Goal: Task Accomplishment & Management: Complete application form

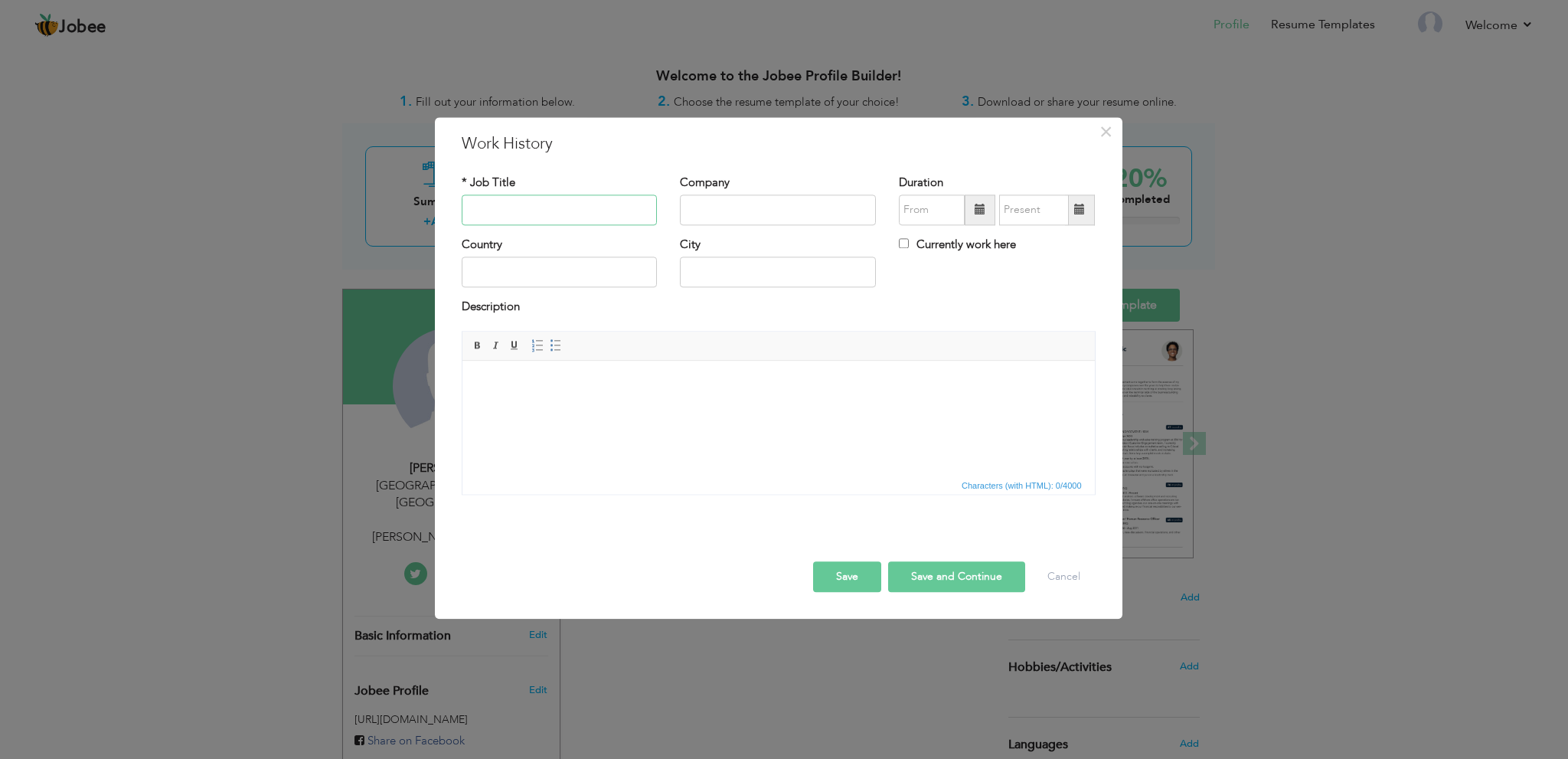
paste input "Accounts and Administration"
type input "Accounts and Administration"
click at [820, 390] on body at bounding box center [778, 384] width 601 height 16
click at [735, 208] on input "text" at bounding box center [778, 209] width 196 height 30
type input "Rosa Blanca Country Club"
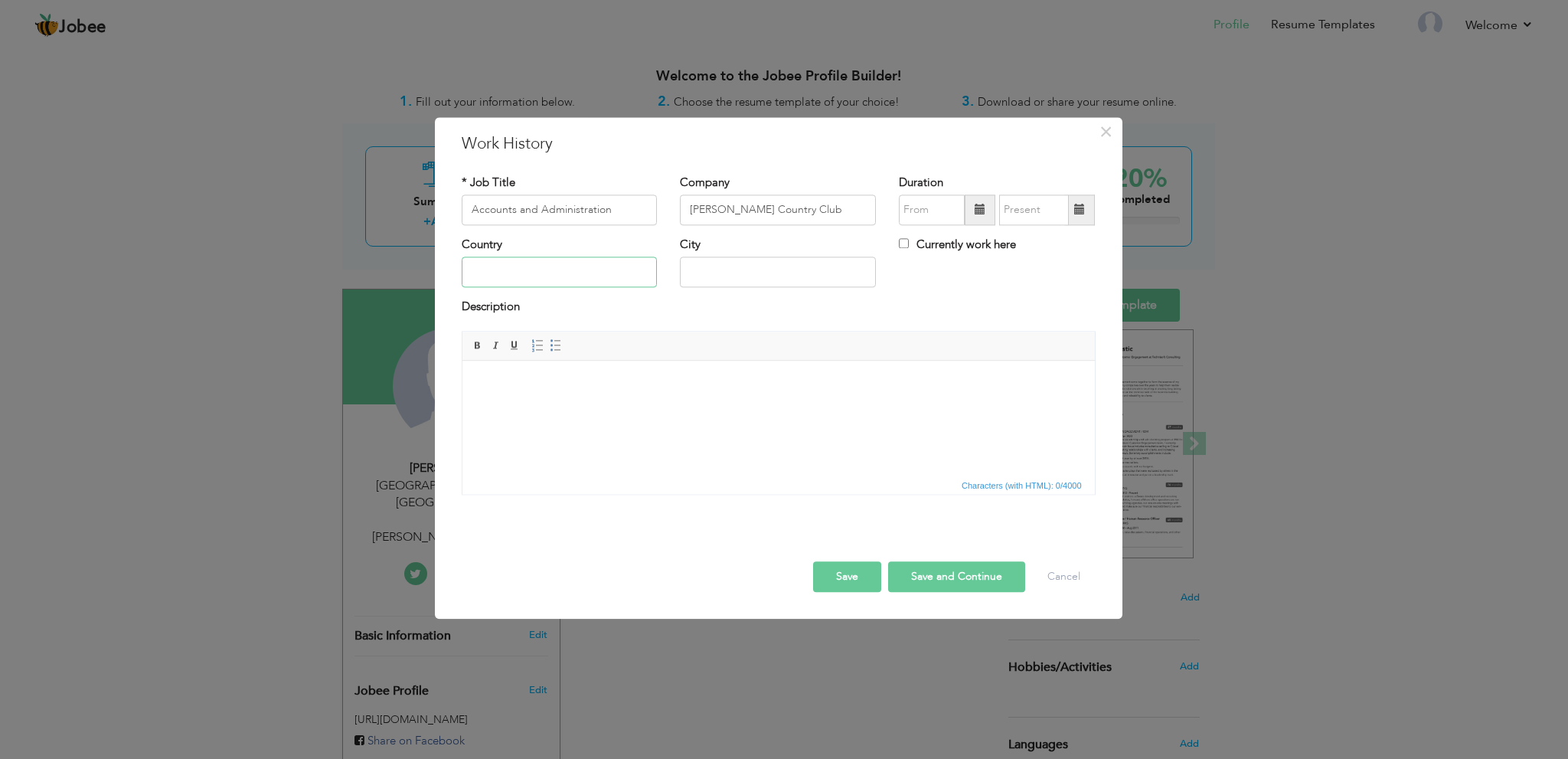
type input "Pakistan"
type input "Lahore"
click at [847, 395] on html at bounding box center [778, 384] width 633 height 47
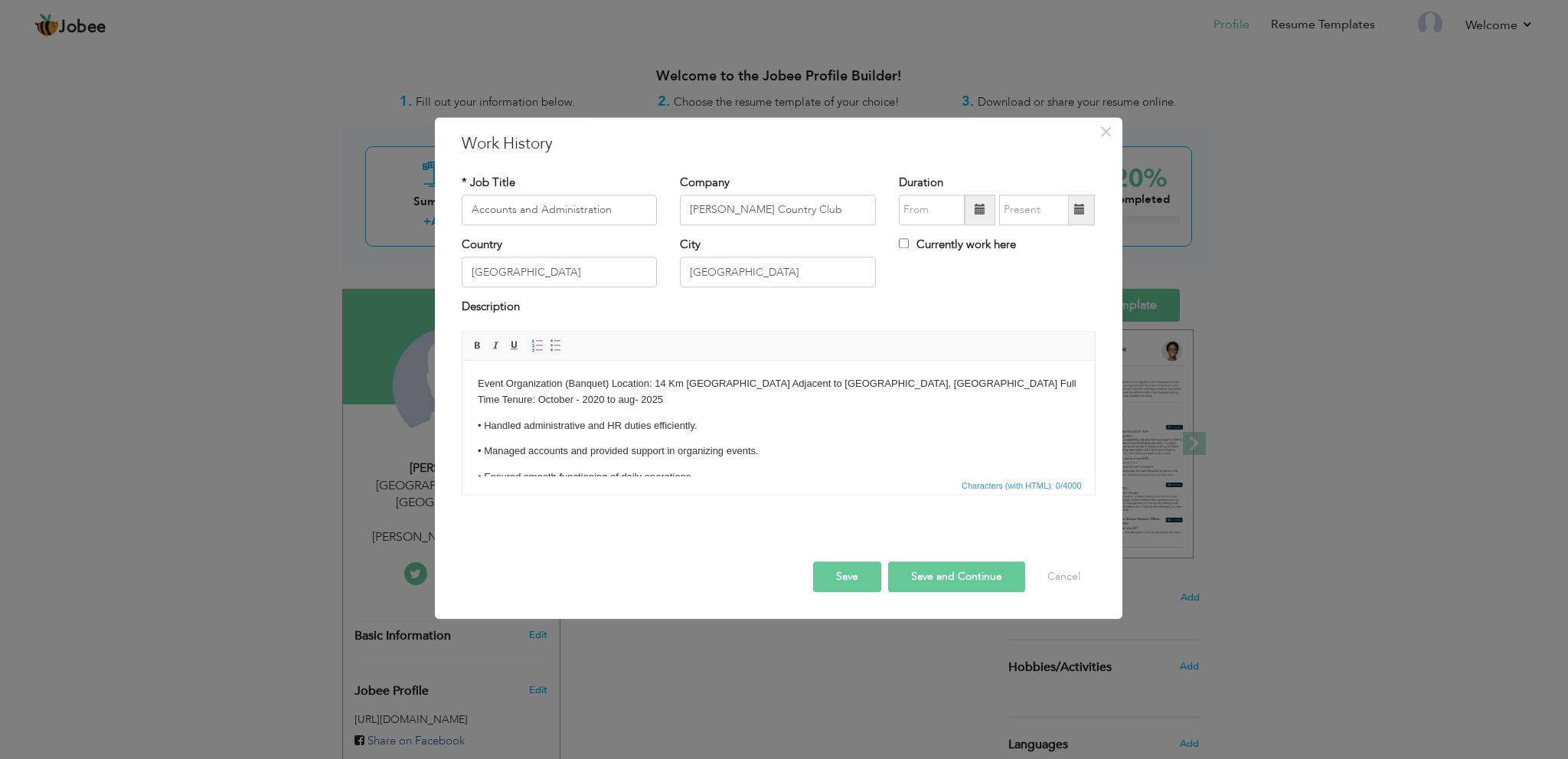
scroll to position [7, 0]
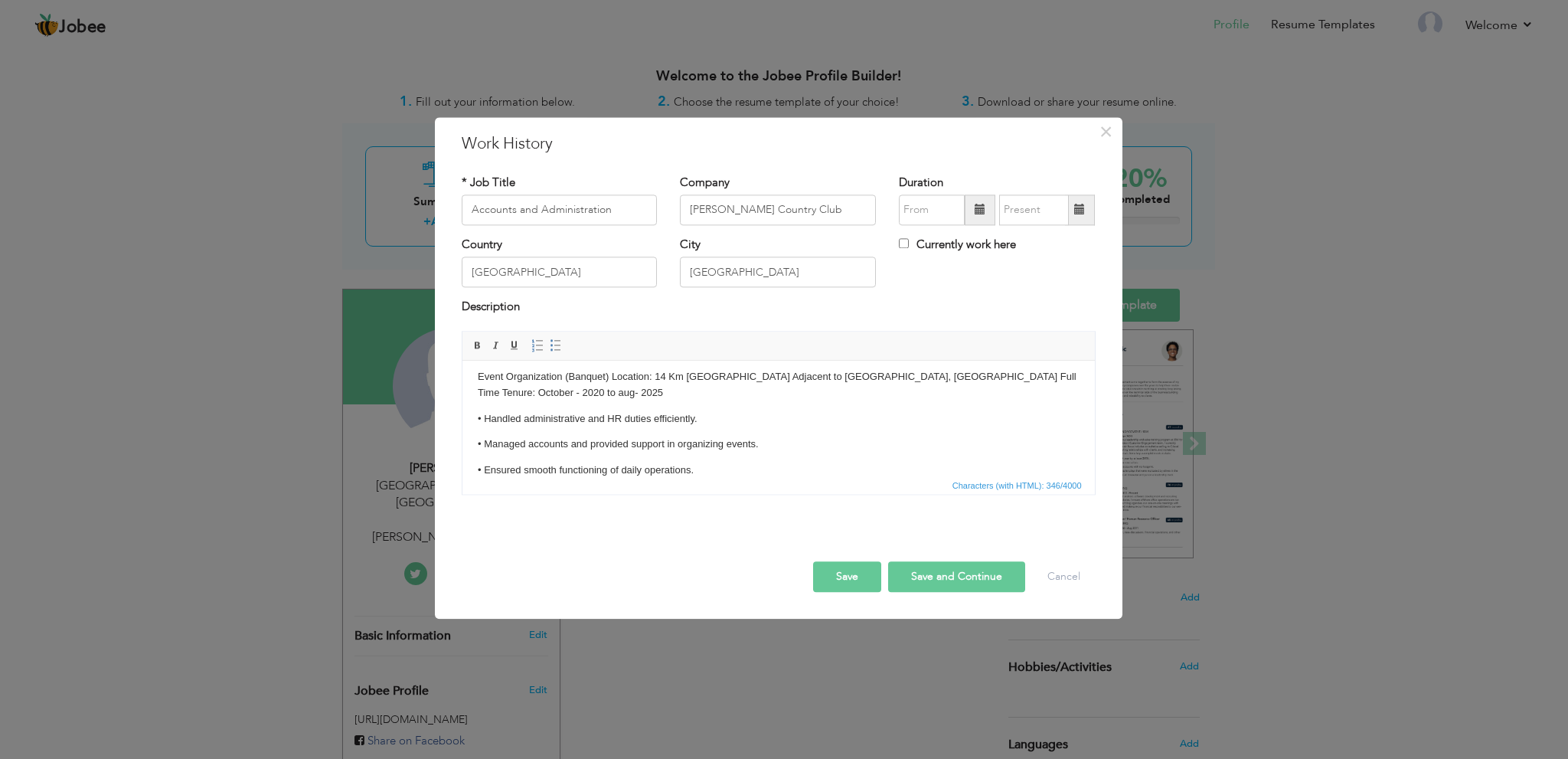
click at [853, 575] on button "Save" at bounding box center [847, 576] width 68 height 30
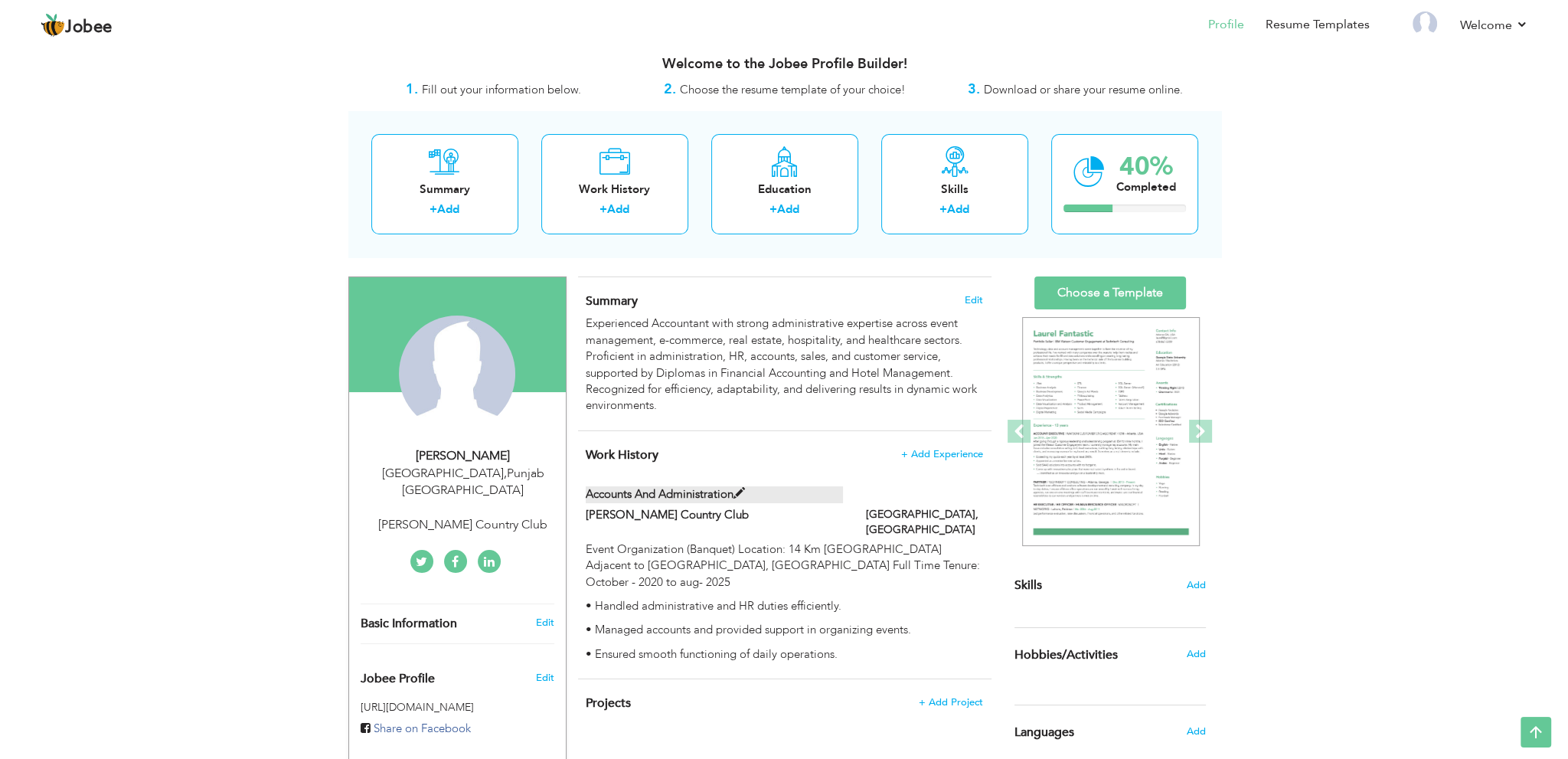
scroll to position [0, 0]
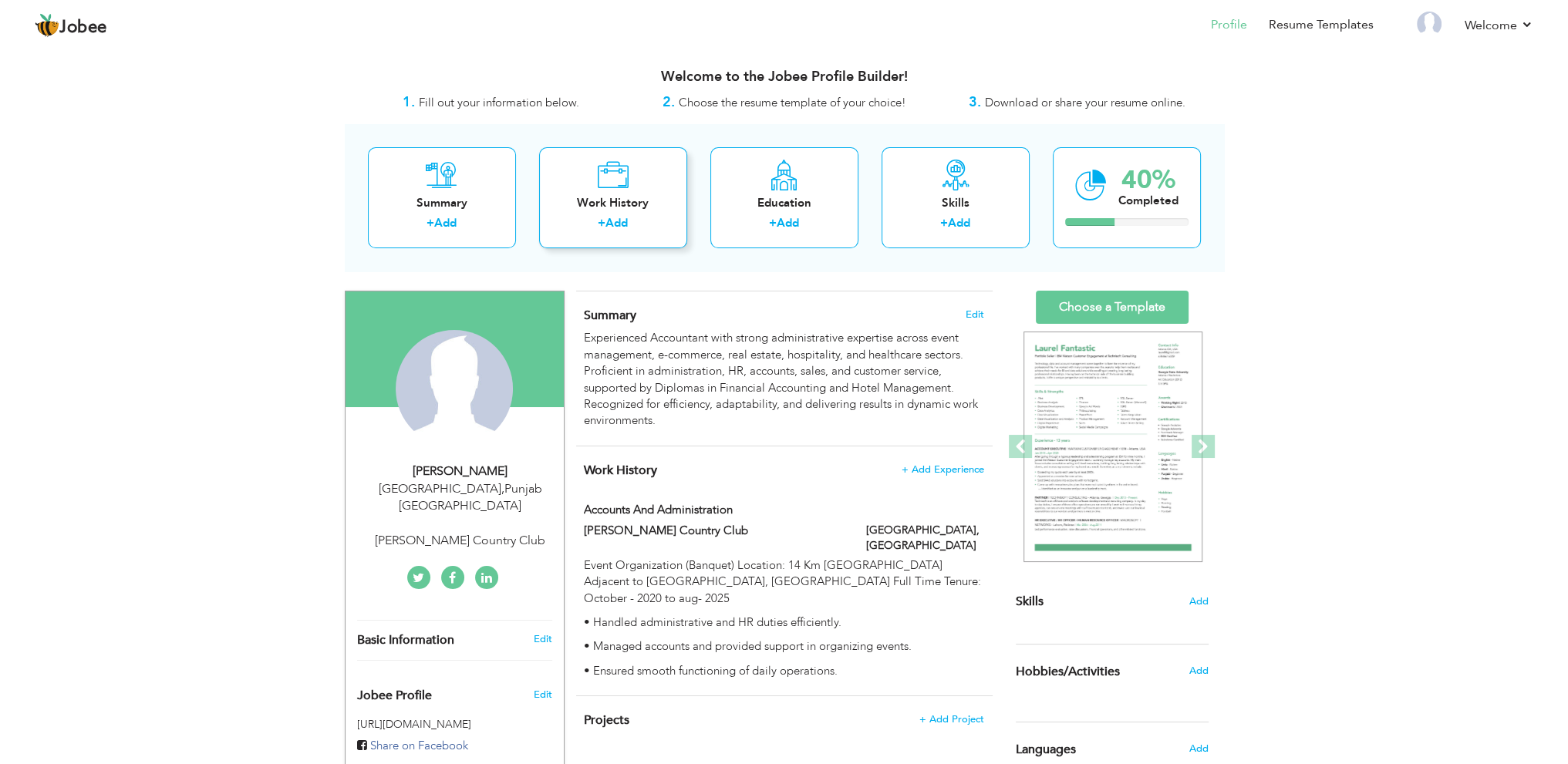
click at [605, 207] on div "Work History" at bounding box center [613, 203] width 123 height 17
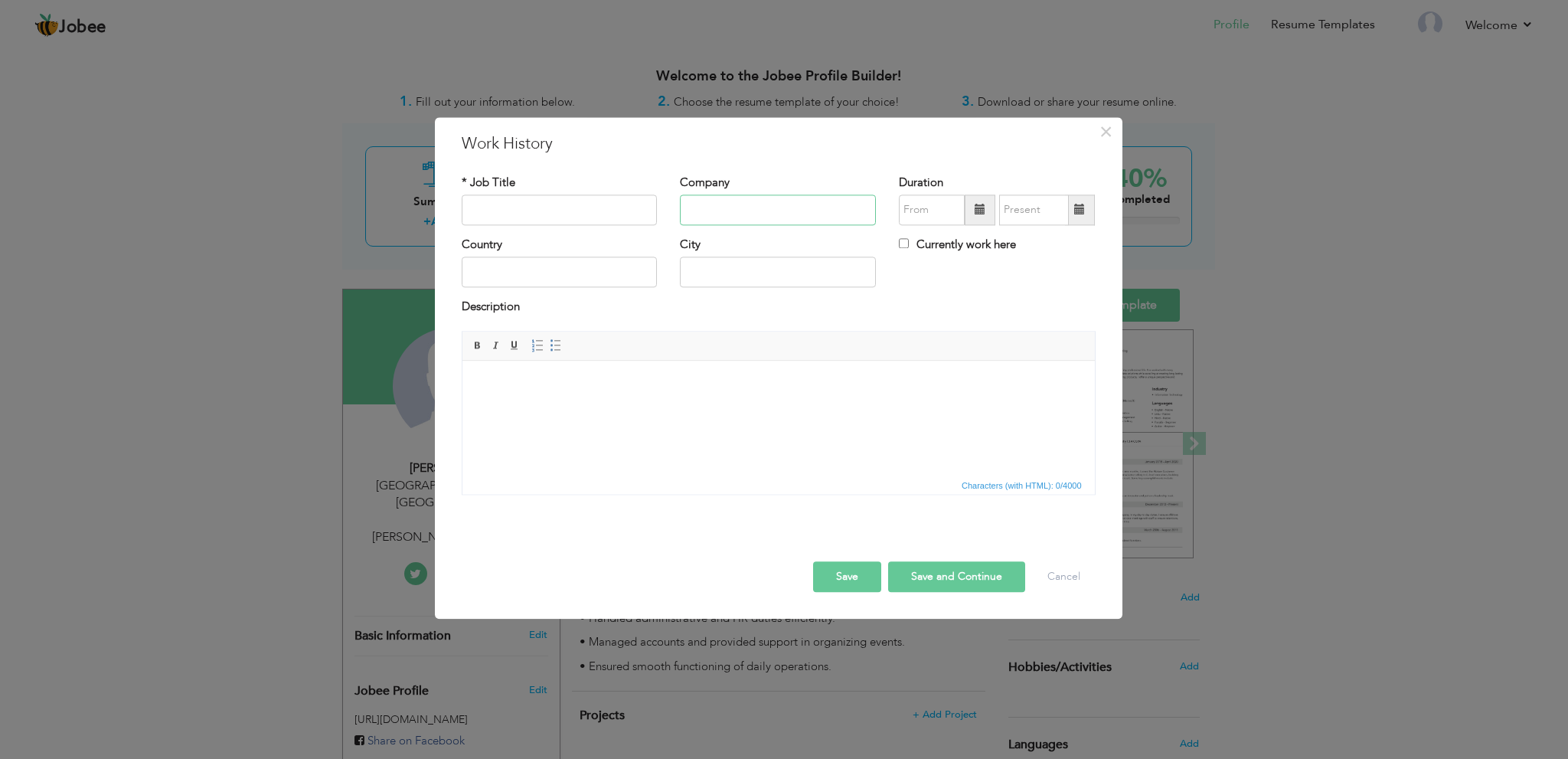
click at [718, 211] on input "text" at bounding box center [778, 209] width 196 height 30
click at [607, 408] on html at bounding box center [778, 384] width 633 height 47
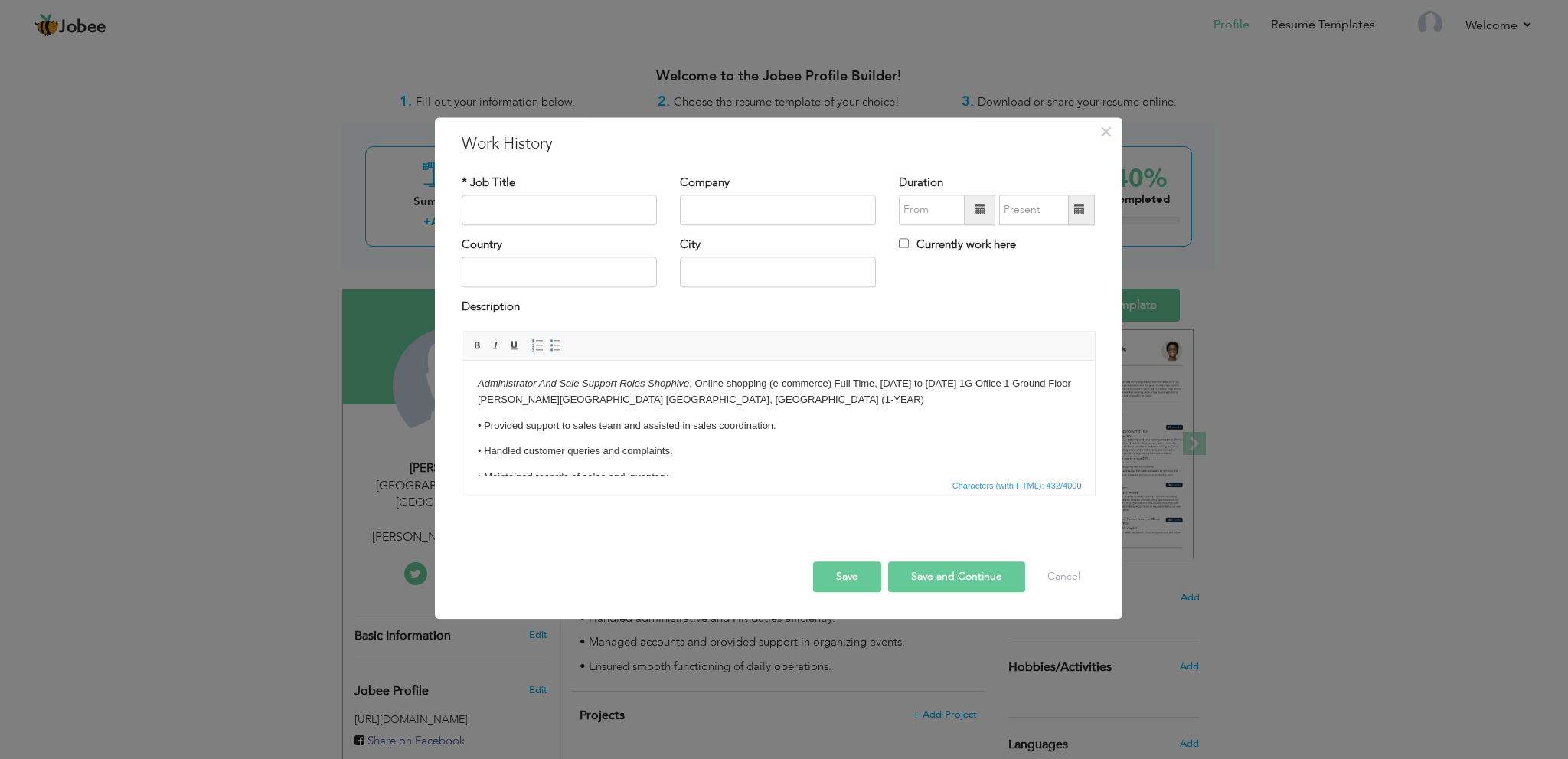
click at [546, 389] on em "Administrator And Sale Support Roles Shophive" at bounding box center [582, 383] width 211 height 11
click at [535, 196] on input "text" at bounding box center [559, 209] width 196 height 30
click at [552, 211] on input "Administrator And Sale Support Roles" at bounding box center [559, 209] width 196 height 30
type input "Administrator And Corporate Sale Support Roles"
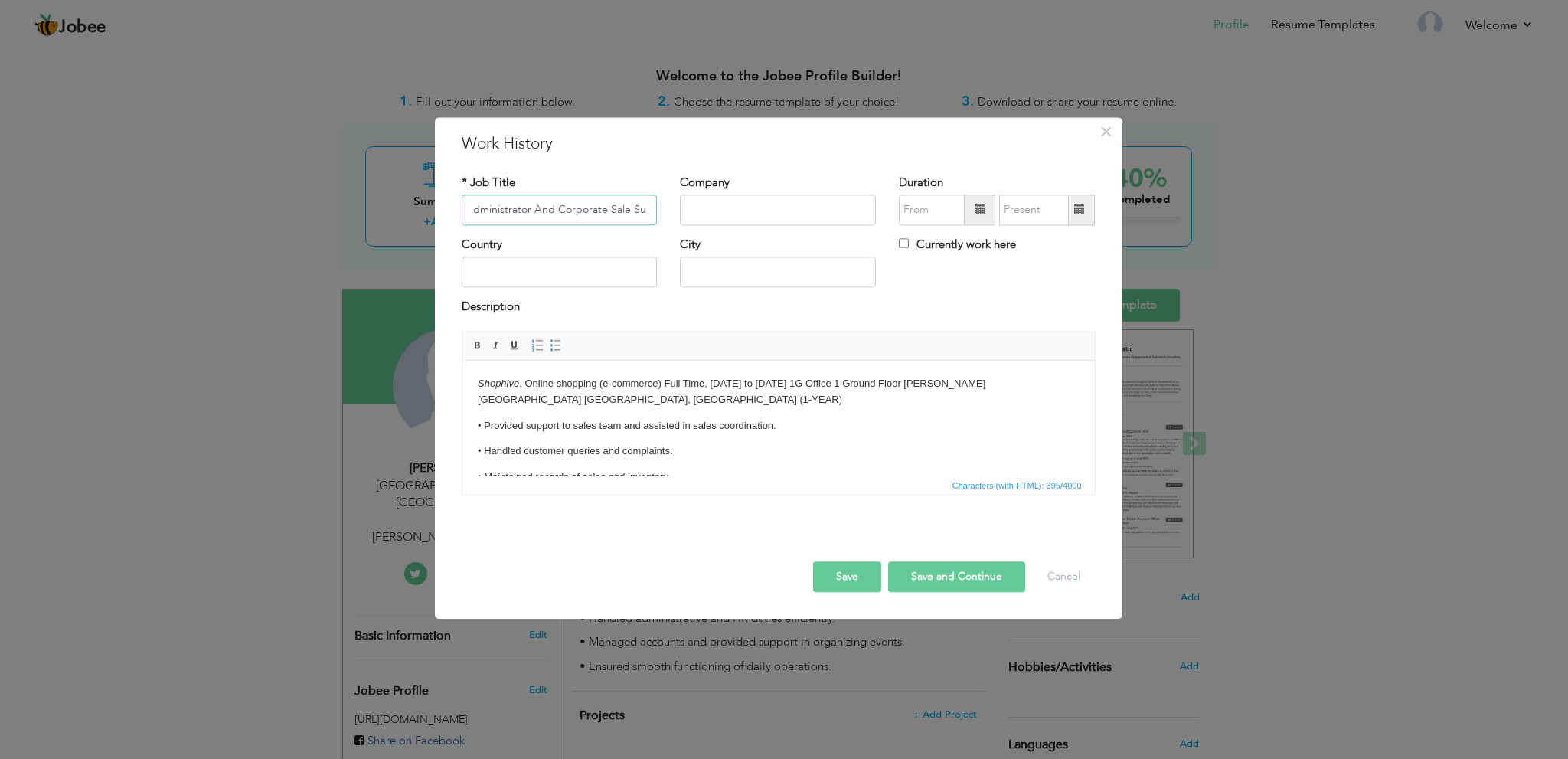
scroll to position [0, 58]
type textarea "Roles"
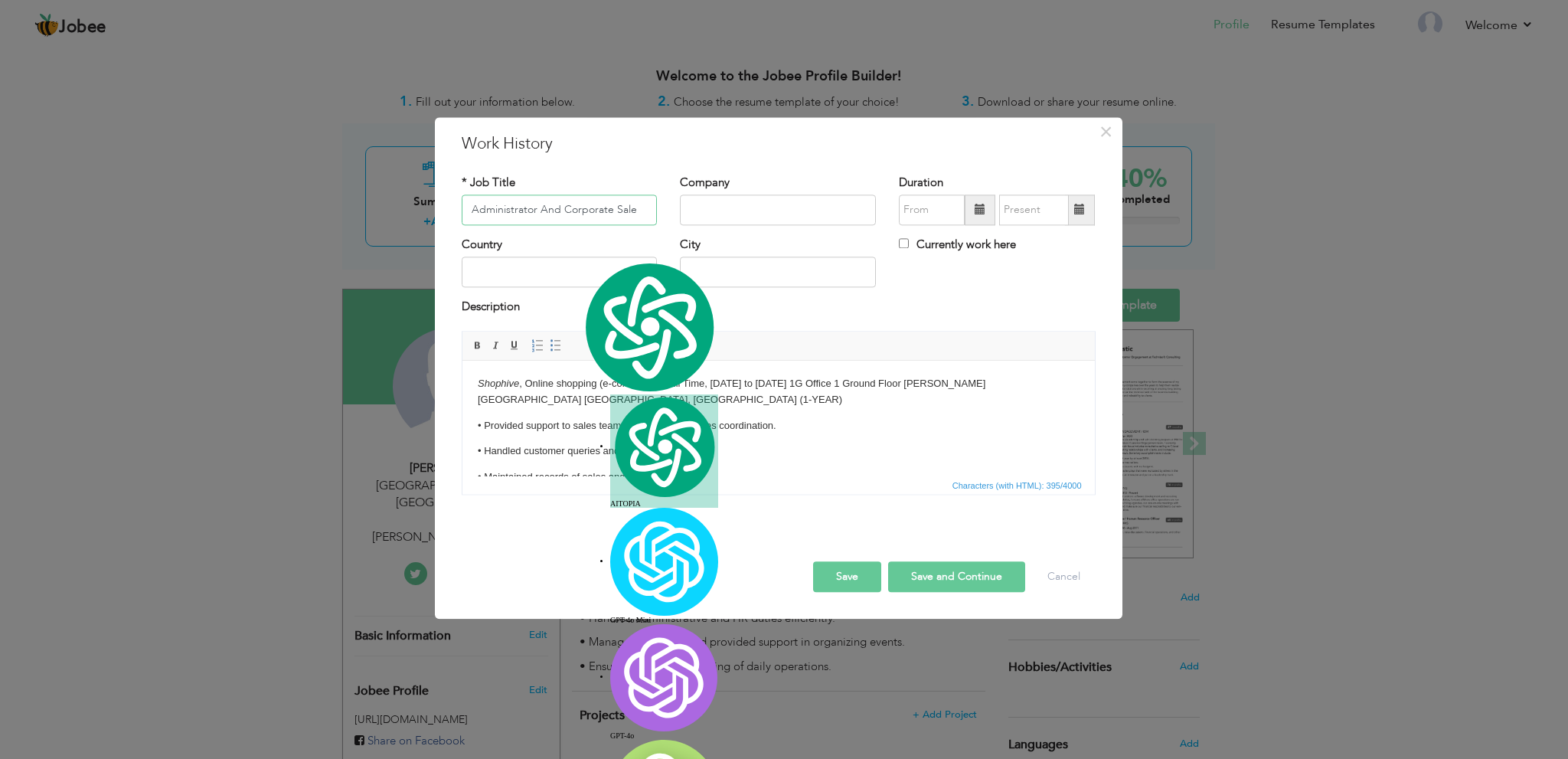
scroll to position [0, 0]
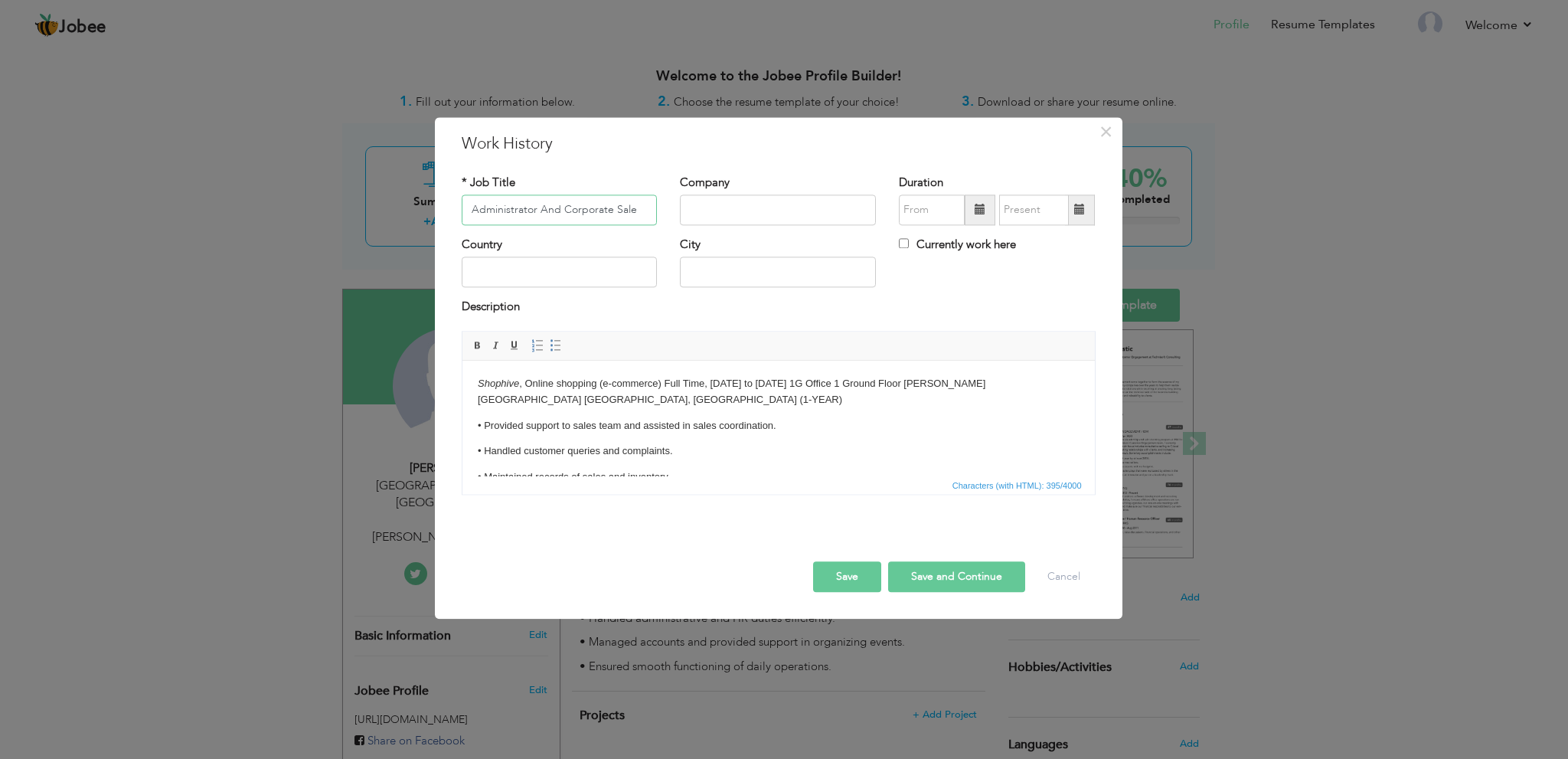
type input "Administrator And Corporate Sale"
click at [693, 212] on input "text" at bounding box center [778, 209] width 196 height 30
drag, startPoint x: 478, startPoint y: 385, endPoint x: 519, endPoint y: 390, distance: 41.3
click at [519, 390] on p "Shophive , Online shopping (e-commerce) Full Time, August 2019 to July 2020 1G …" at bounding box center [778, 392] width 601 height 32
click at [713, 211] on input "text" at bounding box center [778, 209] width 196 height 30
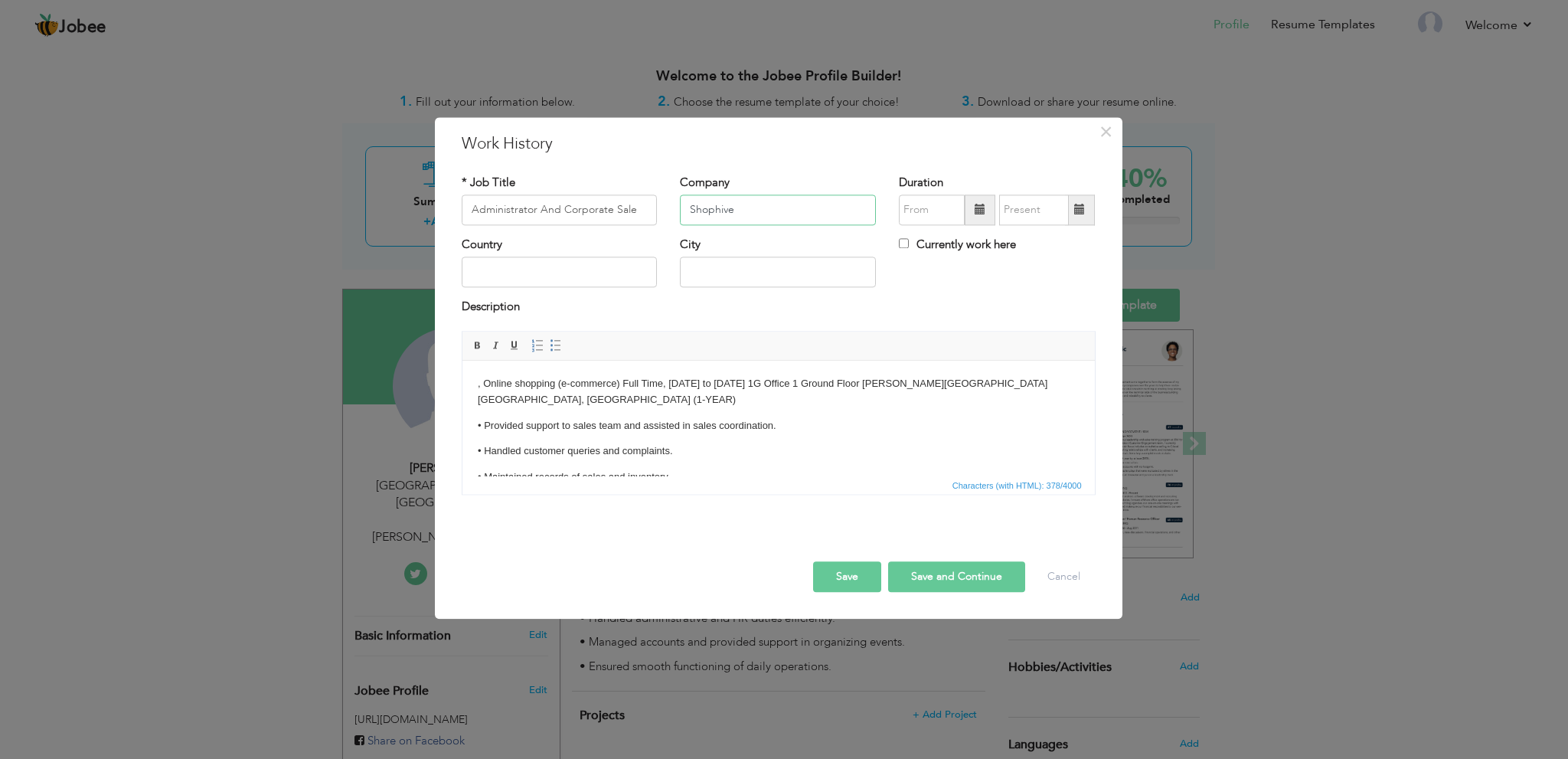
type input "Shophive"
click at [580, 287] on input "text" at bounding box center [559, 272] width 196 height 30
type input "Pakistan"
type input "Lahore"
drag, startPoint x: 482, startPoint y: 384, endPoint x: 449, endPoint y: 384, distance: 33.0
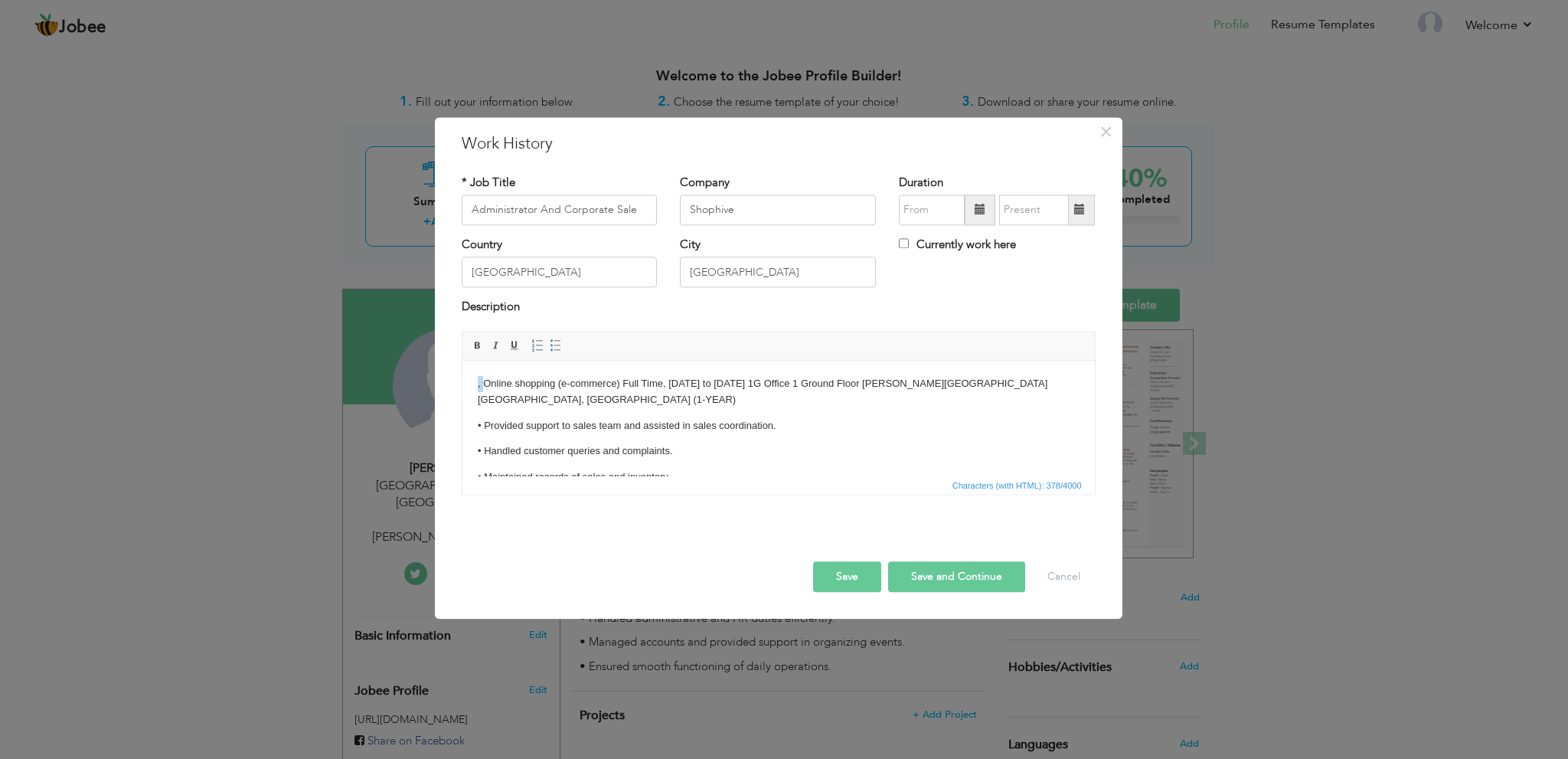
click at [462, 384] on html ", Online shopping (e-commerce) Full Time, August 2019 to July 2020 1G Office 1 …" at bounding box center [778, 444] width 633 height 166
click at [918, 579] on button "Save and Continue" at bounding box center [956, 576] width 137 height 30
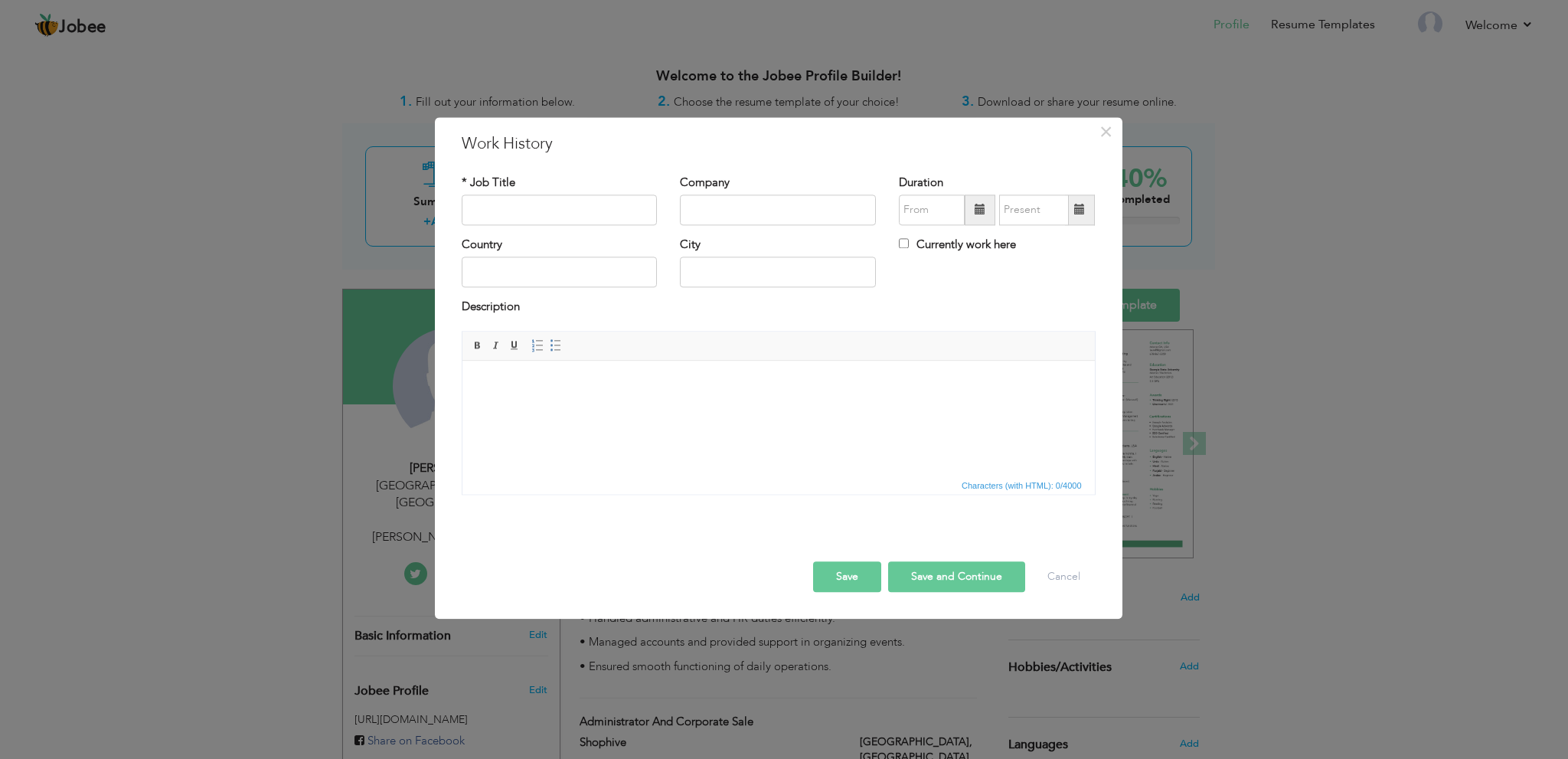
click at [594, 408] on html at bounding box center [778, 384] width 633 height 47
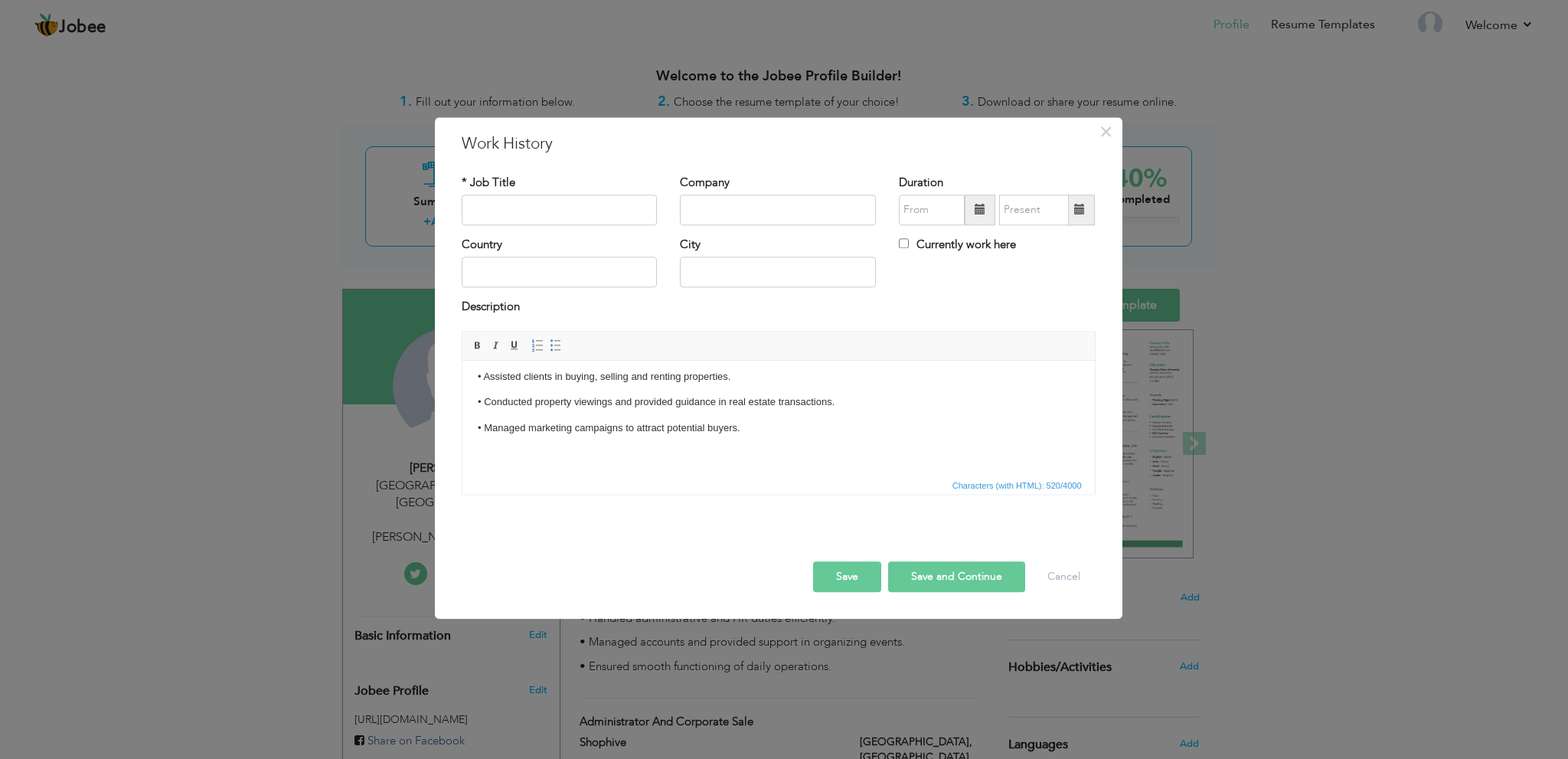
scroll to position [17, 0]
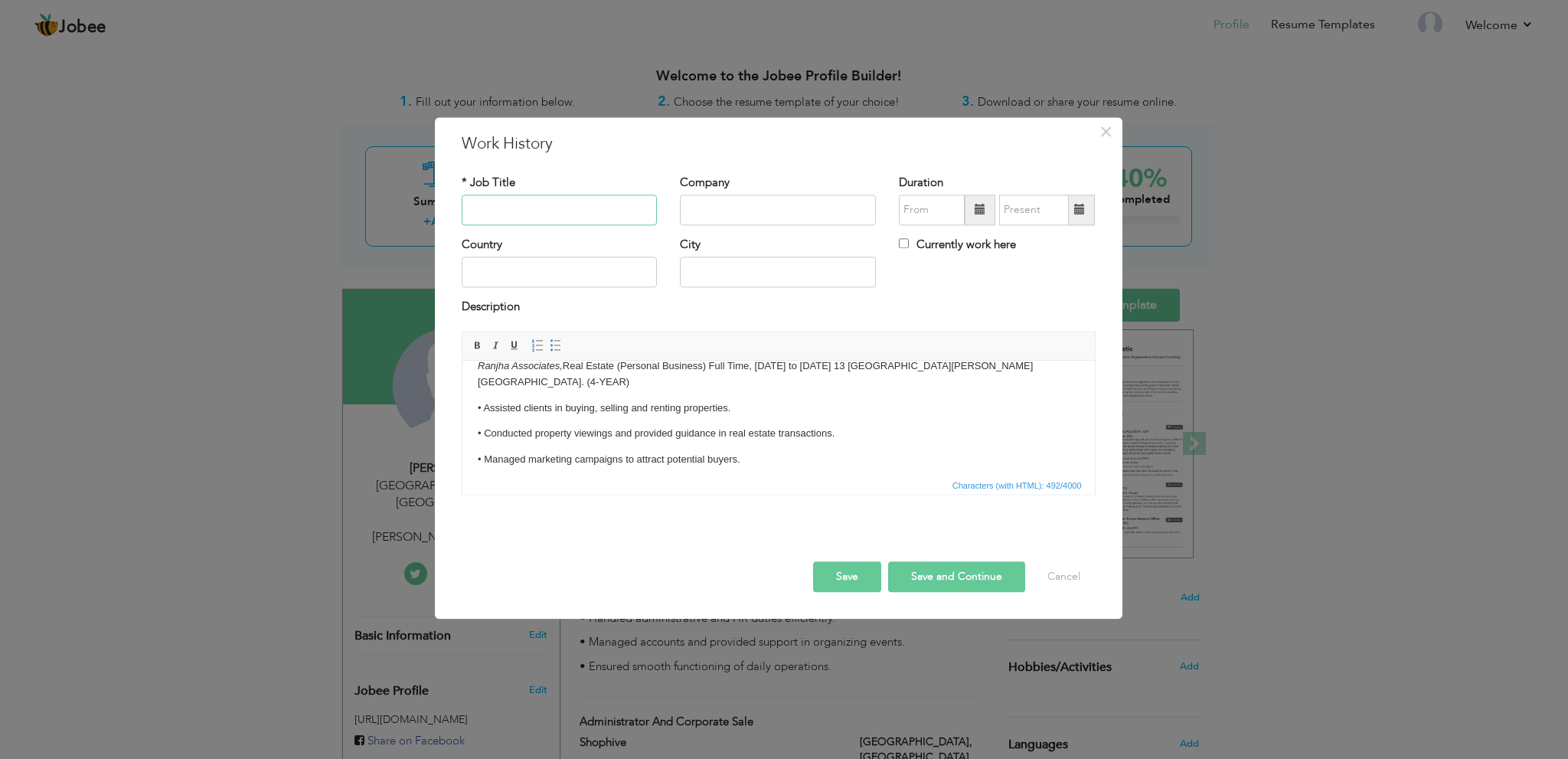
click at [582, 208] on input "text" at bounding box center [559, 209] width 196 height 30
type input "Real Estate Agent (Realtor)"
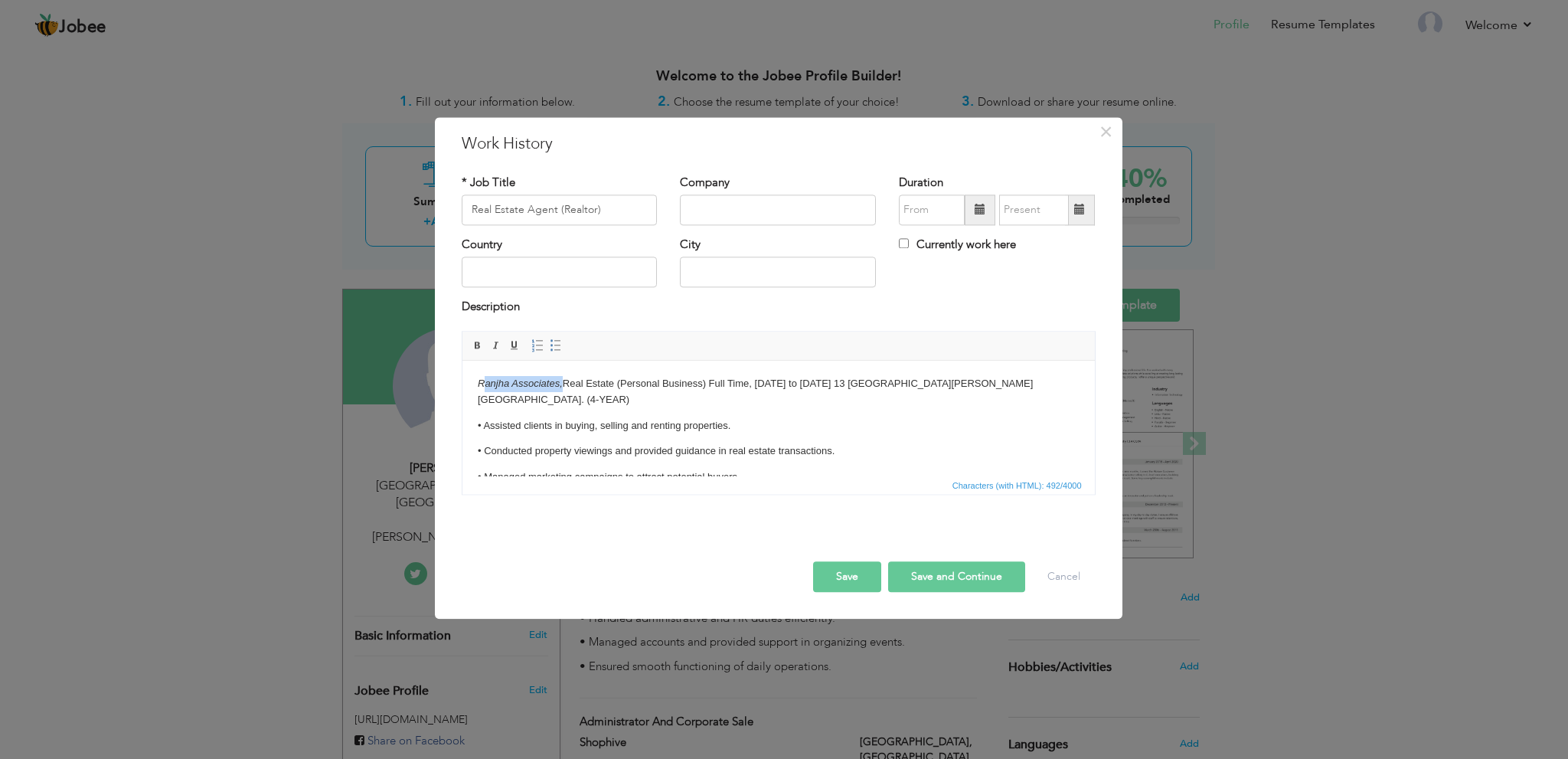
drag, startPoint x: 475, startPoint y: 370, endPoint x: 559, endPoint y: 373, distance: 84.1
click at [559, 373] on html "Ranjha Associates, Real Estate (Personal Business) Full Time, January 2015 to J…" at bounding box center [778, 444] width 633 height 166
click at [769, 199] on input "text" at bounding box center [778, 209] width 196 height 30
type input "Ranjha Associates"
click at [559, 279] on input "text" at bounding box center [559, 272] width 196 height 30
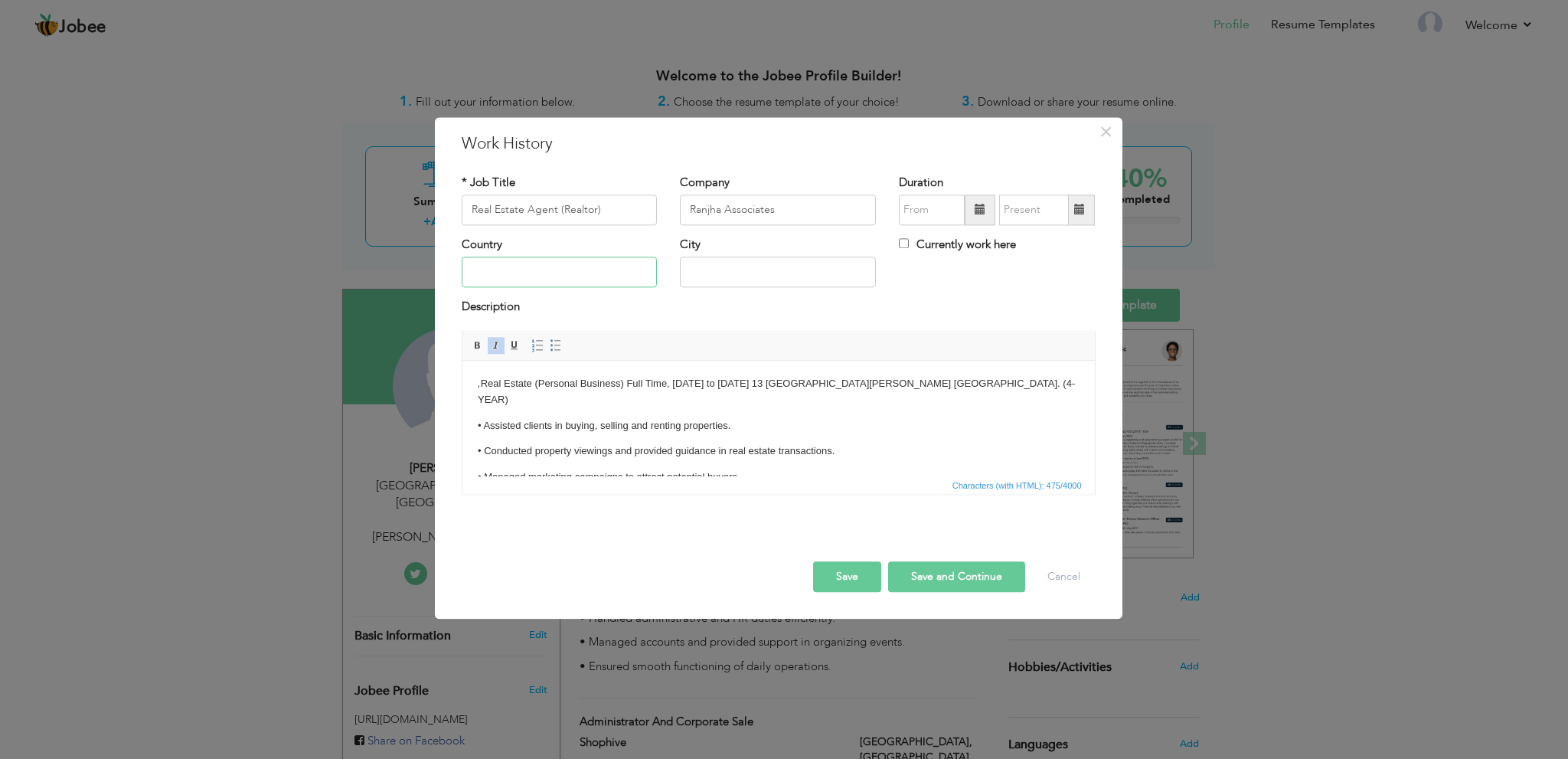
type input "Pakistan"
type input "Lahore"
click at [481, 383] on p ", Real Estate (Personal Business) Full Time, January 2015 to June 2019 13 G khu…" at bounding box center [778, 392] width 601 height 32
click at [941, 572] on button "Save and Continue" at bounding box center [956, 576] width 137 height 30
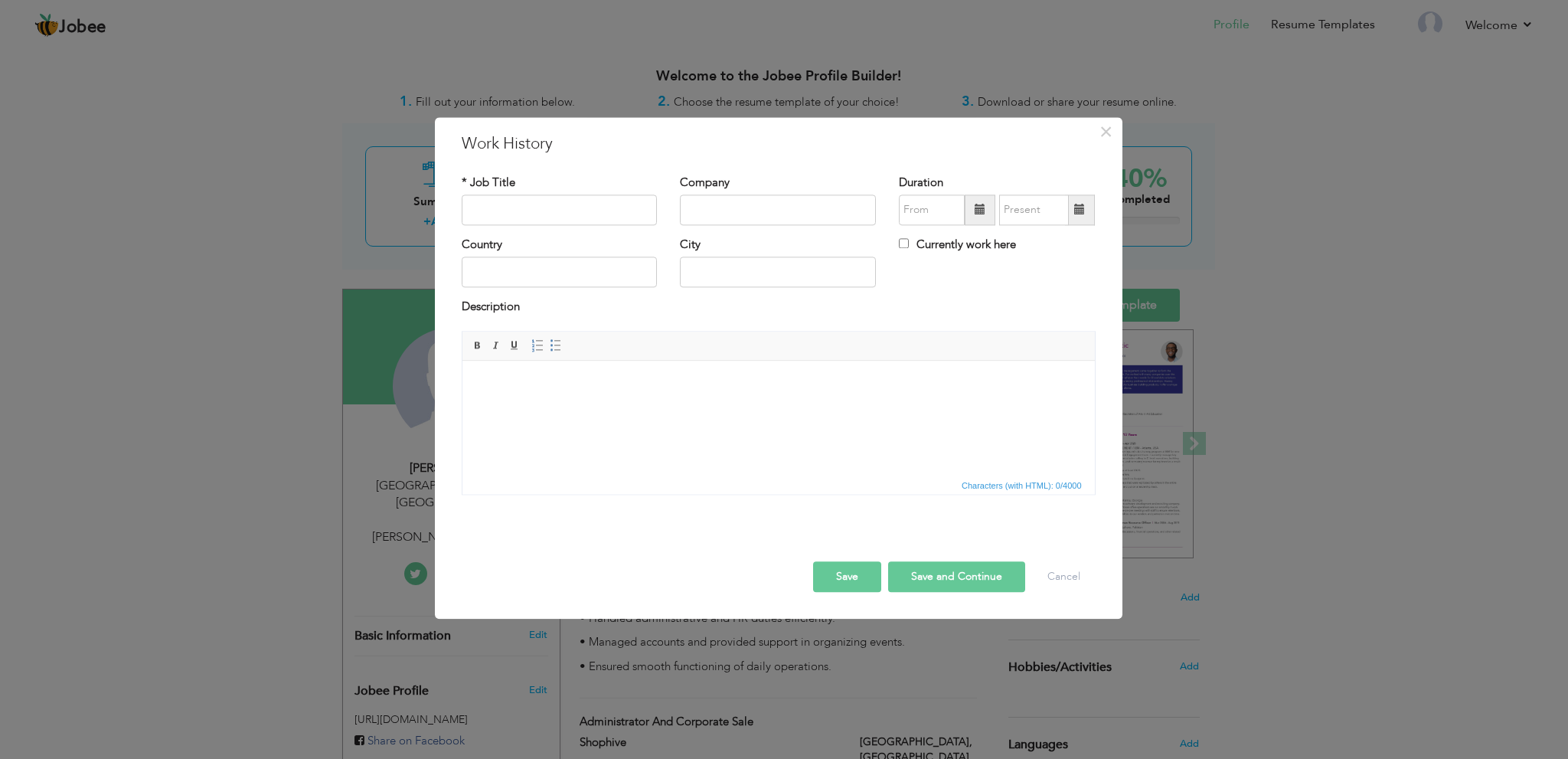
click at [556, 396] on html at bounding box center [778, 384] width 633 height 47
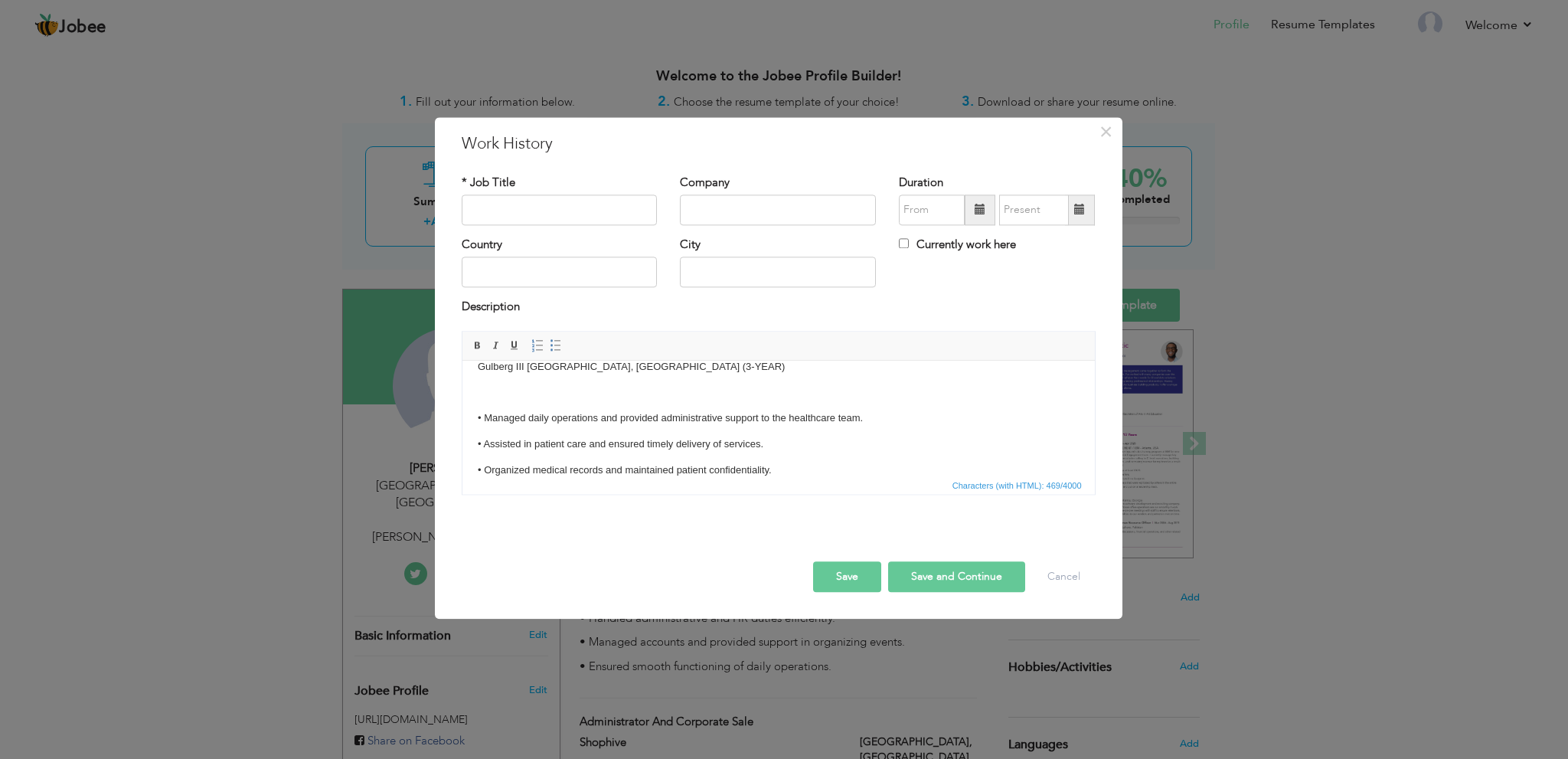
scroll to position [17, 0]
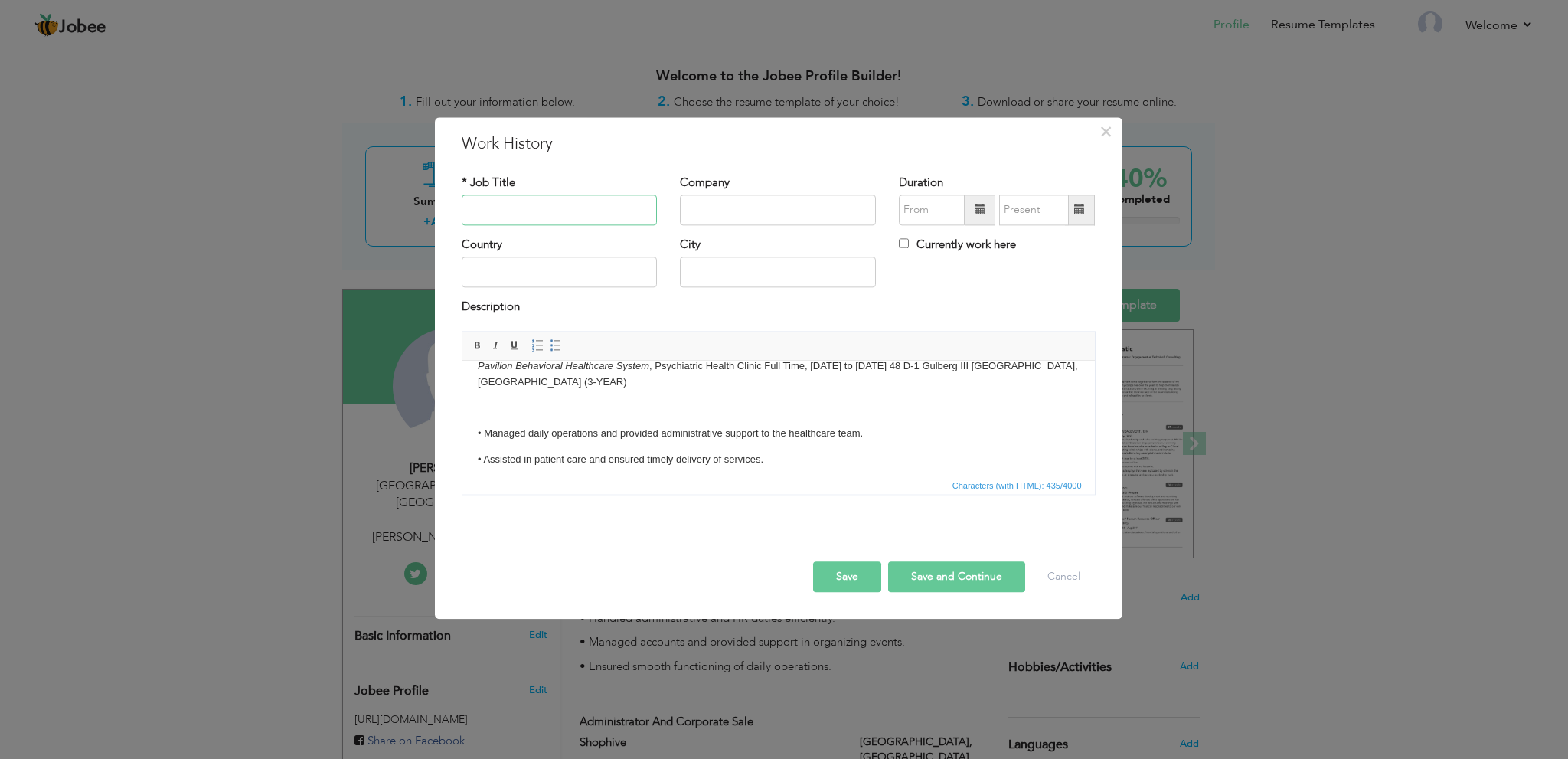
click at [533, 195] on input "text" at bounding box center [559, 209] width 196 height 30
type input "Administrator And Field Executive"
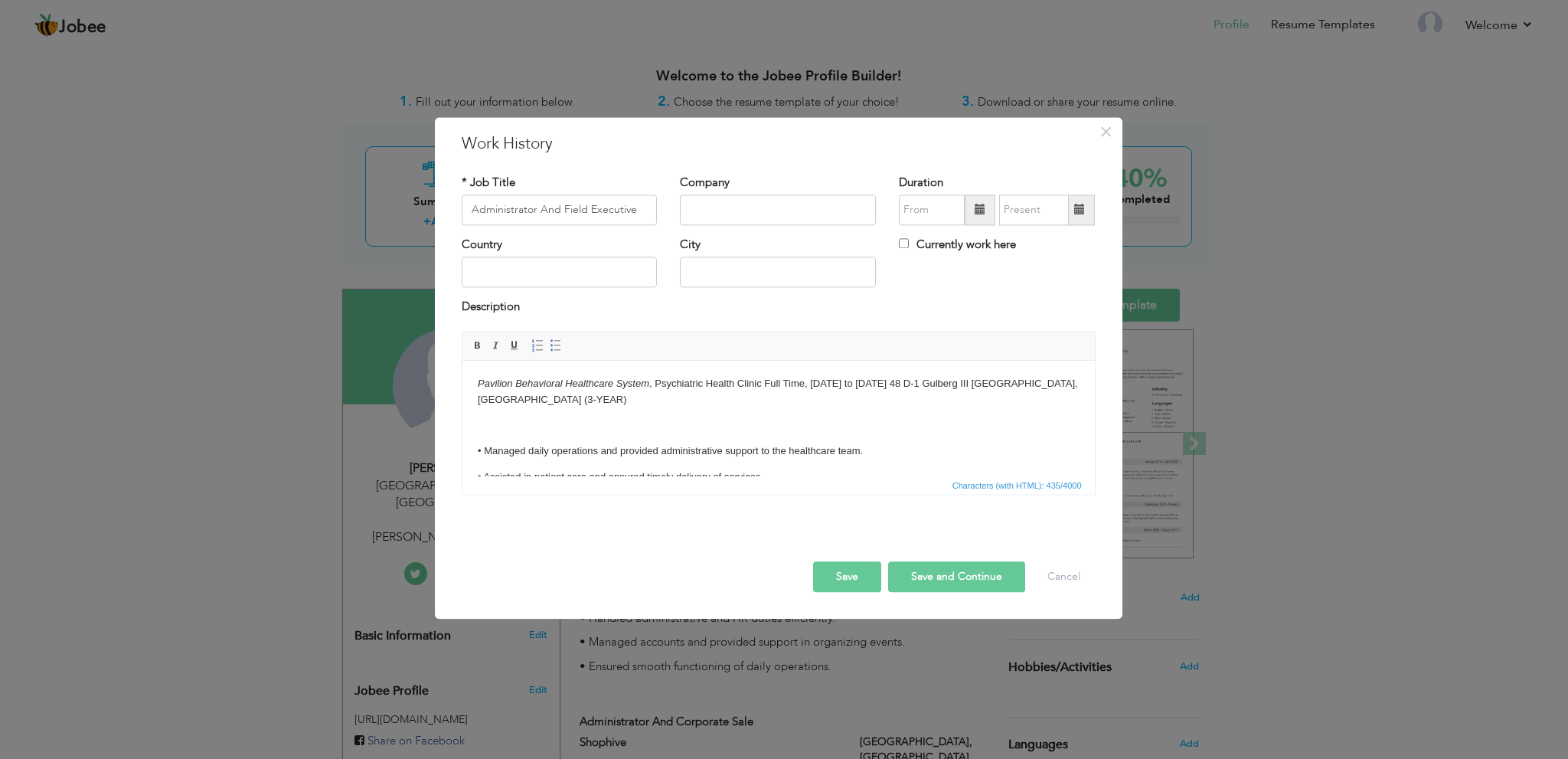
drag, startPoint x: 474, startPoint y: 366, endPoint x: 648, endPoint y: 373, distance: 174.1
click at [648, 373] on html "Pavilion Behavioral Healthcare System , Psychiatric Health Clinic Full Time, Ja…" at bounding box center [778, 444] width 633 height 166
click at [756, 193] on div "Company" at bounding box center [778, 199] width 196 height 51
click at [755, 203] on input "text" at bounding box center [778, 209] width 196 height 30
paste input "Pavilion Behavioral Healthcare System"
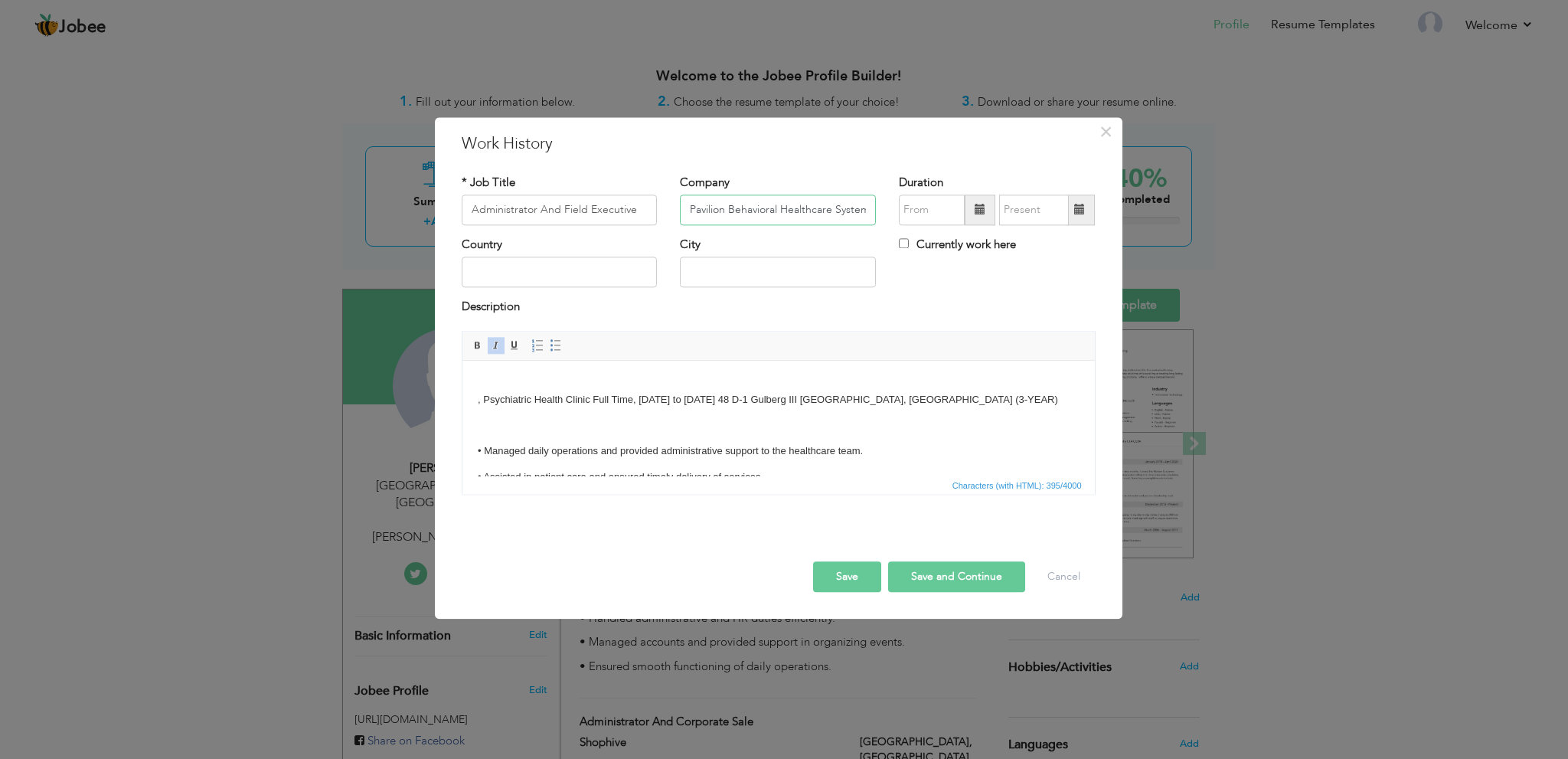
scroll to position [0, 3]
type input "Pavilion Behavioral Healthcare System"
click at [589, 275] on input "text" at bounding box center [559, 272] width 196 height 30
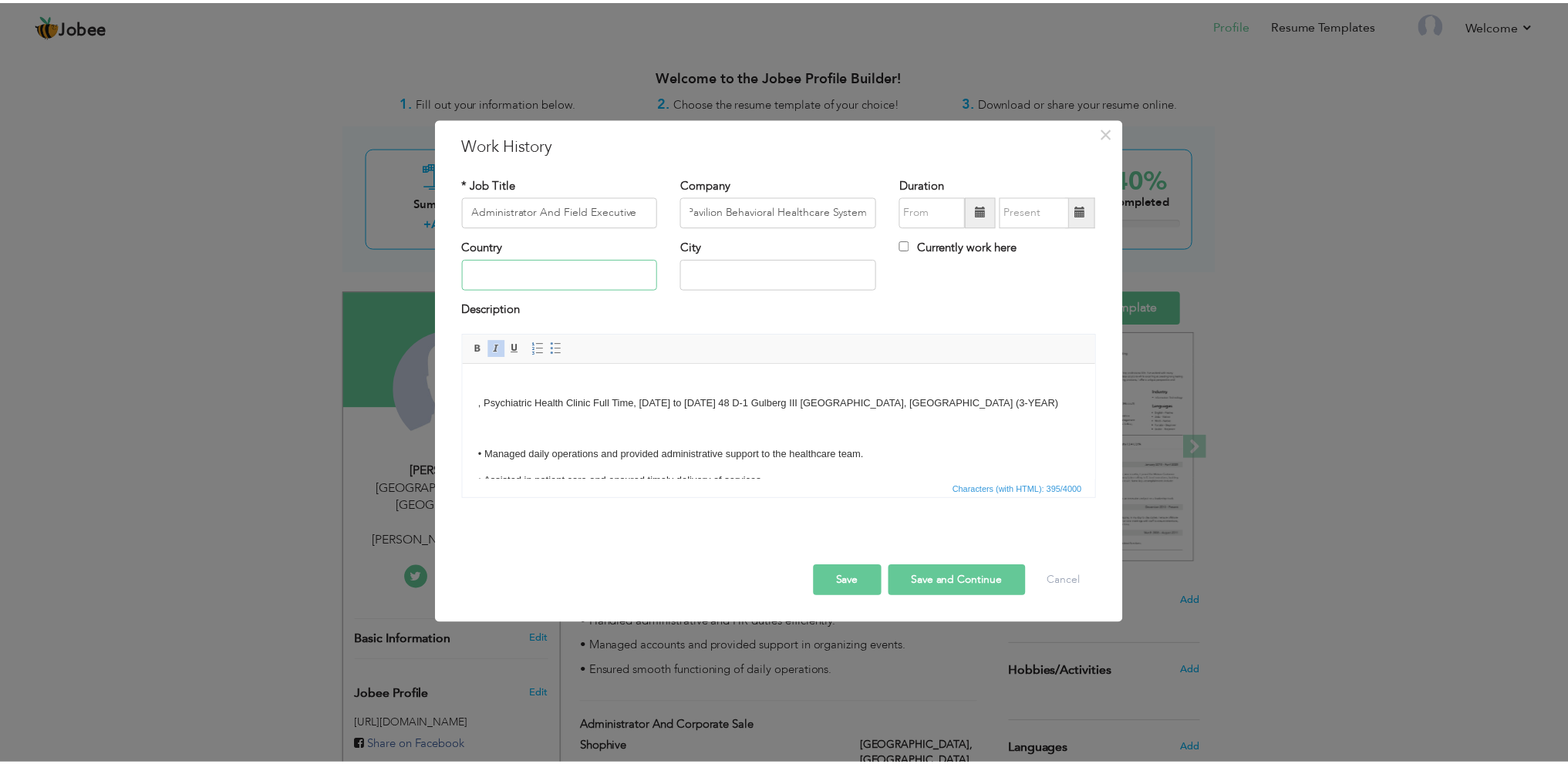
scroll to position [0, 0]
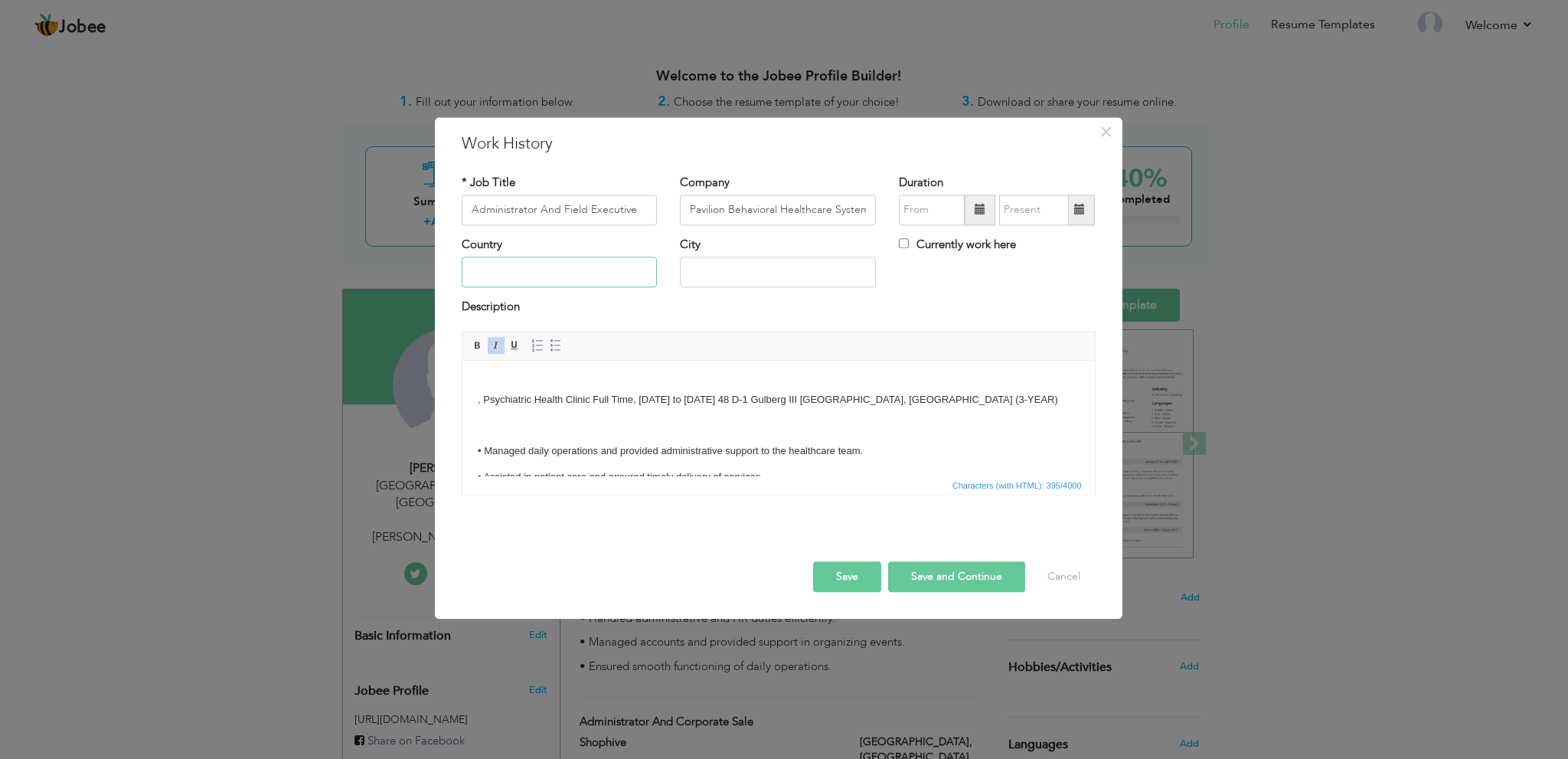
type input "Pakistan"
type input "Lahore"
drag, startPoint x: 480, startPoint y: 396, endPoint x: 433, endPoint y: 389, distance: 47.5
click at [462, 389] on html "​​​​​​​ , Psychiatric Health Clinic Full Time, January 2013 to November 2014 48…" at bounding box center [778, 444] width 633 height 166
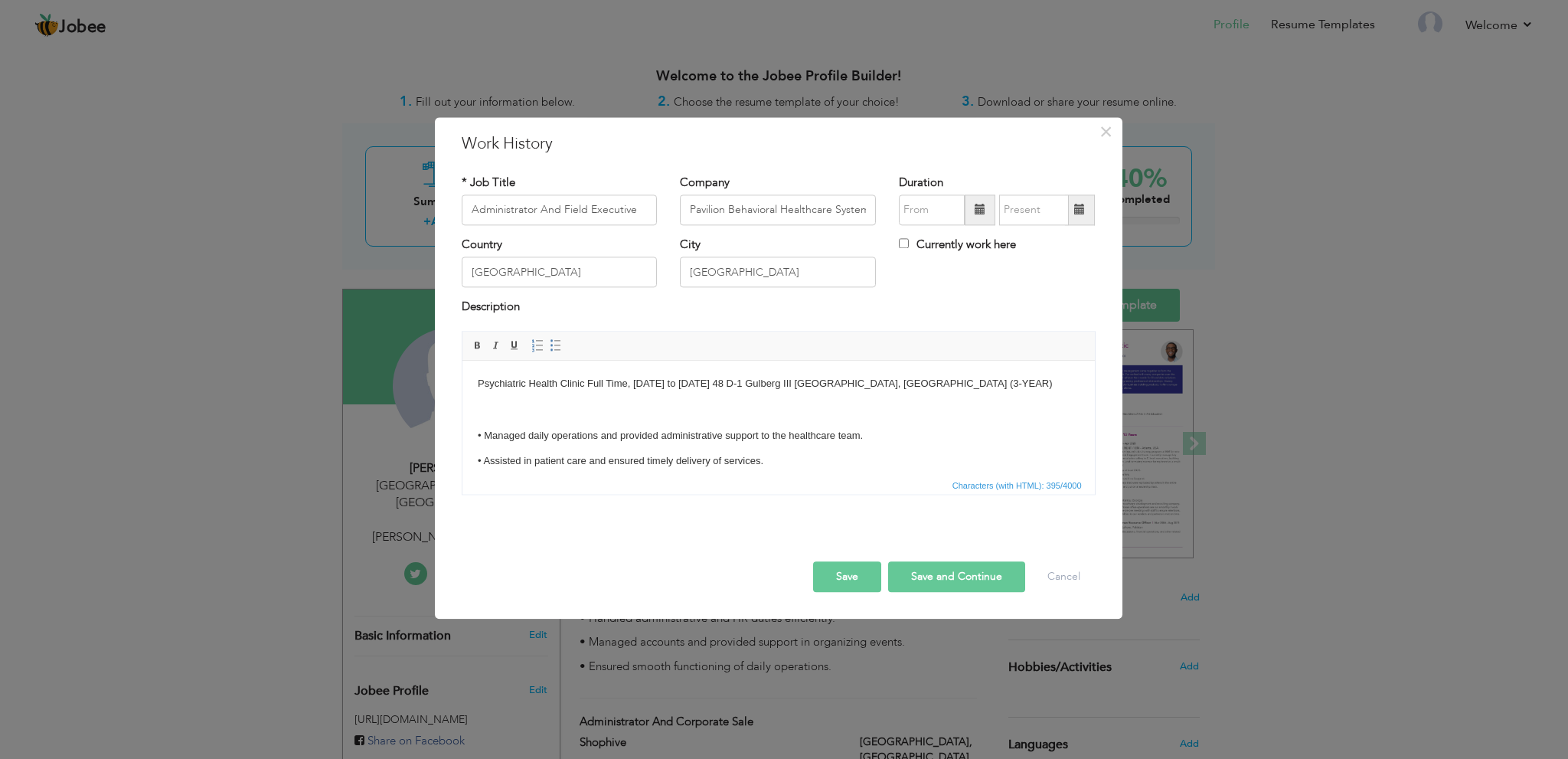
click at [866, 577] on button "Save" at bounding box center [847, 576] width 68 height 30
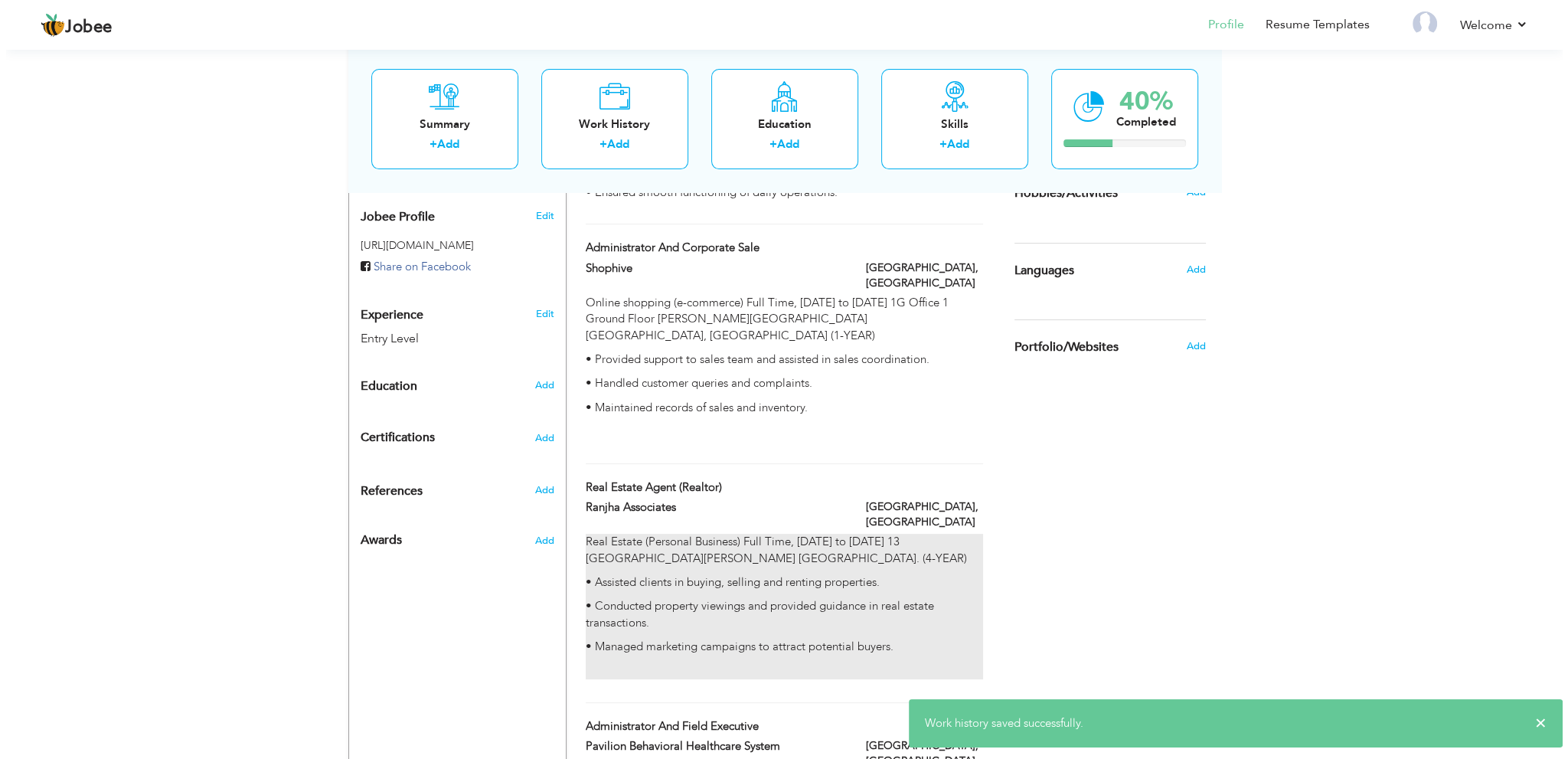
scroll to position [510, 0]
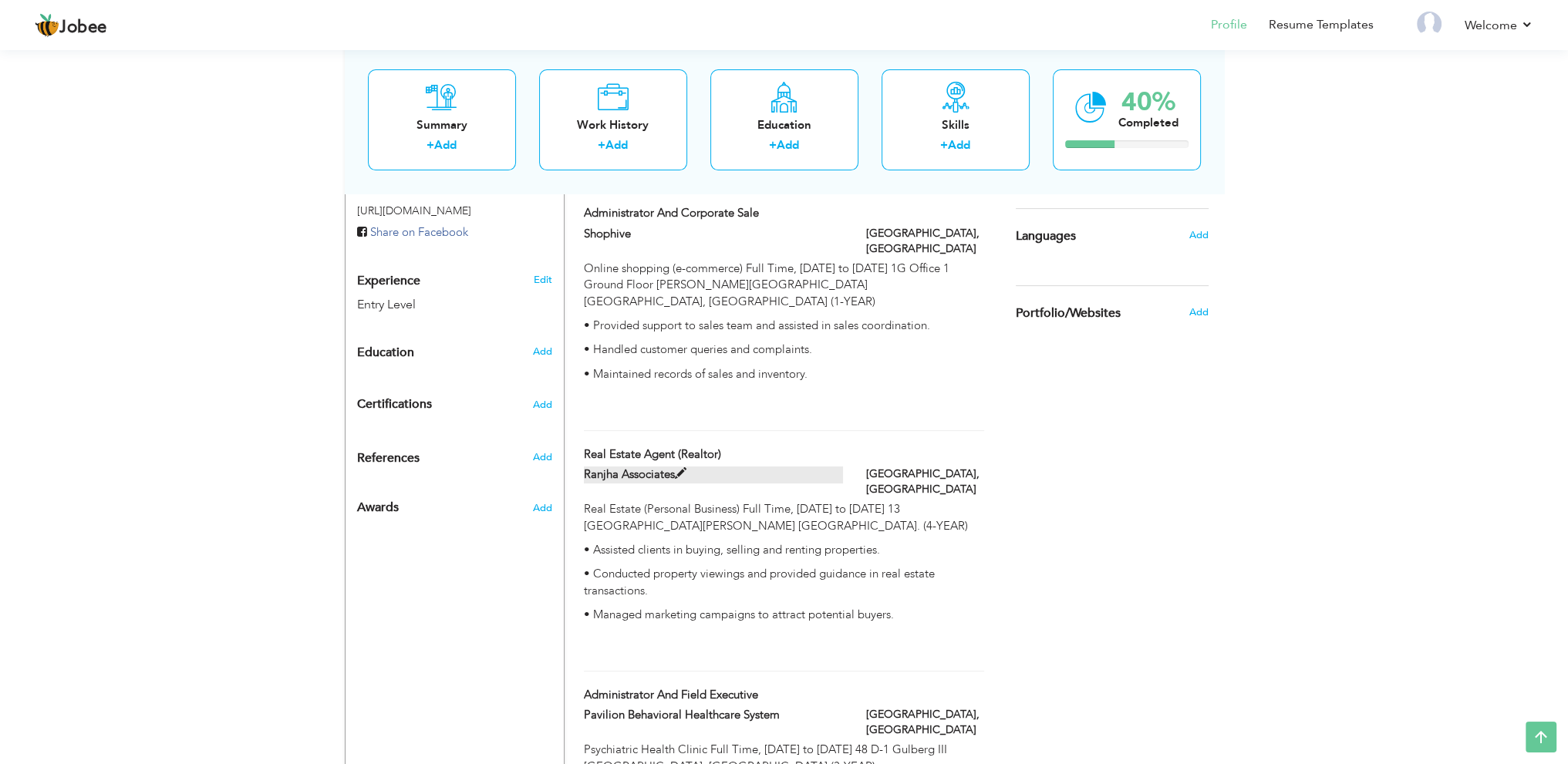
click at [680, 468] on span at bounding box center [680, 473] width 11 height 11
type input "Real Estate Agent (Realtor)"
type input "Ranjha Associates"
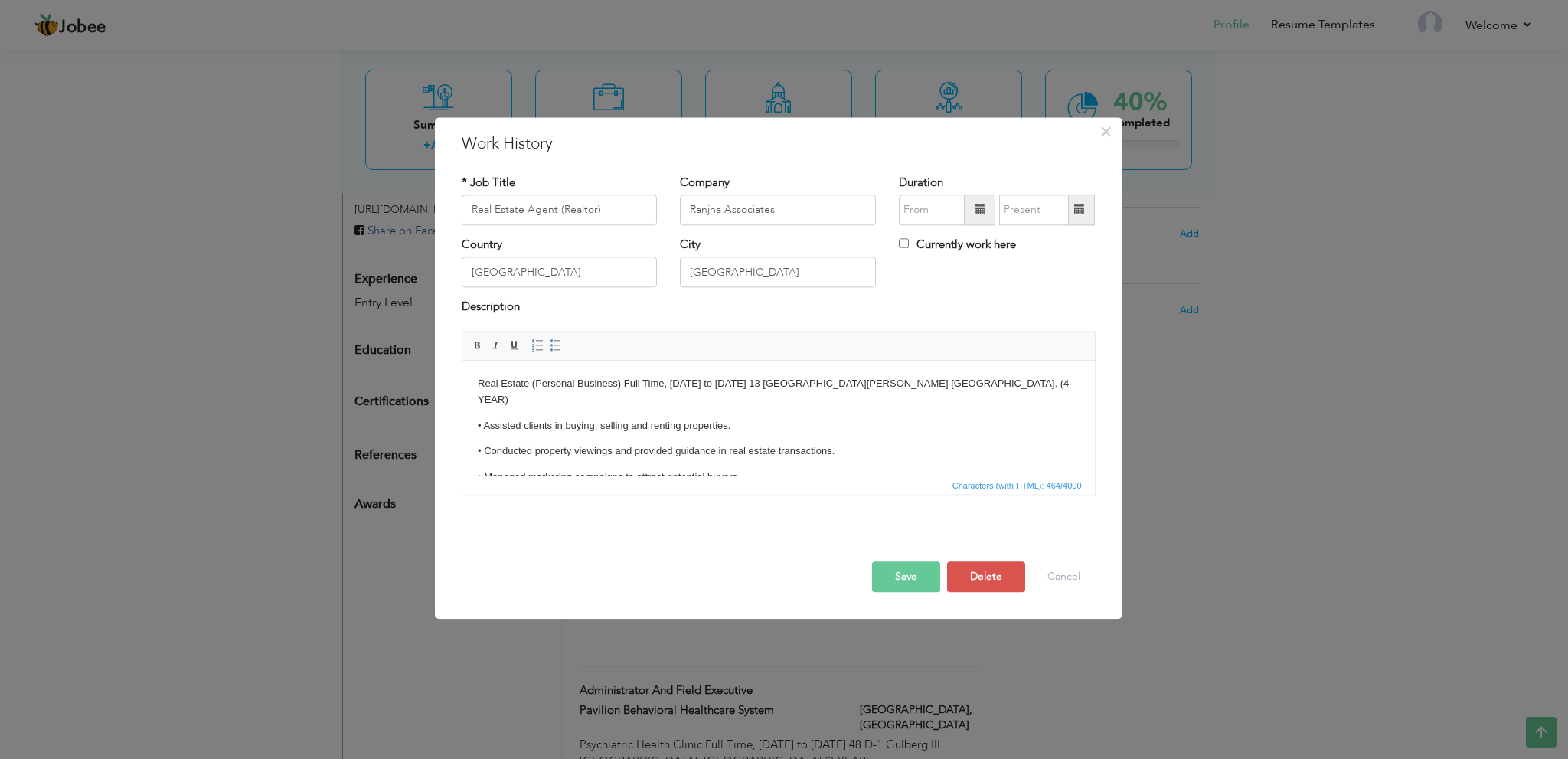
drag, startPoint x: 504, startPoint y: 449, endPoint x: 505, endPoint y: 471, distance: 22.0
click at [504, 450] on p "• Conducted property viewings and provided guidance in real estate transactions." at bounding box center [778, 452] width 601 height 16
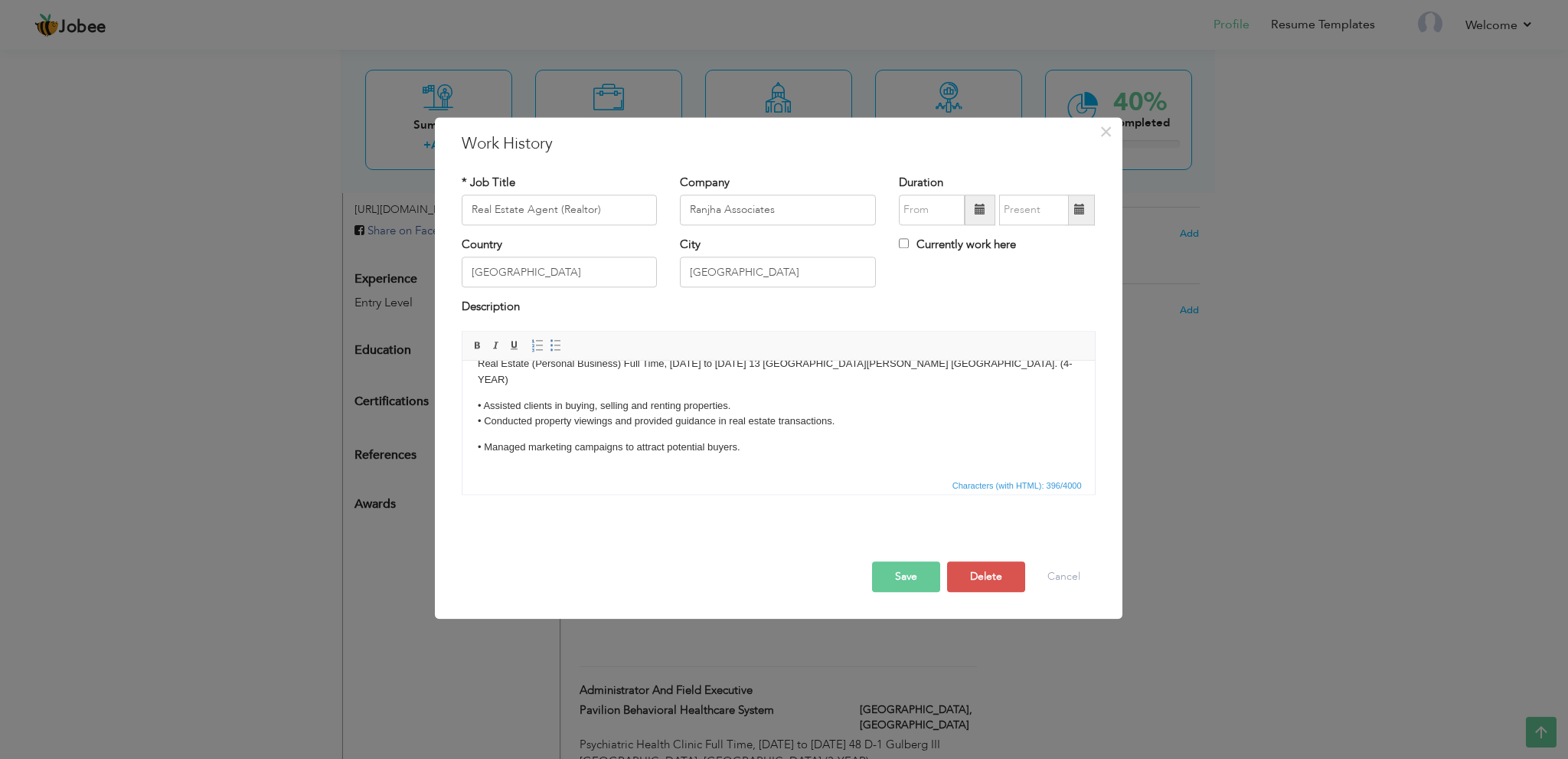
scroll to position [41, 0]
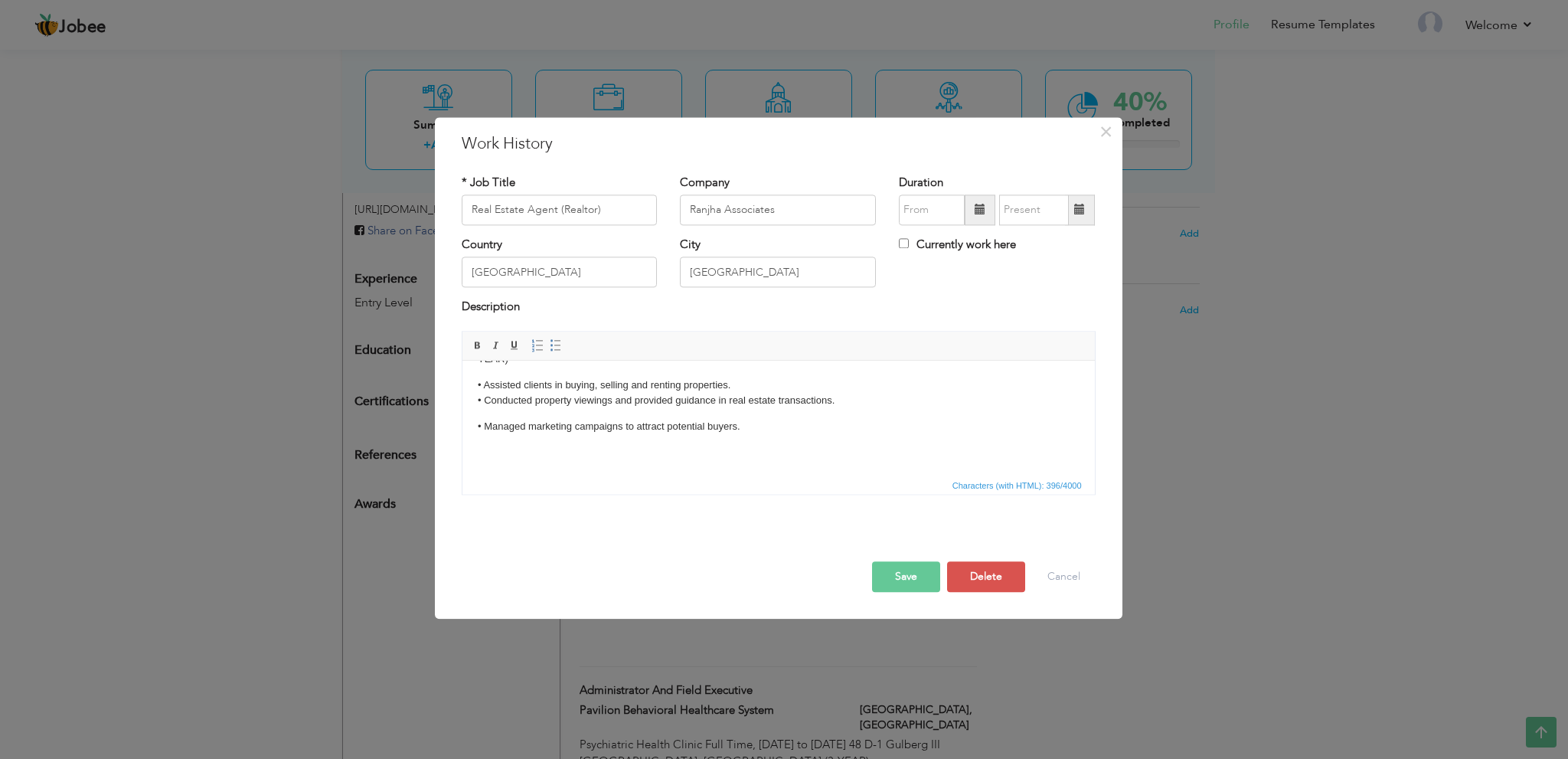
click at [904, 572] on button "Save" at bounding box center [905, 576] width 68 height 30
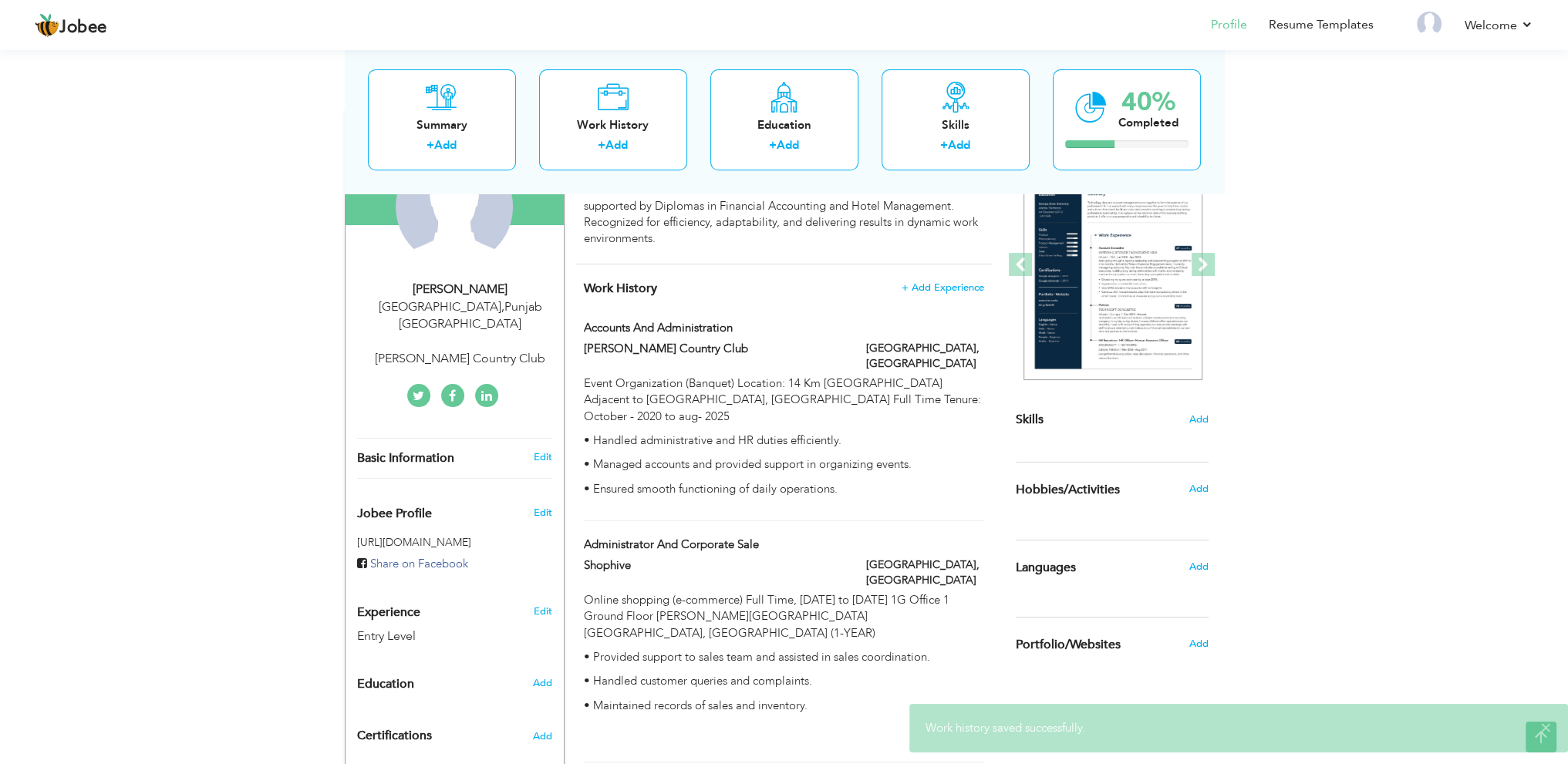
scroll to position [180, 0]
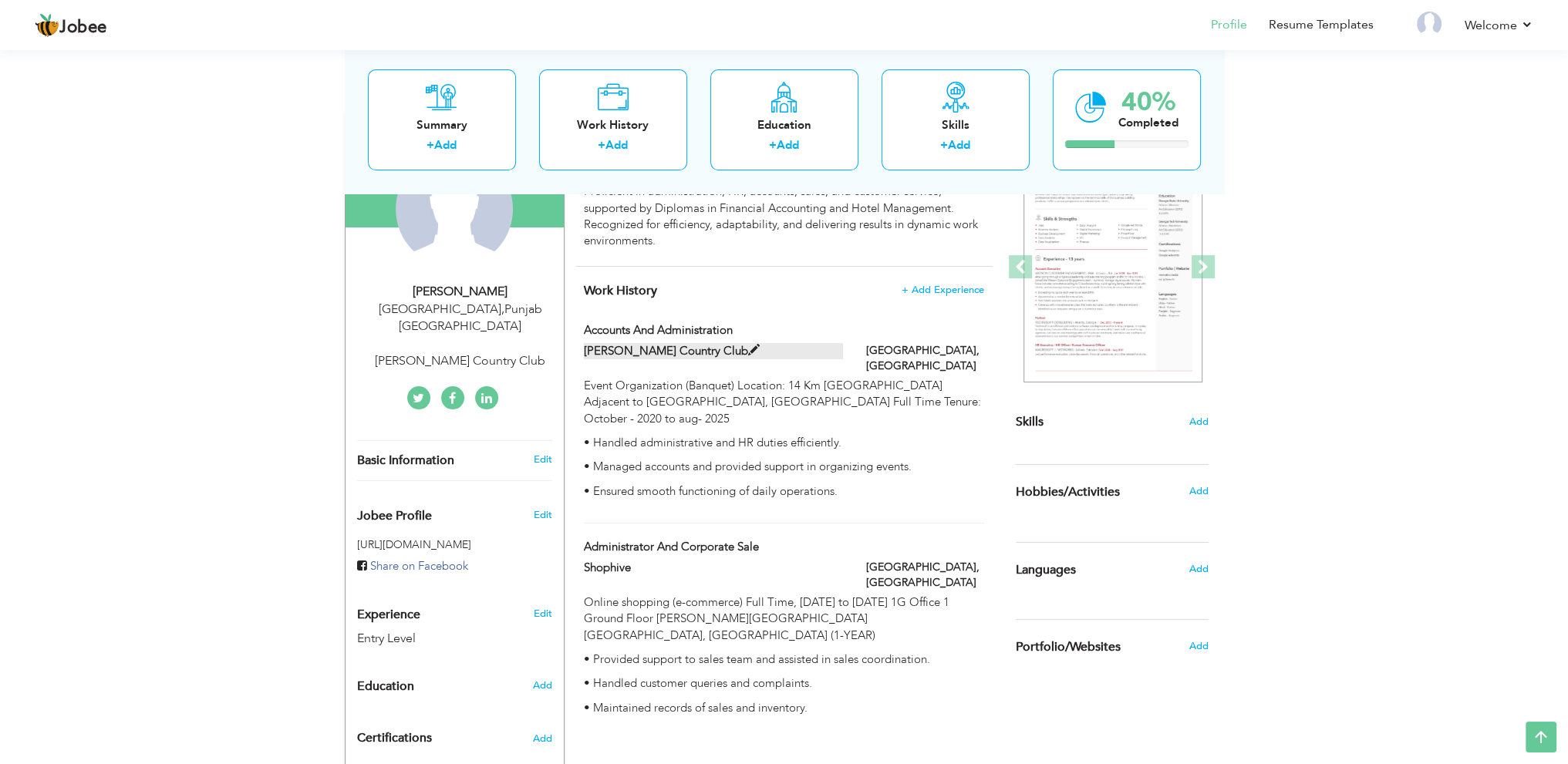
click at [748, 345] on span at bounding box center [753, 350] width 11 height 11
type input "Accounts and Administration"
type input "Rosa Blanca Country Club"
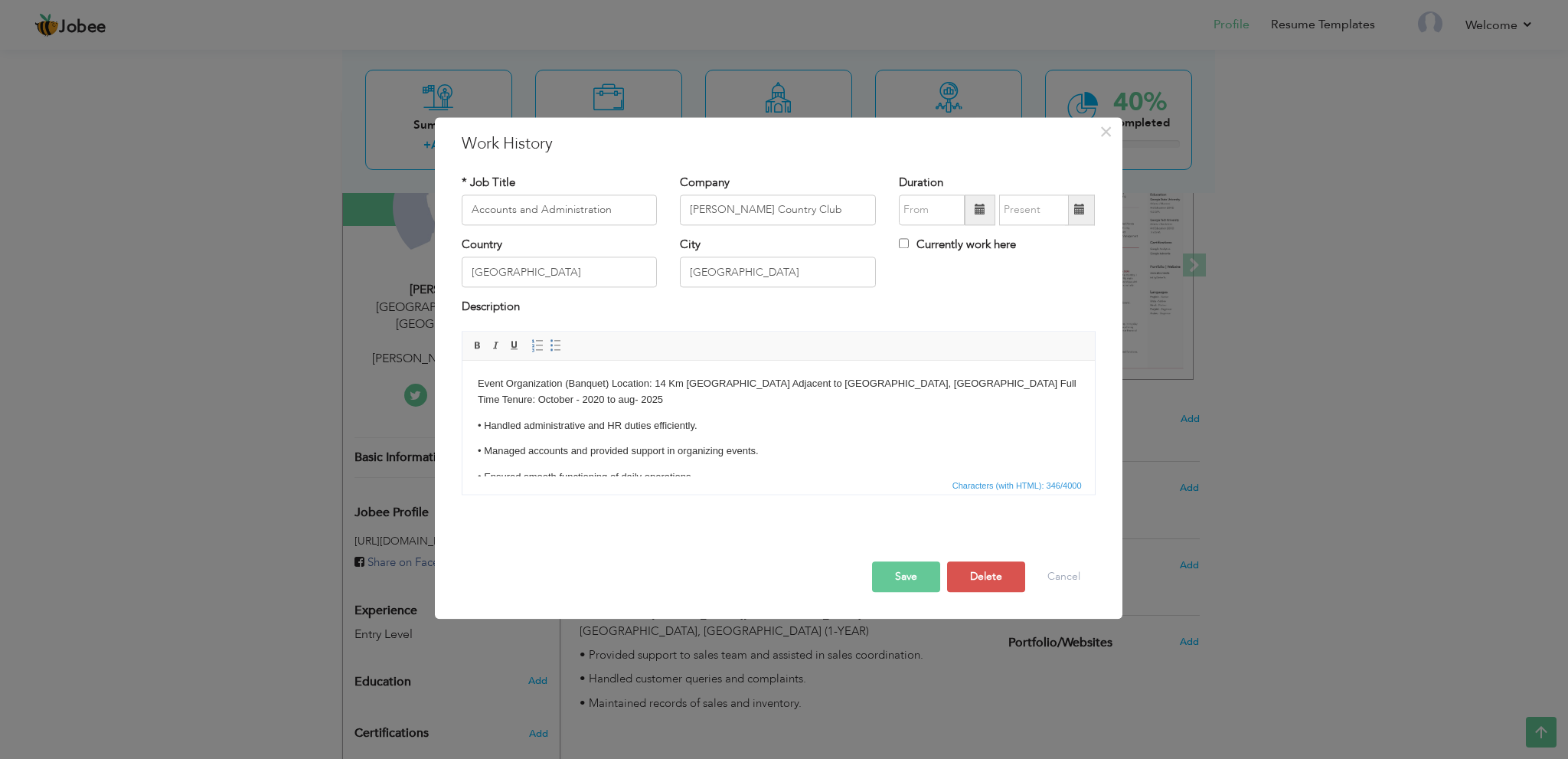
click at [973, 210] on span at bounding box center [979, 209] width 30 height 30
type input "08/2025"
drag, startPoint x: 1003, startPoint y: 142, endPoint x: 958, endPoint y: 253, distance: 119.8
click at [958, 253] on div "× Work History * Job Title Accounts and Administration Company Rosa Blanca Coun…" at bounding box center [778, 368] width 688 height 502
click at [1116, 129] on button "×" at bounding box center [1106, 131] width 24 height 24
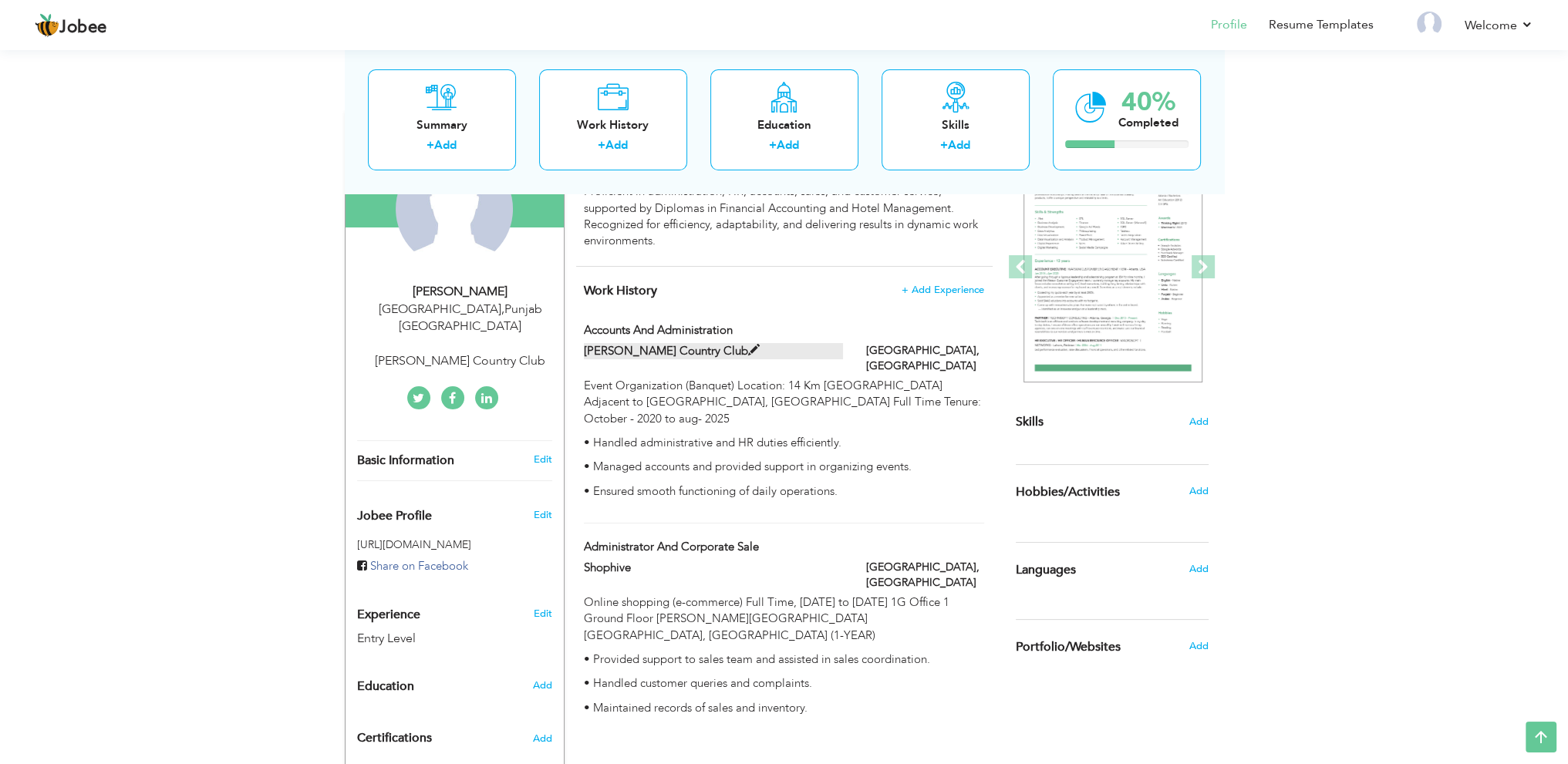
click at [748, 347] on span at bounding box center [753, 350] width 11 height 11
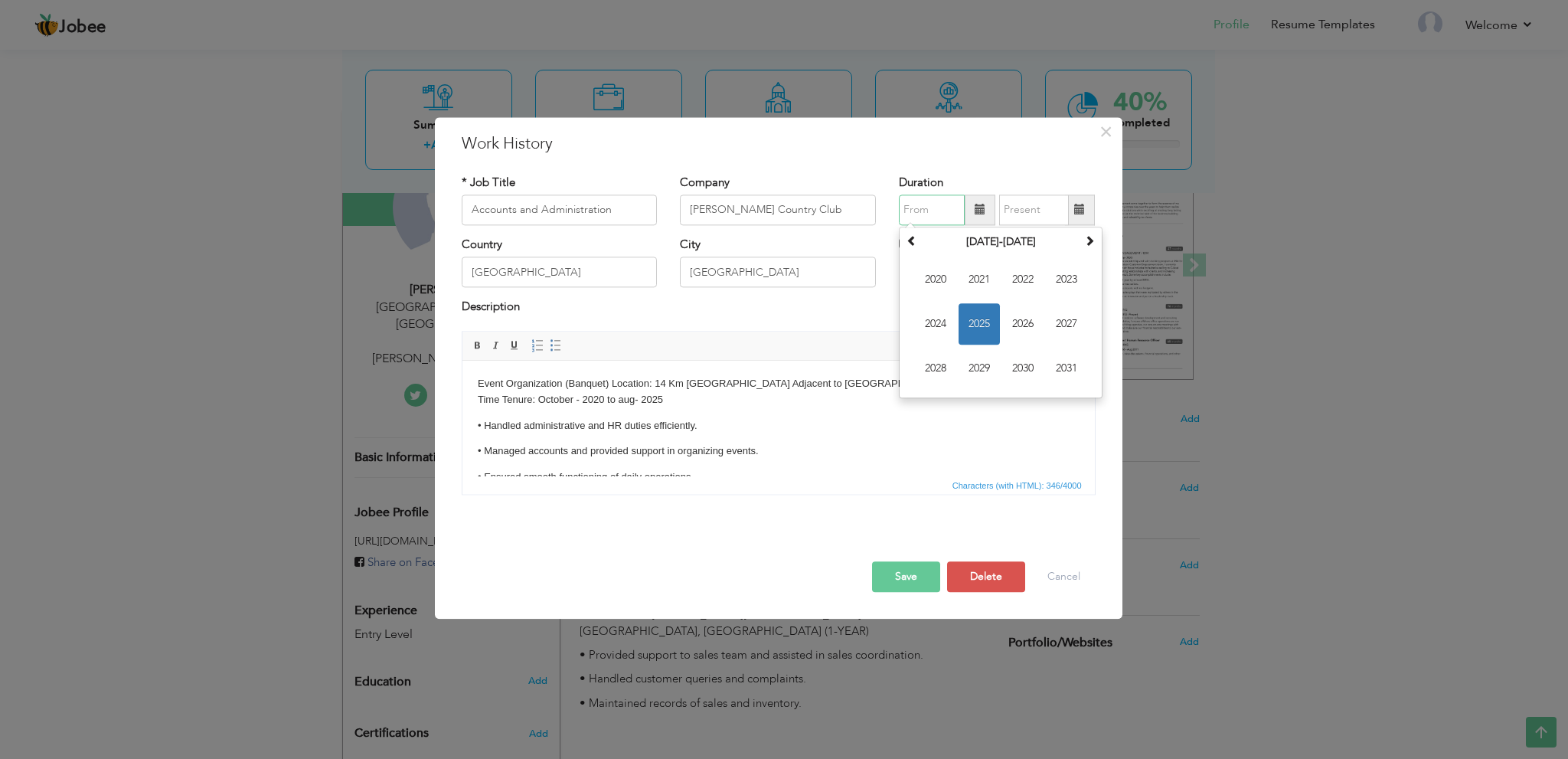
click at [945, 212] on input "text" at bounding box center [931, 209] width 66 height 30
click at [932, 281] on span "2020" at bounding box center [935, 280] width 41 height 41
type input "08/2025"
click at [1034, 207] on input "08/2025" at bounding box center [1034, 209] width 70 height 30
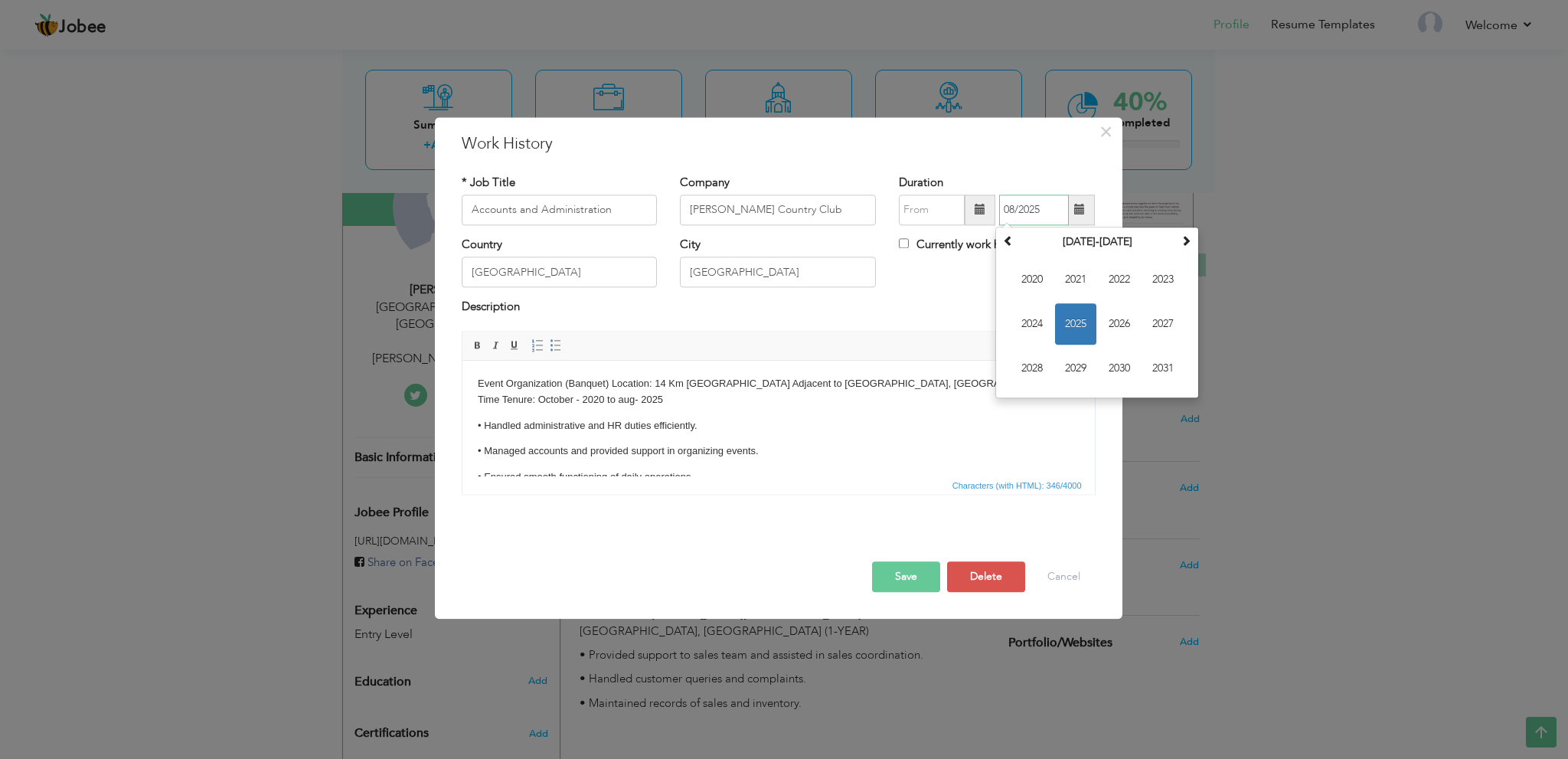
click at [1070, 326] on span "2025" at bounding box center [1075, 324] width 41 height 41
click at [899, 241] on input "Currently work here" at bounding box center [904, 244] width 10 height 10
checkbox input "true"
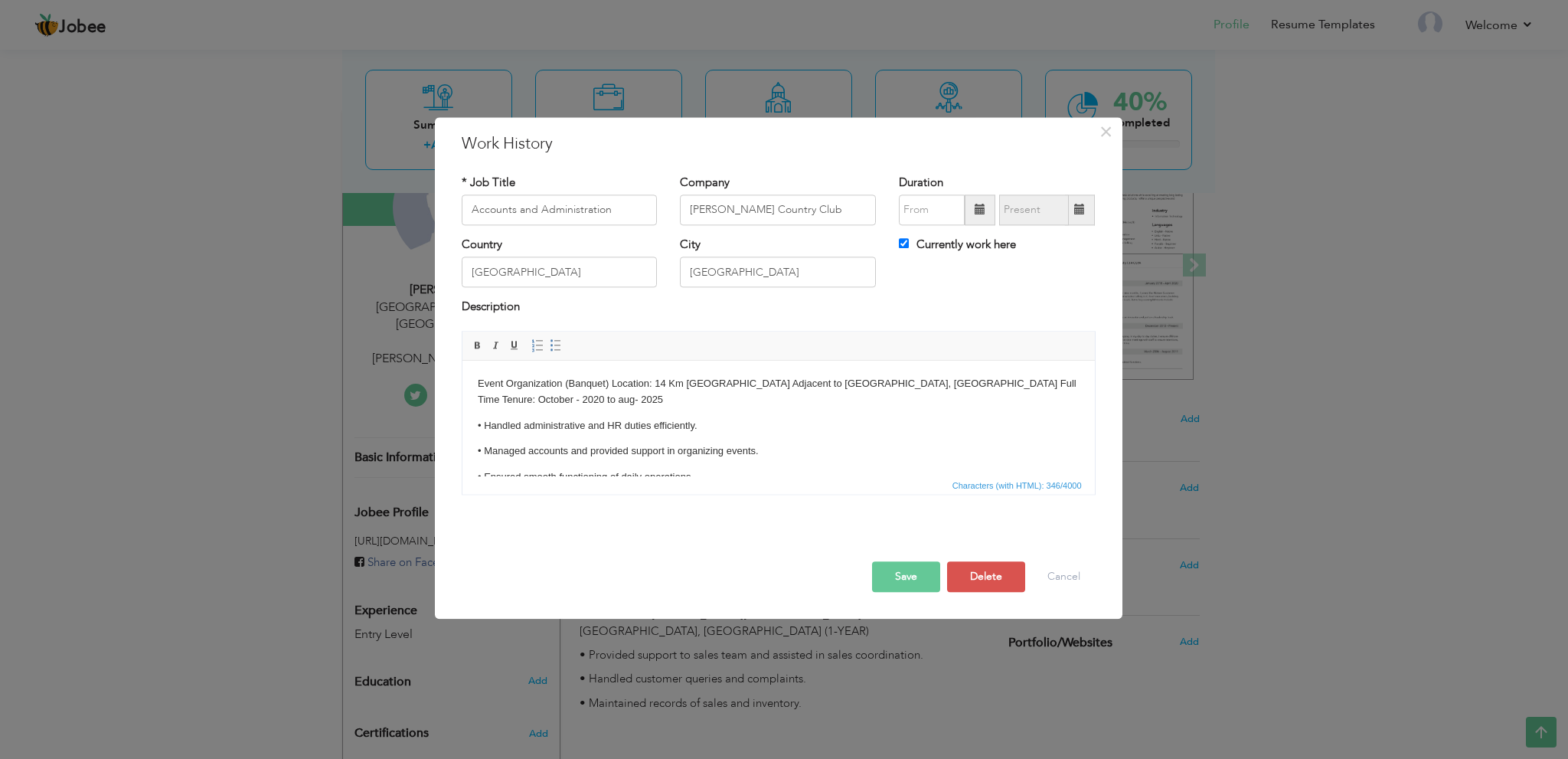
click at [908, 579] on button "Save" at bounding box center [905, 576] width 68 height 30
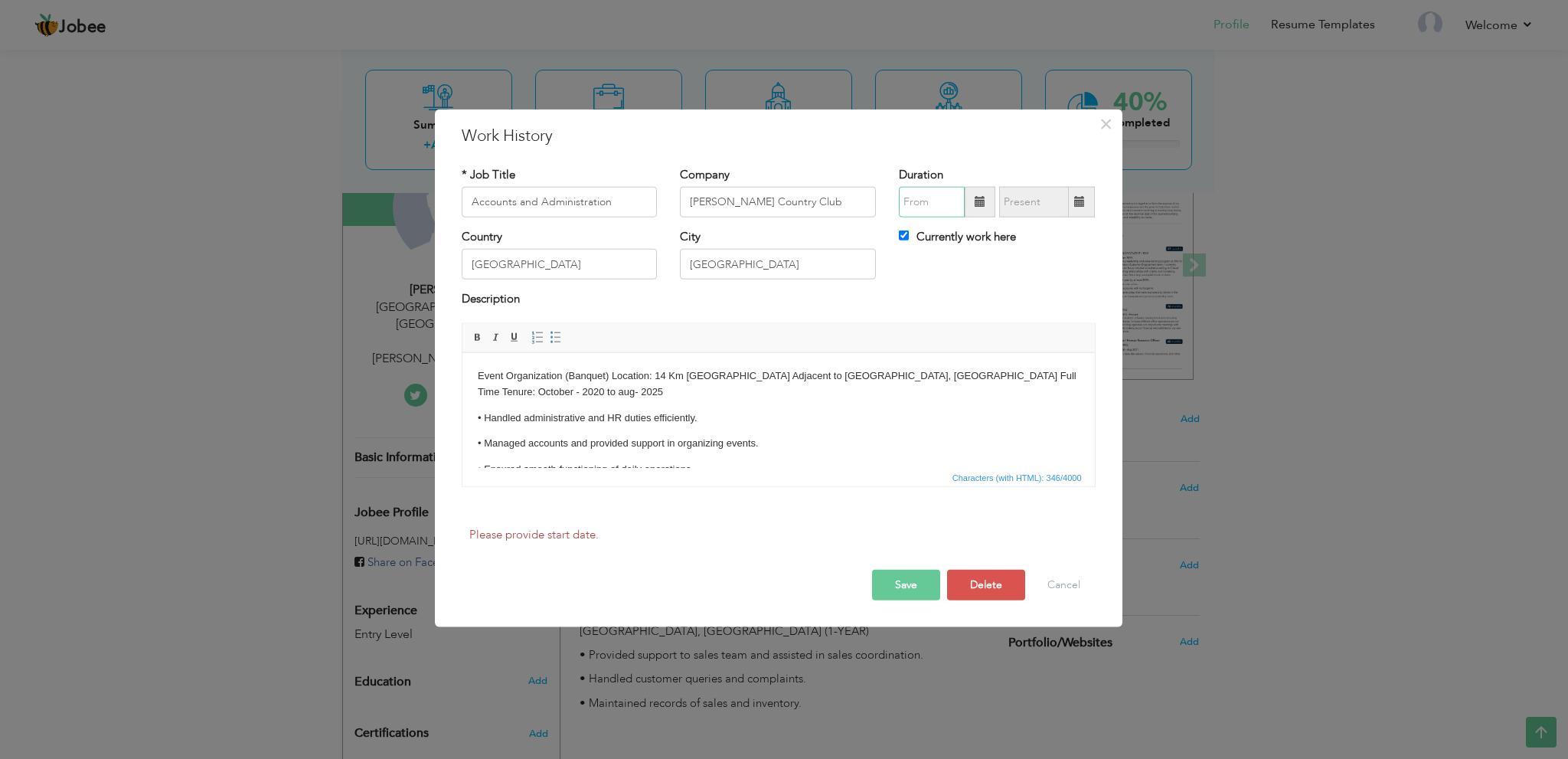
click at [942, 205] on input "text" at bounding box center [931, 201] width 66 height 30
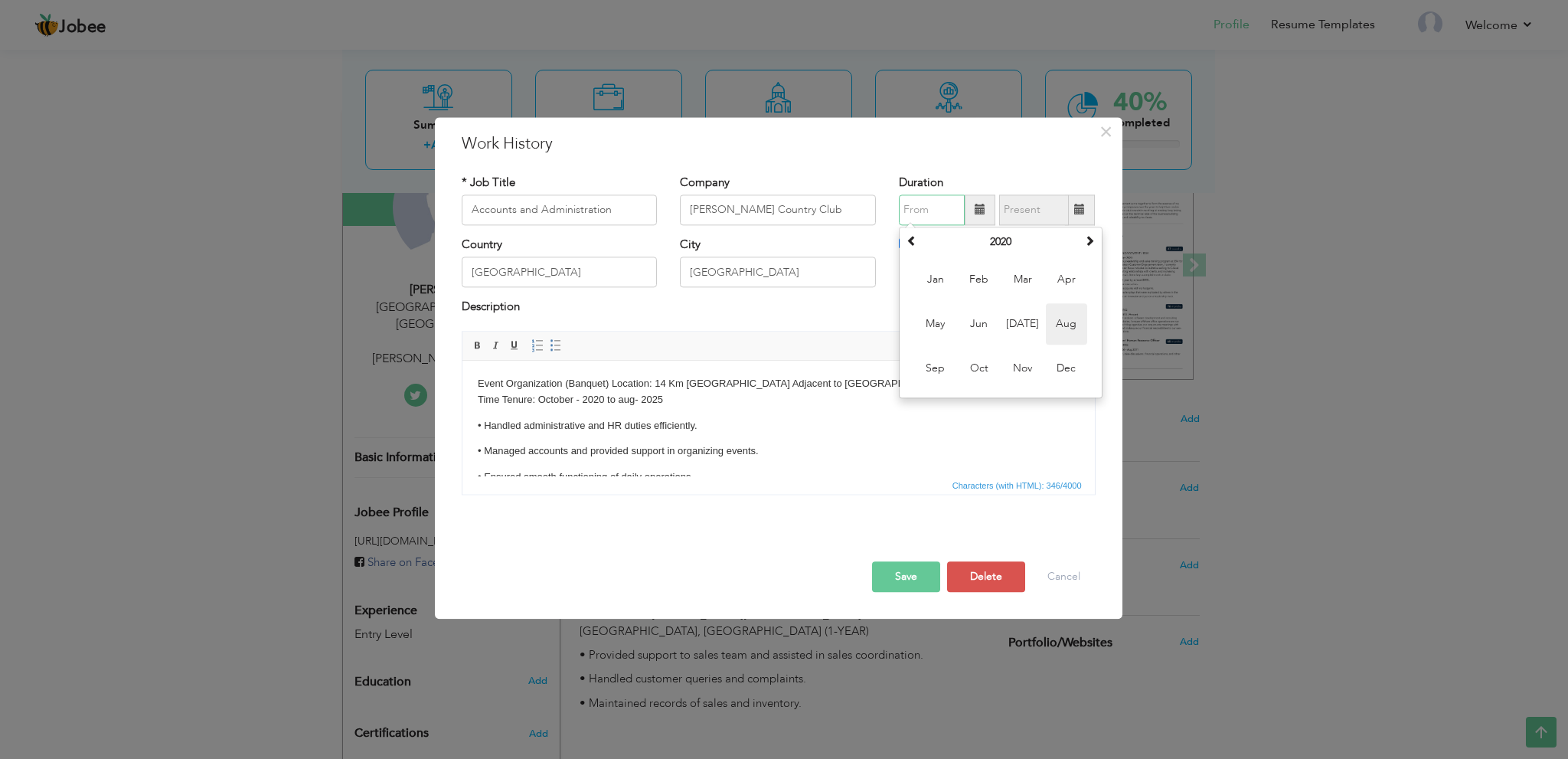
click at [1066, 331] on span "Aug" at bounding box center [1067, 324] width 41 height 41
type input "08/2020"
click at [908, 573] on button "Save" at bounding box center [905, 576] width 68 height 30
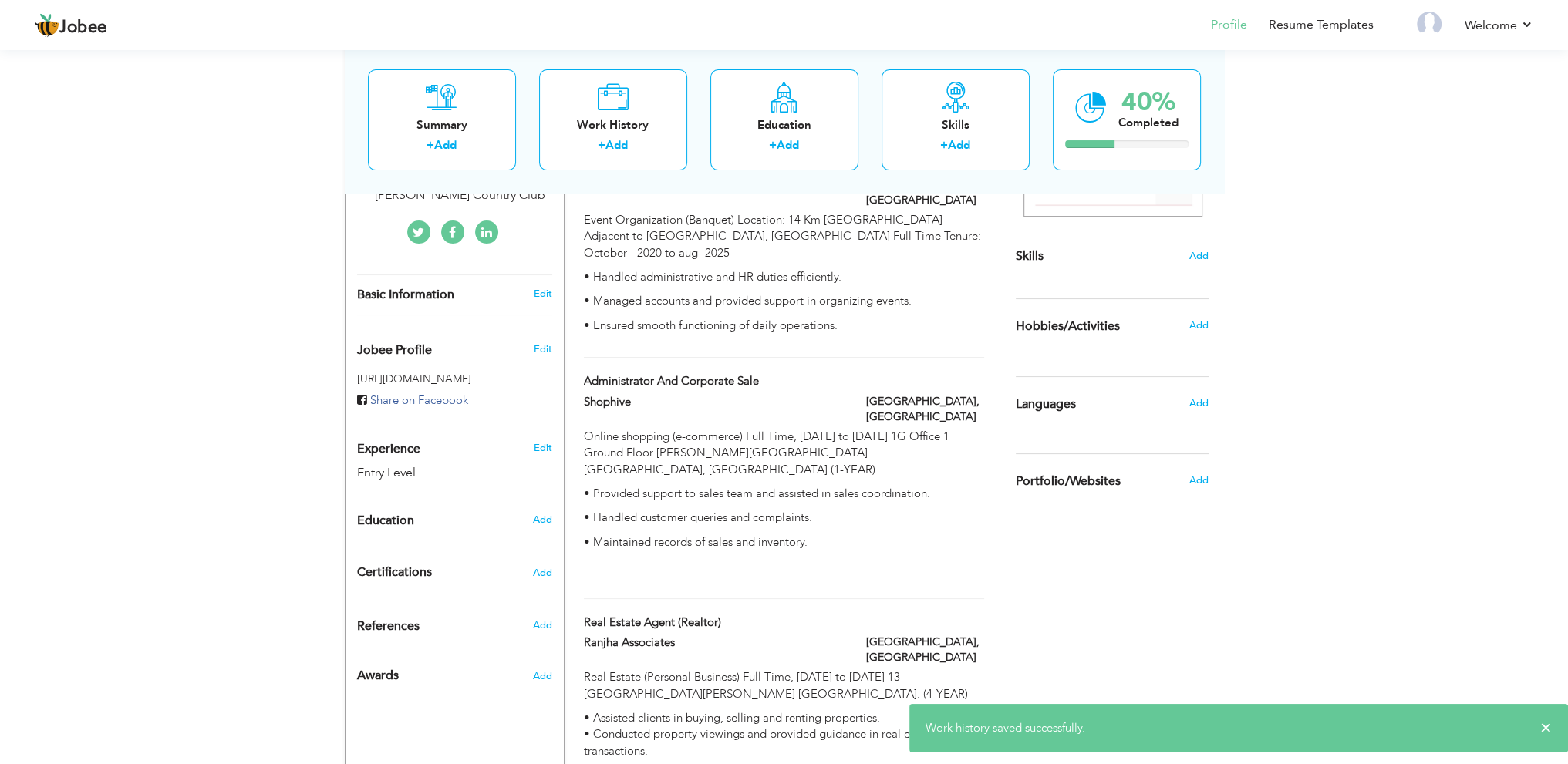
scroll to position [359, 0]
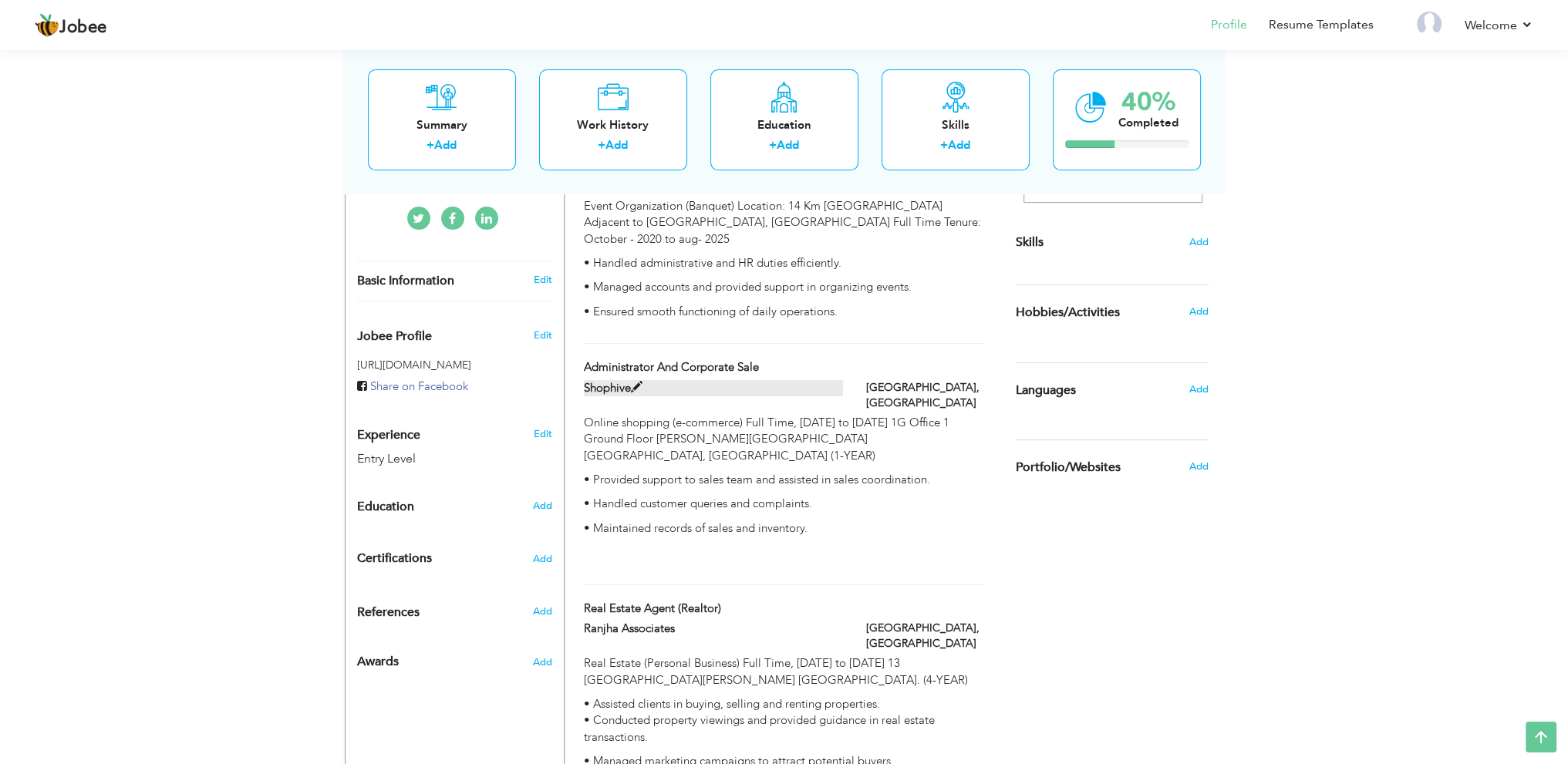
click at [636, 382] on span at bounding box center [637, 387] width 11 height 11
type input "Administrator And Corporate Sale"
type input "Shophive"
checkbox input "false"
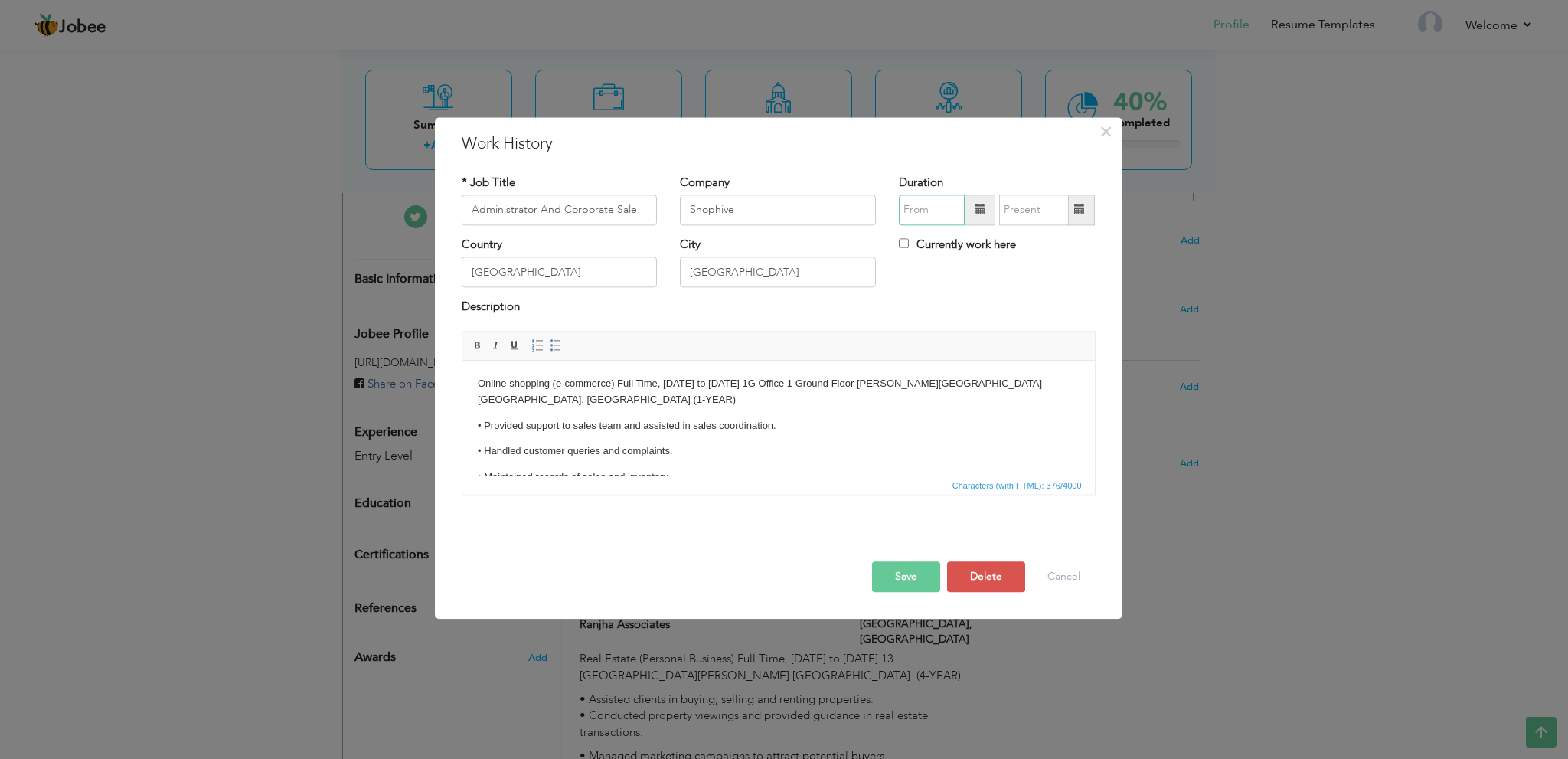
click at [922, 213] on input "text" at bounding box center [931, 209] width 66 height 30
click at [912, 244] on span at bounding box center [911, 240] width 10 height 10
click at [1061, 331] on span "Aug" at bounding box center [1067, 324] width 41 height 41
type input "08/2019"
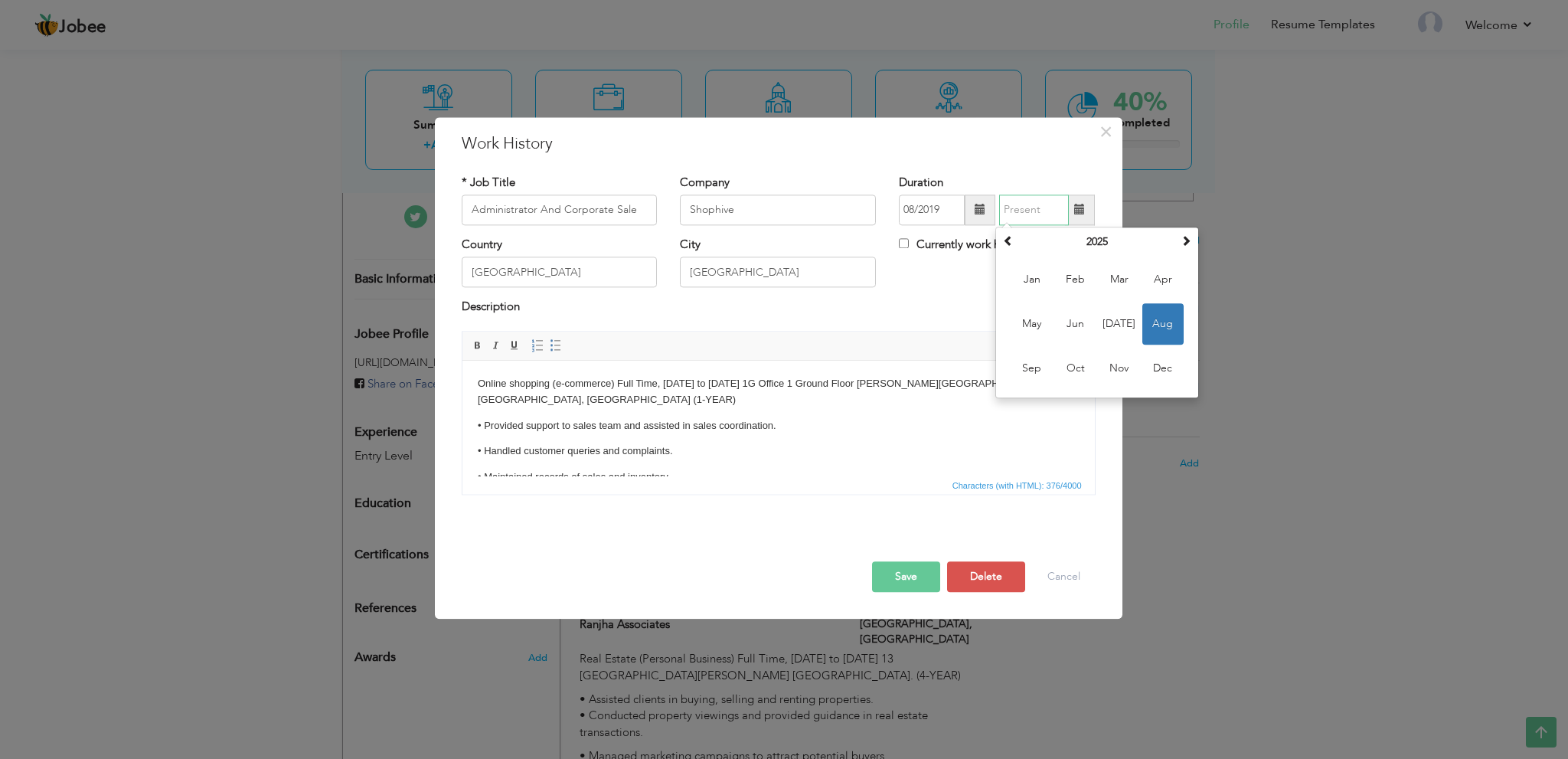
click at [1023, 210] on input "text" at bounding box center [1034, 209] width 70 height 30
click at [1064, 241] on th "2025" at bounding box center [1097, 242] width 160 height 23
click at [1035, 275] on span "2020" at bounding box center [1032, 280] width 41 height 41
click at [1153, 332] on span "Aug" at bounding box center [1162, 324] width 41 height 41
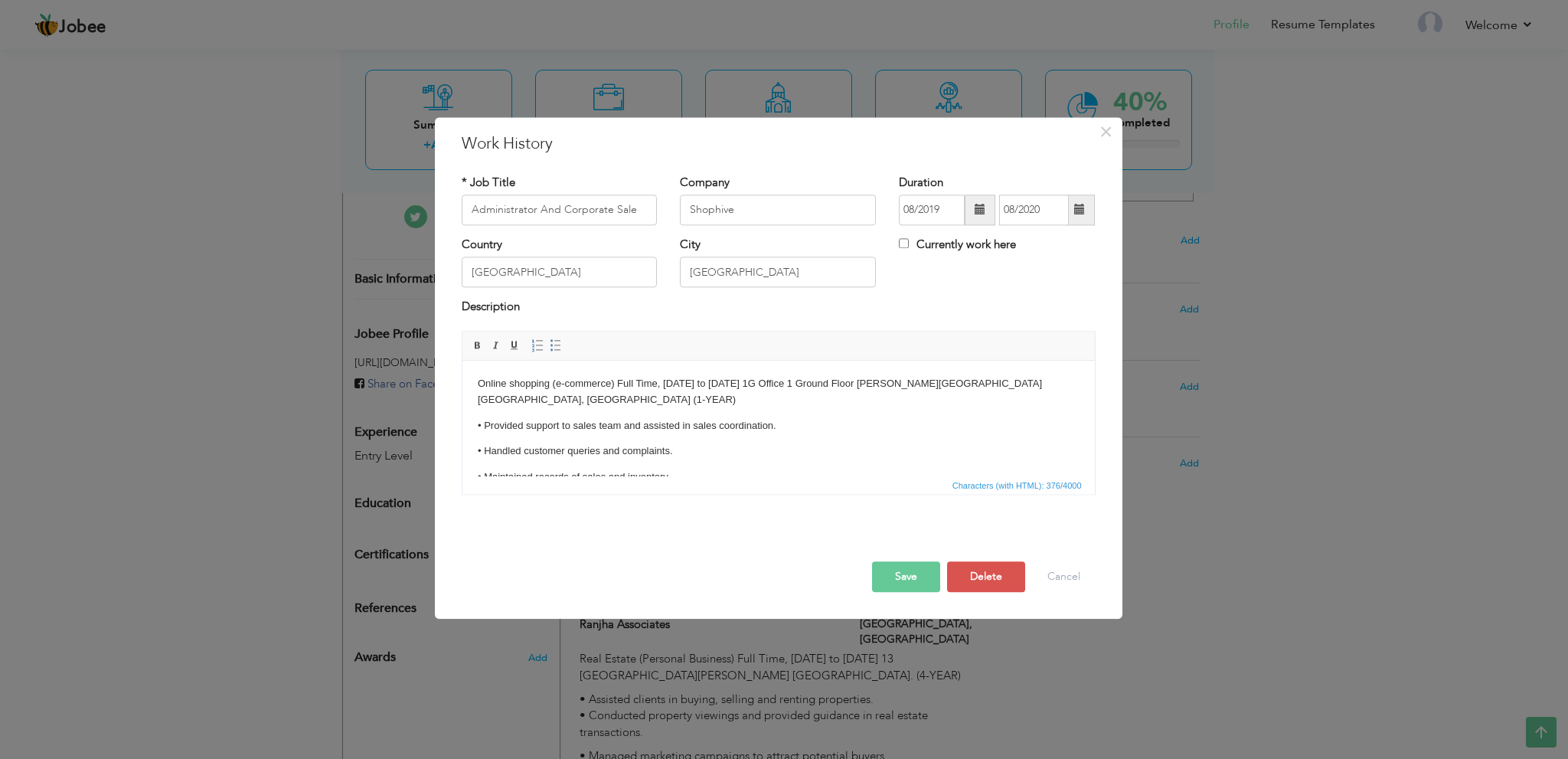
click at [911, 576] on button "Save" at bounding box center [905, 576] width 68 height 30
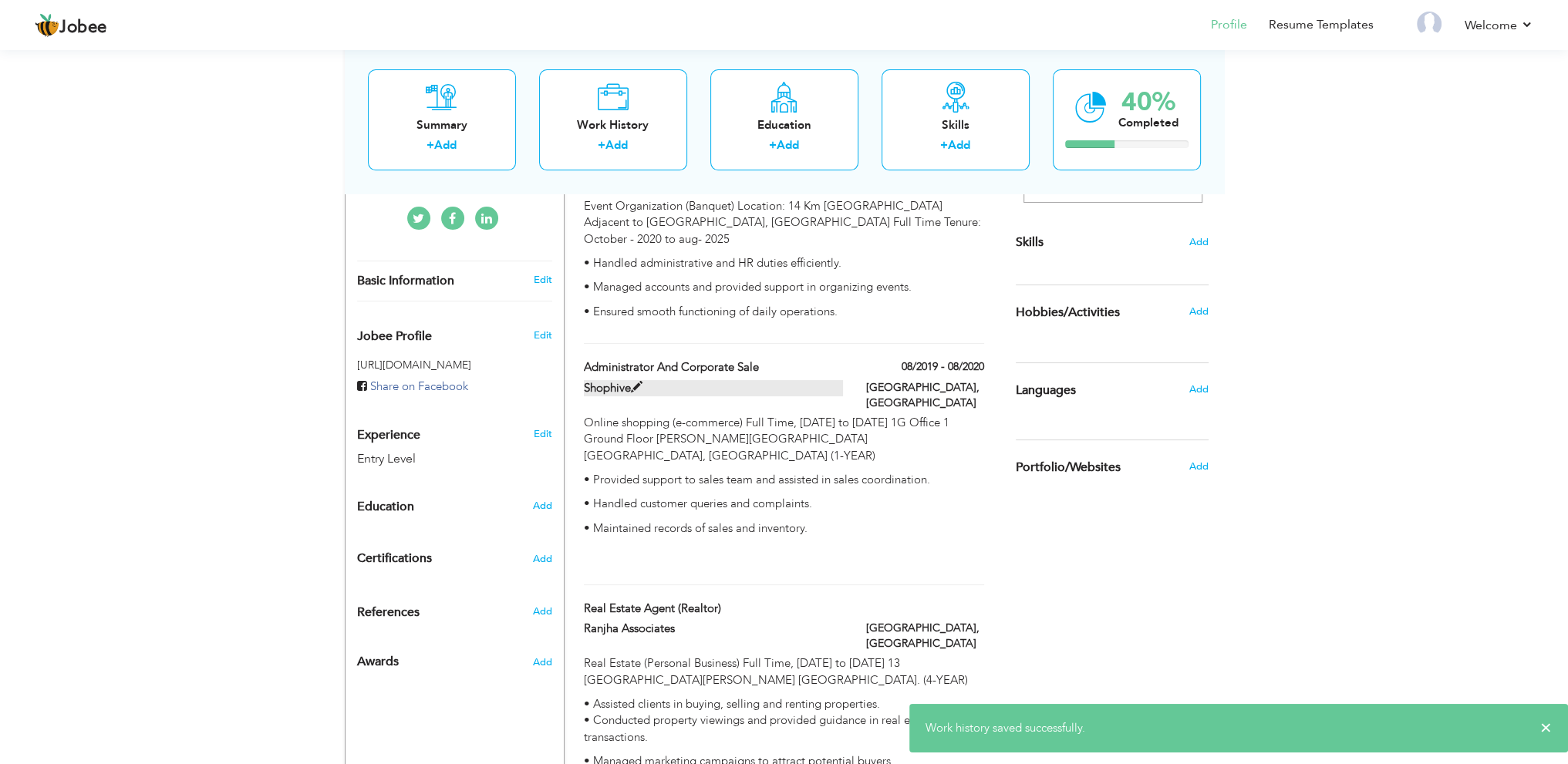
click at [642, 382] on span at bounding box center [637, 387] width 11 height 11
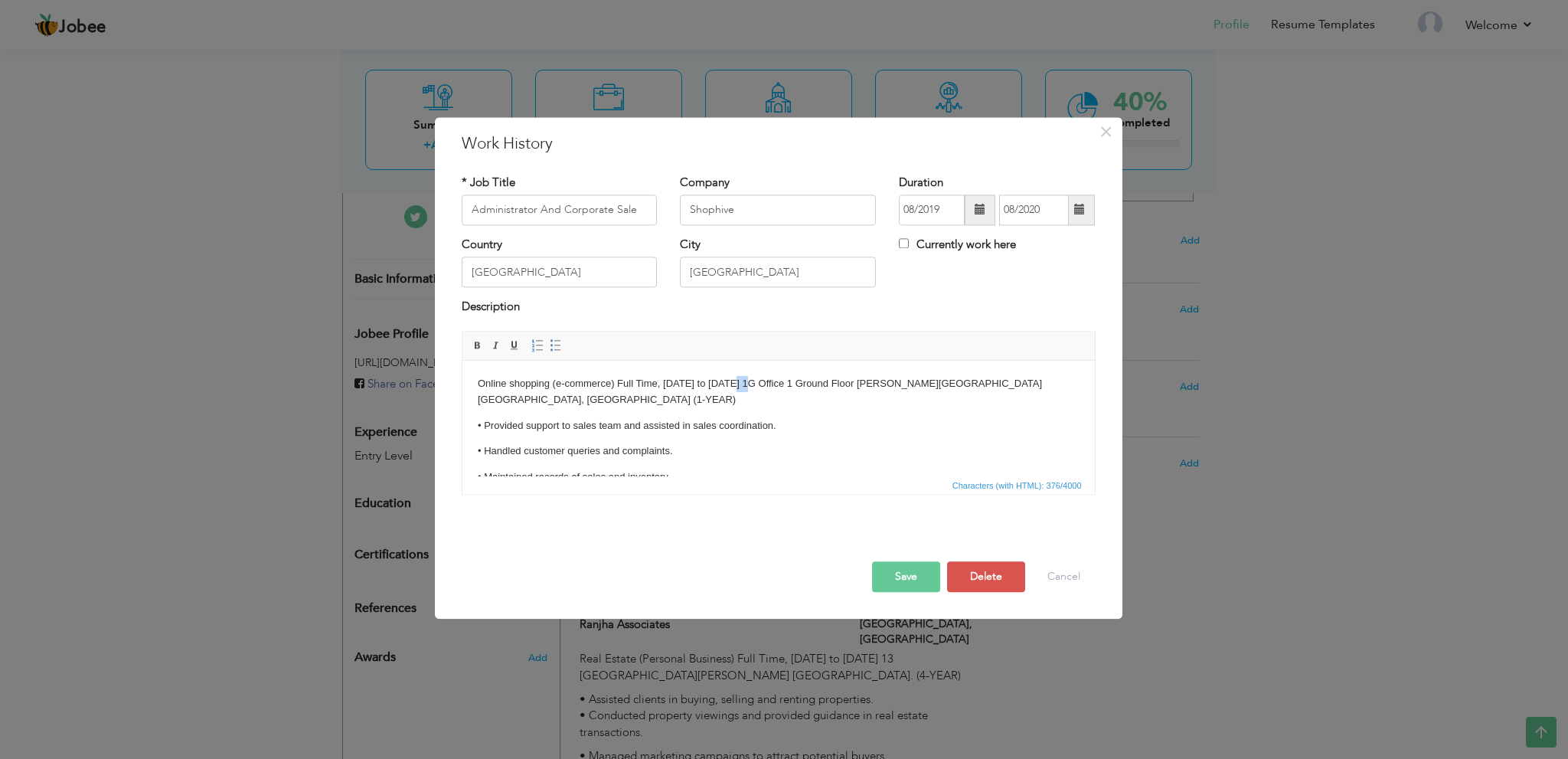
drag, startPoint x: 732, startPoint y: 382, endPoint x: 746, endPoint y: 379, distance: 14.3
click at [746, 379] on p "Online shopping (e-commerce) Full Time, August 2019 to July 2020 1G Office 1 Gr…" at bounding box center [778, 392] width 601 height 32
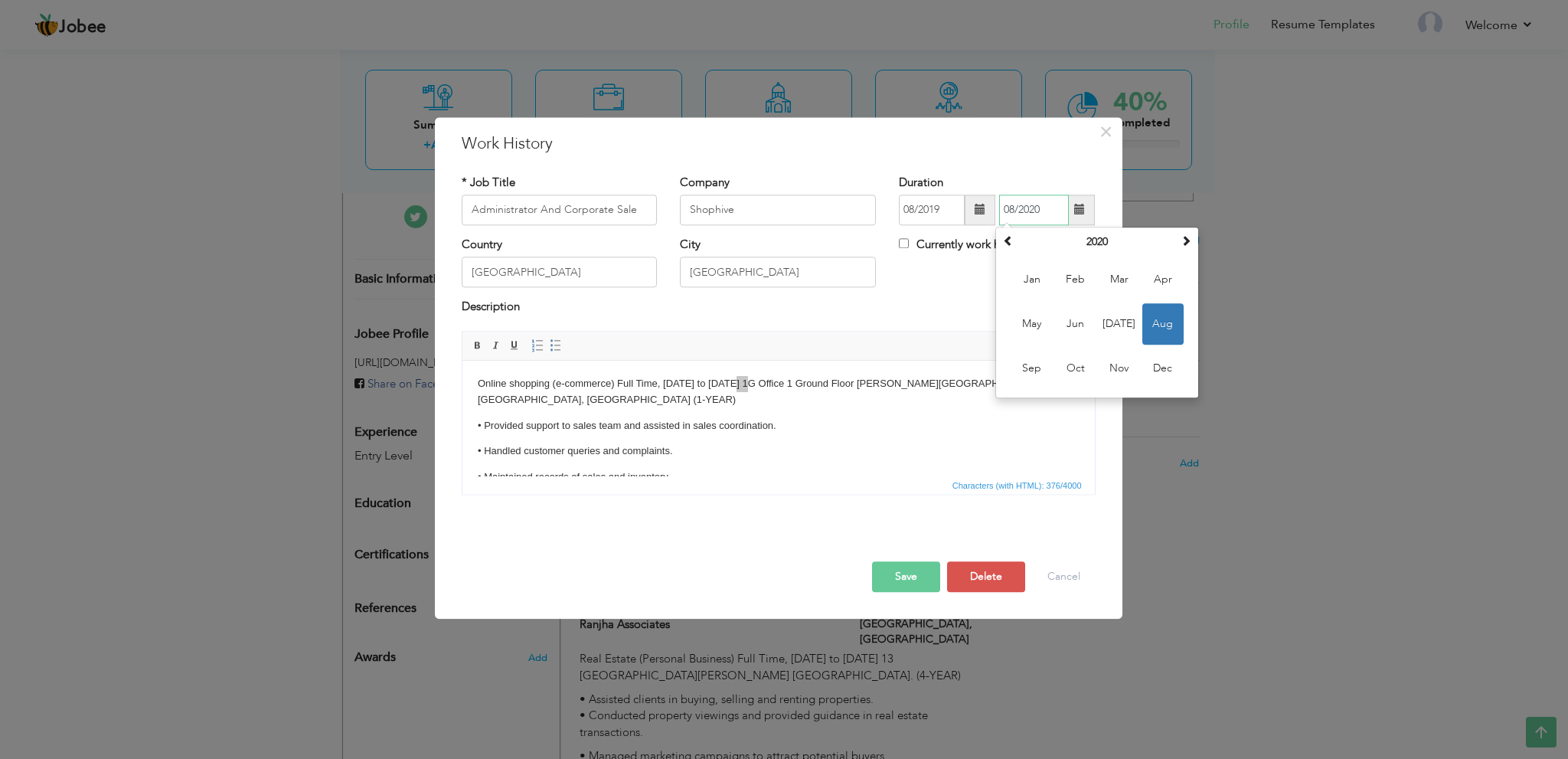
click at [1035, 212] on input "08/2020" at bounding box center [1034, 209] width 70 height 30
click at [1118, 326] on span "Jul" at bounding box center [1119, 324] width 41 height 41
type input "07/2020"
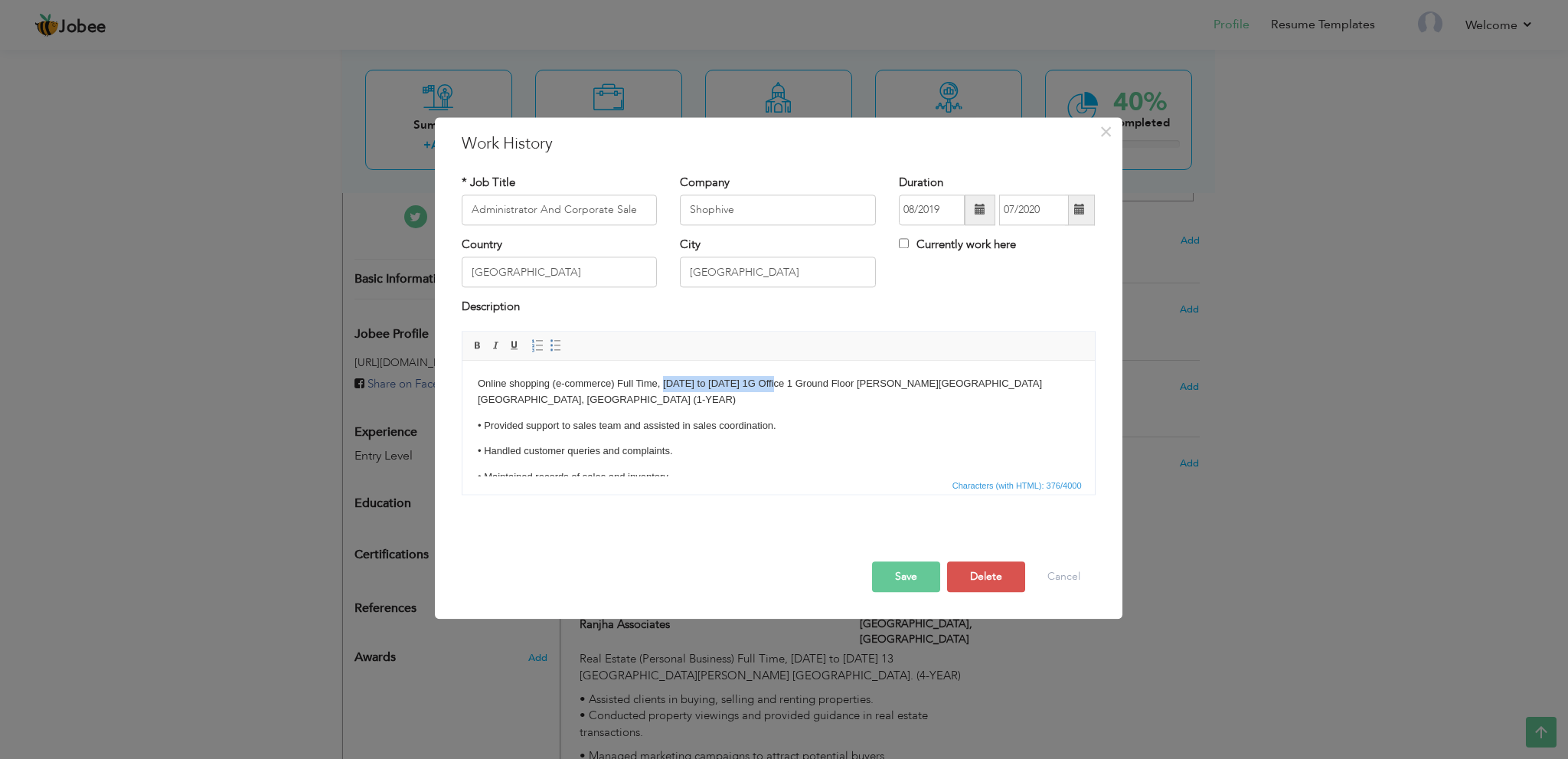
drag, startPoint x: 668, startPoint y: 383, endPoint x: 773, endPoint y: 383, distance: 105.0
click at [773, 383] on p "Online shopping (e-commerce) Full Time, August 2019 to July 2020 1G Office 1 Gr…" at bounding box center [778, 392] width 601 height 32
click at [917, 576] on button "Save" at bounding box center [905, 576] width 68 height 30
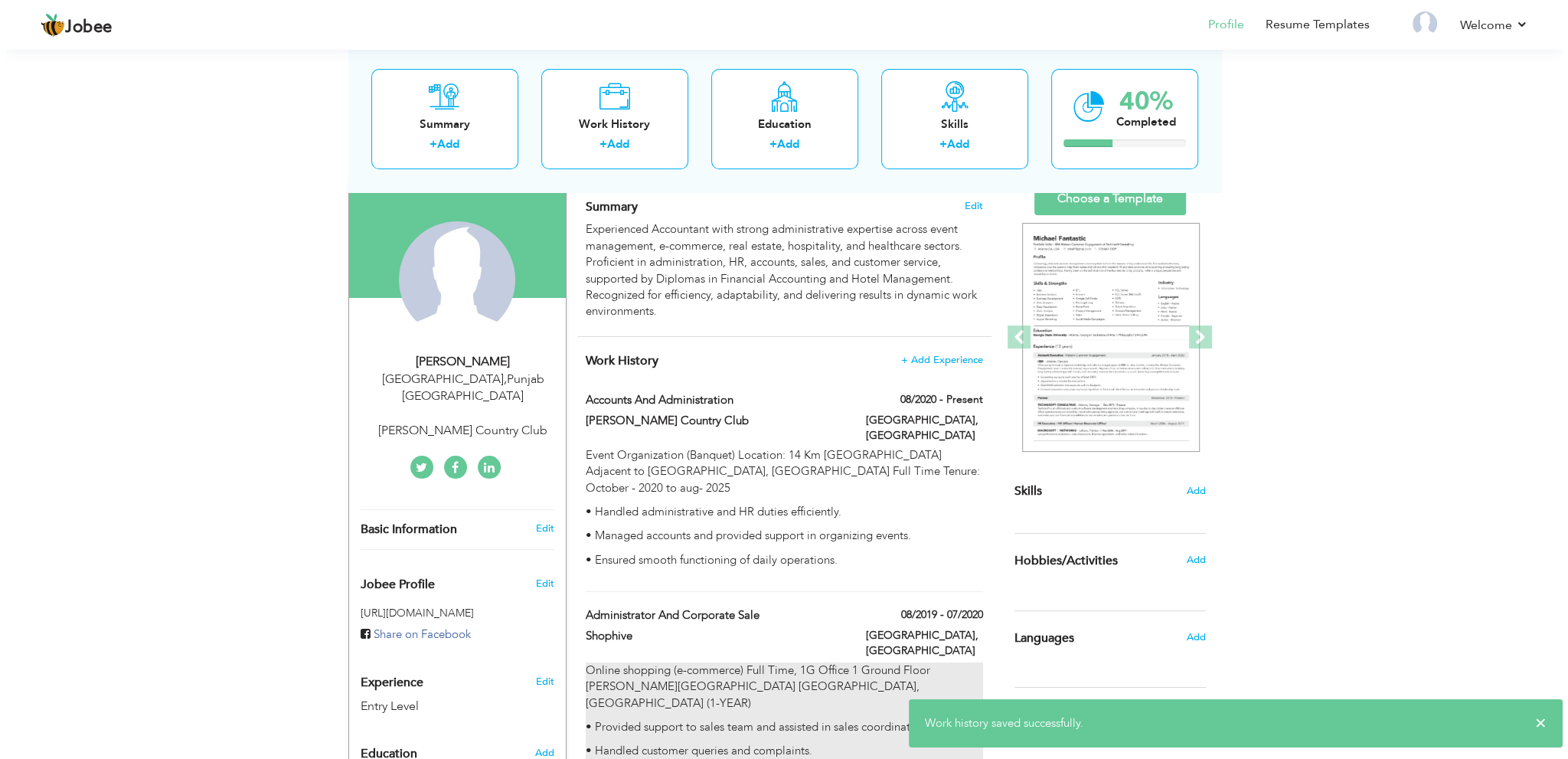
scroll to position [77, 0]
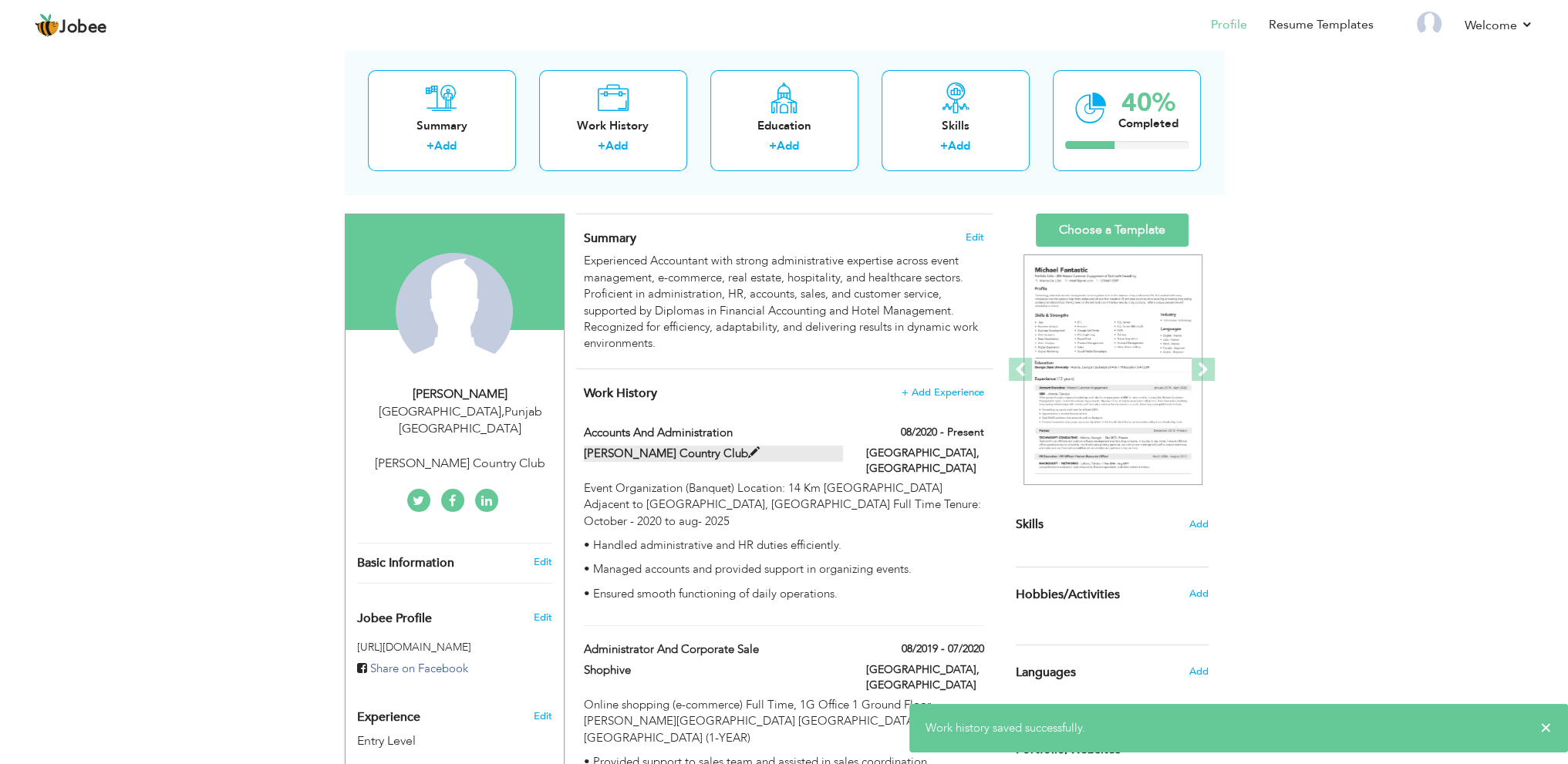
click at [748, 449] on span at bounding box center [753, 452] width 11 height 11
type input "Accounts and Administration"
type input "Rosa Blanca Country Club"
type input "08/2020"
checkbox input "true"
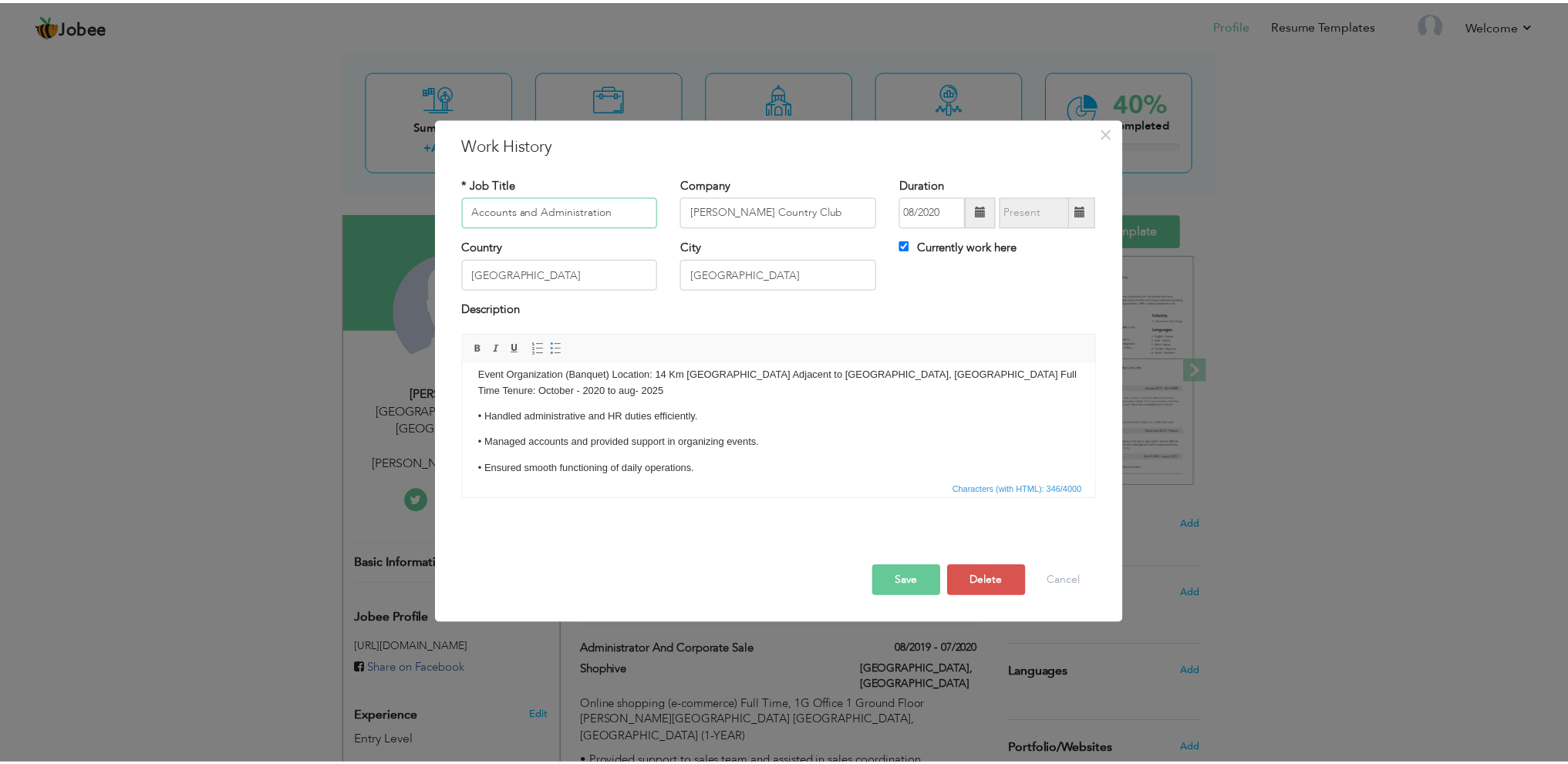
scroll to position [0, 0]
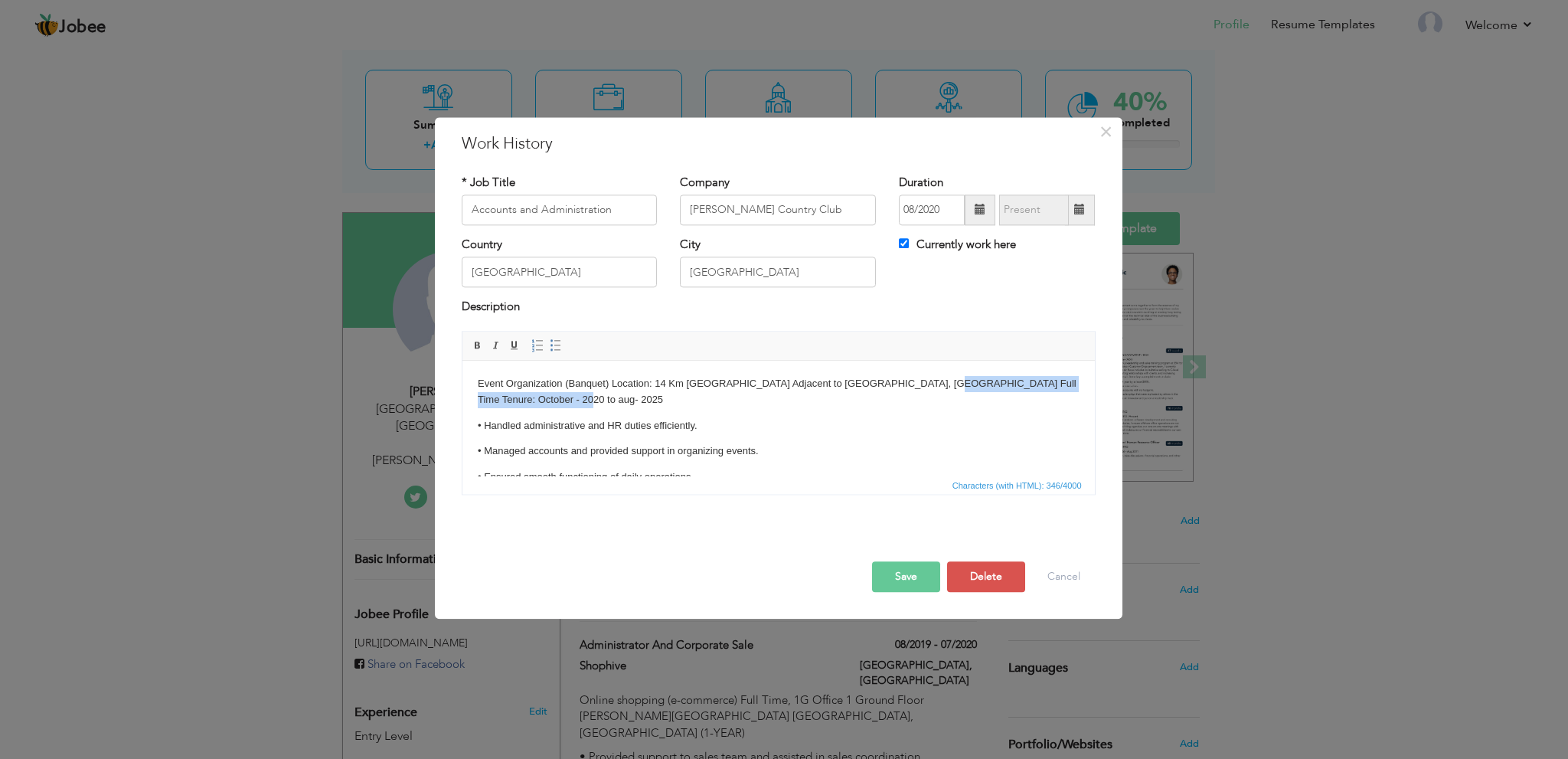
drag, startPoint x: 932, startPoint y: 383, endPoint x: 933, endPoint y: 403, distance: 20.0
click at [933, 403] on p "Event Organization (Banquet) Location: 14 Km Raiwind Road Adjacent to Lake City…" at bounding box center [778, 392] width 601 height 32
click at [915, 565] on button "Save" at bounding box center [905, 576] width 68 height 30
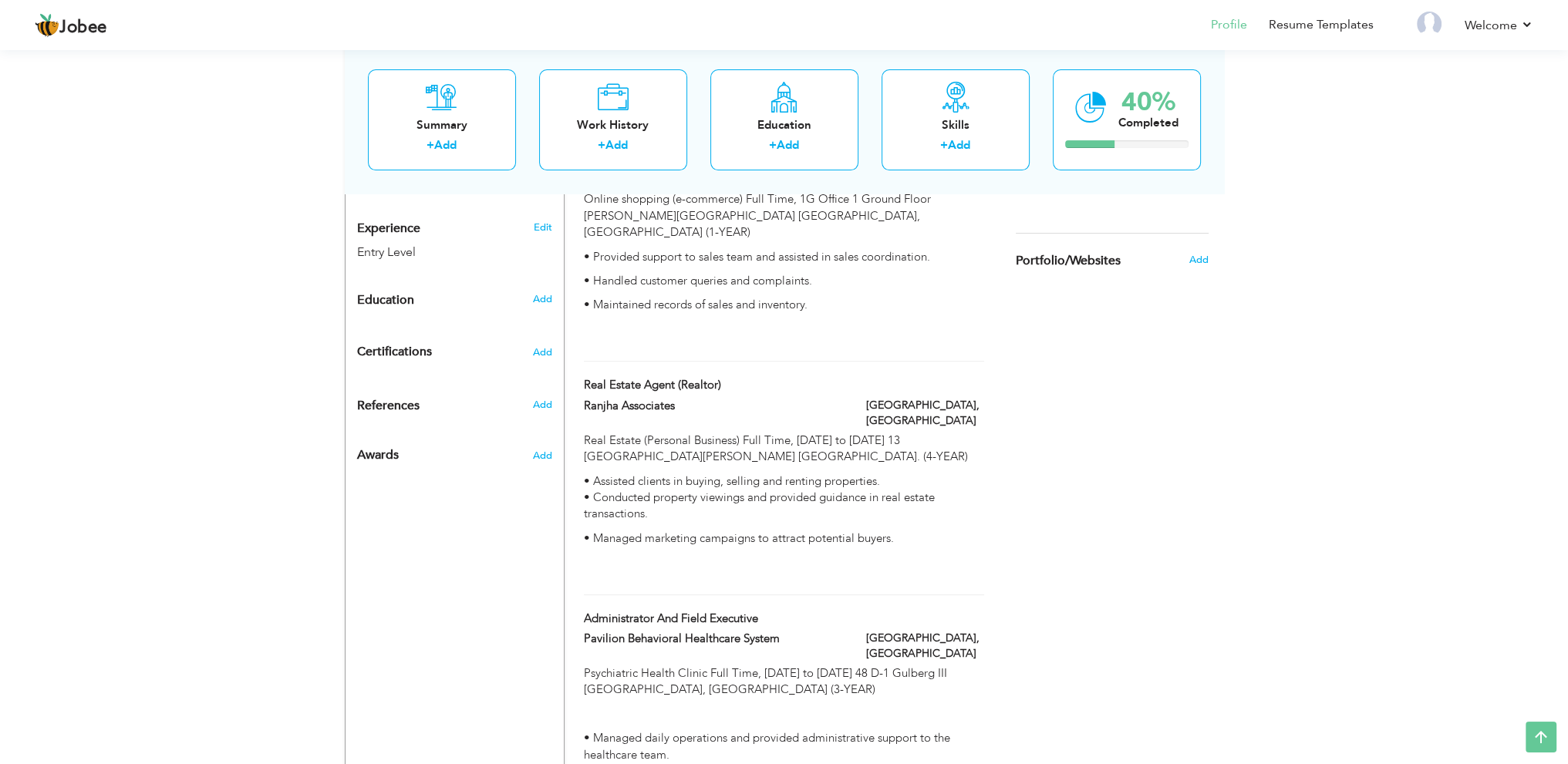
scroll to position [590, 0]
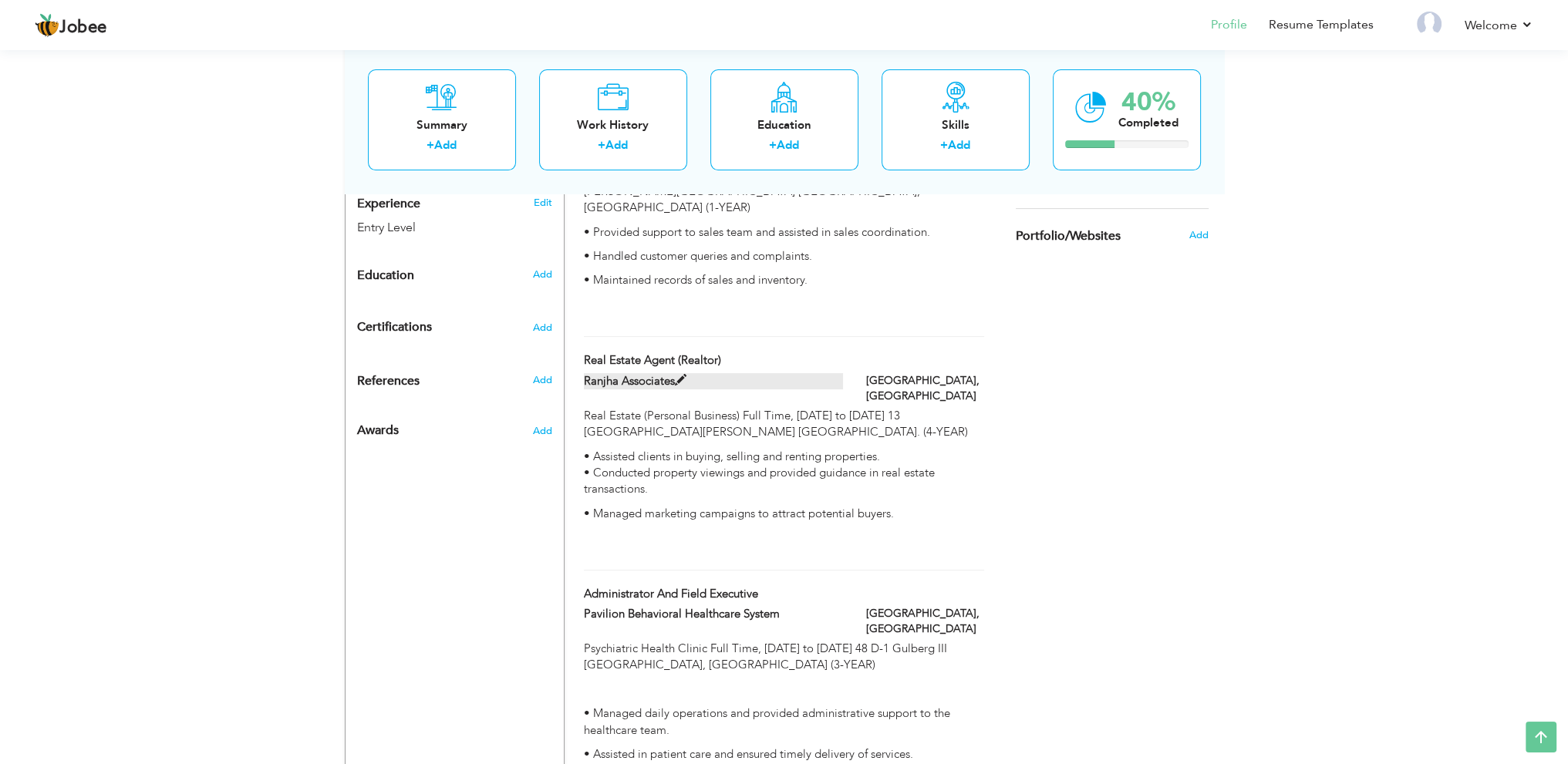
click at [685, 375] on span at bounding box center [680, 380] width 11 height 11
type input "Real Estate Agent (Realtor)"
type input "Ranjha Associates"
checkbox input "false"
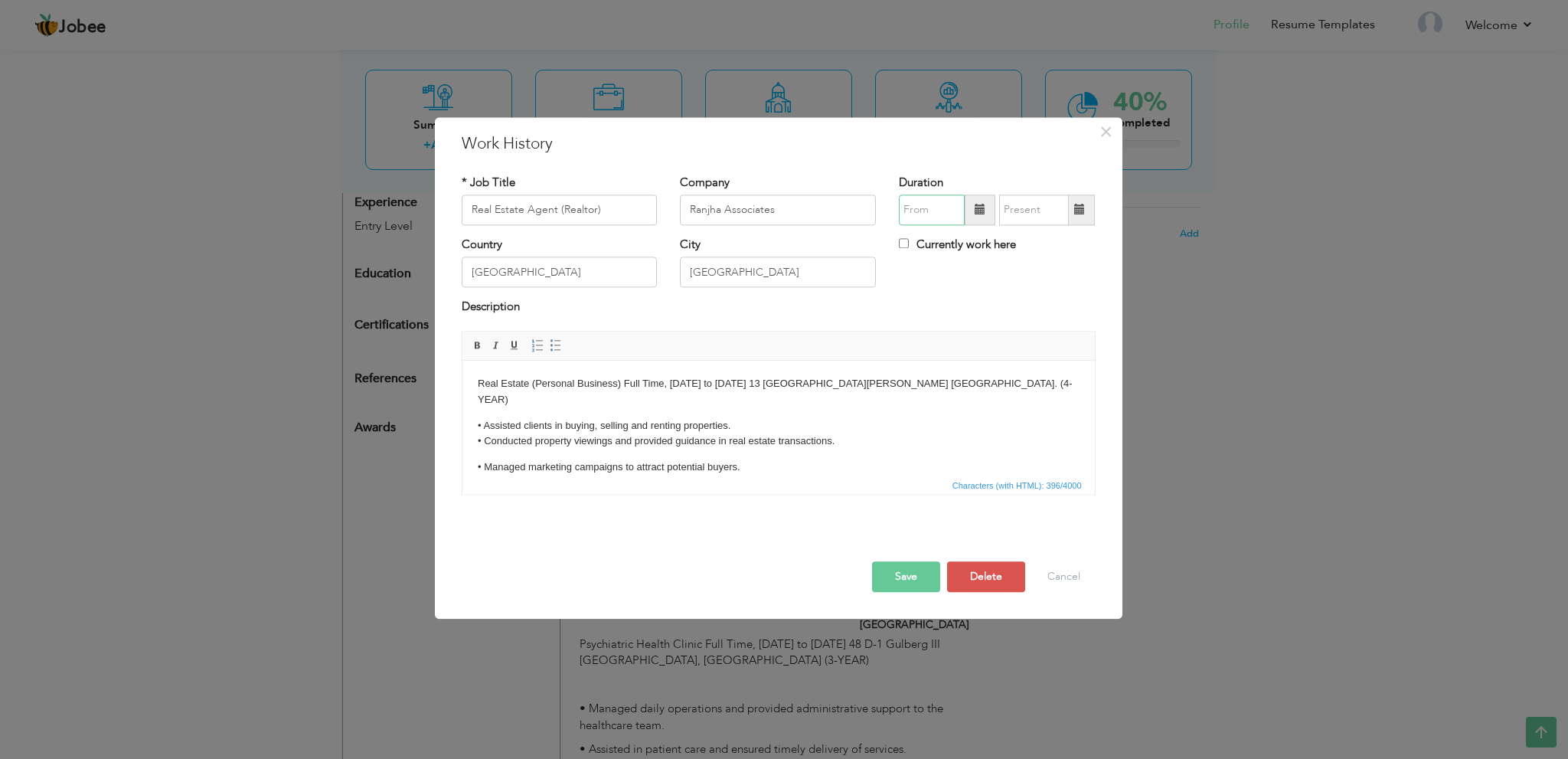
click at [941, 210] on input "text" at bounding box center [931, 209] width 66 height 30
click at [933, 275] on span "Jan" at bounding box center [935, 280] width 41 height 41
click at [930, 207] on input "01/2019" at bounding box center [931, 209] width 66 height 30
click at [916, 241] on span at bounding box center [911, 240] width 10 height 10
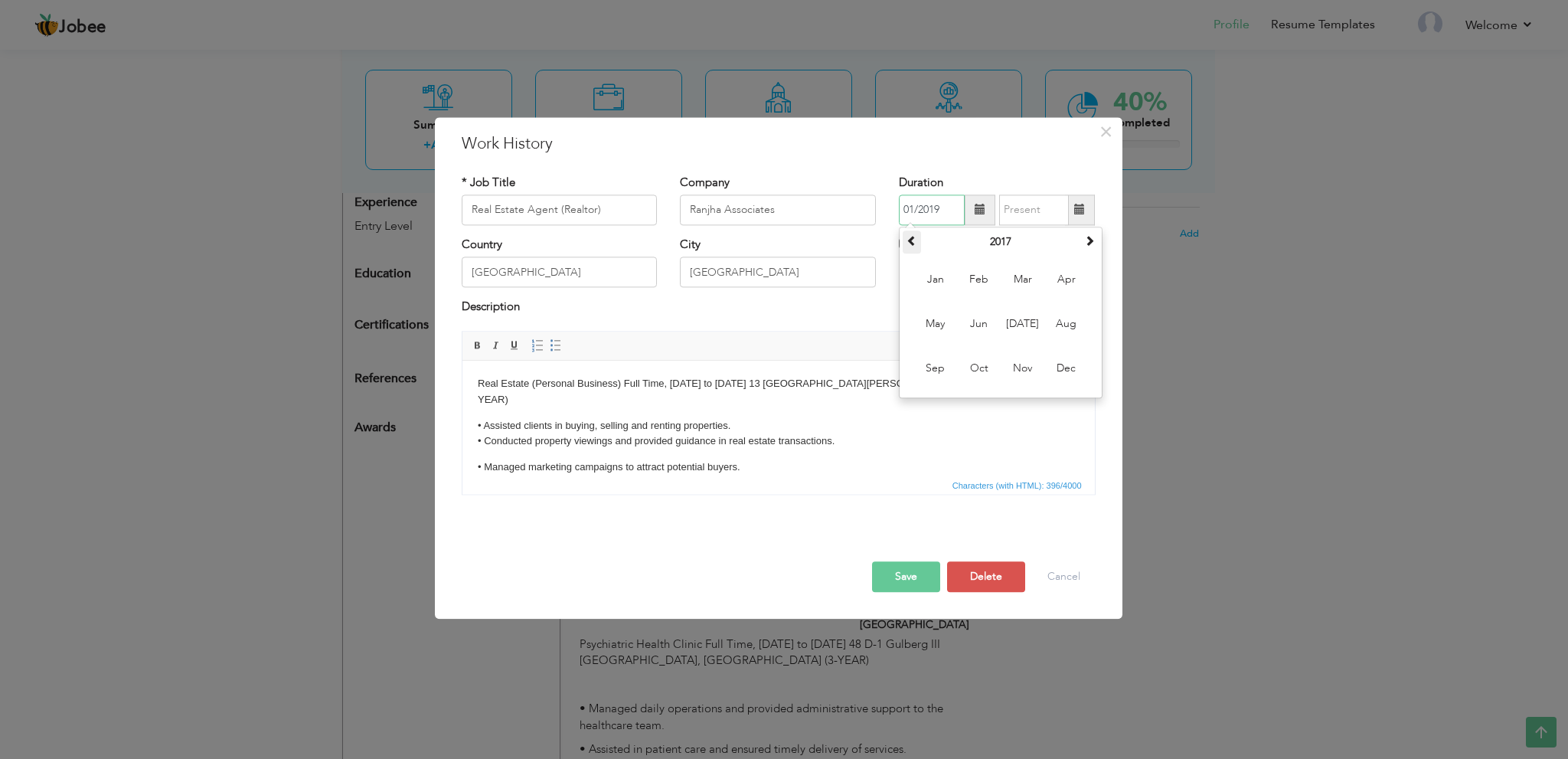
click at [916, 241] on span at bounding box center [911, 240] width 10 height 10
click at [931, 275] on span "Jan" at bounding box center [935, 280] width 41 height 41
type input "01/2015"
click at [1018, 213] on input "text" at bounding box center [1034, 209] width 70 height 30
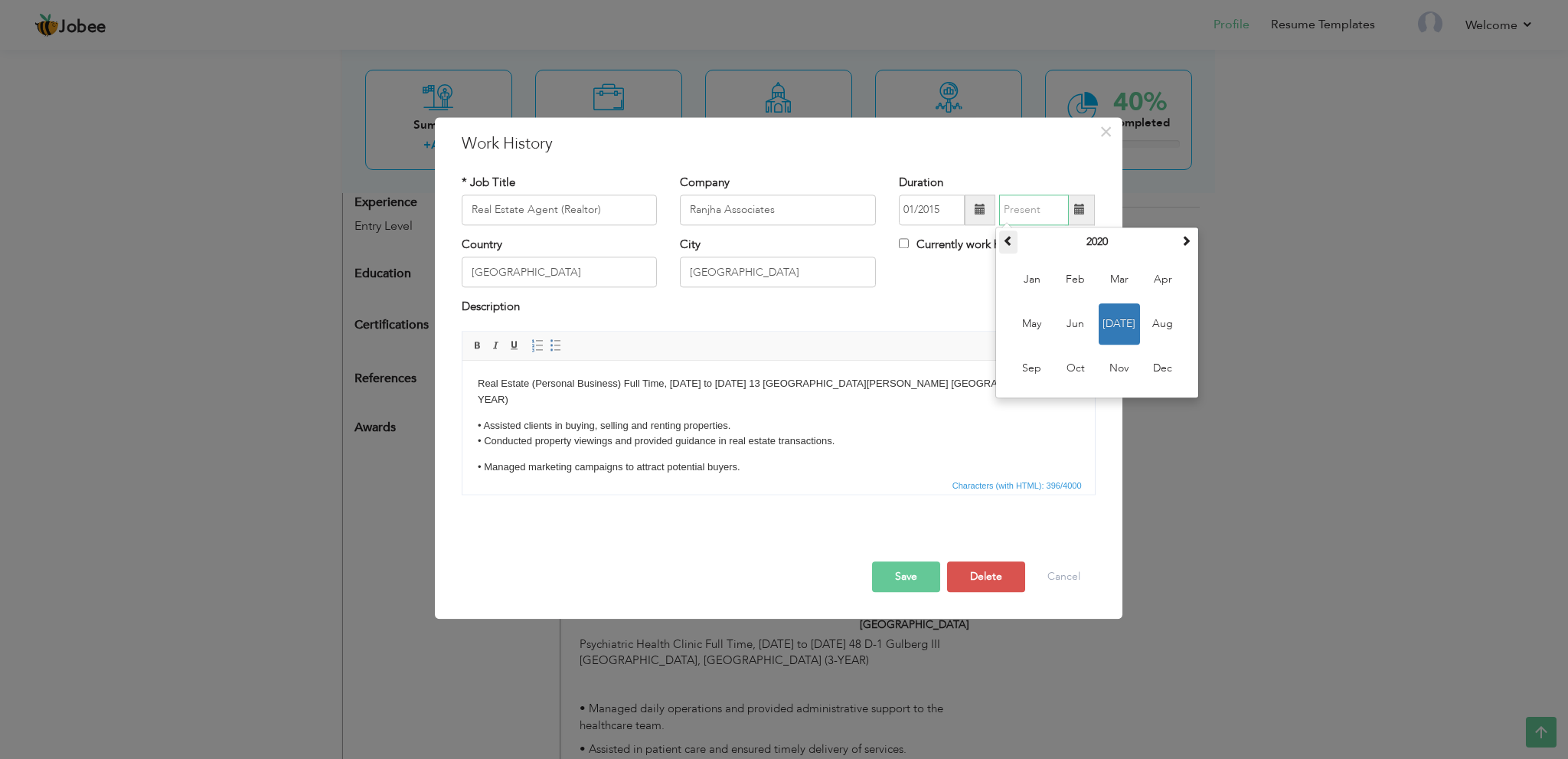
click at [1004, 238] on span at bounding box center [1008, 240] width 10 height 10
click at [1066, 324] on span "Jun" at bounding box center [1075, 324] width 41 height 41
type input "06/2019"
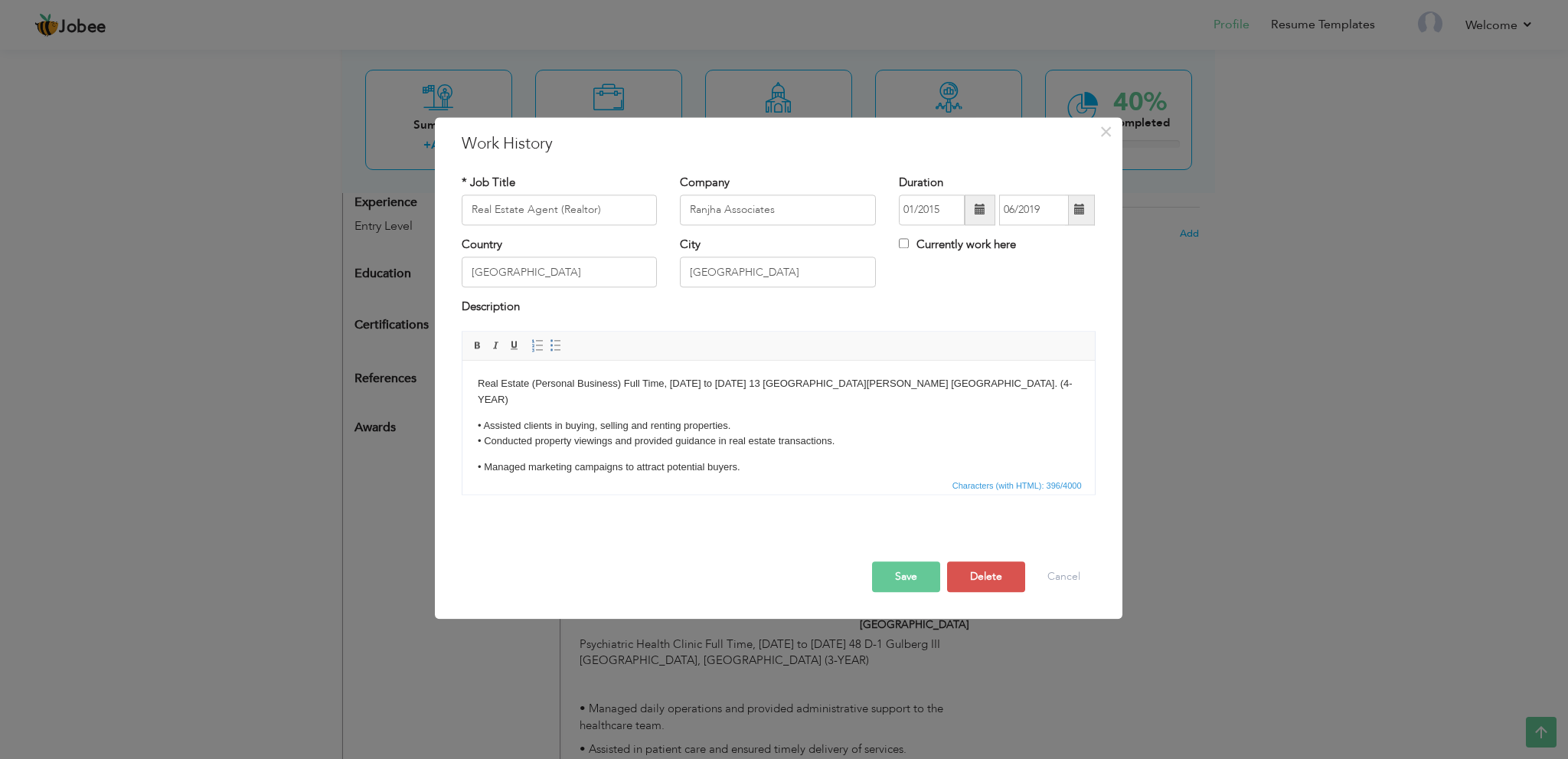
click at [671, 389] on p "Real Estate (Personal Business) Full Time, January 2015 to June 2019 13 G khurr…" at bounding box center [778, 392] width 601 height 32
click at [885, 573] on button "Save" at bounding box center [905, 576] width 68 height 30
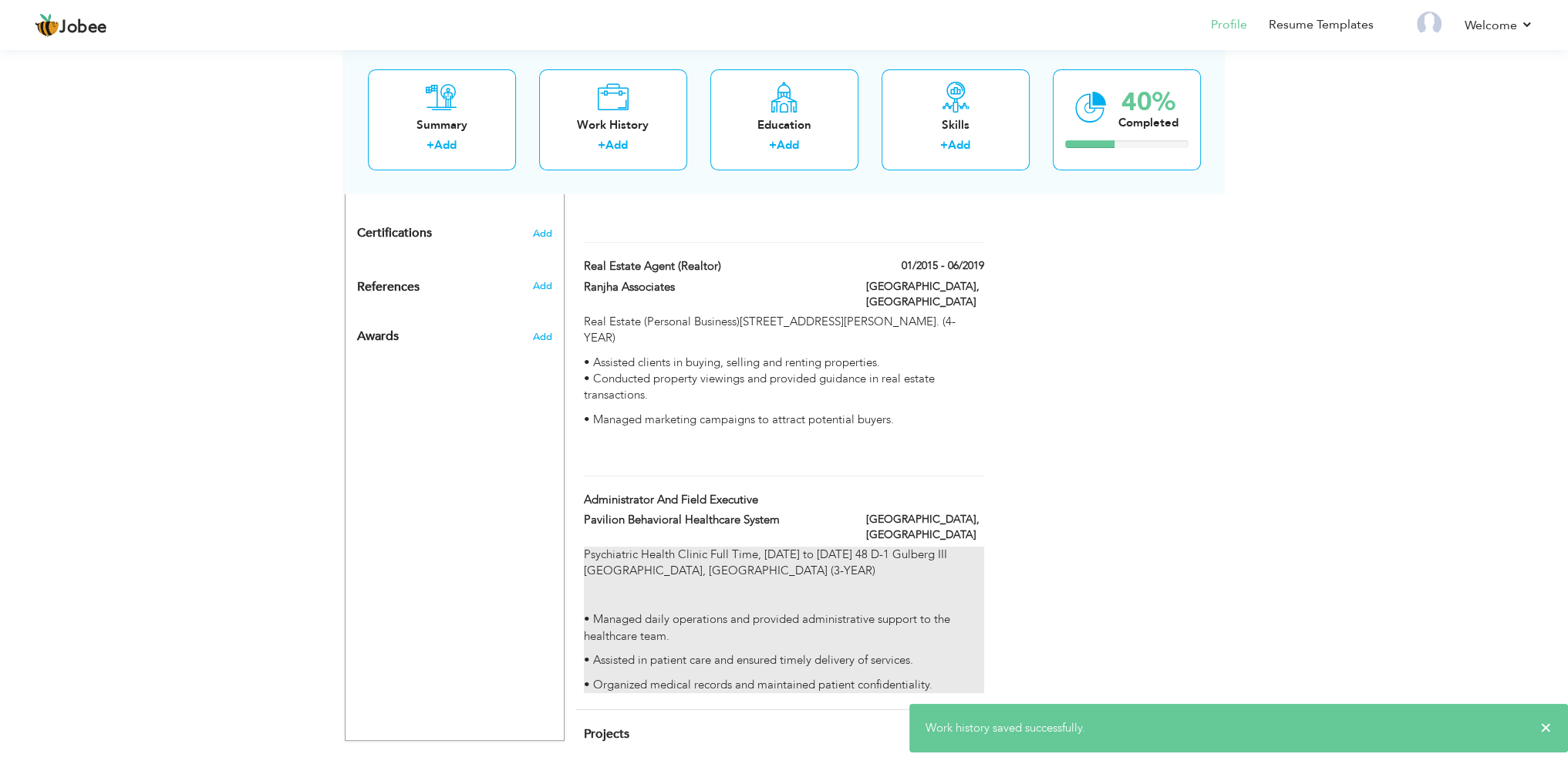
scroll to position [703, 0]
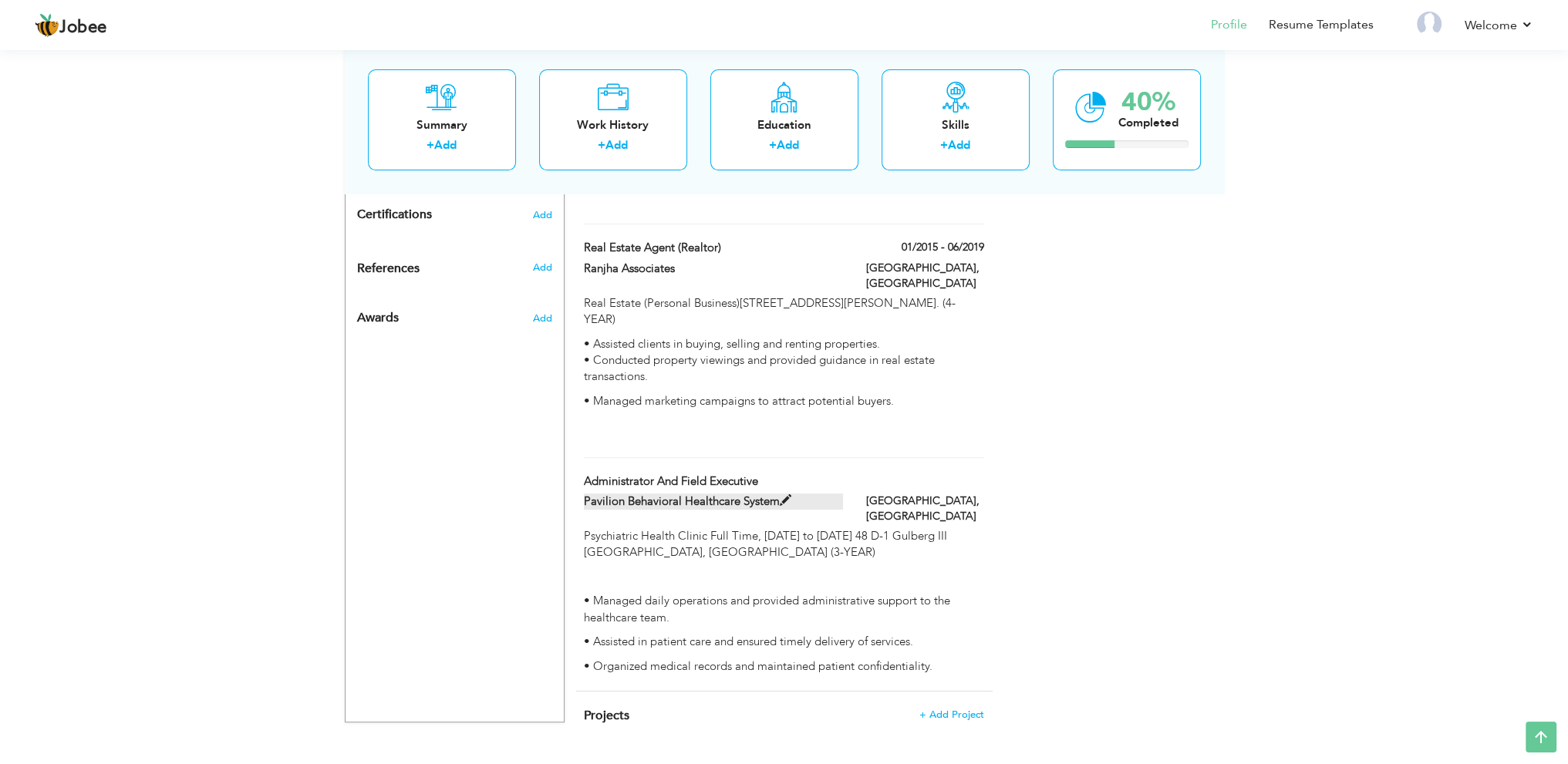
click at [784, 495] on span at bounding box center [785, 500] width 11 height 11
type input "Administrator And Field Executive"
type input "Pavilion Behavioral Healthcare System"
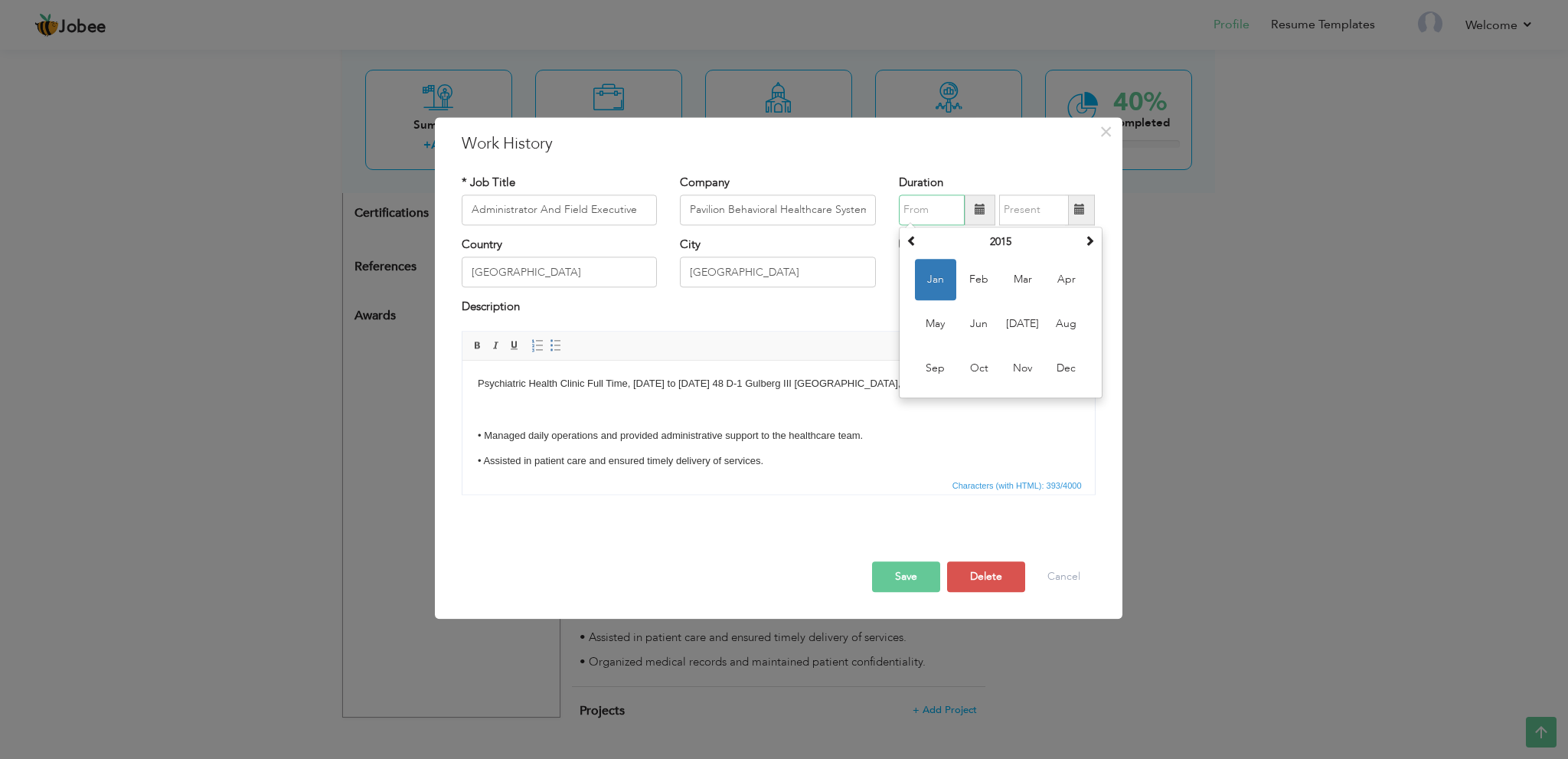
click at [949, 205] on input "text" at bounding box center [931, 209] width 66 height 30
click at [915, 238] on span at bounding box center [911, 240] width 10 height 10
click at [929, 272] on span "Jan" at bounding box center [935, 280] width 41 height 41
type input "01/2013"
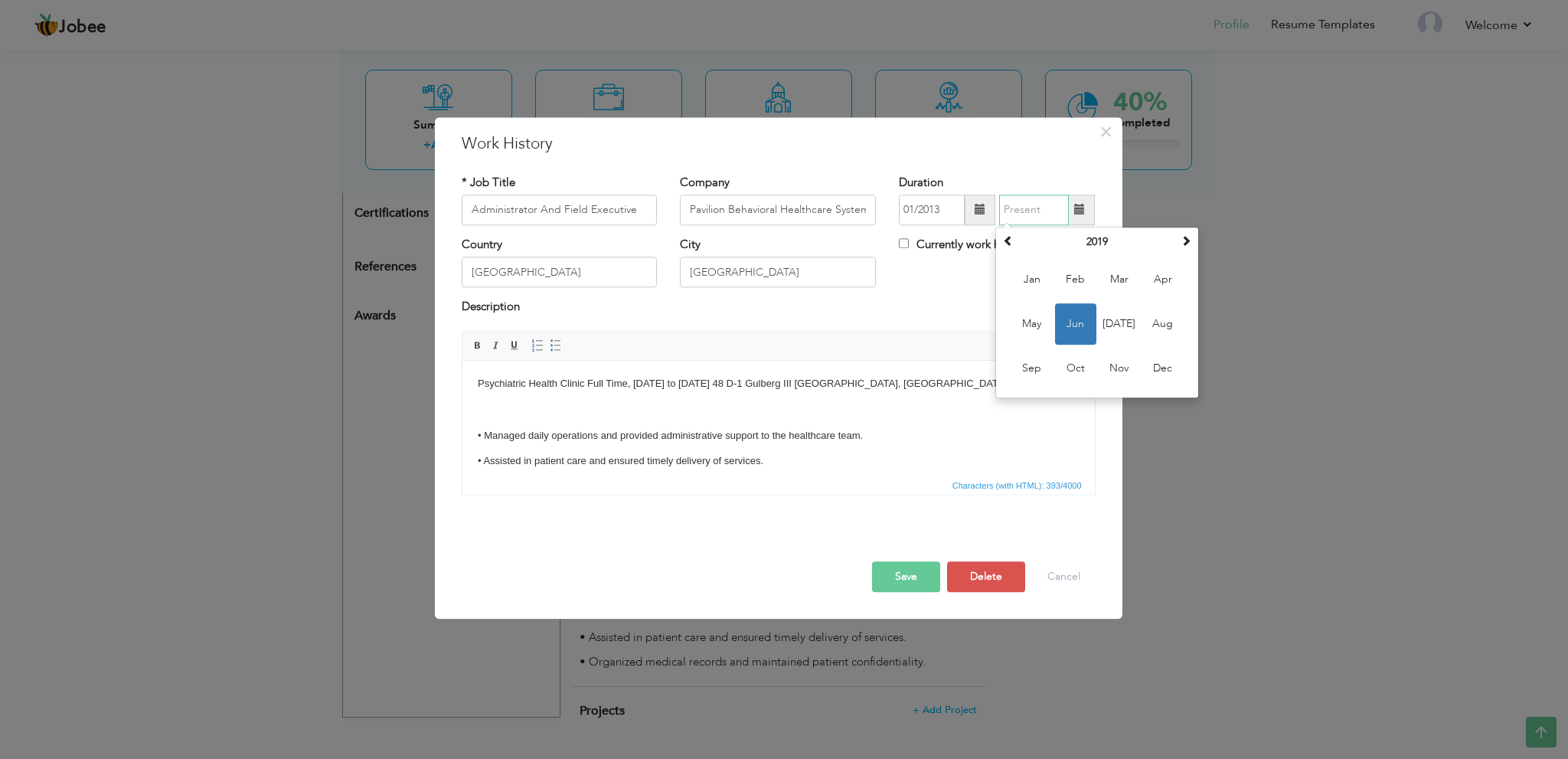
click at [1044, 212] on input "text" at bounding box center [1034, 209] width 70 height 30
click at [1182, 238] on span at bounding box center [1186, 240] width 10 height 10
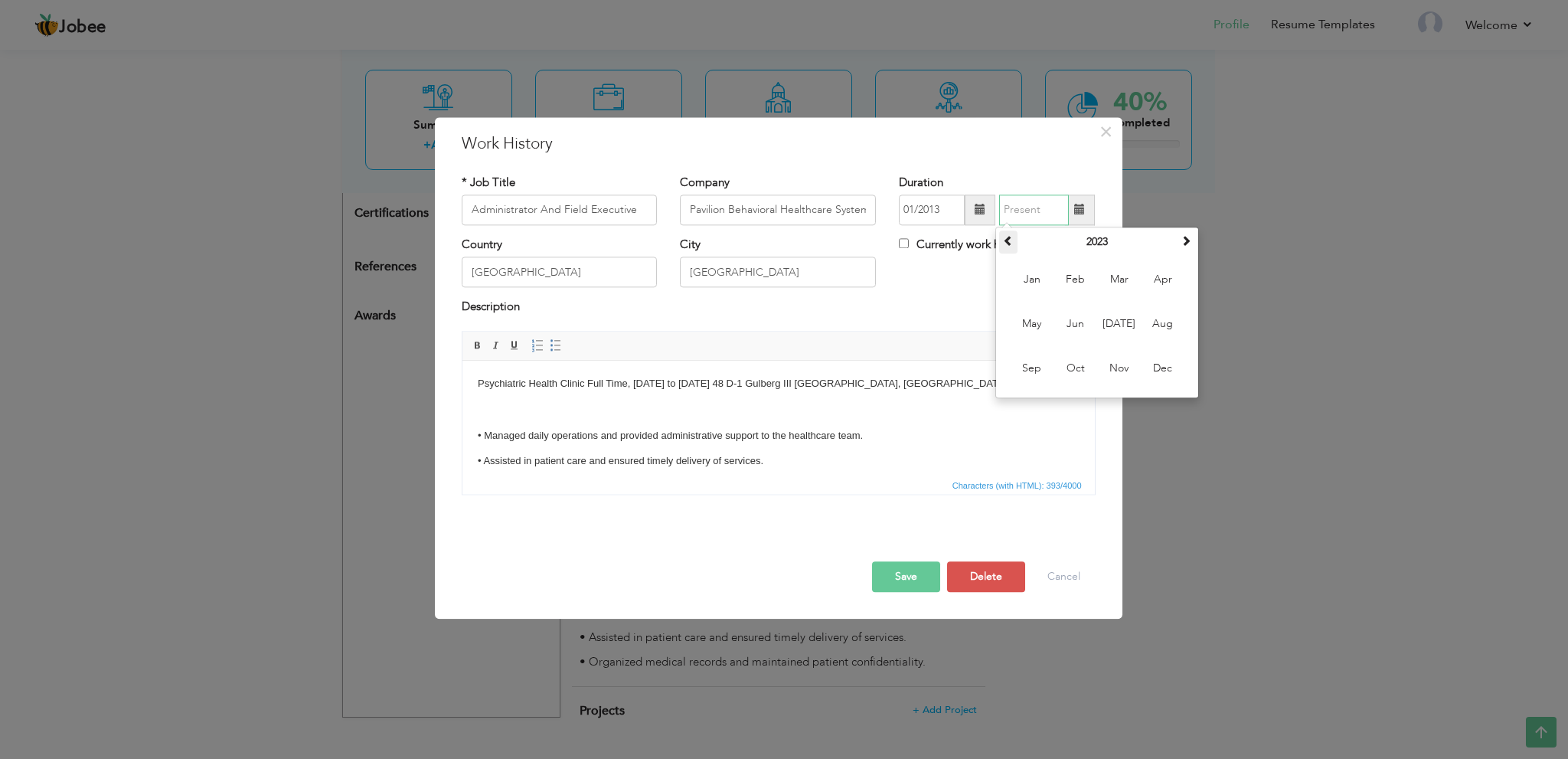
click at [1011, 244] on span at bounding box center [1008, 240] width 10 height 10
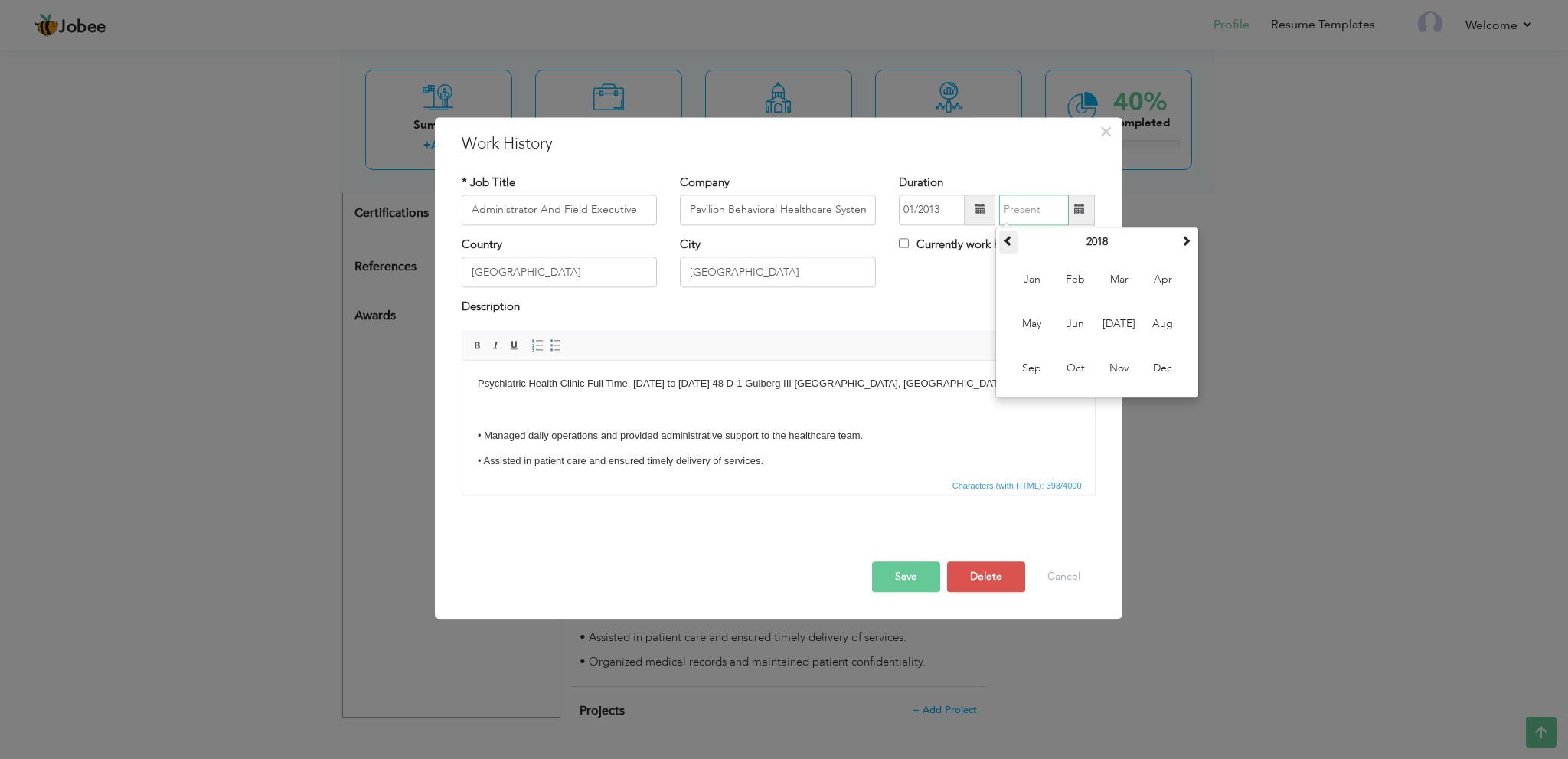
click at [1011, 244] on span at bounding box center [1008, 240] width 10 height 10
click at [1102, 359] on span "Nov" at bounding box center [1119, 369] width 41 height 41
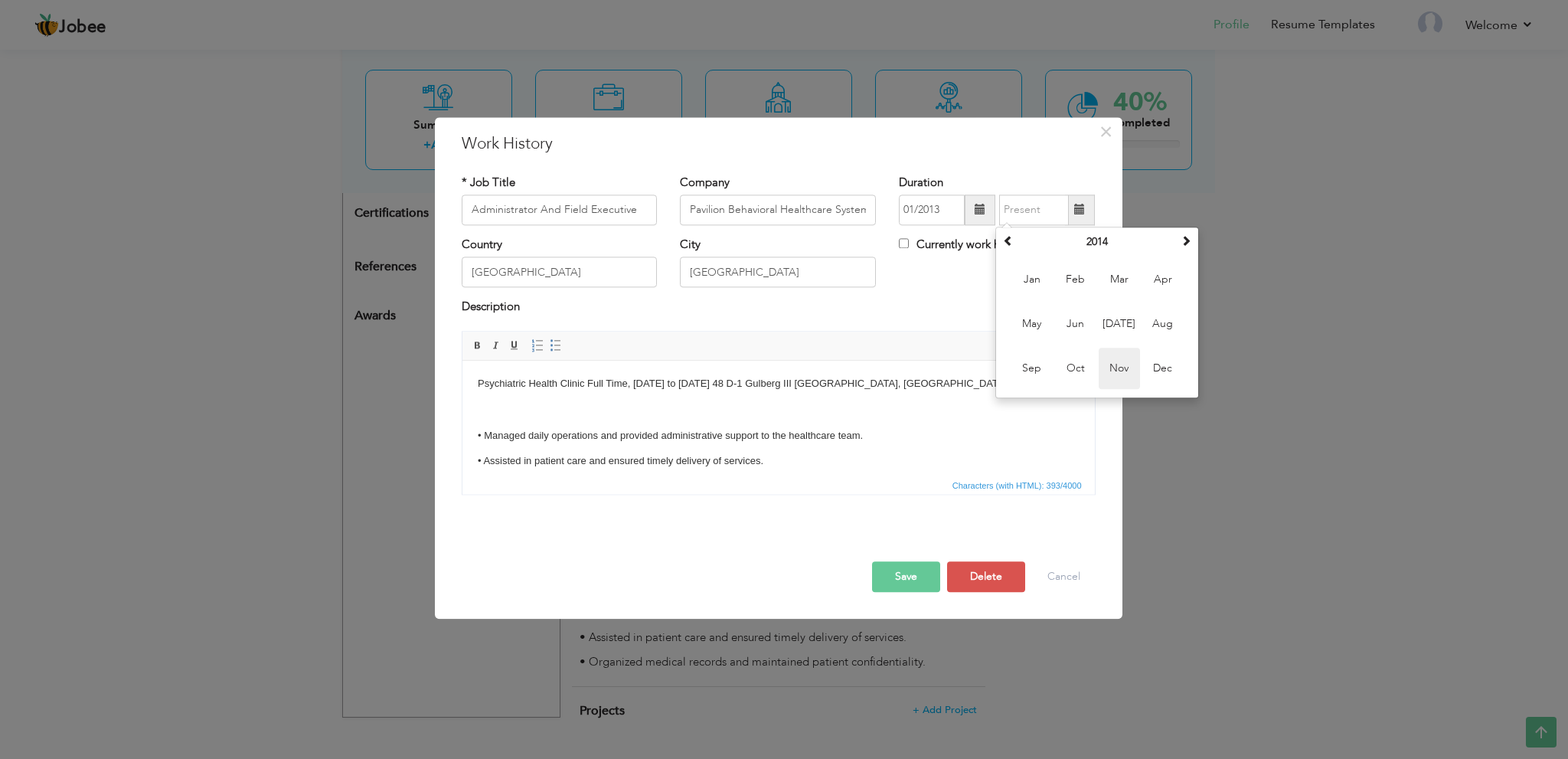
type input "11/2014"
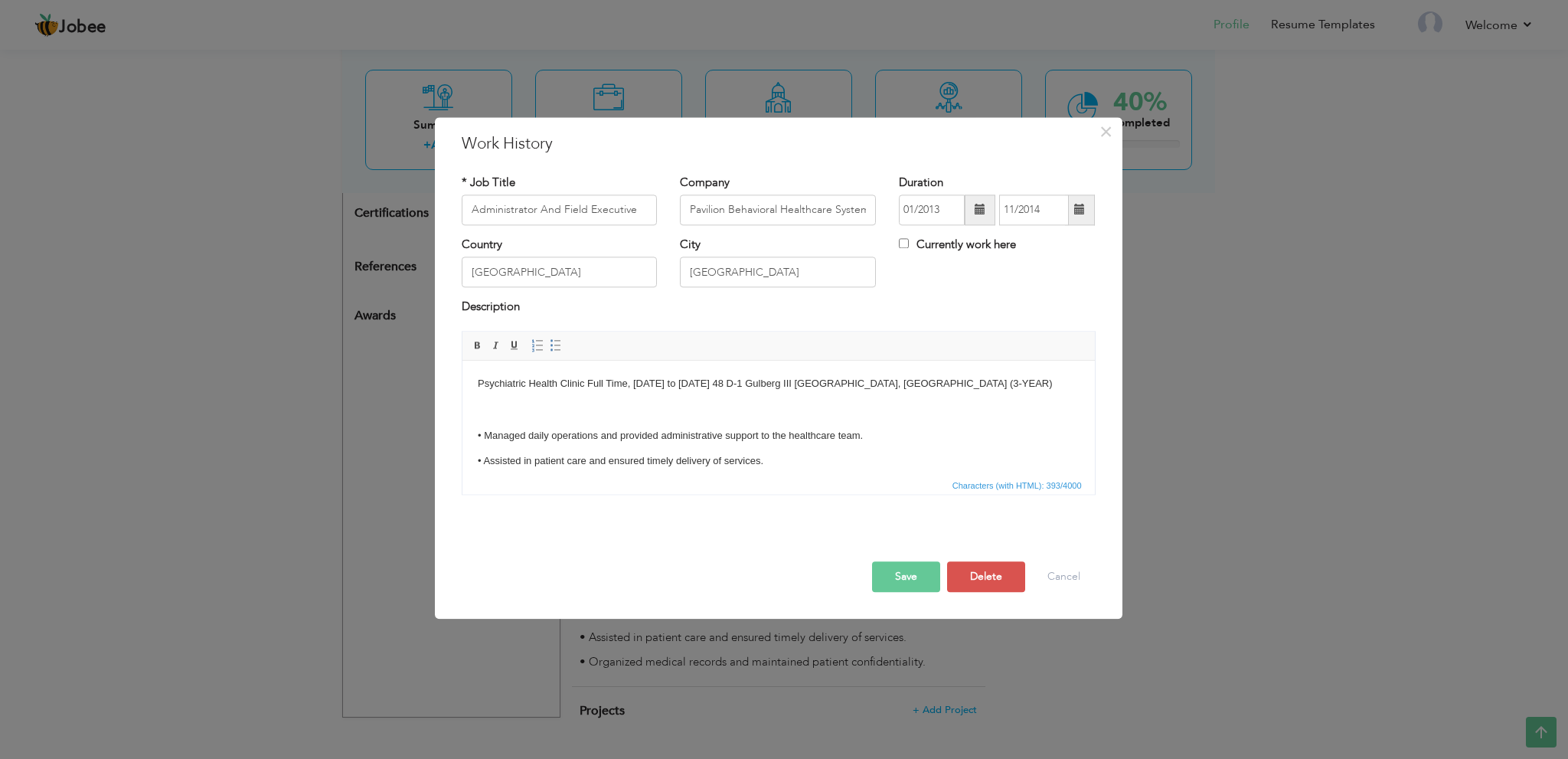
click at [910, 580] on button "Save" at bounding box center [905, 576] width 68 height 30
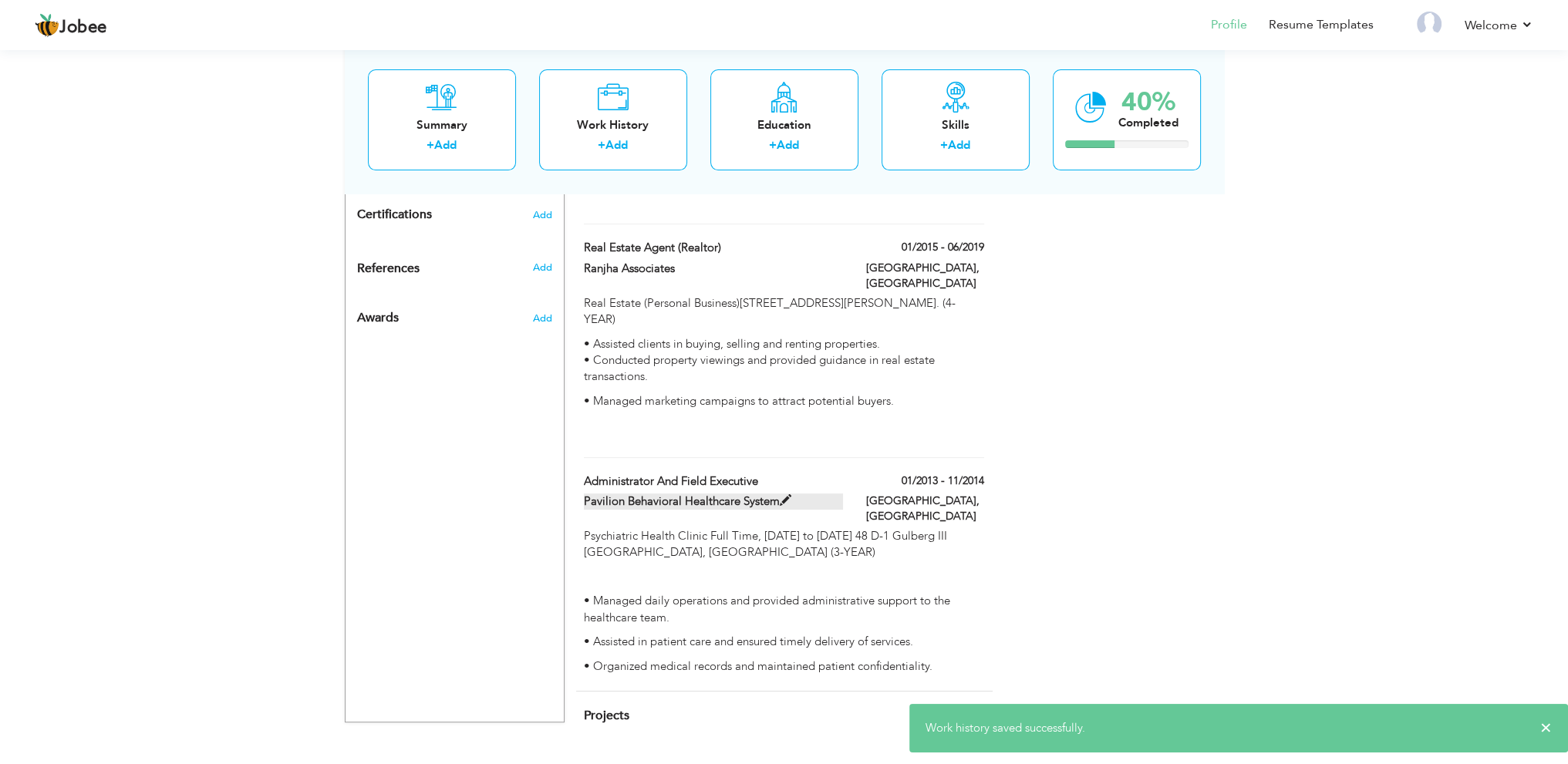
click at [784, 495] on span at bounding box center [785, 500] width 11 height 11
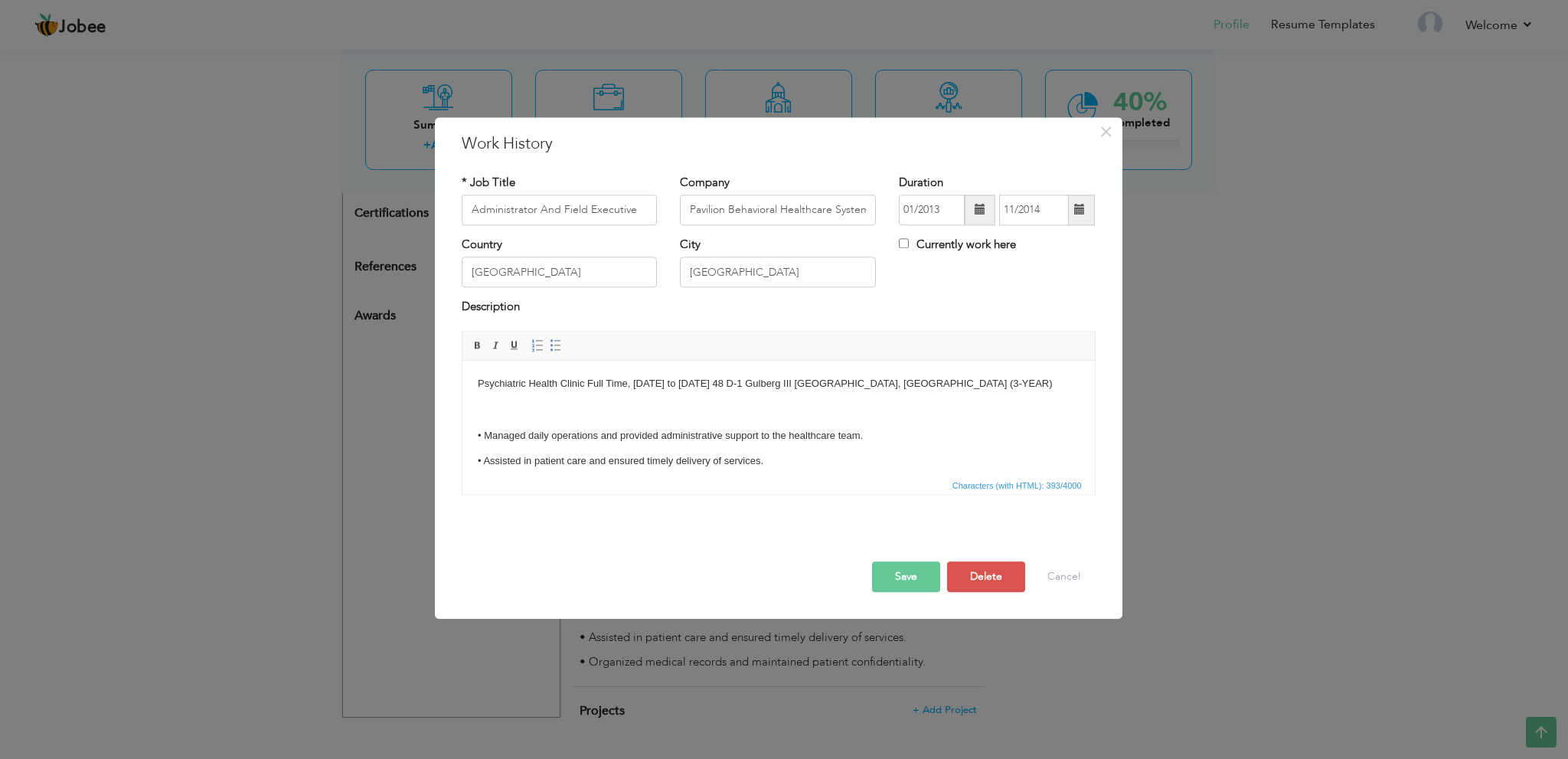
click at [588, 379] on p "Psychiatric Health Clinic Full Time, January 2013 to November 2014 48 D-1 Gulbe…" at bounding box center [778, 384] width 601 height 16
click at [898, 571] on button "Save" at bounding box center [905, 576] width 68 height 30
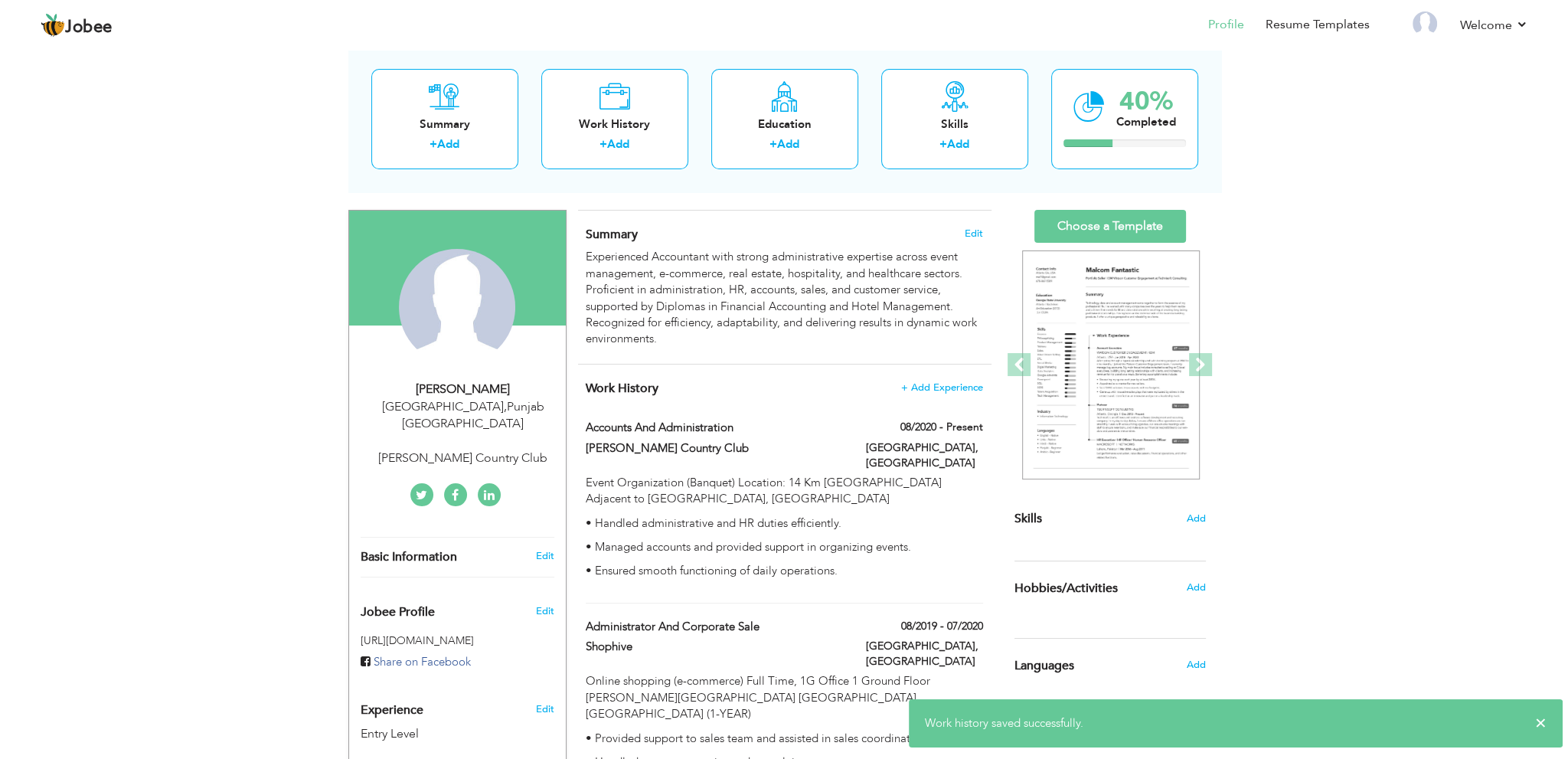
scroll to position [60, 0]
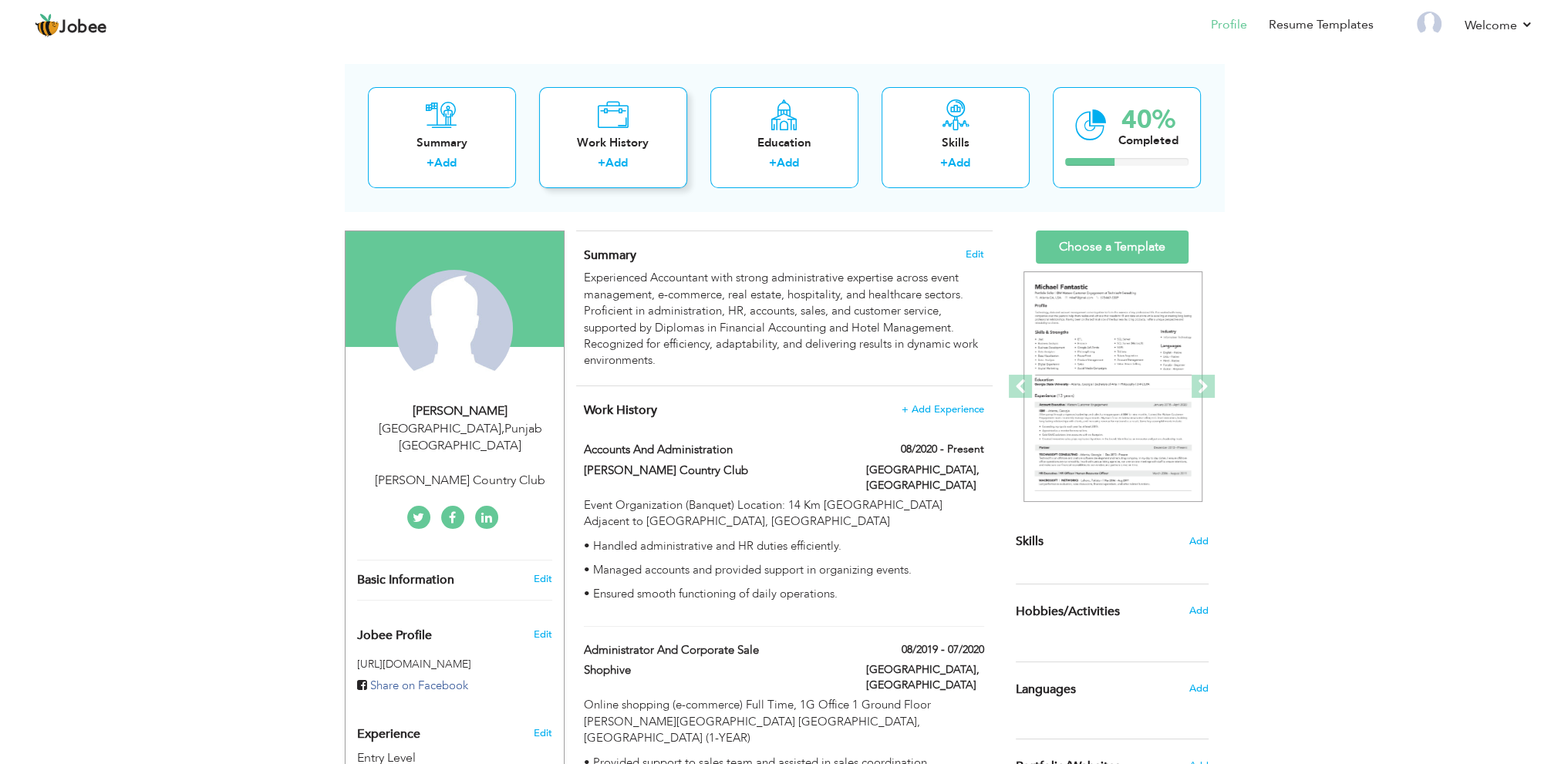
click at [603, 138] on div "Work History" at bounding box center [613, 143] width 123 height 17
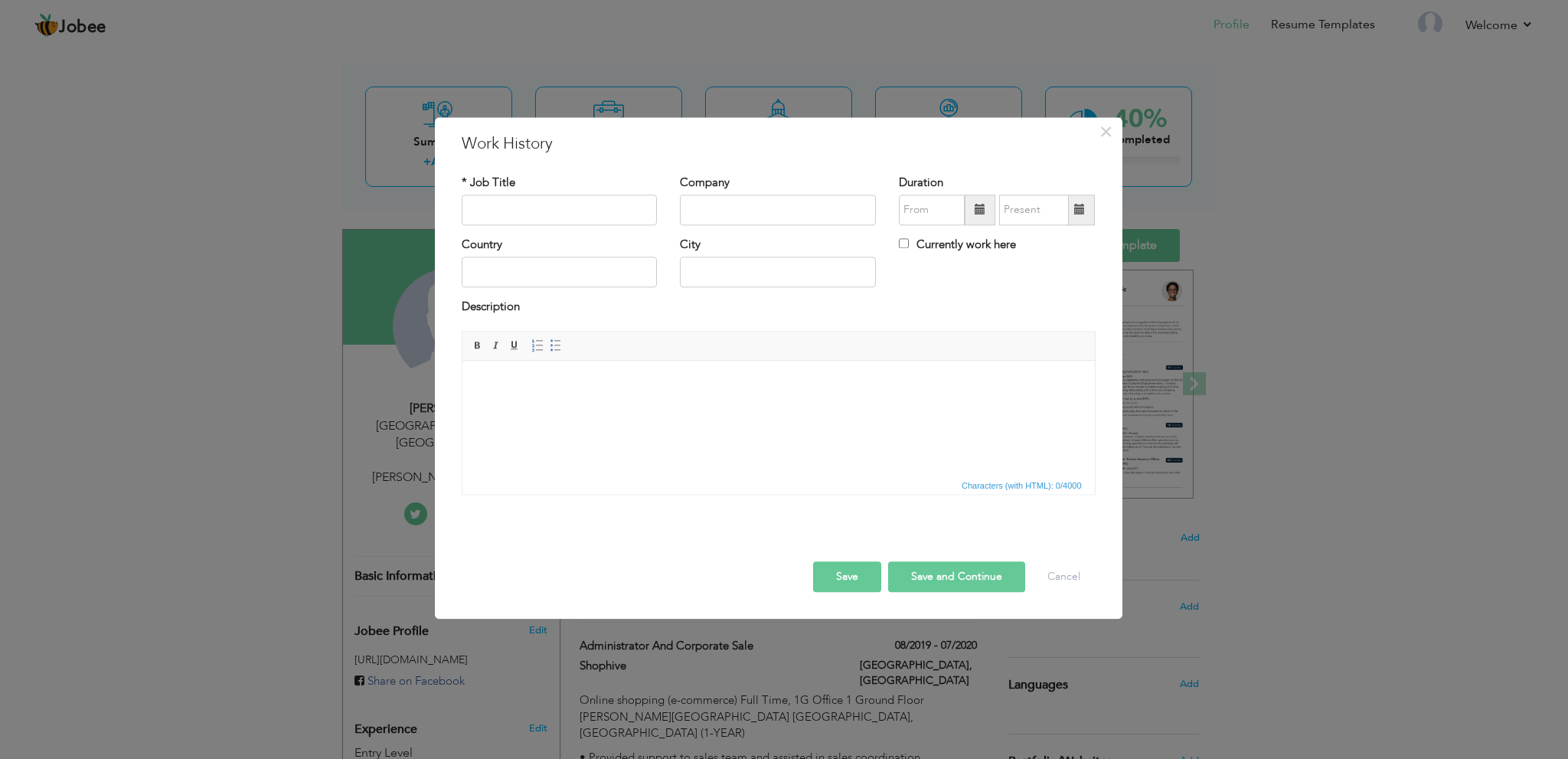
click at [593, 398] on html at bounding box center [778, 384] width 633 height 47
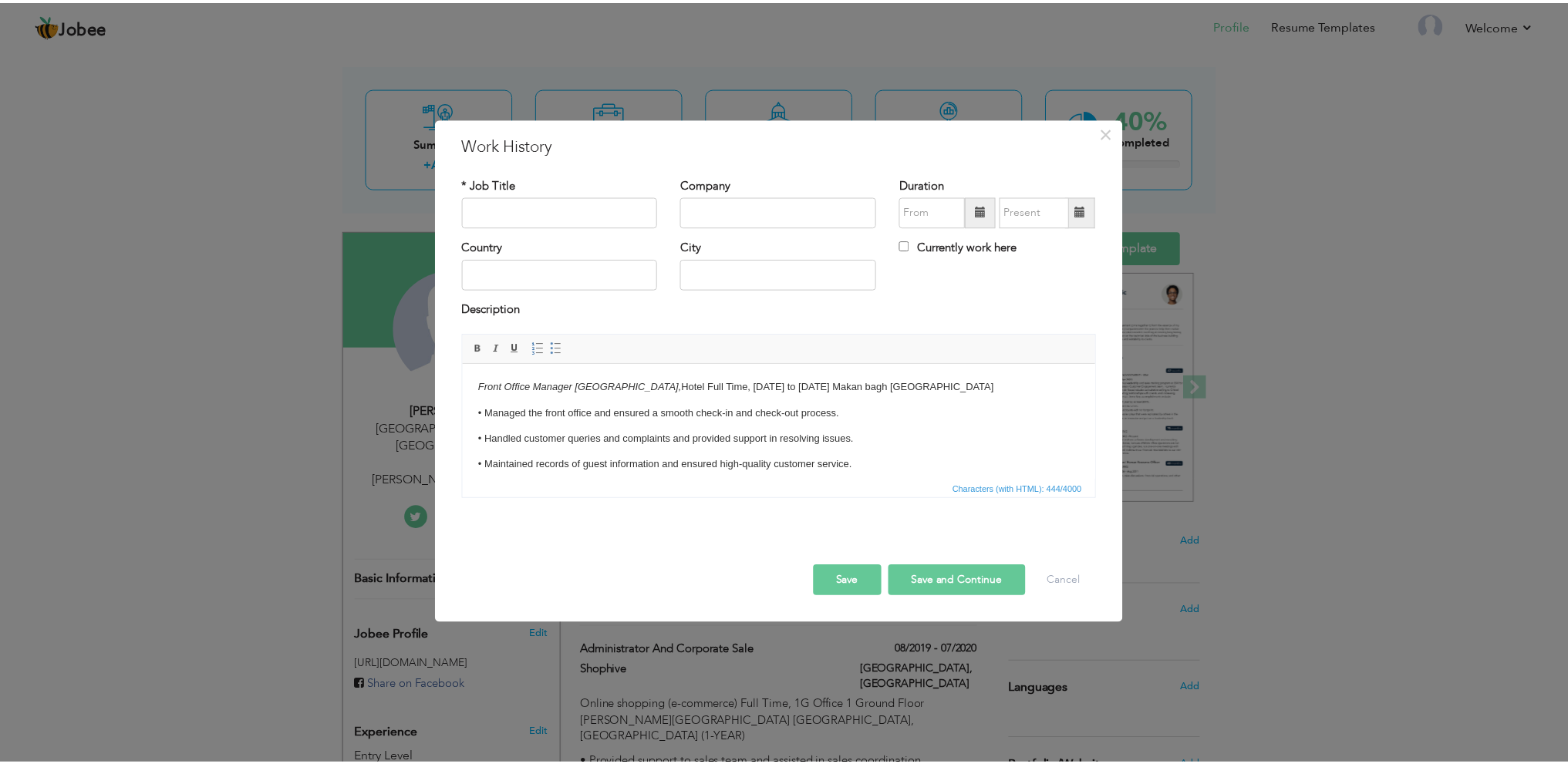
scroll to position [0, 0]
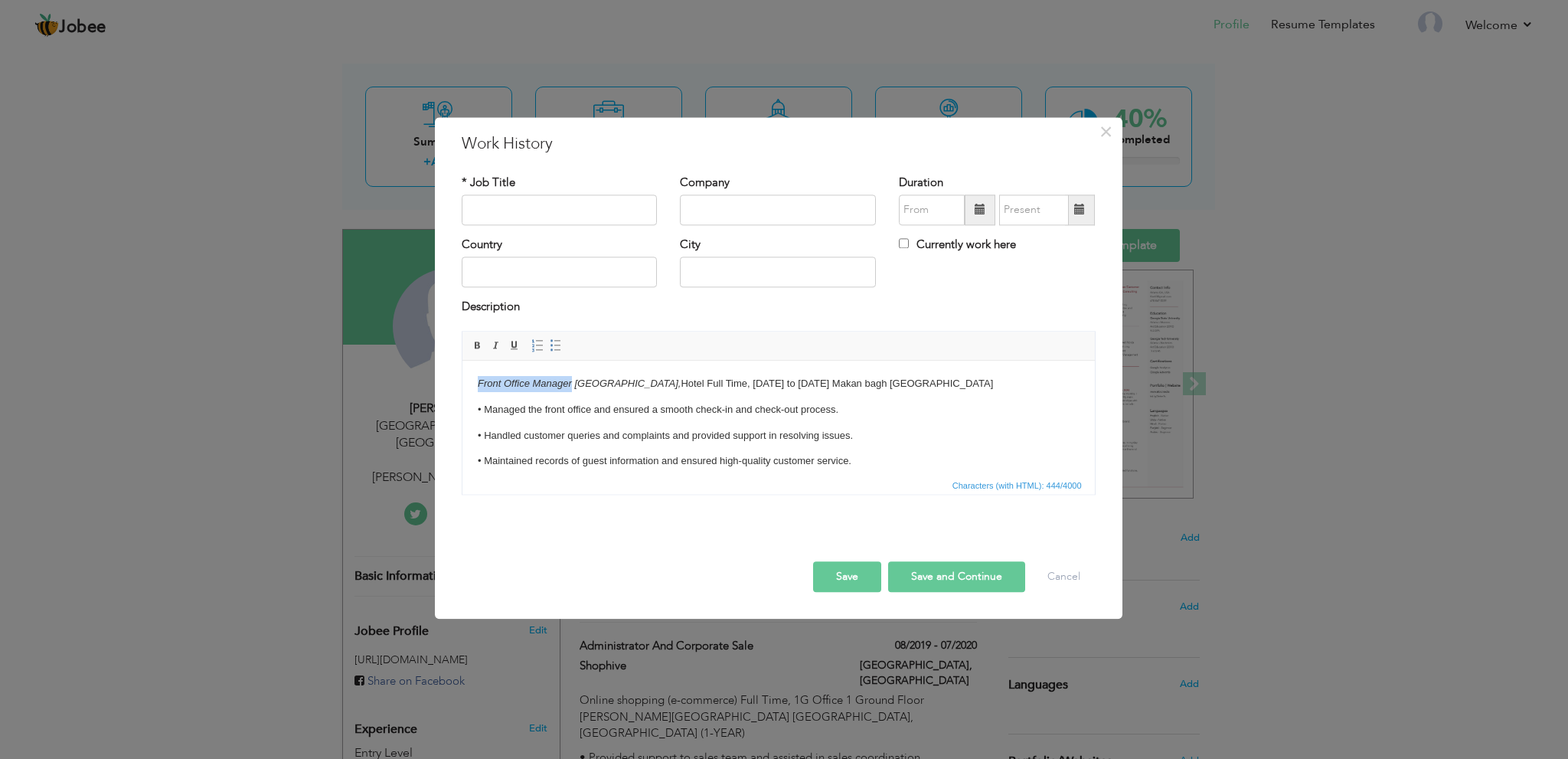
drag, startPoint x: 570, startPoint y: 383, endPoint x: 440, endPoint y: 373, distance: 130.4
click at [462, 373] on html "Front Office Manager Swat Continental Hotel, Hotel Full Time, March 2010 to Dec…" at bounding box center [778, 449] width 633 height 176
click at [564, 212] on input "text" at bounding box center [559, 209] width 196 height 30
type input "Front Office Manager"
drag, startPoint x: 474, startPoint y: 381, endPoint x: 578, endPoint y: 381, distance: 104.0
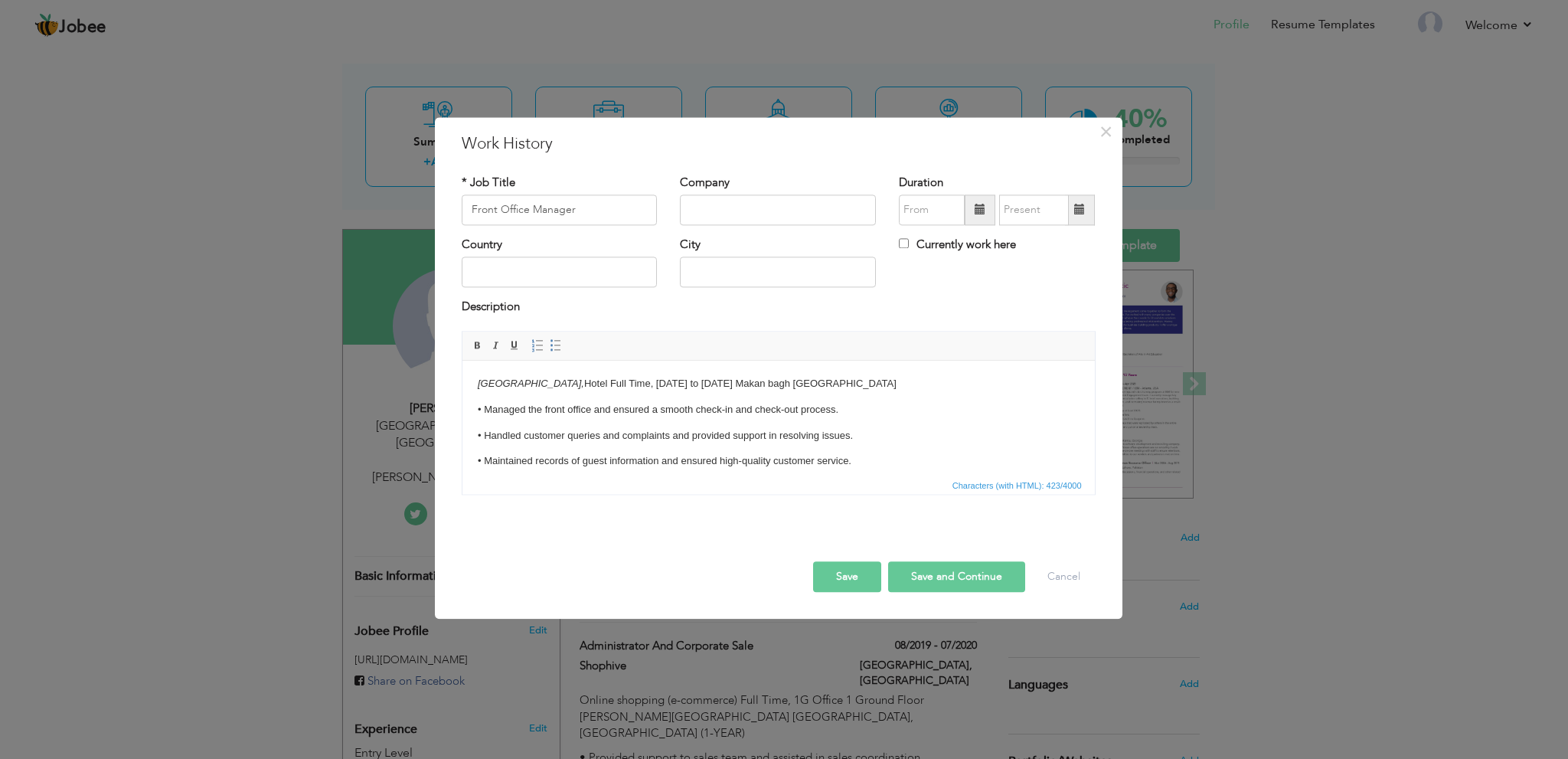
click at [578, 381] on html "Swat Continental Hotel, Hotel Full Time, March 2010 to December 2011 Makan bagh…" at bounding box center [778, 449] width 633 height 176
click at [773, 210] on input "text" at bounding box center [778, 209] width 196 height 30
type input "Swat Continental Hotel"
click at [581, 271] on input "text" at bounding box center [559, 272] width 196 height 30
type input "Pakistan"
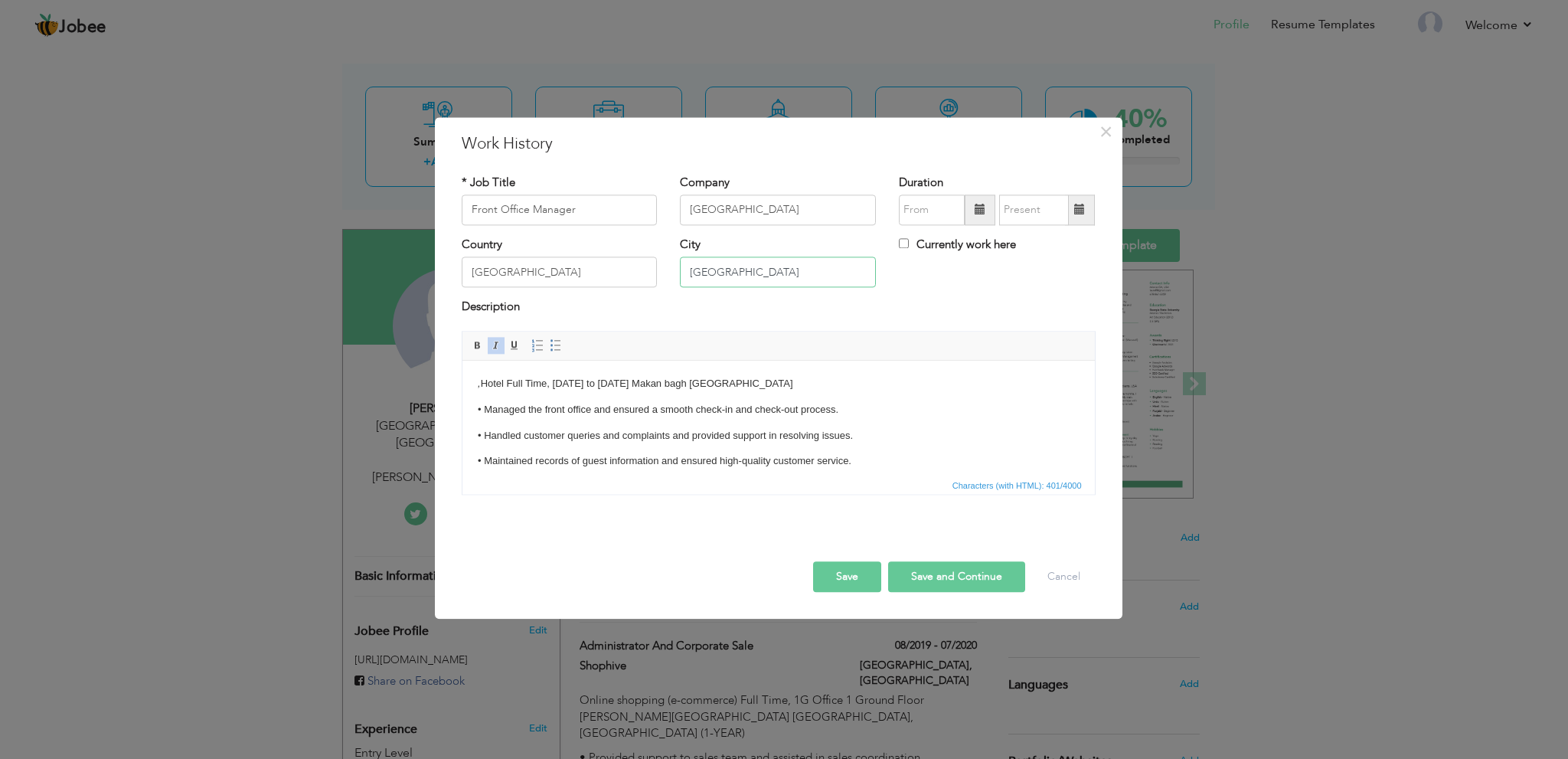
drag, startPoint x: 769, startPoint y: 281, endPoint x: 625, endPoint y: 268, distance: 144.6
click at [625, 268] on div "Country Pakistan City Lahore Currently work here" at bounding box center [778, 268] width 657 height 62
type input "swat"
click at [944, 212] on input "text" at bounding box center [931, 209] width 66 height 30
click at [940, 241] on th "2013" at bounding box center [1000, 242] width 160 height 23
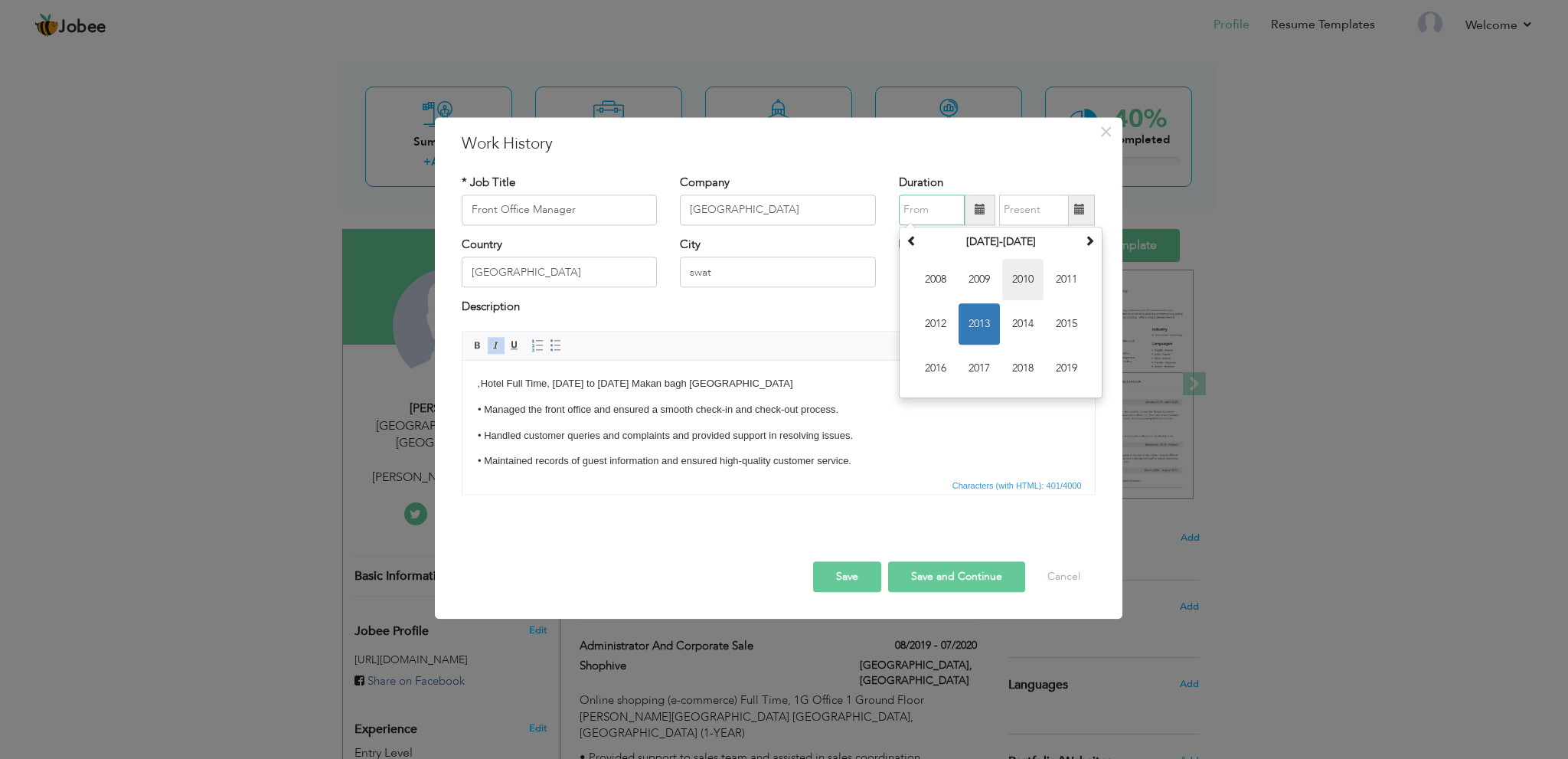
click at [1022, 284] on span "2010" at bounding box center [1023, 280] width 41 height 41
click at [1022, 284] on span "Mar" at bounding box center [1023, 280] width 41 height 41
type input "03/2010"
click at [1023, 216] on input "text" at bounding box center [1034, 209] width 70 height 30
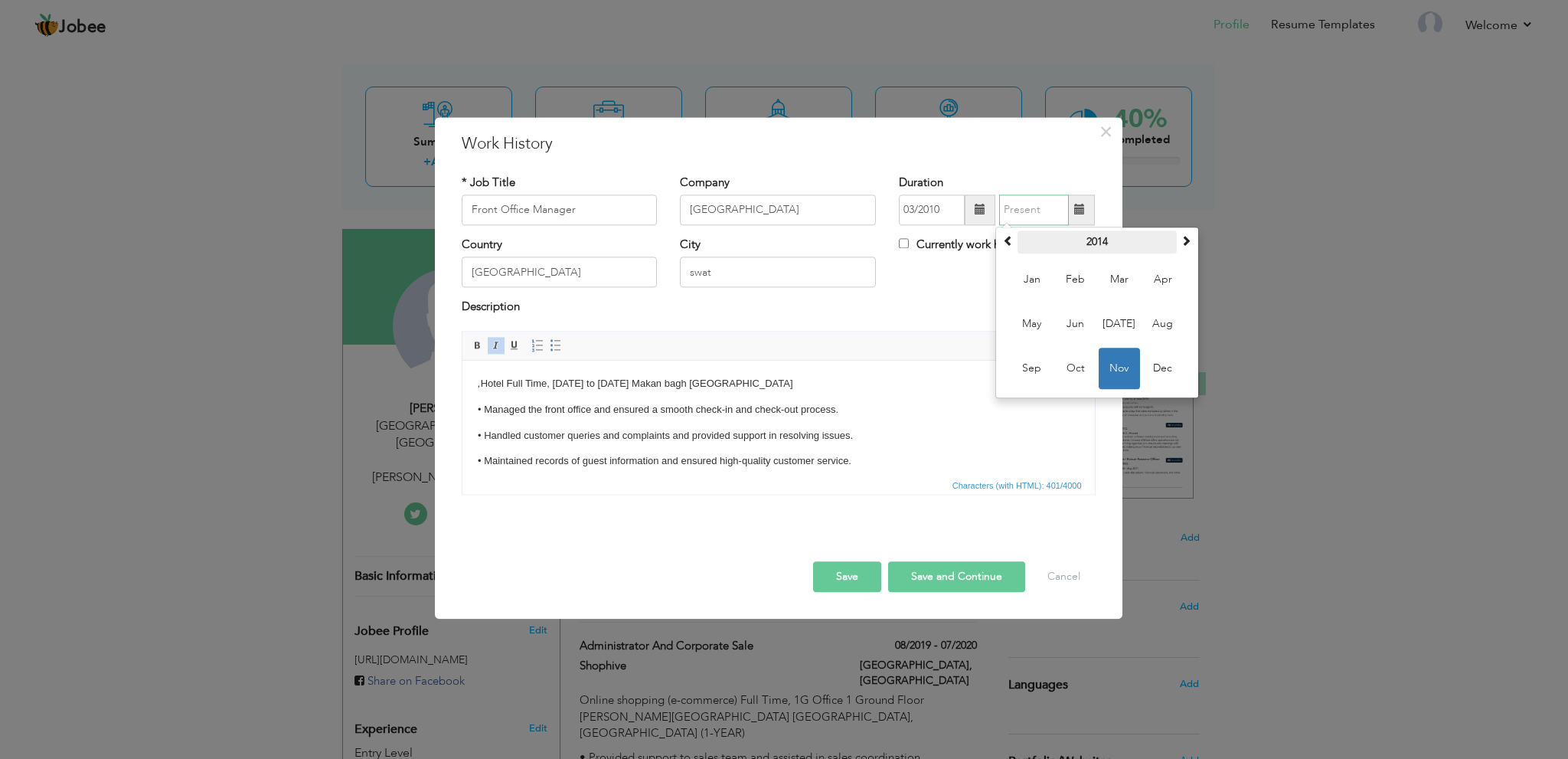
click at [1093, 247] on th "2014" at bounding box center [1097, 242] width 160 height 23
click at [1116, 272] on span "2011" at bounding box center [1119, 280] width 41 height 41
click at [1151, 364] on span "Dec" at bounding box center [1162, 369] width 41 height 41
type input "12/2011"
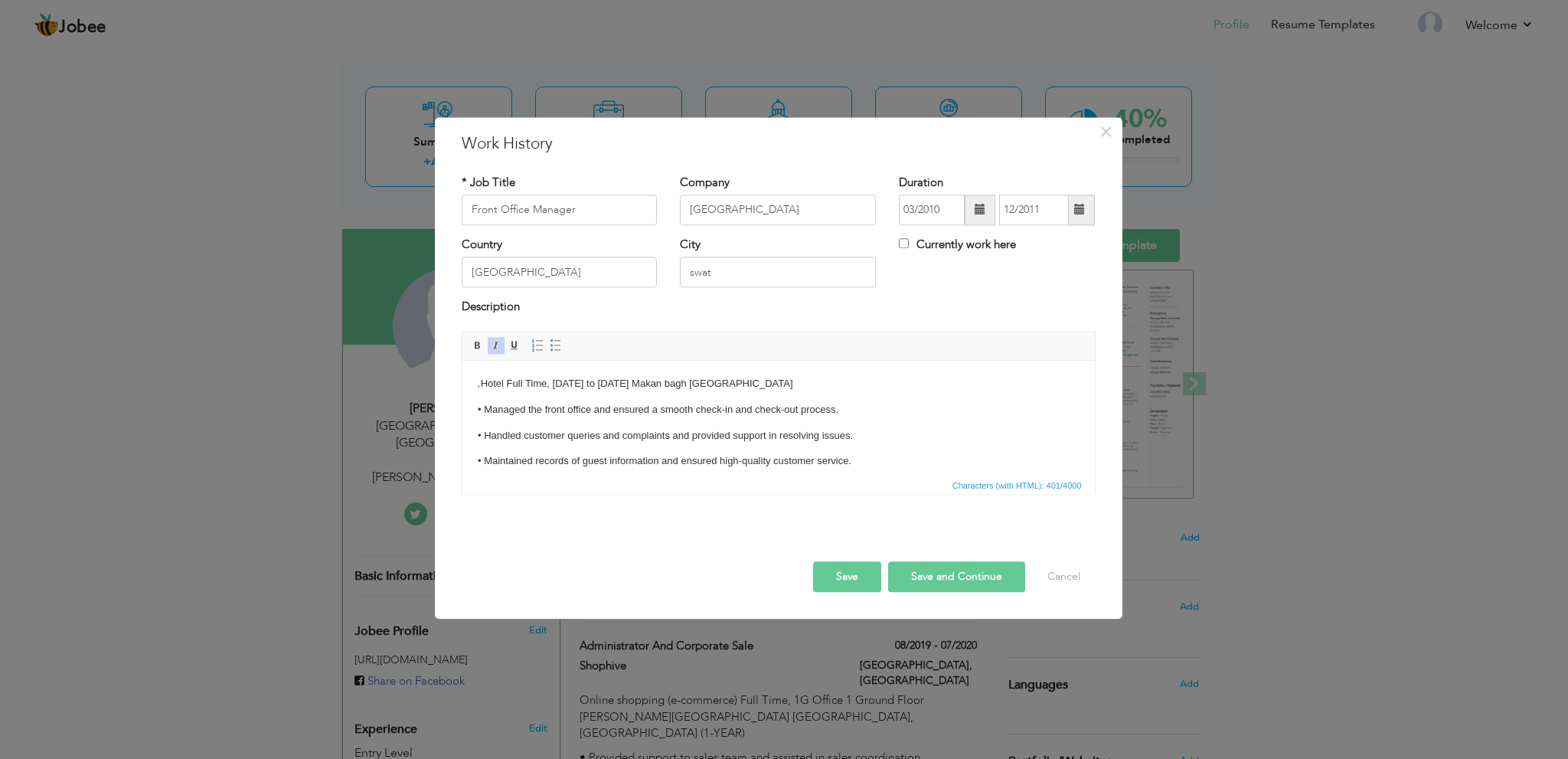
click at [697, 389] on p ", Hotel Full Time, March 2010 to December 2011 Makan bagh Saidu Road Mingora Sw…" at bounding box center [778, 384] width 601 height 16
click at [833, 566] on button "Save" at bounding box center [847, 576] width 68 height 30
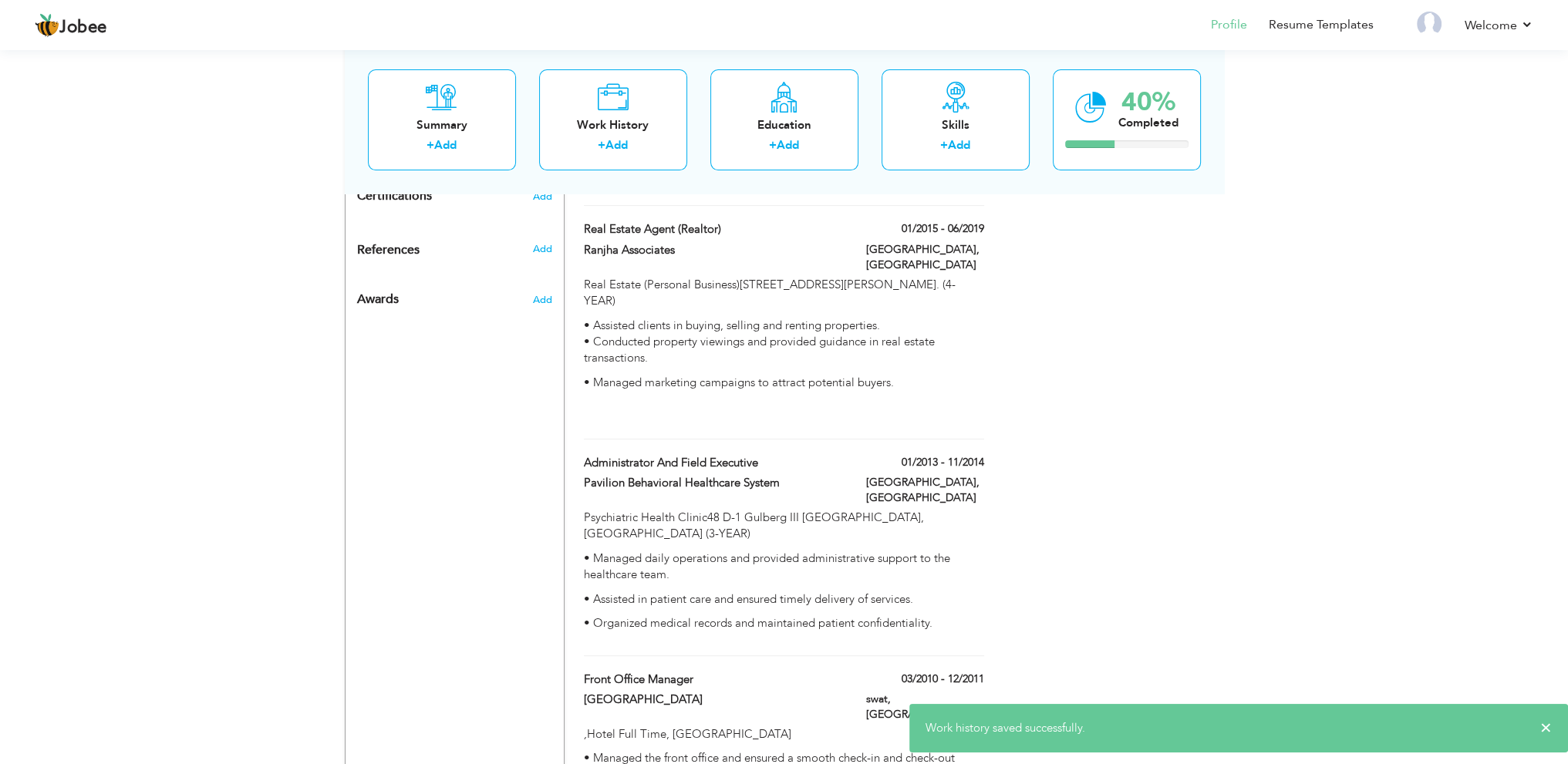
scroll to position [881, 0]
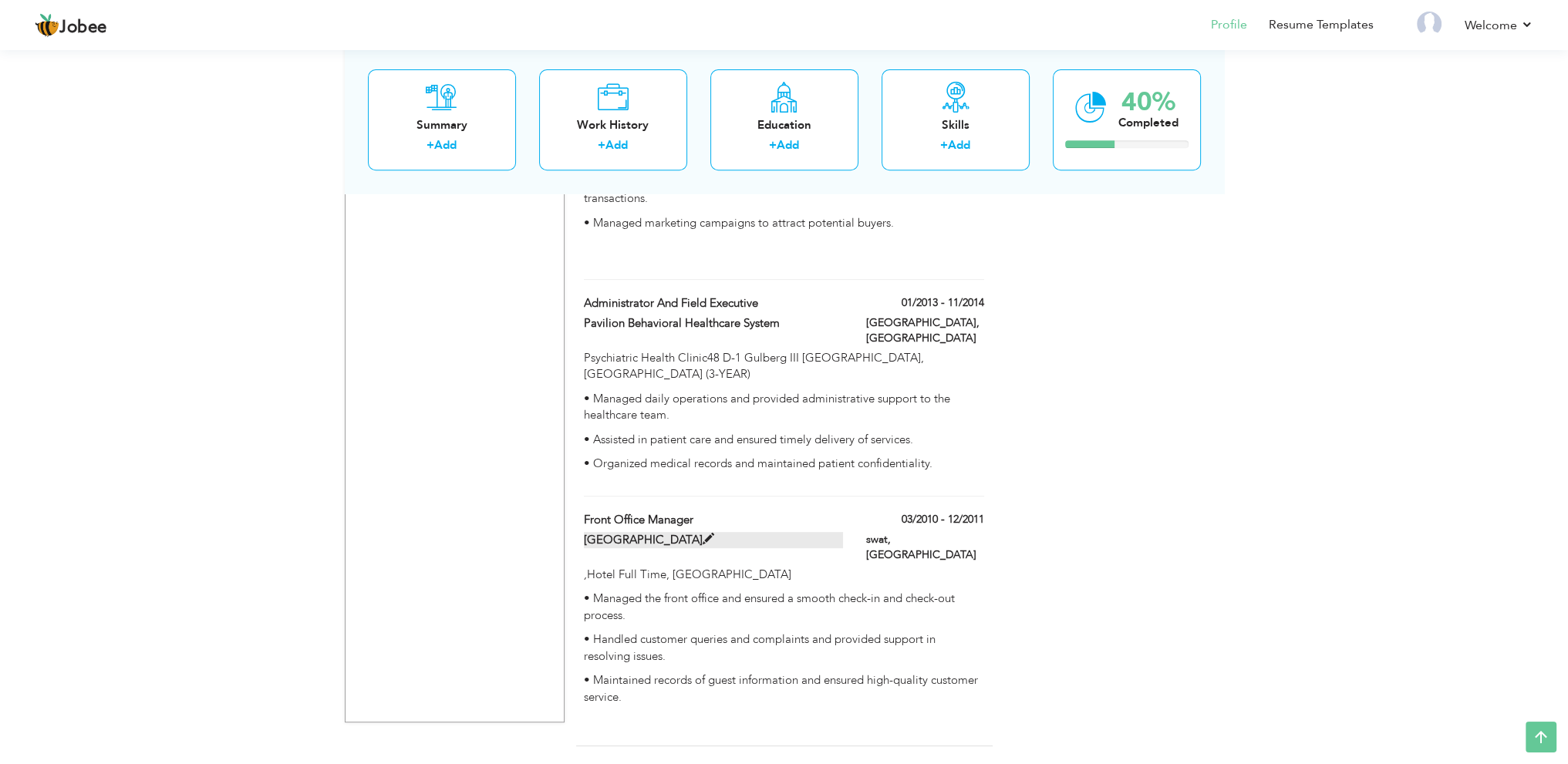
click at [708, 534] on span at bounding box center [708, 539] width 11 height 11
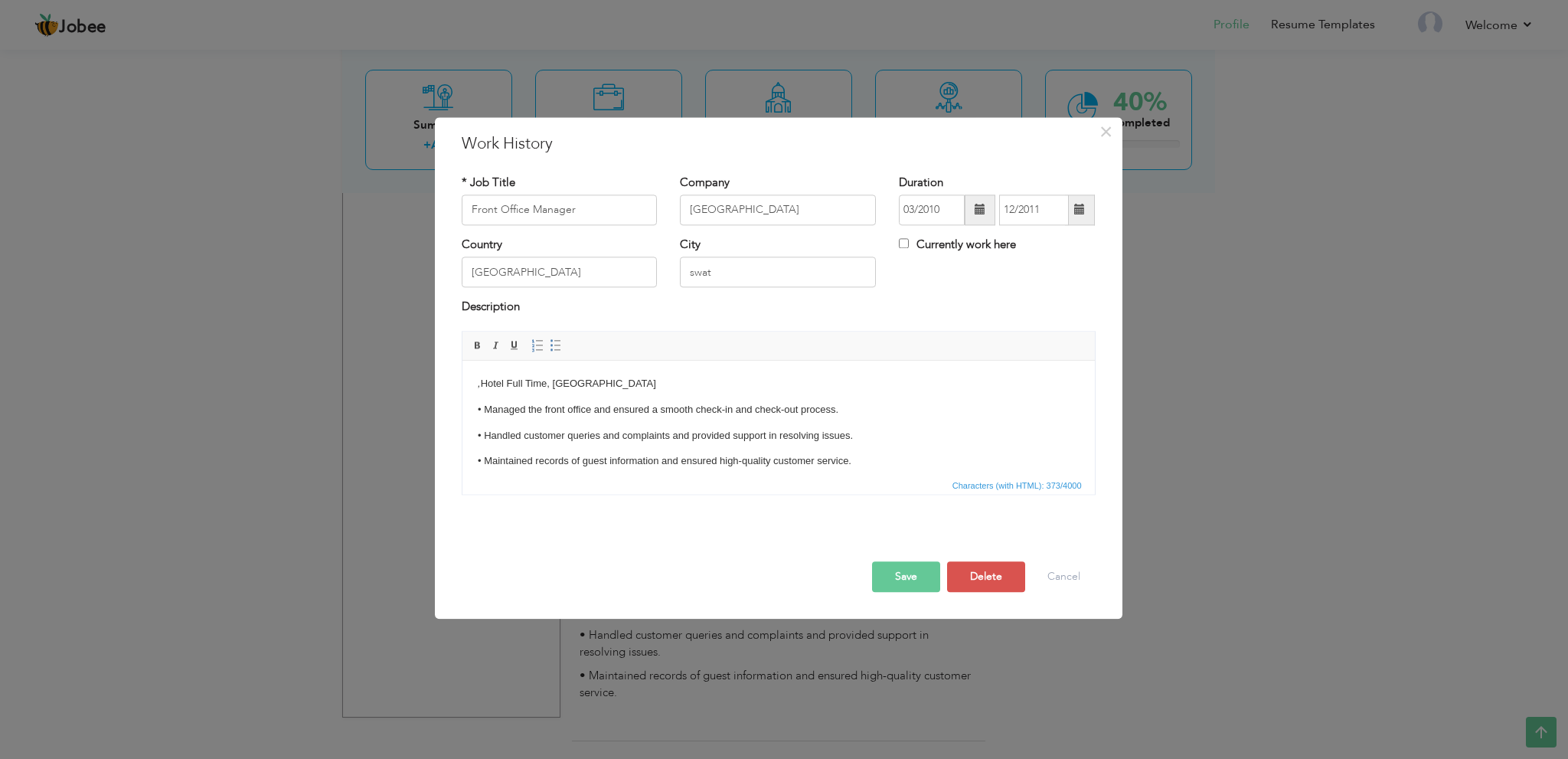
click at [480, 383] on p ", Hotel Full Time, Makan bagh Saidu Road Mingora Swat Pakistan" at bounding box center [778, 384] width 601 height 16
click at [909, 566] on button "Save" at bounding box center [905, 576] width 68 height 30
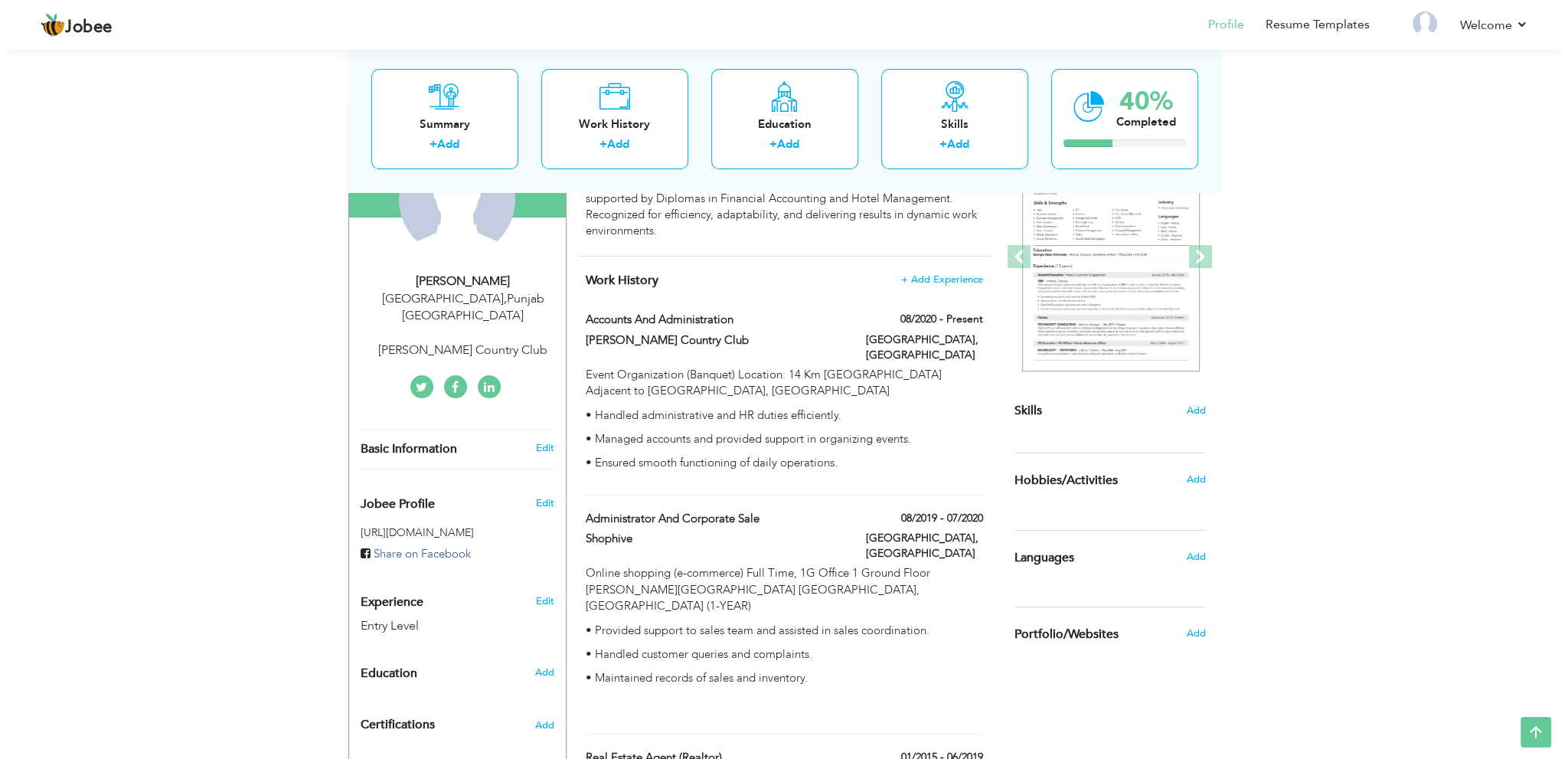
scroll to position [187, 0]
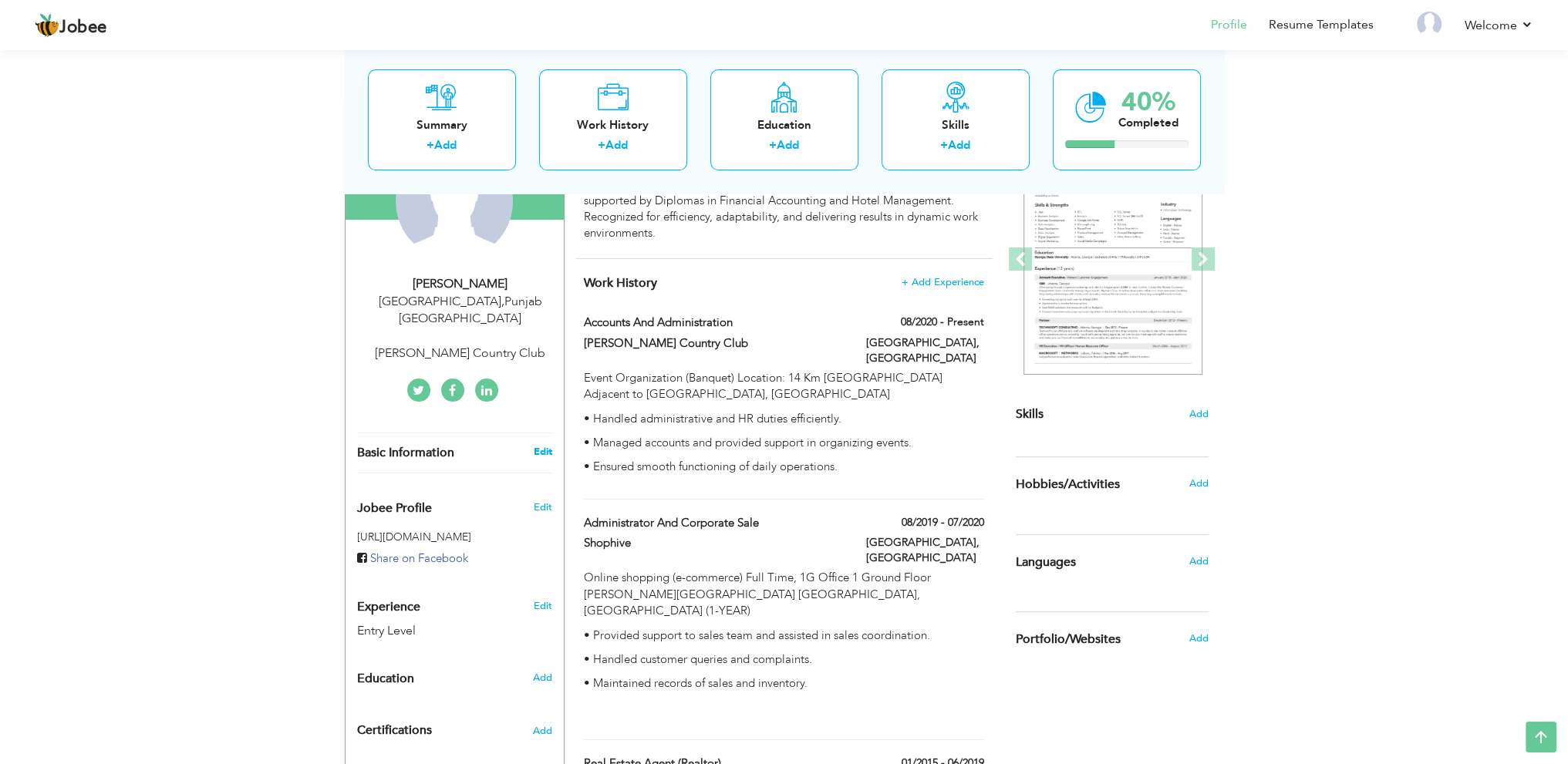
click at [543, 445] on link "Edit" at bounding box center [542, 452] width 18 height 14
type input "Muhammad"
type input "Ali"
type input "03012303333"
select select "number:166"
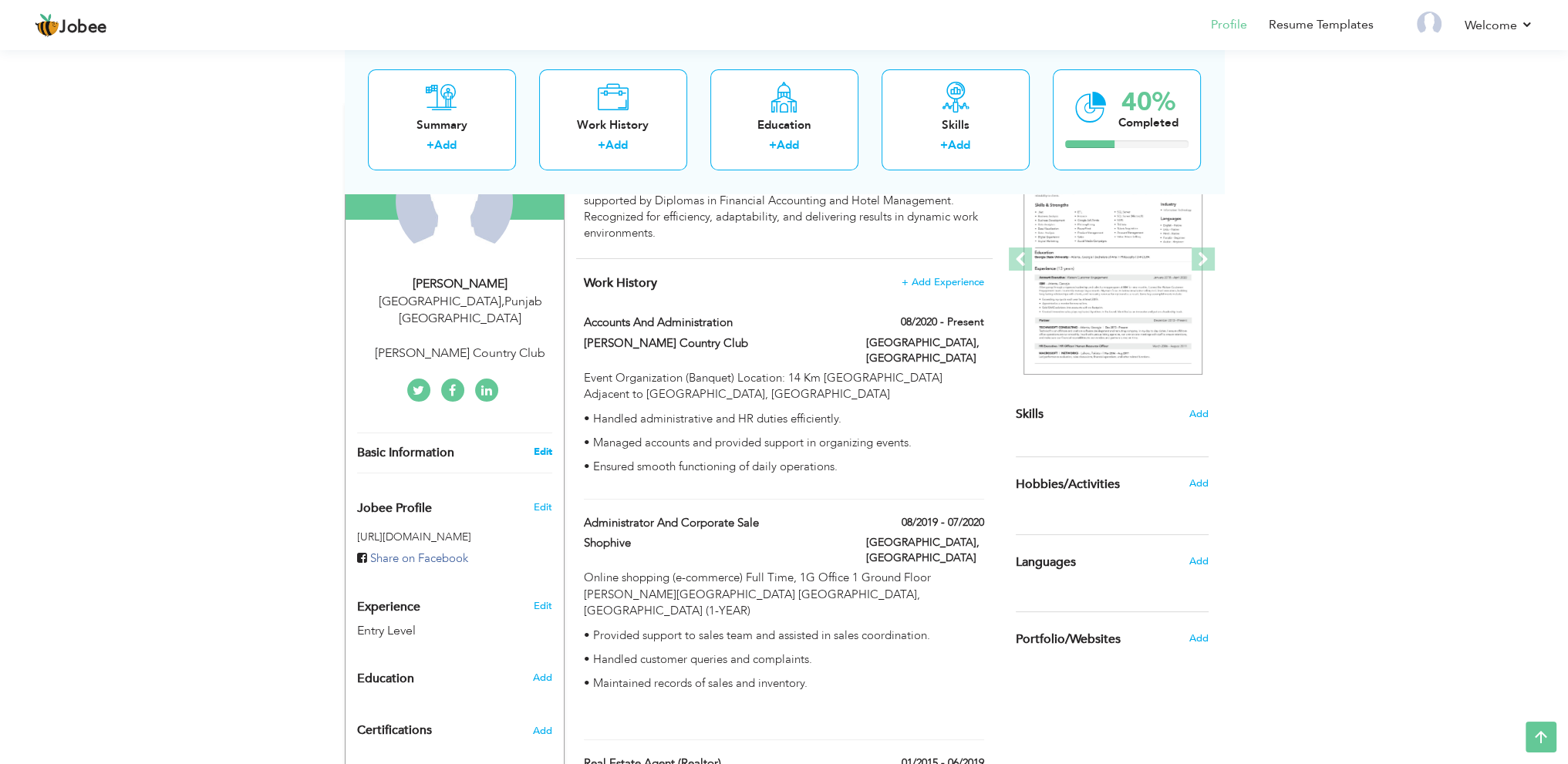
type input "Punjab"
type input "Lahore"
select select "number:1"
type input "Rosa Blanca Country Club"
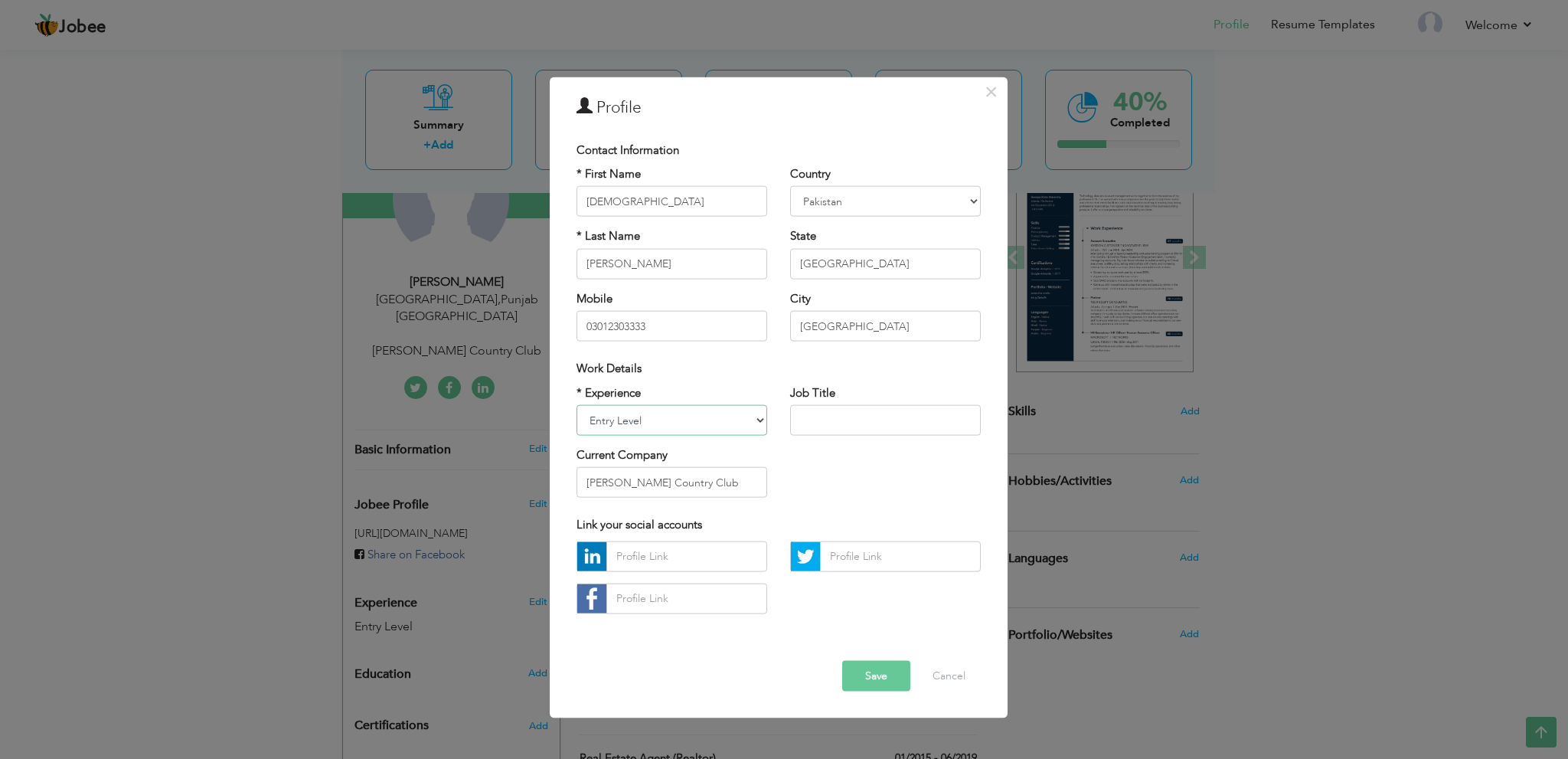
click at [760, 424] on select "Entry Level Less than 1 Year 1 Year 2 Years 3 Years 4 Years 5 Years 6 Years 7 Y…" at bounding box center [671, 420] width 191 height 30
click at [576, 405] on select "Entry Level Less than 1 Year 1 Year 2 Years 3 Years 4 Years 5 Years 6 Years 7 Y…" at bounding box center [671, 420] width 191 height 30
click at [827, 417] on input "text" at bounding box center [885, 420] width 191 height 30
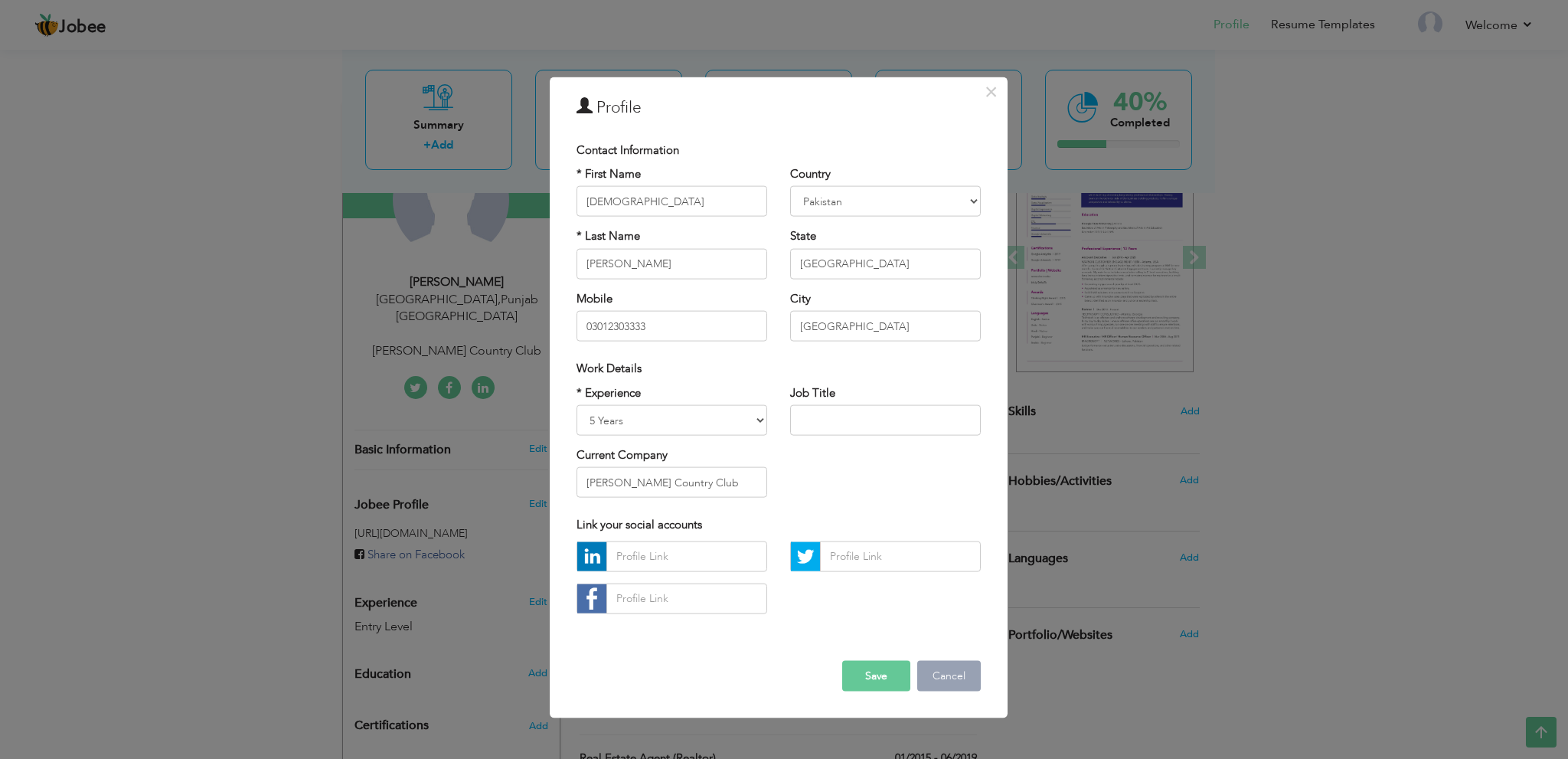
click at [946, 674] on button "Cancel" at bounding box center [949, 675] width 64 height 30
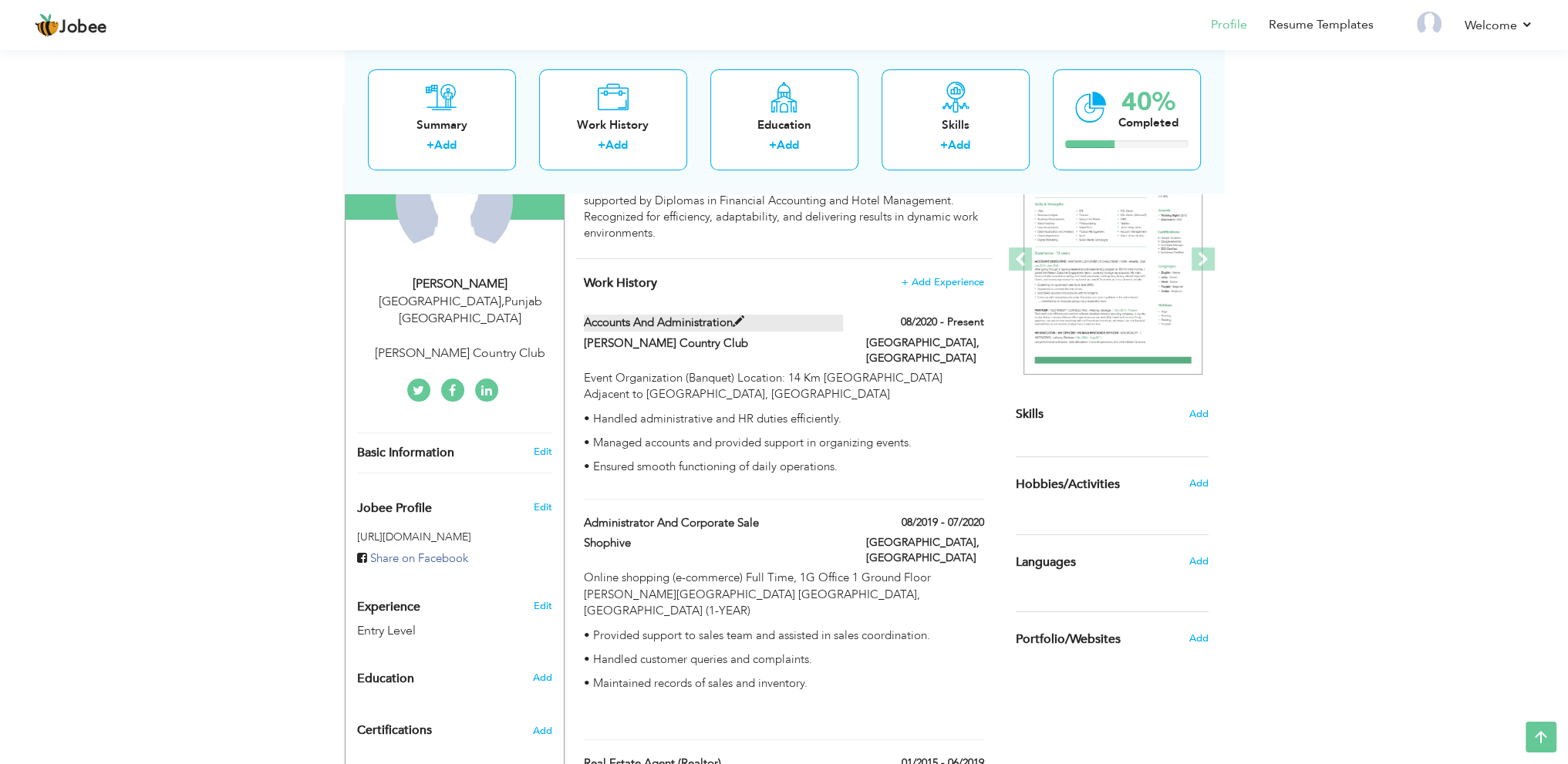
click at [737, 323] on span at bounding box center [738, 322] width 11 height 11
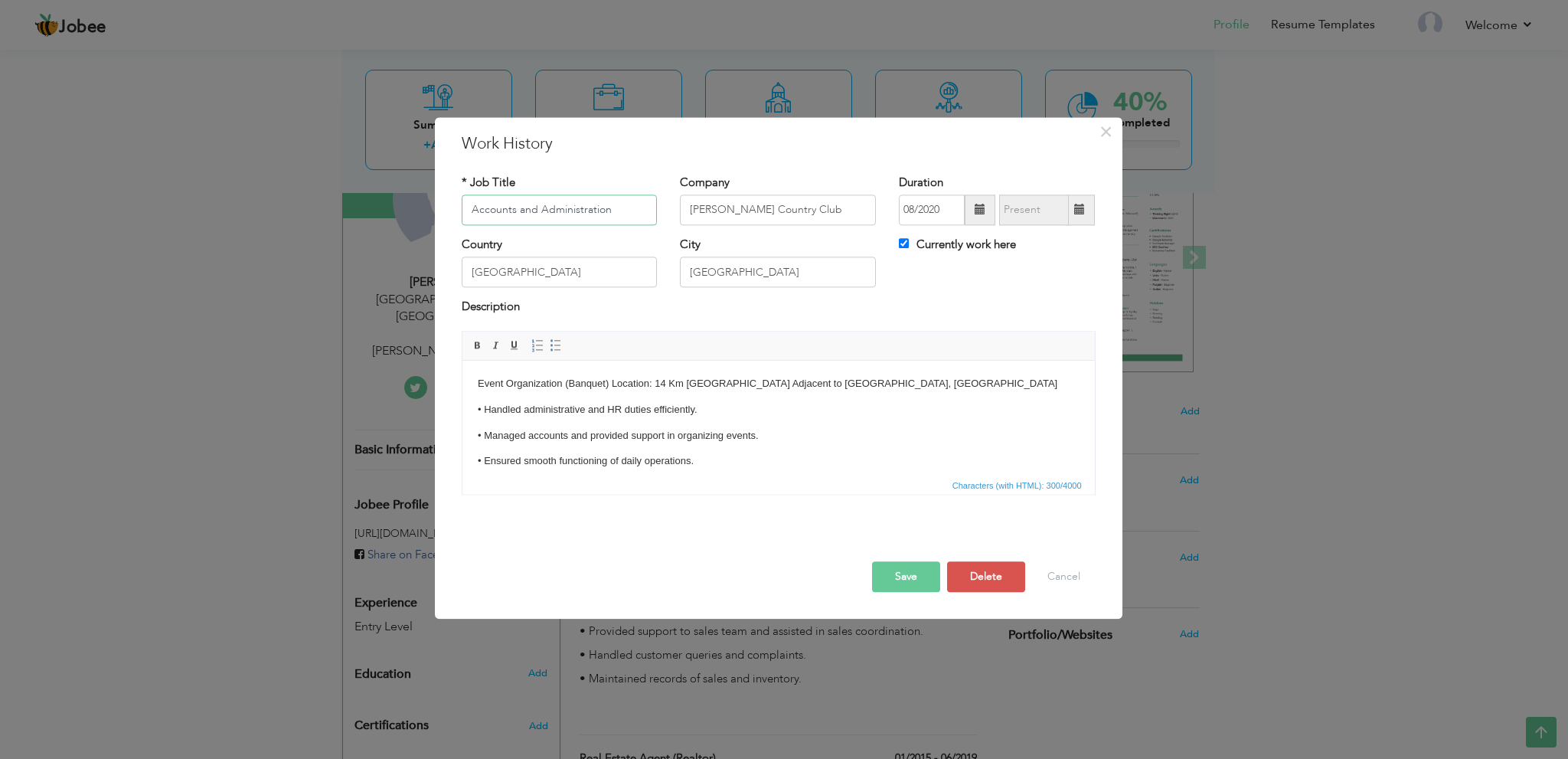
drag, startPoint x: 633, startPoint y: 211, endPoint x: 390, endPoint y: 212, distance: 243.0
click at [393, 207] on div "× Work History * Job Title Accounts and Administration Company Rosa Blanca Coun…" at bounding box center [784, 379] width 1568 height 759
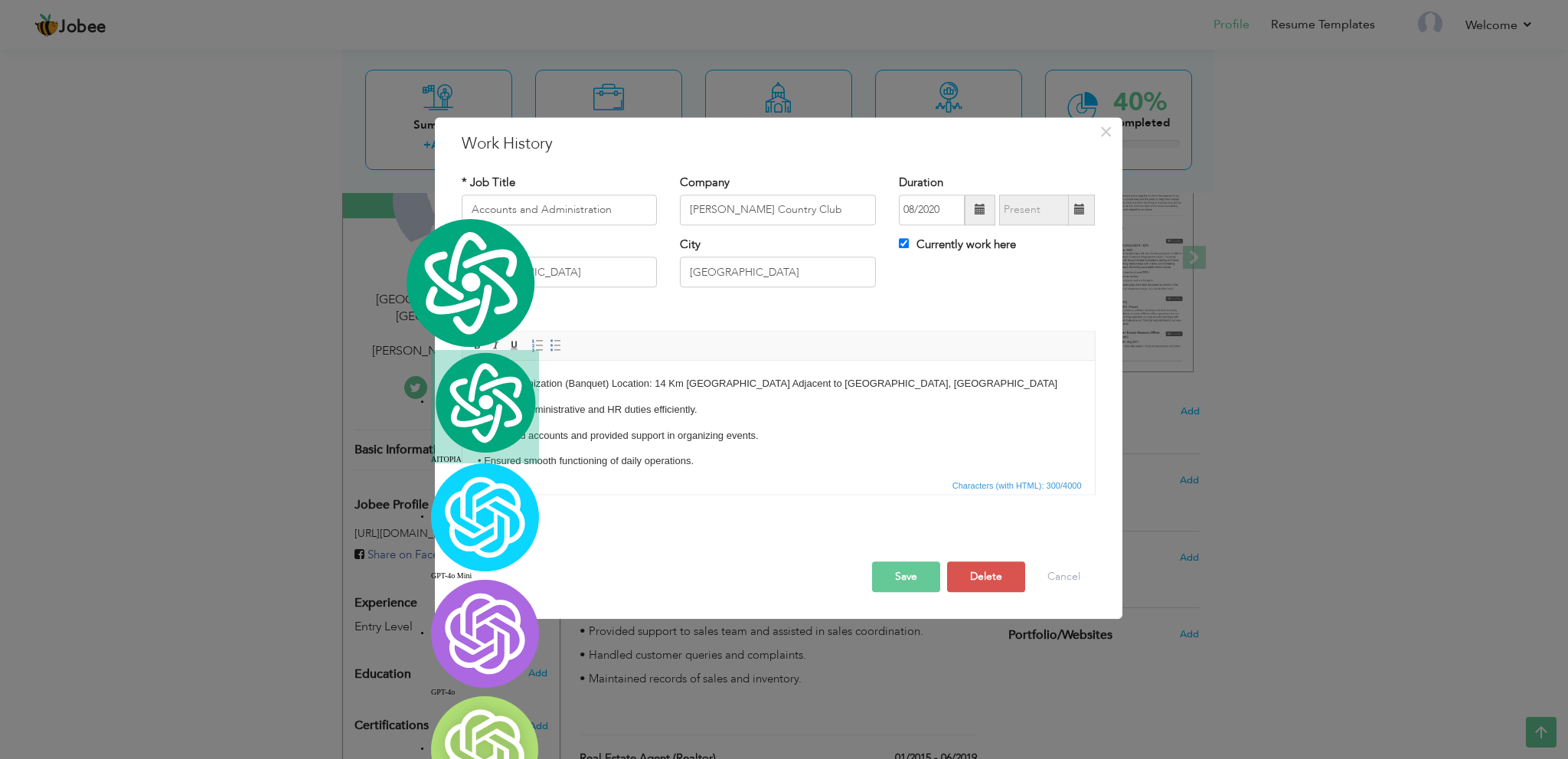
click at [906, 589] on button "Save" at bounding box center [905, 576] width 68 height 30
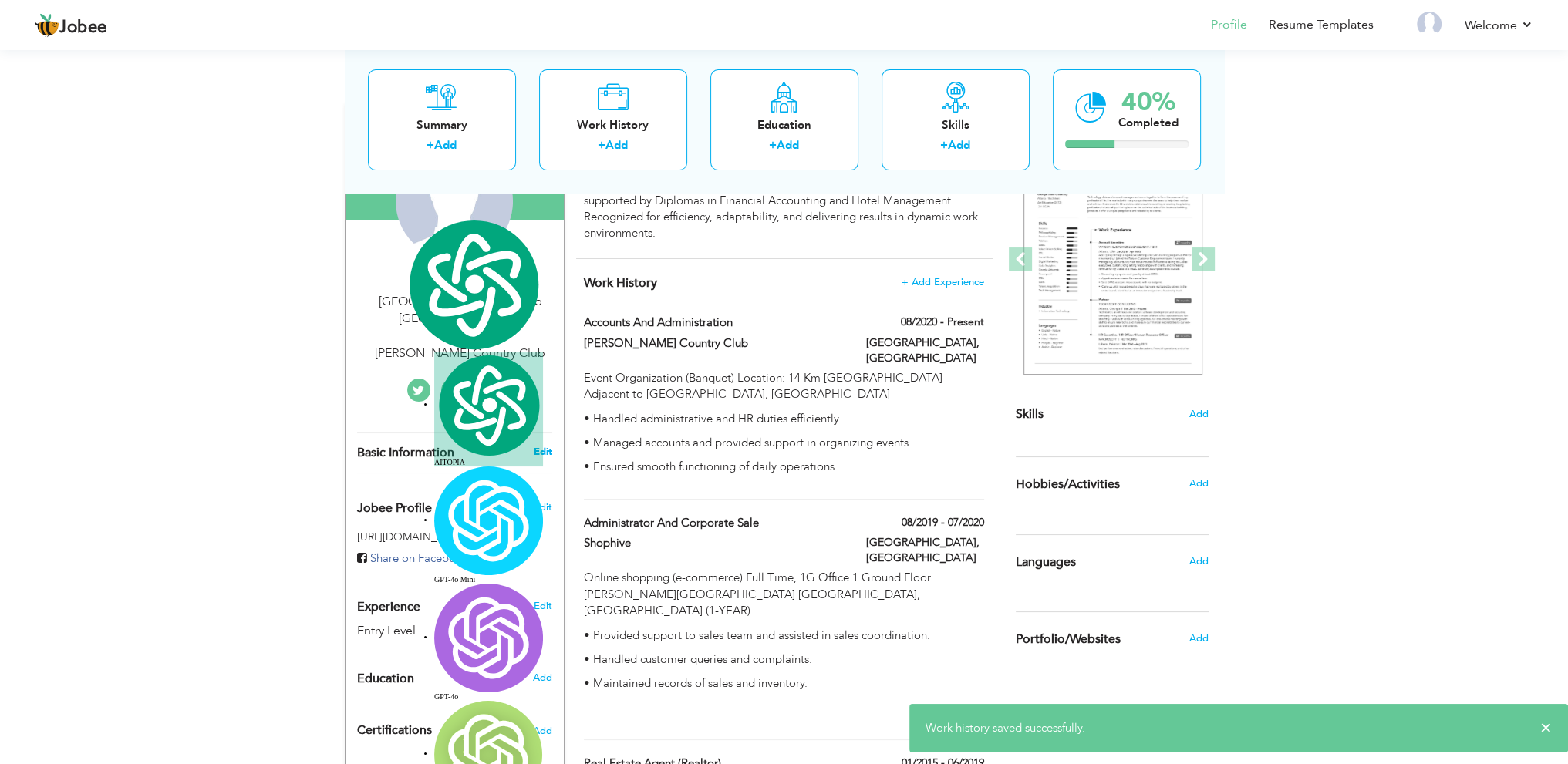
click at [544, 445] on link "Edit" at bounding box center [542, 452] width 18 height 14
select select "number:1"
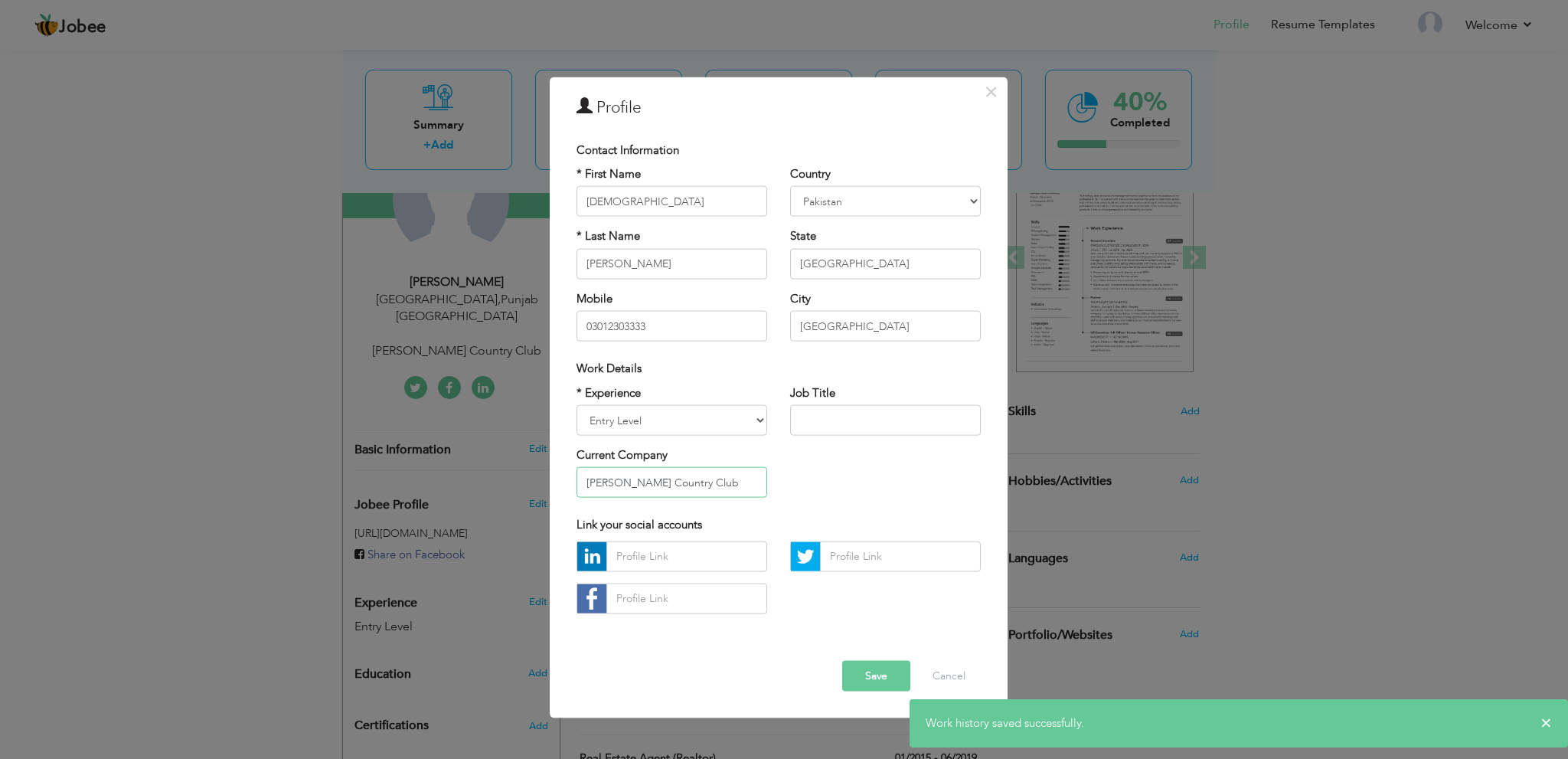
click at [692, 483] on input "Rosa Blanca Country Club" at bounding box center [671, 482] width 191 height 30
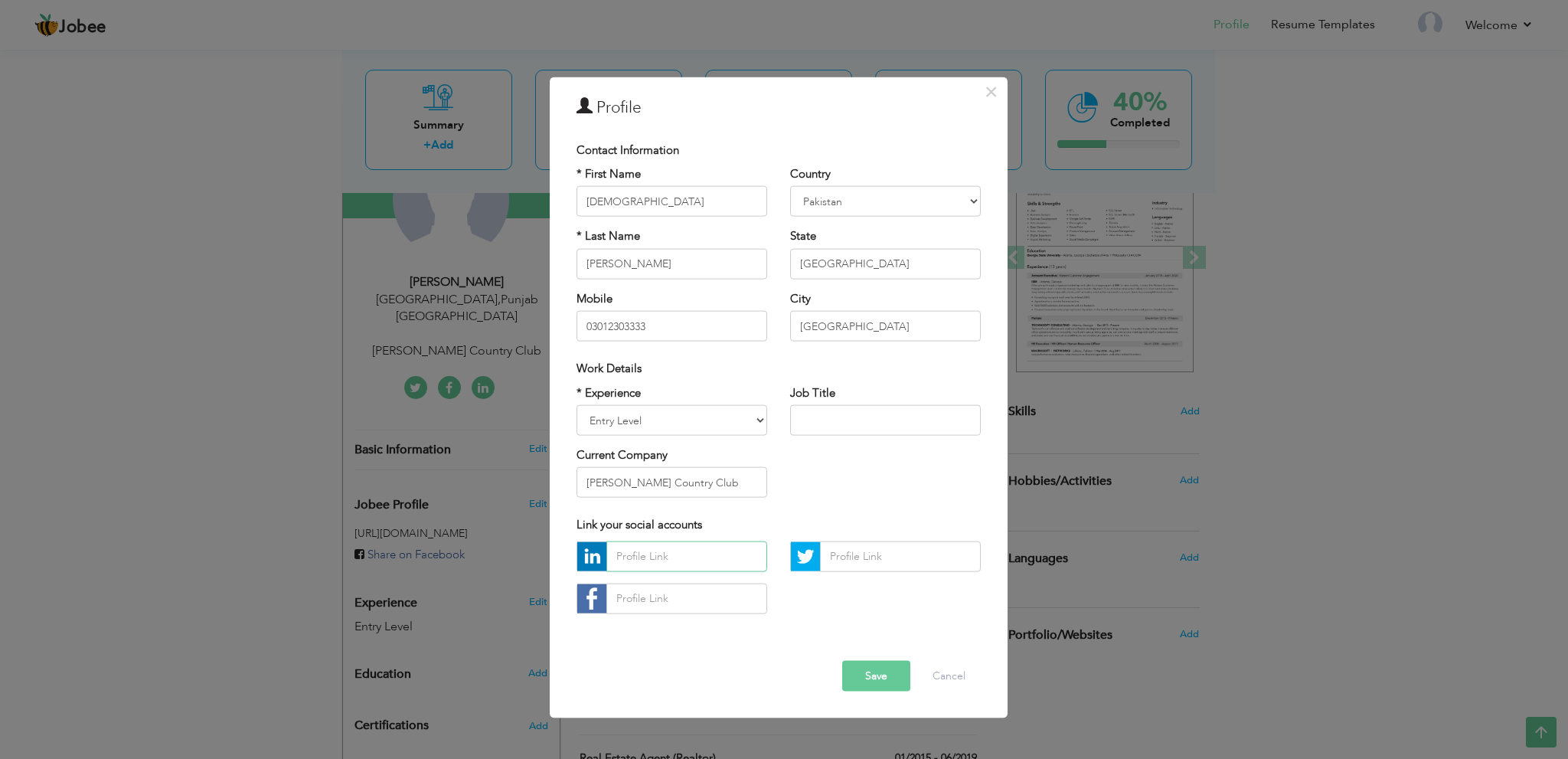
click at [702, 564] on input "text" at bounding box center [687, 555] width 161 height 30
paste input "www.linkedin.com/in/muhammad-ali-chughtai-3157a031"
type input "www.linkedin.com/in/muhammad-ali-chughtai-3157a031"
click at [885, 680] on button "Save" at bounding box center [876, 675] width 68 height 30
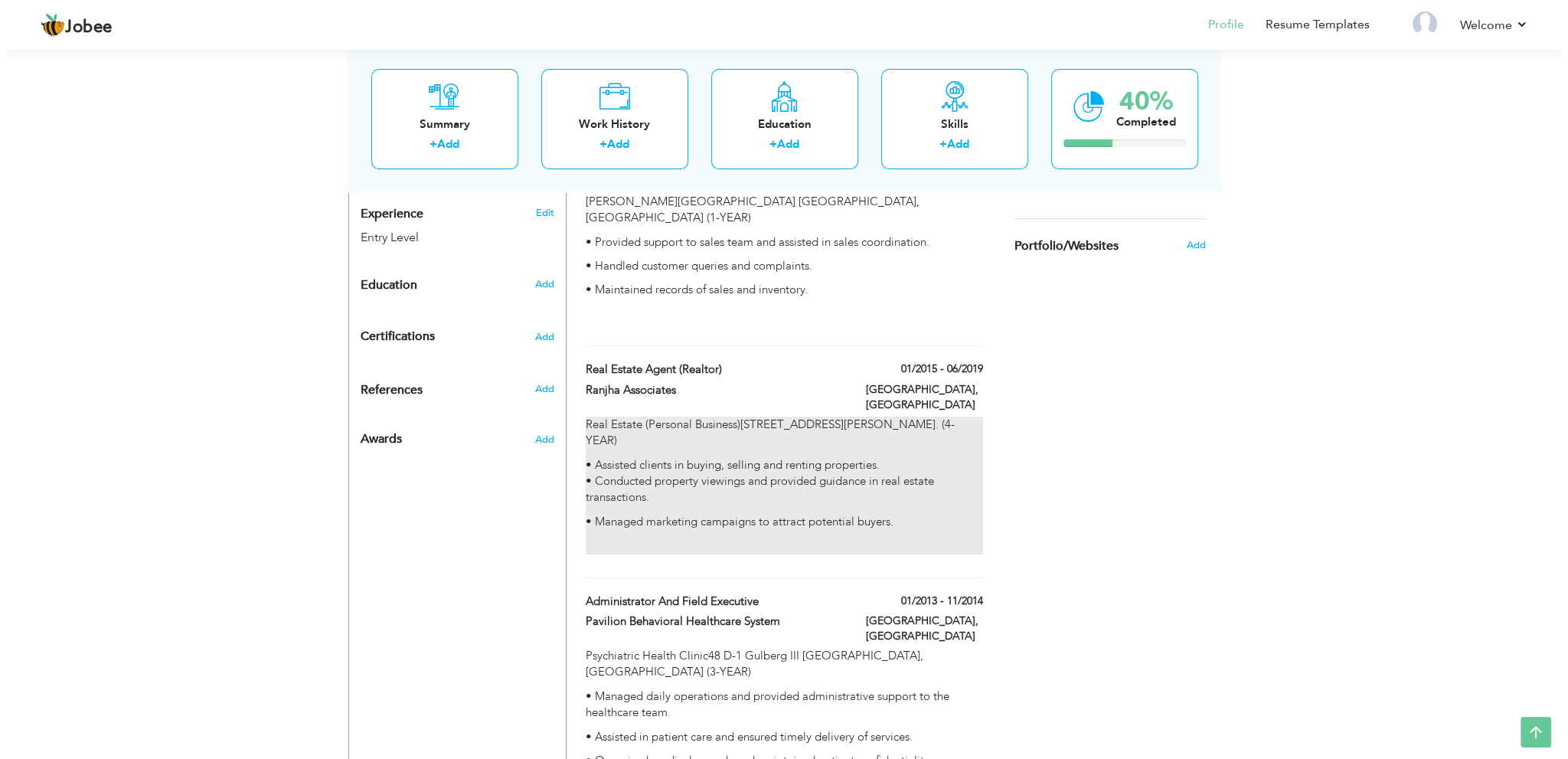
scroll to position [543, 0]
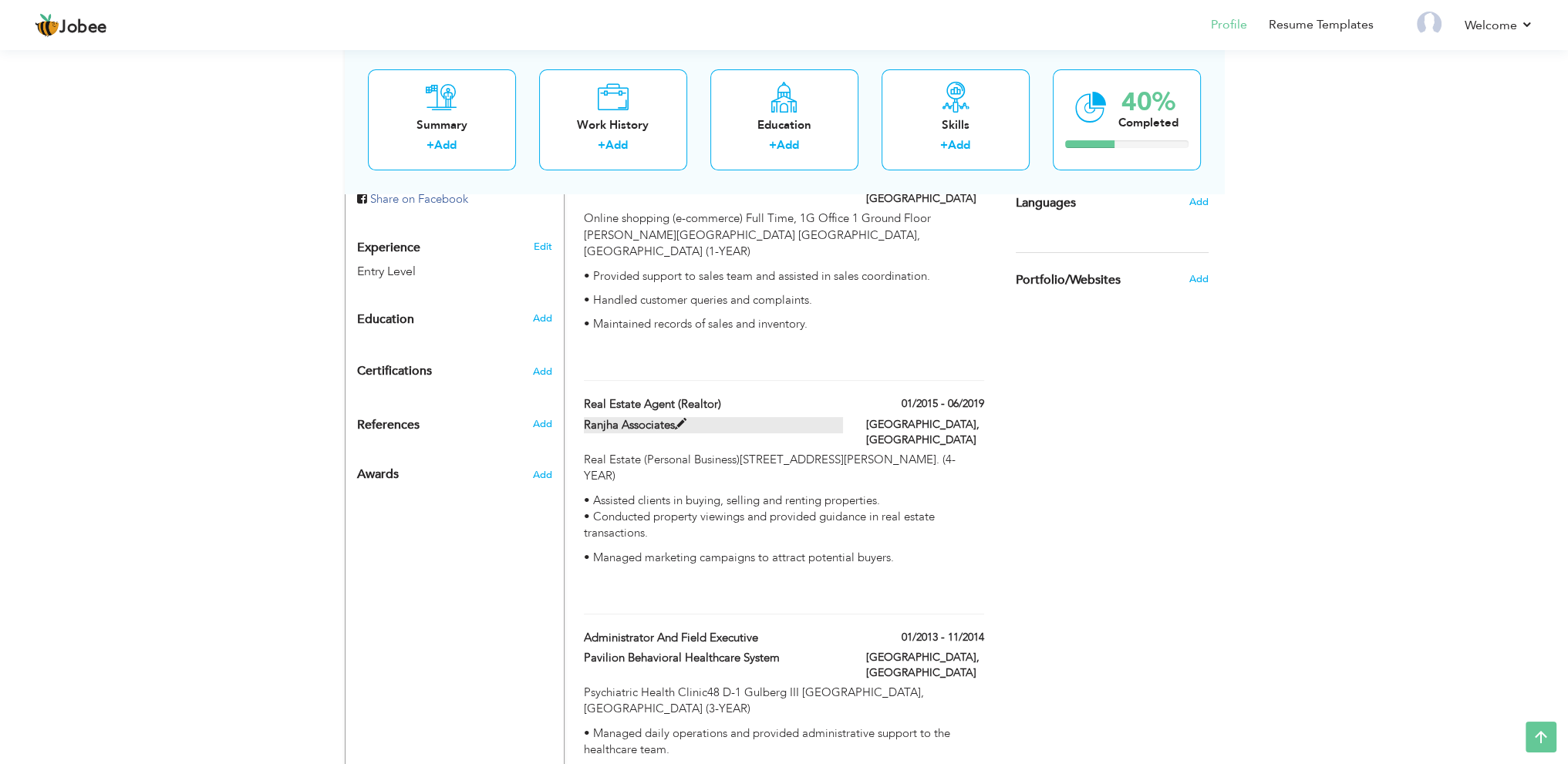
click at [680, 419] on span at bounding box center [680, 424] width 11 height 11
type input "Real Estate Agent (Realtor)"
type input "Ranjha Associates"
type input "01/2015"
type input "06/2019"
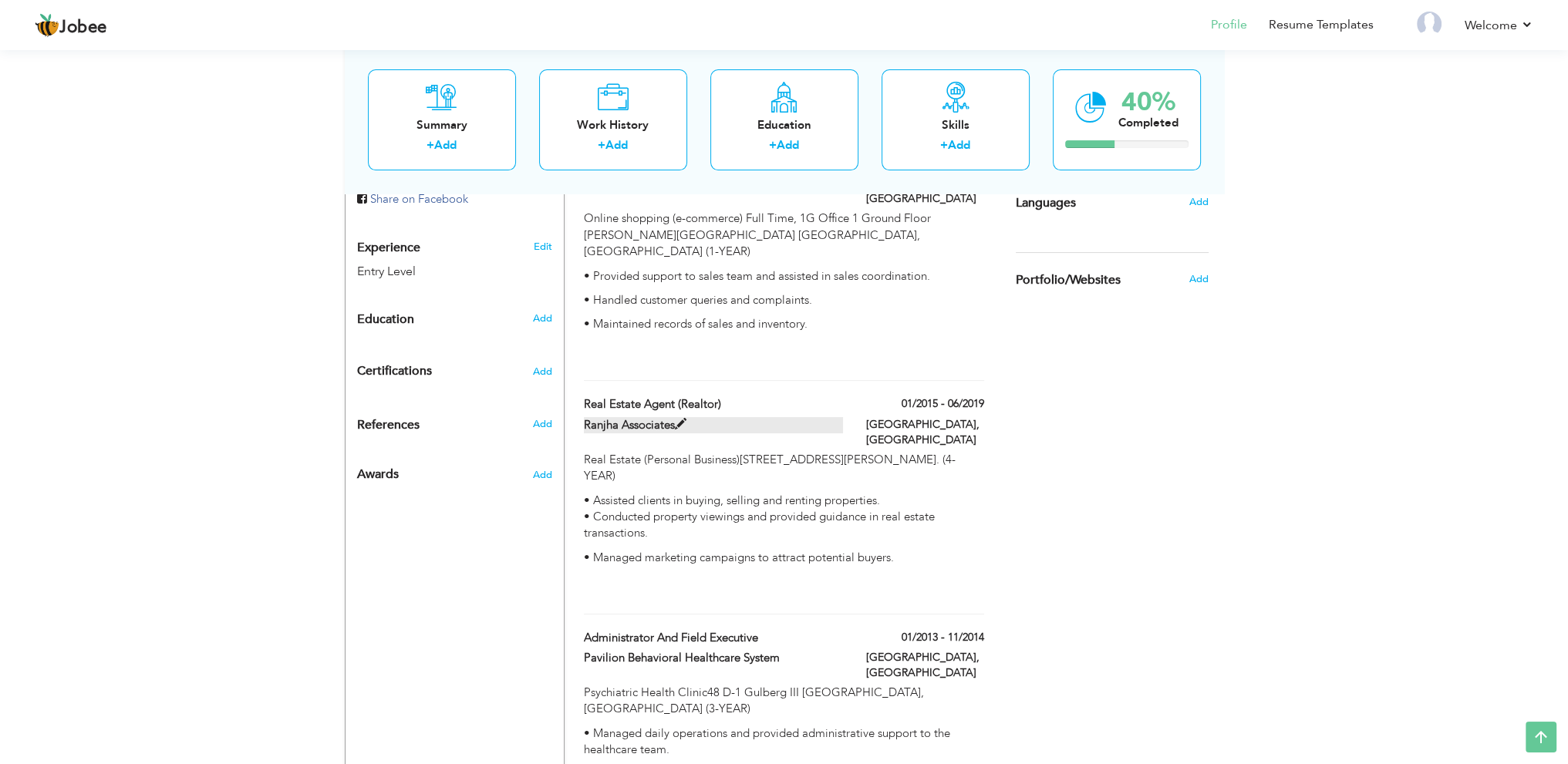
checkbox input "false"
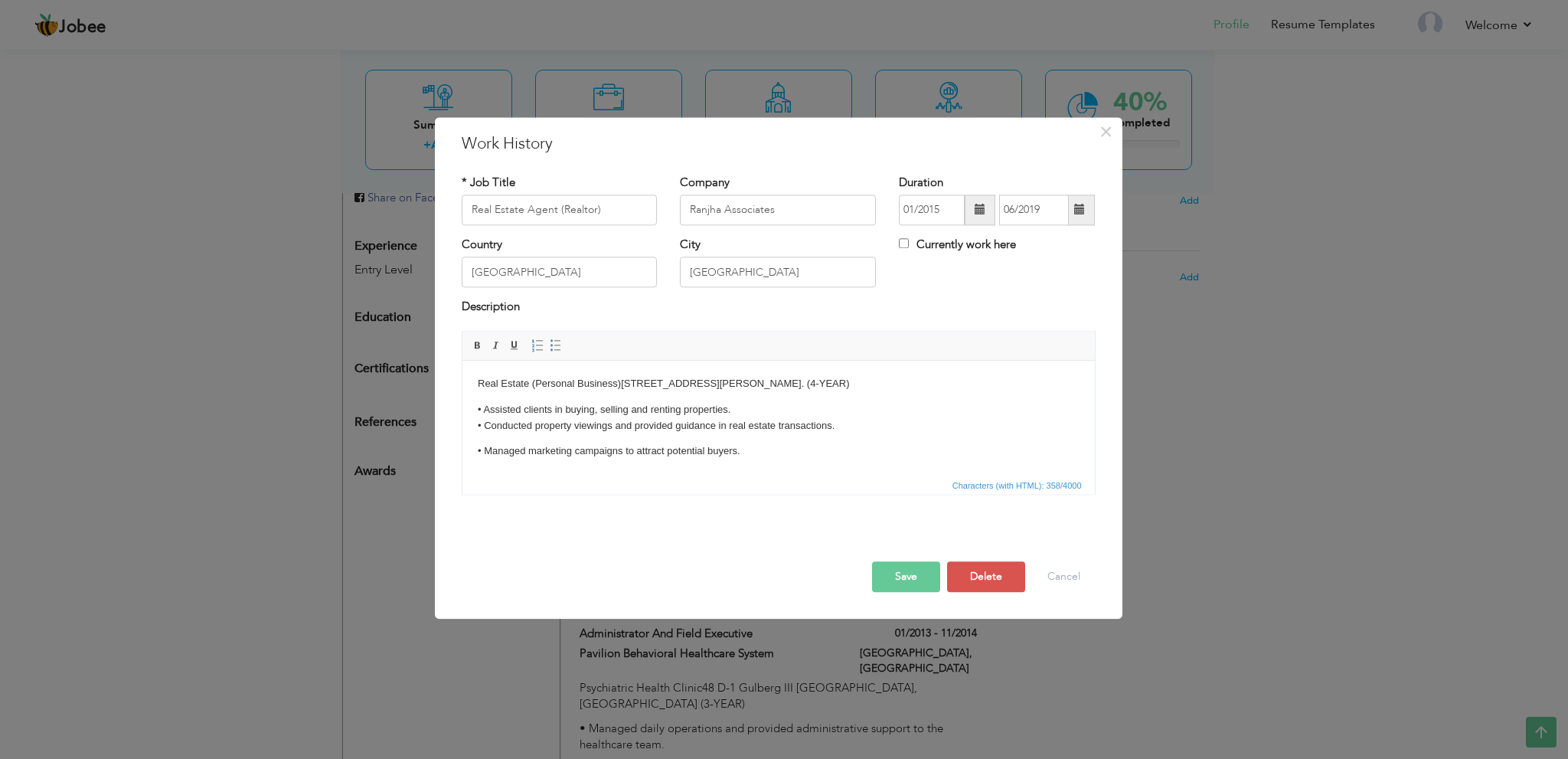
click at [769, 445] on p "• Managed marketing campaigns to attract potential buyers." at bounding box center [778, 452] width 601 height 16
drag, startPoint x: 758, startPoint y: 452, endPoint x: 1242, endPoint y: 903, distance: 661.6
click at [780, 477] on html "Real Estate (Personal Business)13 G khurram Shopping Center Main Wahadat Road L…" at bounding box center [778, 406] width 633 height 140
click at [753, 431] on p "• Managed marketing campaigns to attract potential buyers." at bounding box center [778, 427] width 601 height 16
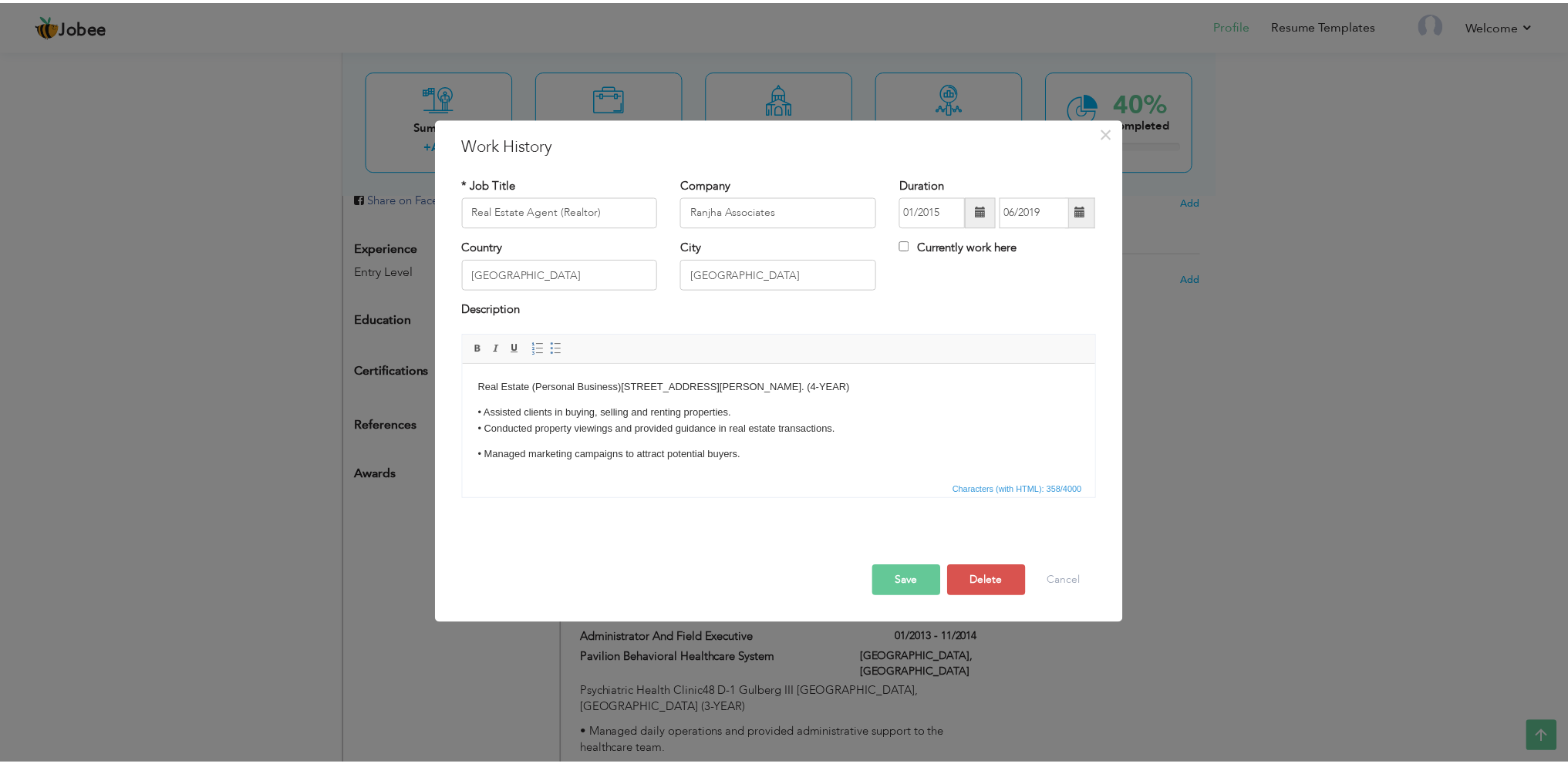
scroll to position [0, 0]
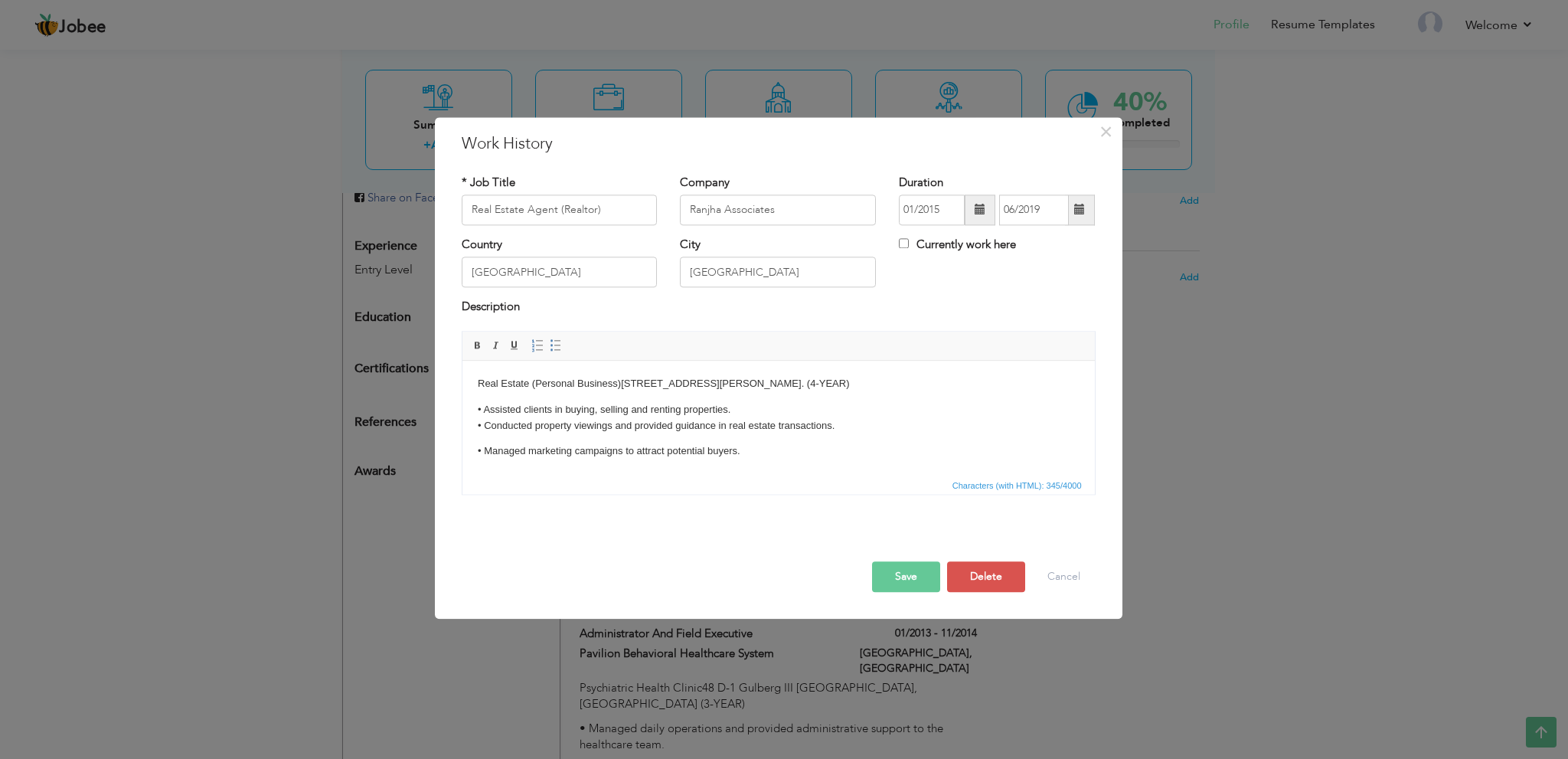
click at [898, 572] on button "Save" at bounding box center [905, 576] width 68 height 30
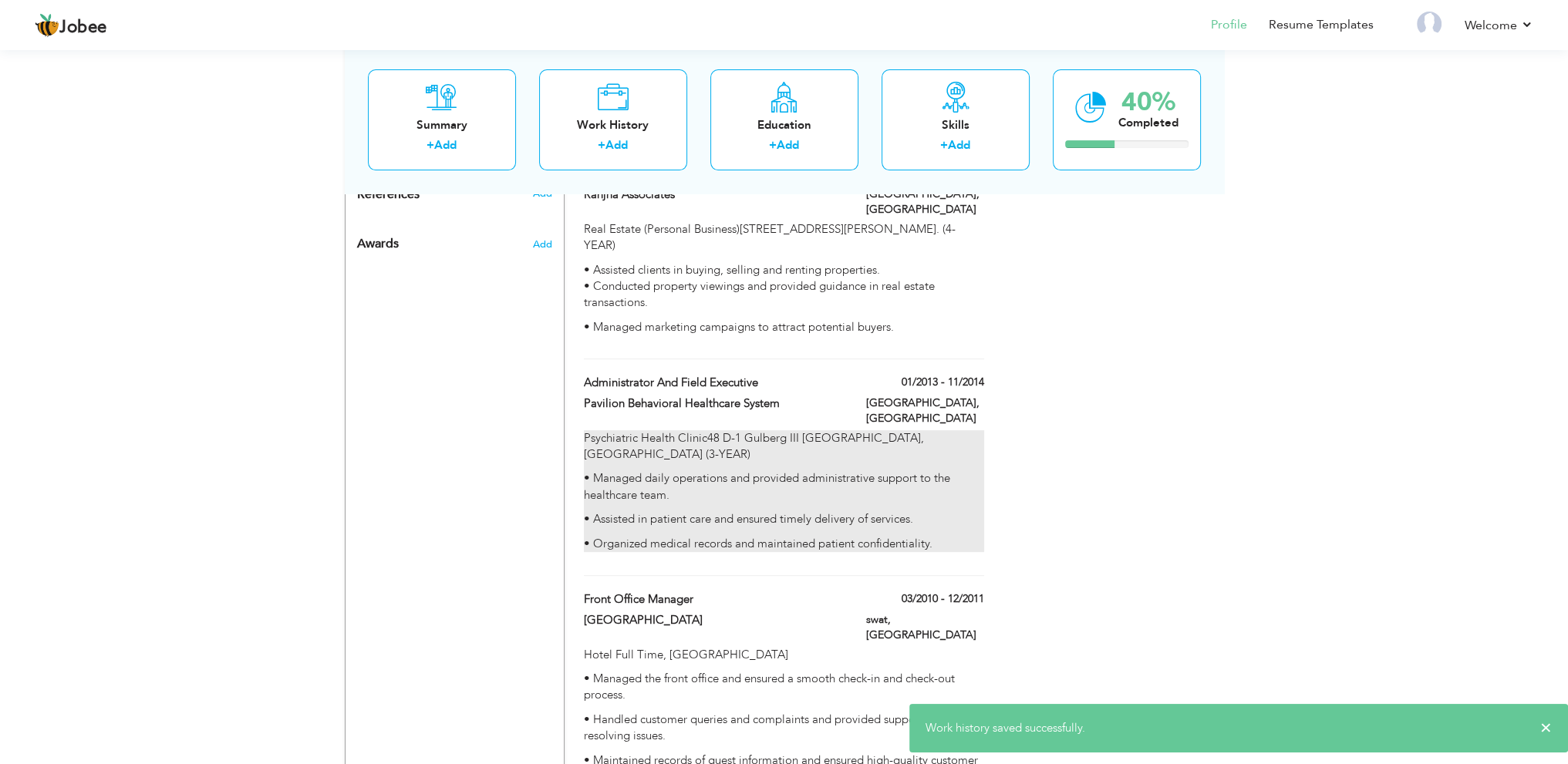
scroll to position [881, 0]
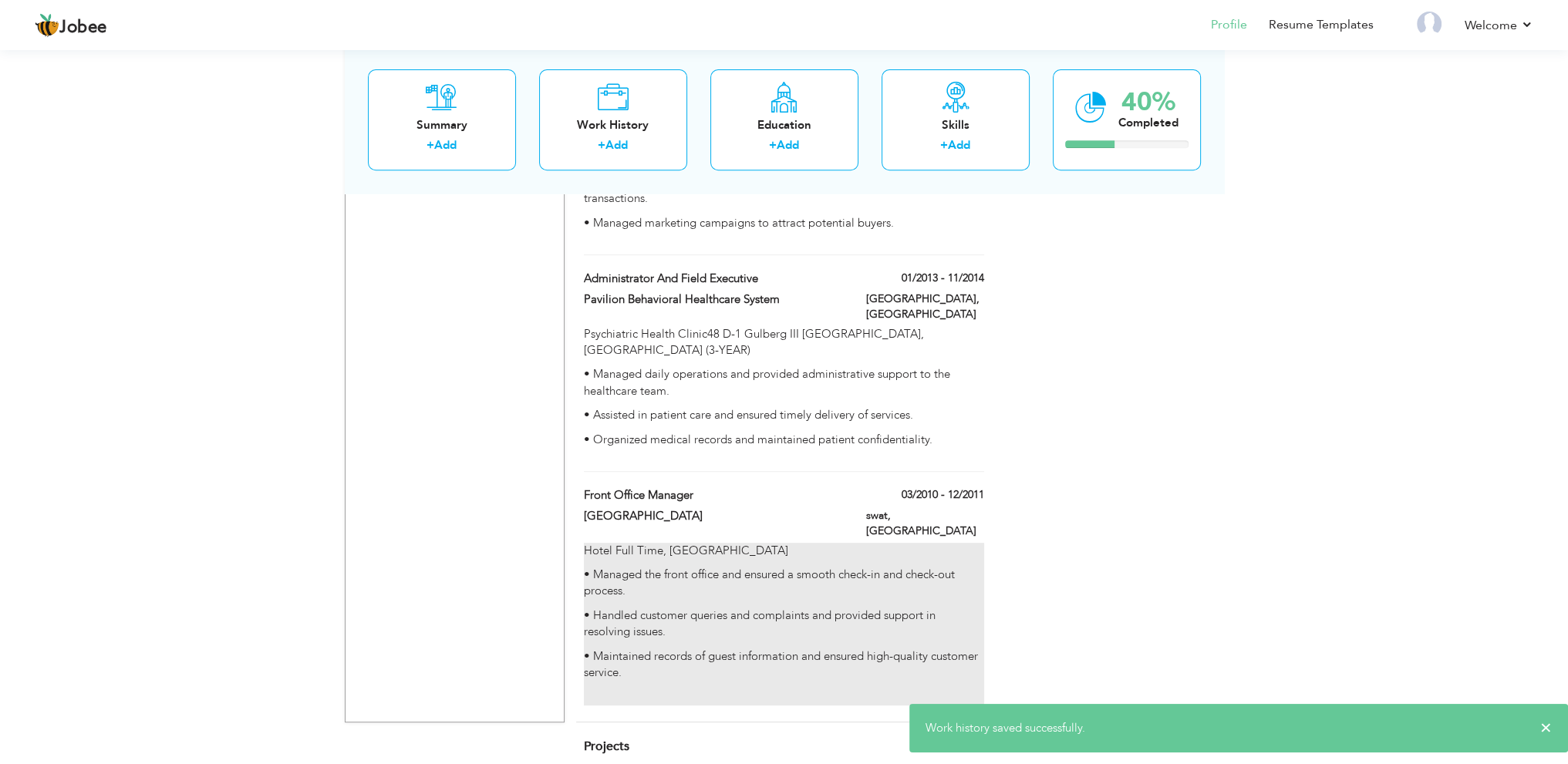
click at [739, 578] on div "Hotel Full Time, Makan bagh Saidu Road Mingora Swat Pakistan • Managed the fron…" at bounding box center [783, 623] width 399 height 163
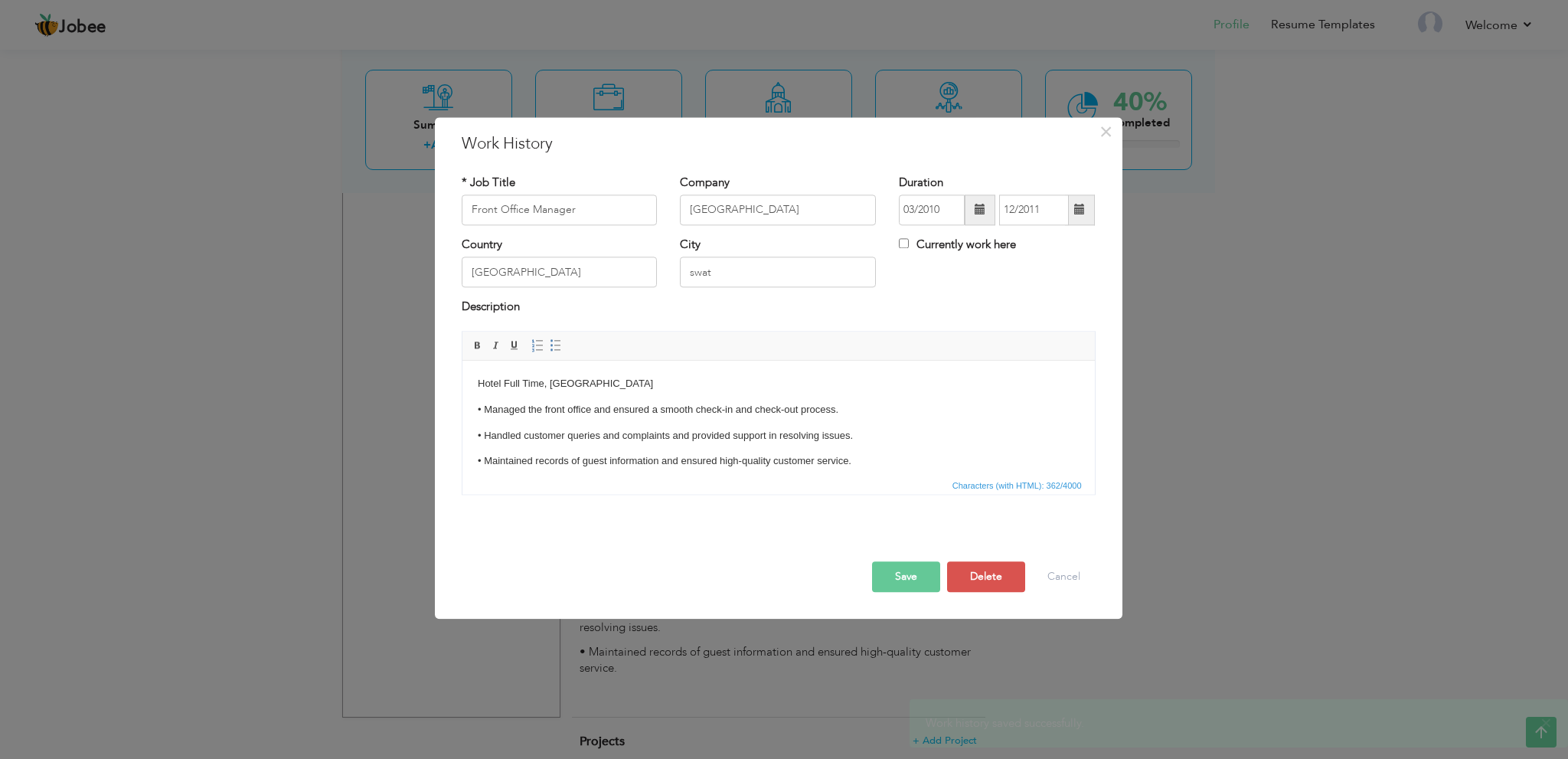
click at [878, 466] on p "• Maintained records of guest information and ensured high-quality customer ser…" at bounding box center [778, 461] width 601 height 16
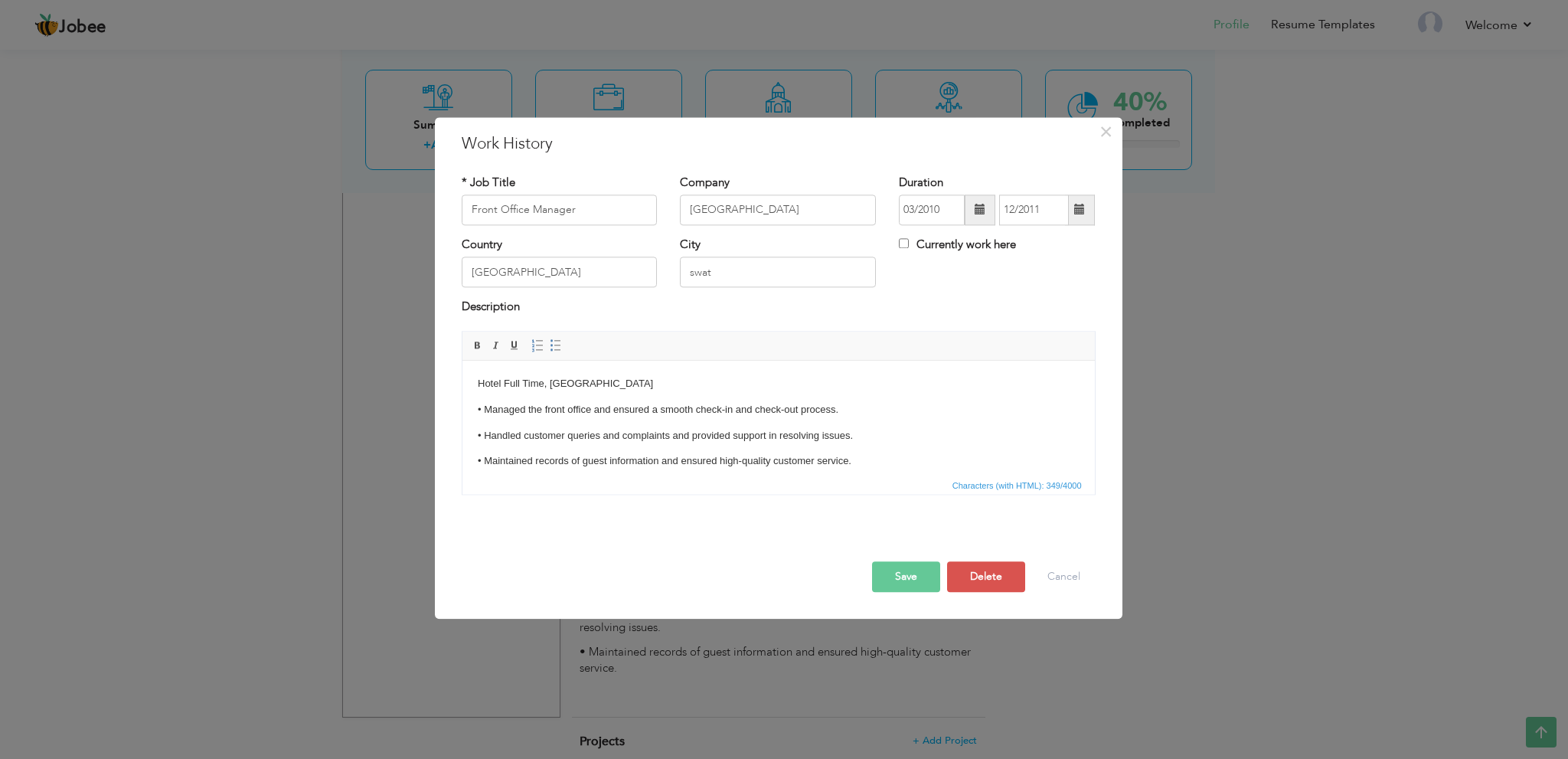
click at [906, 576] on button "Save" at bounding box center [905, 576] width 68 height 30
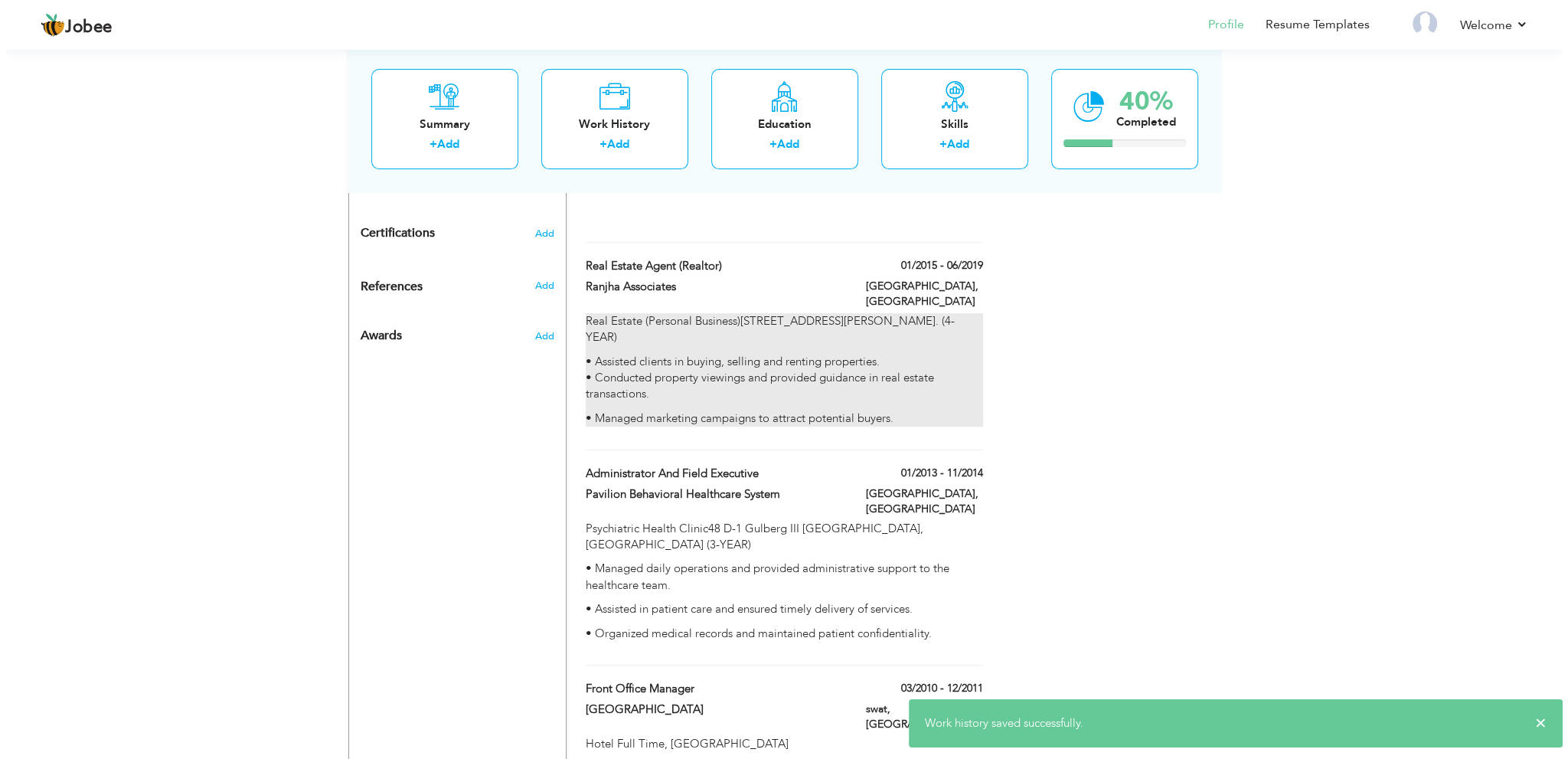
scroll to position [671, 0]
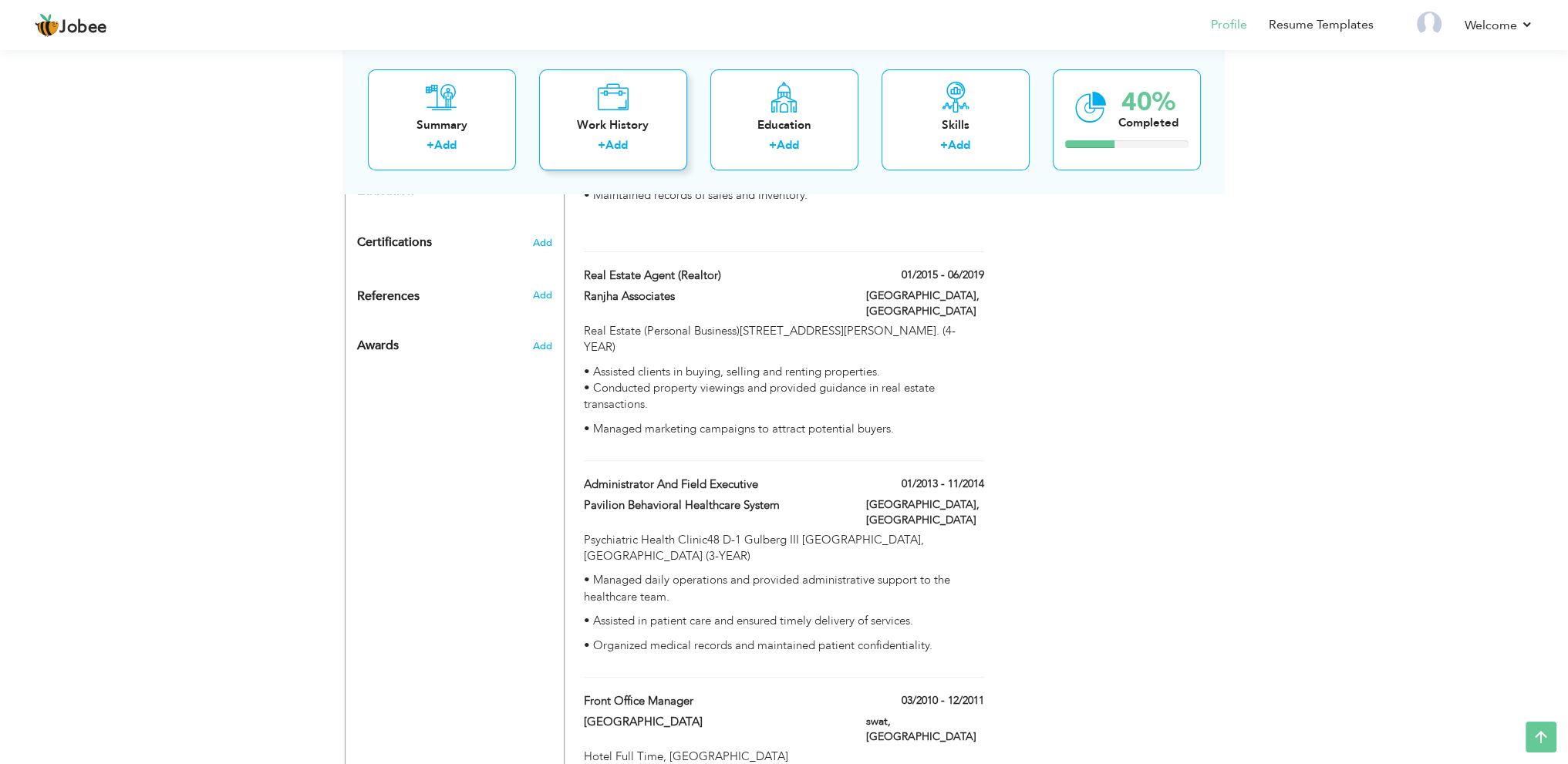
click at [642, 139] on div "+ Add" at bounding box center [613, 148] width 123 height 20
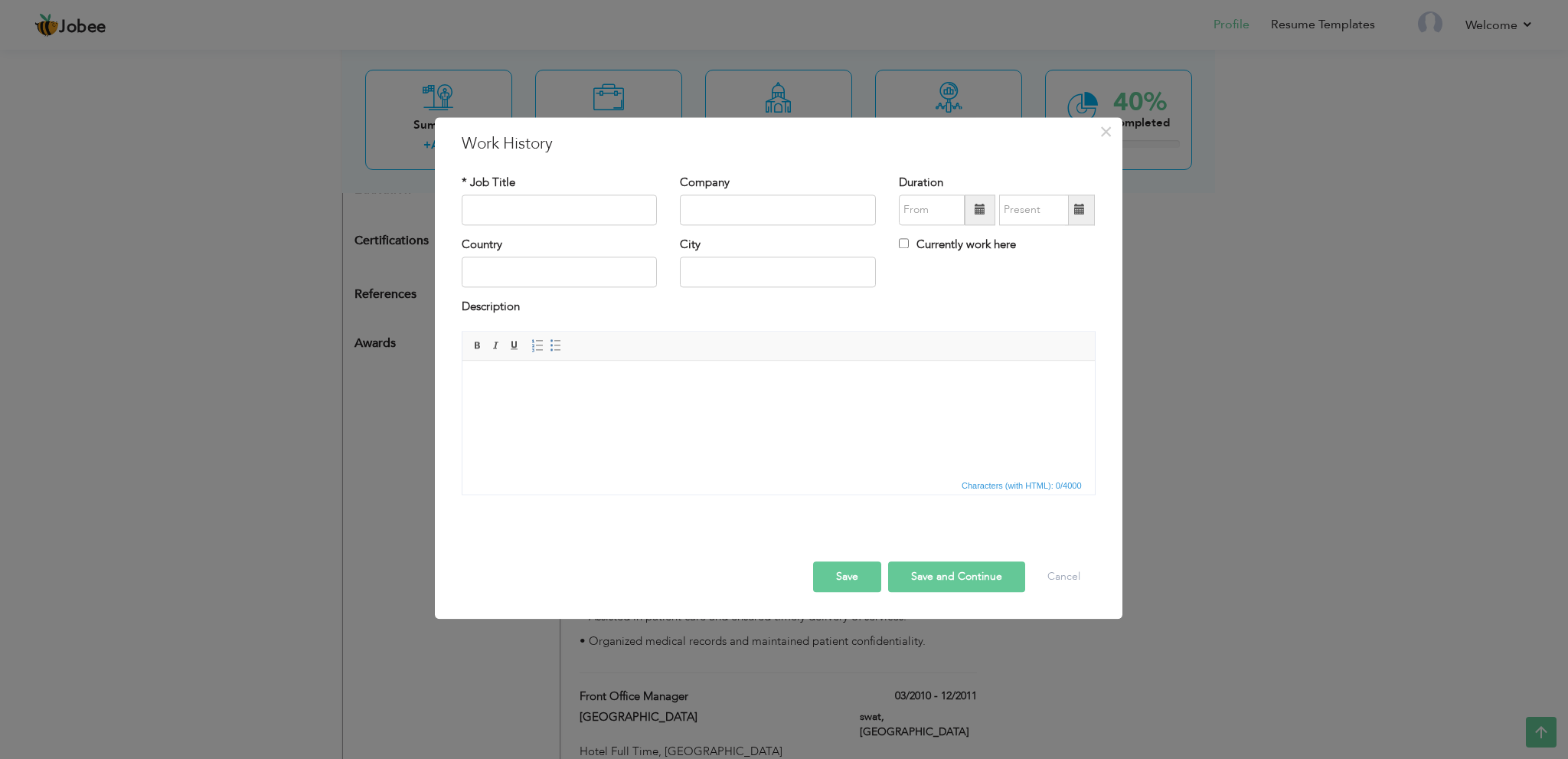
click at [670, 389] on body at bounding box center [778, 384] width 601 height 16
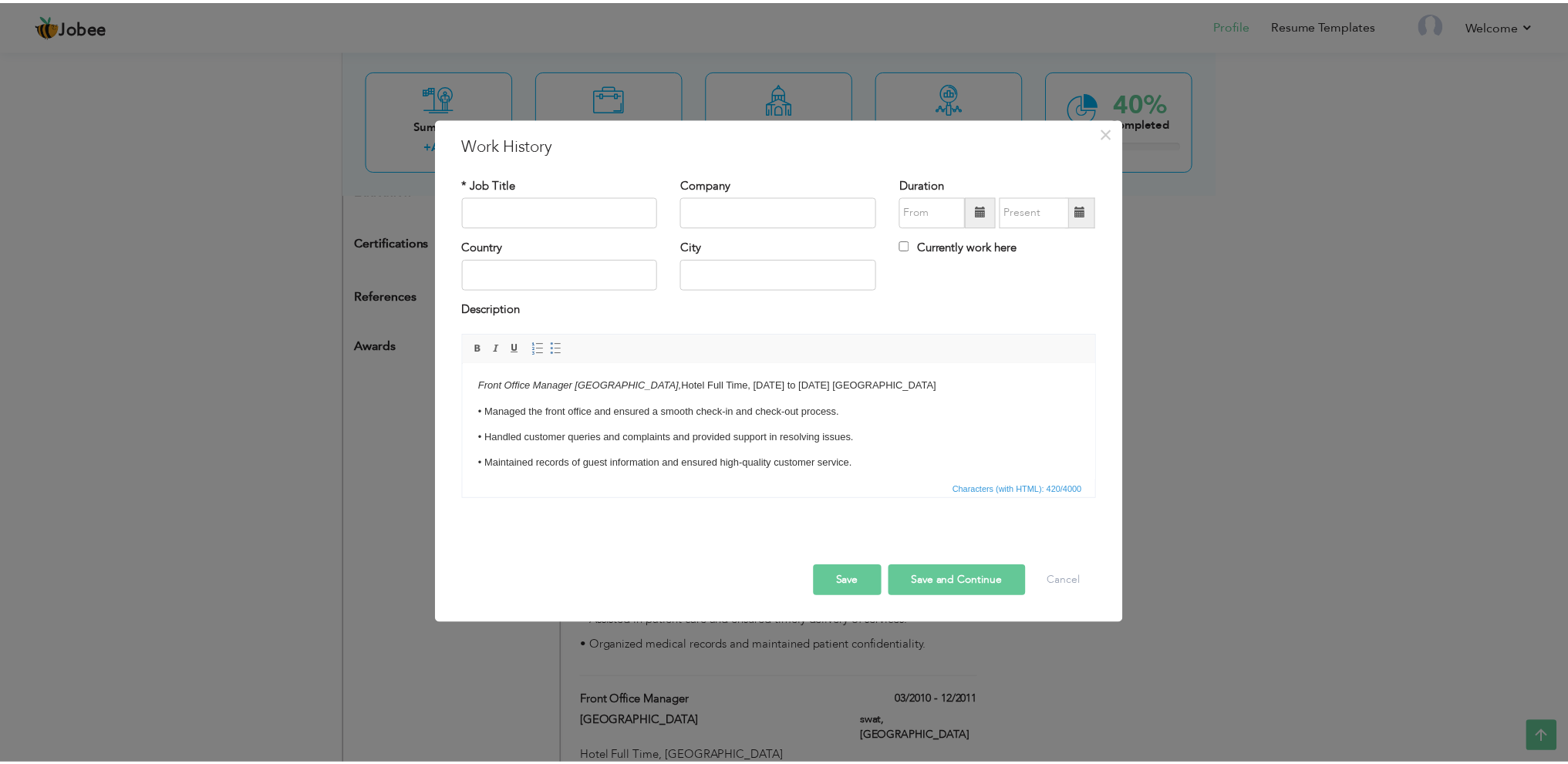
scroll to position [0, 0]
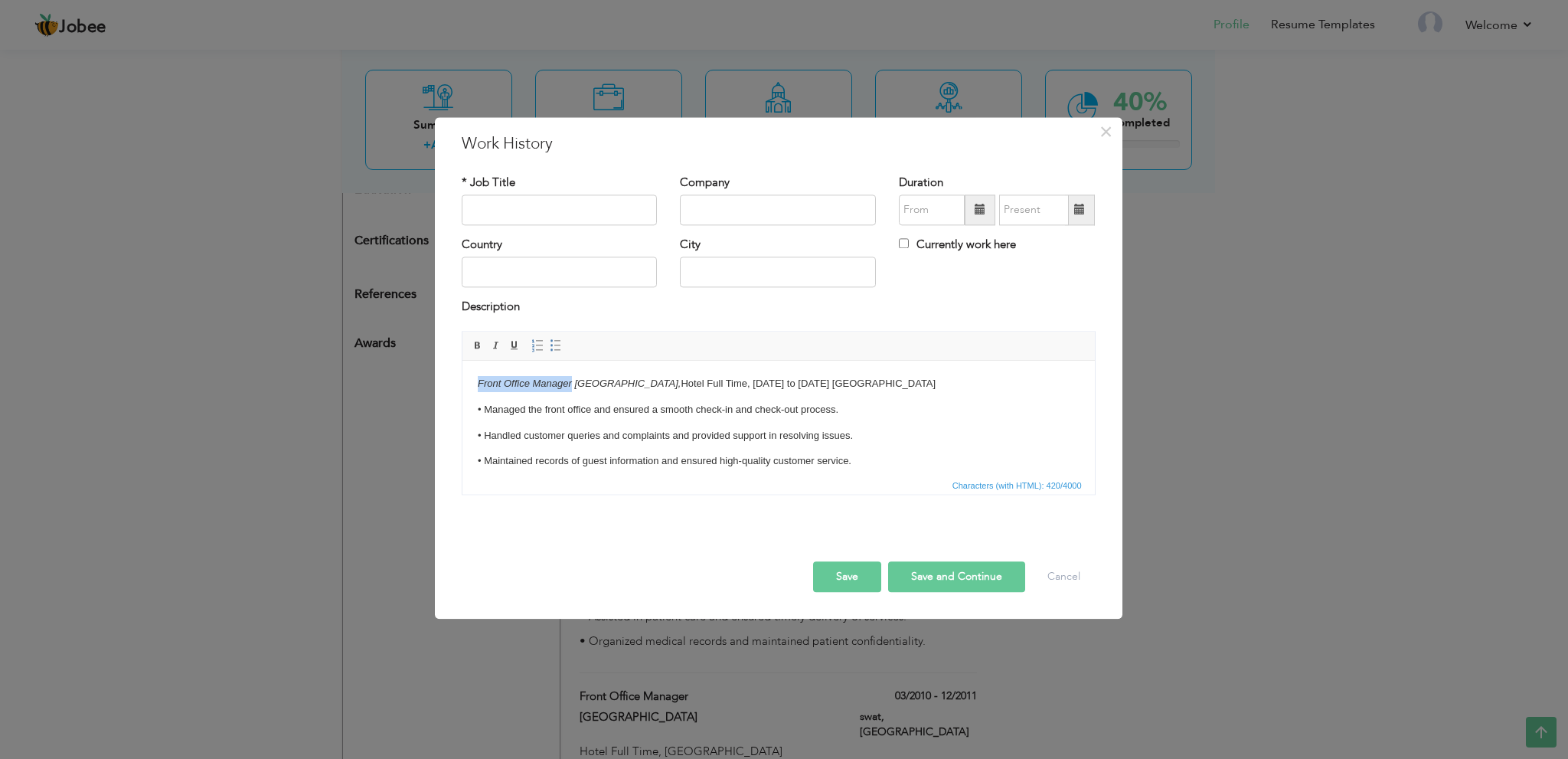
drag, startPoint x: 571, startPoint y: 384, endPoint x: 386, endPoint y: 379, distance: 185.1
click at [462, 379] on html "Front Office Manager Hotel Swat Regency, Hotel Full Time, October 2009 to Febru…" at bounding box center [778, 423] width 633 height 124
click at [569, 202] on input "text" at bounding box center [559, 209] width 196 height 30
paste input "Front Office Manager"
type input "Front Office Manager"
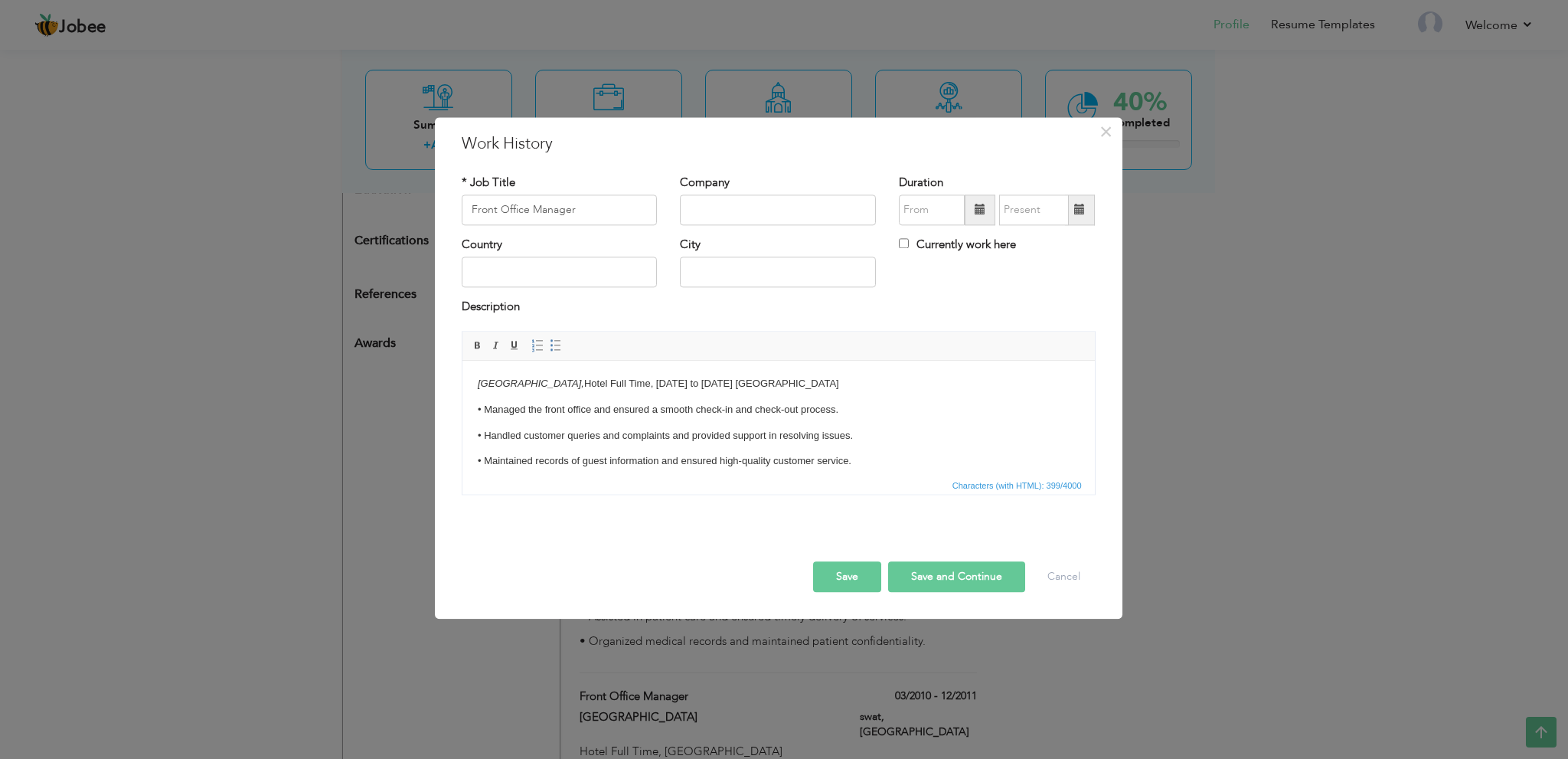
drag, startPoint x: 478, startPoint y: 383, endPoint x: 566, endPoint y: 383, distance: 88.0
click em "Hotel Swat Regency,"
click at [743, 205] on input "text" at bounding box center [778, 209] width 196 height 30
type input "Hotel Swat Regency"
click at [579, 278] on input "text" at bounding box center [559, 272] width 196 height 30
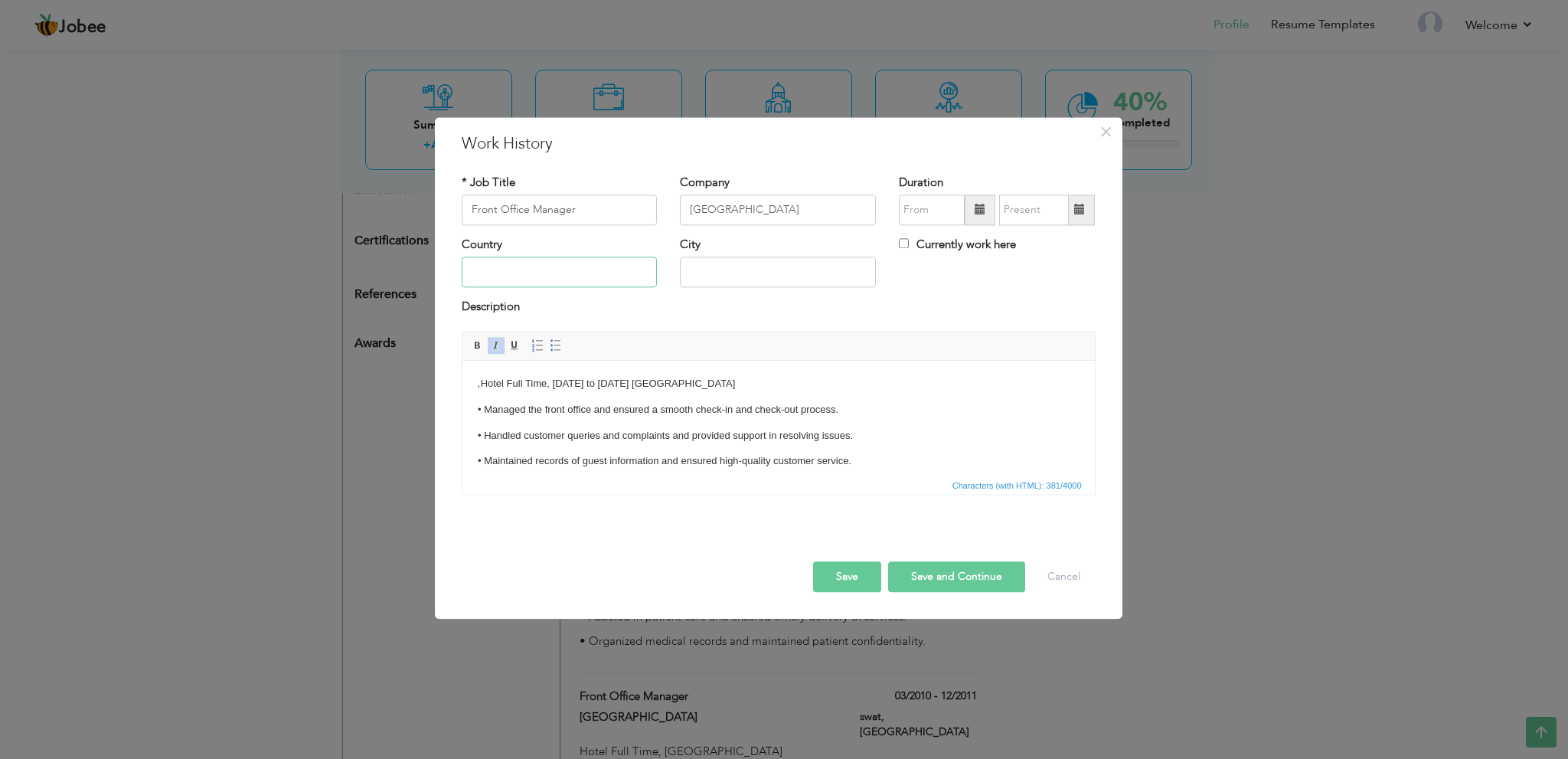
type input "Pakistan"
click at [753, 281] on input "Lahore" at bounding box center [778, 272] width 196 height 30
drag, startPoint x: 754, startPoint y: 276, endPoint x: 653, endPoint y: 273, distance: 101.0
click at [655, 273] on div "Country Pakistan City Lahore Currently work here" at bounding box center [778, 268] width 657 height 62
type input "swat"
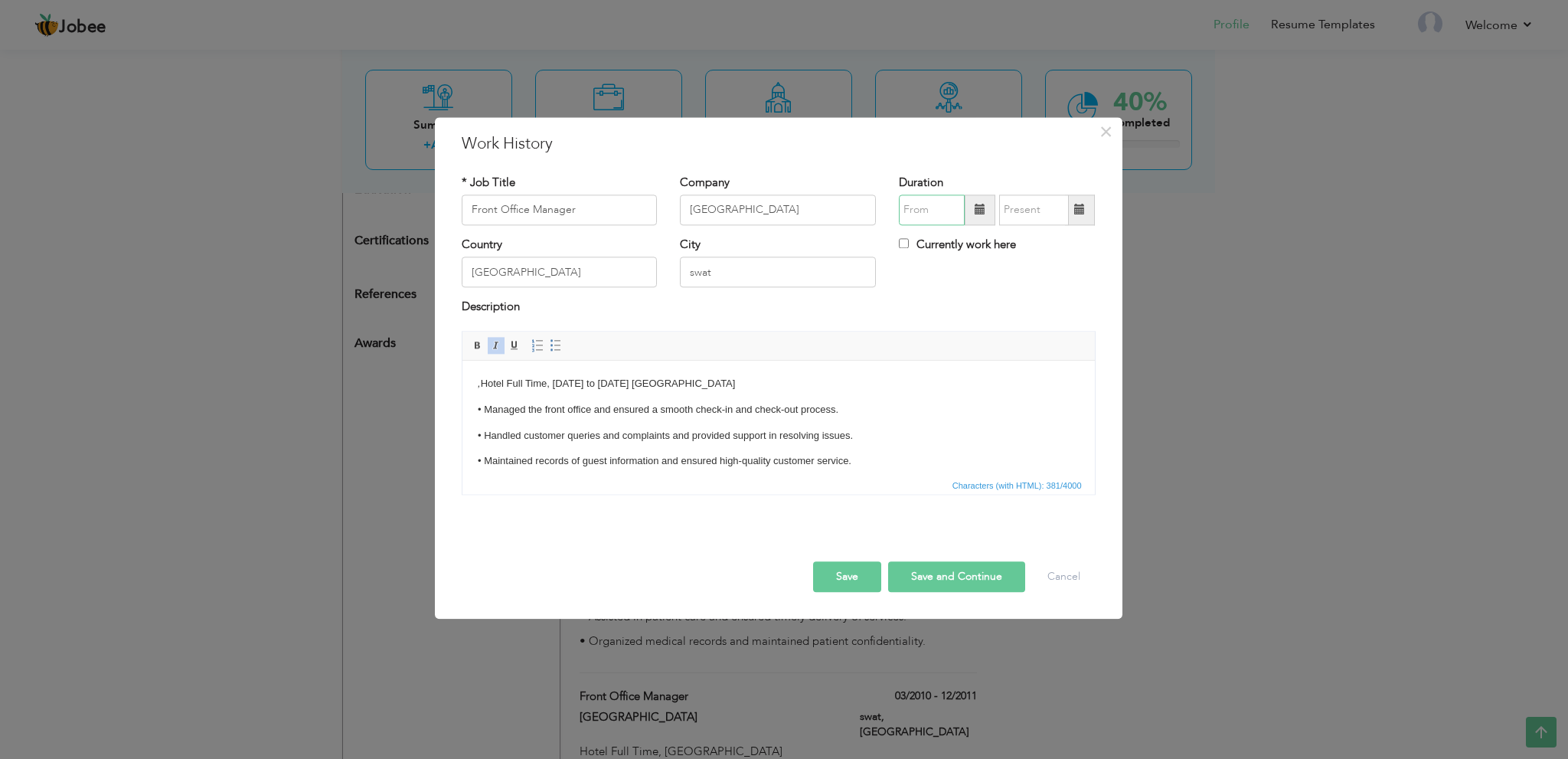
click at [951, 209] on input "text" at bounding box center [931, 209] width 66 height 30
click at [1004, 241] on th "2010" at bounding box center [1000, 242] width 160 height 23
click at [936, 315] on span "2009" at bounding box center [935, 324] width 41 height 41
click at [984, 367] on span "Oct" at bounding box center [979, 369] width 41 height 41
type input "10/2009"
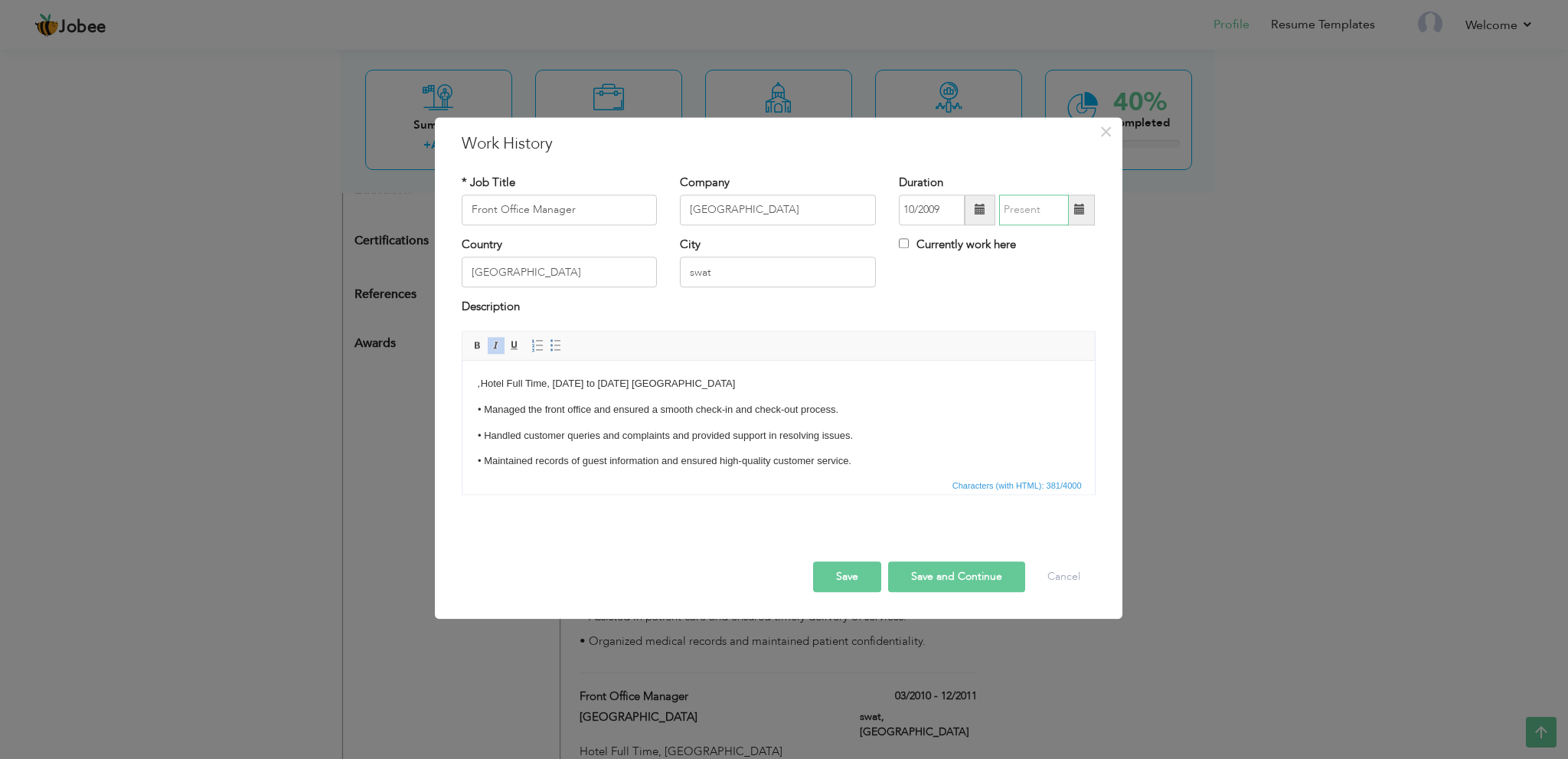
click at [1020, 208] on input "text" at bounding box center [1034, 209] width 70 height 30
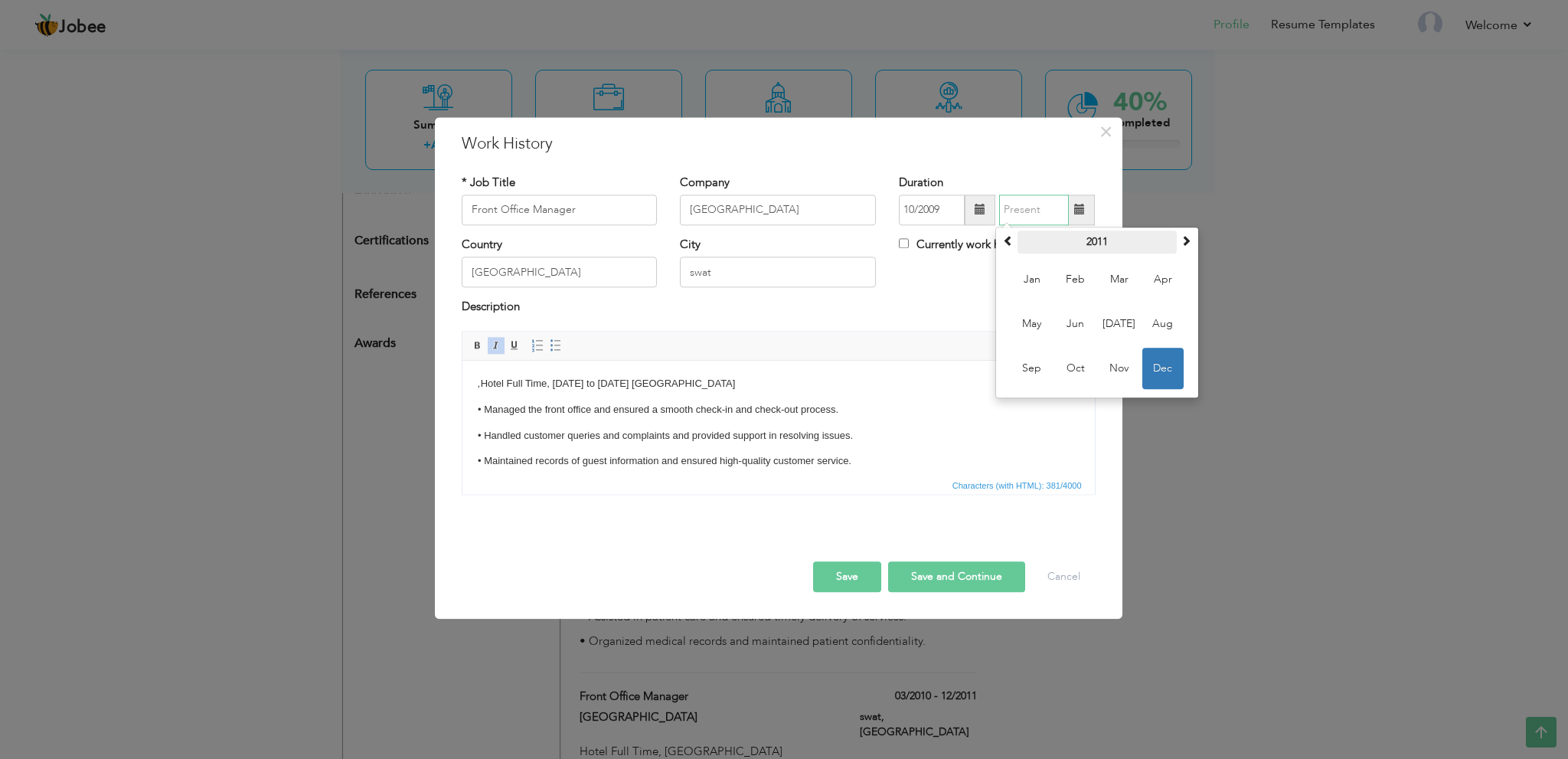
click at [1090, 241] on th "2011" at bounding box center [1097, 242] width 160 height 23
click at [1038, 319] on span "2010" at bounding box center [1032, 324] width 41 height 41
click at [1080, 281] on span "Feb" at bounding box center [1075, 280] width 41 height 41
type input "02/2010"
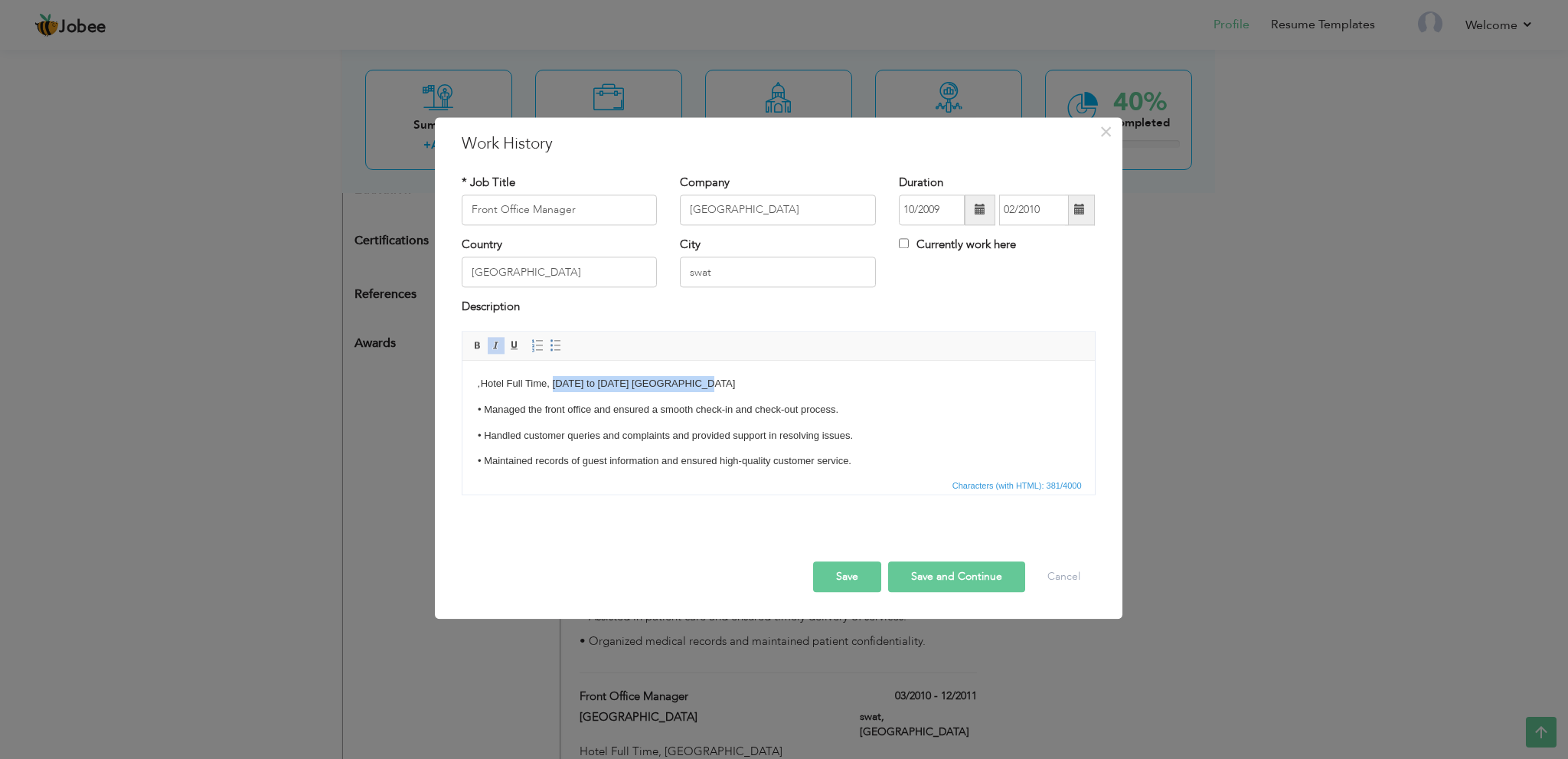
drag, startPoint x: 694, startPoint y: 383, endPoint x: 551, endPoint y: 383, distance: 143.0
click at [551, 383] on p ", Hotel Full Time, October 2009 to February 2010 Airport Road Mingora Swat Paki…" at bounding box center [778, 384] width 601 height 16
click at [860, 577] on button "Save" at bounding box center [847, 576] width 68 height 30
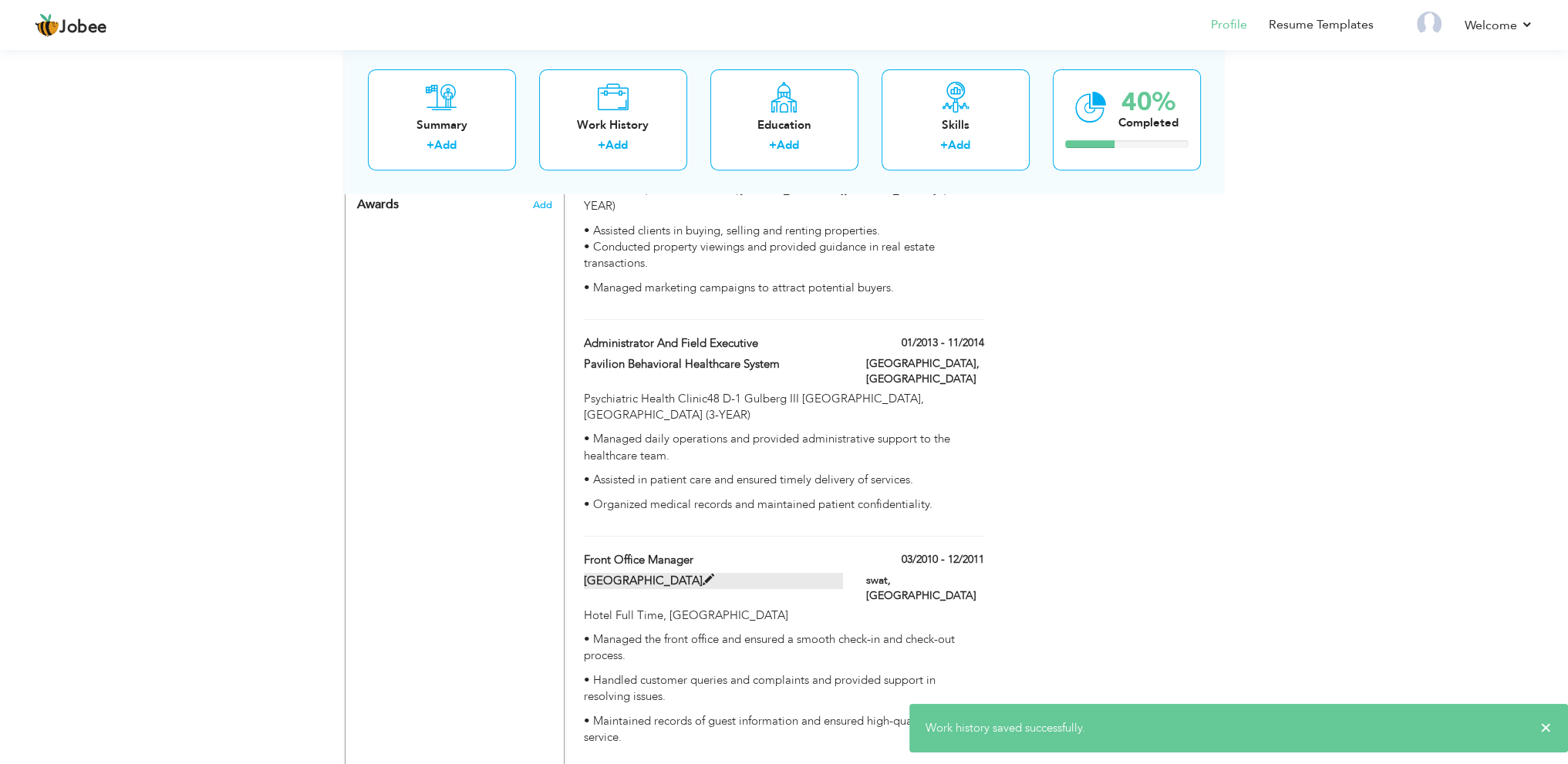
scroll to position [829, 0]
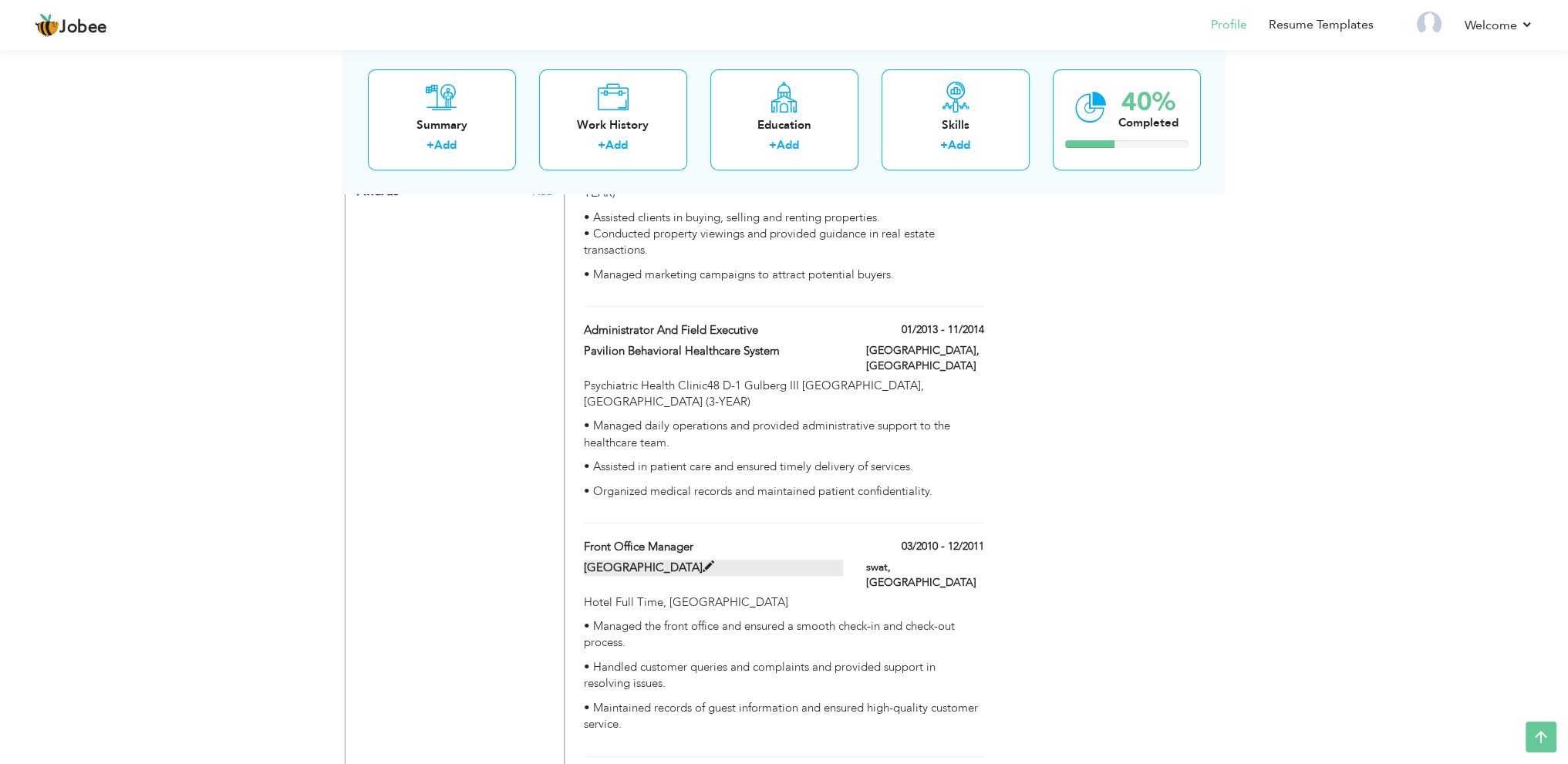
click at [707, 561] on span at bounding box center [708, 567] width 11 height 11
type input "Swat Continental Hotel"
type input "03/2010"
type input "12/2011"
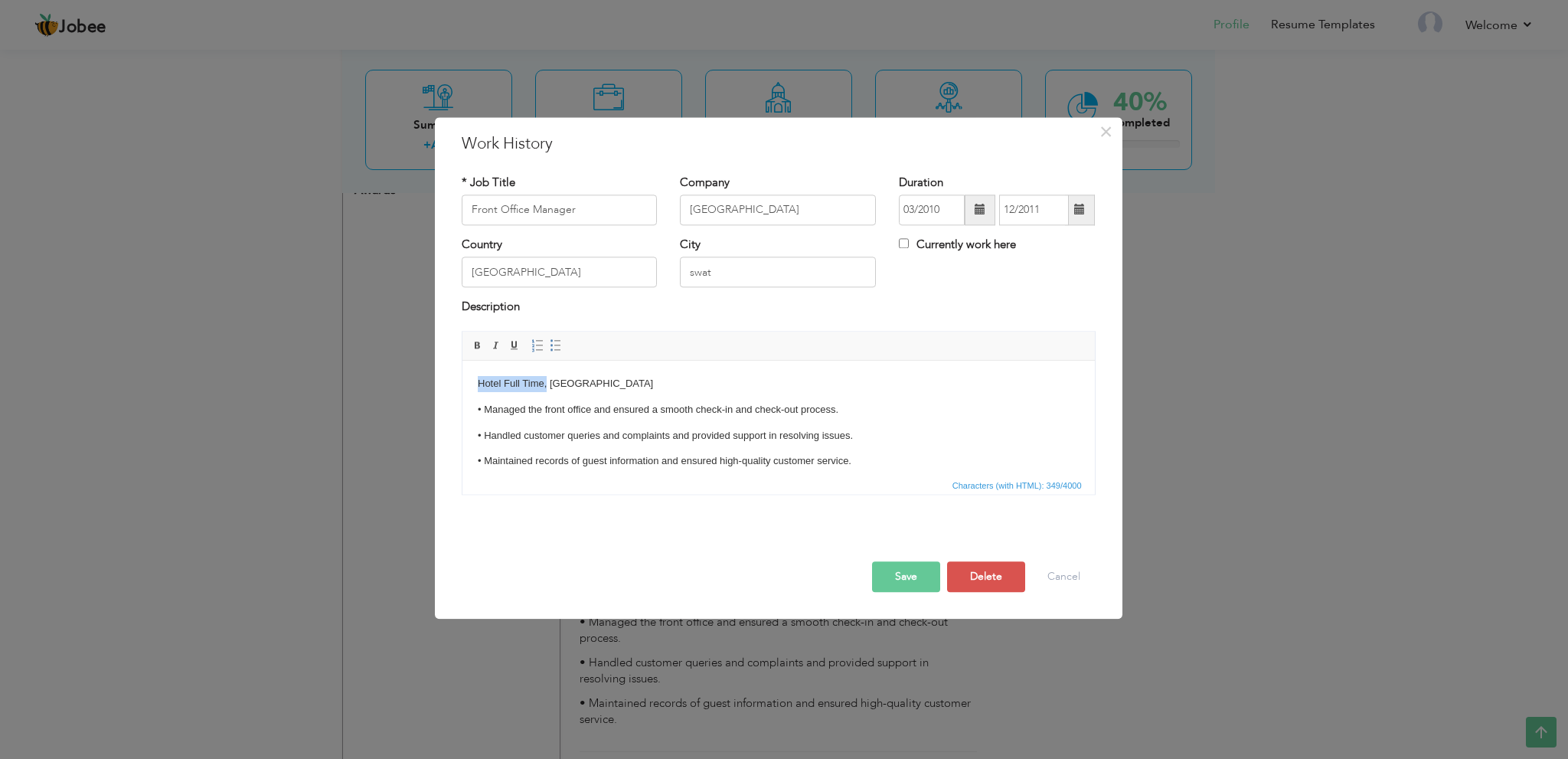
drag, startPoint x: 545, startPoint y: 386, endPoint x: 322, endPoint y: 375, distance: 223.3
click at [462, 375] on html "Hotel Full Time, Makan bagh Saidu Road Mingora Swat Pakistan • Managed the fron…" at bounding box center [778, 423] width 633 height 124
click at [904, 566] on button "Save" at bounding box center [905, 576] width 68 height 30
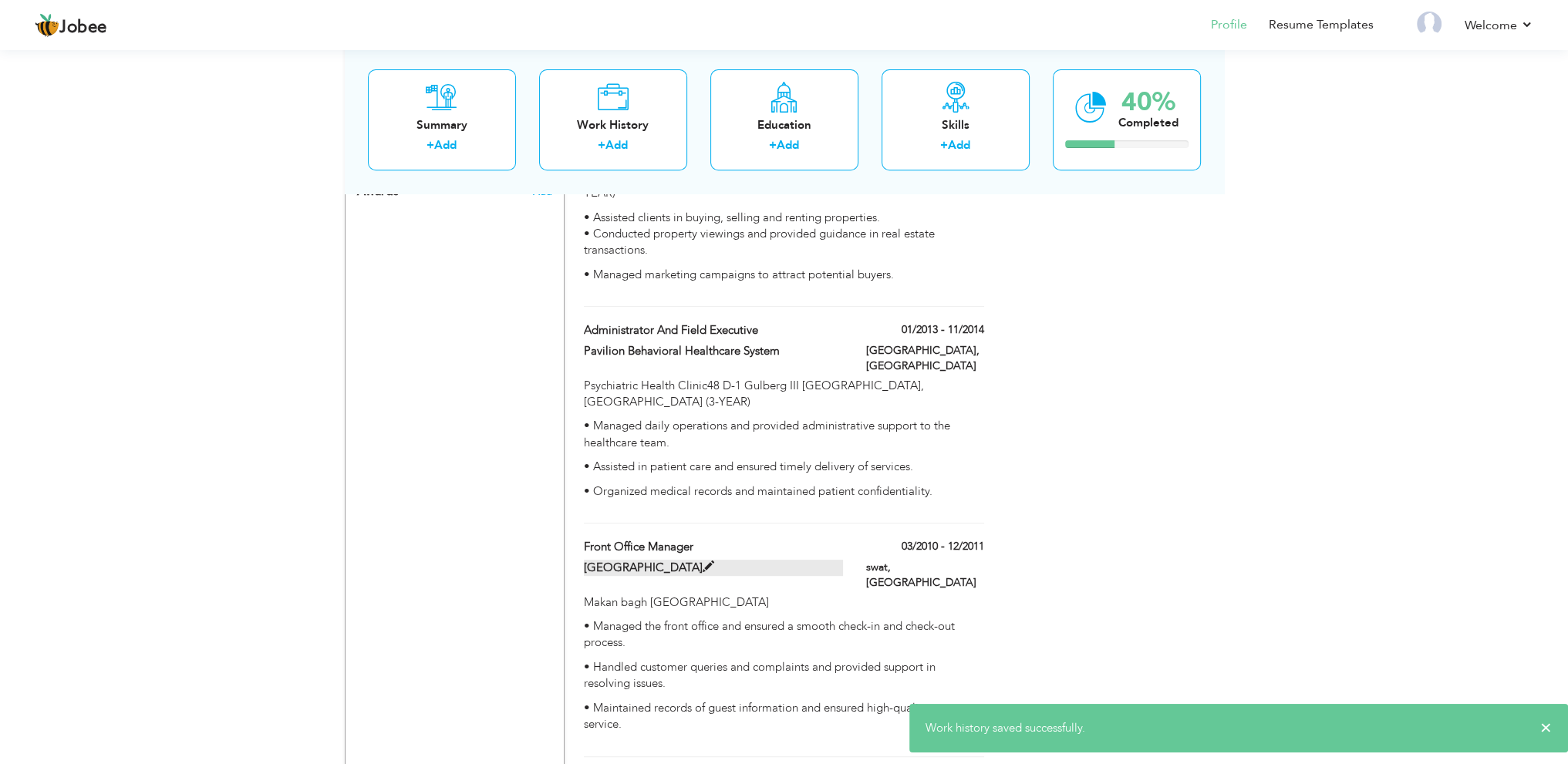
click at [710, 561] on span at bounding box center [708, 567] width 11 height 11
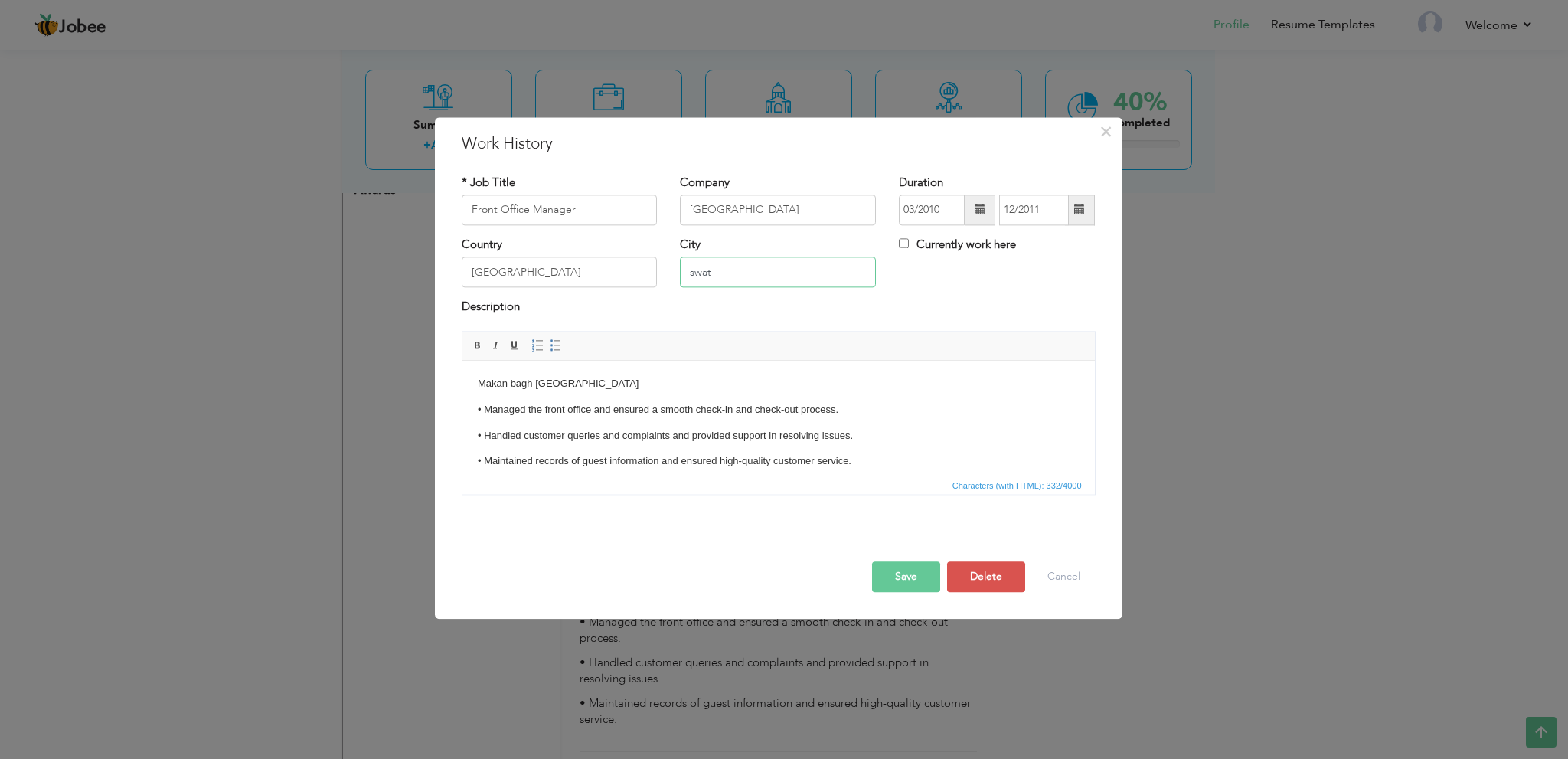
click at [695, 273] on input "swat" at bounding box center [778, 272] width 196 height 30
click at [913, 575] on button "Save" at bounding box center [905, 576] width 68 height 30
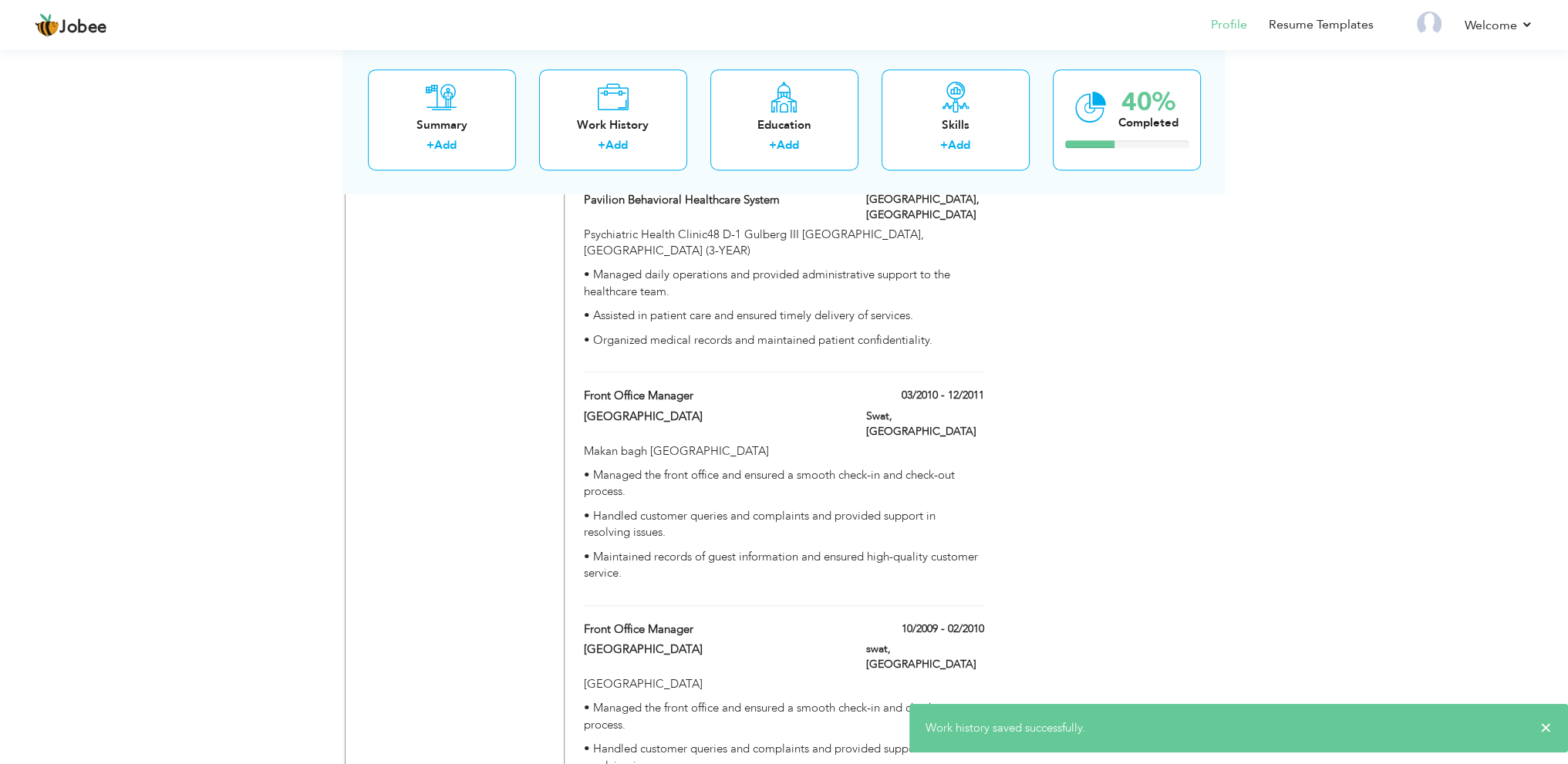
scroll to position [1009, 0]
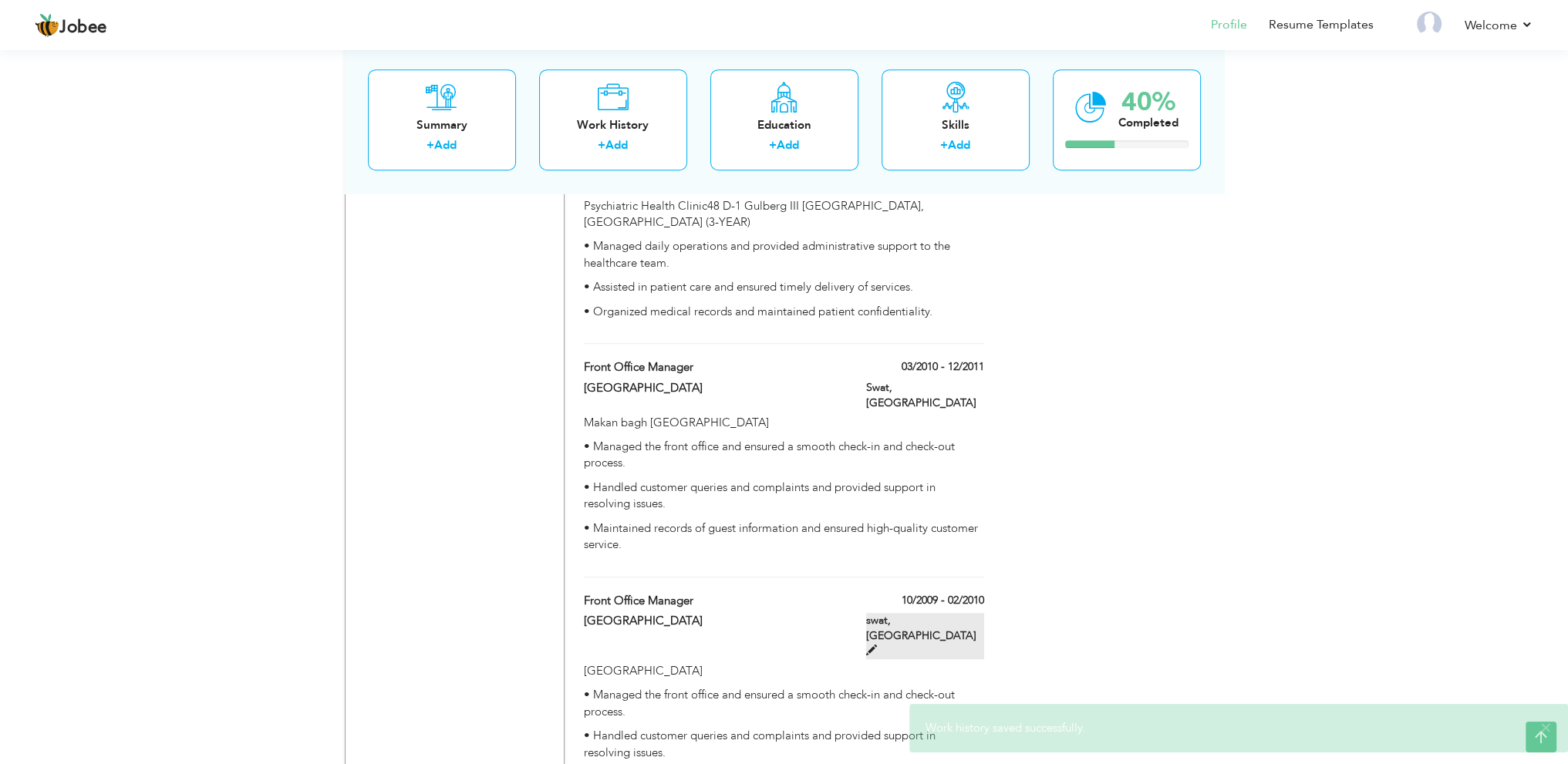
click at [877, 645] on span at bounding box center [871, 650] width 10 height 10
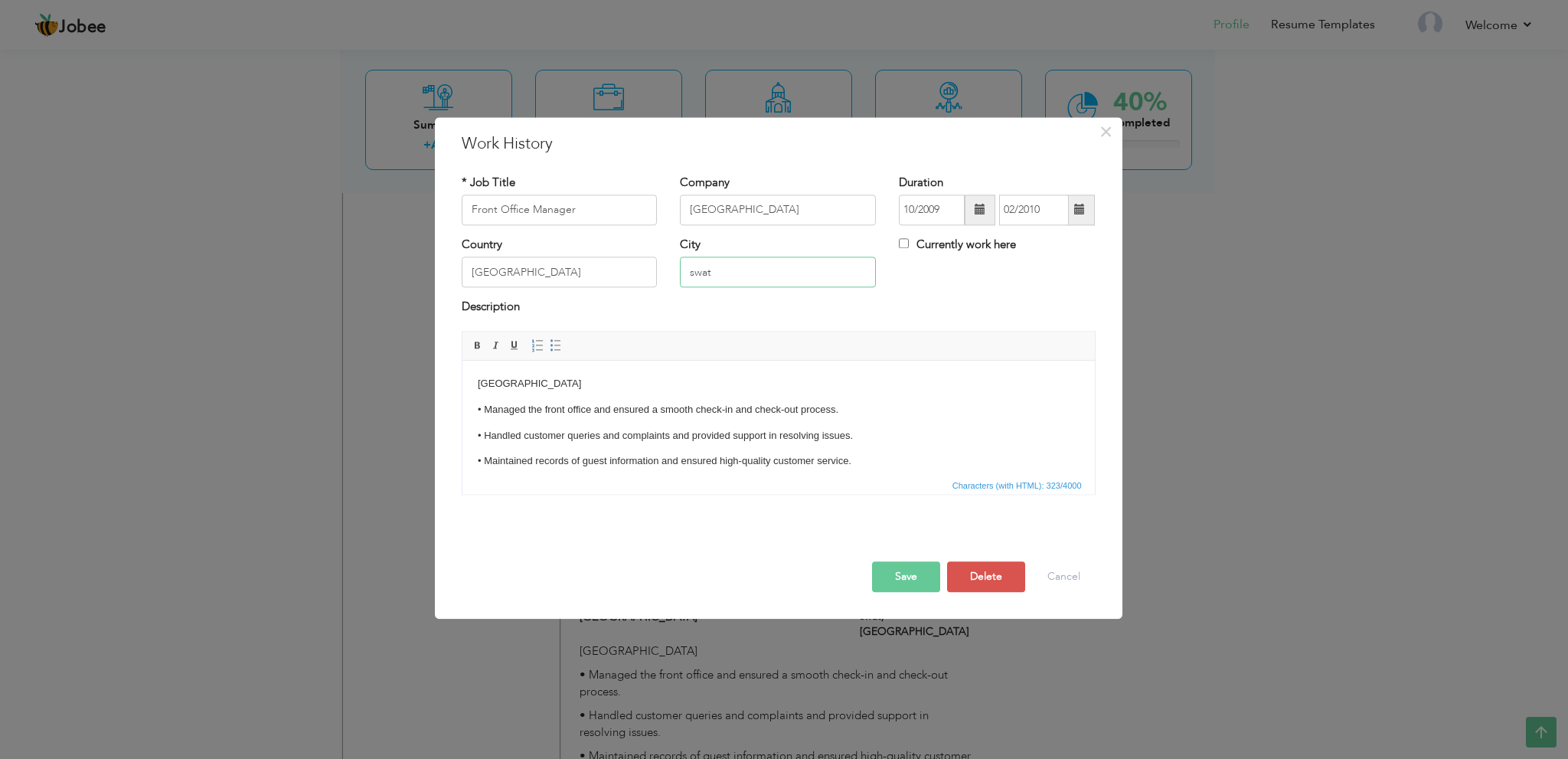
click at [693, 273] on input "swat" at bounding box center [778, 272] width 196 height 30
type input "Swat"
click at [900, 567] on button "Save" at bounding box center [905, 576] width 68 height 30
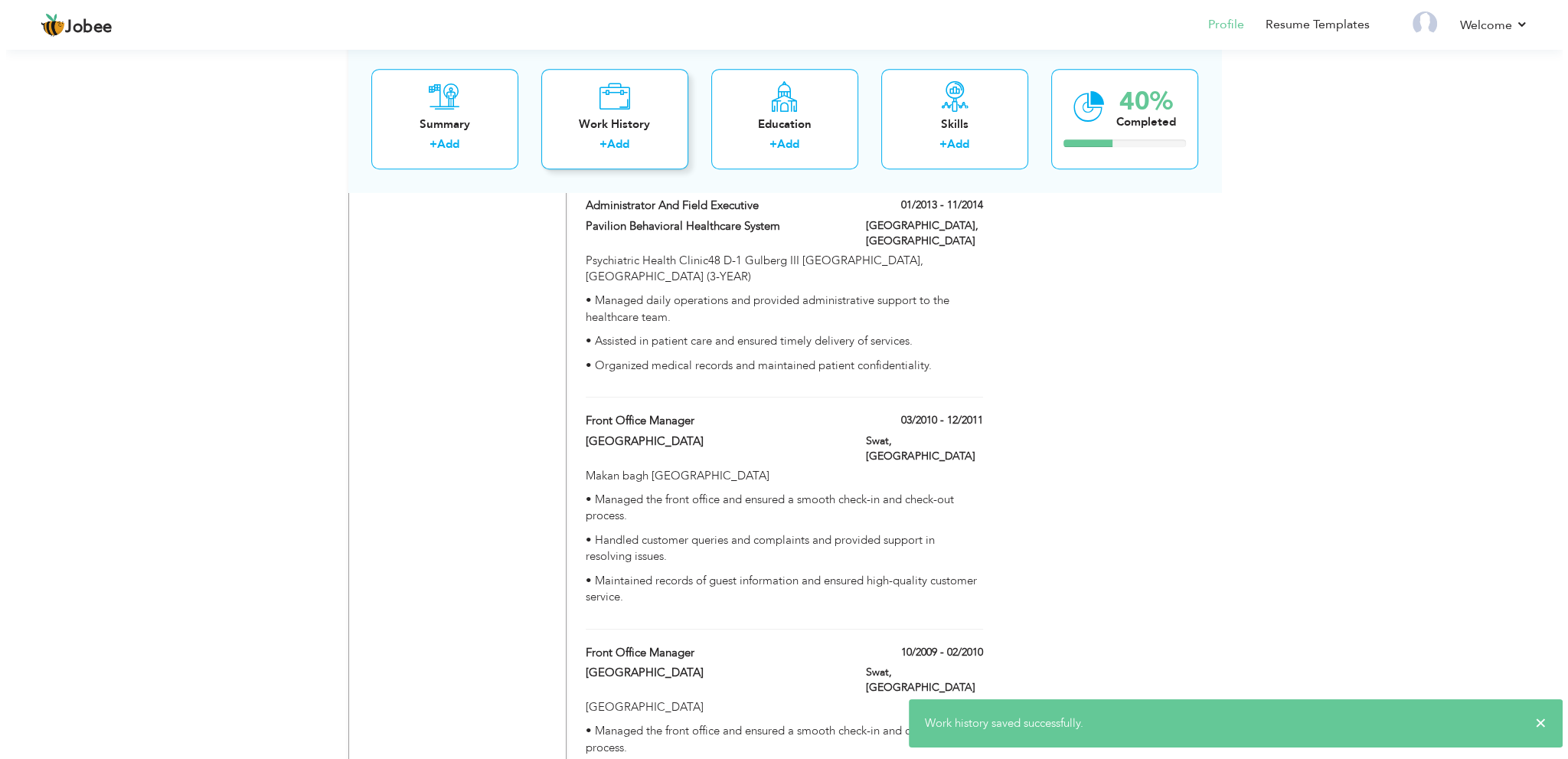
scroll to position [850, 0]
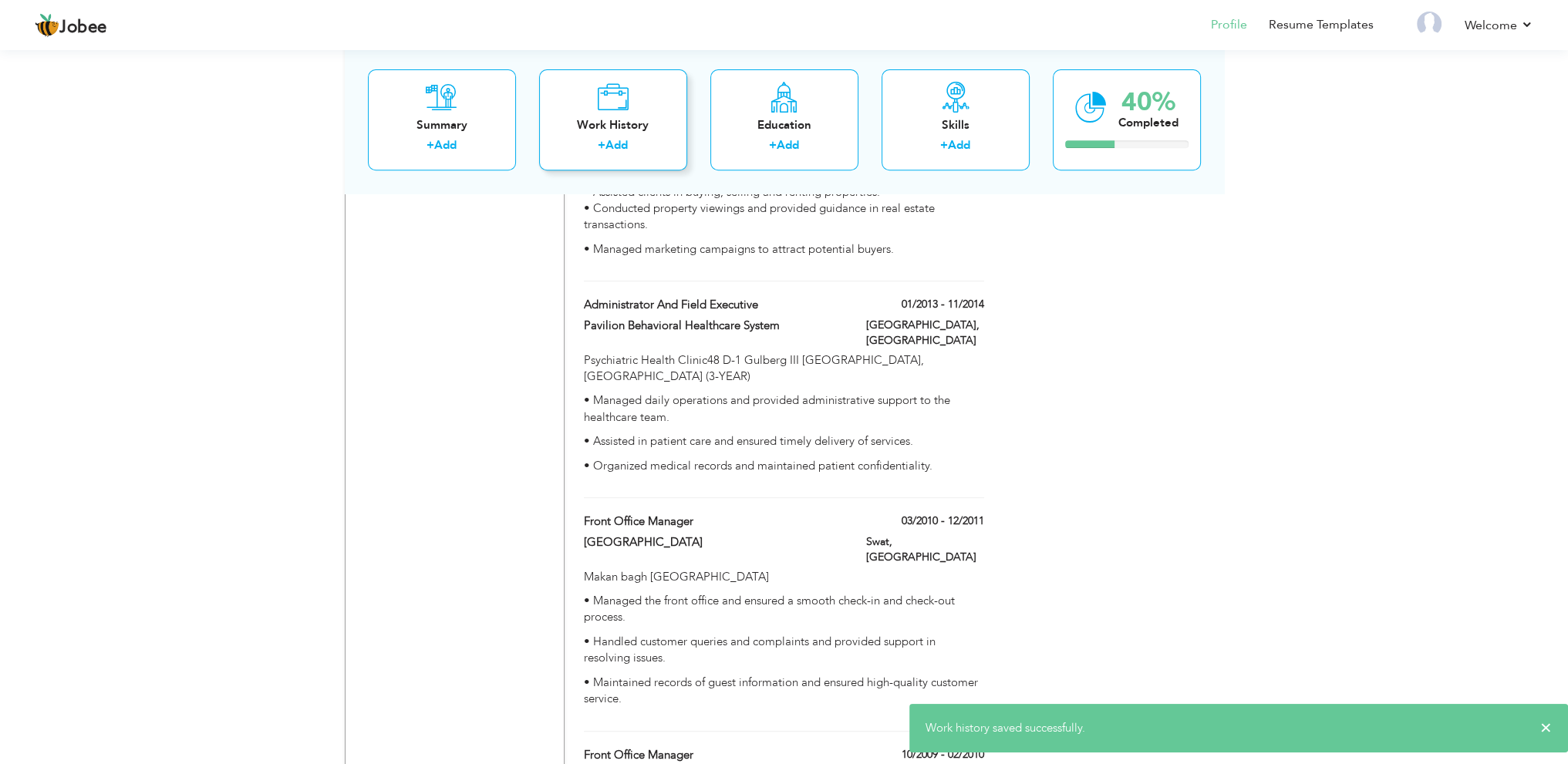
click at [590, 115] on div "Work History + Add" at bounding box center [613, 120] width 148 height 101
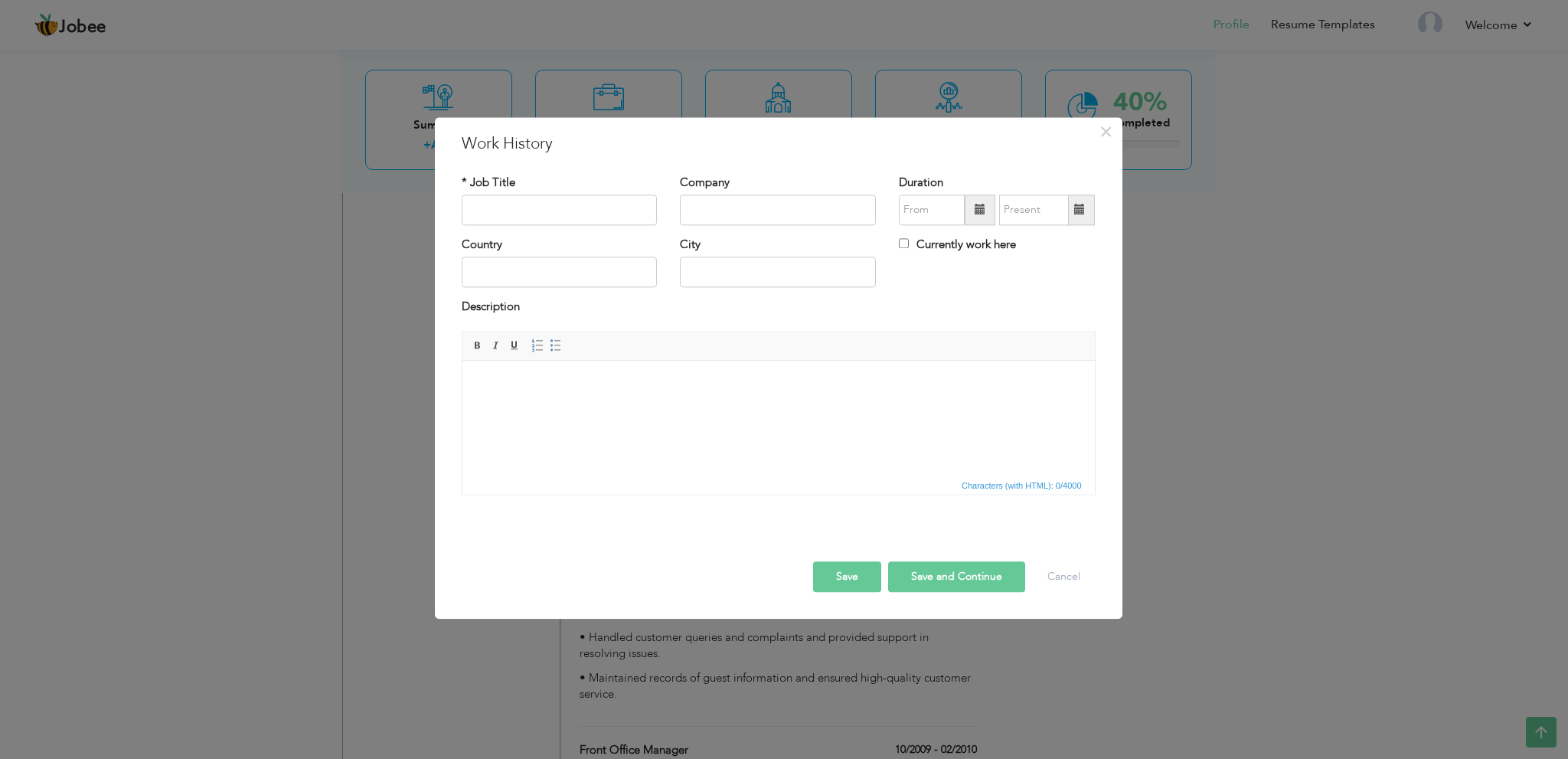
click at [596, 408] on html at bounding box center [778, 384] width 633 height 47
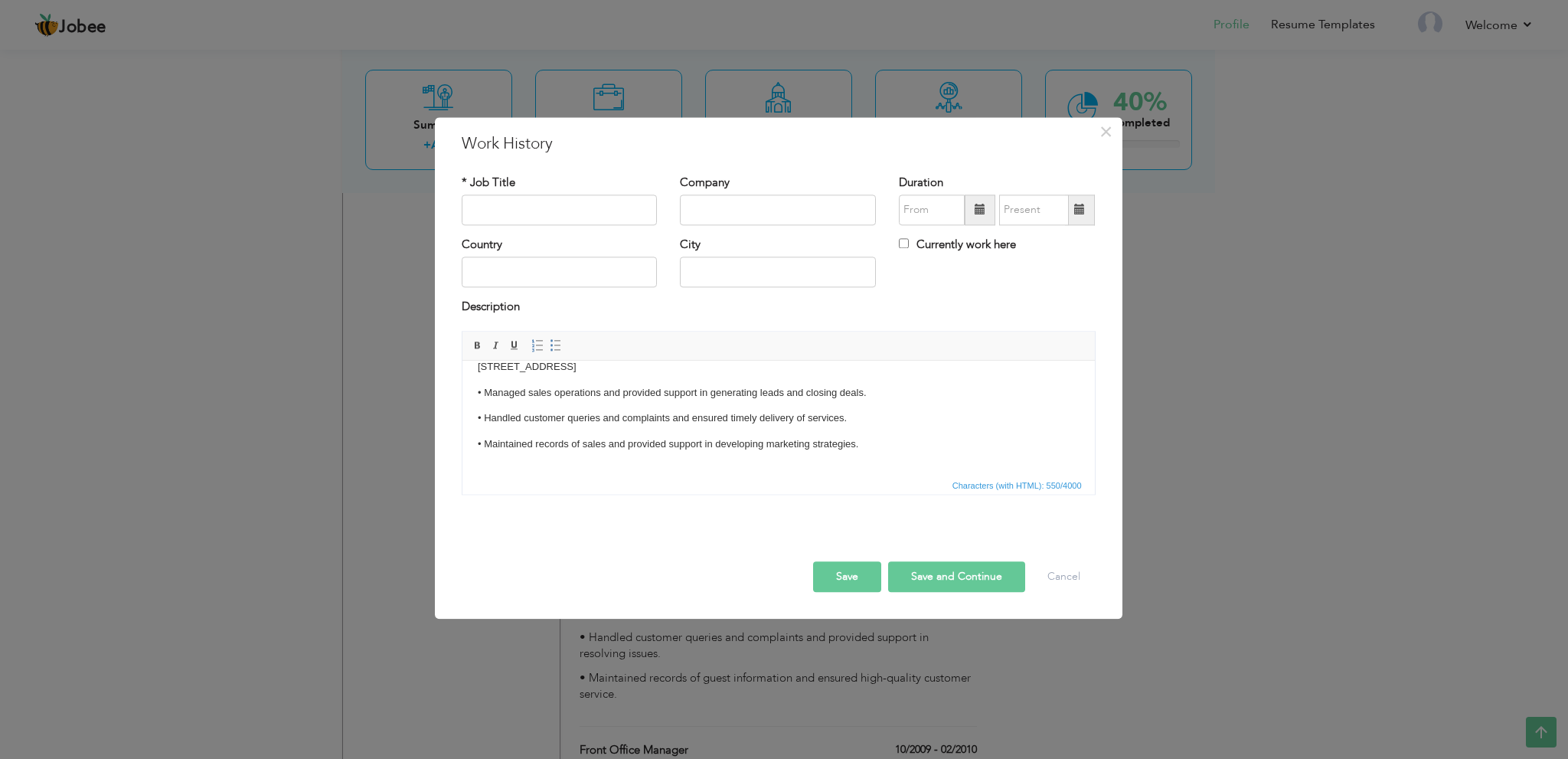
scroll to position [17, 0]
click at [539, 217] on input "text" at bounding box center [559, 209] width 196 height 30
type input "Sales Manager"
drag, startPoint x: 478, startPoint y: 366, endPoint x: 601, endPoint y: 372, distance: 123.1
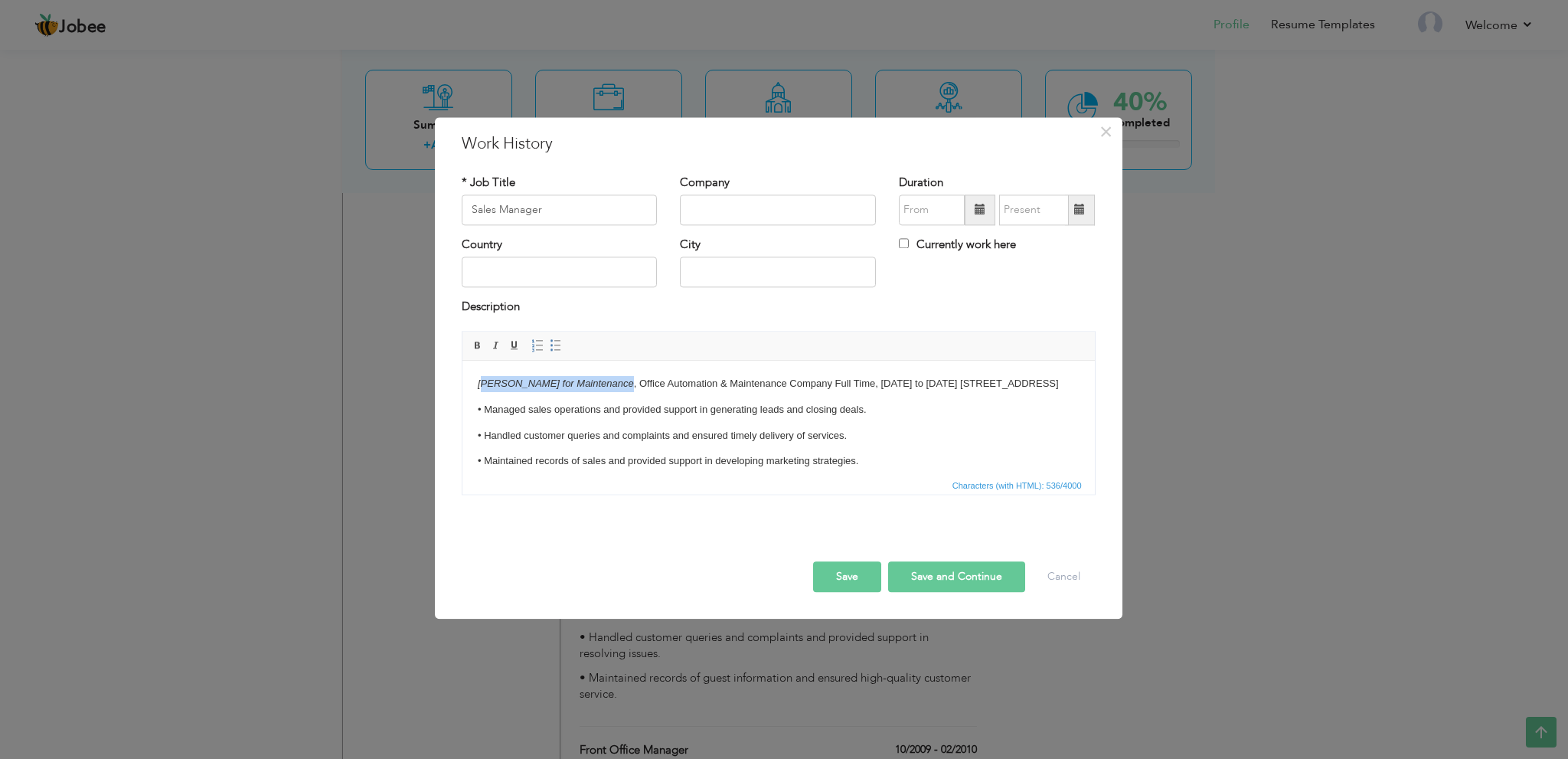
click at [601, 372] on html "Ali Al Zayer for Maintenance , Office Automation & Maintenance Company Full Tim…" at bounding box center [778, 436] width 633 height 150
click at [731, 207] on input "text" at bounding box center [778, 209] width 196 height 30
type input "Ali Al Zayer for Maintenance"
drag, startPoint x: 484, startPoint y: 399, endPoint x: 458, endPoint y: 401, distance: 26.1
click at [462, 401] on html "​​​​​​​ , Office Automation & Maintenance Company Full Time, November 2008 to A…" at bounding box center [778, 444] width 633 height 166
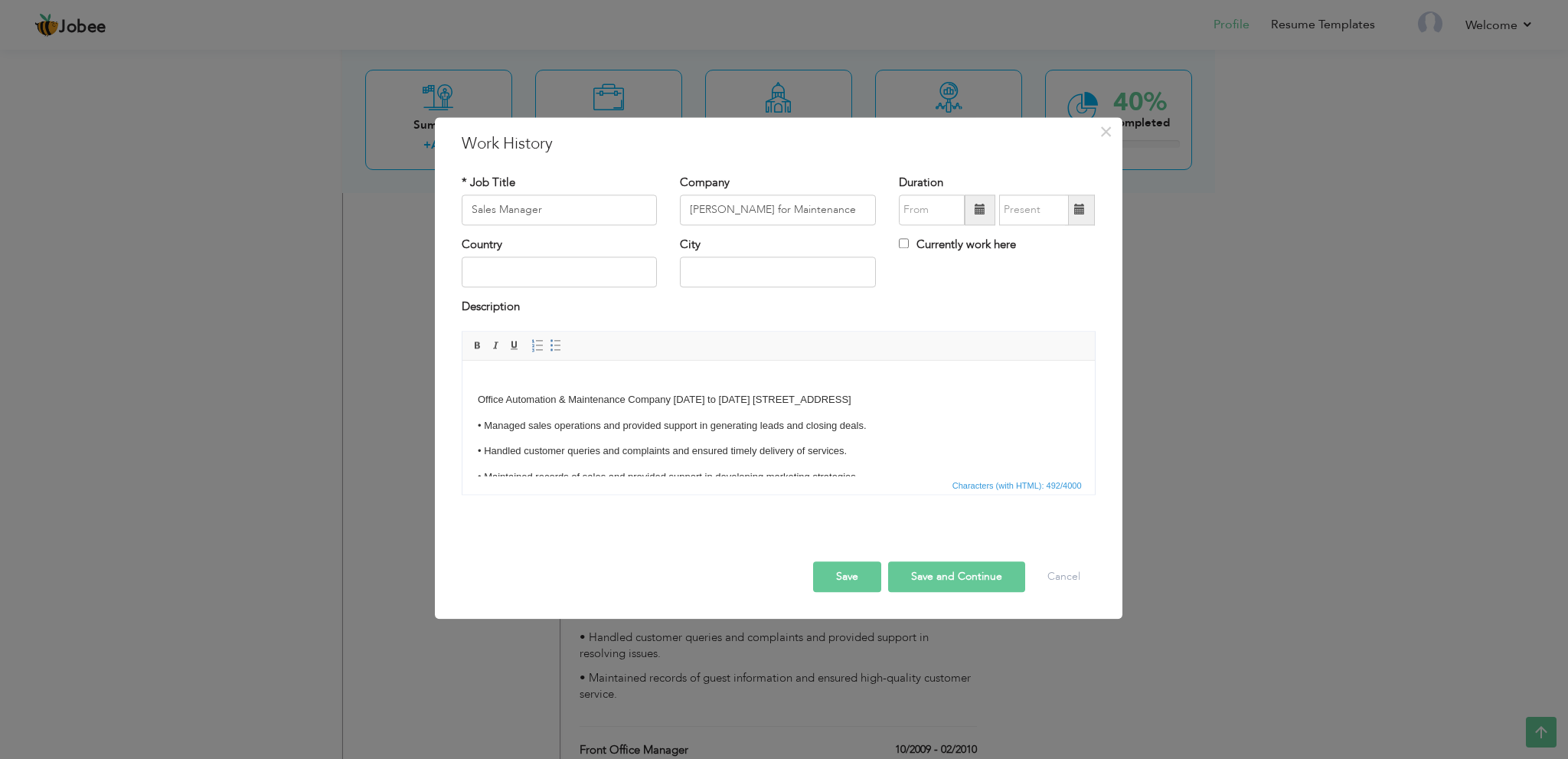
click at [572, 262] on input "text" at bounding box center [559, 272] width 196 height 30
type input "s"
type input "Saudi Arabia"
type input "A"
drag, startPoint x: 545, startPoint y: 417, endPoint x: 664, endPoint y: 418, distance: 119.0
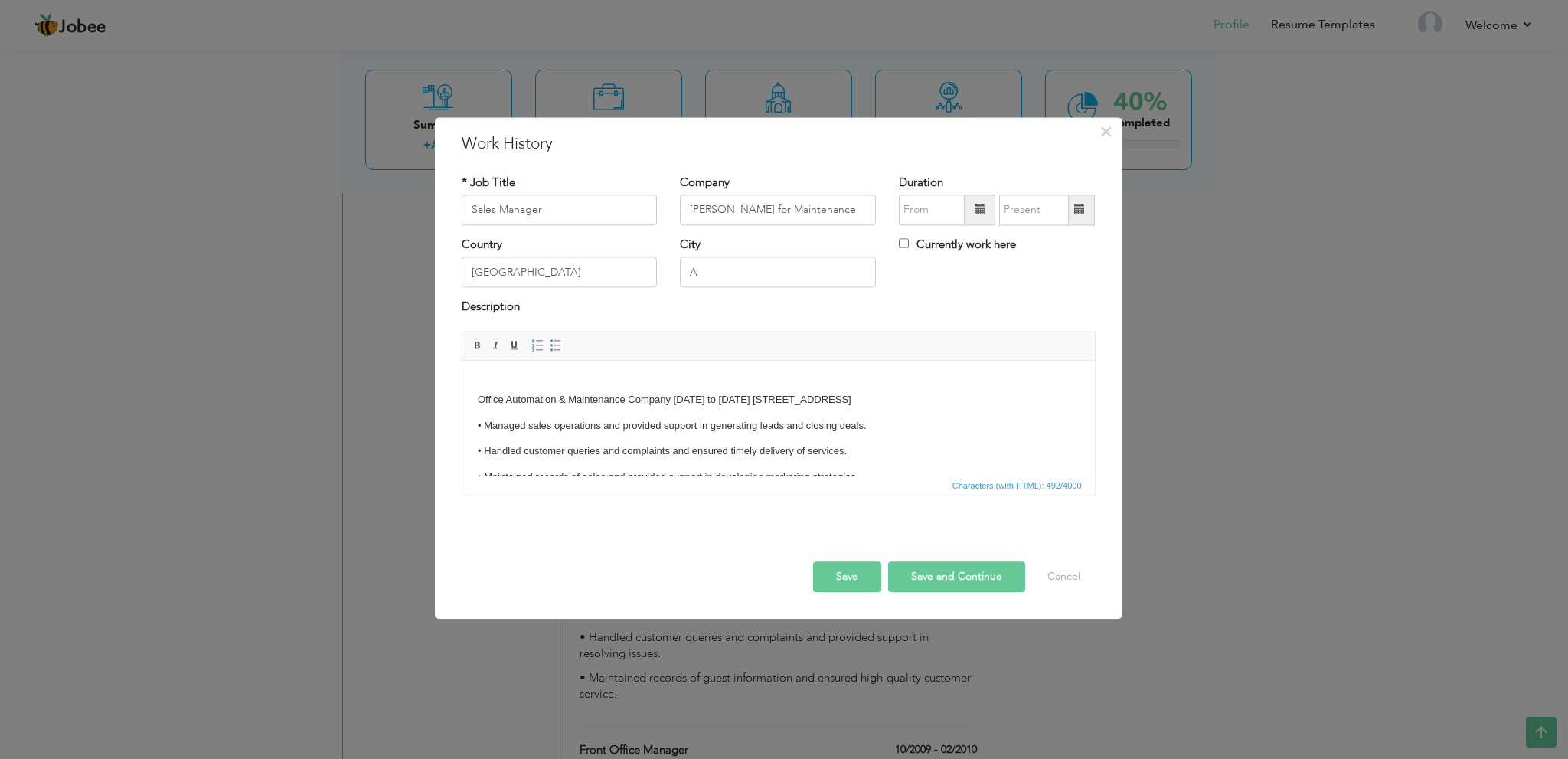
click at [664, 408] on p "Office Automation & Maintenance Company November 2008 to August 2009 Prince Ban…" at bounding box center [778, 392] width 601 height 32
copy p "Kingdom of Saudi Arabia"
drag, startPoint x: 547, startPoint y: 280, endPoint x: 443, endPoint y: 272, distance: 104.3
click at [448, 273] on div "× Work History * Job Title Sales Manager Company Ali Al Zayer for Maintenance D…" at bounding box center [778, 368] width 688 height 502
type input "Kingdom of Saudi Arabia"
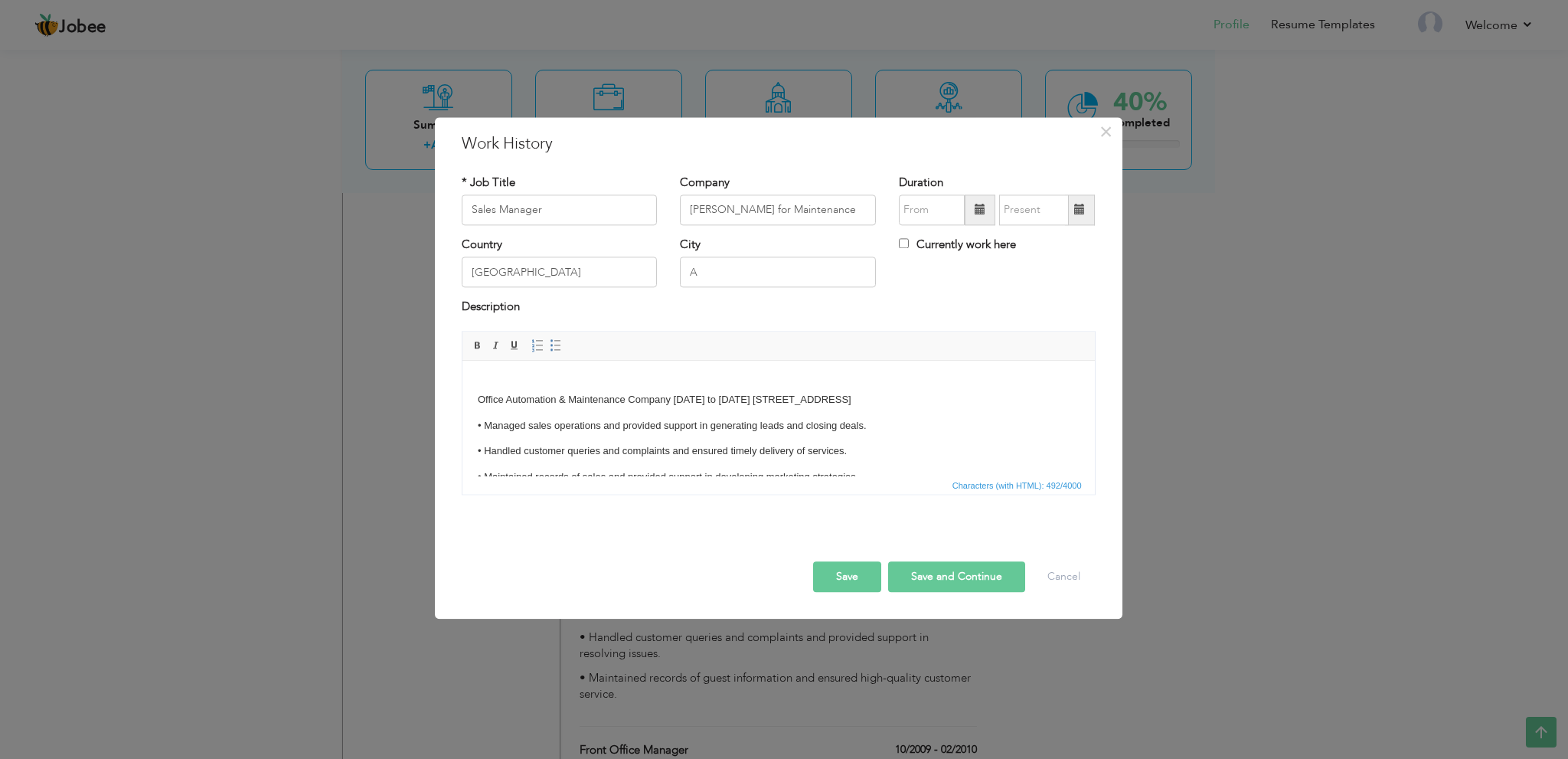
drag, startPoint x: 511, startPoint y: 414, endPoint x: 1028, endPoint y: 395, distance: 517.3
click at [1028, 395] on p "Office Automation & Maintenance Company November 2008 to August 2009 Prince Ban…" at bounding box center [778, 392] width 601 height 32
drag, startPoint x: 759, startPoint y: 275, endPoint x: 629, endPoint y: 273, distance: 130.0
click at [649, 267] on div "Country Kingdom of Saudi Arabia City A Currently work here" at bounding box center [778, 268] width 657 height 62
type input "A"
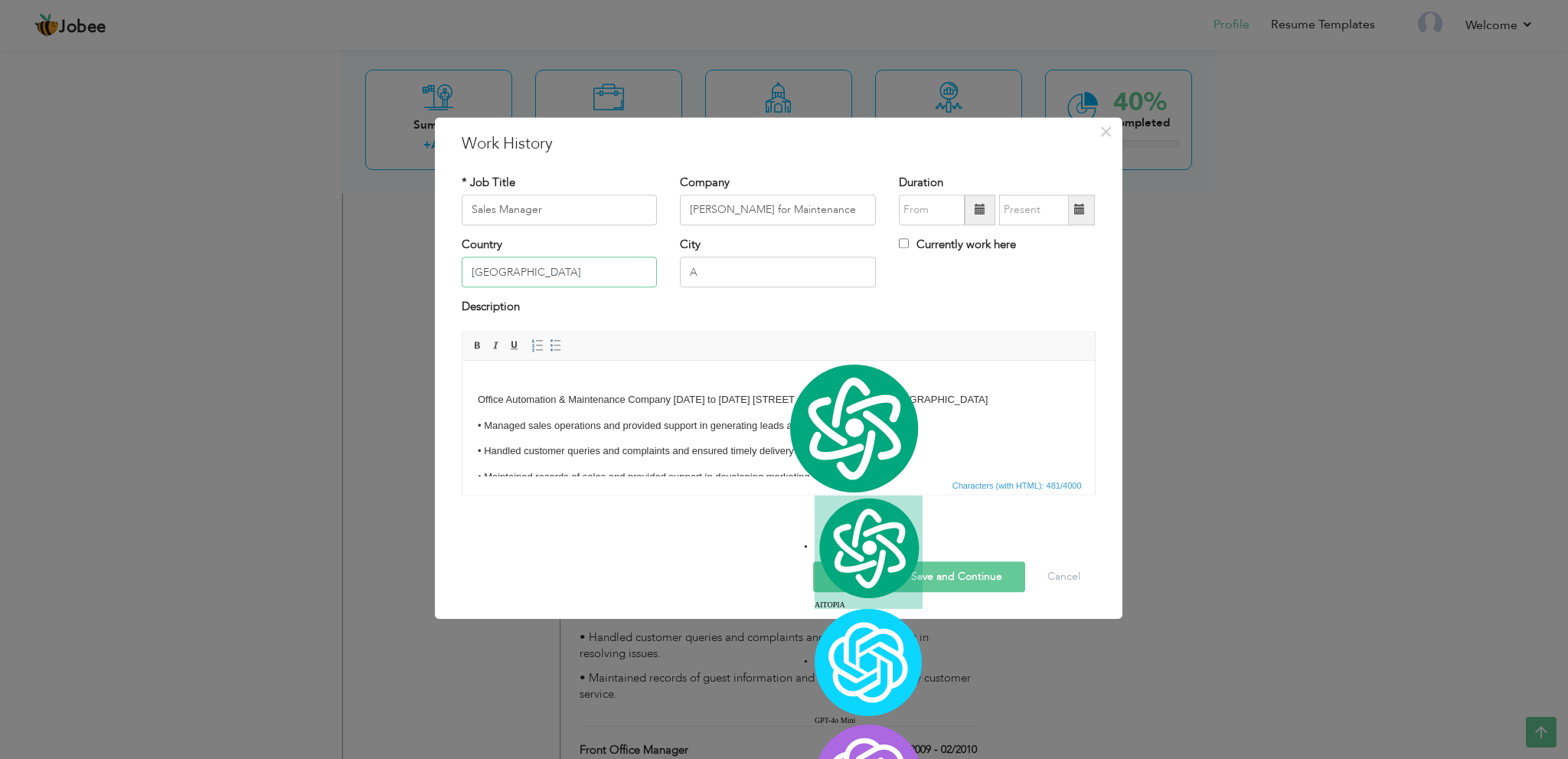
type input "Saudi Arabia"
click at [1021, 431] on body "Office Automation & Maintenance Company November 2008 to August 2009 Prince Ban…" at bounding box center [778, 444] width 601 height 136
click at [1043, 408] on p "Office Automation & Maintenance Company November 2008 to August 2009 Prince Ban…" at bounding box center [778, 392] width 601 height 32
click at [1056, 396] on p "Office Automation & Maintenance Company November 2008 to August 2009 Prince Ban…" at bounding box center [778, 392] width 601 height 32
drag, startPoint x: 912, startPoint y: 477, endPoint x: 424, endPoint y: 302, distance: 518.4
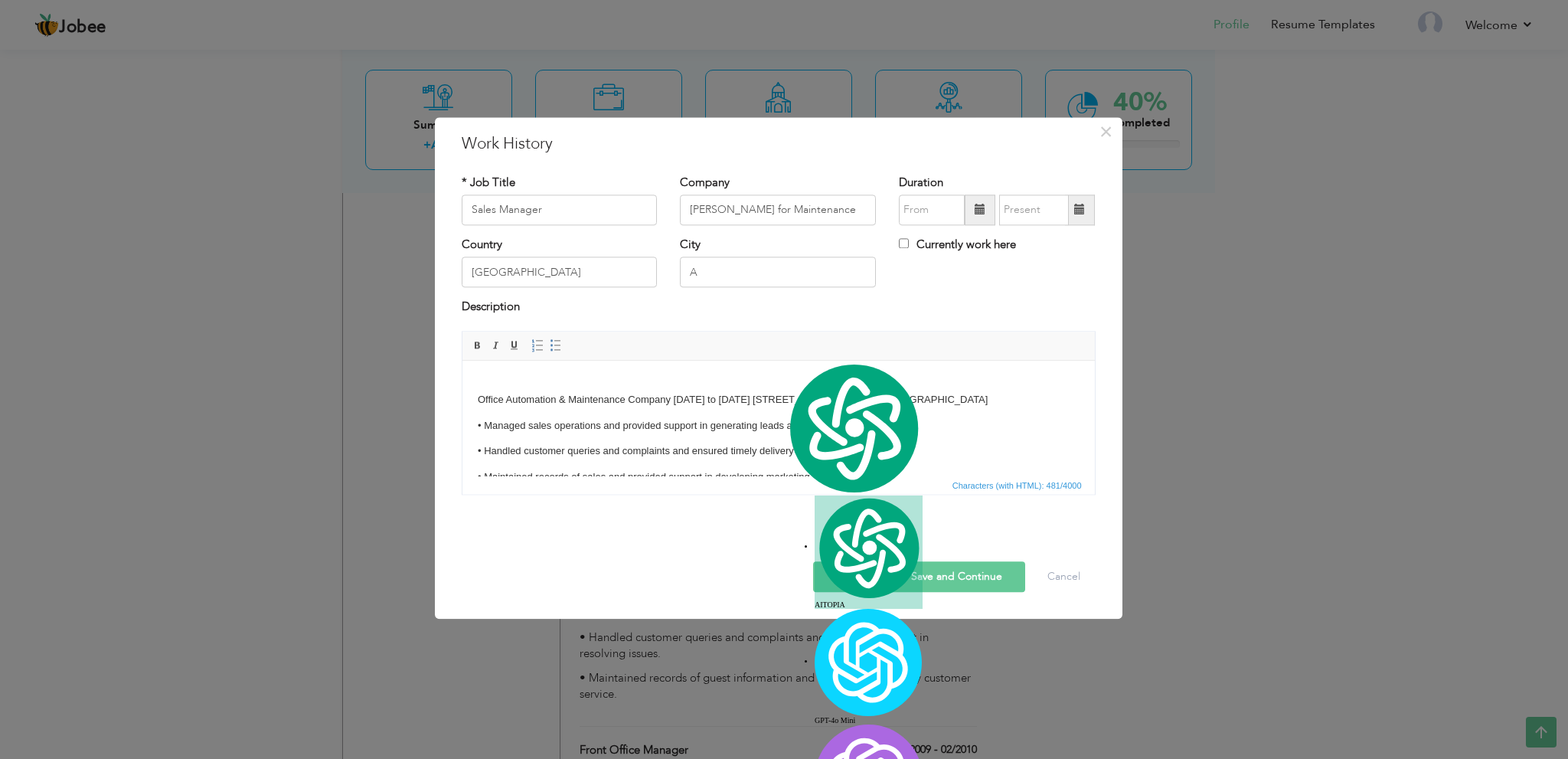
click at [423, 298] on div "× Work History * Job Title Sales Manager Company Ali Al Zayer for Maintenance D…" at bounding box center [784, 379] width 1568 height 759
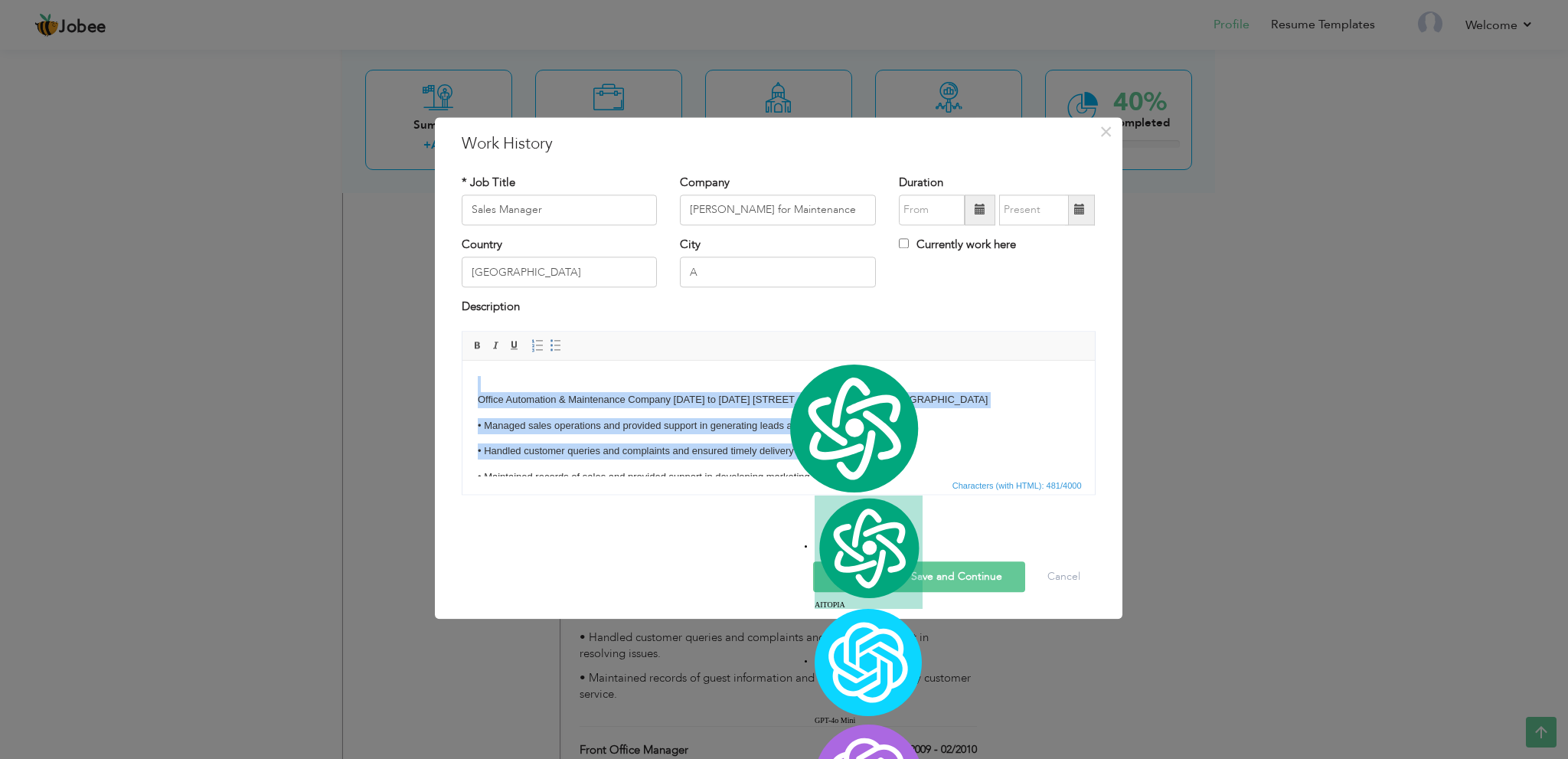
drag, startPoint x: 860, startPoint y: 466, endPoint x: 330, endPoint y: 280, distance: 561.7
click at [462, 361] on html "Office Automation & Maintenance Company November 2008 to August 2009 Prince Ban…" at bounding box center [778, 444] width 633 height 166
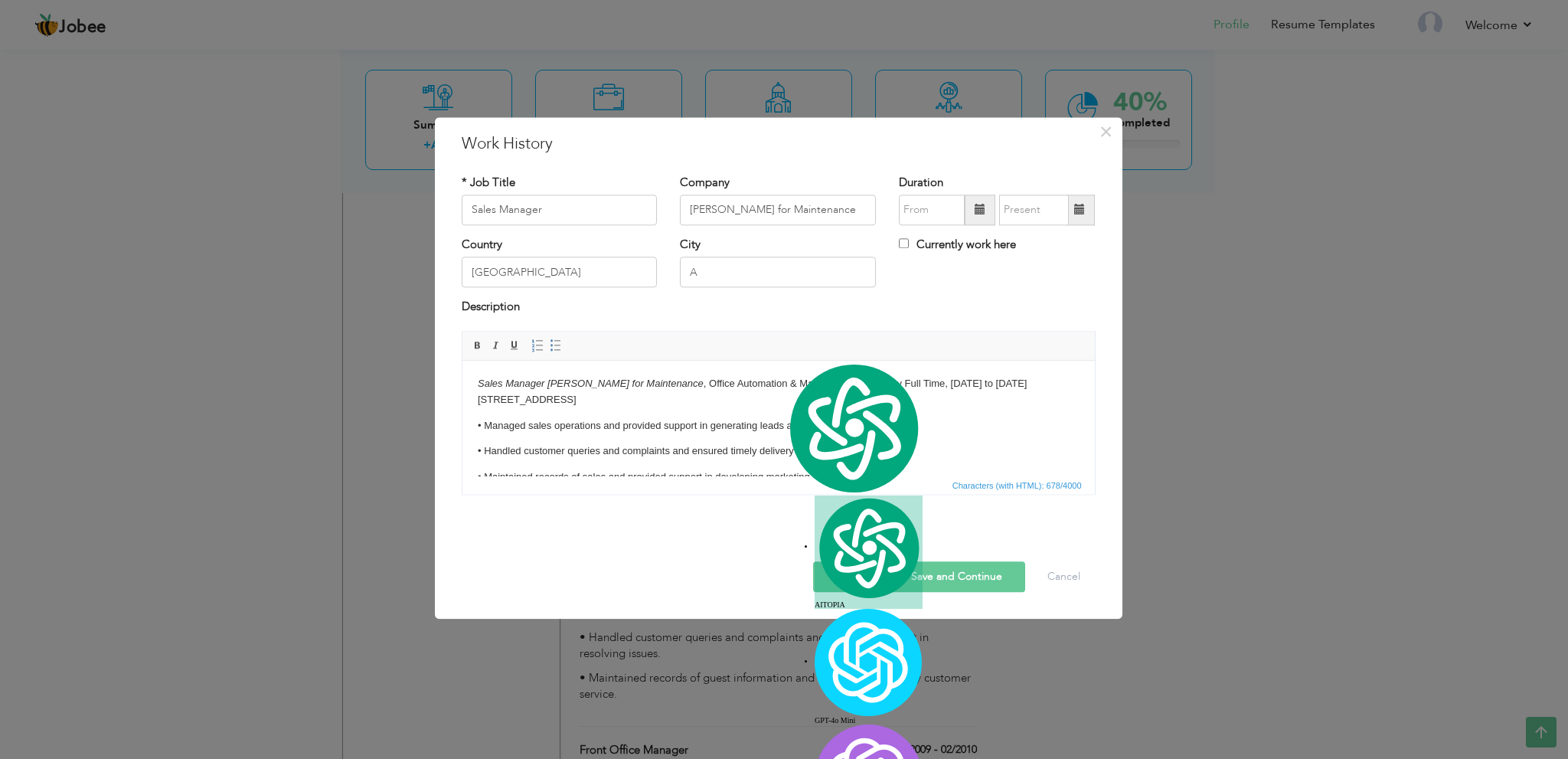
click at [487, 379] on em "Sales Manager Ali Al Zayer for Maintenance" at bounding box center [590, 383] width 226 height 11
click at [960, 408] on body "Office Automation & Maintenance Company November 2008 to August 2009 Prince Ban…" at bounding box center [778, 462] width 601 height 172
click at [951, 211] on input "text" at bounding box center [931, 209] width 66 height 30
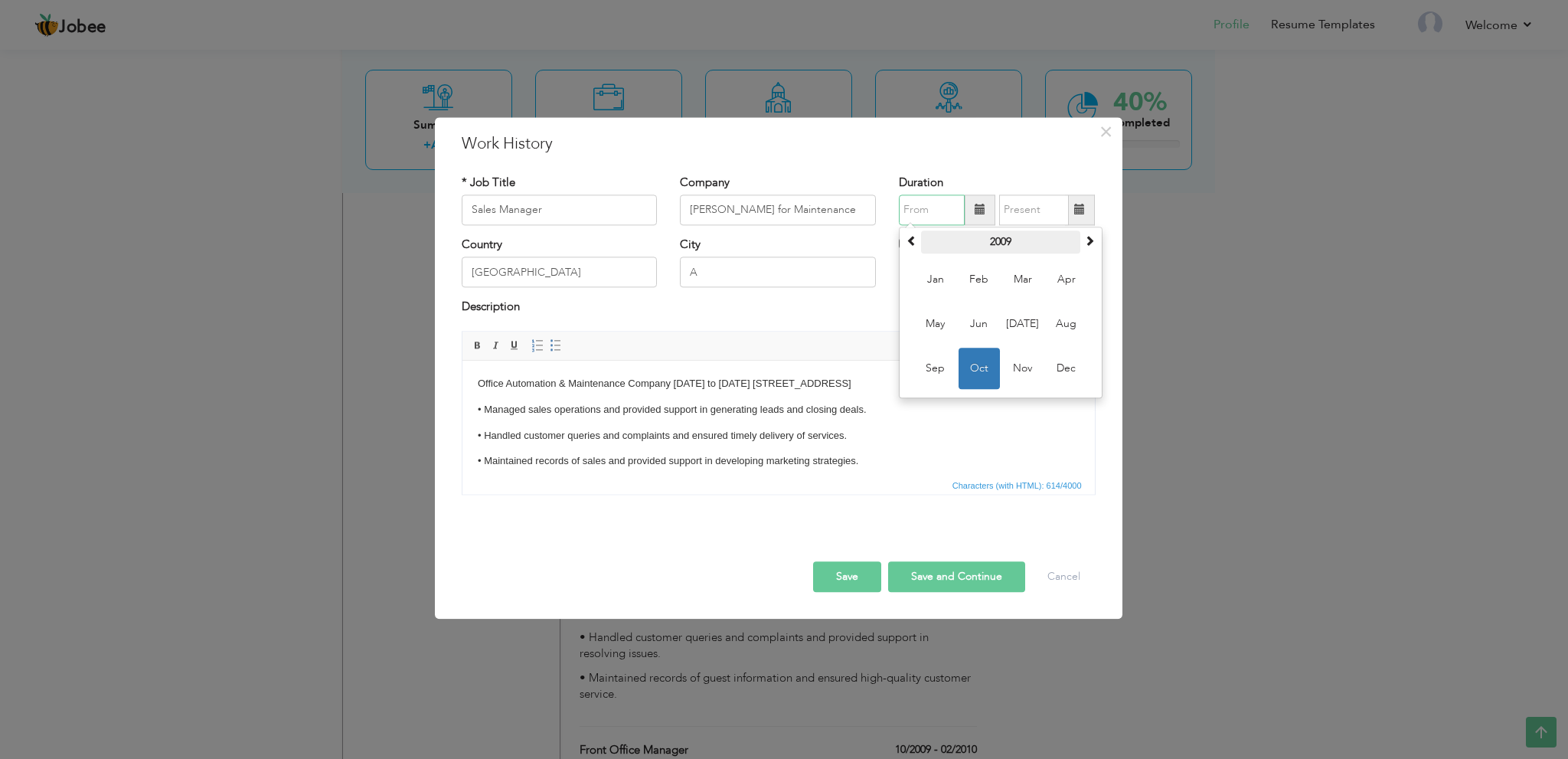
click at [1018, 240] on th "2009" at bounding box center [1000, 242] width 160 height 23
click at [943, 309] on span "2008" at bounding box center [935, 324] width 41 height 41
click at [1023, 358] on span "Nov" at bounding box center [1023, 369] width 41 height 41
type input "11/2008"
click at [1026, 213] on input "text" at bounding box center [1034, 209] width 70 height 30
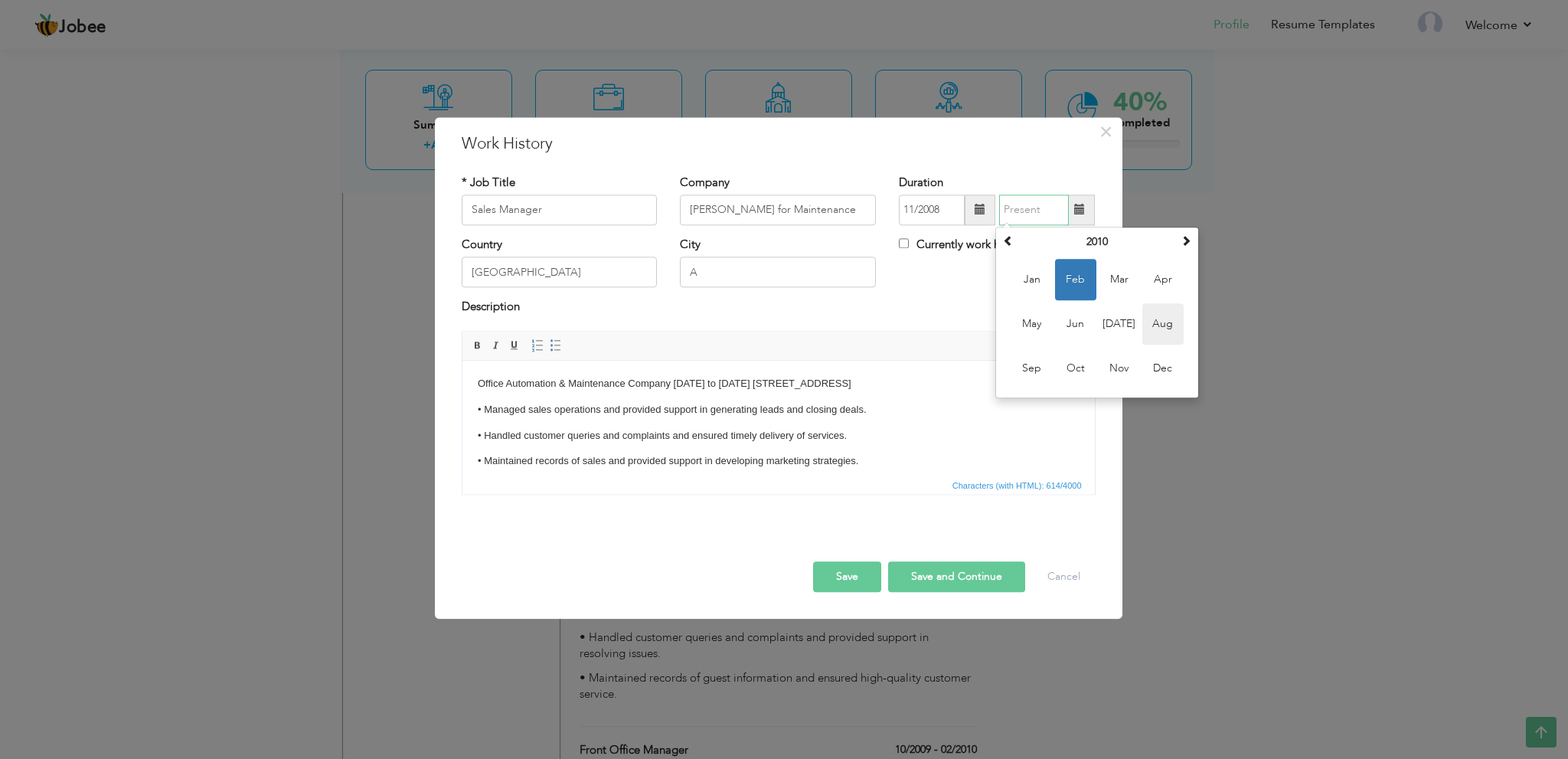
click at [1156, 327] on span "Aug" at bounding box center [1162, 324] width 41 height 41
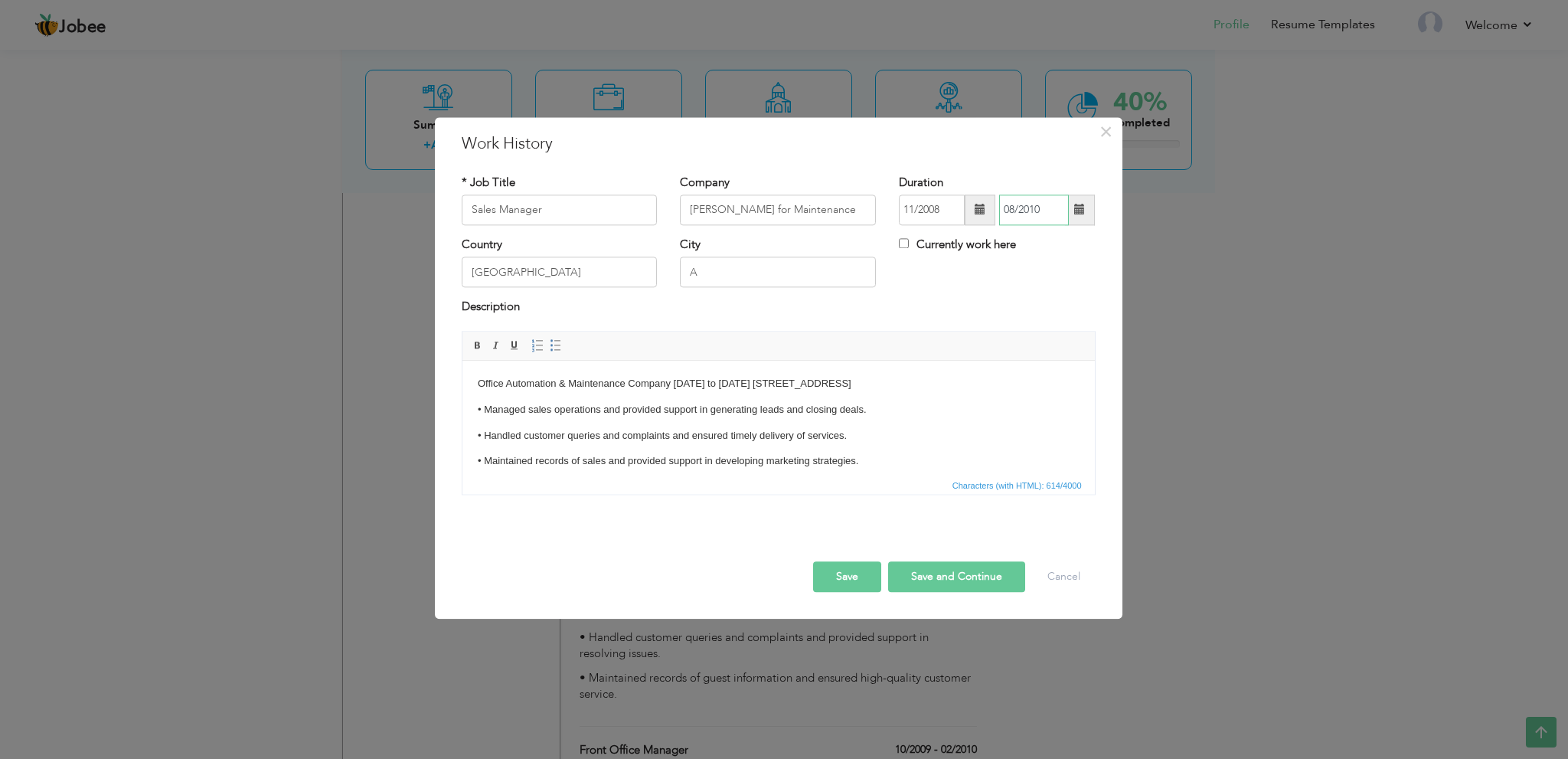
click at [1035, 208] on input "08/2010" at bounding box center [1034, 209] width 70 height 30
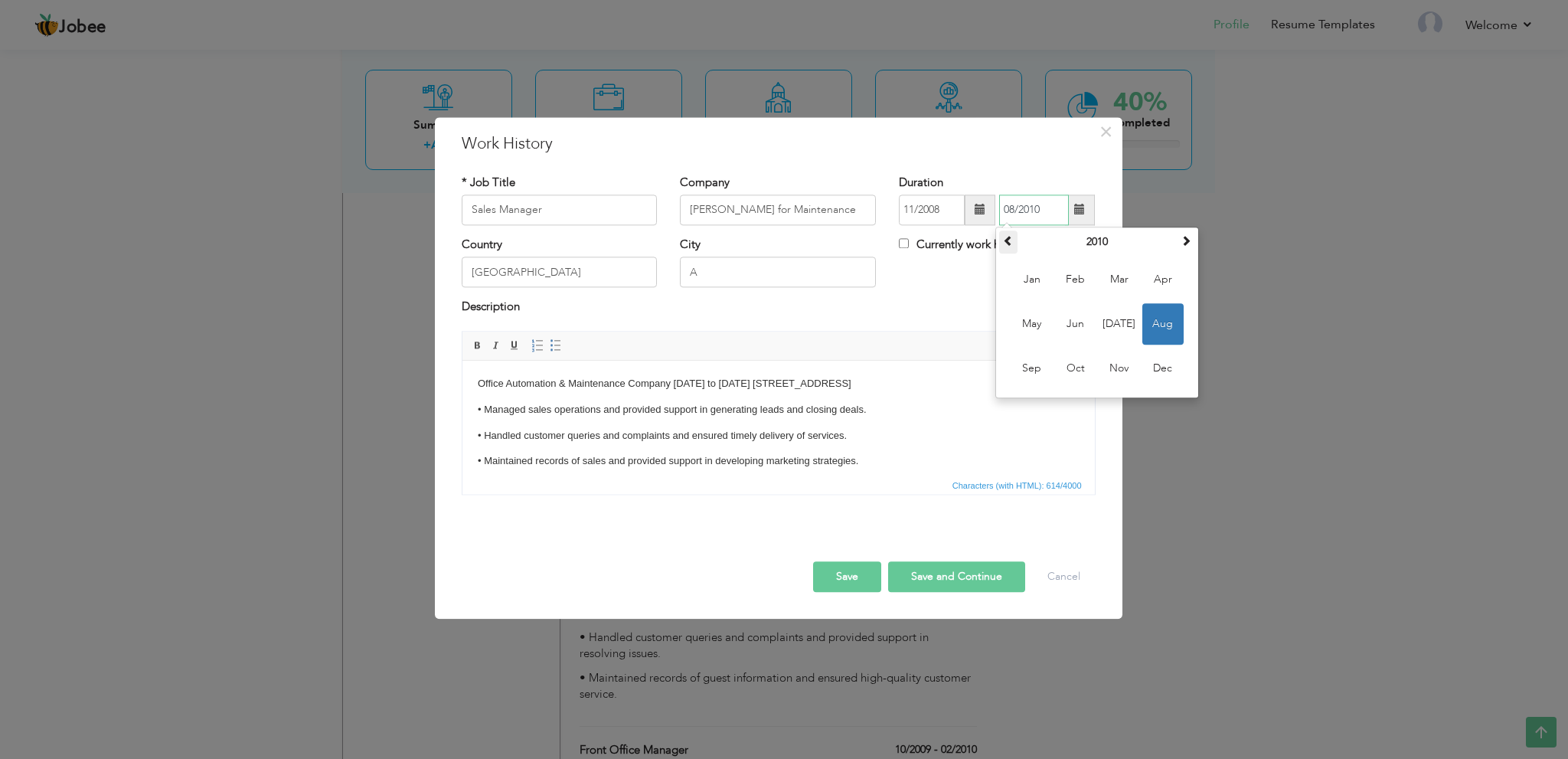
click at [1013, 239] on th at bounding box center [1008, 242] width 18 height 23
click at [1157, 321] on span "Aug" at bounding box center [1162, 324] width 41 height 41
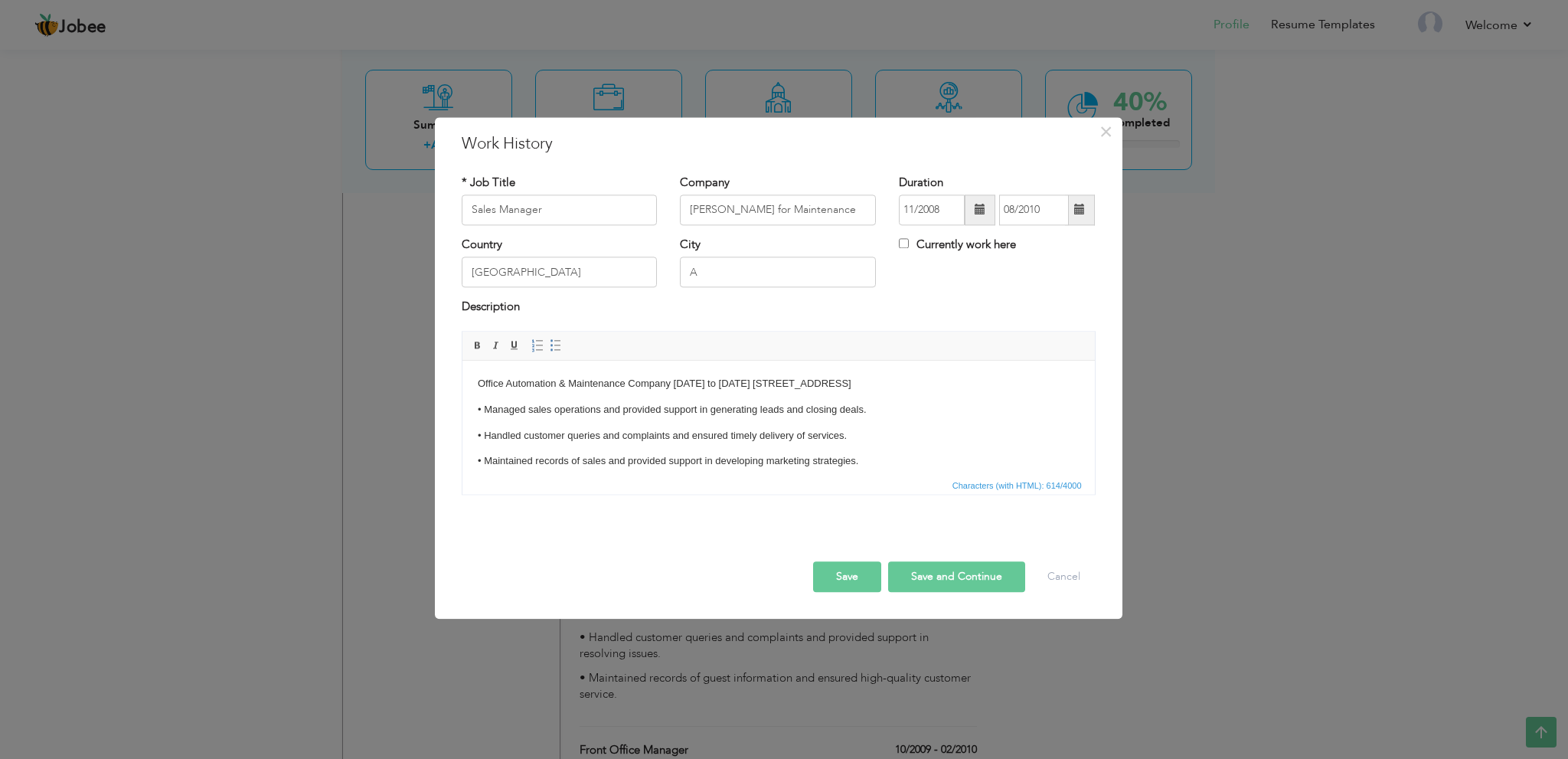
type input "08/2009"
click at [1030, 402] on p "Office Automation & Maintenance Company November 2008 to August 2009 Prince Ban…" at bounding box center [778, 410] width 601 height 16
copy p "AL Khobar"
drag, startPoint x: 753, startPoint y: 278, endPoint x: 597, endPoint y: 262, distance: 156.8
click at [643, 267] on div "Country Saudi Arabia City A Currently work here" at bounding box center [778, 268] width 657 height 62
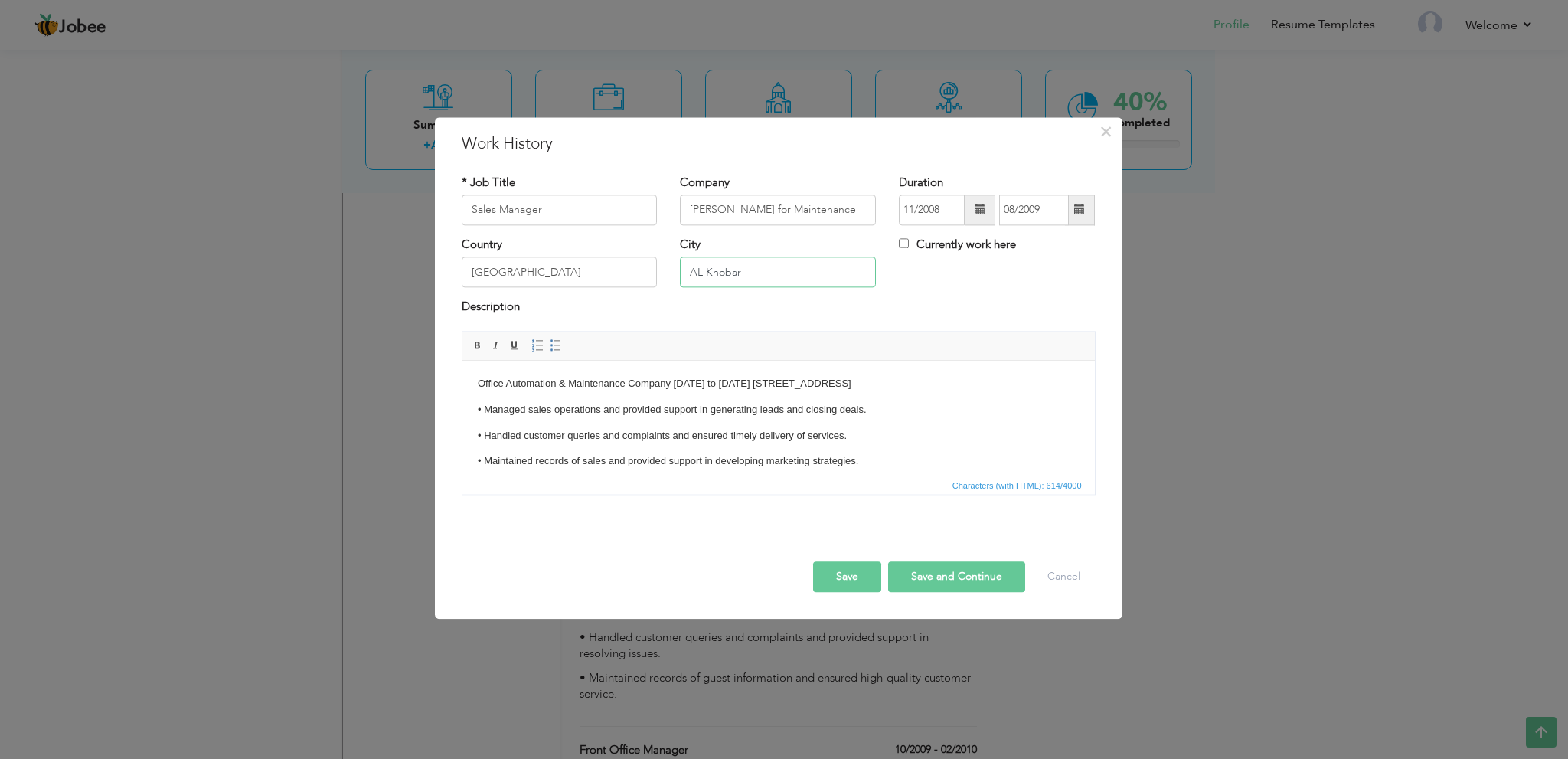
type input "AL Khobar"
click at [749, 403] on p "Office Automation & Maintenance Company November 2008 to August 2009 Prince Ban…" at bounding box center [778, 410] width 601 height 16
click at [674, 402] on p "Office Automation & Maintenance Company November 2008 to August 2009 Prince Ban…" at bounding box center [778, 410] width 601 height 16
drag, startPoint x: 971, startPoint y: 381, endPoint x: 661, endPoint y: 407, distance: 311.1
click at [661, 407] on p "Office Automation & Maintenance Company Prince Bander Street cross 16/17 PO Box…" at bounding box center [778, 410] width 601 height 16
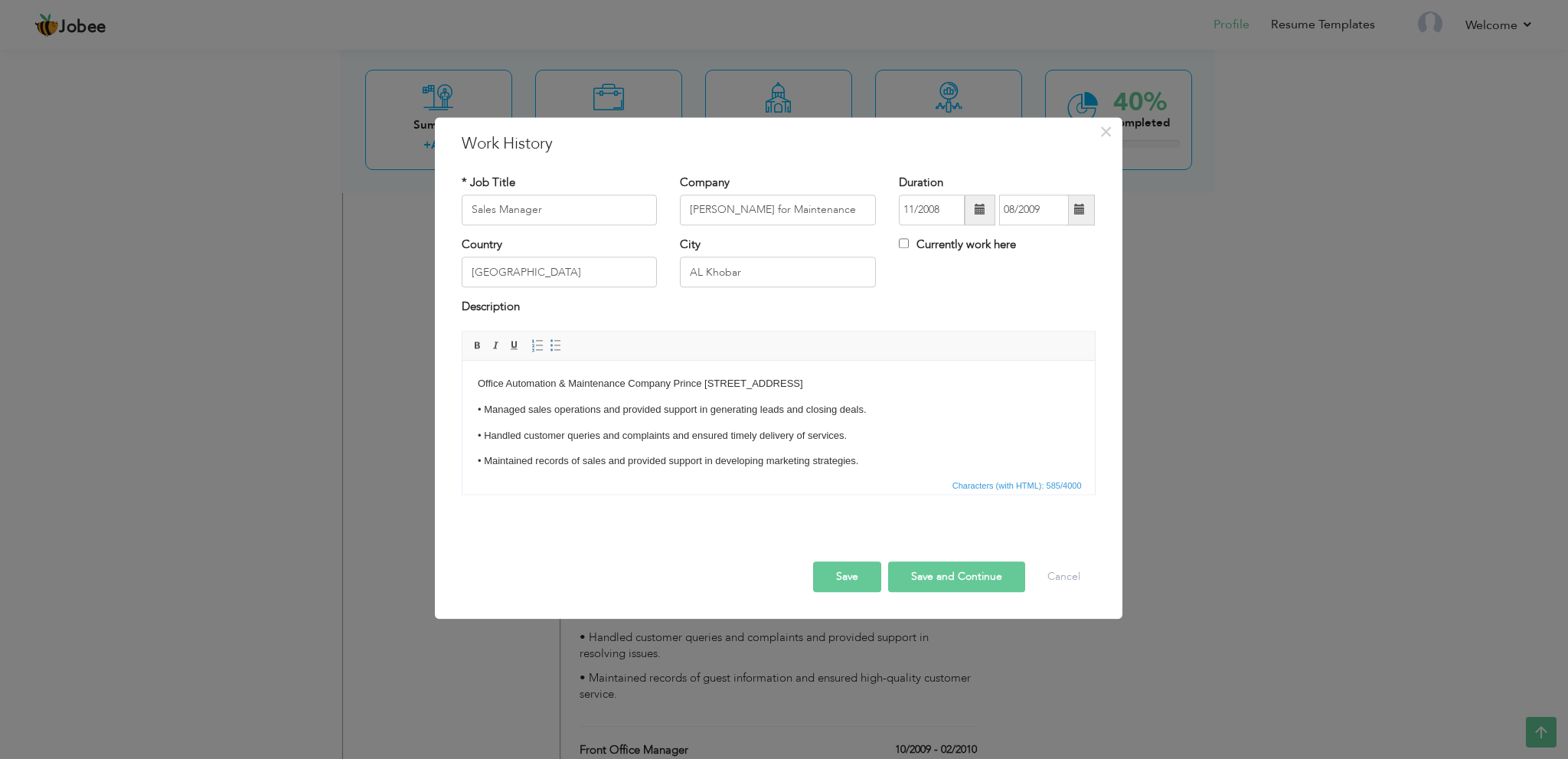
copy p "Kingdom of Saudi Arabia"
drag, startPoint x: 451, startPoint y: 270, endPoint x: 342, endPoint y: 264, distance: 109.2
click at [342, 264] on div "× Work History * Job Title Sales Manager Company Ali Al Zayer for Maintenance D…" at bounding box center [784, 379] width 1568 height 759
type input "Kingdom of Saudi Arabia"
click at [853, 573] on button "Save" at bounding box center [847, 576] width 68 height 30
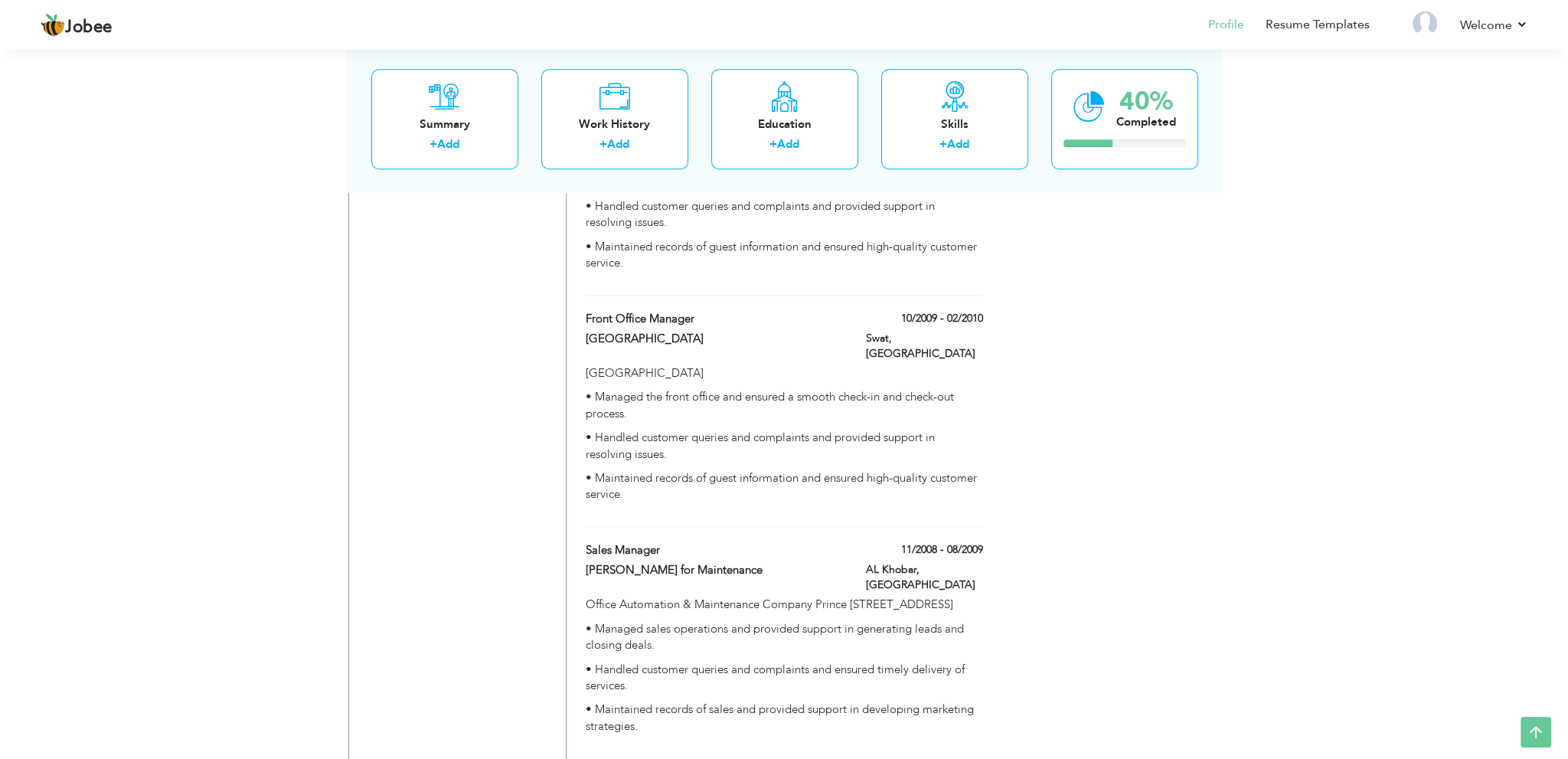
scroll to position [1381, 0]
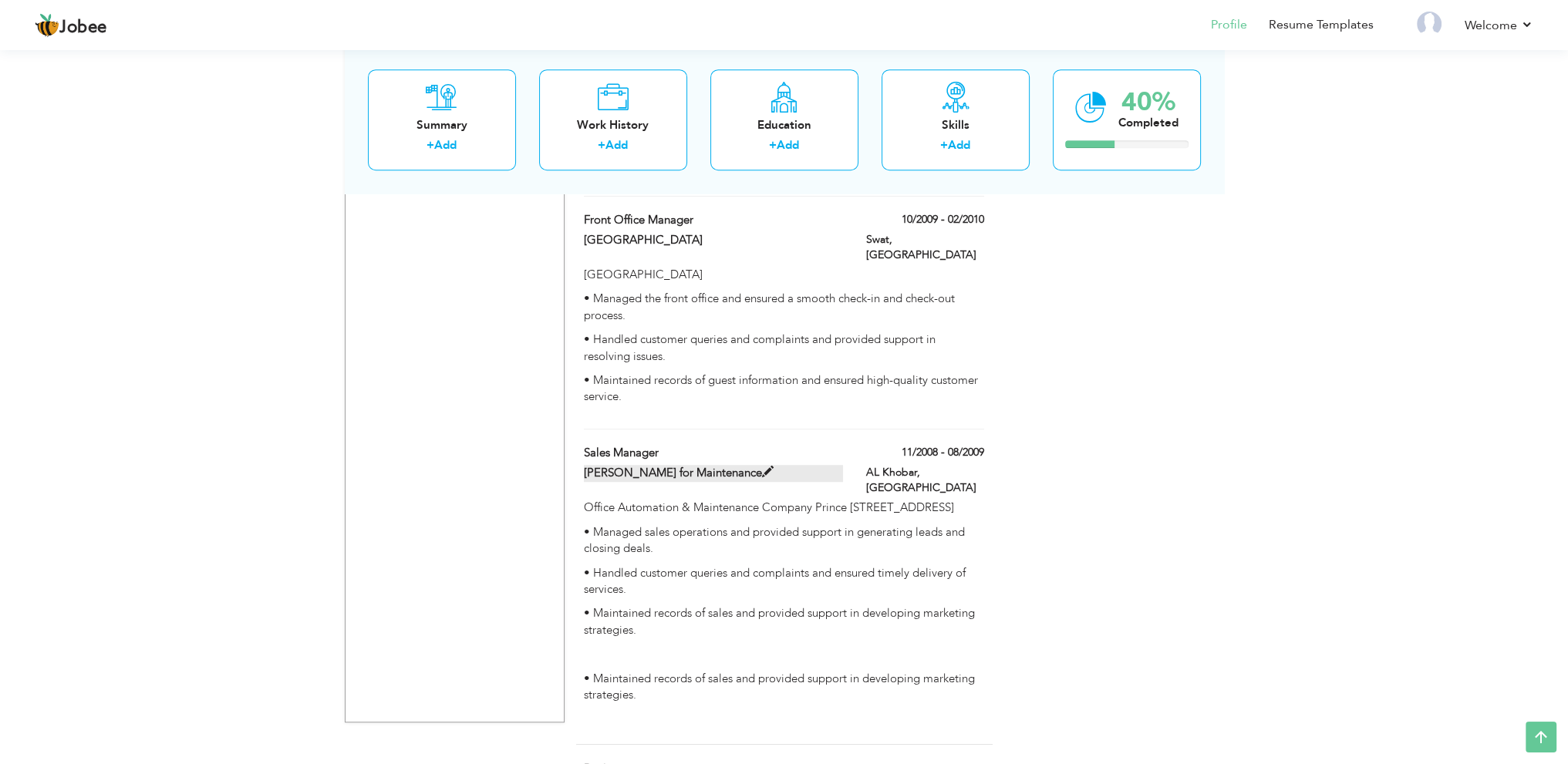
click at [762, 467] on span at bounding box center [767, 472] width 11 height 11
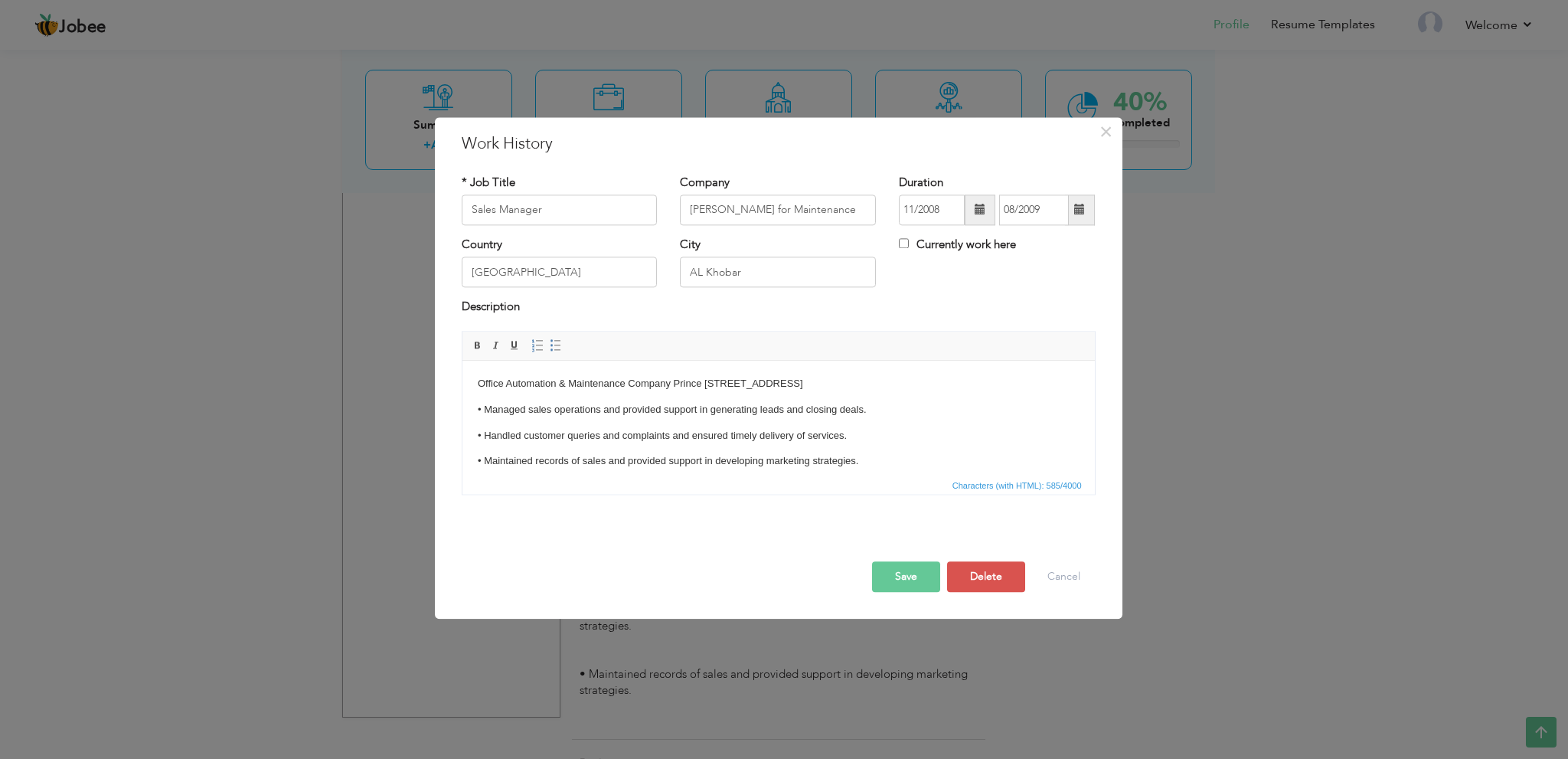
click at [485, 364] on html "Office Automation & Maintenance Company Prince Bander Street cross 16/17 PO Box…" at bounding box center [778, 462] width 633 height 202
click at [475, 375] on html "Office Automation & Maintenance Company Prince Bander Street cross 16/17 PO Box…" at bounding box center [778, 462] width 633 height 202
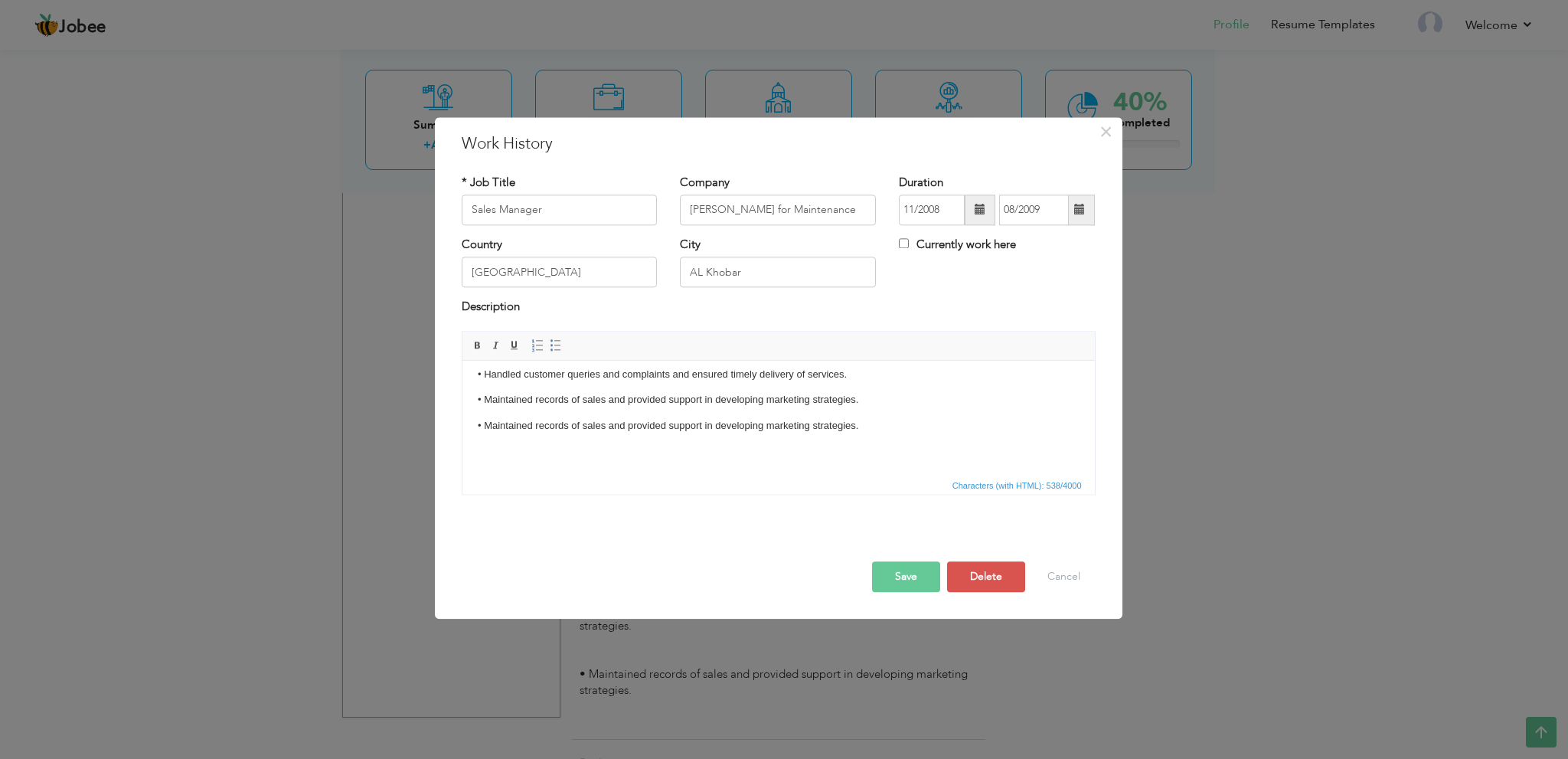
scroll to position [51, 0]
click at [900, 579] on button "Save" at bounding box center [905, 576] width 68 height 30
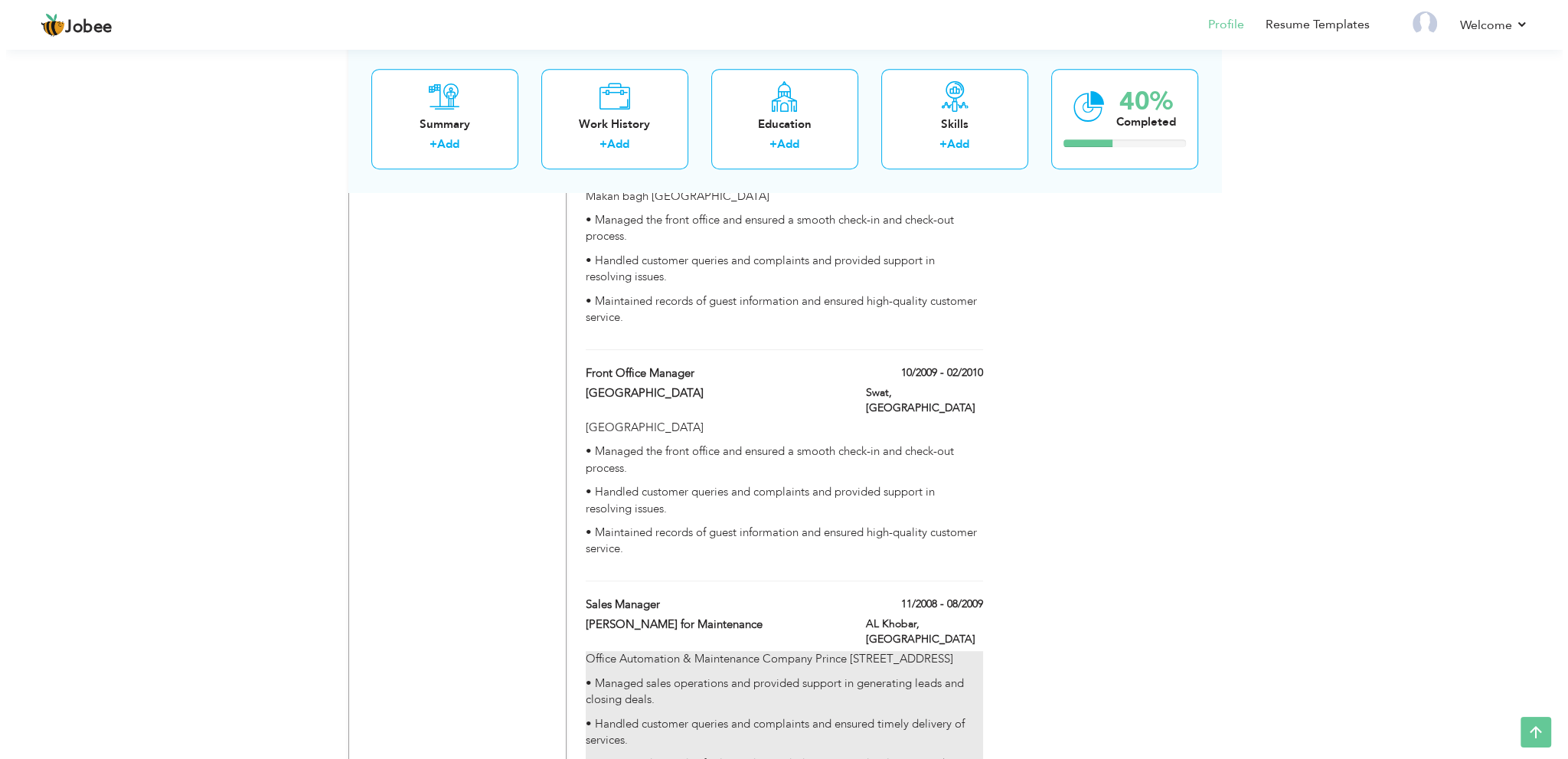
scroll to position [1253, 0]
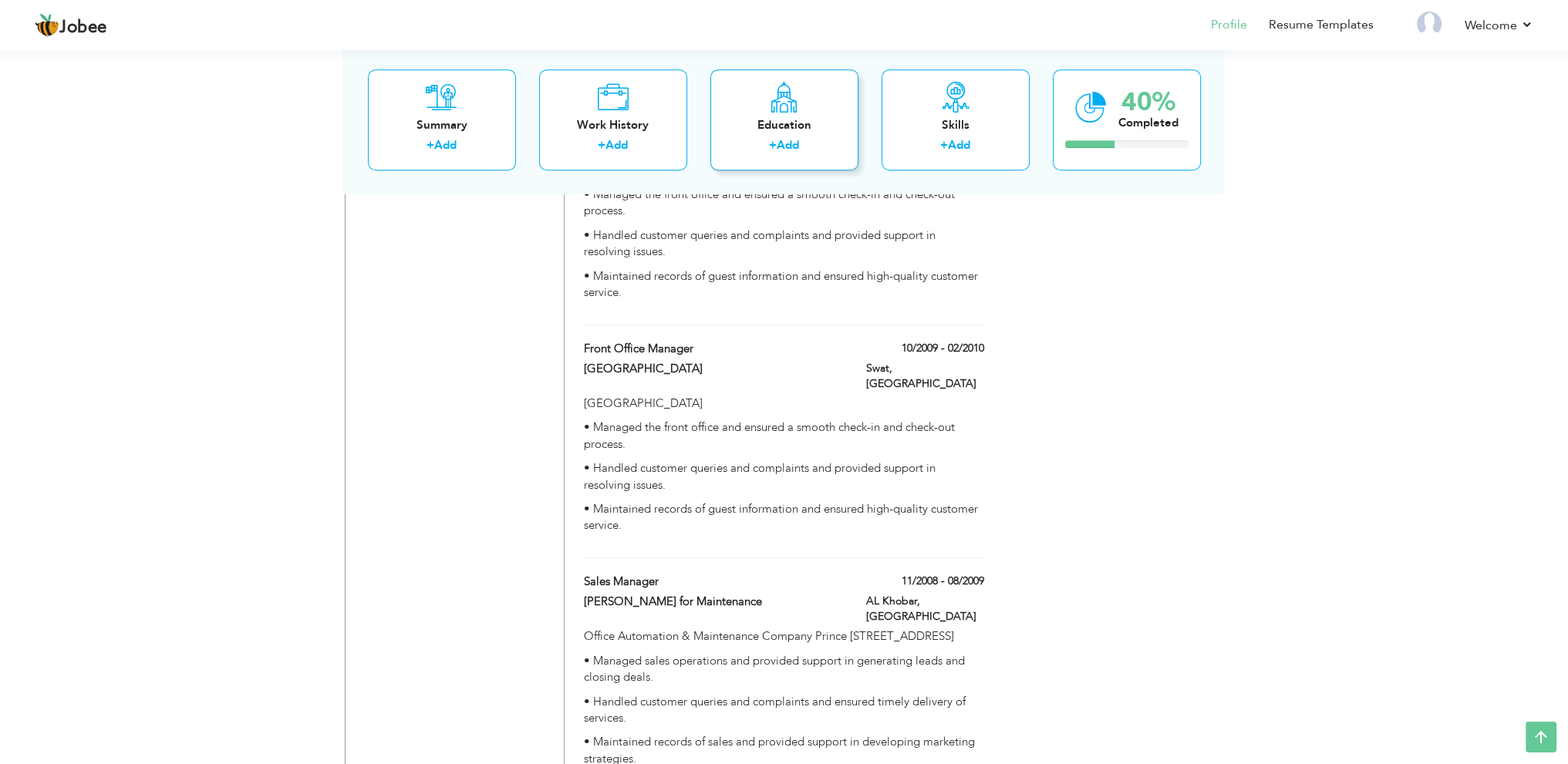
click at [782, 138] on link "Add" at bounding box center [788, 146] width 23 height 16
radio input "true"
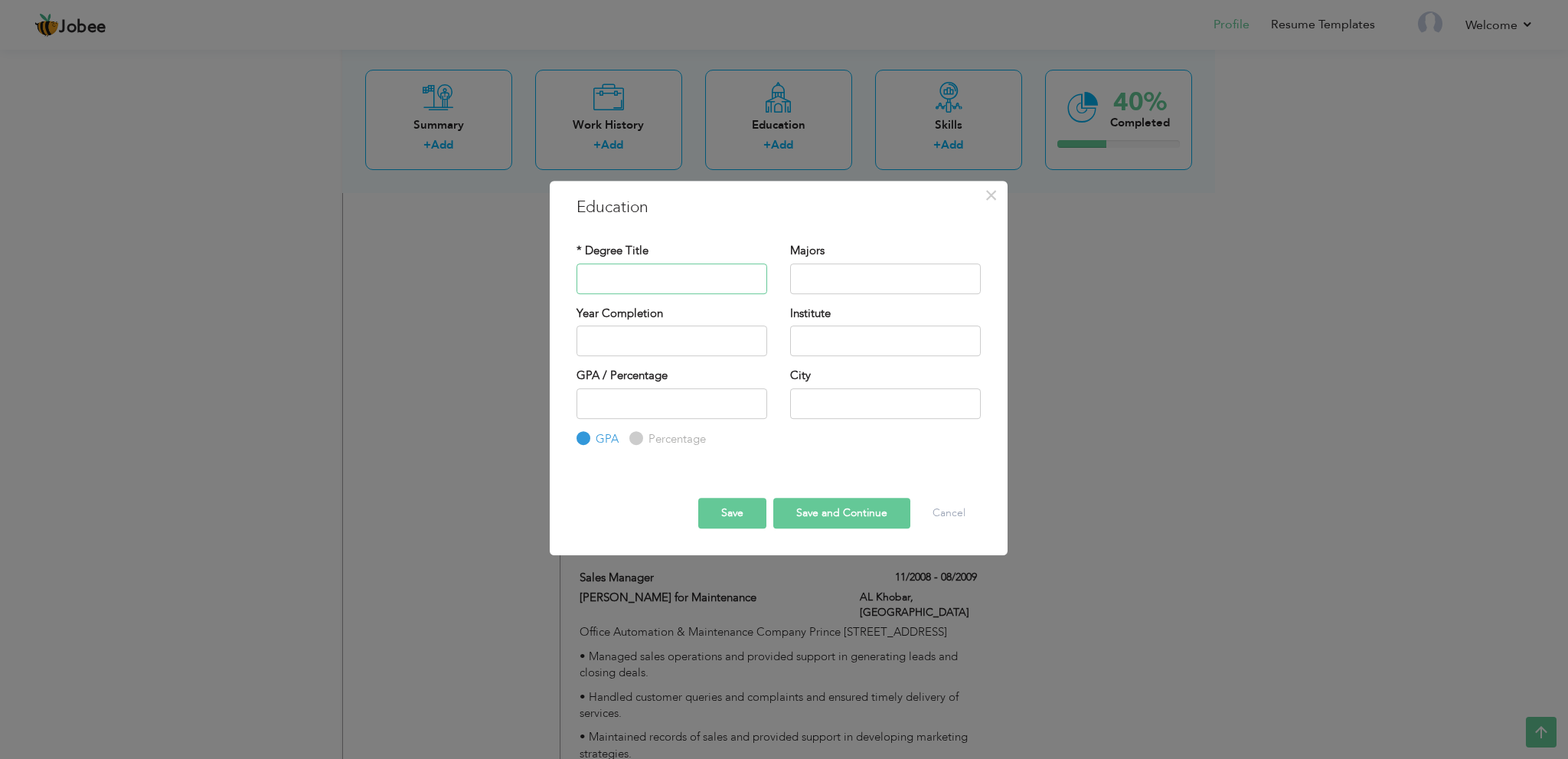
paste input "Bachelor Of Arts (B.A),"
type input "Bachelor Of Arts (B.A)"
click at [839, 281] on input "text" at bounding box center [885, 278] width 191 height 30
paste input "Law Political Science"
type input "Law Political Science"
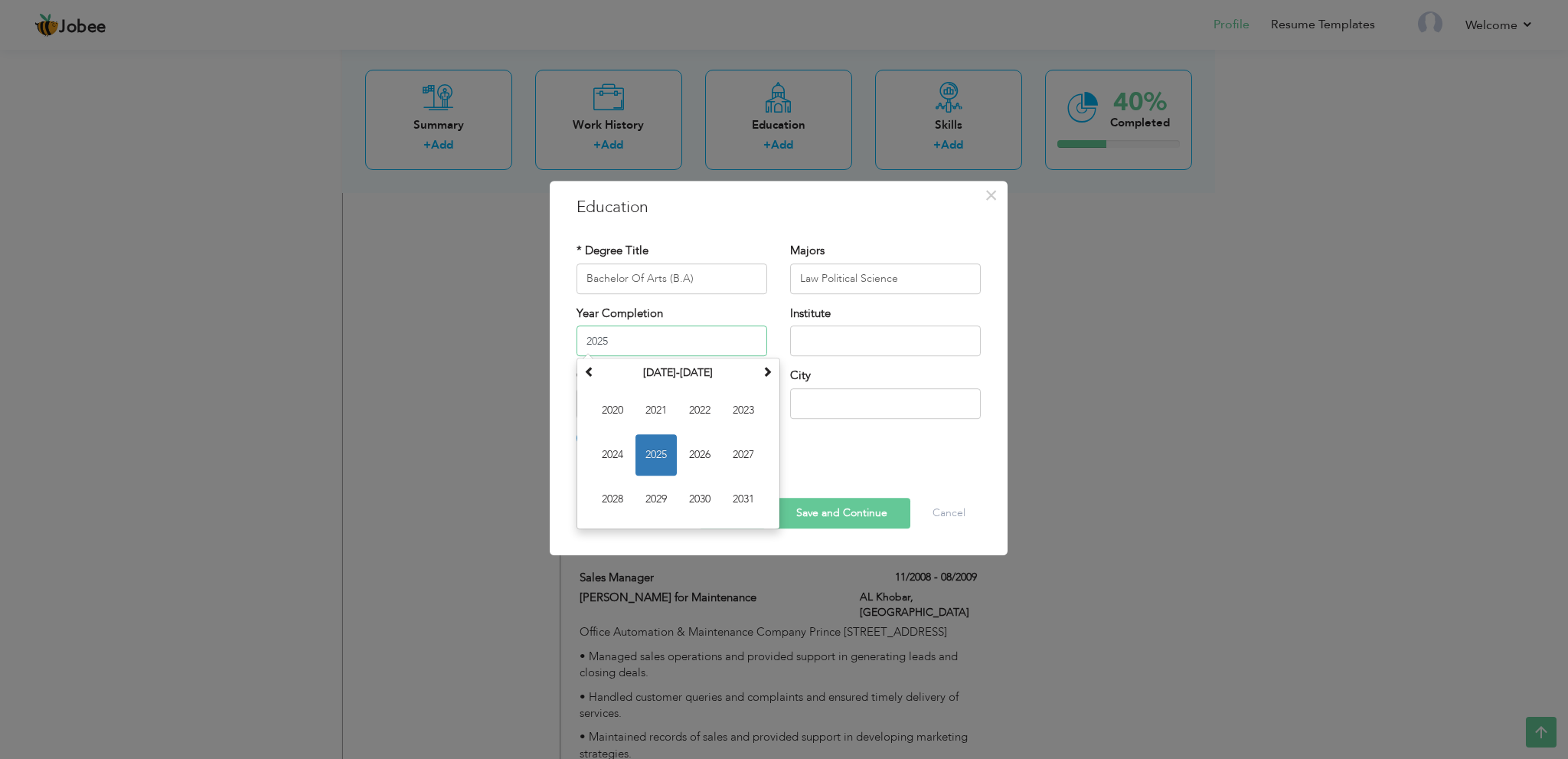
click at [694, 345] on input "2025" at bounding box center [671, 340] width 191 height 30
click at [704, 345] on input "2025" at bounding box center [671, 340] width 191 height 30
click at [661, 370] on th "2020-2031" at bounding box center [678, 373] width 160 height 23
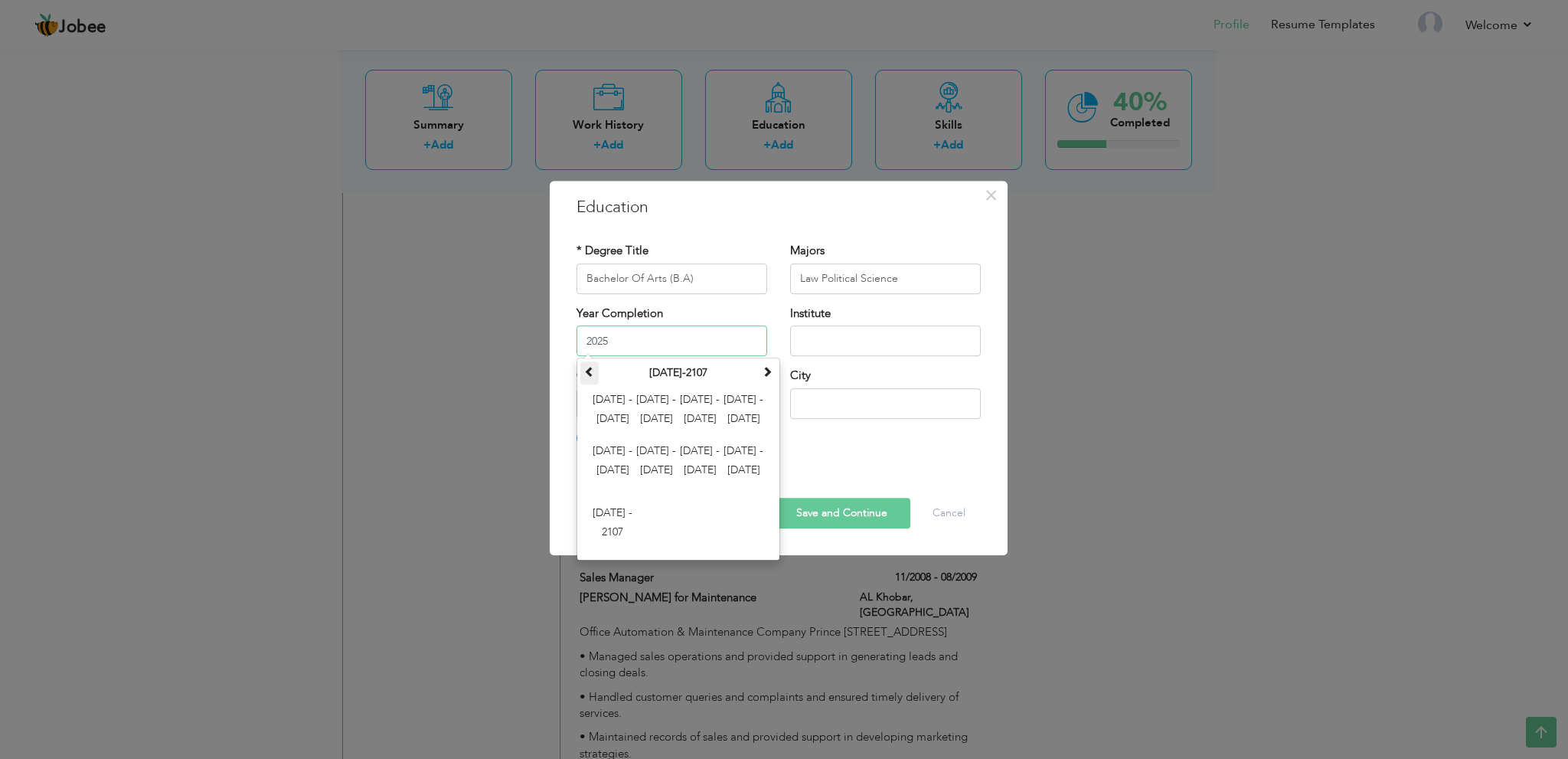
click at [591, 367] on span at bounding box center [589, 371] width 10 height 10
click at [767, 371] on span at bounding box center [767, 371] width 10 height 10
click at [671, 367] on th "2000-2107" at bounding box center [678, 373] width 160 height 23
click at [606, 392] on span "2000 - 2011" at bounding box center [613, 411] width 41 height 41
click at [709, 444] on span "2006" at bounding box center [700, 455] width 41 height 41
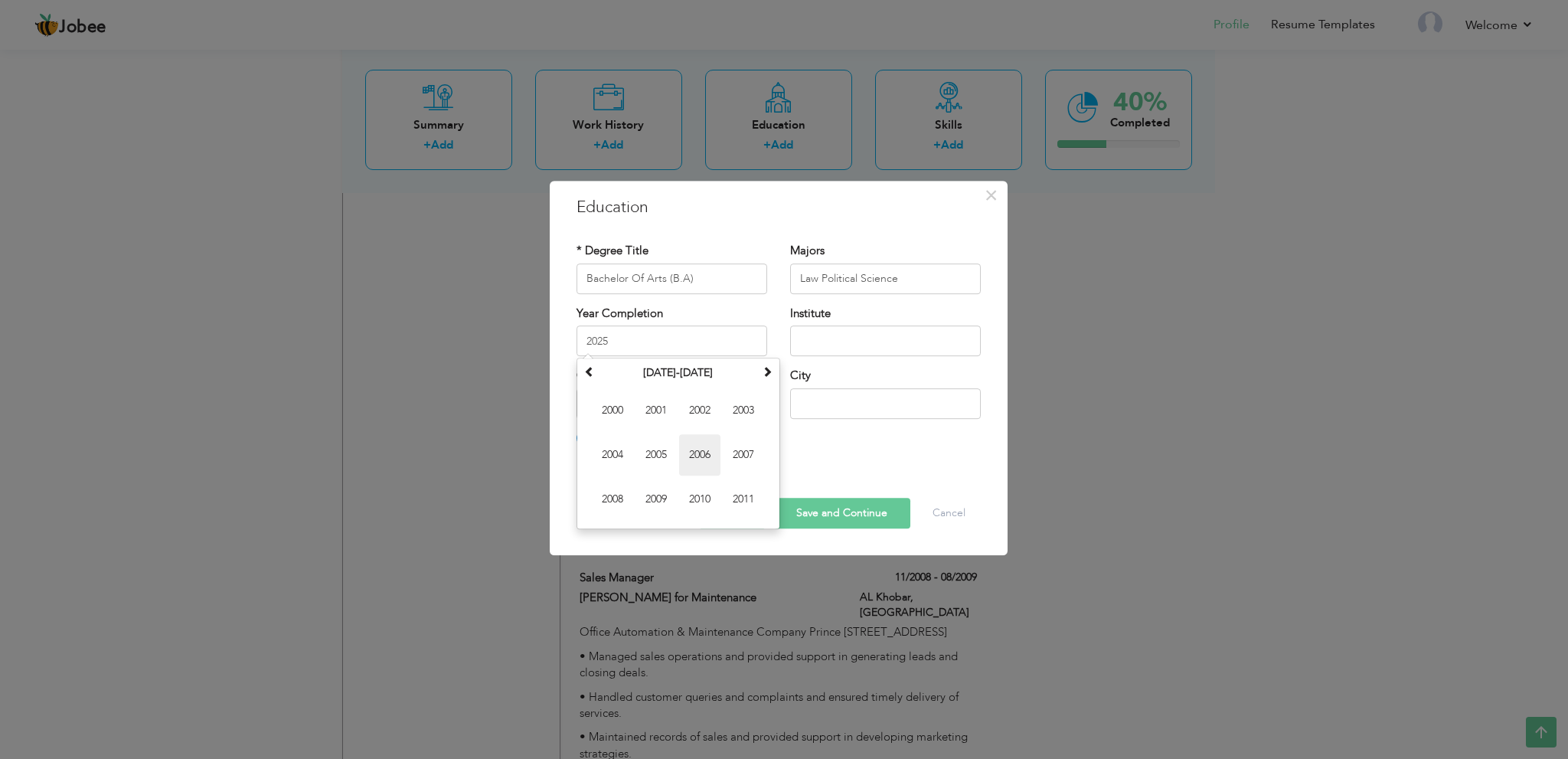
type input "2006"
click at [825, 336] on input "text" at bounding box center [885, 340] width 191 height 30
paste input "University of Malakand, Chakdara Khyber Pukhtoon Khwah Pakistan"
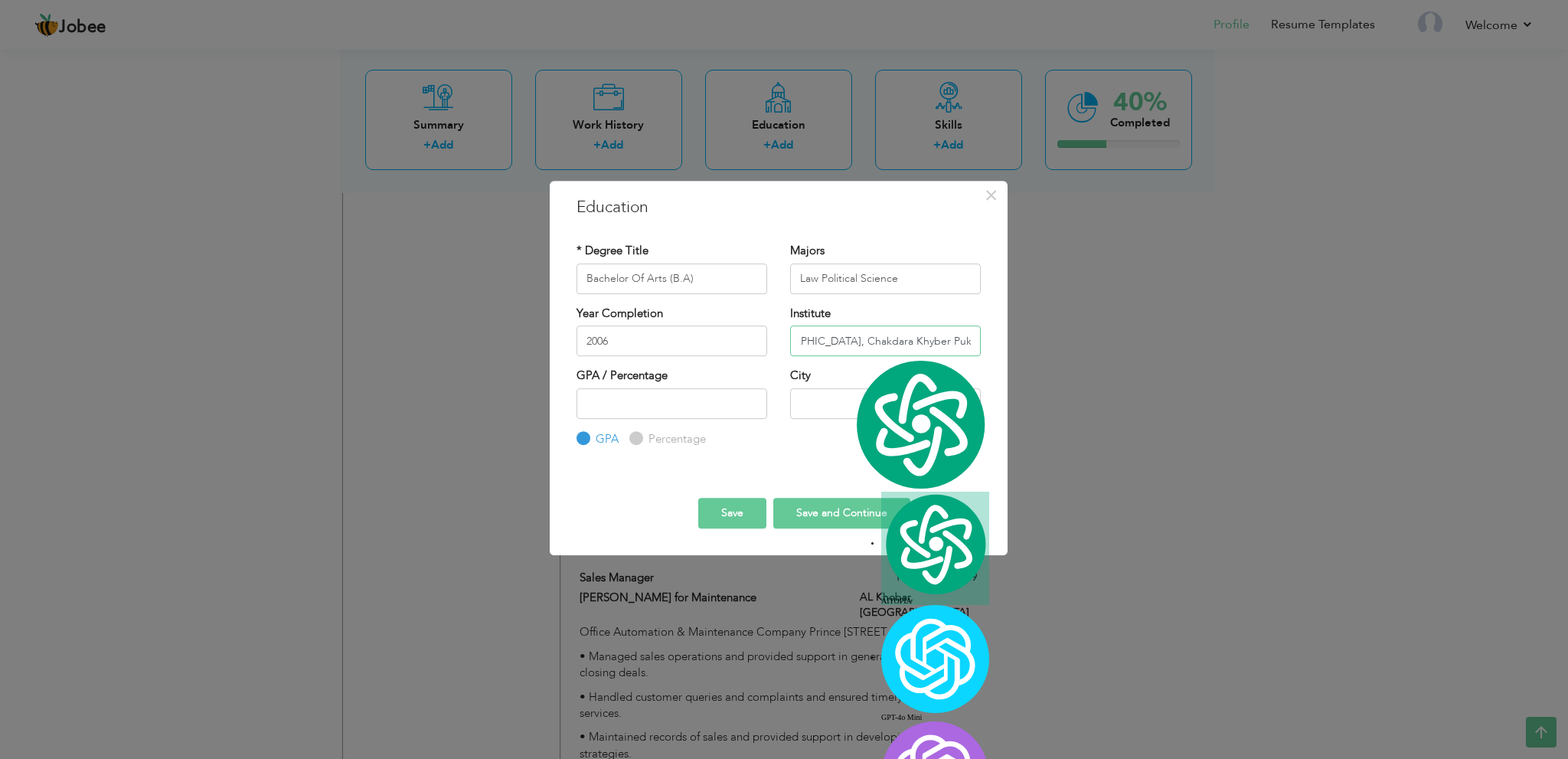
scroll to position [0, 0]
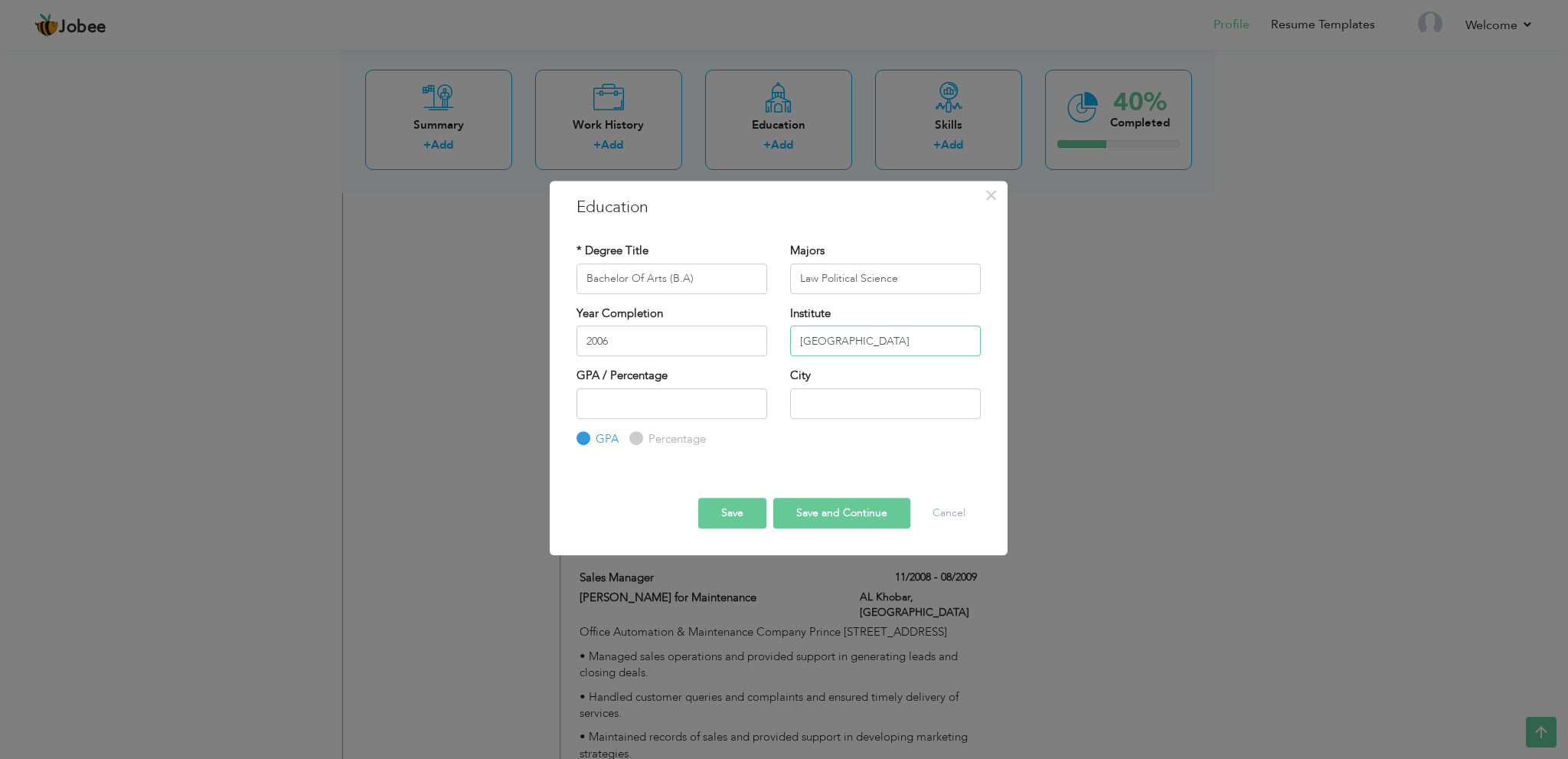
type input "University of Malakand"
click at [831, 402] on input "text" at bounding box center [885, 403] width 191 height 30
paste input ", Chakdara Khyber Pukhtoon Khwah Pakistan"
type input "Chakdara Khyber Pukhtoon Khwah"
click at [882, 452] on div "* Degree Title Bachelor Of Arts (B.A) Majors Law Political Science Year Complet…" at bounding box center [778, 345] width 427 height 228
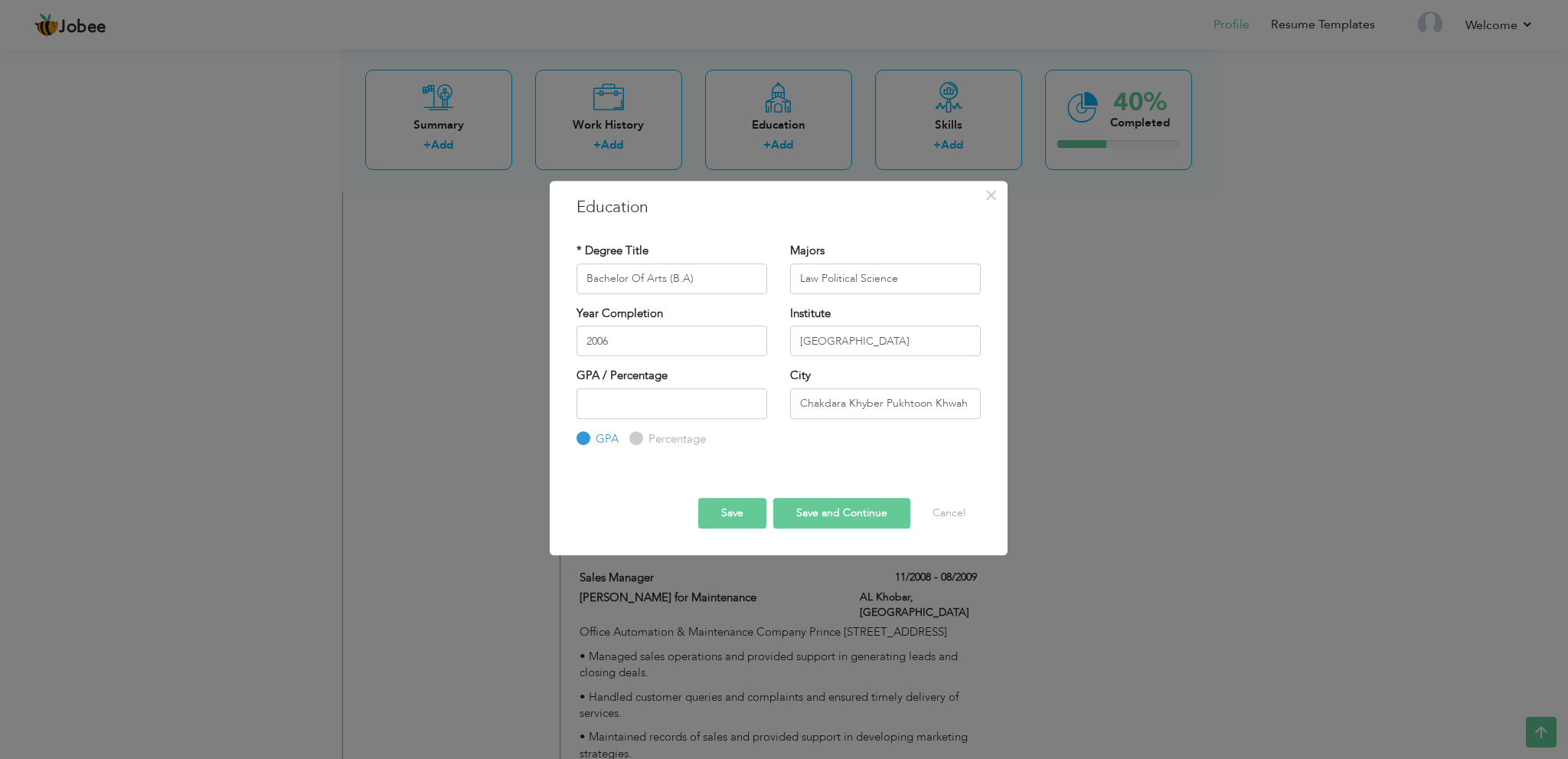
click at [726, 514] on button "Save" at bounding box center [732, 513] width 68 height 30
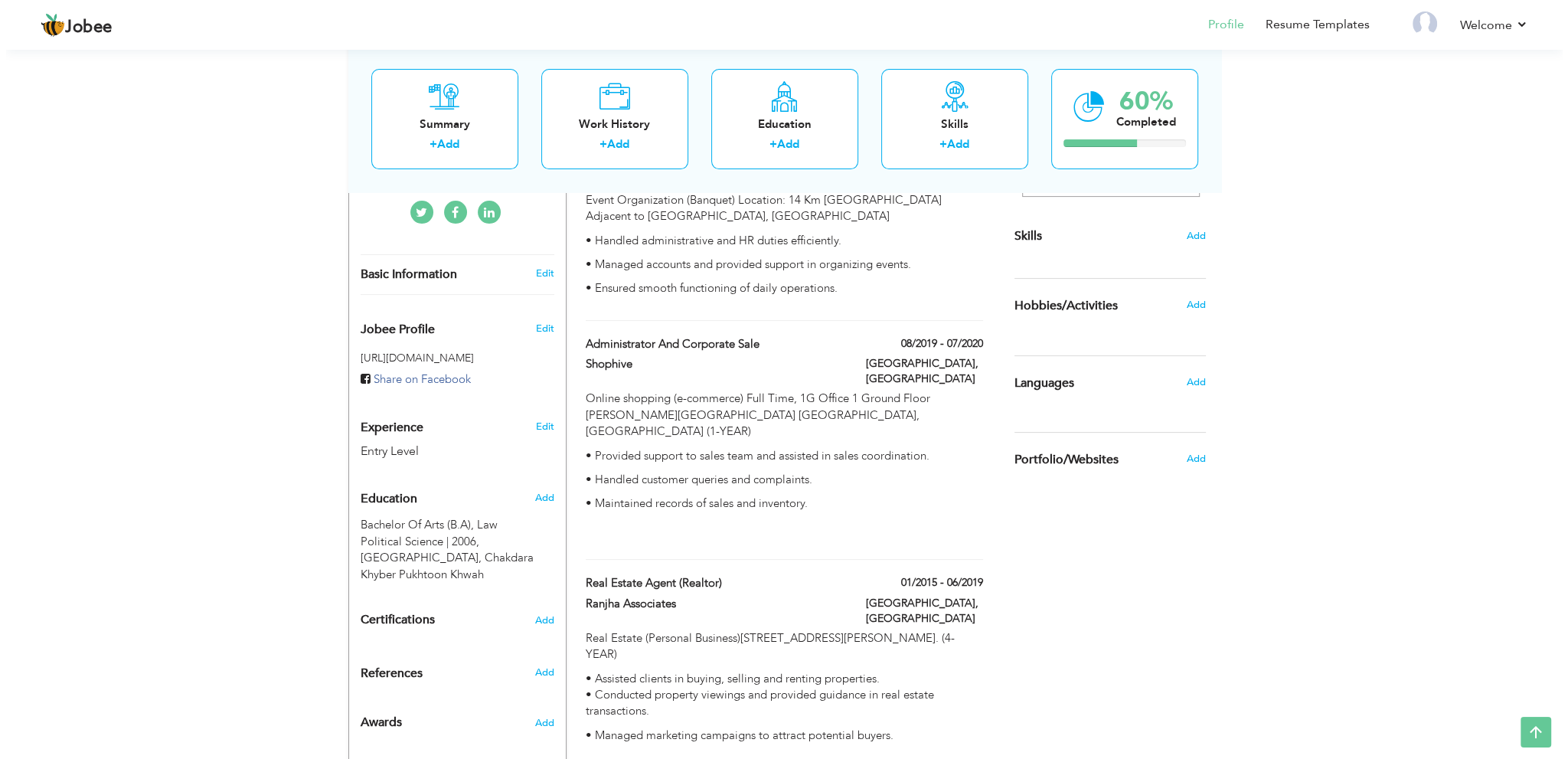
scroll to position [282, 0]
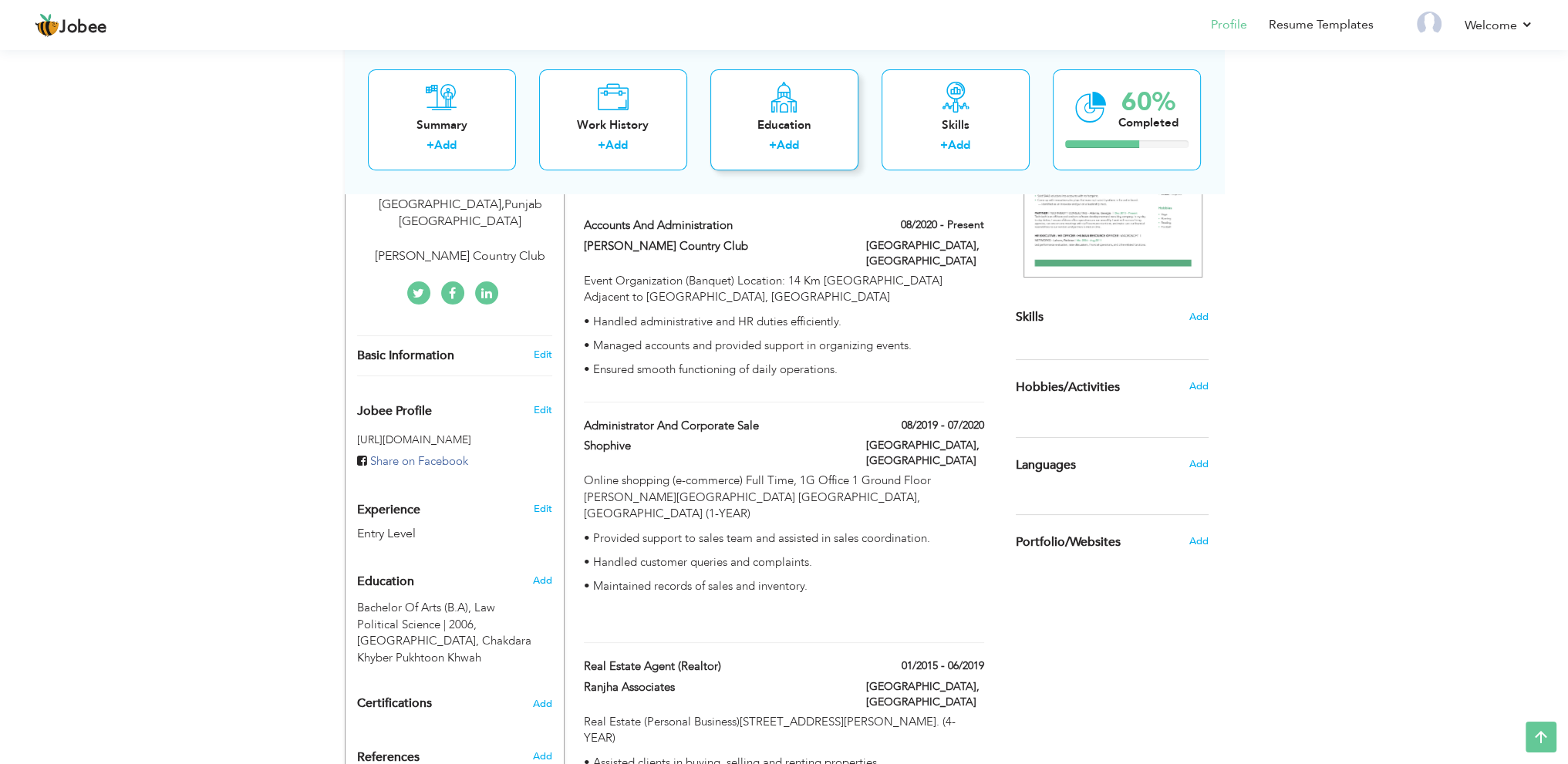
click at [788, 127] on div "Education" at bounding box center [784, 125] width 123 height 17
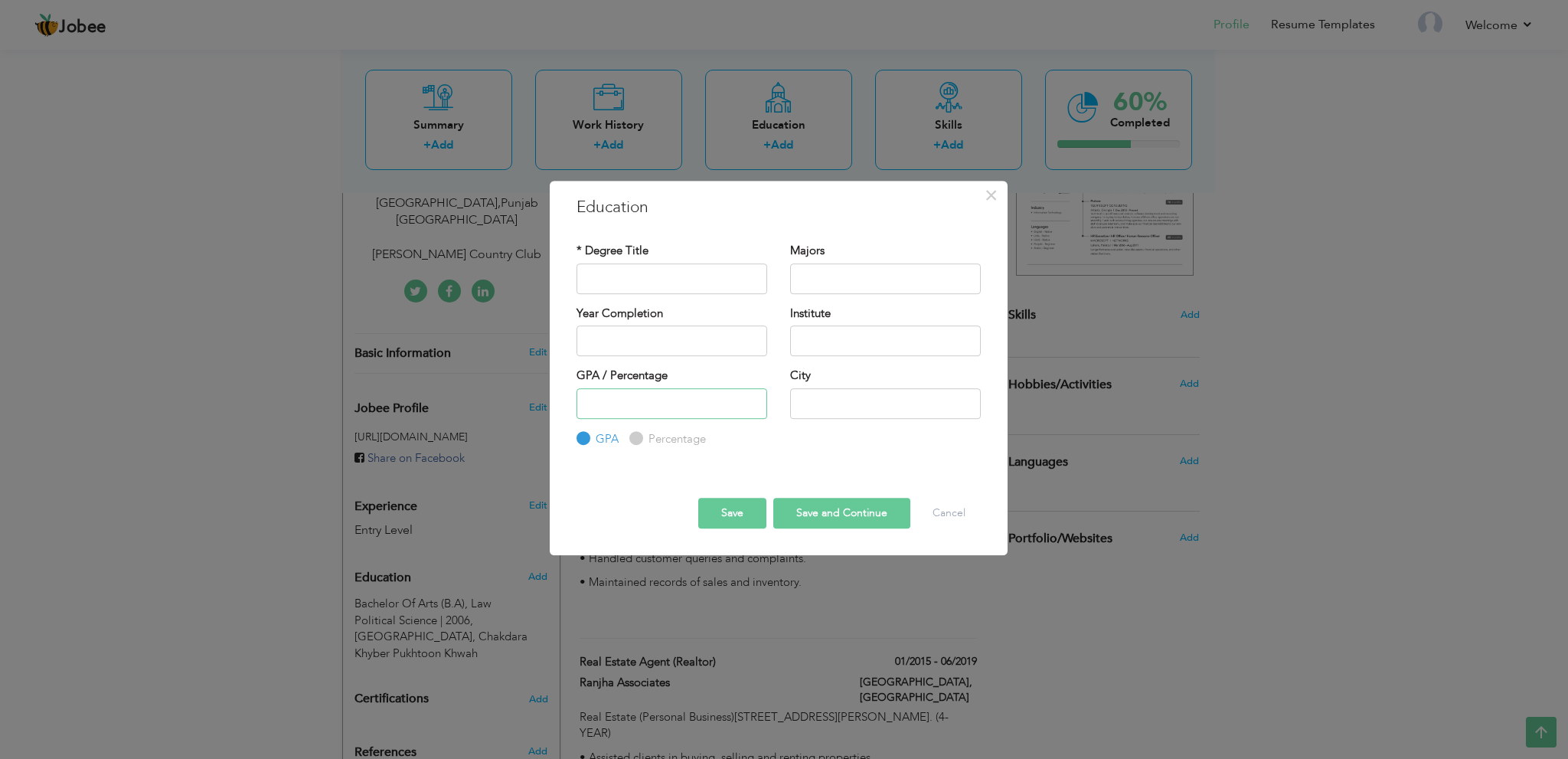
click at [681, 408] on input "number" at bounding box center [671, 403] width 191 height 30
click at [853, 407] on input "text" at bounding box center [885, 403] width 191 height 30
paste input "F.Sc (Pre Engineering), International Education Academy School & College, Faiz …"
type input "International Education Academy School & College, Faiz Abad Saidu Sharif Distri…"
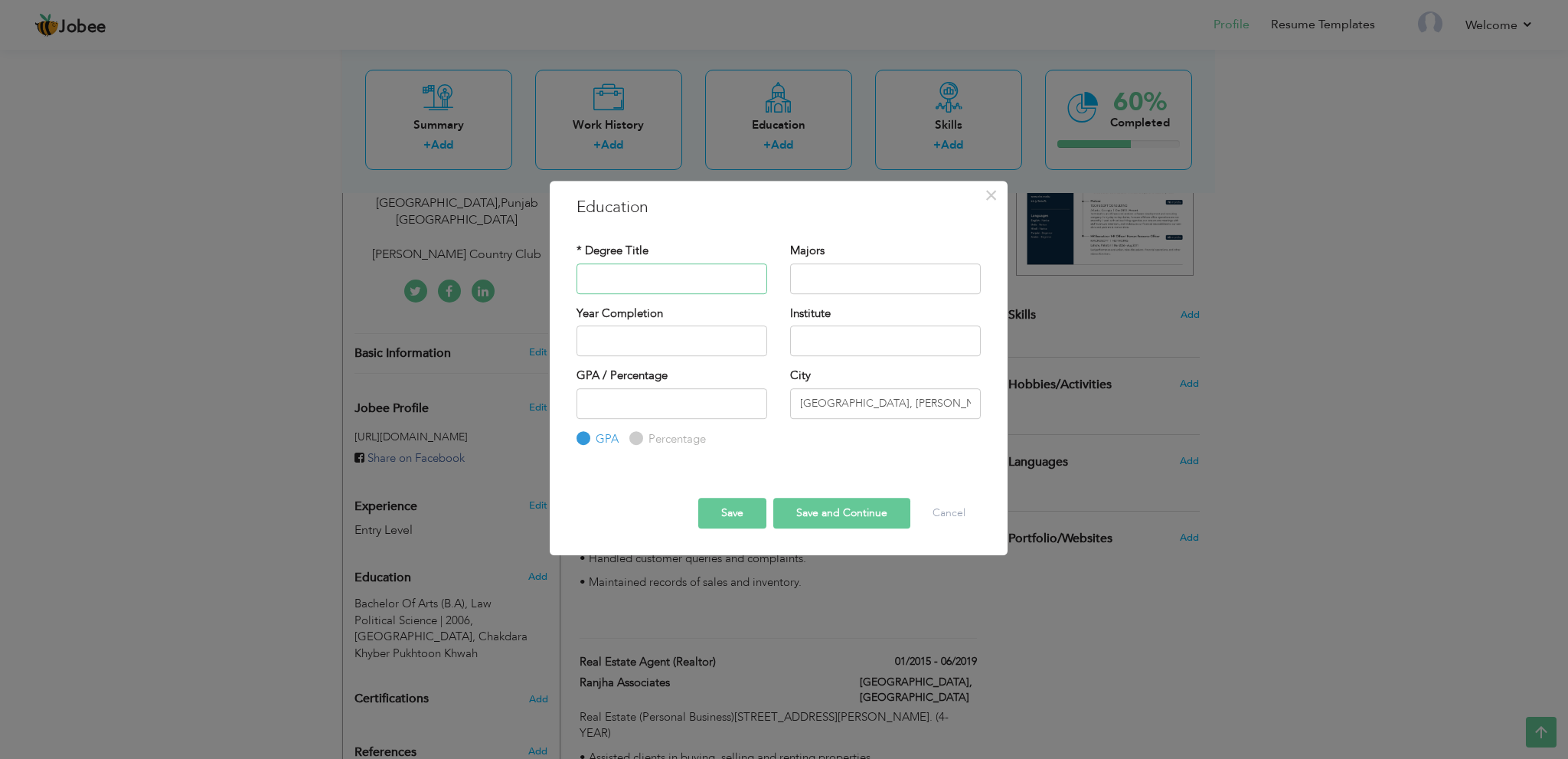
click at [607, 282] on input "text" at bounding box center [671, 278] width 191 height 30
paste input "F.Sc (Pre Engineering),"
type input "F.Sc (Pre Engineering)"
drag, startPoint x: 799, startPoint y: 403, endPoint x: 948, endPoint y: 417, distance: 149.7
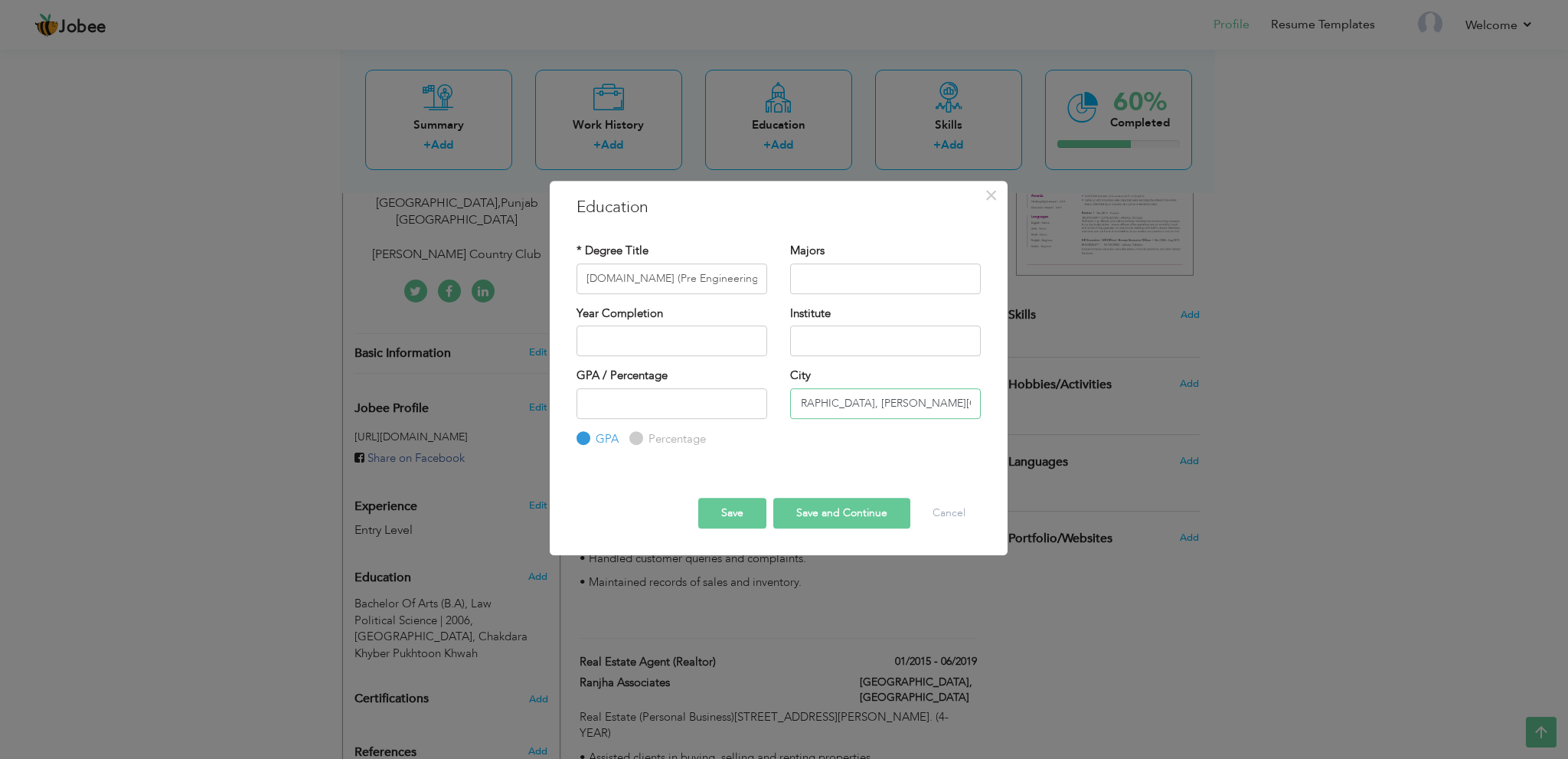
click at [948, 417] on input "International Education Academy School & College, Faiz Abad Saidu Sharif Distri…" at bounding box center [885, 403] width 191 height 30
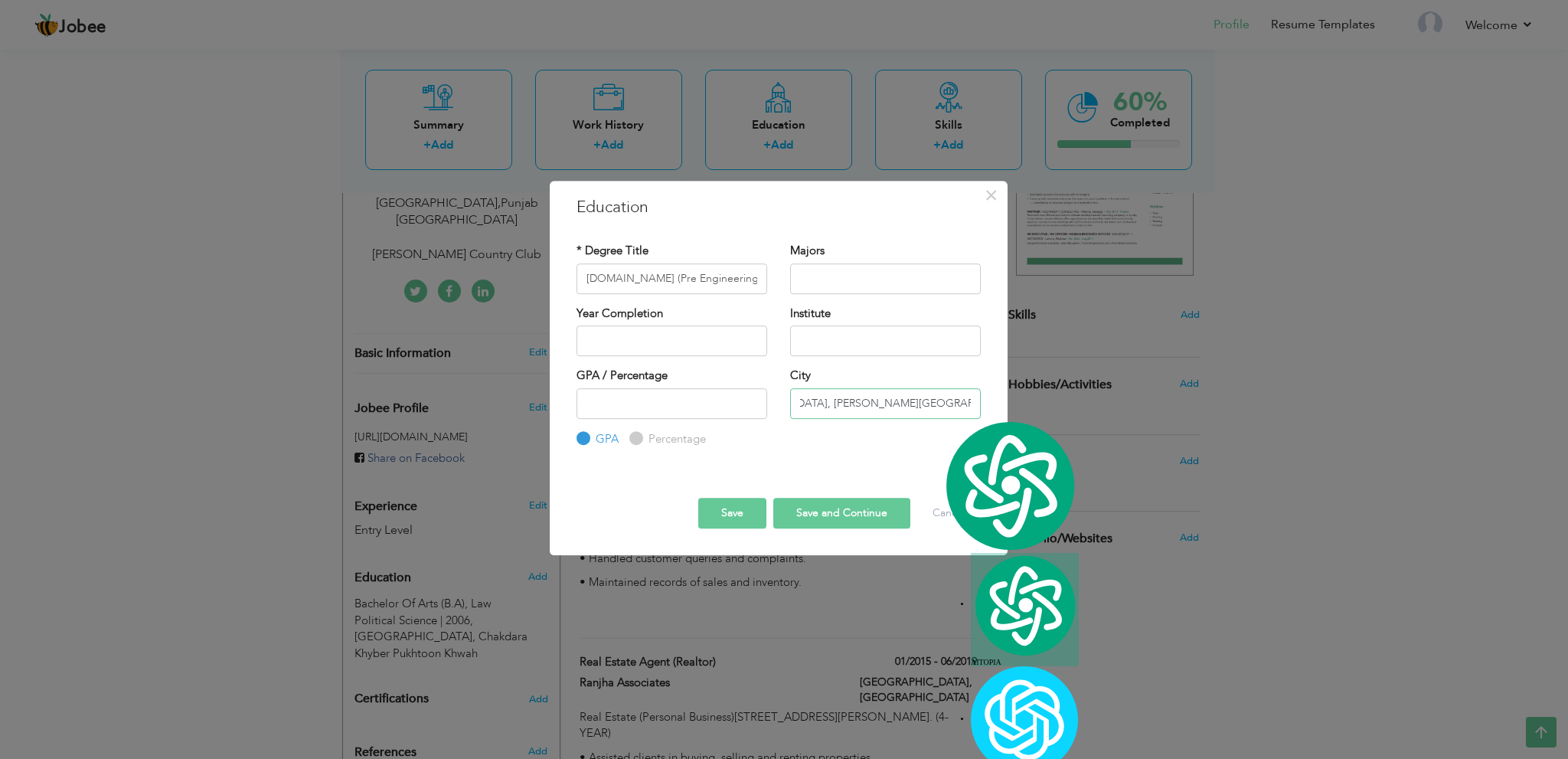
scroll to position [0, 87]
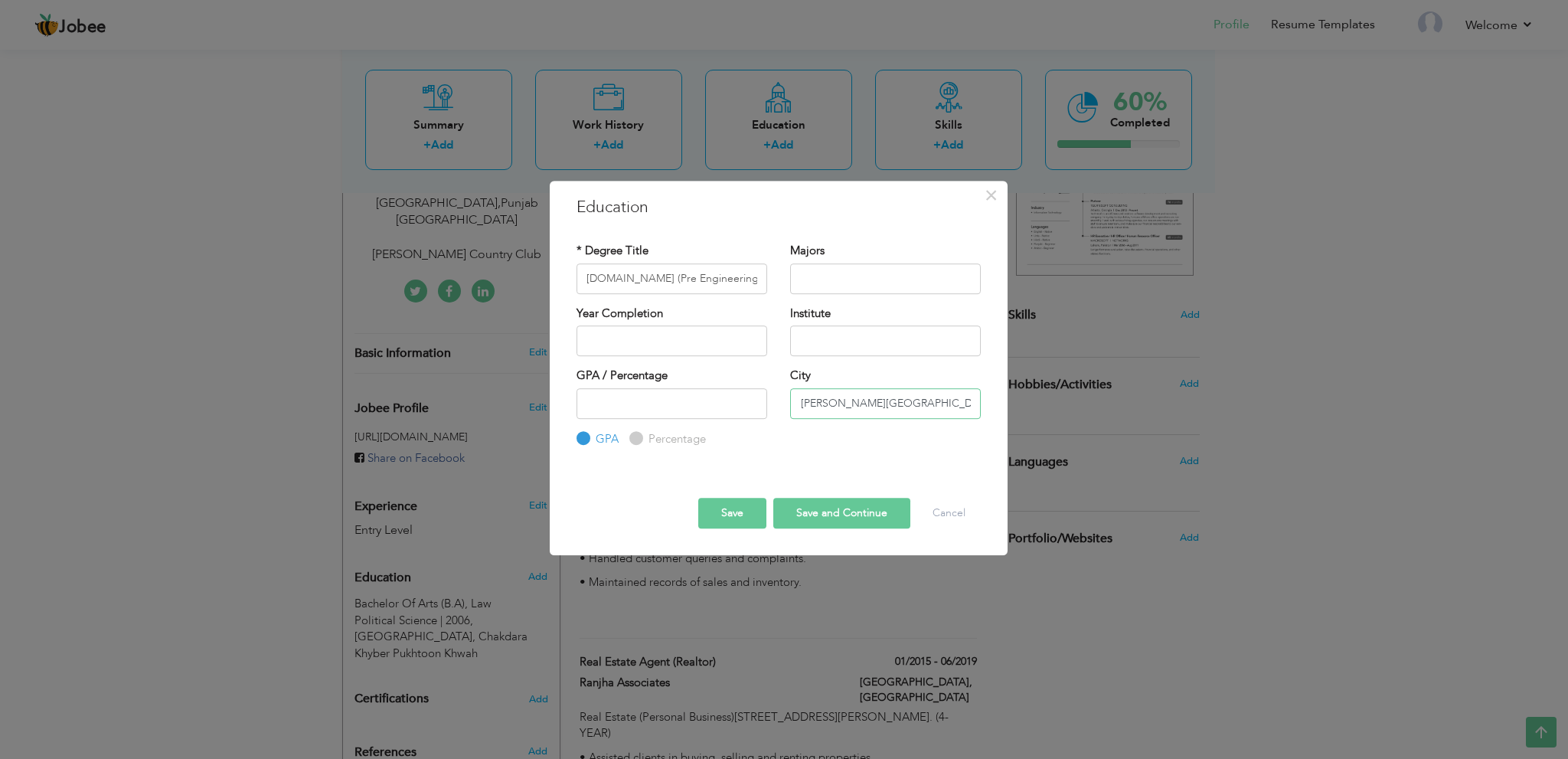
type input "Faiz Abad Saidu Sharif District Swat Khyber Pukhtoon Khwah Pakistan • Compl"
click at [841, 337] on input "text" at bounding box center [885, 340] width 191 height 30
paste input "International Education Academy School & College,"
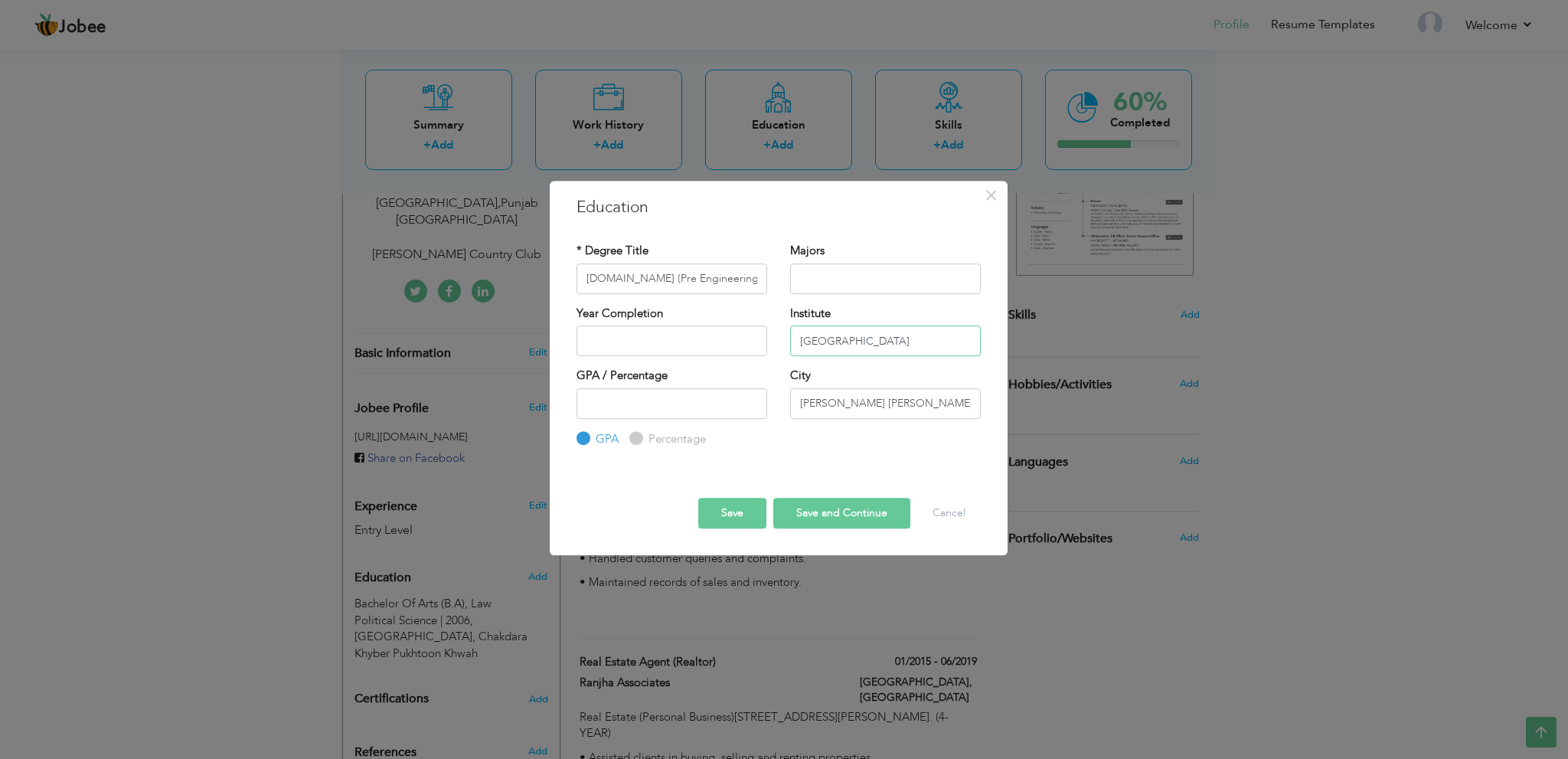
type input "International Education Academy School & College"
drag, startPoint x: 798, startPoint y: 404, endPoint x: 891, endPoint y: 409, distance: 93.1
click at [891, 409] on input "Faiz Abad Saidu Sharif District Swat Khyber Pukhtoon Khwah Pakistan • Compl" at bounding box center [885, 403] width 191 height 30
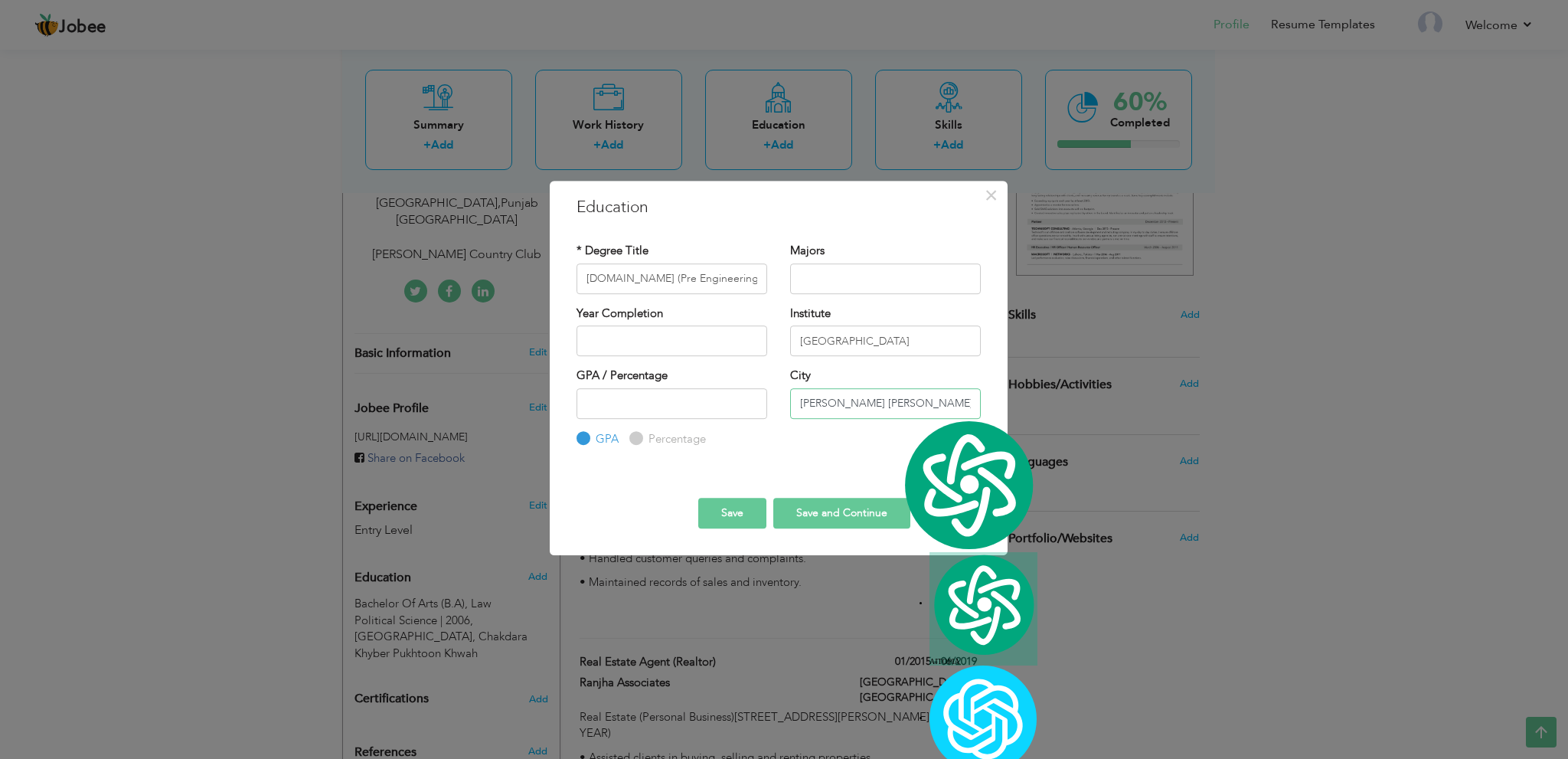
click at [925, 410] on input "Faiz Abad Saidu Sharif District Swat Khyber Pukhtoon Khwah Pakistan • Compl" at bounding box center [885, 403] width 191 height 30
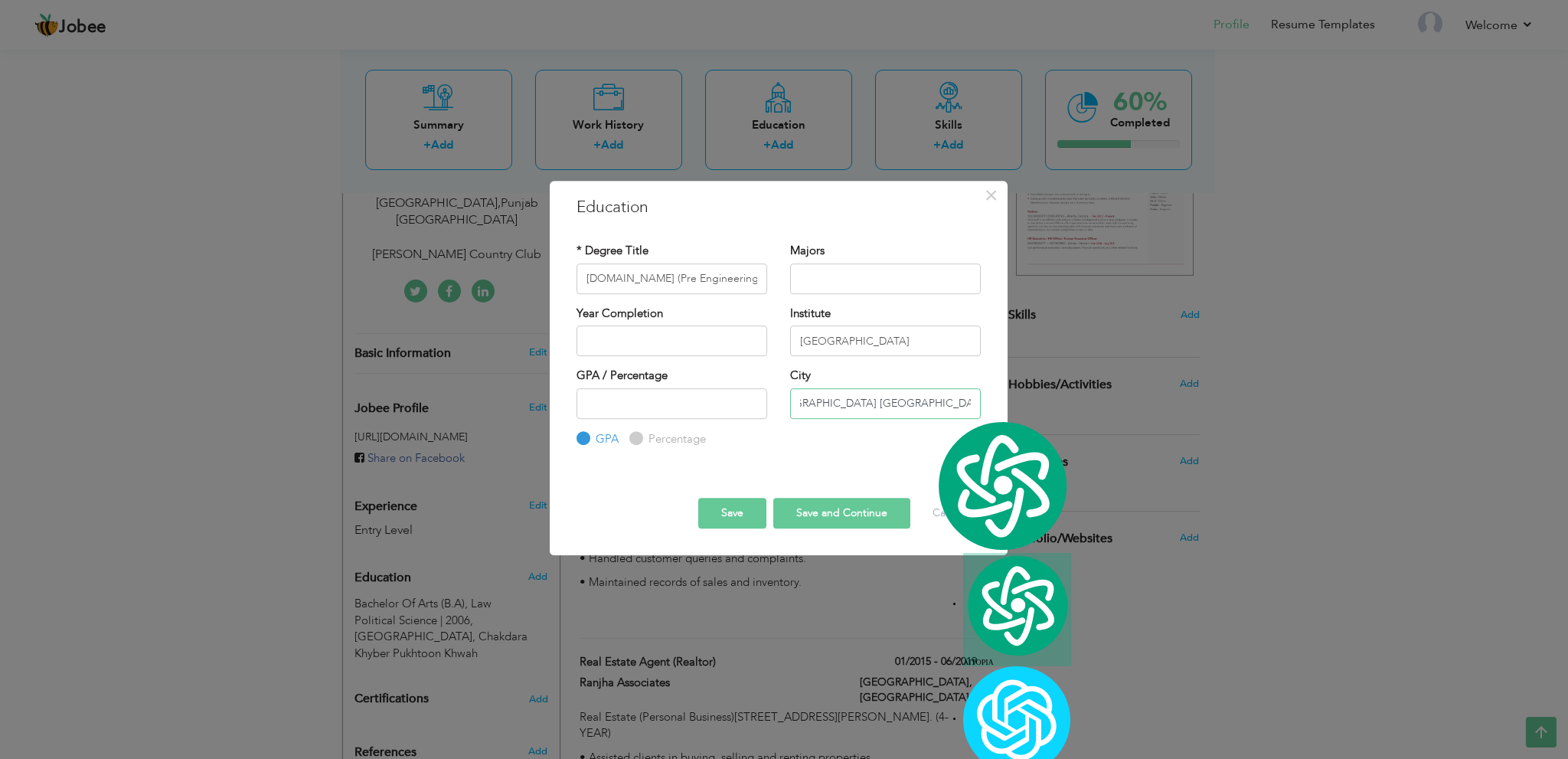
scroll to position [0, 162]
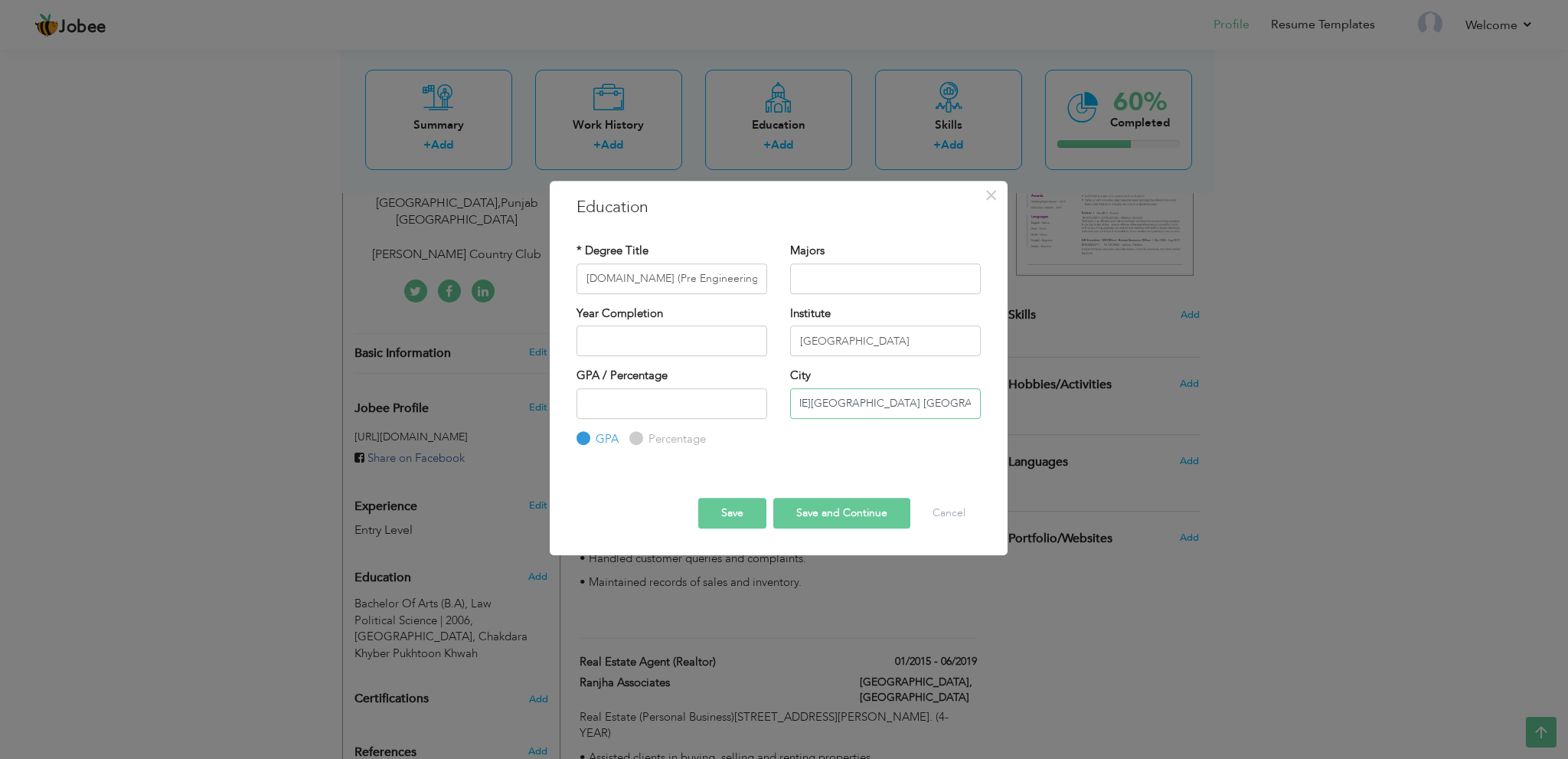
type input "Faiz Abad Saidu Sharif District Swat Khyber Pukhtoon Khwah Pakistan"
click at [931, 432] on div "GPA / Percentage GPA Percentage City" at bounding box center [778, 408] width 427 height 79
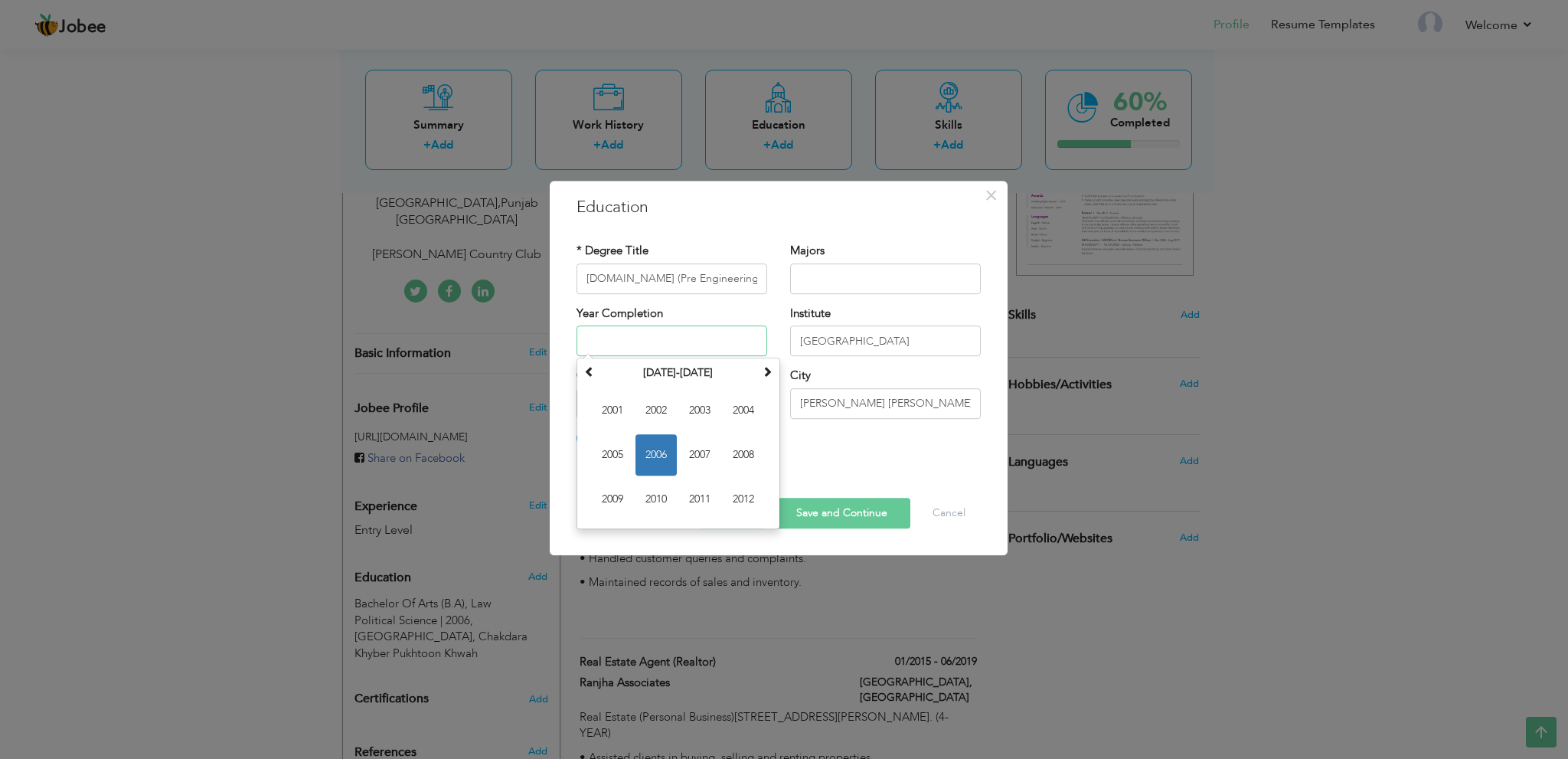
click at [701, 331] on input "text" at bounding box center [671, 340] width 191 height 30
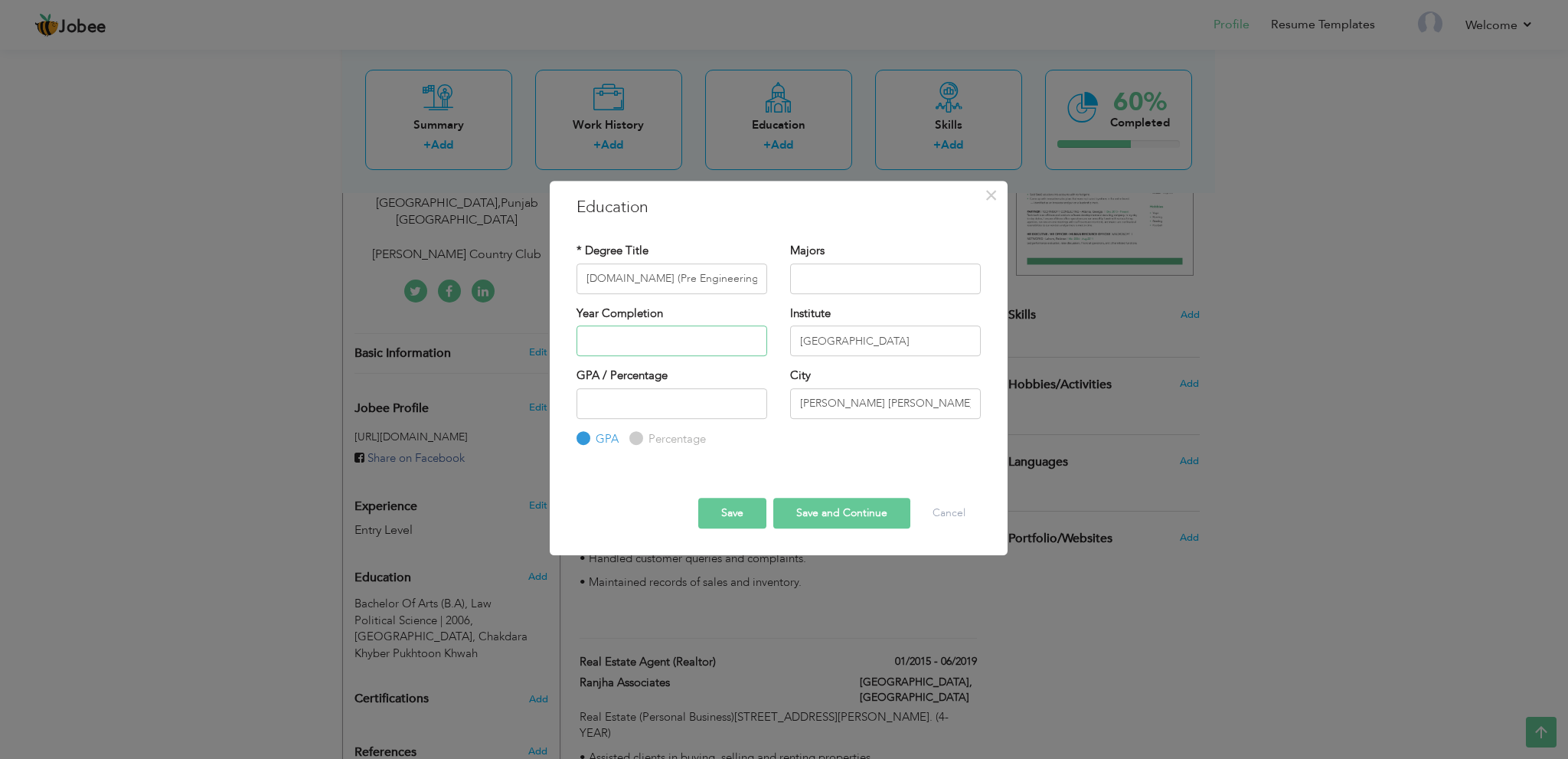
click at [683, 349] on input "text" at bounding box center [671, 340] width 191 height 30
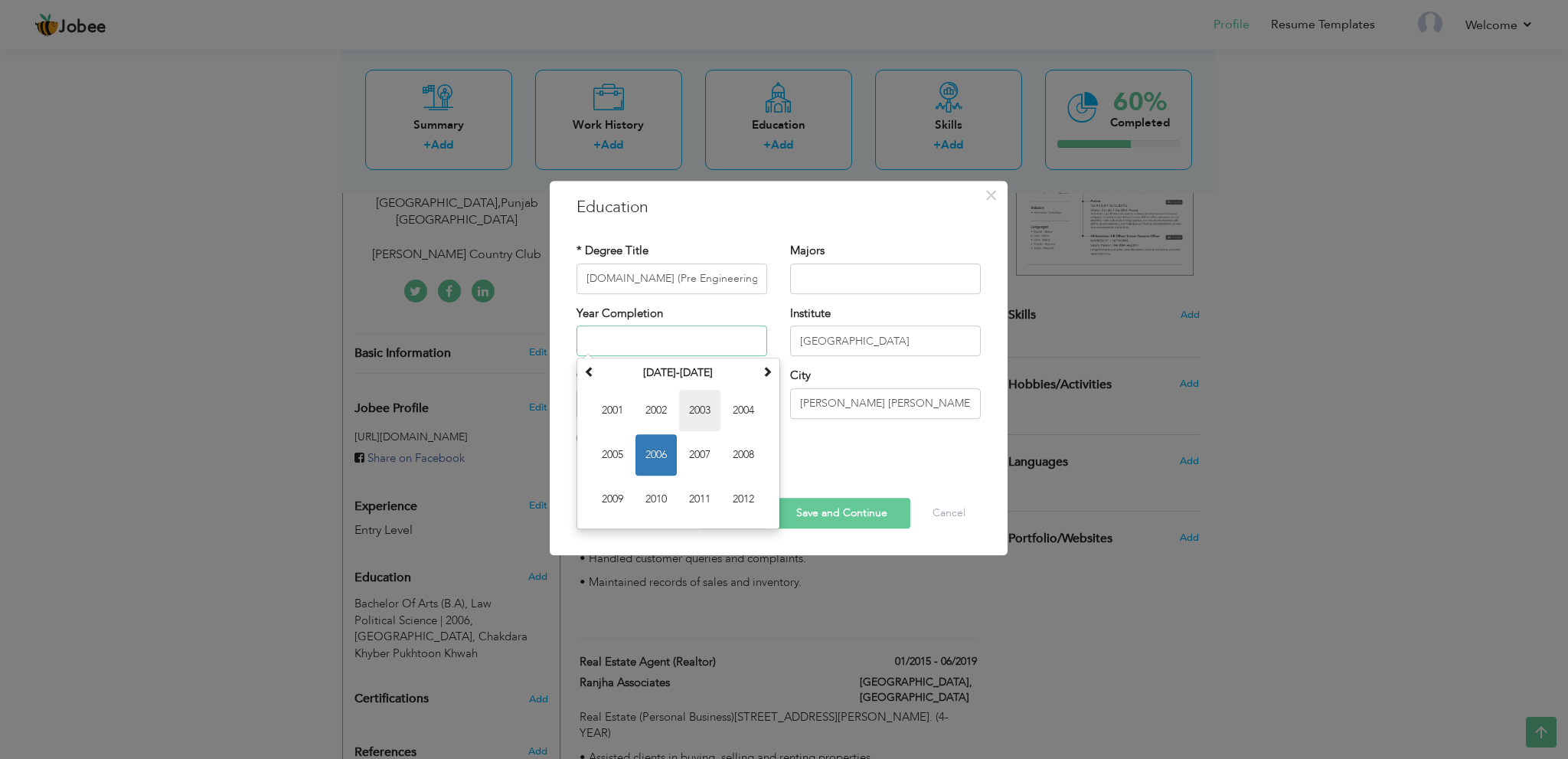
click at [696, 407] on span "2003" at bounding box center [700, 411] width 41 height 41
click at [651, 338] on input "2003" at bounding box center [671, 340] width 191 height 30
click at [747, 459] on span "2005" at bounding box center [743, 455] width 41 height 41
type input "2005"
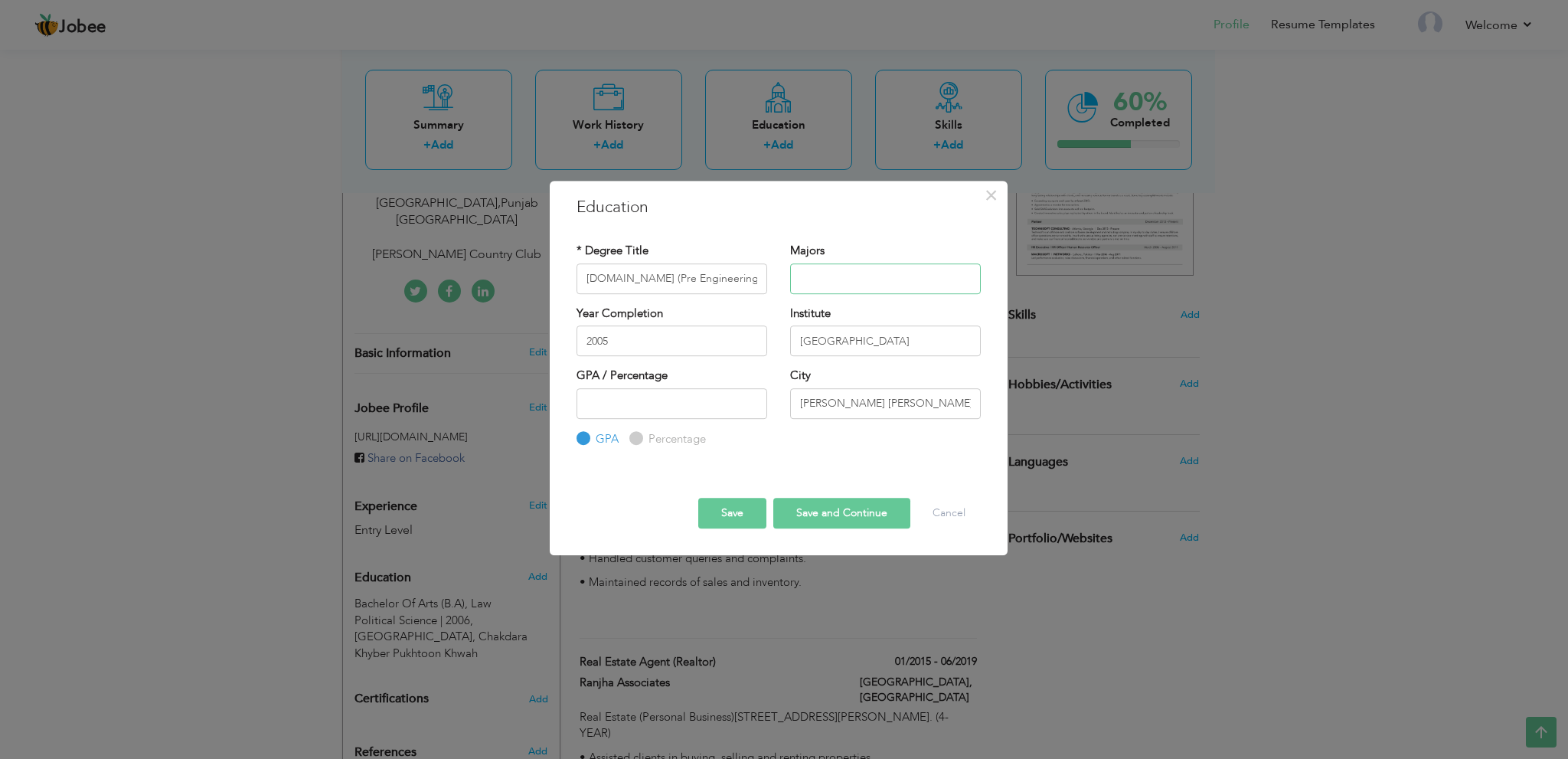
click at [850, 272] on input "text" at bounding box center [885, 278] width 191 height 30
paste input "Physics, Chemistry, Math, English, Pakistan Studies, Islamic Studies"
type input "Physics, Chemistry, Math, English, Pakistan Studies, Islamic Studies"
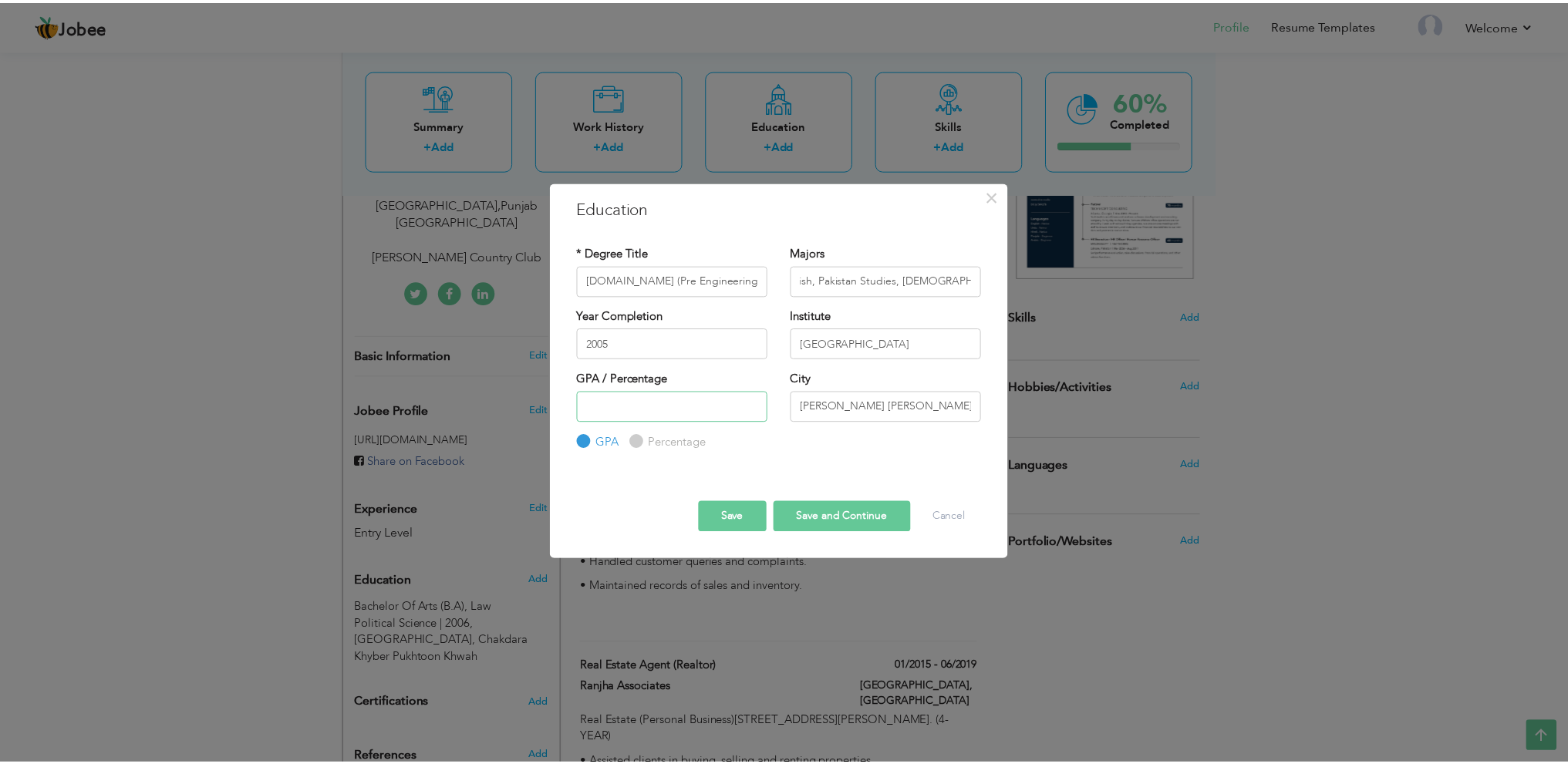
scroll to position [0, 0]
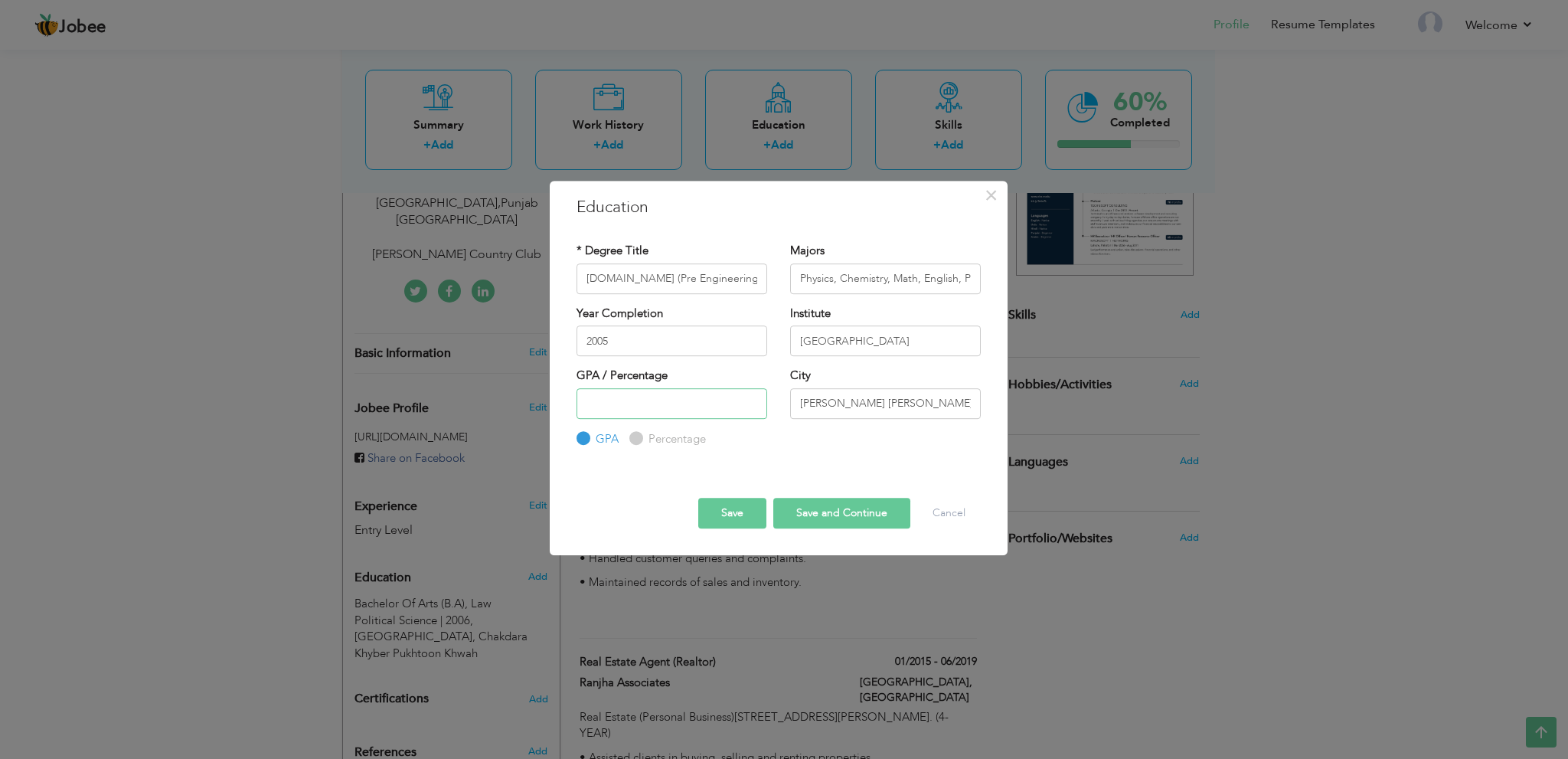
drag, startPoint x: 595, startPoint y: 407, endPoint x: 461, endPoint y: 405, distance: 134.0
click at [469, 406] on div "× Education * Degree Title F.Sc (Pre Engineering) Majors Physics, Chemistry, Ma…" at bounding box center [784, 379] width 1568 height 759
click at [730, 505] on button "Save" at bounding box center [732, 513] width 68 height 30
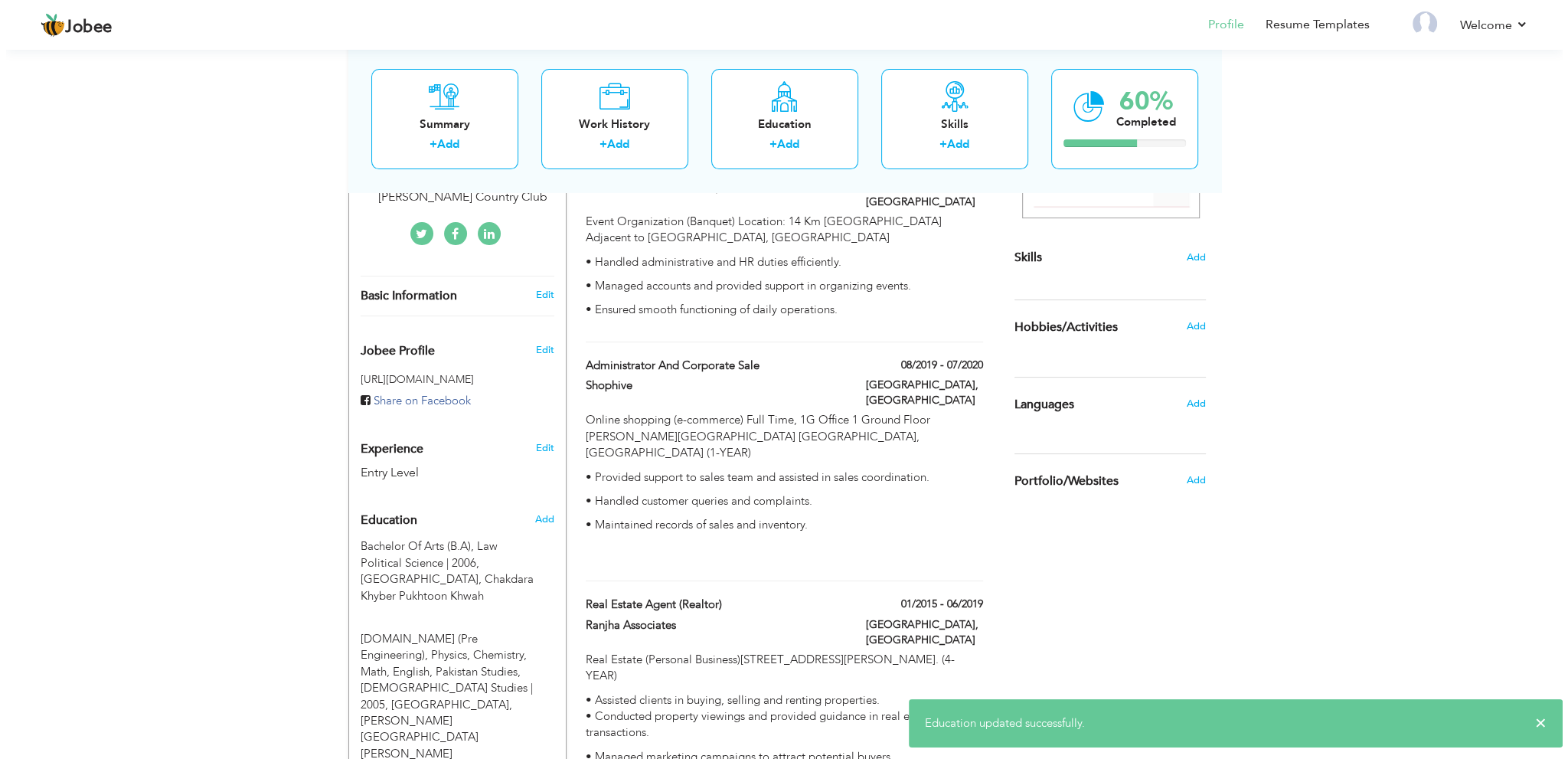
scroll to position [487, 0]
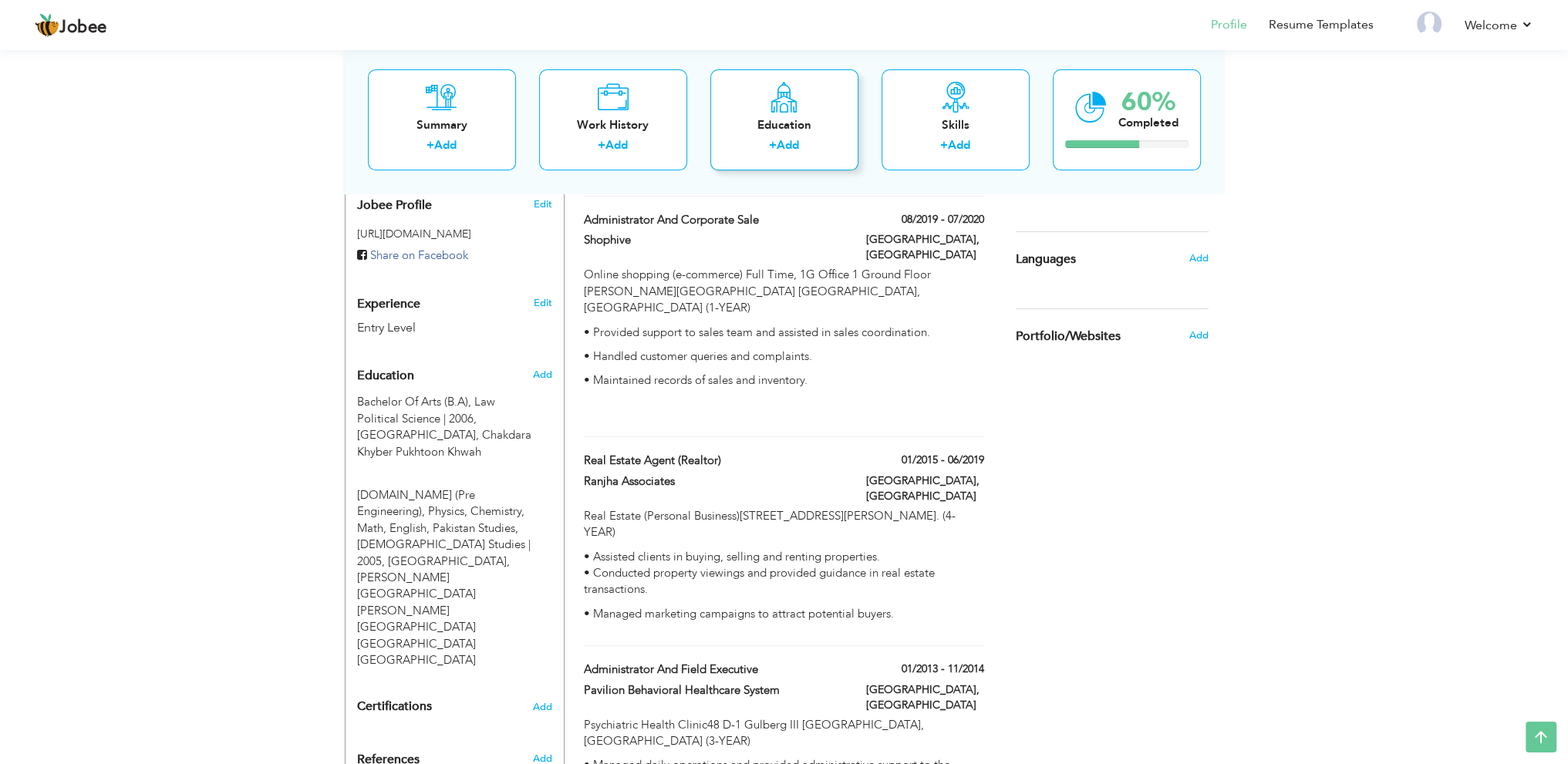
click at [789, 117] on div "Education" at bounding box center [784, 125] width 123 height 17
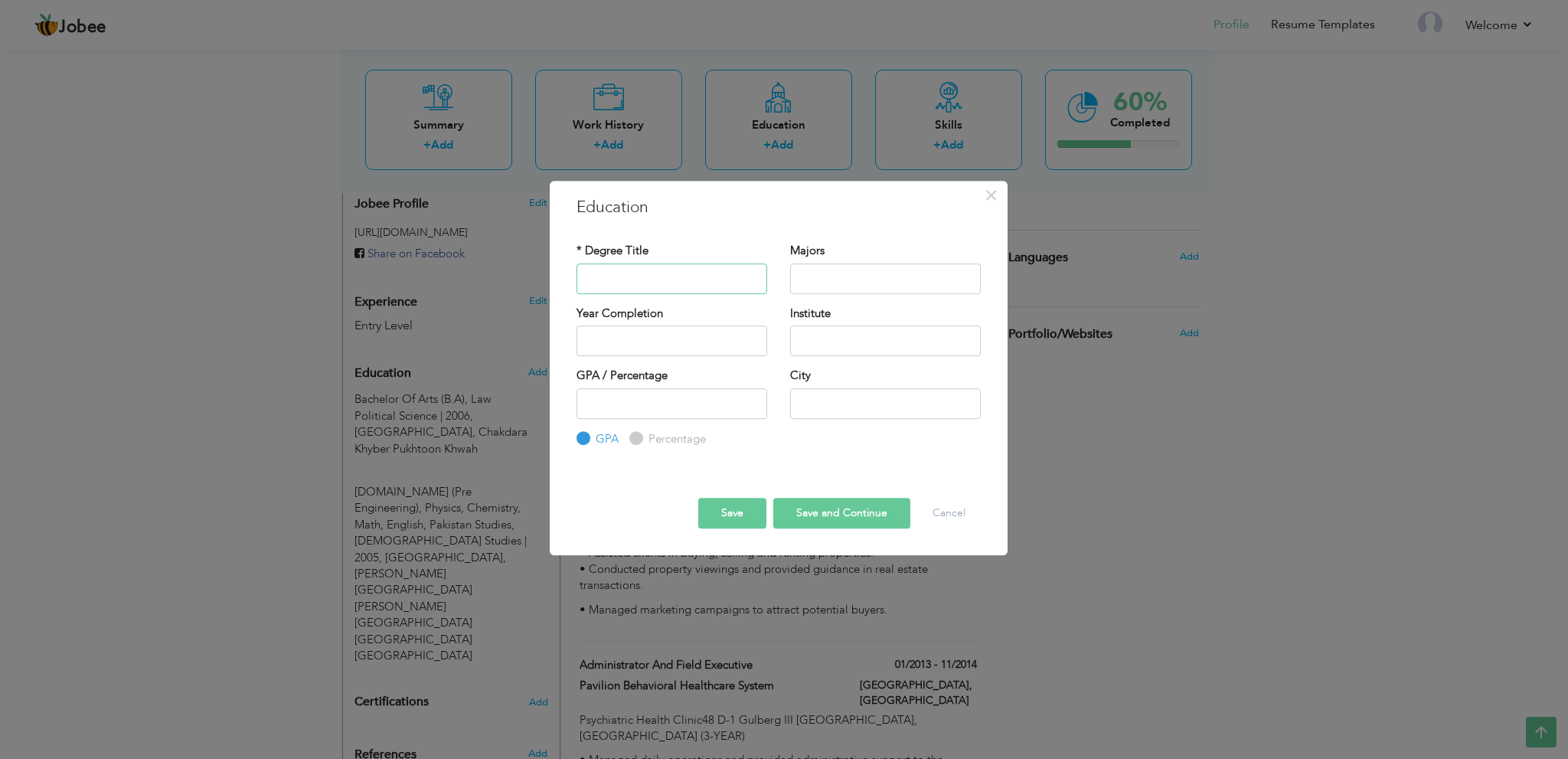
paste input "Ssc (Science),"
click at [595, 278] on input "Ssc (Science)" at bounding box center [671, 278] width 191 height 30
type input "SSC (Science)"
click at [845, 275] on input "text" at bounding box center [885, 278] width 191 height 30
paste input "• Majors: Physics, Chemistry, Math, English, Pakistan Studies, Islamic Studies"
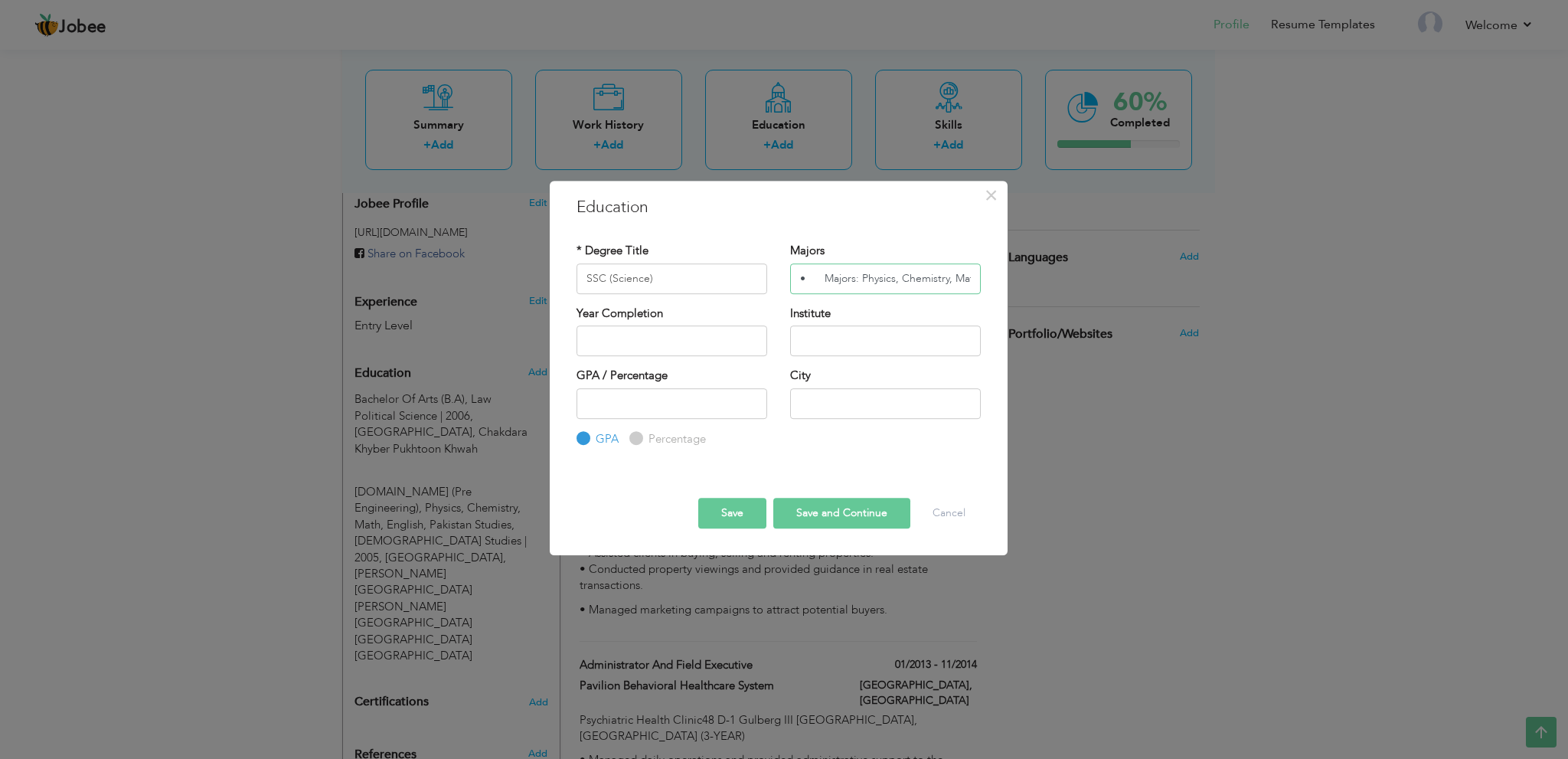
scroll to position [0, 195]
type input "• Majors: Physics, Chemistry, Math, English, Pakistan Studies, Islamic Studies"
click at [844, 336] on input "text" at bounding box center [885, 340] width 191 height 30
type input "International Education Academy School & College"
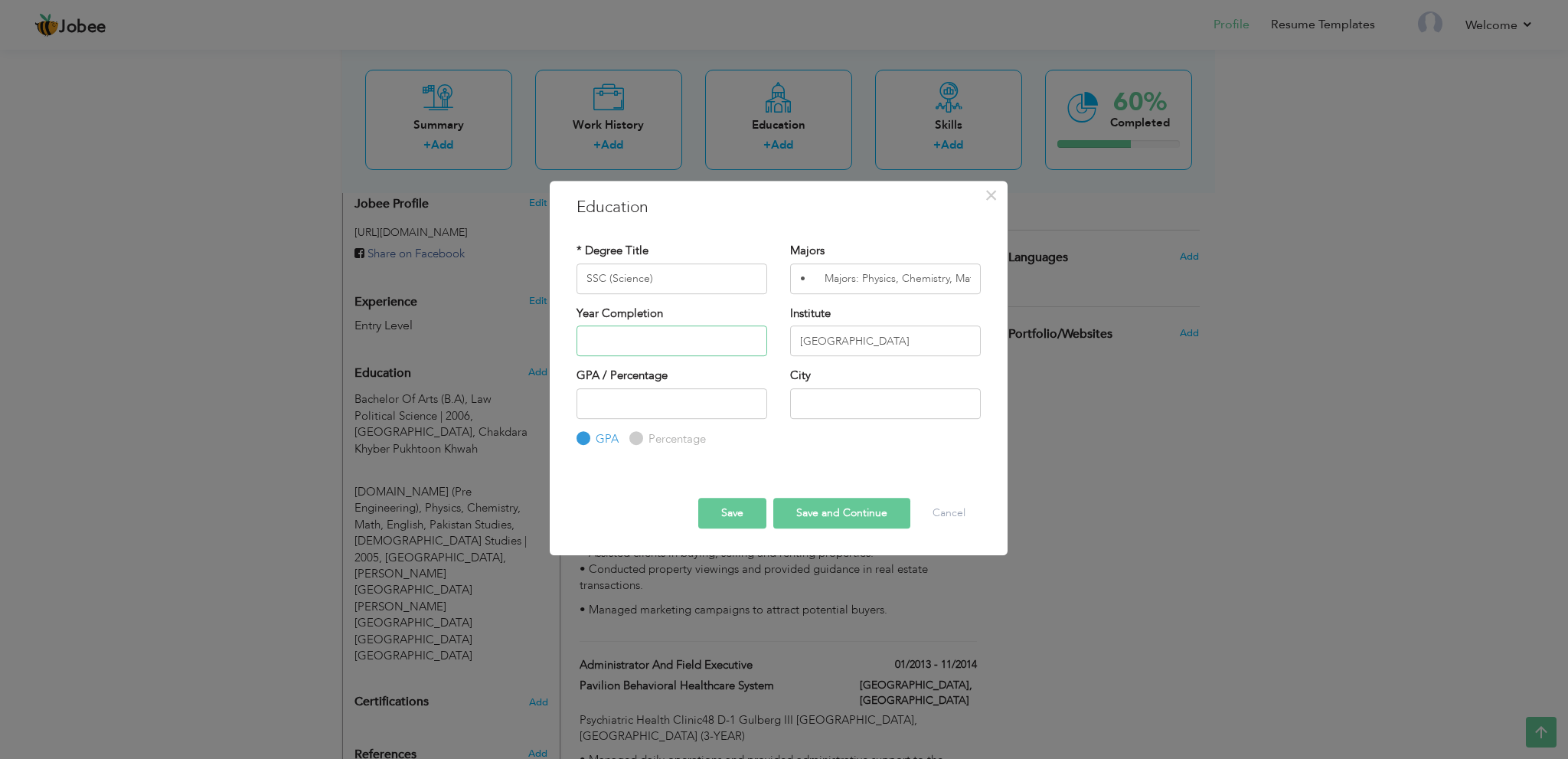
click at [710, 343] on input "text" at bounding box center [671, 340] width 191 height 30
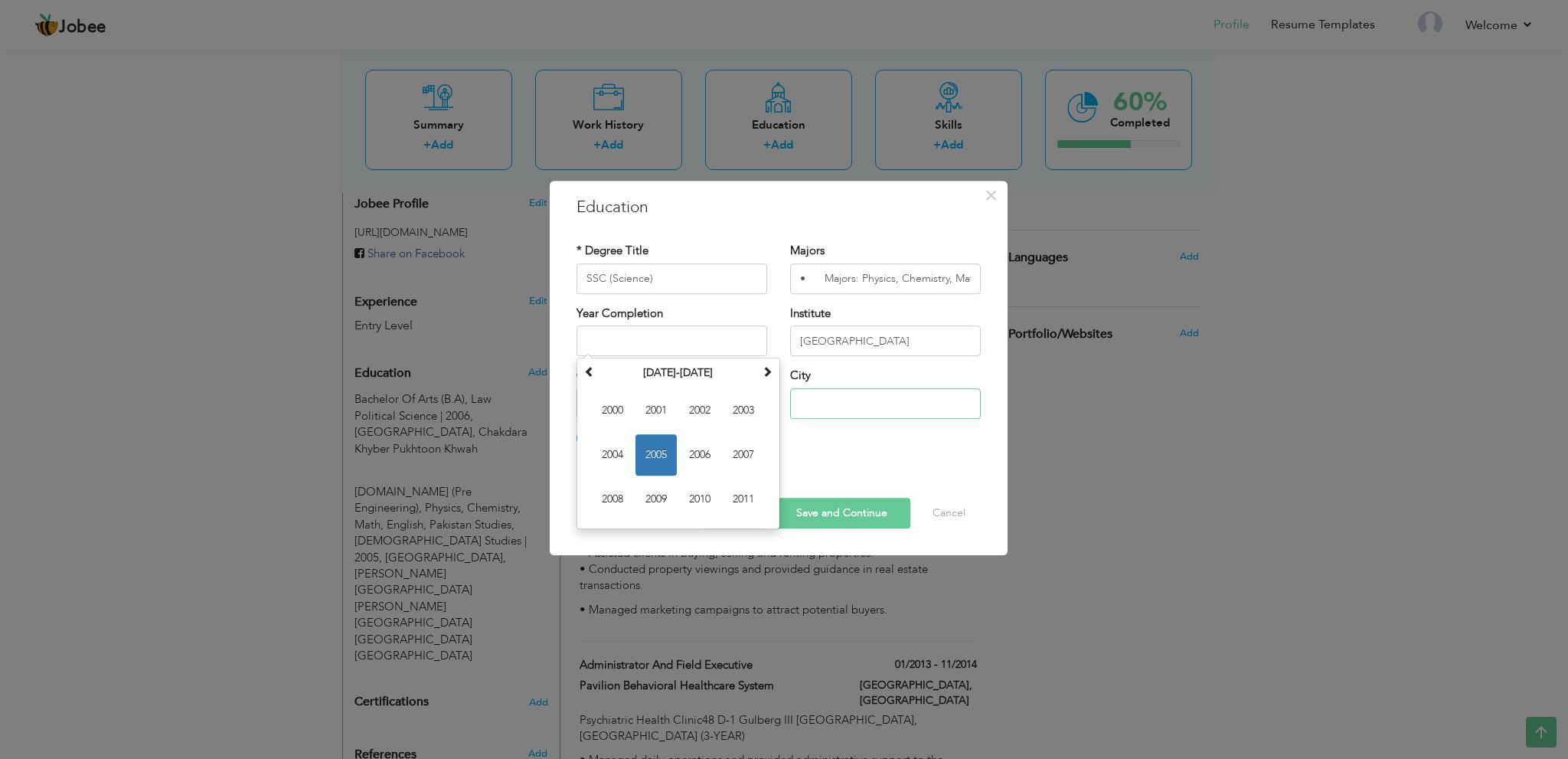
click at [845, 395] on input "text" at bounding box center [885, 403] width 191 height 30
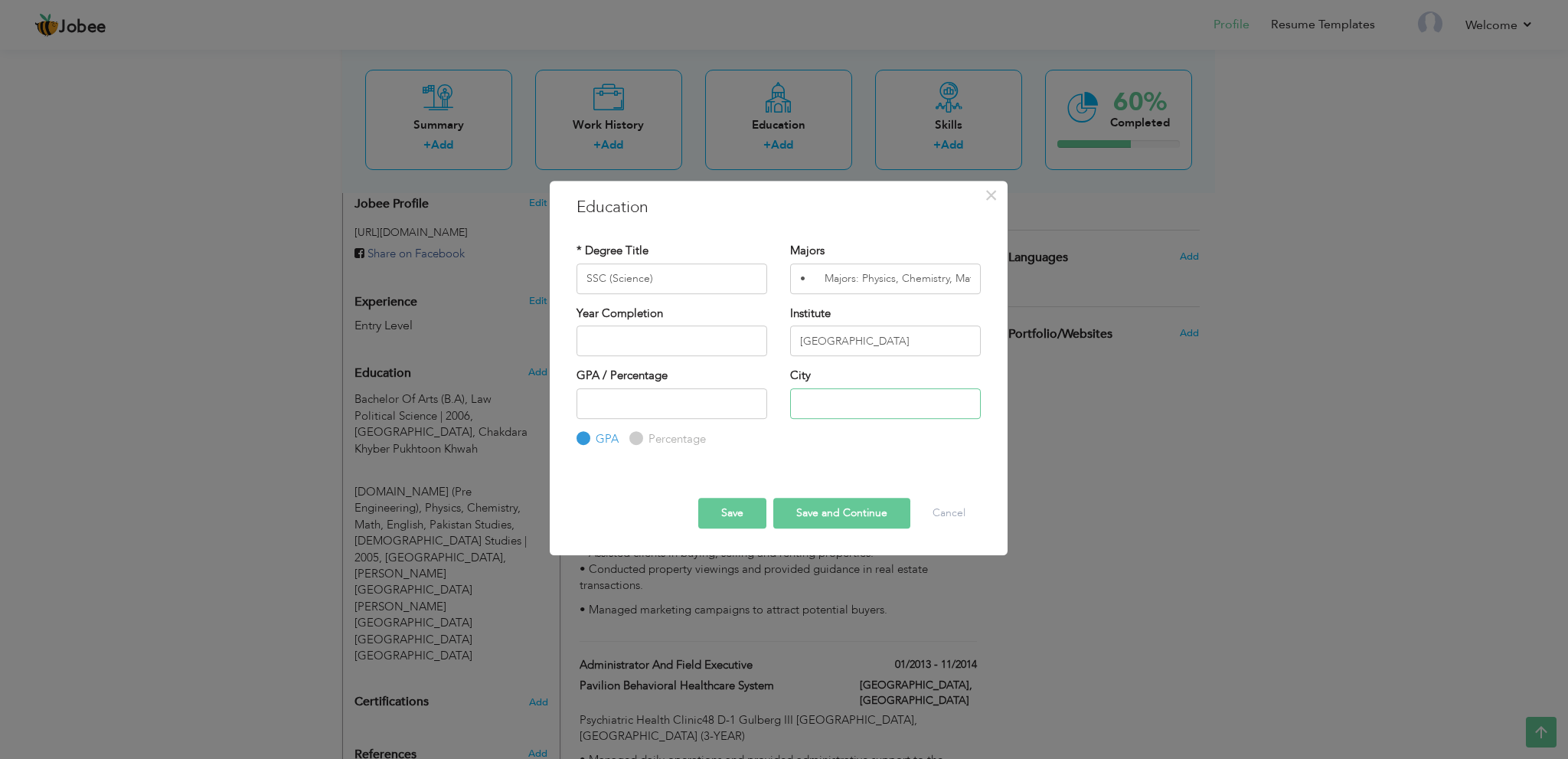
paste input "Faiz Abad Saidu Sharif Khyber Pukhtoon Khwah Pakistan"
type input "Faiz Abad Saidu Sharif Khyber Pukhtoon Khwah Pakistan"
click at [692, 345] on input "text" at bounding box center [671, 340] width 191 height 30
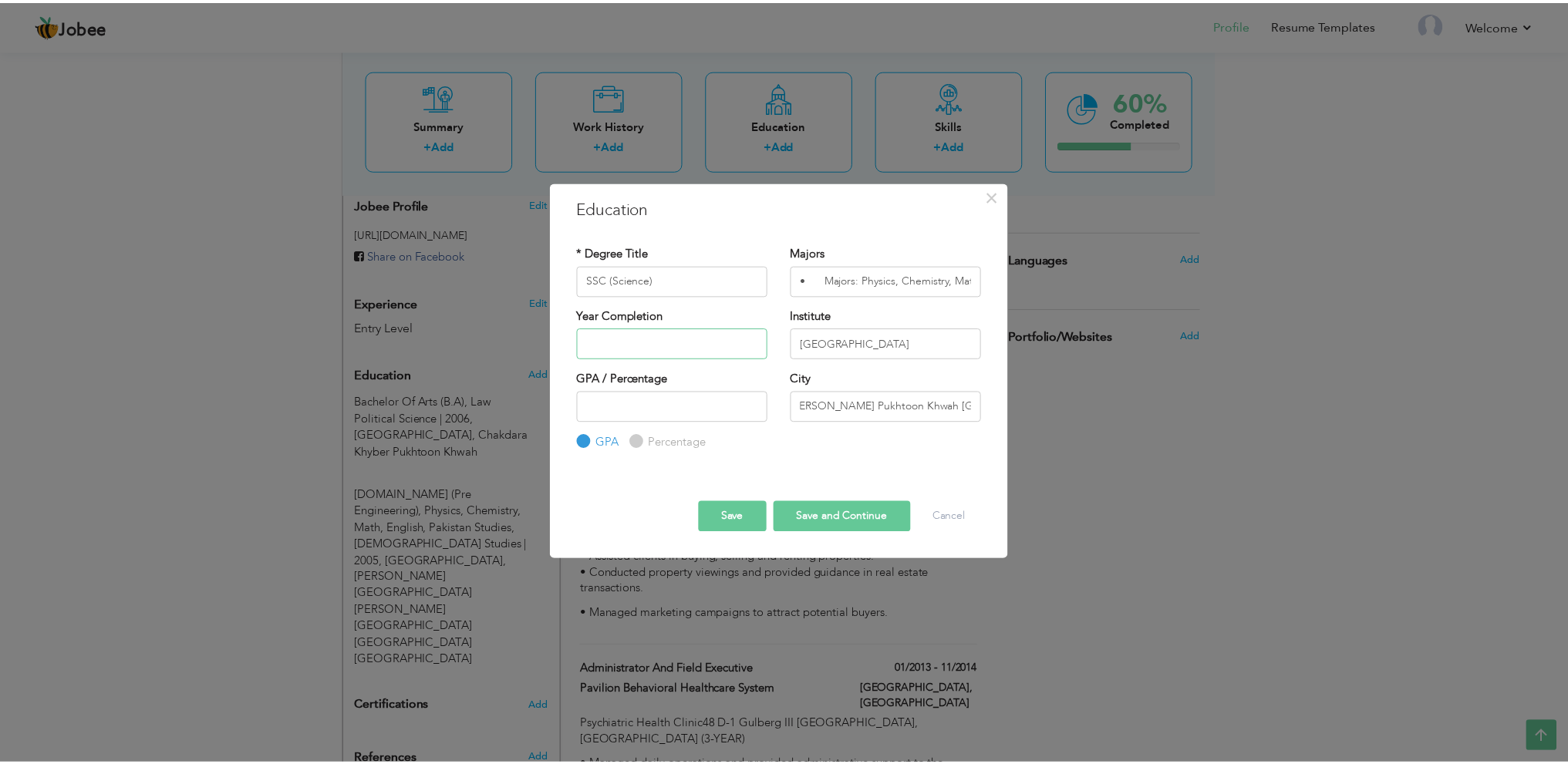
scroll to position [0, 0]
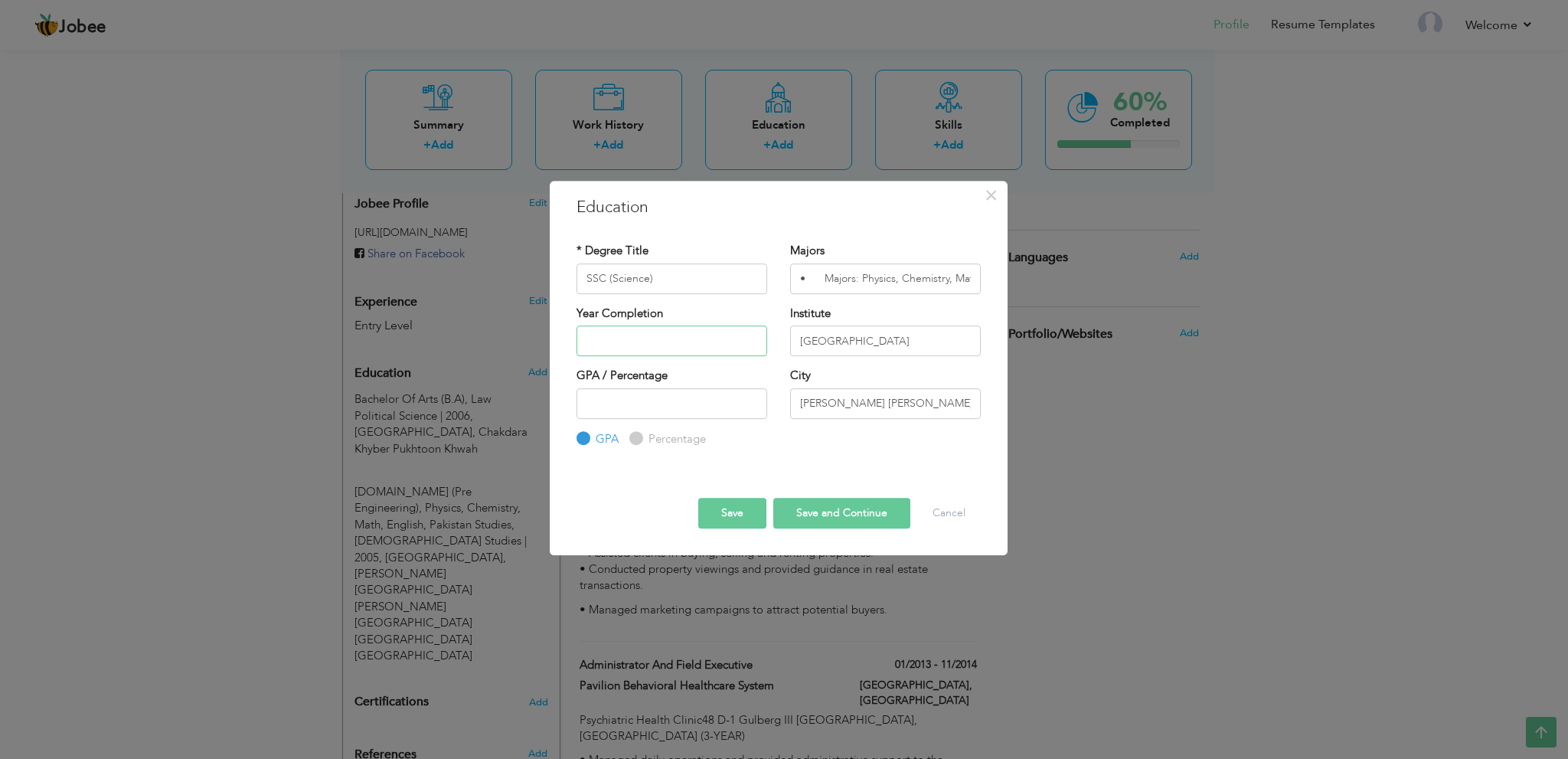
click at [661, 339] on input "text" at bounding box center [671, 340] width 191 height 30
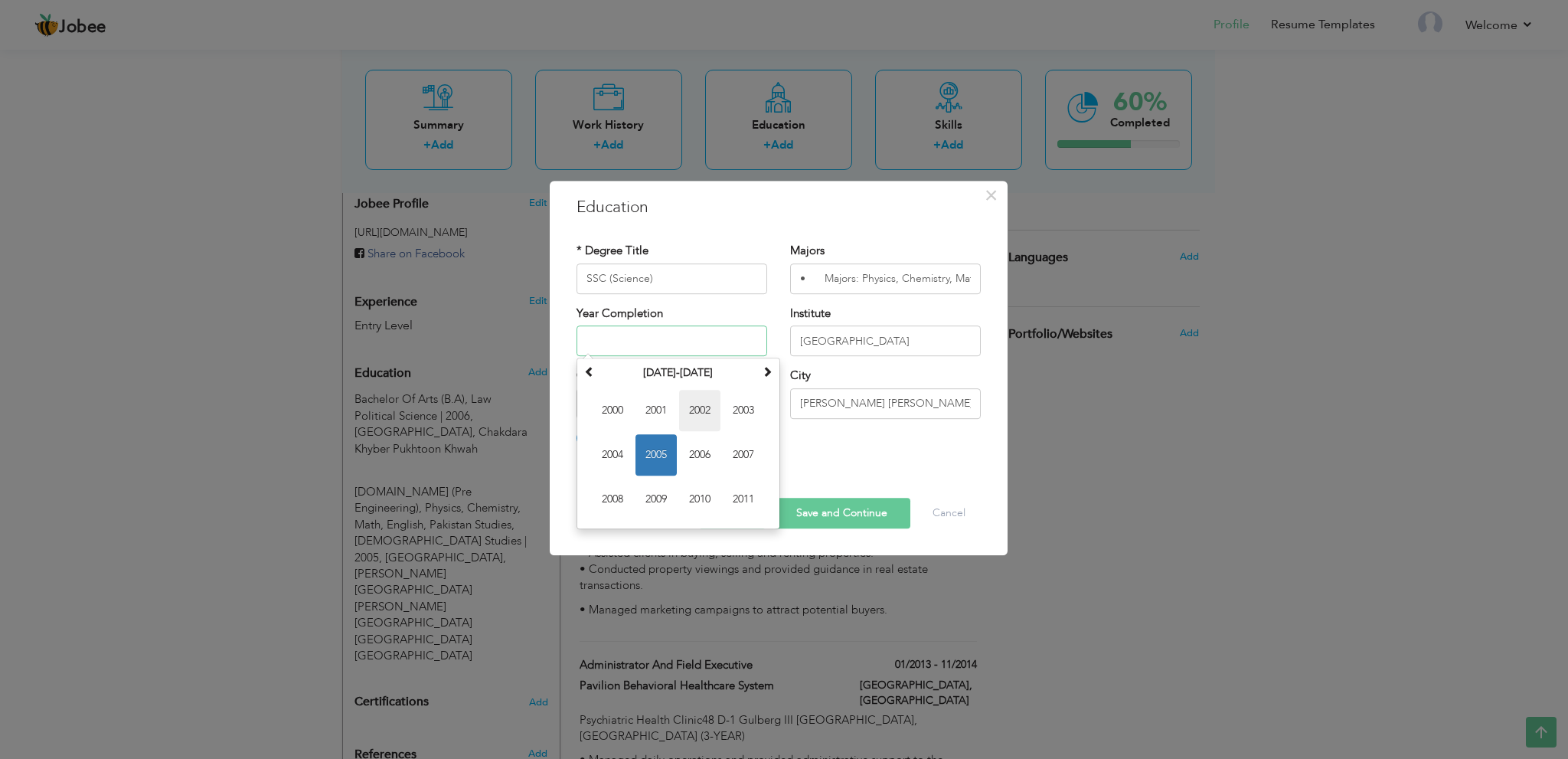
click at [695, 404] on span "2002" at bounding box center [700, 411] width 41 height 41
type input "2002"
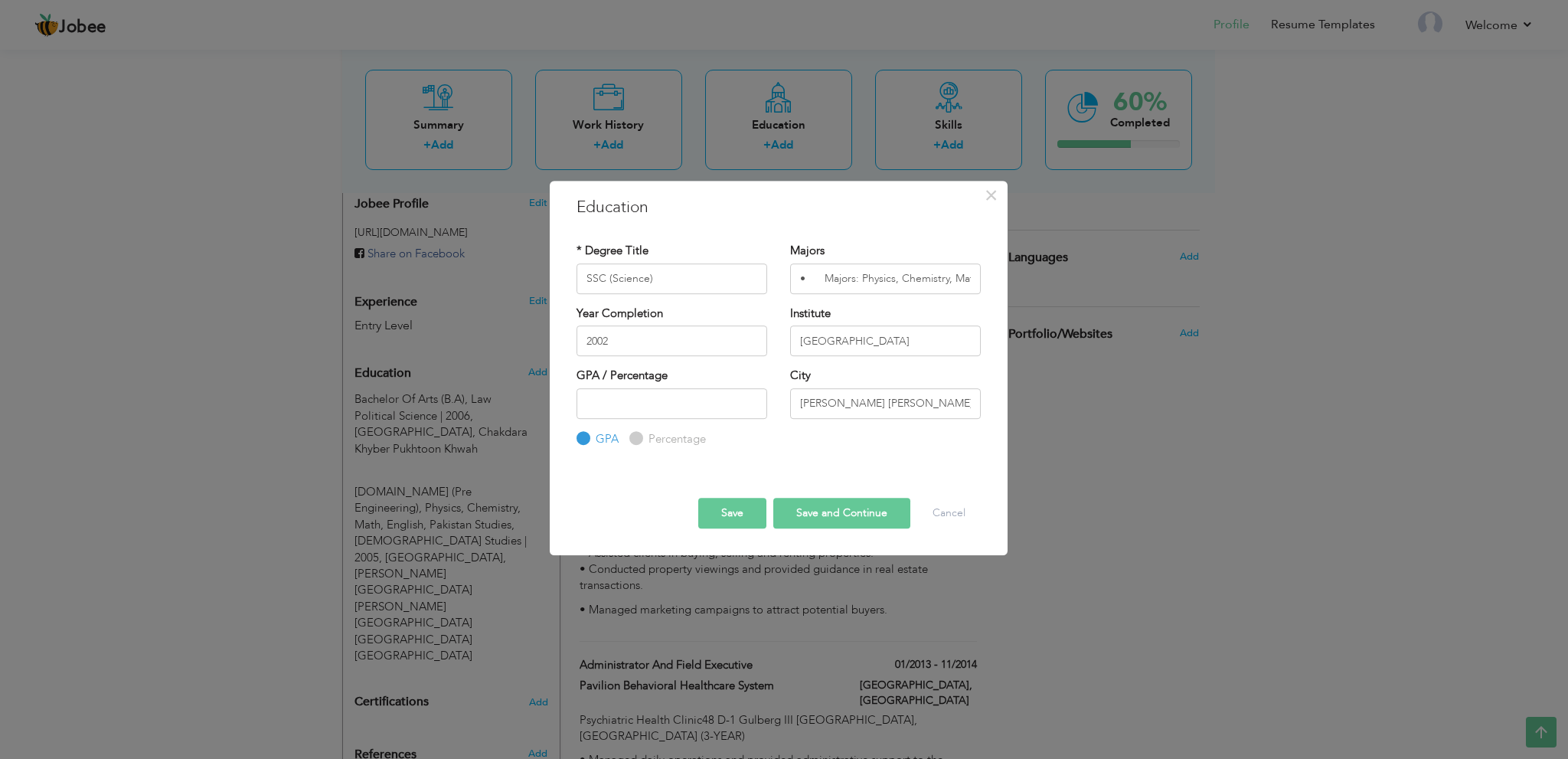
click at [728, 512] on button "Save" at bounding box center [732, 513] width 68 height 30
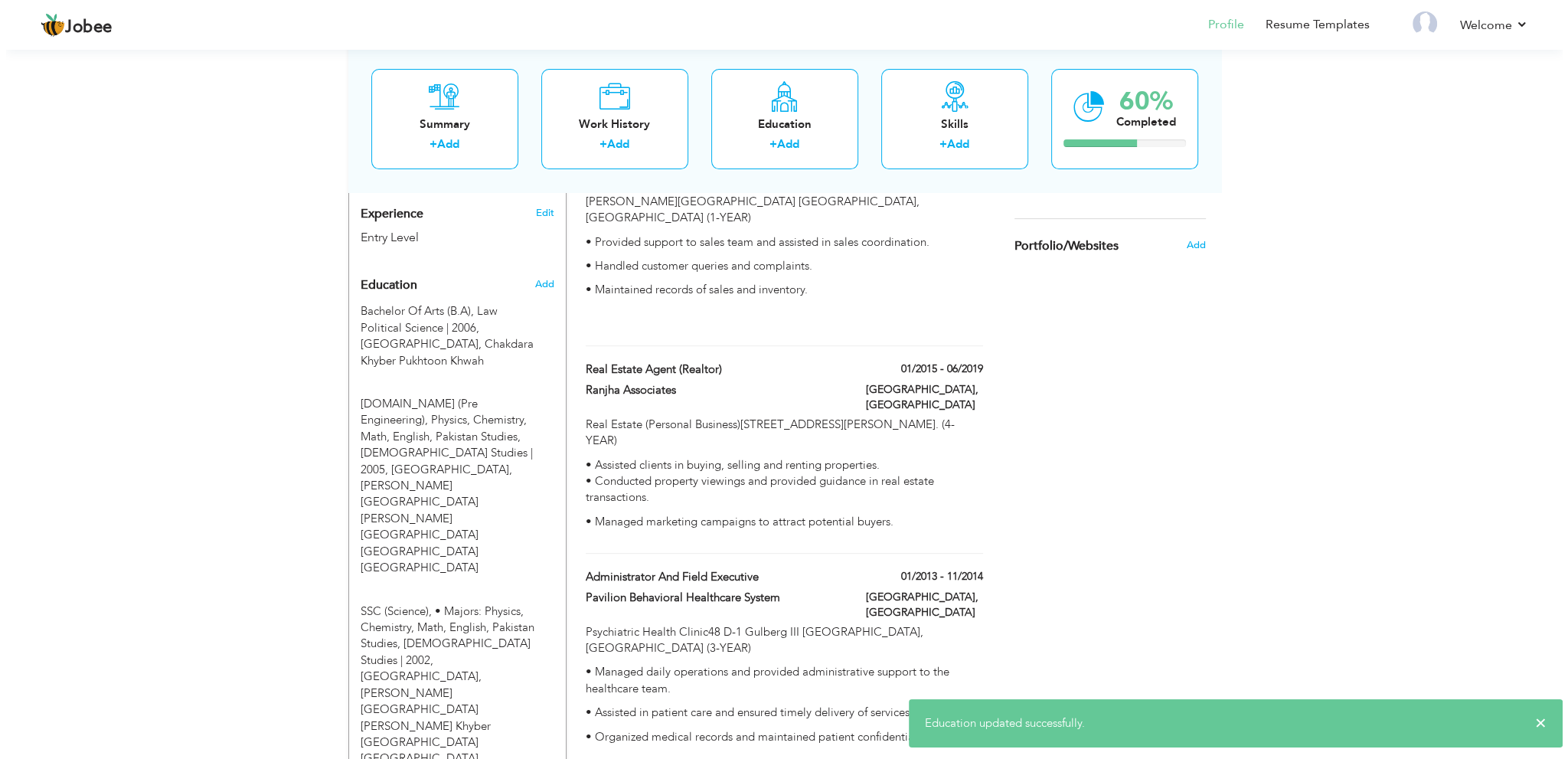
scroll to position [589, 0]
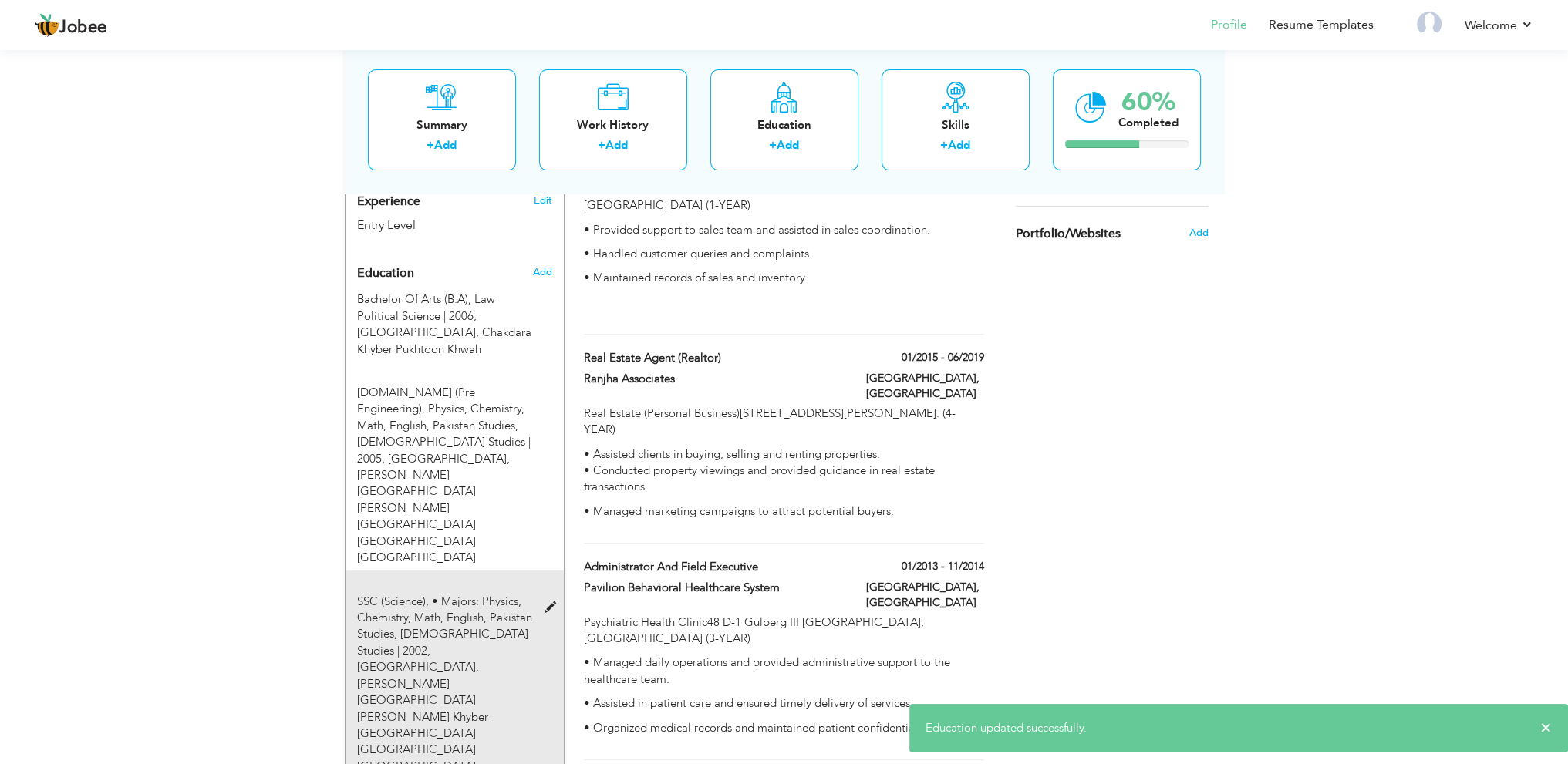
click at [551, 602] on span at bounding box center [553, 608] width 19 height 11
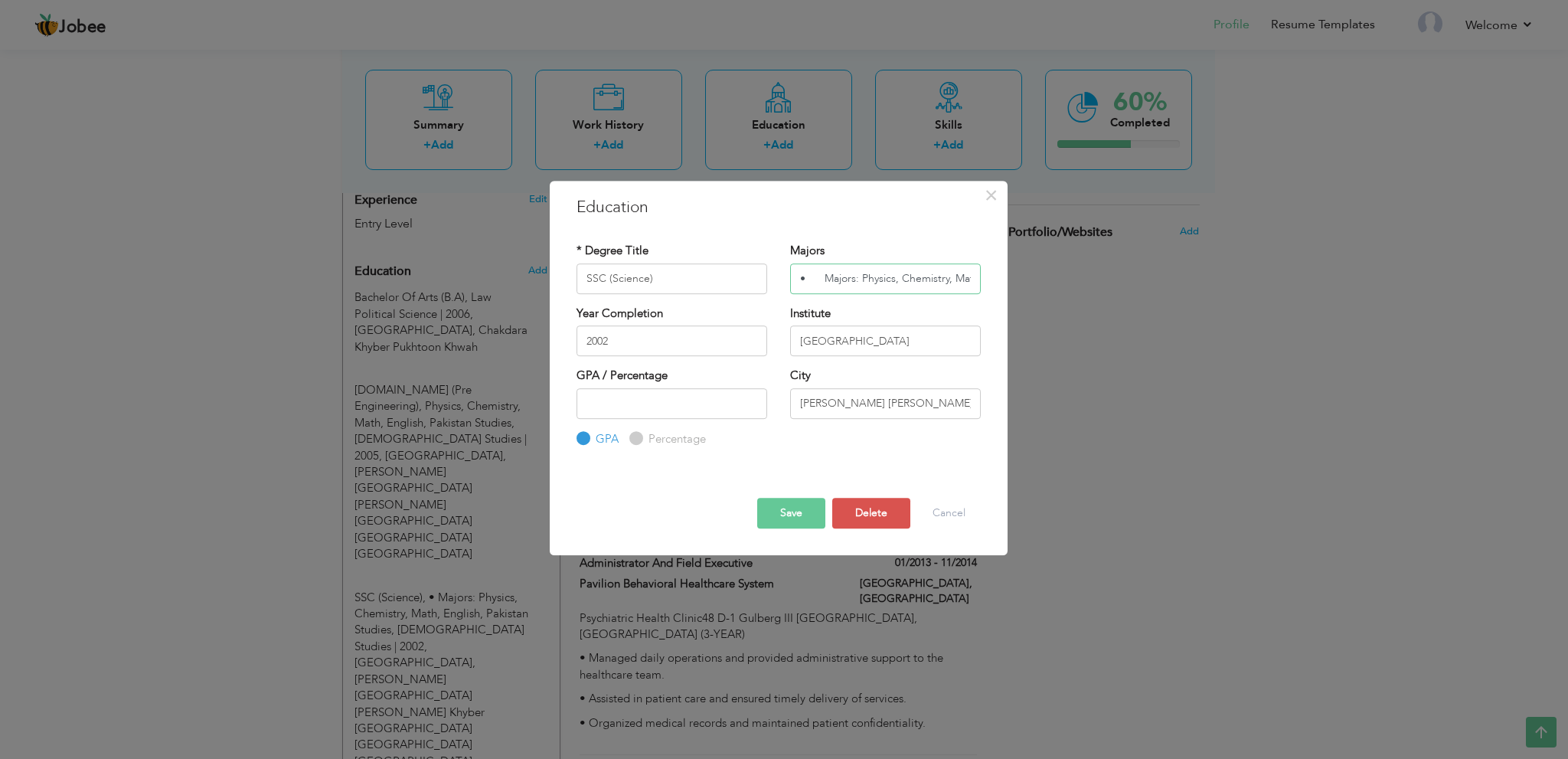
click at [807, 281] on input "• Majors: Physics, Chemistry, Math, English, Pakistan Studies, Islamic Studies" at bounding box center [885, 278] width 191 height 30
type input "Majors: Physics, Chemistry, Math, English, Pakistan Studies, Islamic Studies"
drag, startPoint x: 679, startPoint y: 279, endPoint x: 521, endPoint y: 281, distance: 158.0
click at [521, 281] on div "× Education * Degree Title SSC (Science) Majors Majors: Physics, Chemistry, Mat…" at bounding box center [784, 379] width 1568 height 759
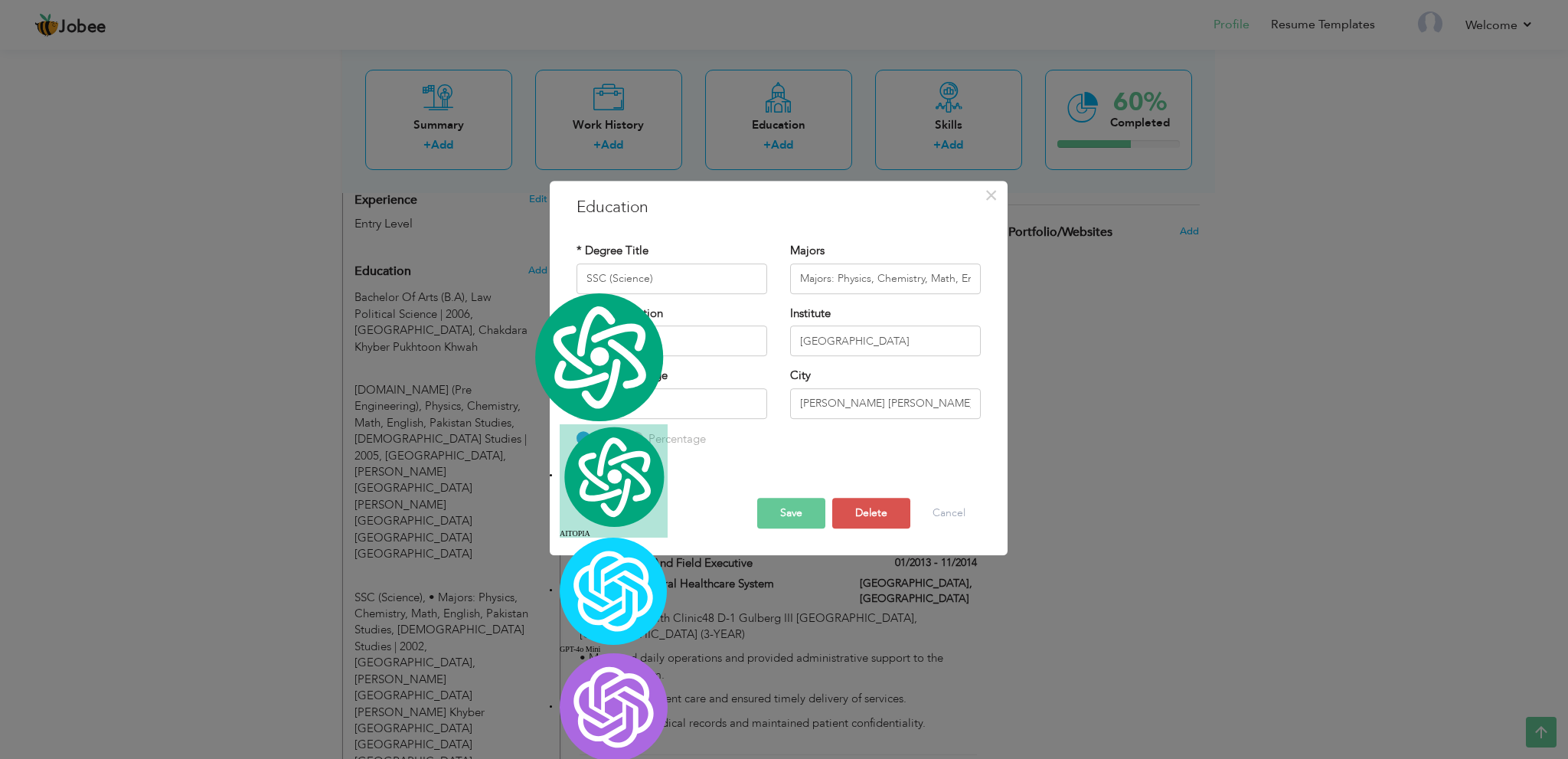
click at [783, 514] on button "Save" at bounding box center [790, 513] width 68 height 30
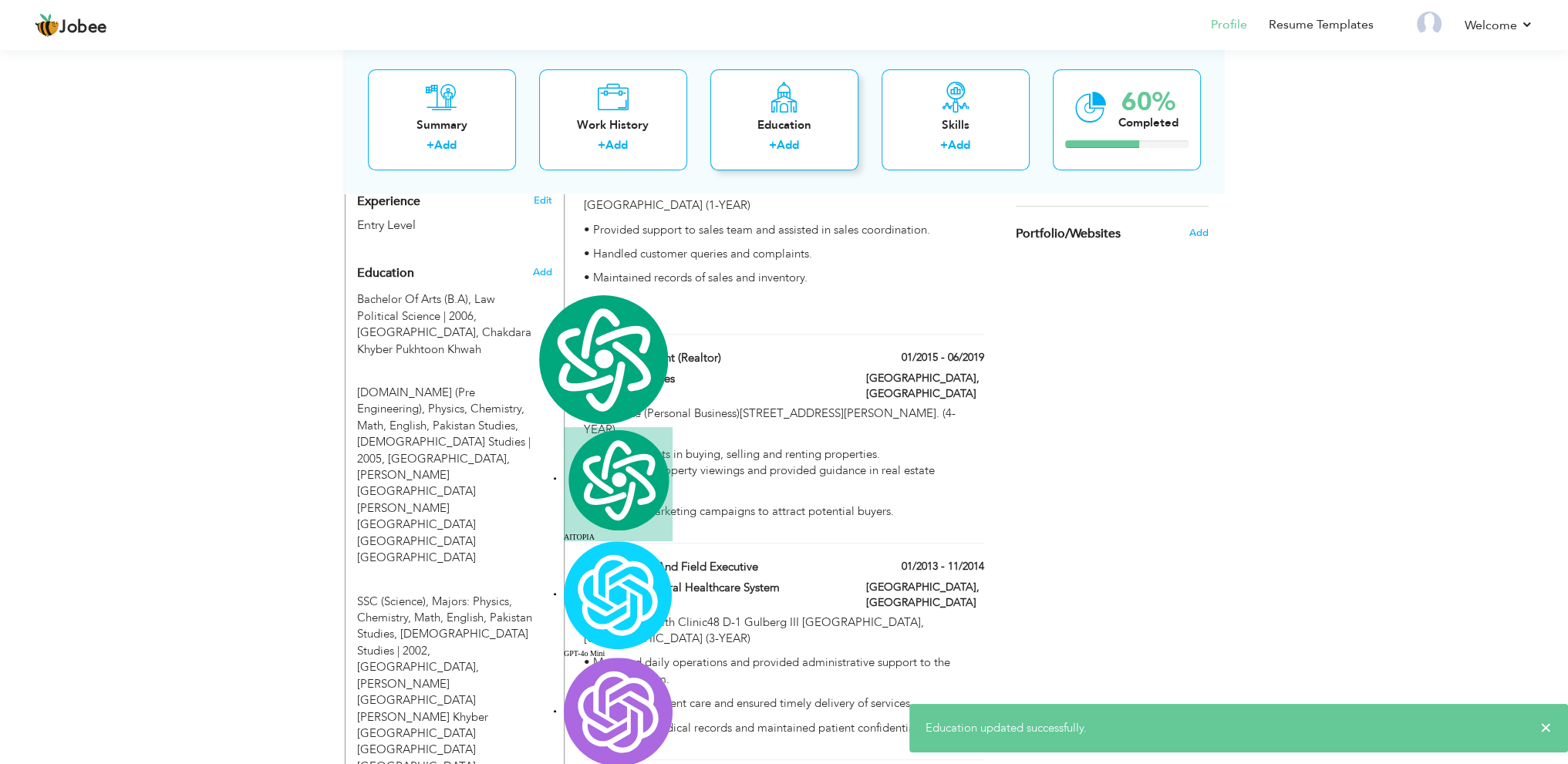
click at [791, 138] on link "Add" at bounding box center [788, 146] width 23 height 16
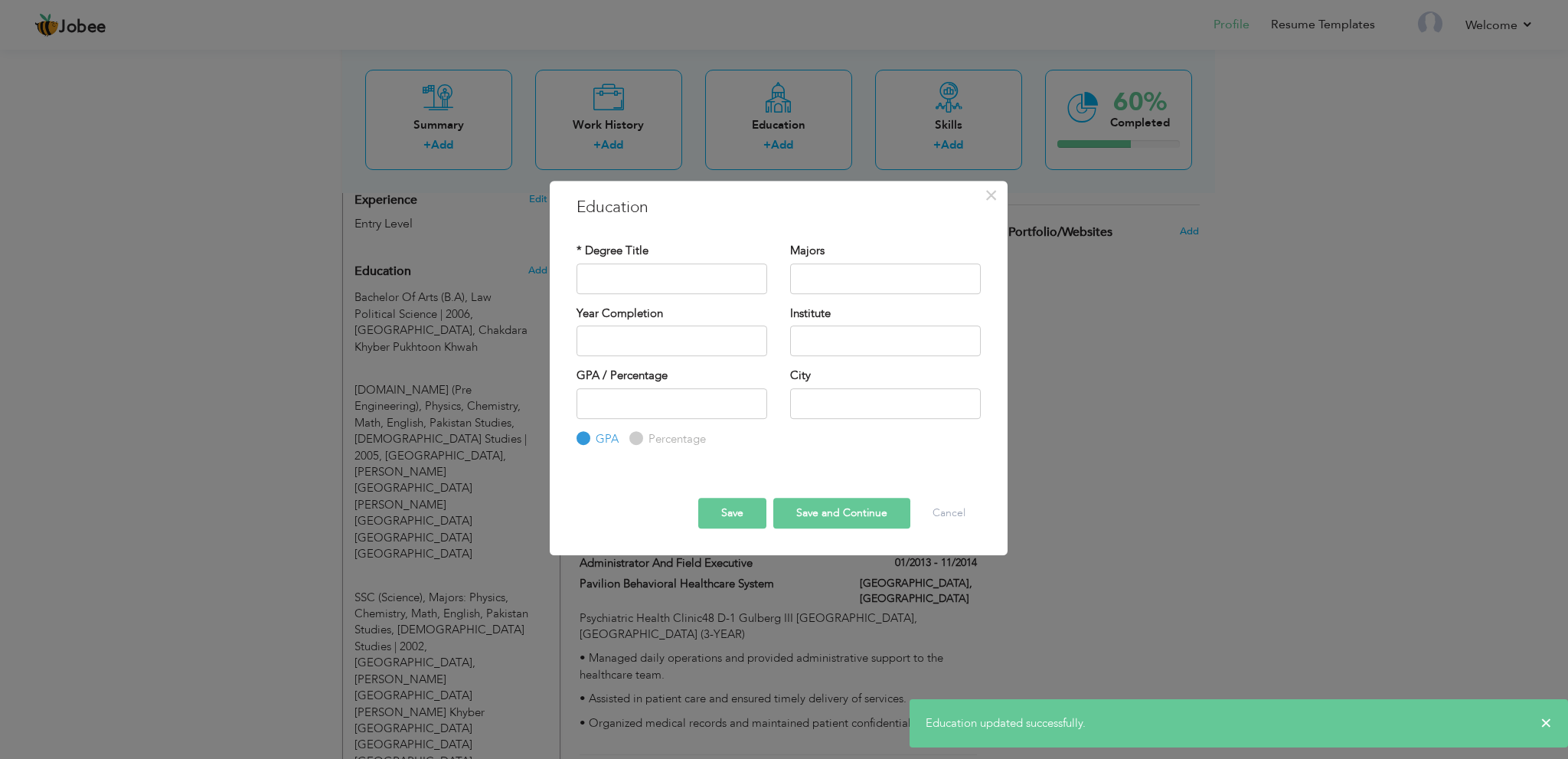
click at [1078, 456] on div "× Education * Degree Title Majors Year Completion Institute GPA" at bounding box center [784, 379] width 1568 height 759
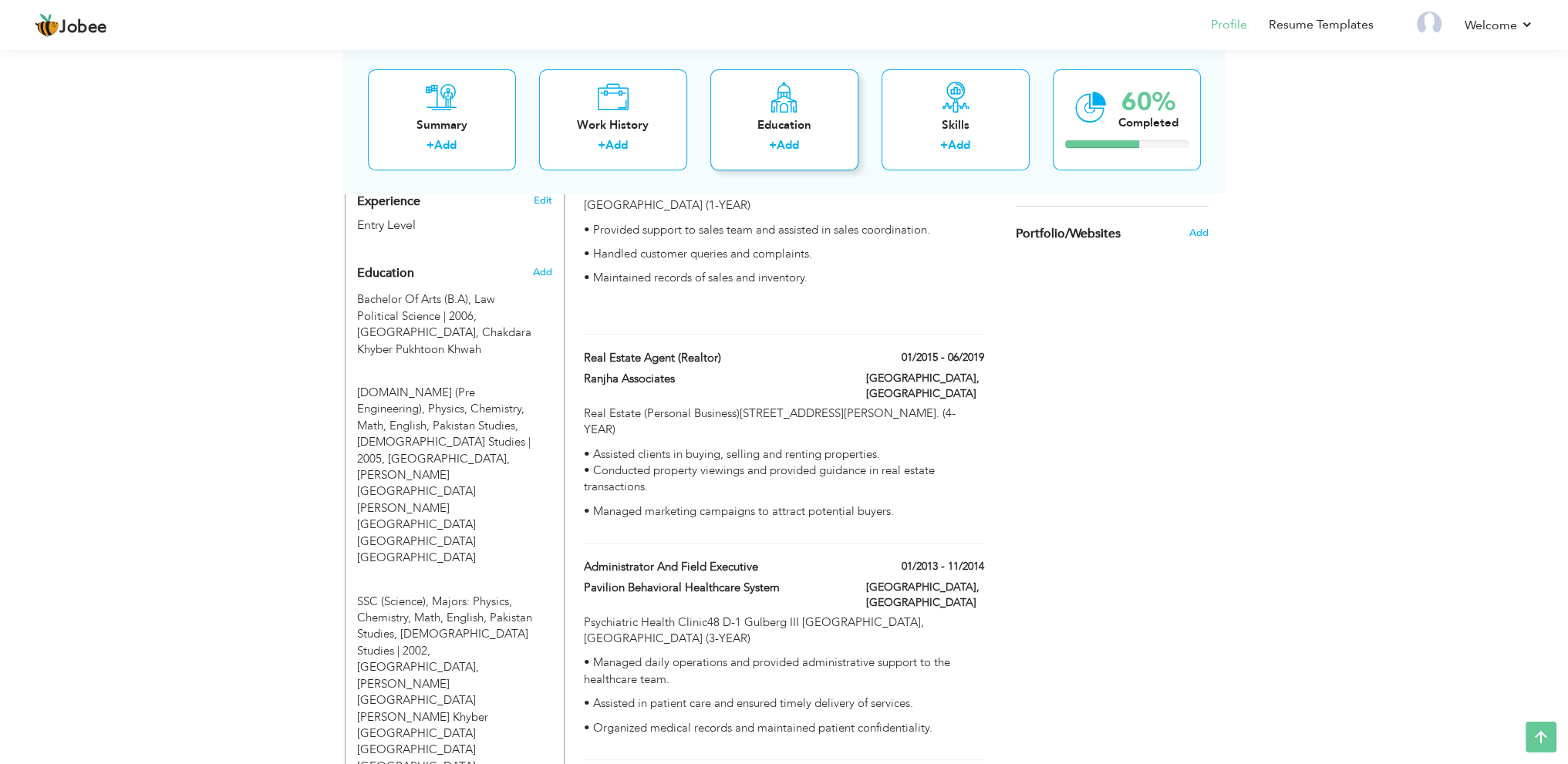
click at [787, 150] on link "Add" at bounding box center [788, 146] width 23 height 16
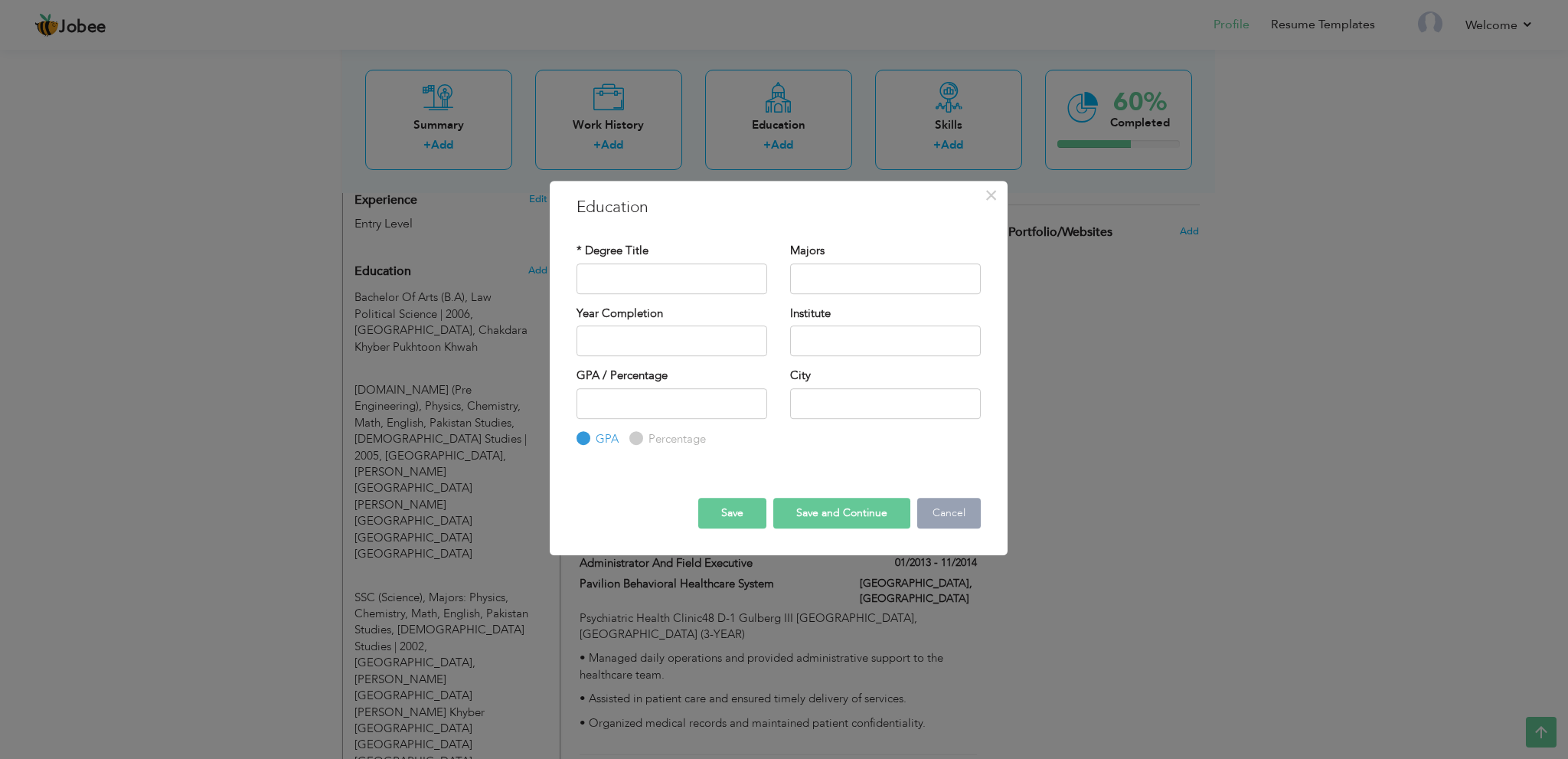
click at [939, 518] on button "Cancel" at bounding box center [949, 513] width 64 height 30
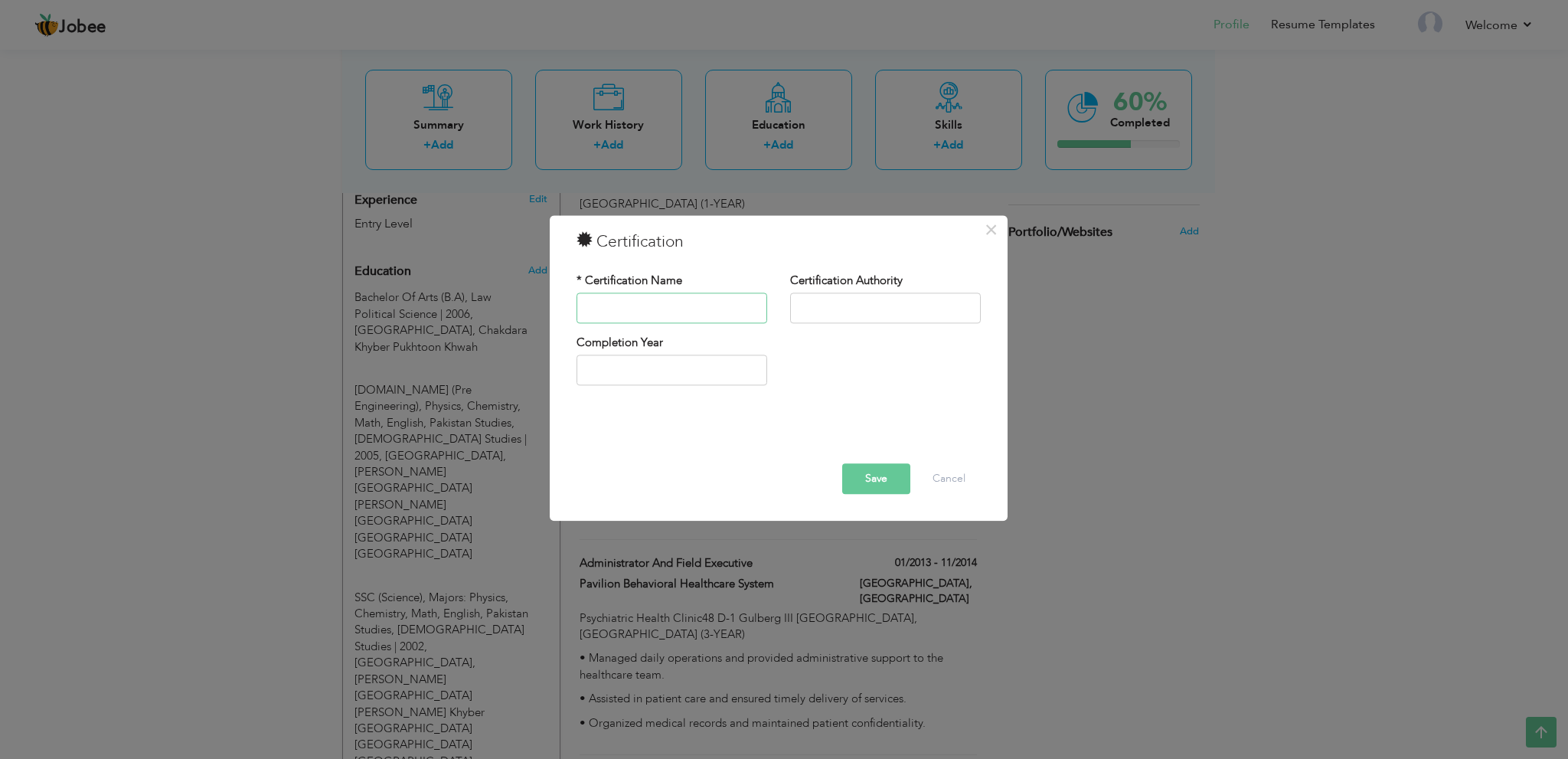
paste input "Diploma In Hotel Management"
type input "Diploma In Hotel Management"
click at [830, 309] on input "text" at bounding box center [885, 307] width 191 height 30
paste input "Pakistan Austrian Institute of Tourism & Hotel Management (Paithom)"
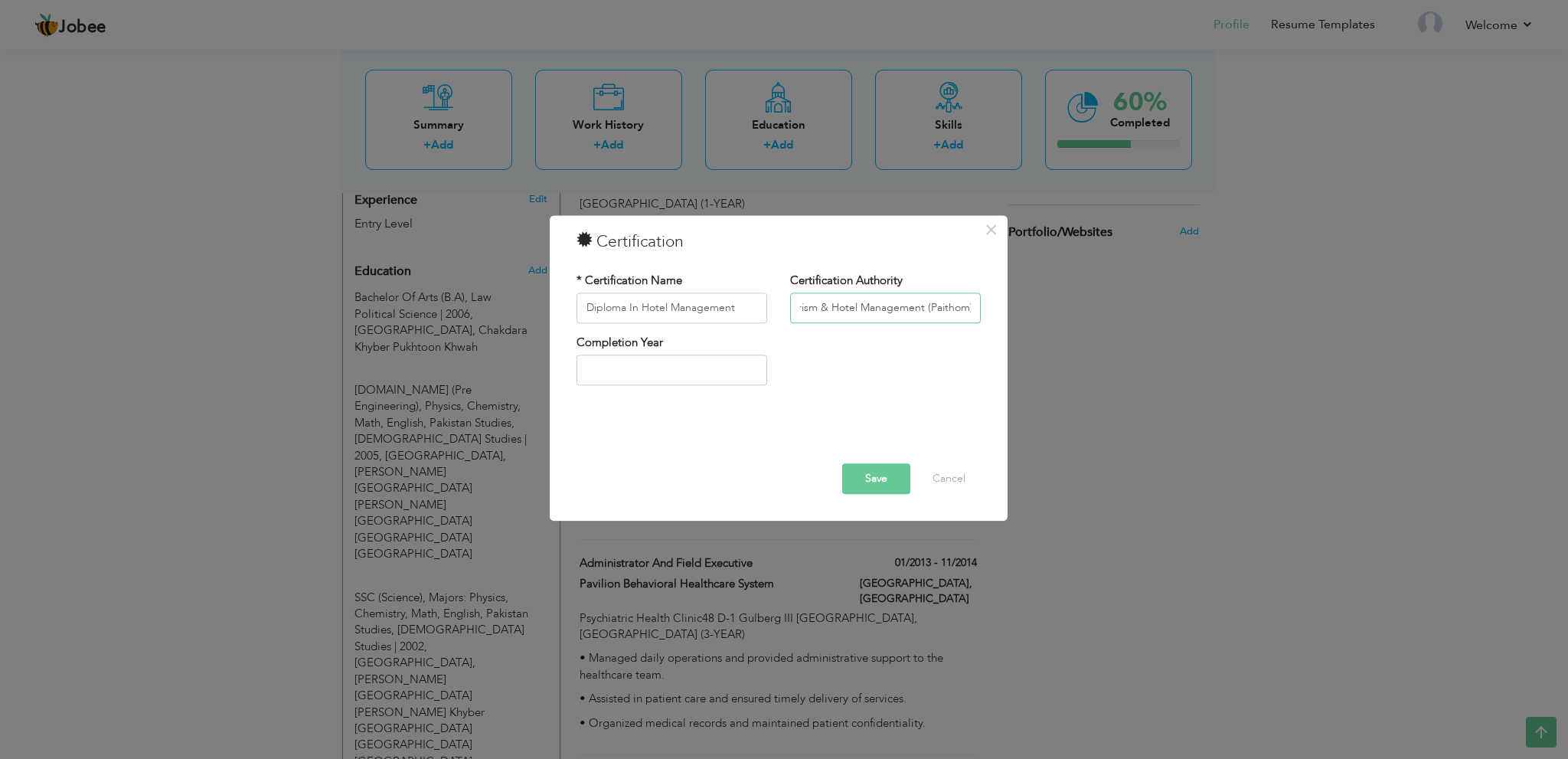
type input "Pakistan Austrian Institute of Tourism & Hotel Management (Paithom)"
click at [709, 367] on input "2025" at bounding box center [671, 370] width 191 height 30
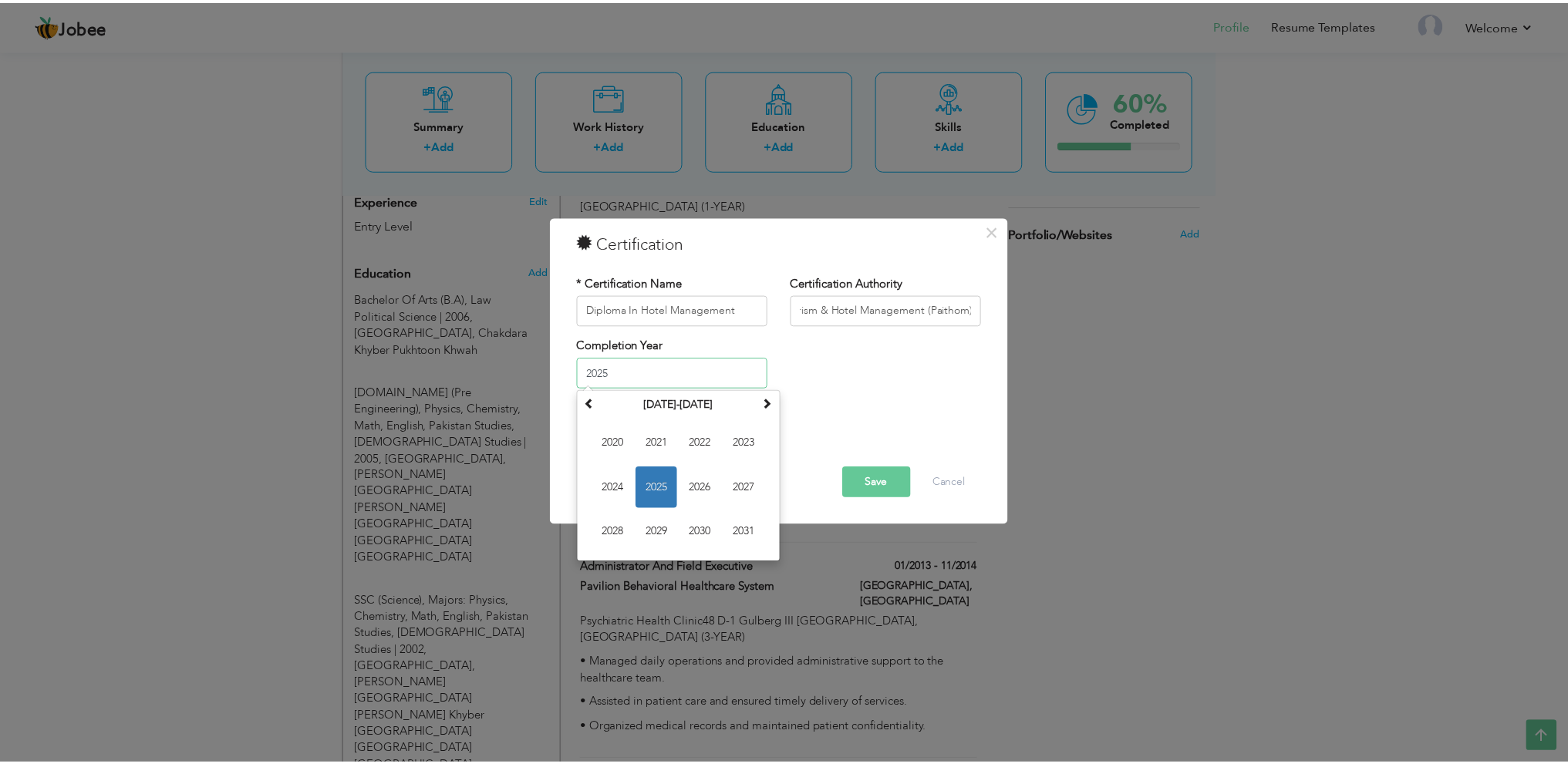
scroll to position [0, 0]
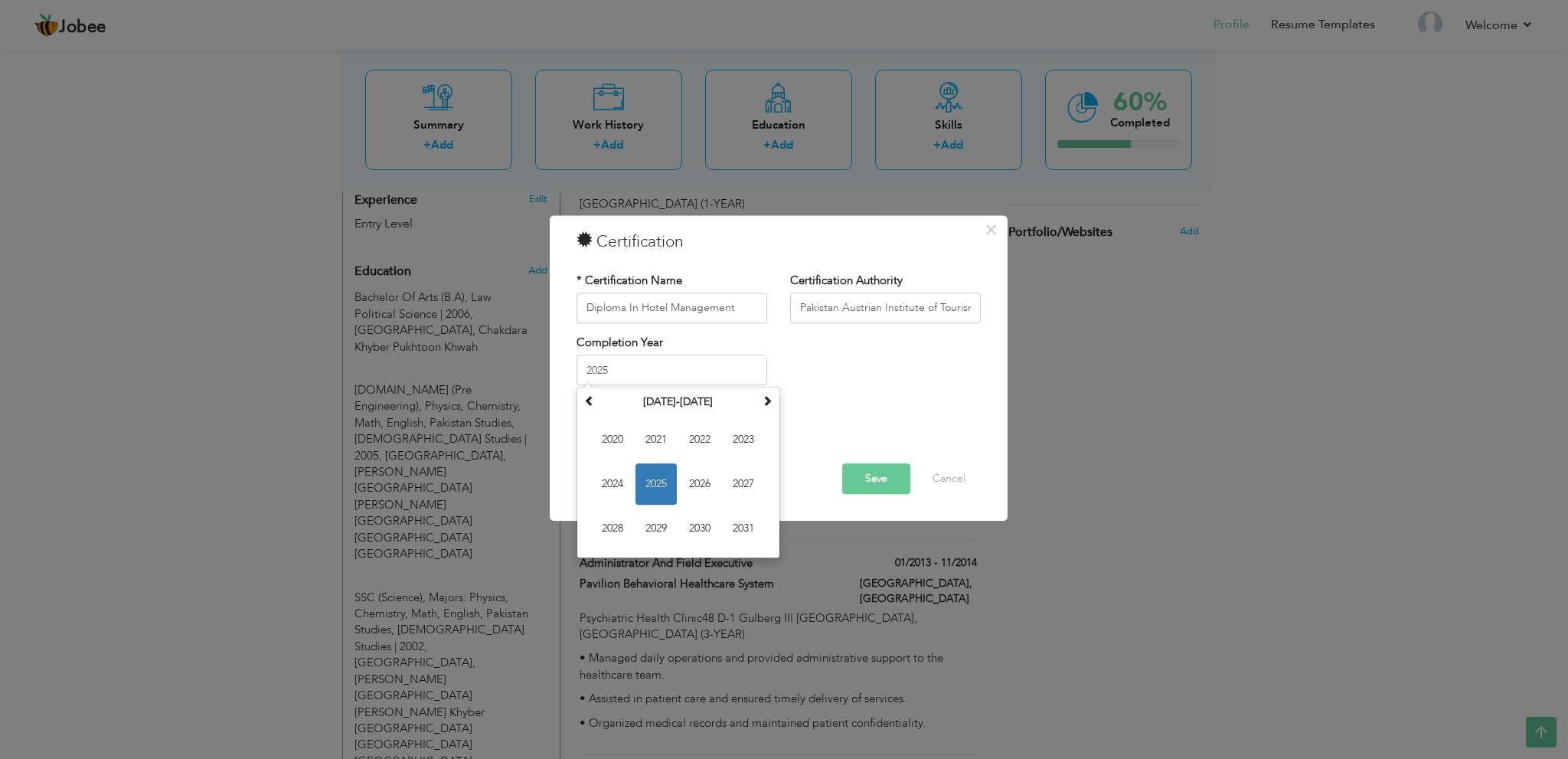
click at [817, 373] on div "Completion Year 2025 August 2025 Su Mo Tu We Th Fr Sa 27 28 29 30 31 1 2 3 4 5 …" at bounding box center [778, 366] width 427 height 62
click at [660, 377] on input "2025" at bounding box center [671, 370] width 191 height 30
click at [669, 407] on th "2020-2031" at bounding box center [678, 402] width 160 height 23
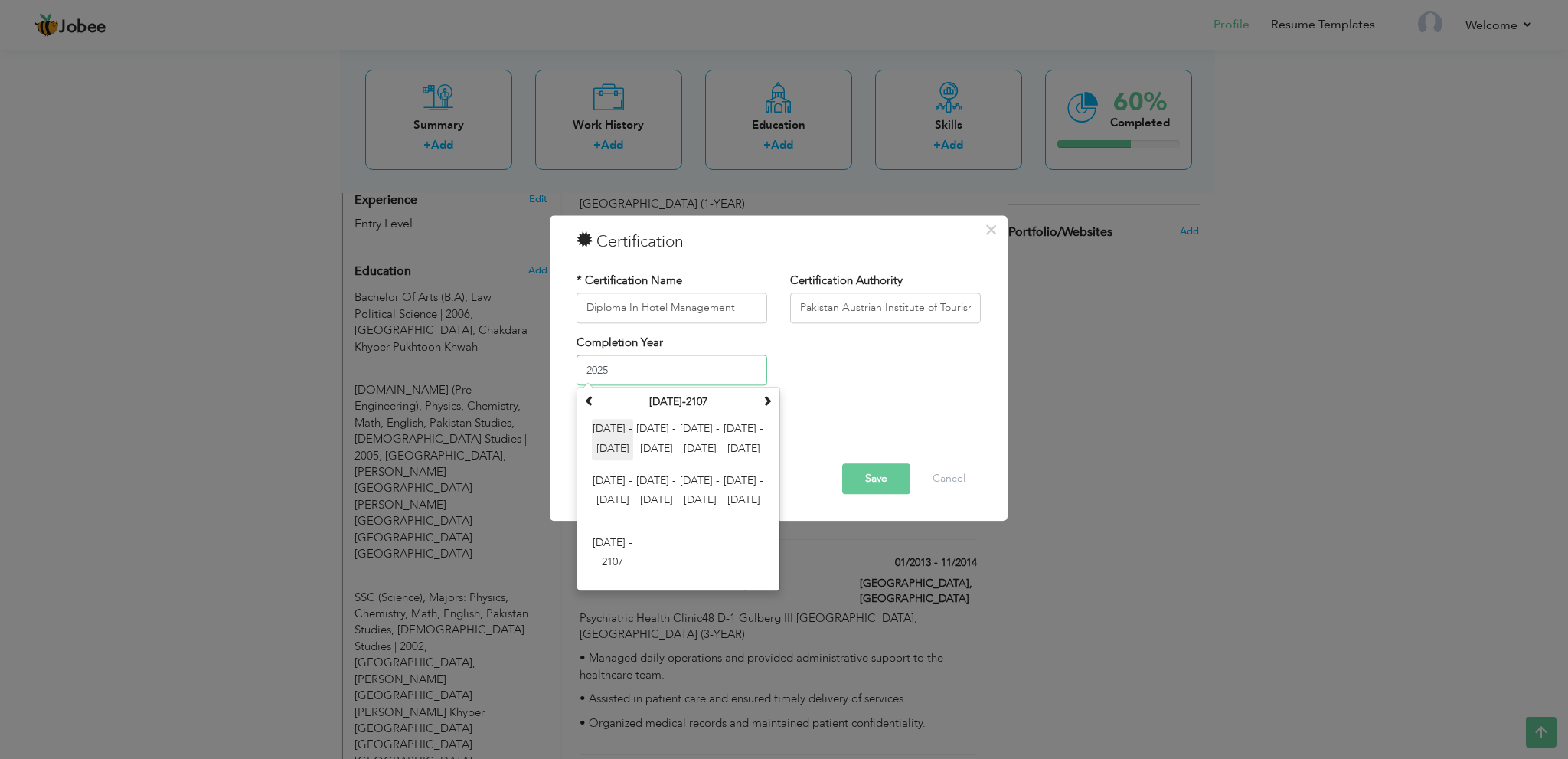
click at [608, 432] on span "2000 - 2011" at bounding box center [613, 440] width 41 height 41
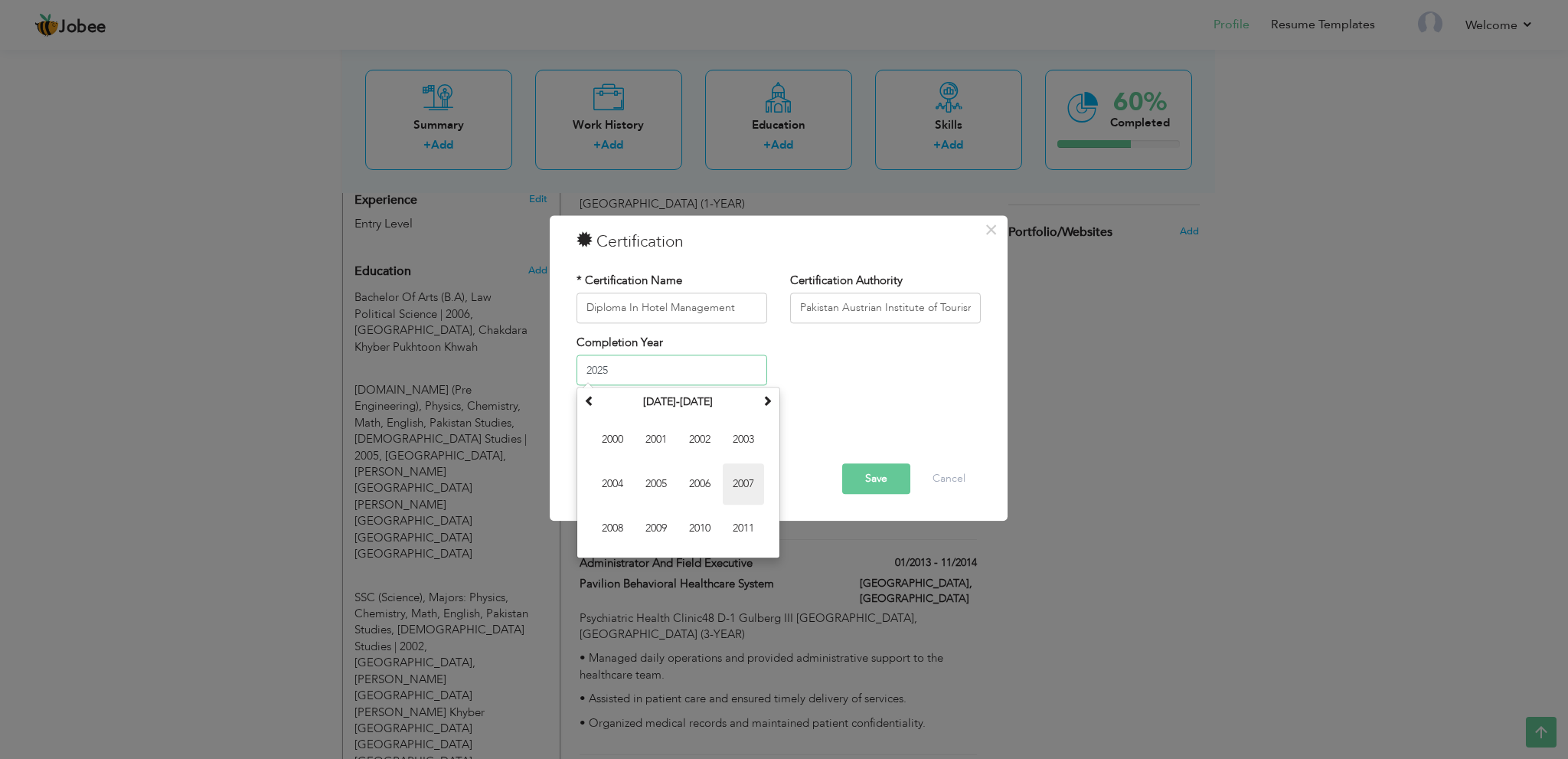
click at [738, 478] on span "2007" at bounding box center [743, 485] width 41 height 41
type input "2007"
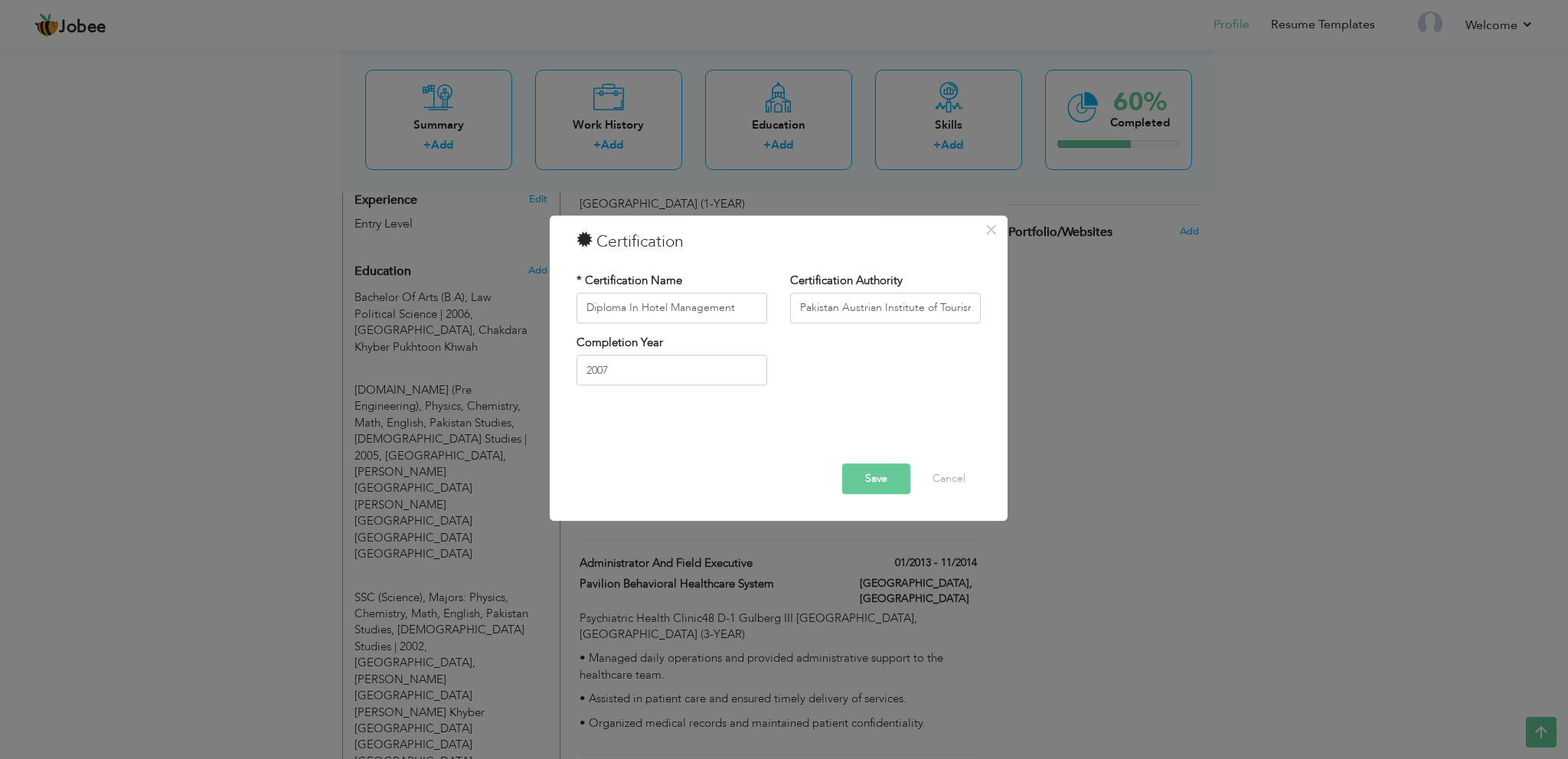
click at [866, 475] on button "Save" at bounding box center [876, 478] width 68 height 30
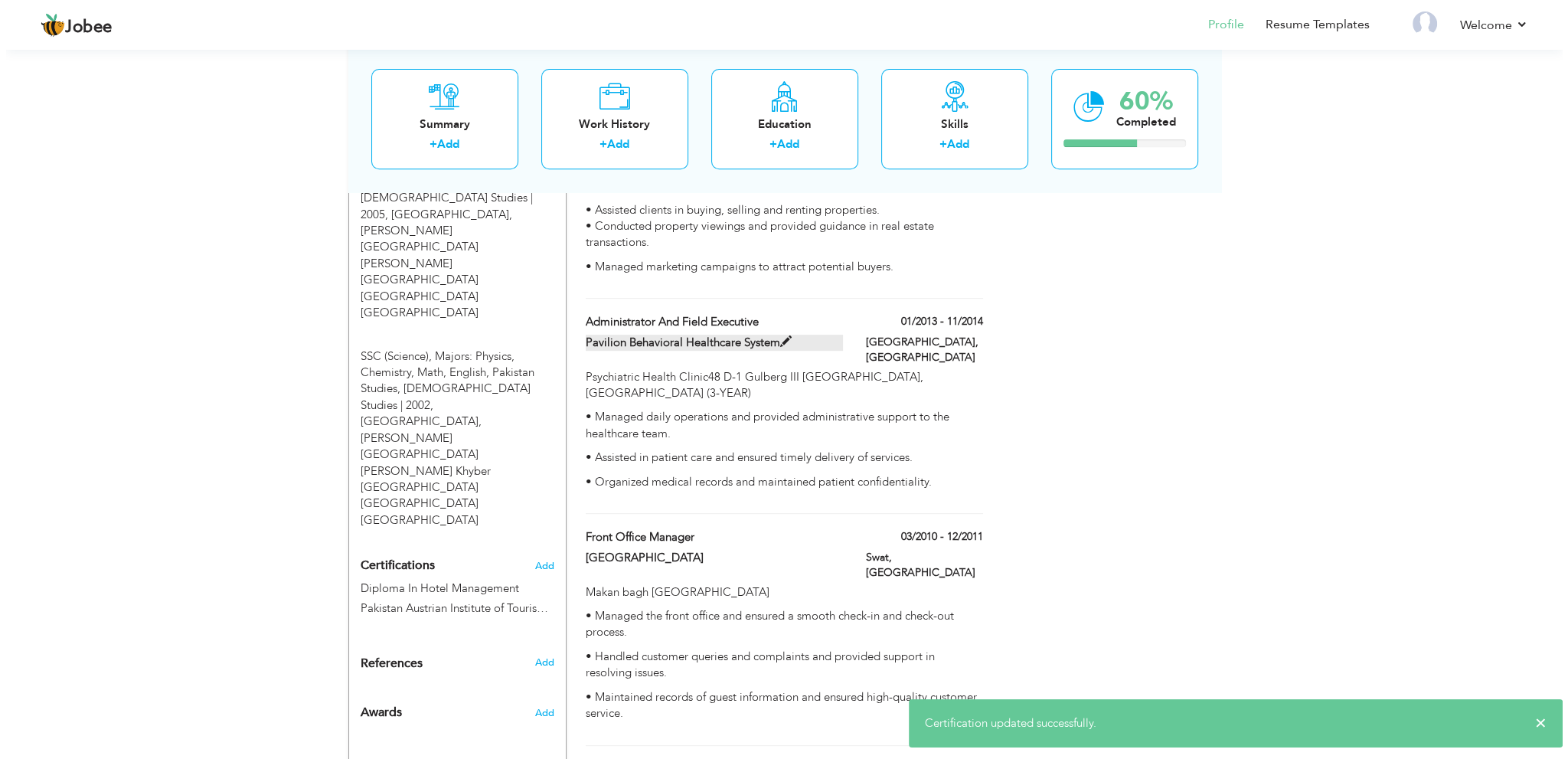
scroll to position [844, 0]
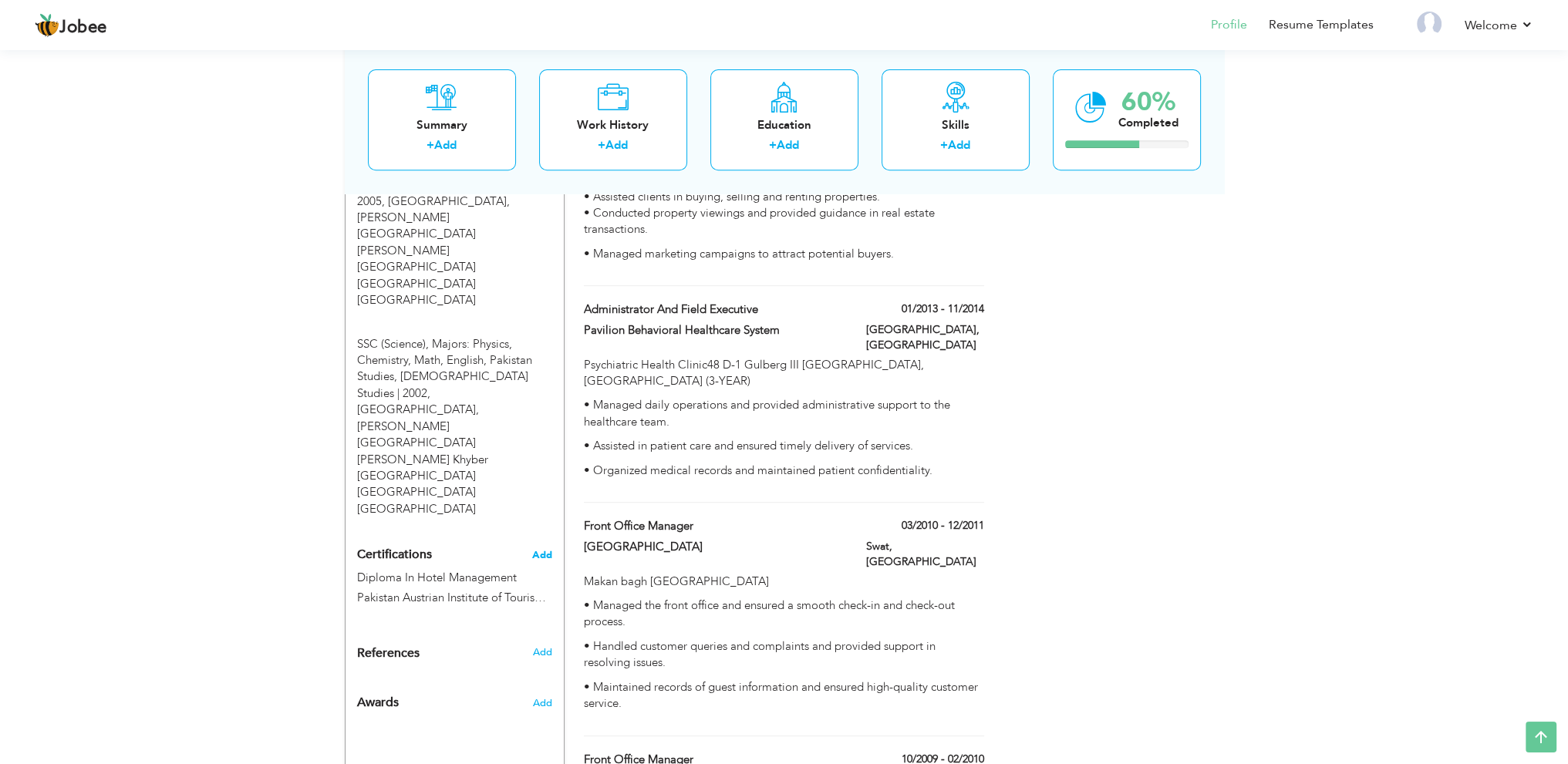
click at [543, 549] on span "Add" at bounding box center [542, 555] width 20 height 10
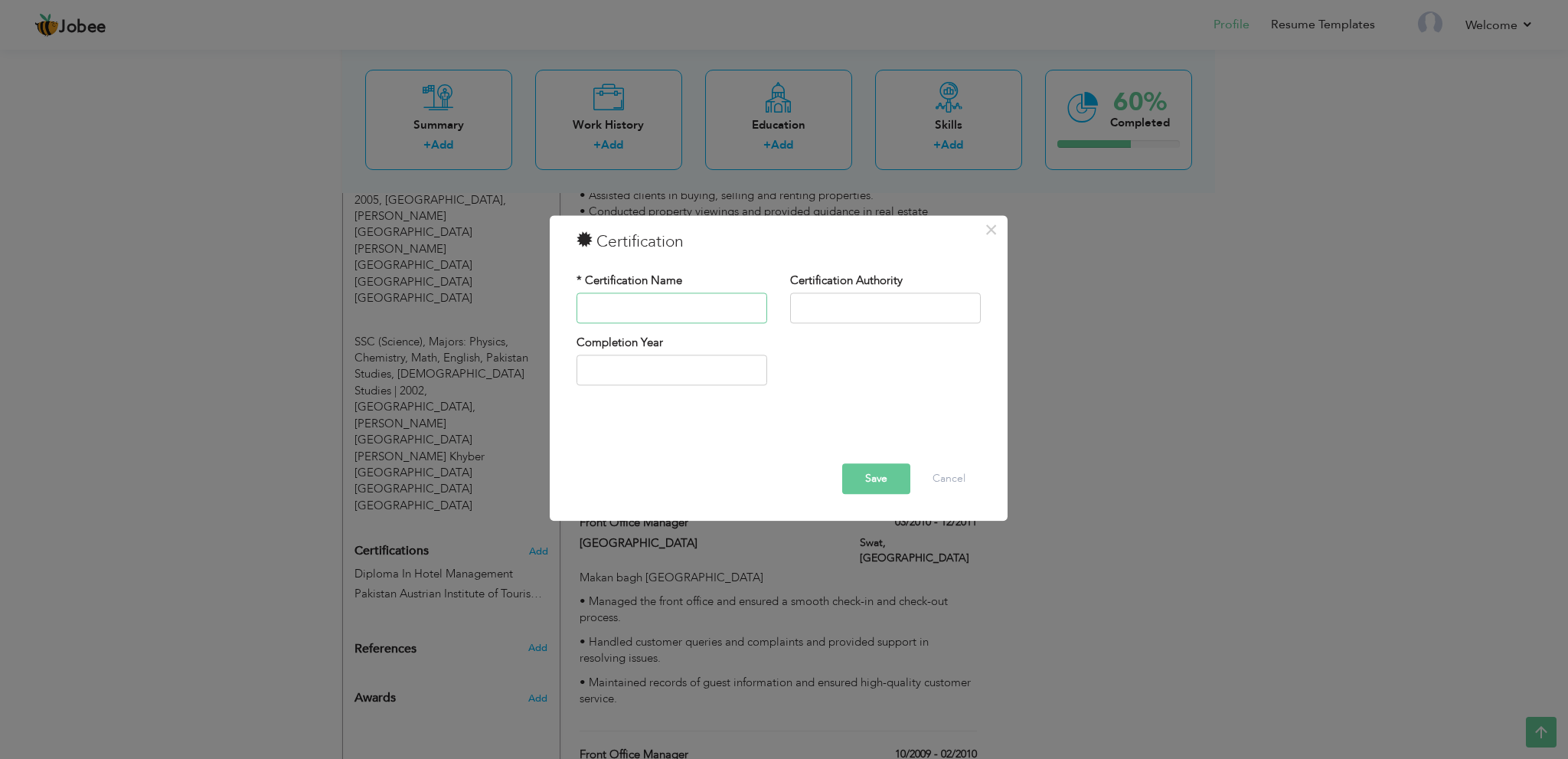
paste input "Financial Accounting"
type input "Financial Accounting"
click at [891, 295] on input "text" at bounding box center [885, 307] width 191 height 30
paste input "World Class Institute of Technologies"
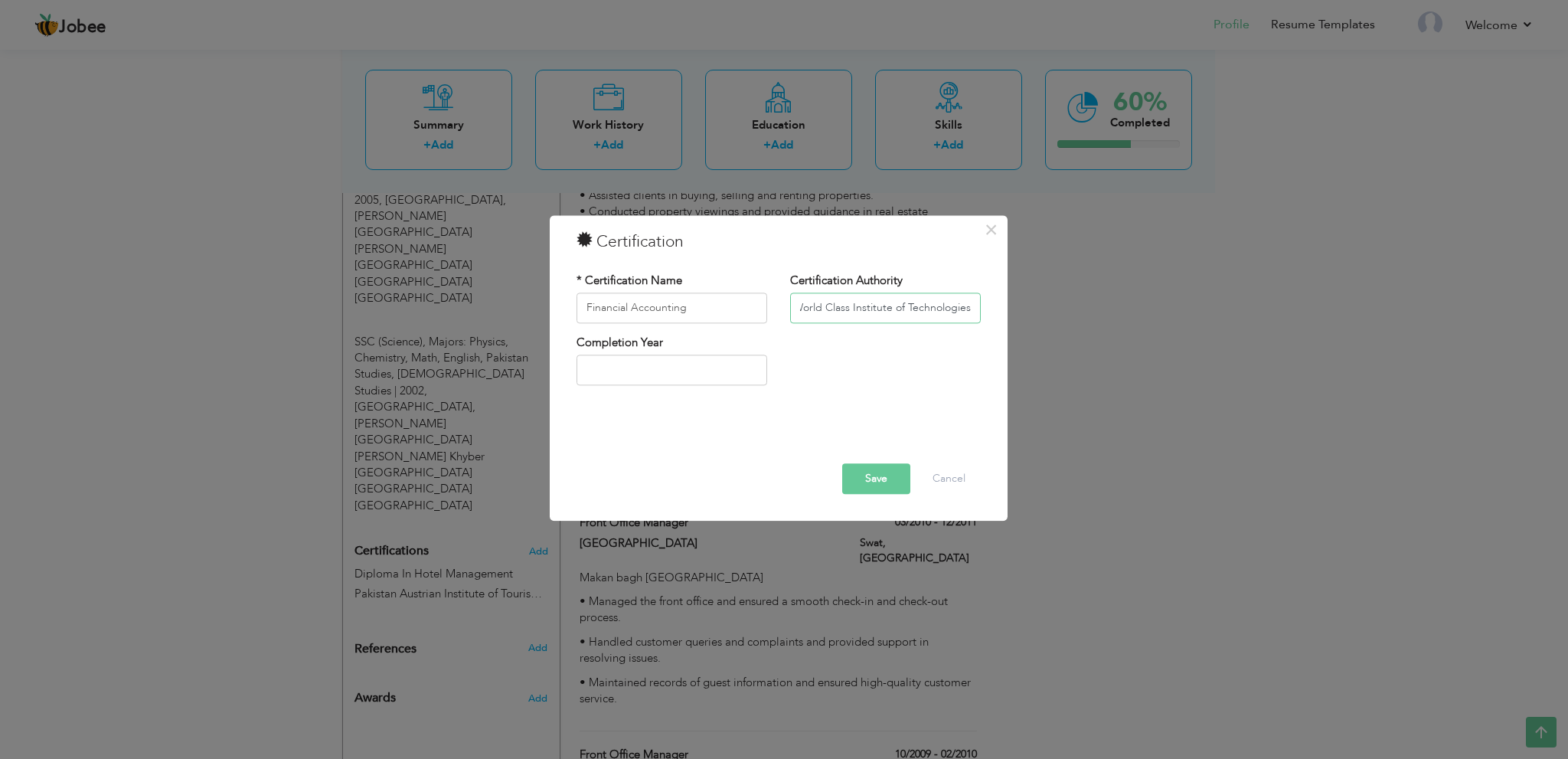
type input "World Class Institute of Technologies"
click at [709, 371] on input "text" at bounding box center [671, 370] width 191 height 30
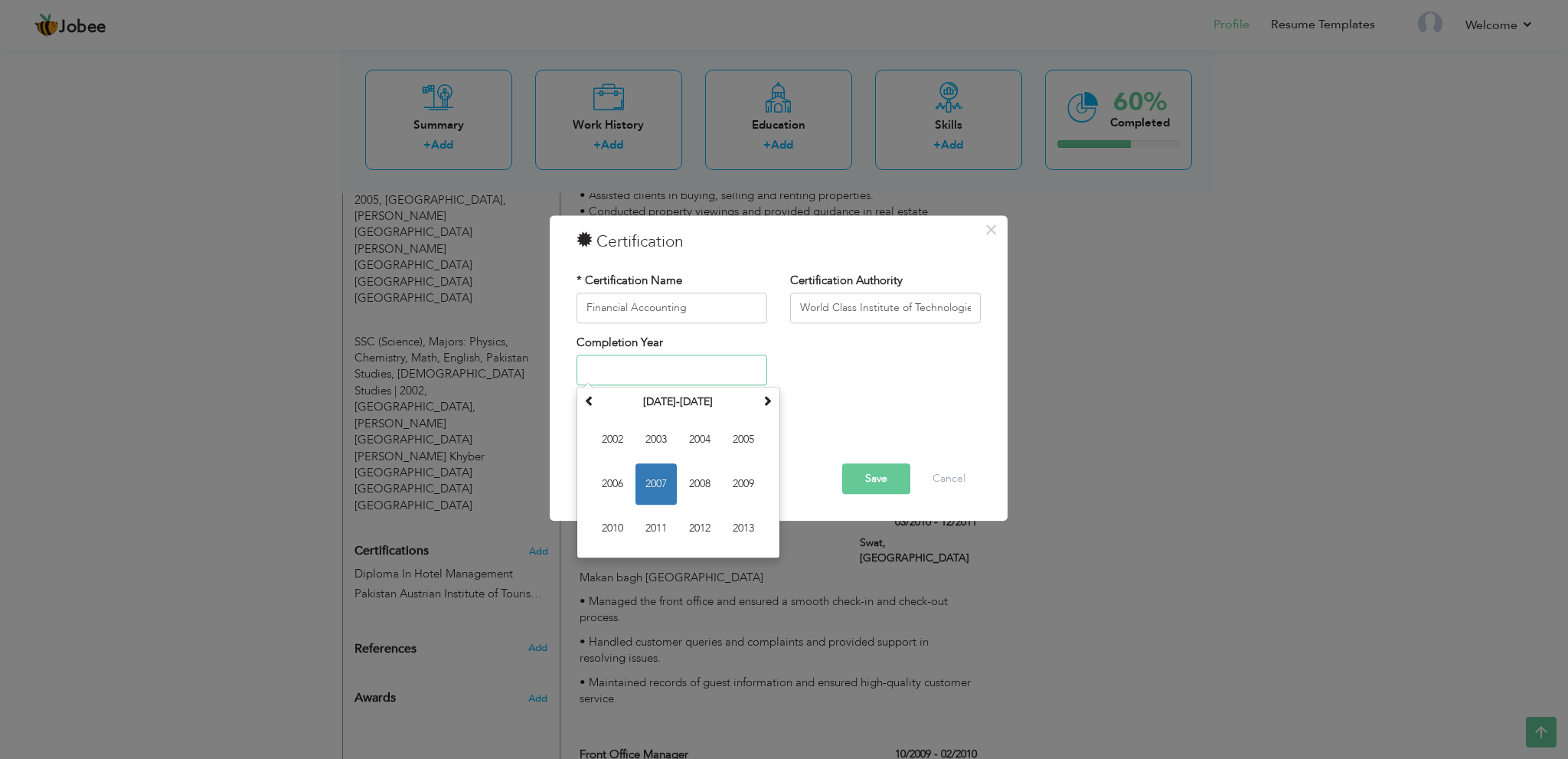
click at [740, 371] on input "text" at bounding box center [671, 370] width 191 height 30
click at [667, 475] on span "2007" at bounding box center [656, 485] width 41 height 41
type input "2007"
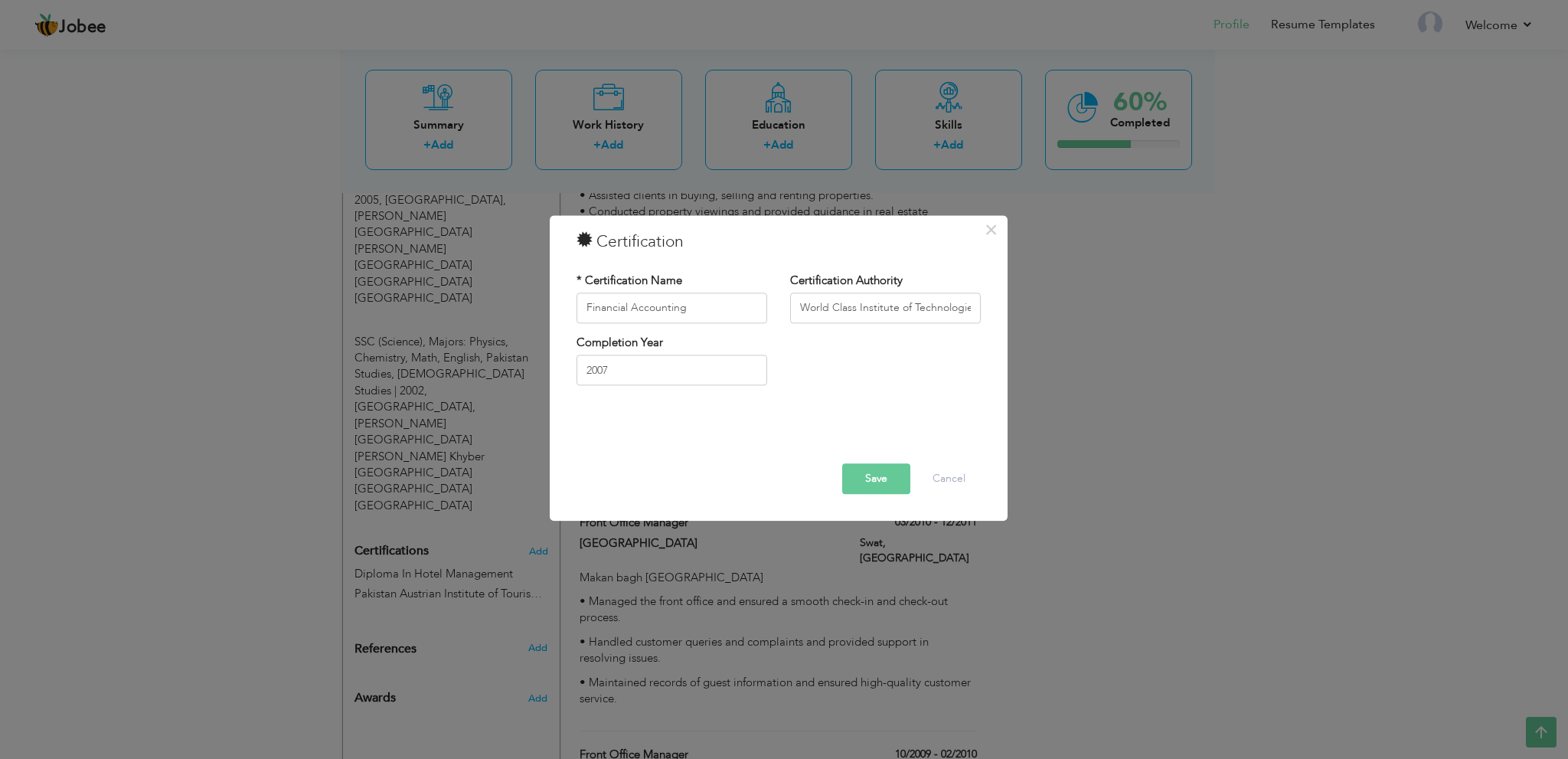
click at [853, 468] on button "Save" at bounding box center [876, 478] width 68 height 30
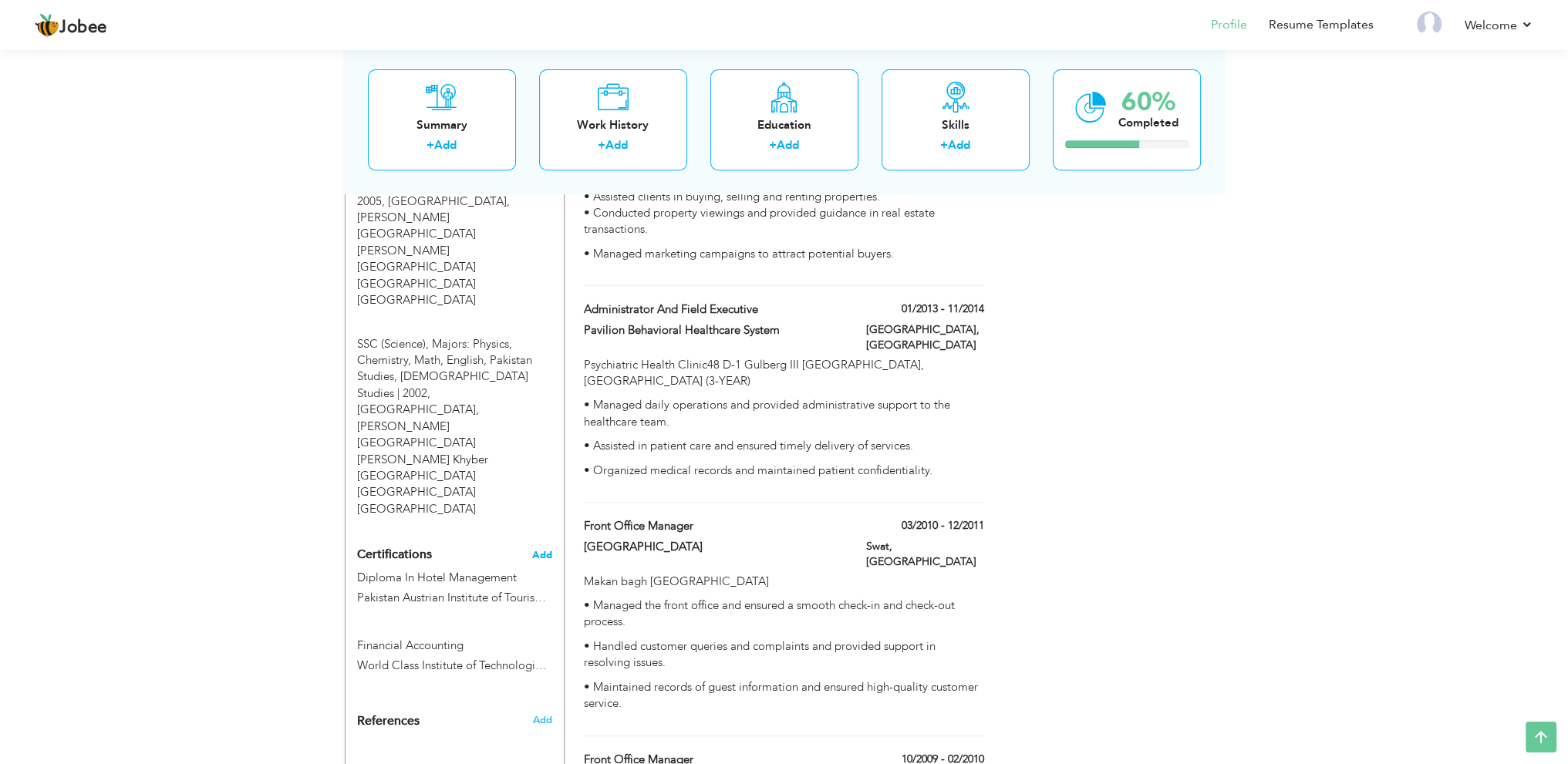
click at [539, 549] on span "Add" at bounding box center [542, 555] width 20 height 10
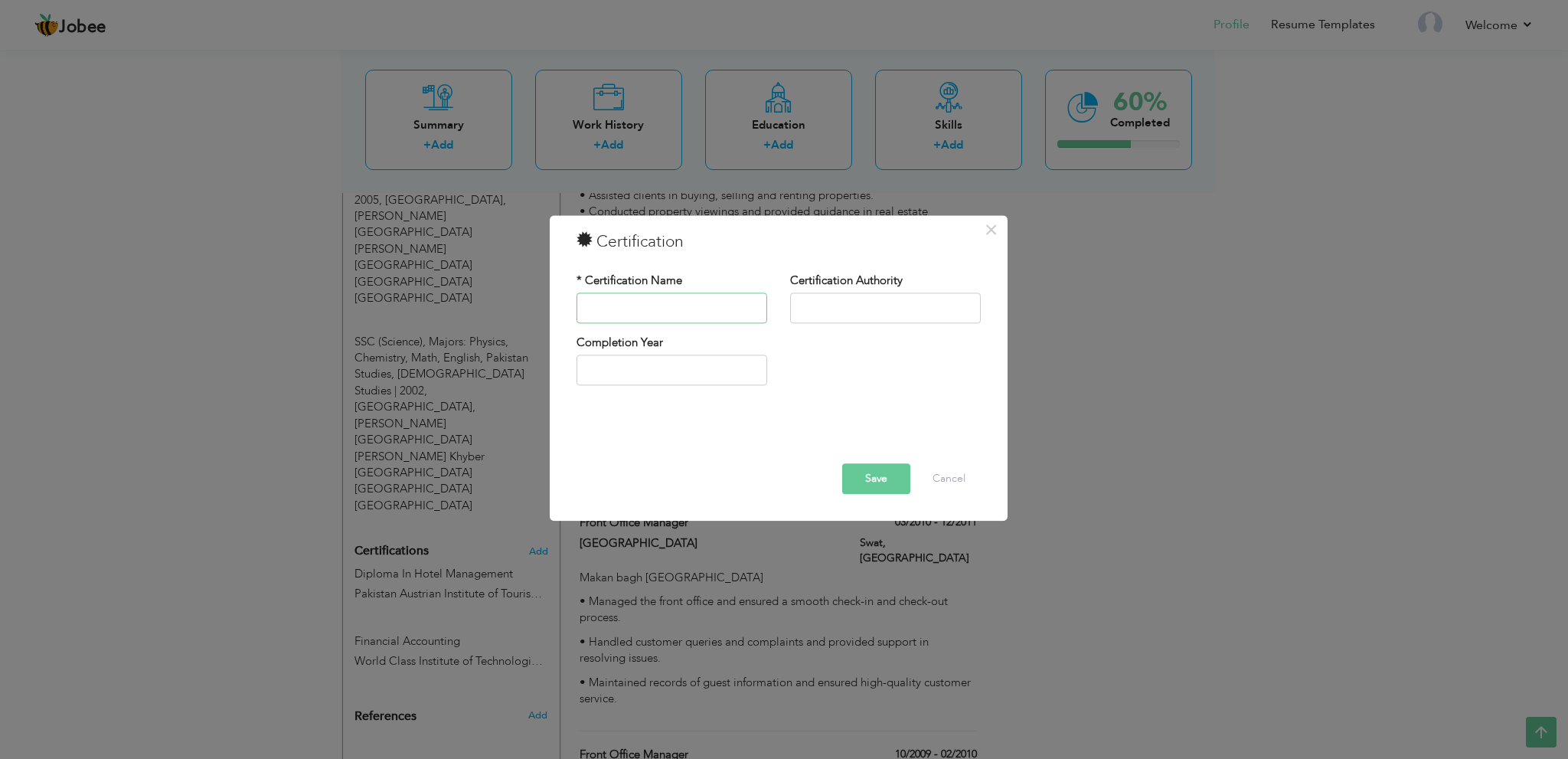
paste input "Diploma In AutoCAD"
type input "Diploma In AutoCAD"
click at [830, 312] on input "text" at bounding box center [885, 307] width 191 height 30
paste input "World Class Institute of Technologies"
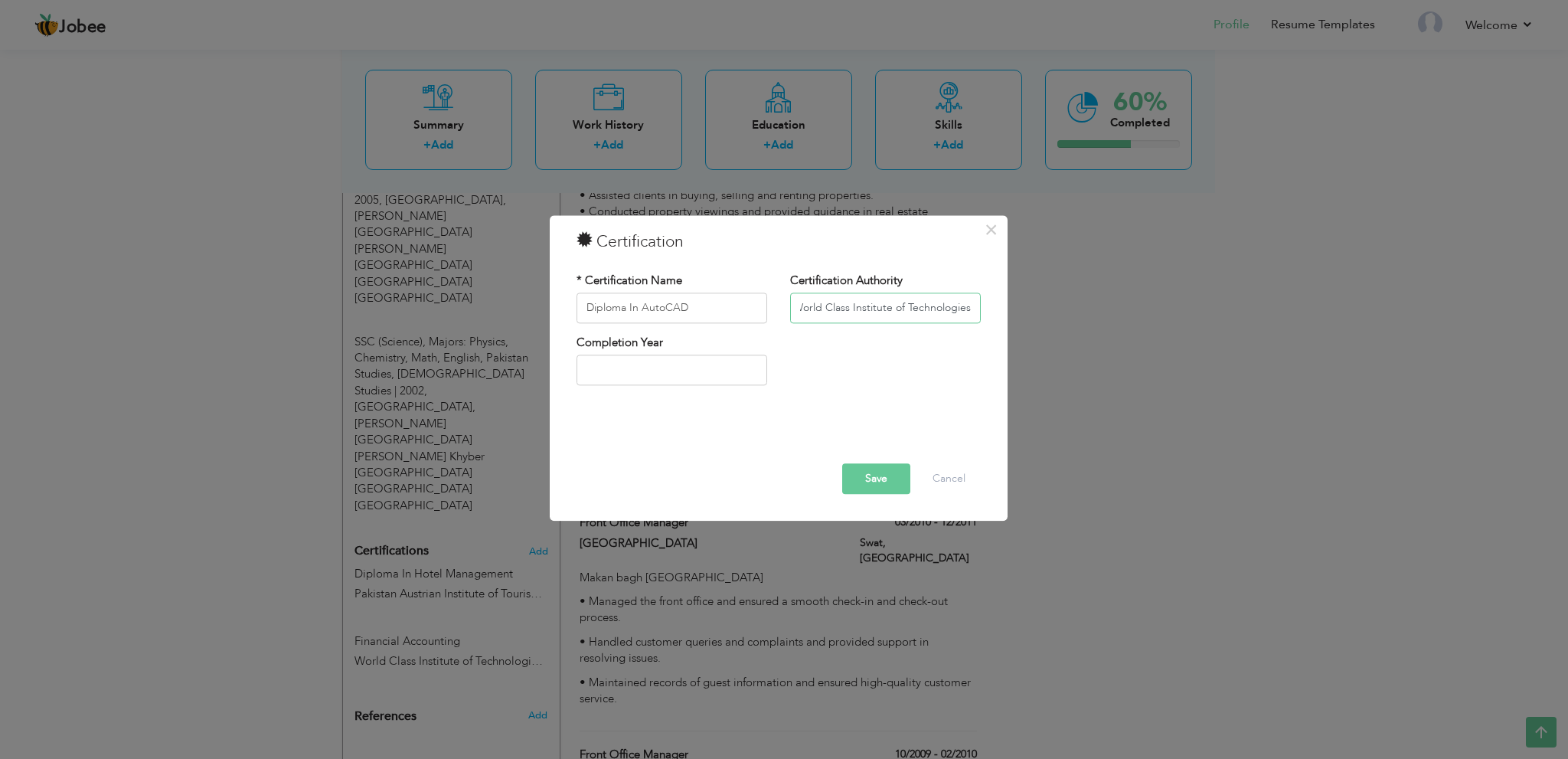
type input "World Class Institute of Technologies"
click at [722, 376] on input "text" at bounding box center [671, 370] width 191 height 30
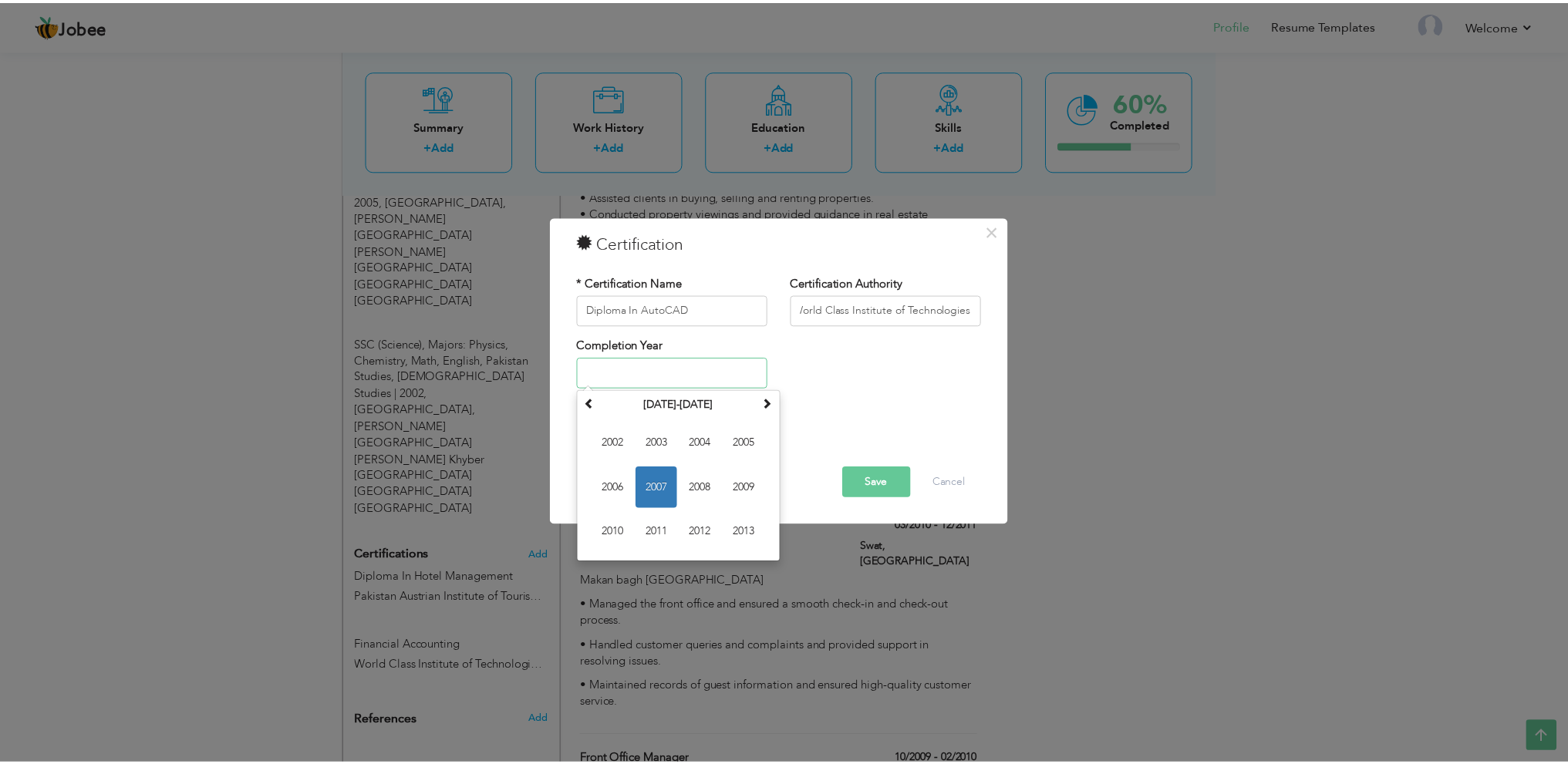
scroll to position [0, 0]
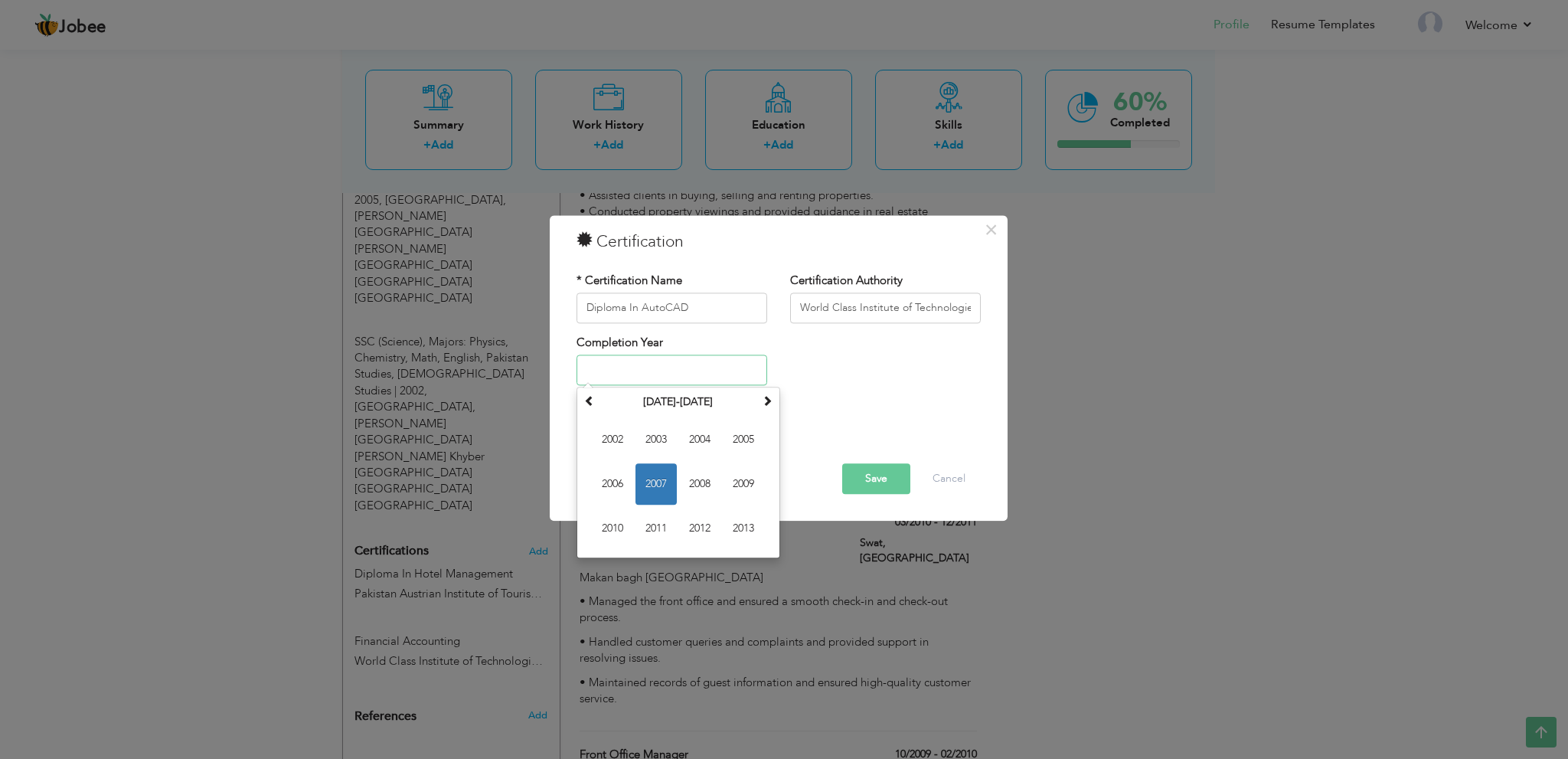
click at [662, 472] on span "2007" at bounding box center [656, 485] width 41 height 41
type input "2007"
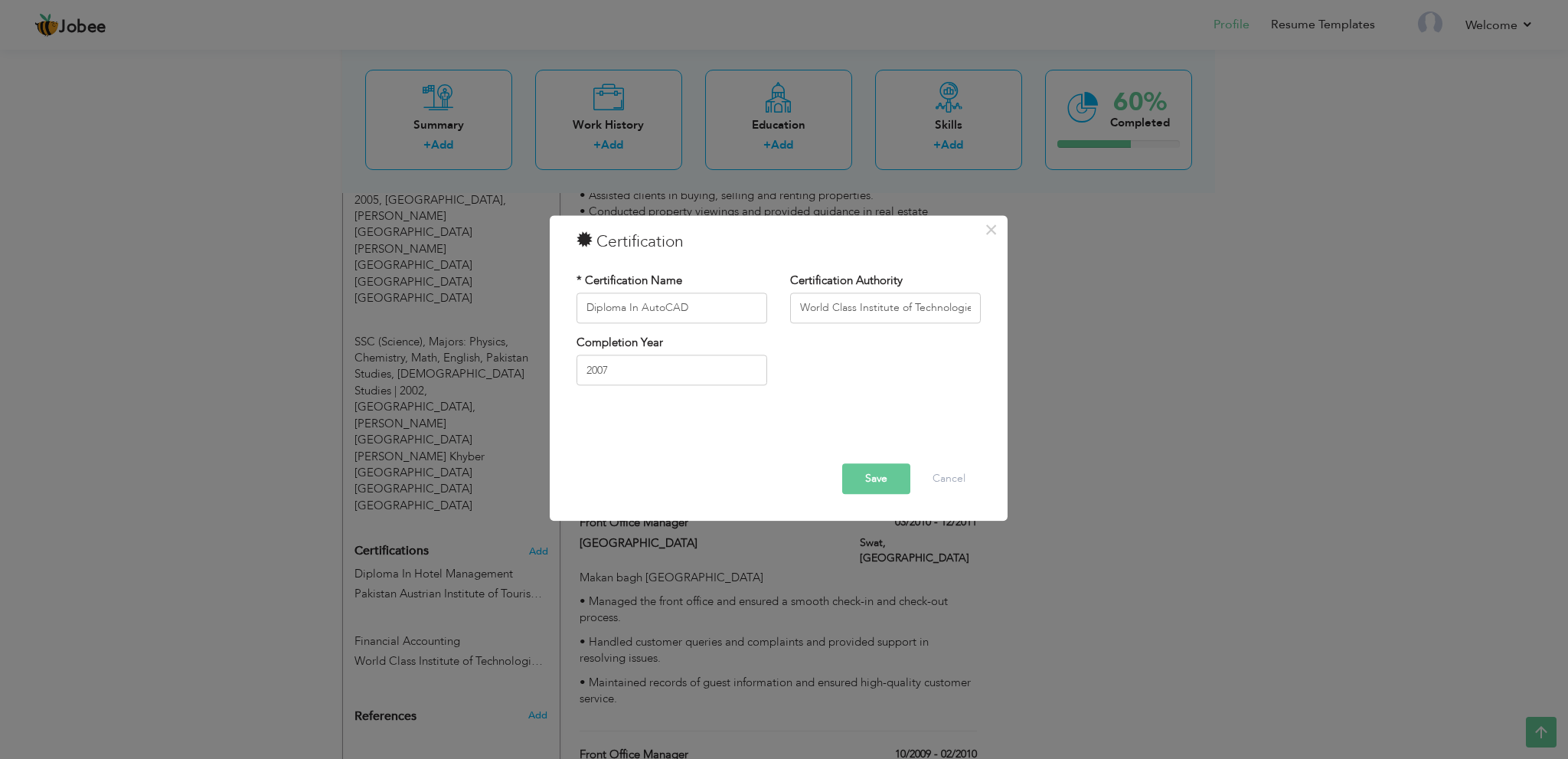
click at [882, 479] on button "Save" at bounding box center [876, 478] width 68 height 30
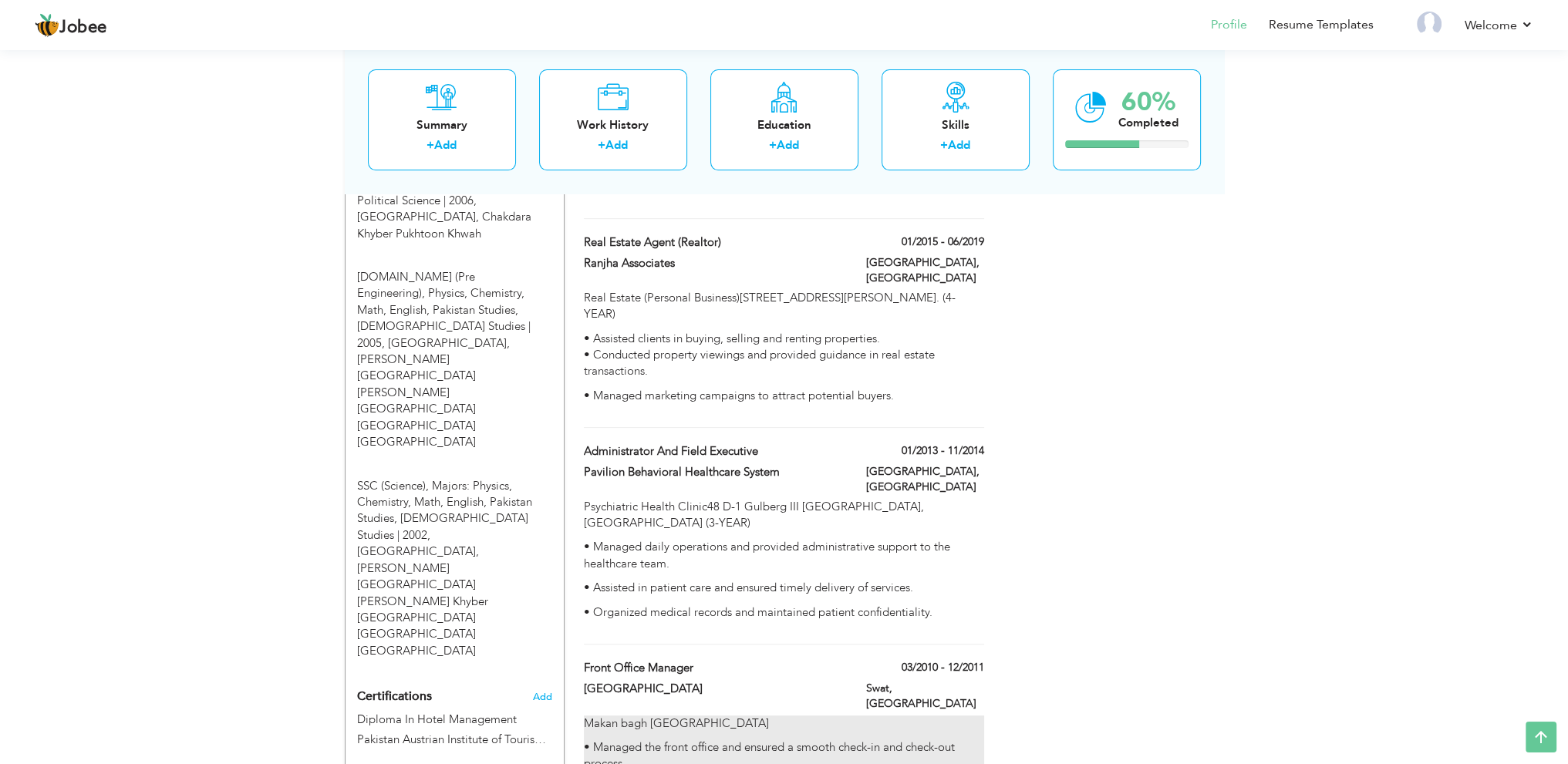
scroll to position [670, 0]
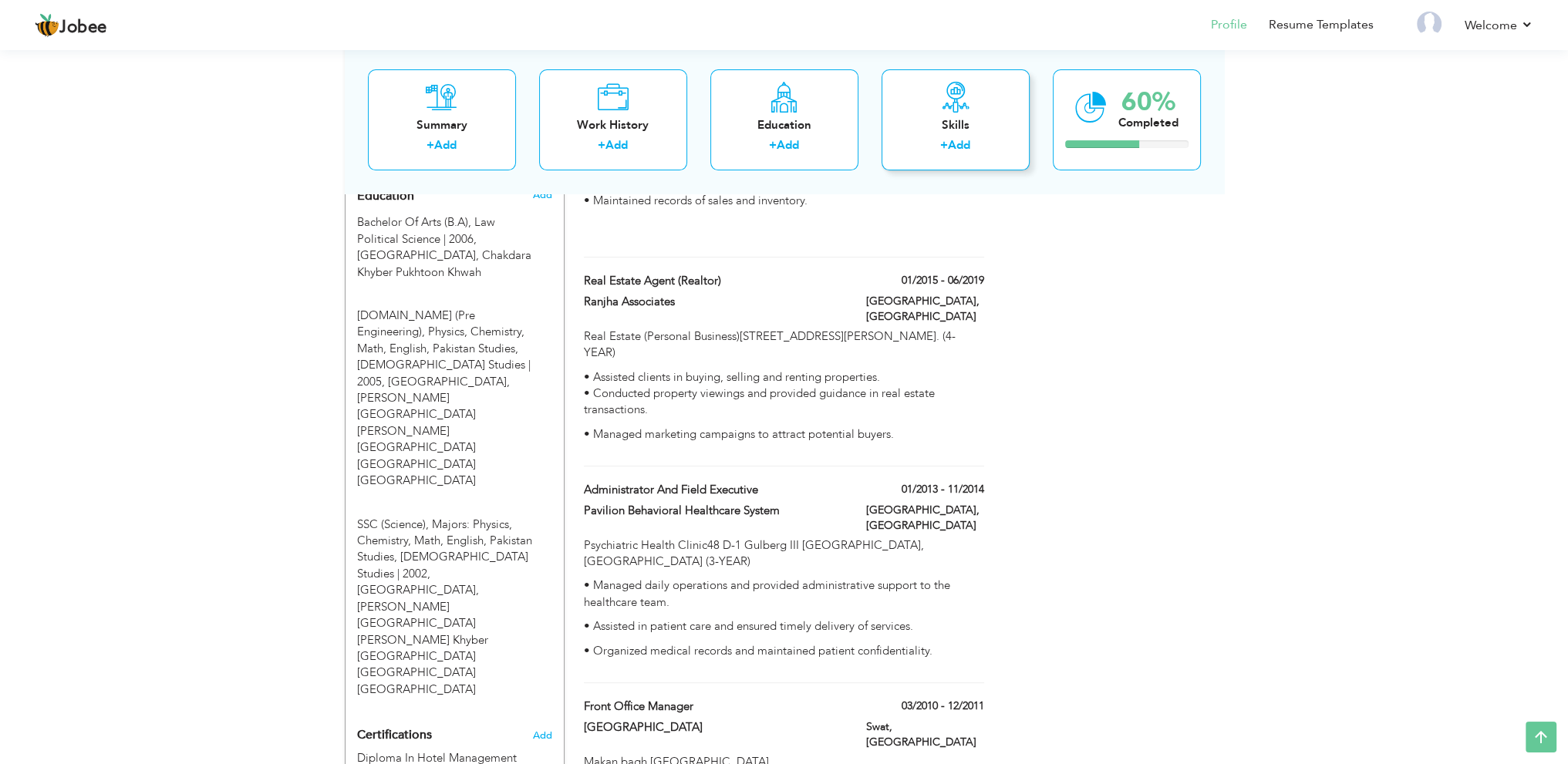
click at [941, 146] on label "+" at bounding box center [944, 146] width 8 height 17
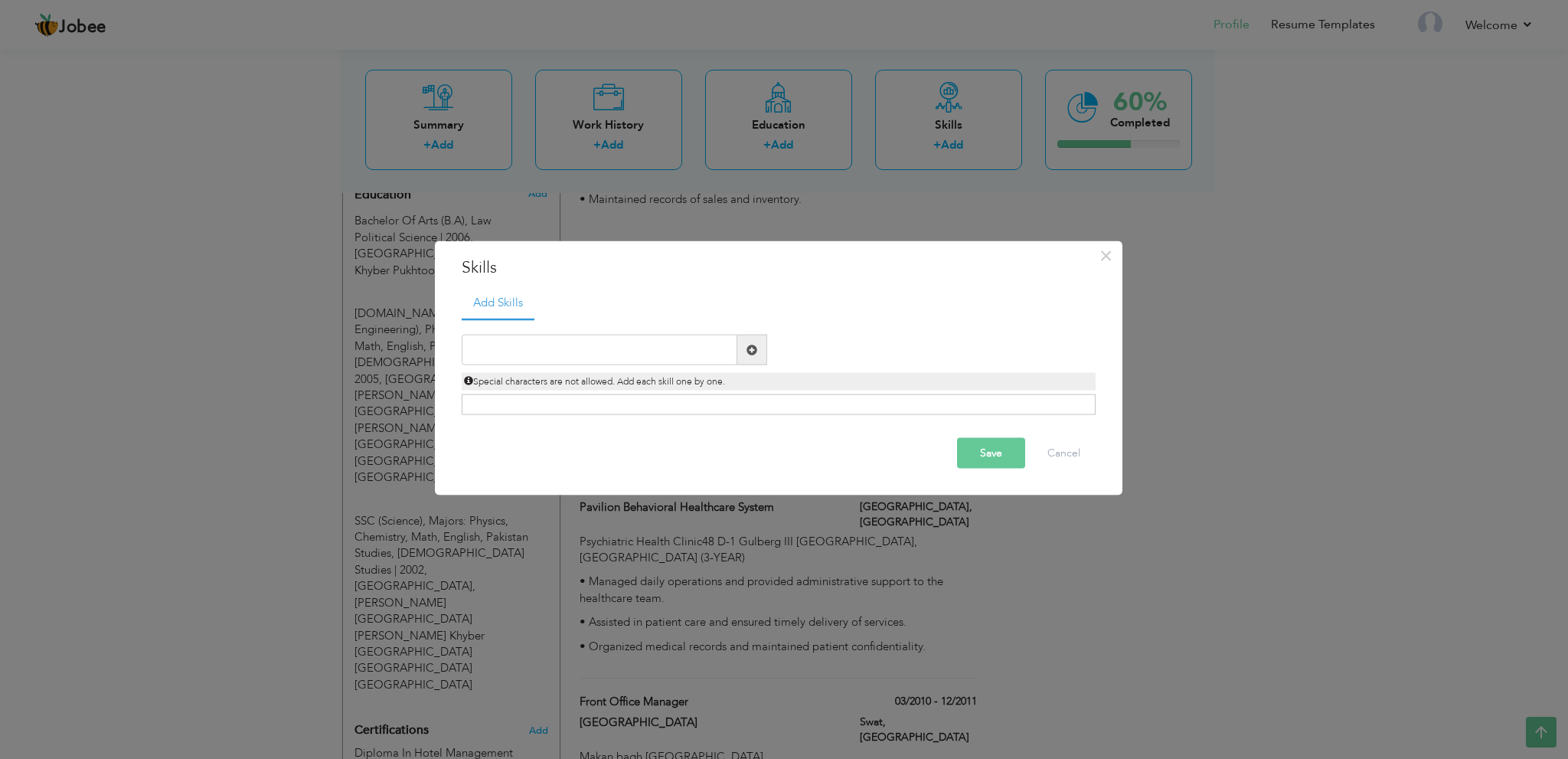
click at [758, 344] on span at bounding box center [752, 350] width 30 height 30
click at [945, 328] on div "Duplicate entry" at bounding box center [778, 367] width 633 height 97
click at [677, 355] on input "text" at bounding box center [599, 350] width 275 height 30
paste input "• Proficient in MS Office and other computer appli"
type input "• Proficient in MS Office and other computer appli"
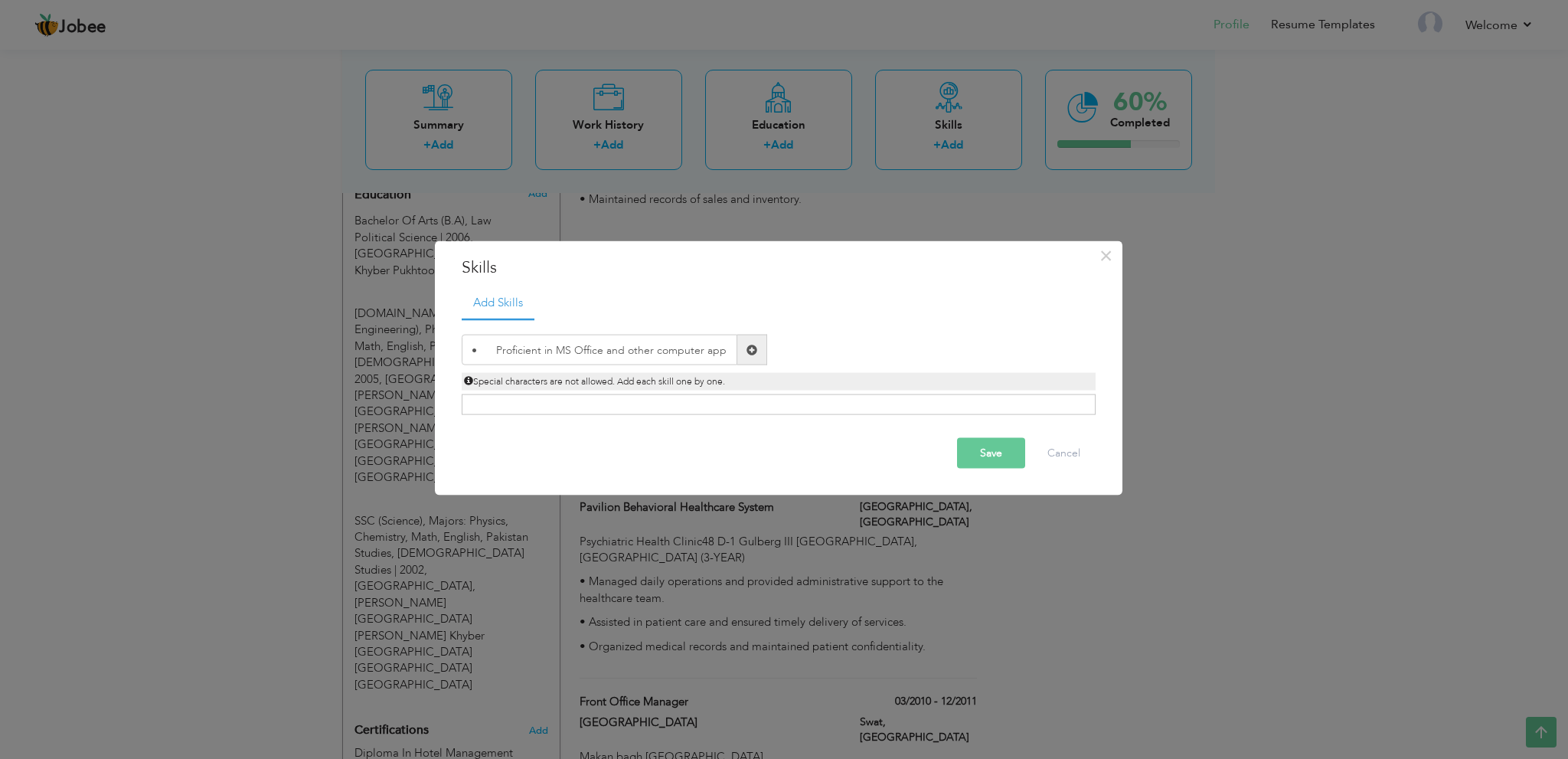
click at [750, 345] on span at bounding box center [752, 349] width 10 height 10
click at [751, 348] on span at bounding box center [752, 349] width 10 height 10
click at [809, 313] on ul "Add Skills" at bounding box center [778, 302] width 633 height 31
click at [624, 402] on div "Click on , to mark skill as primary." at bounding box center [778, 405] width 633 height 21
click at [633, 397] on div "Click on , to mark skill as primary." at bounding box center [778, 405] width 633 height 21
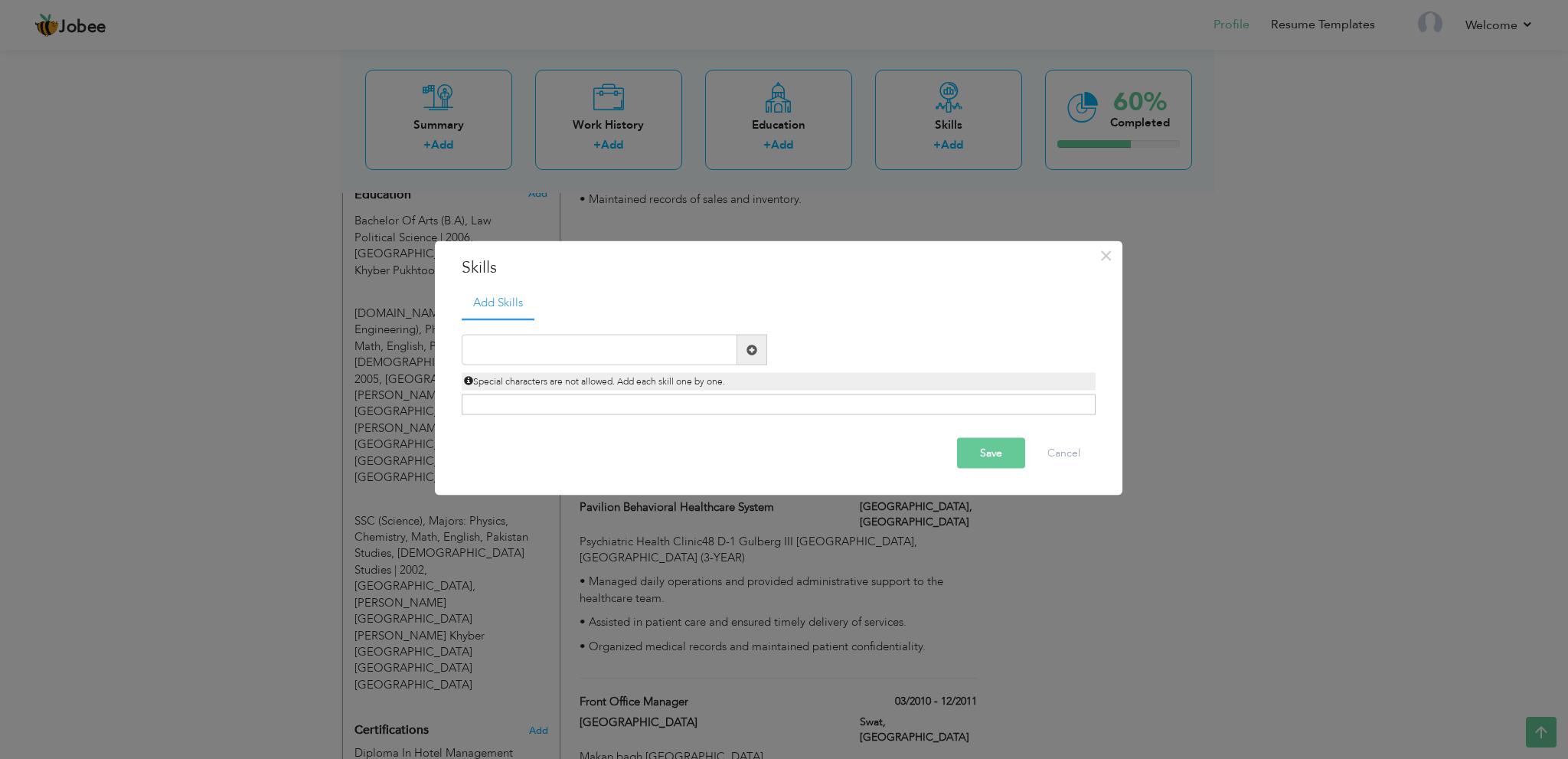
click at [642, 403] on div "Click on , to mark skill as primary." at bounding box center [778, 405] width 633 height 21
click at [644, 403] on div "Click on , to mark skill as primary." at bounding box center [778, 405] width 633 height 21
click at [753, 351] on span at bounding box center [752, 349] width 10 height 10
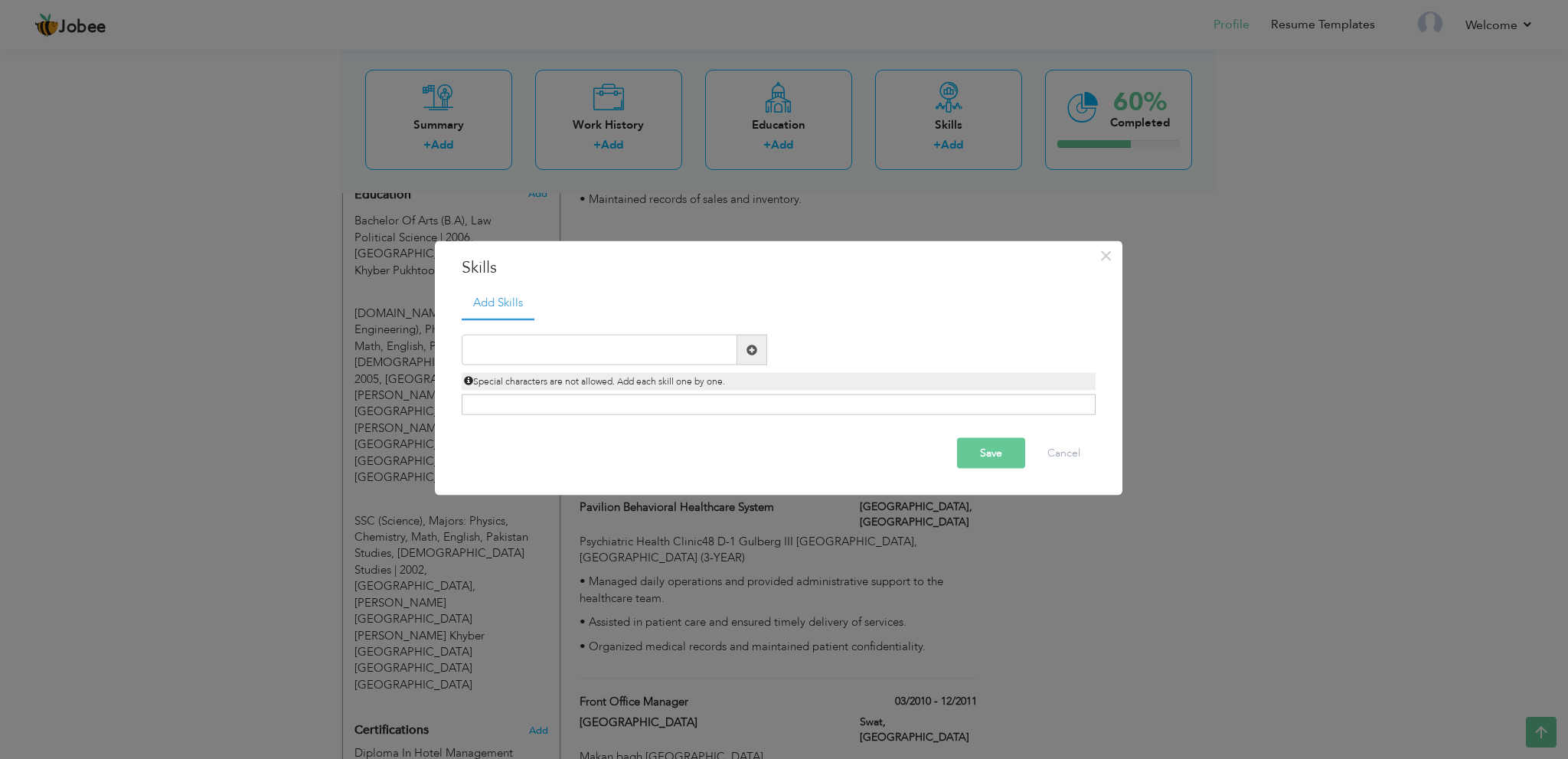
click at [753, 351] on span at bounding box center [752, 349] width 10 height 10
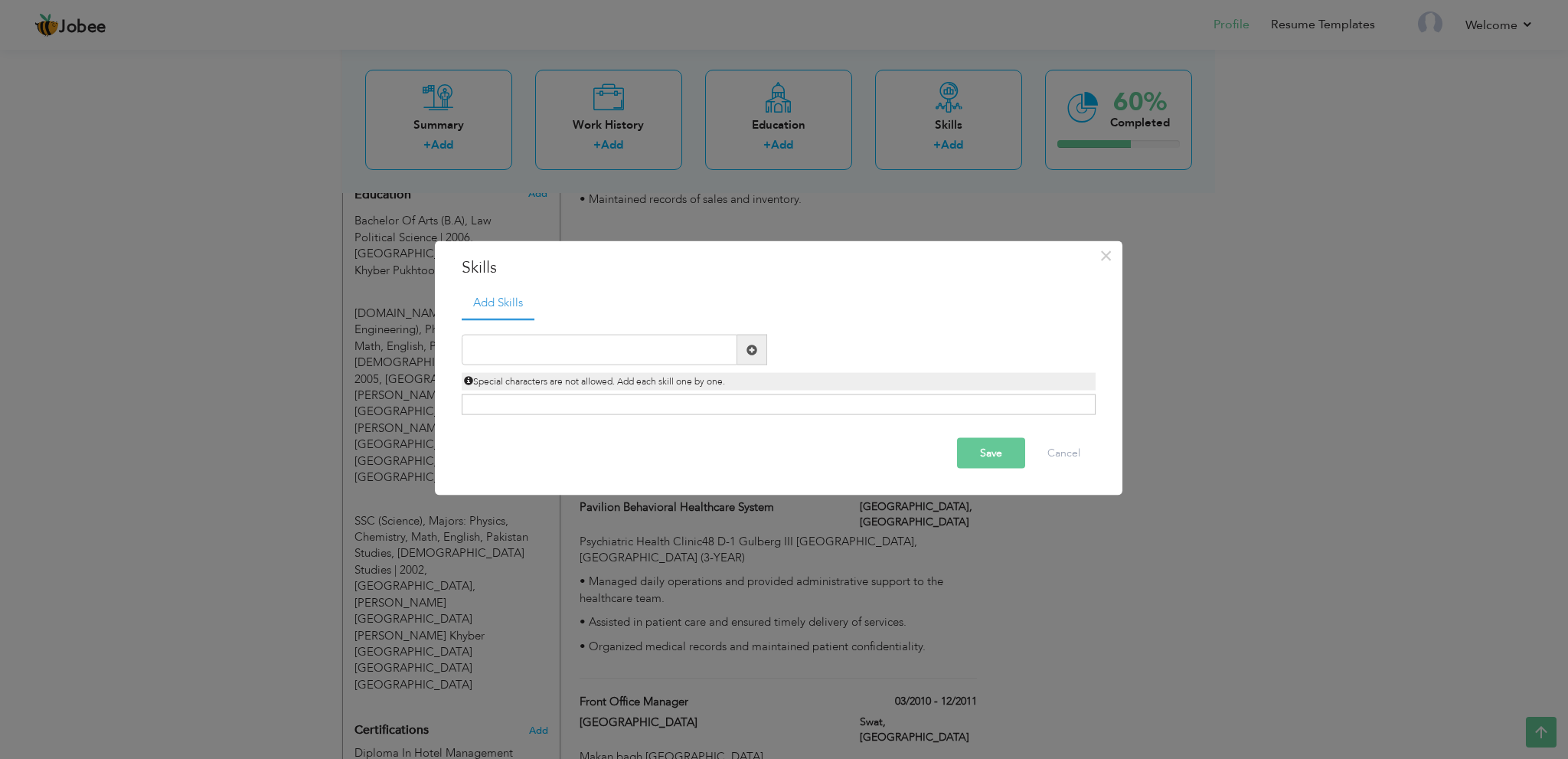
click at [753, 351] on span at bounding box center [752, 349] width 10 height 10
click at [894, 317] on ul "Add Skills" at bounding box center [778, 302] width 633 height 31
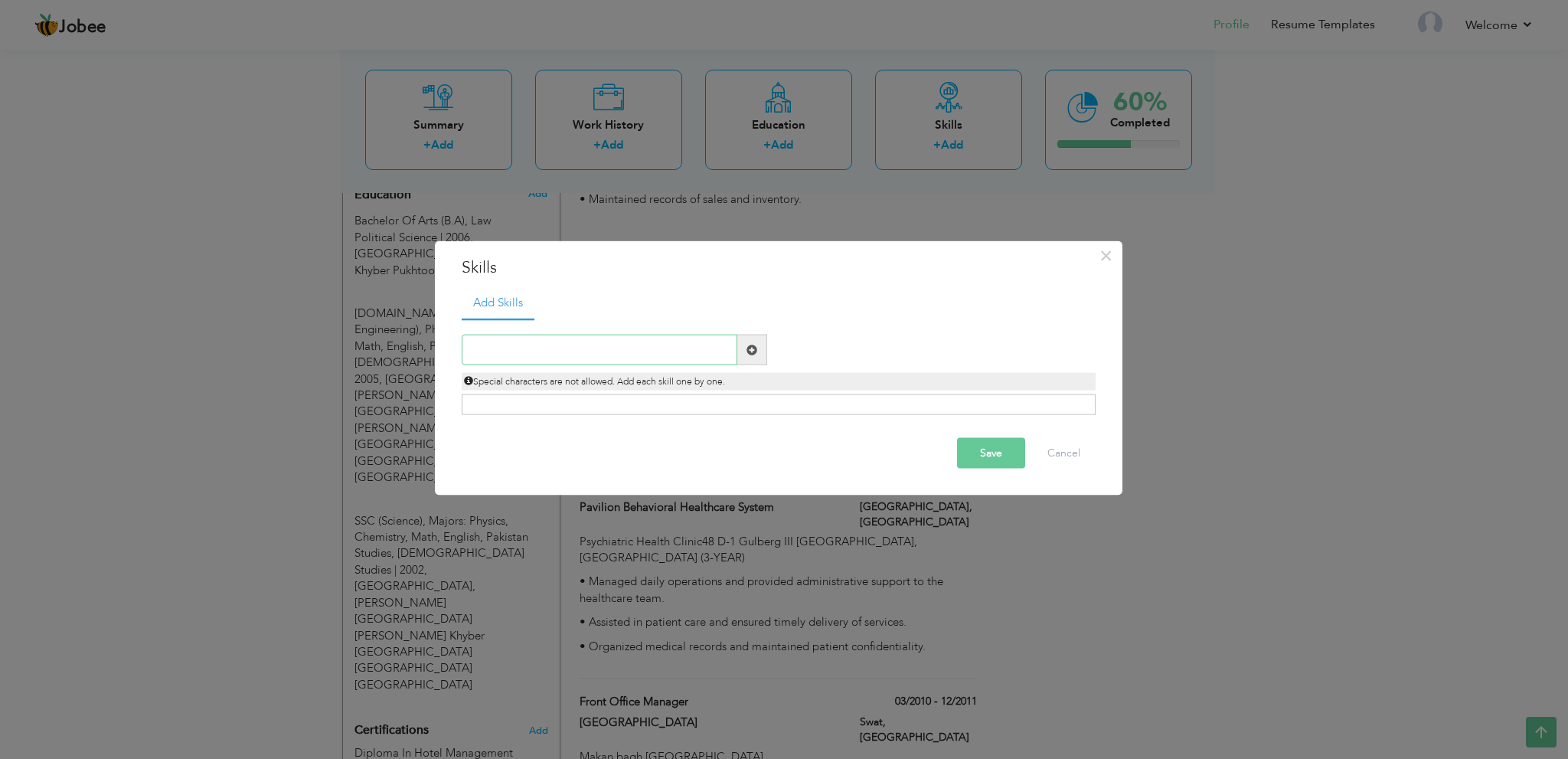
click at [634, 345] on input "text" at bounding box center [599, 350] width 275 height 30
paste input "MS Office"
type input "MS Office"
click at [974, 446] on button "Save" at bounding box center [991, 452] width 68 height 30
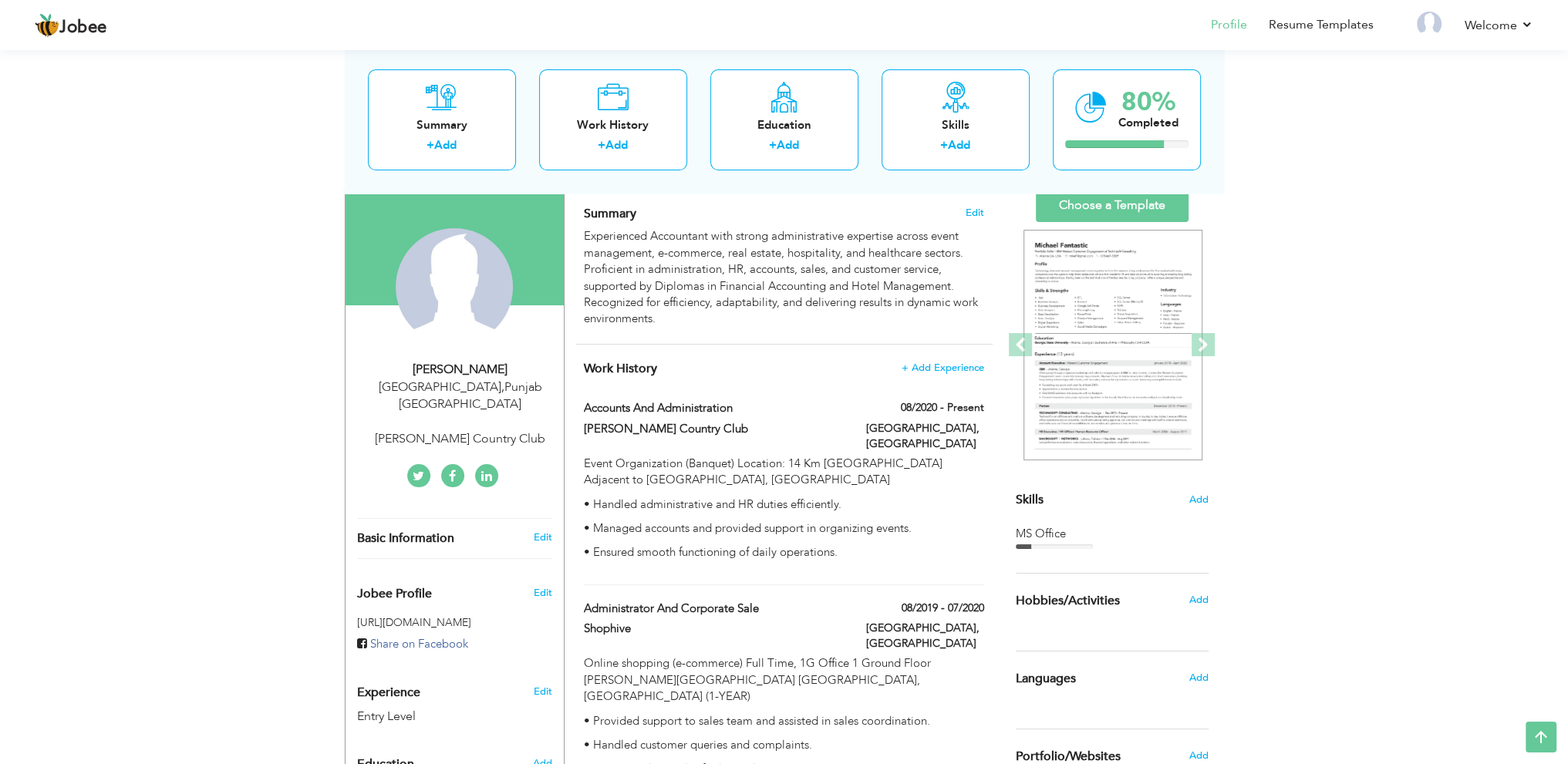
scroll to position [234, 0]
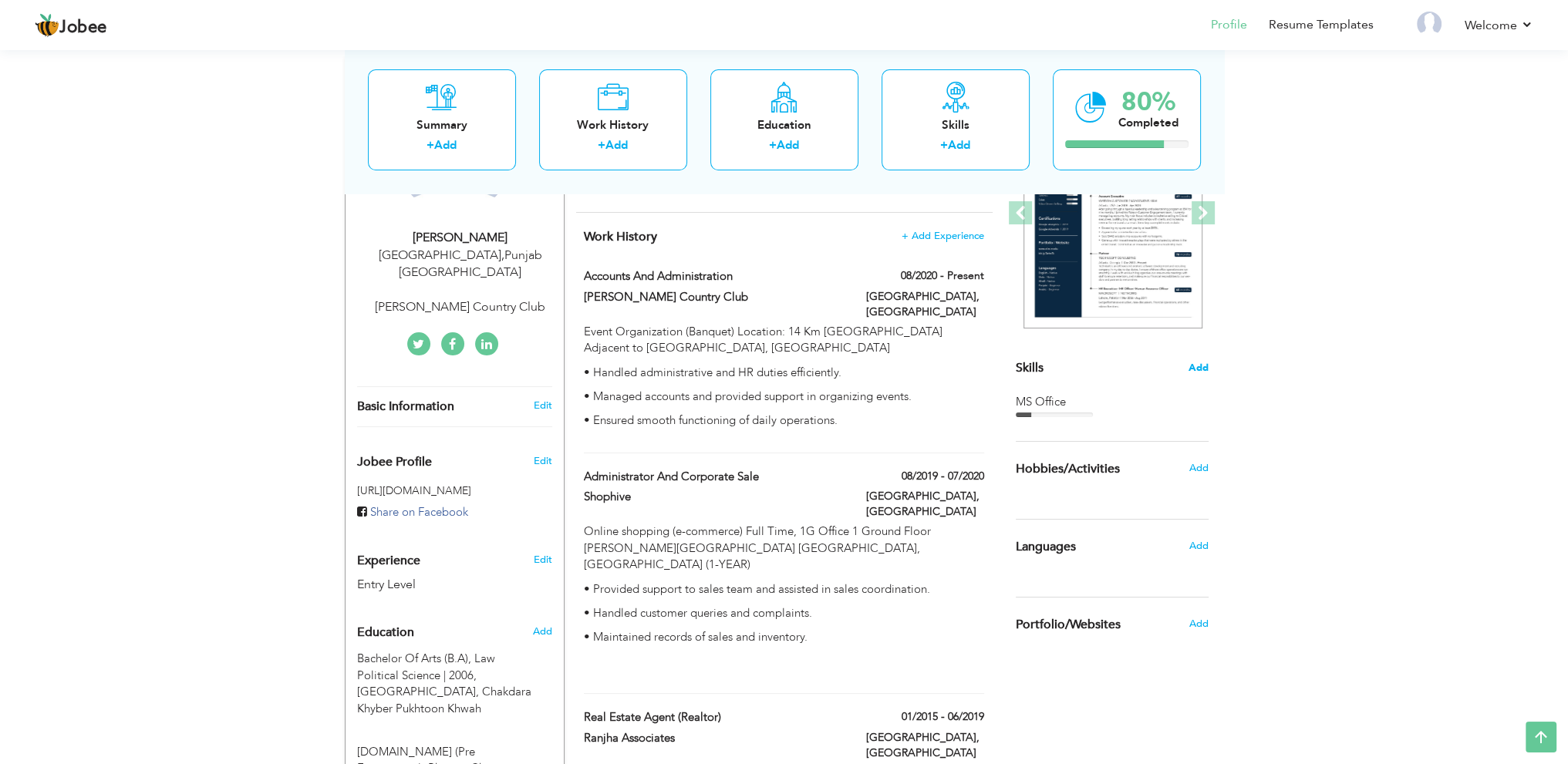
click at [1204, 371] on span "Add" at bounding box center [1198, 368] width 20 height 15
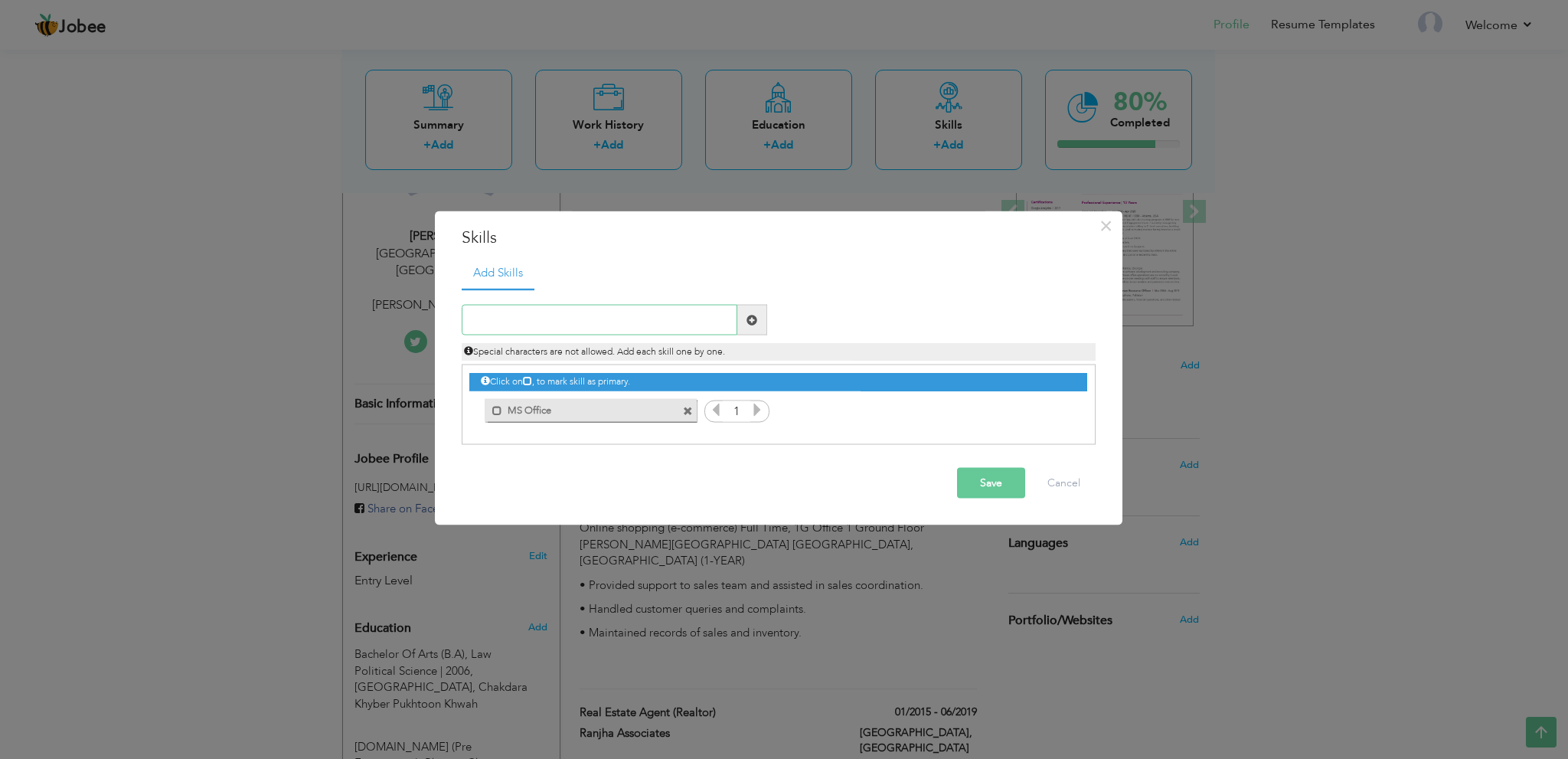
paste input "• Excellent communication and interpersonal skills"
type input "• Excellent communication and interpersonal skills"
click at [999, 484] on button "Save" at bounding box center [991, 483] width 68 height 30
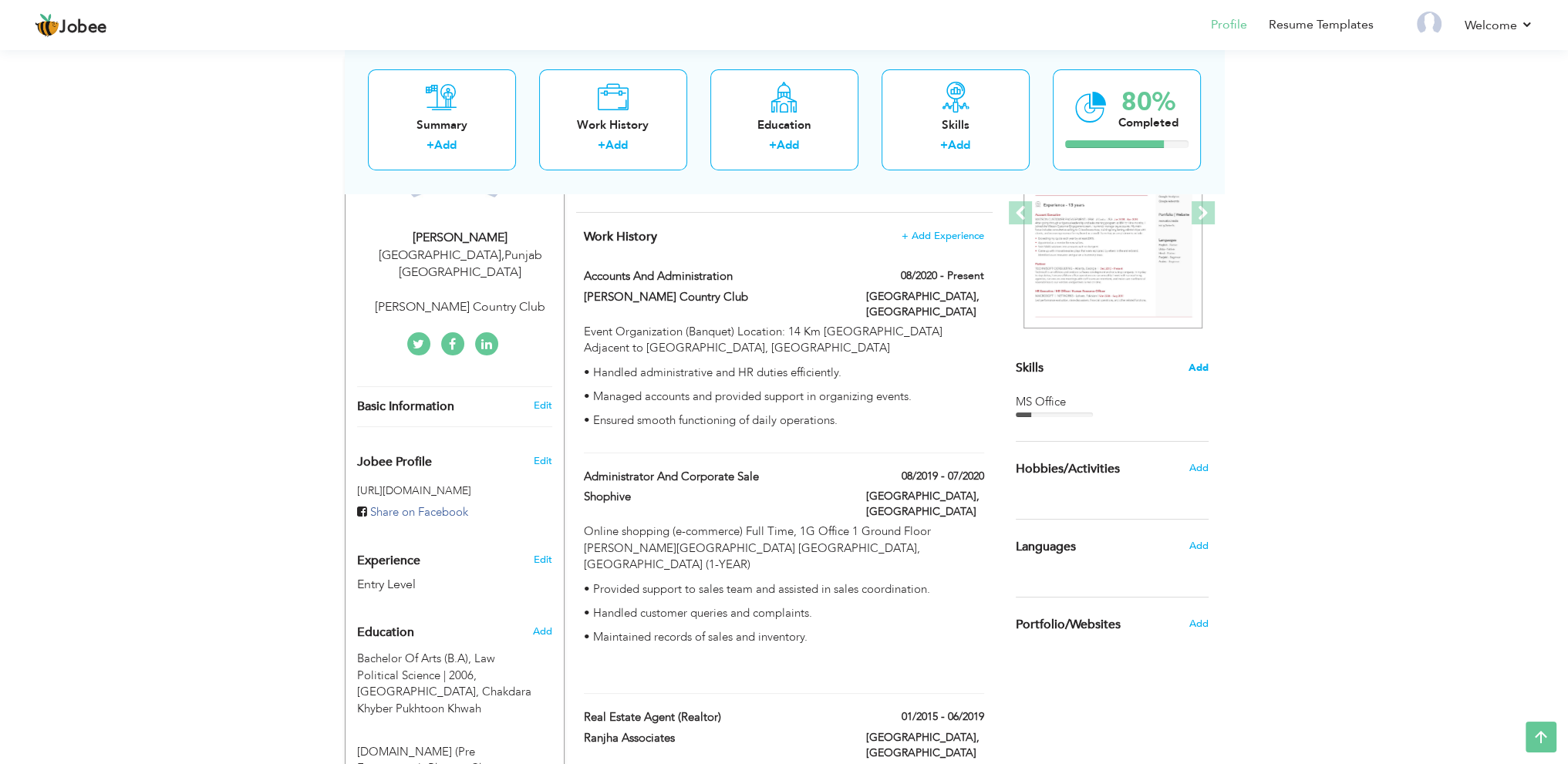
click at [1205, 363] on span "Add" at bounding box center [1198, 368] width 20 height 15
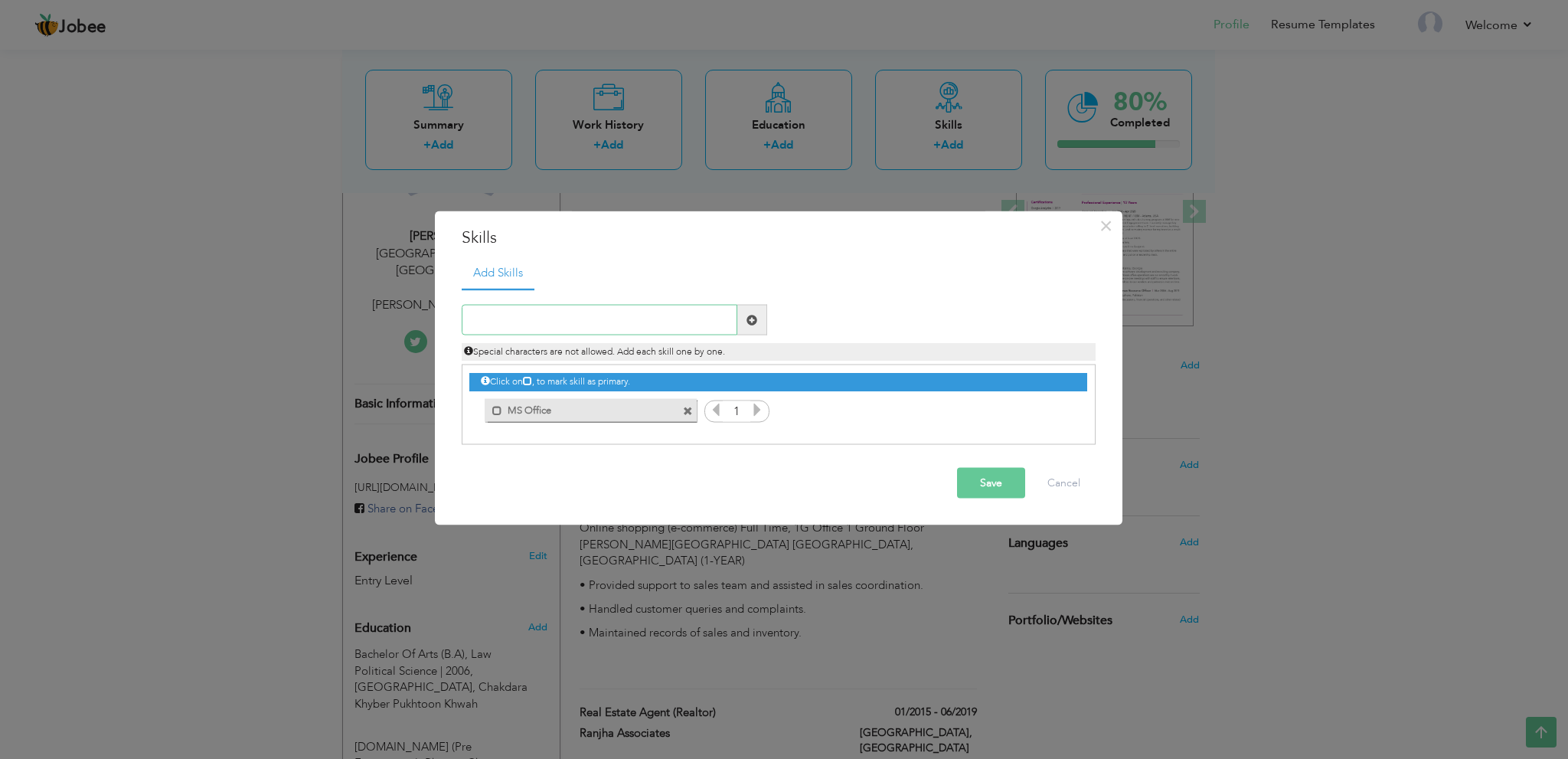
paste input "• Multi-tasking"
type input "• Multi-tasking"
click at [983, 487] on button "Save" at bounding box center [991, 483] width 68 height 30
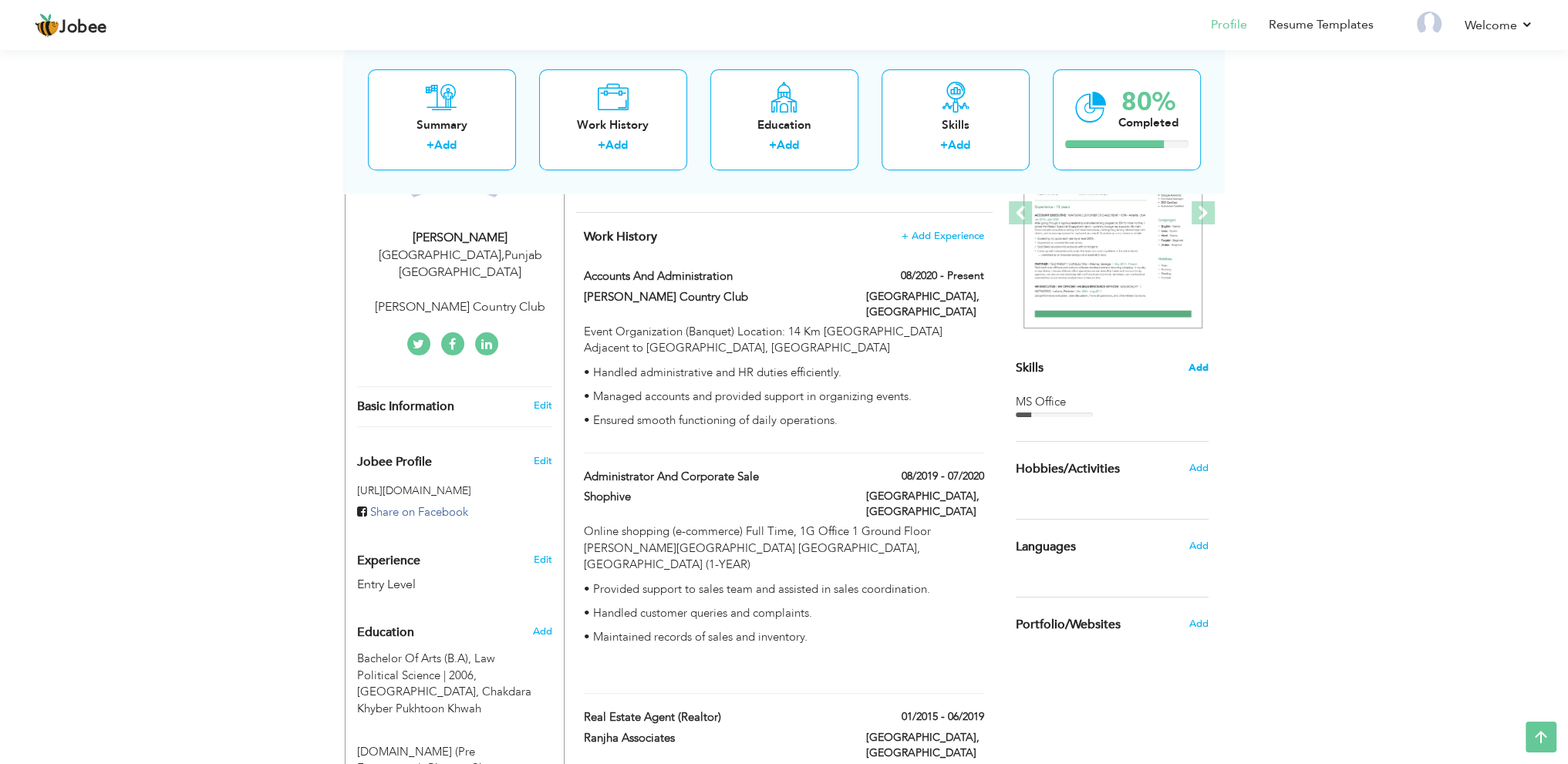
click at [1200, 366] on span "Add" at bounding box center [1198, 368] width 20 height 15
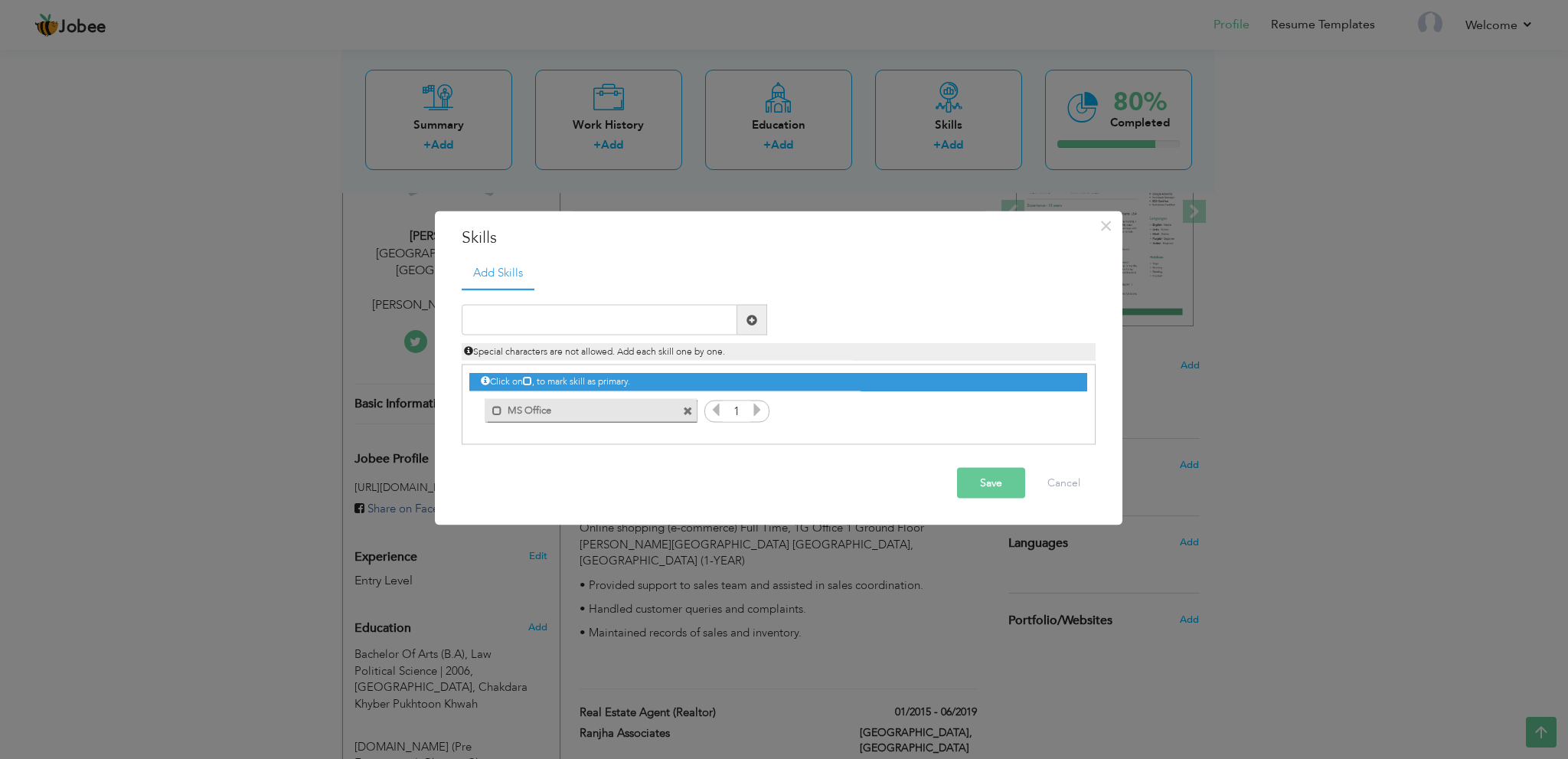
click at [752, 413] on icon at bounding box center [757, 410] width 14 height 14
click at [979, 477] on button "Save" at bounding box center [991, 483] width 68 height 30
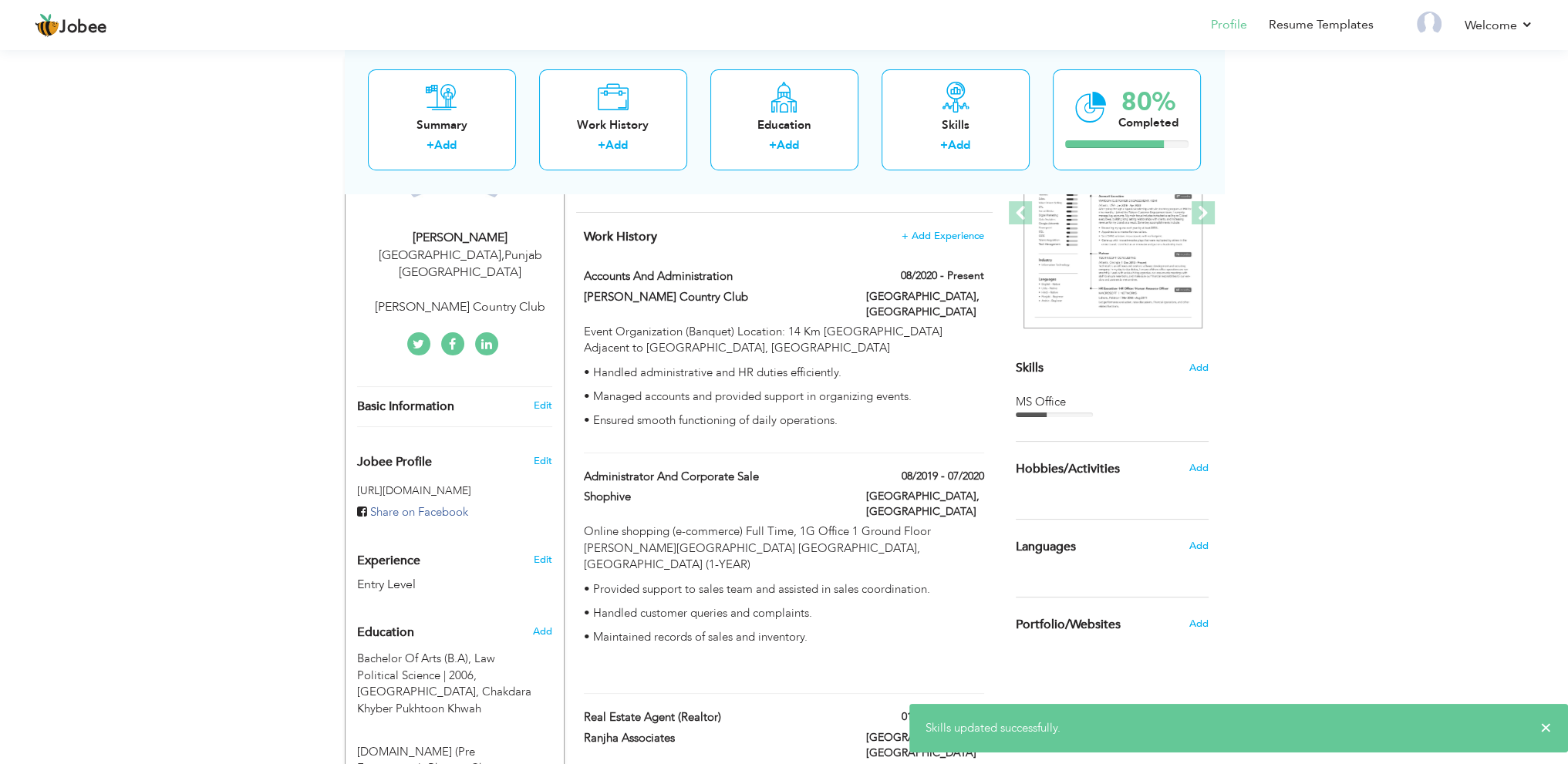
click at [1047, 395] on div "MS Office" at bounding box center [1112, 402] width 193 height 17
click at [1198, 365] on span "Add" at bounding box center [1198, 368] width 20 height 15
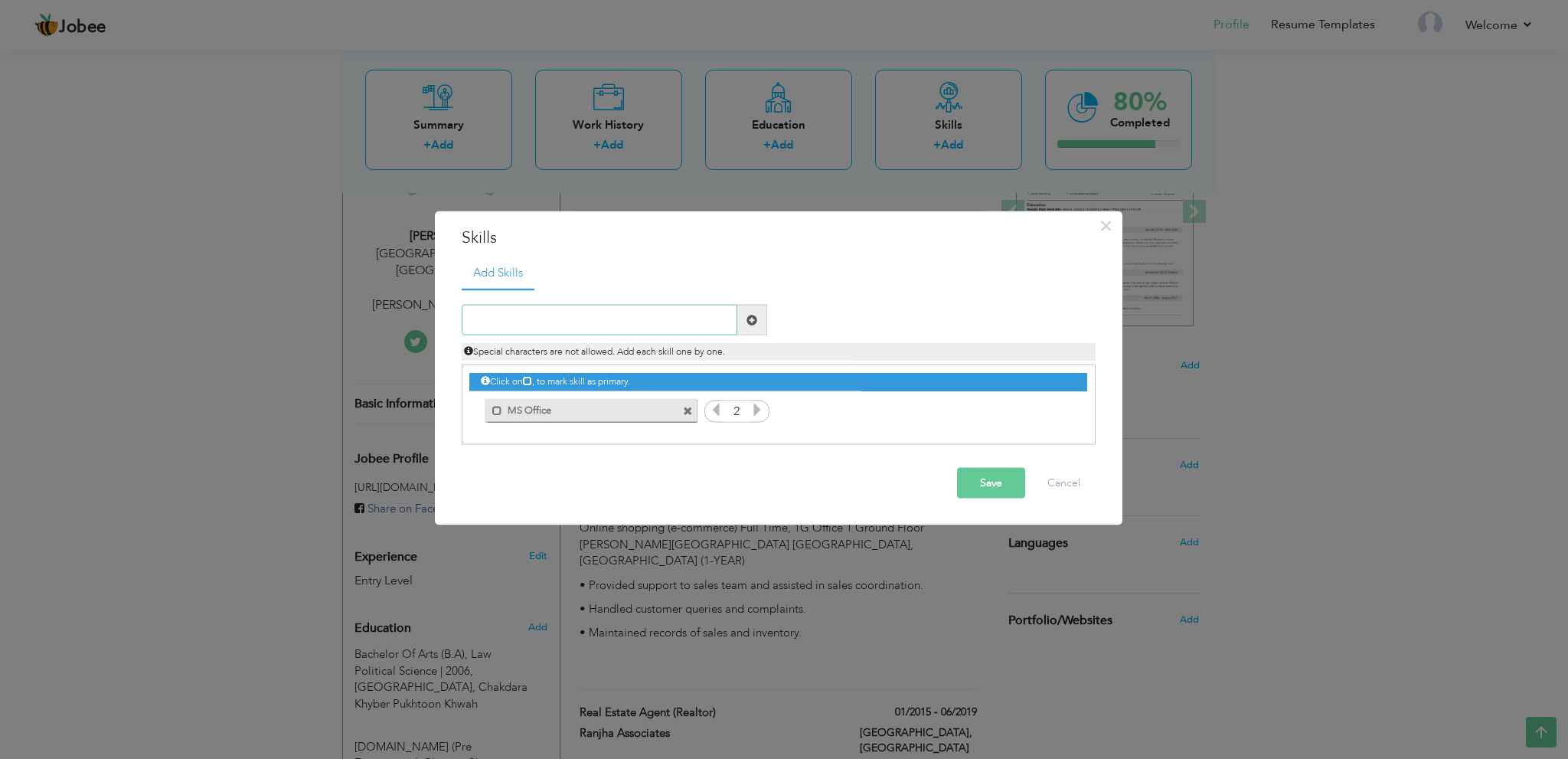
click at [601, 315] on input "text" at bounding box center [599, 319] width 275 height 30
click at [754, 318] on span at bounding box center [752, 319] width 10 height 10
click at [620, 321] on input "text" at bounding box center [599, 319] width 275 height 30
type input "e commers"
click at [610, 315] on input "text" at bounding box center [599, 319] width 275 height 30
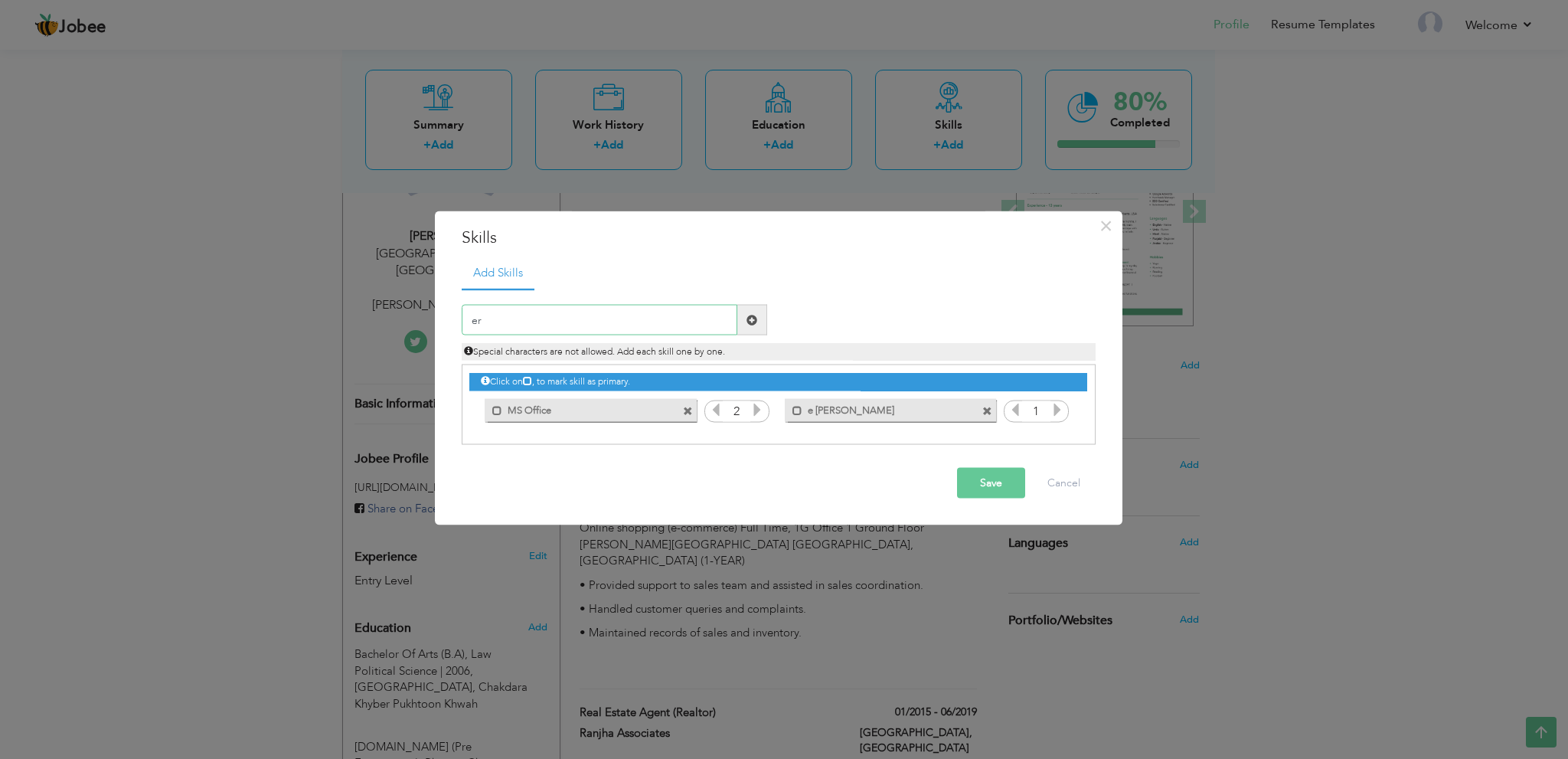
type input "erp"
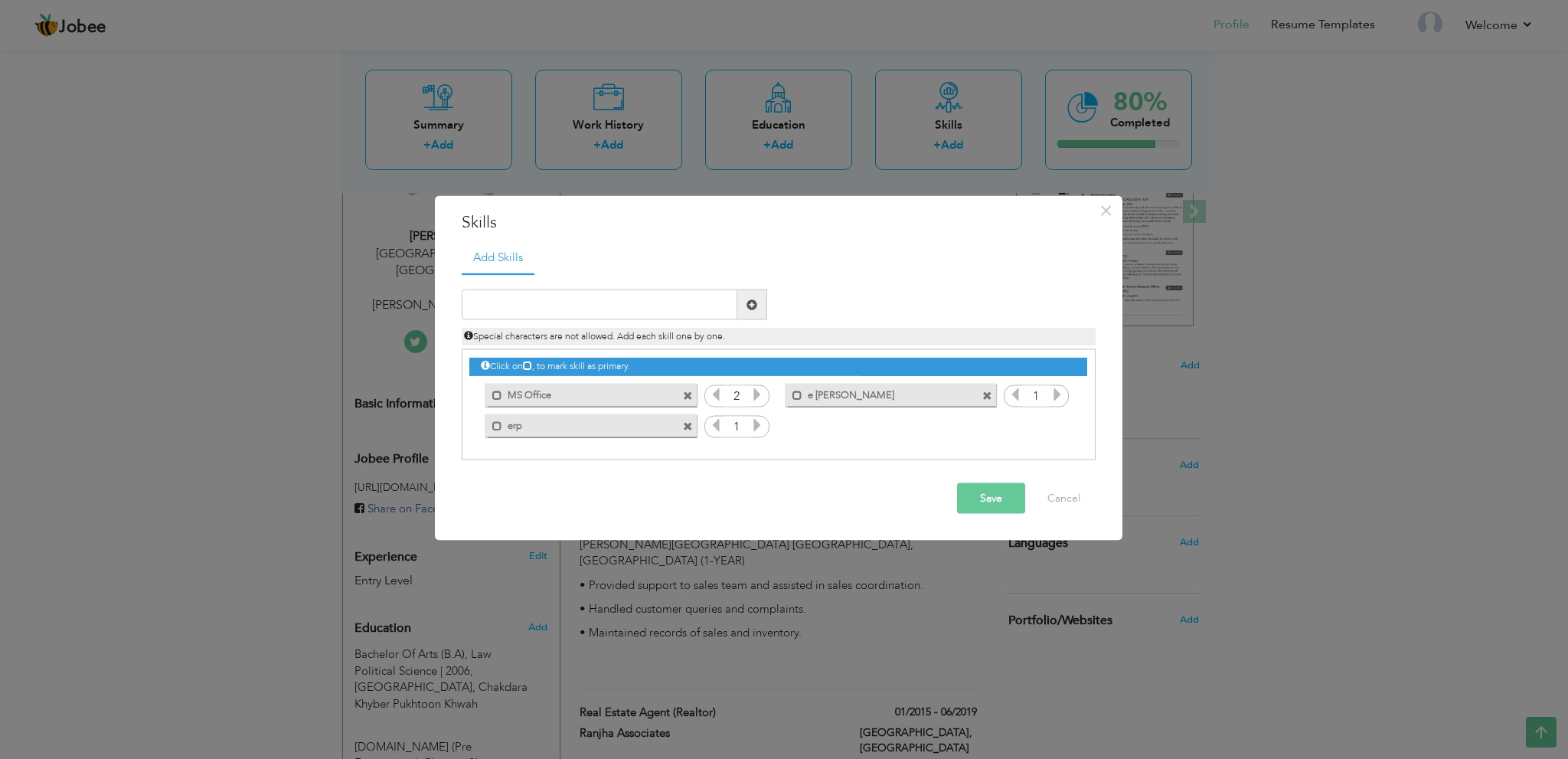
click at [712, 392] on icon at bounding box center [715, 395] width 14 height 14
click at [754, 394] on icon at bounding box center [757, 395] width 14 height 14
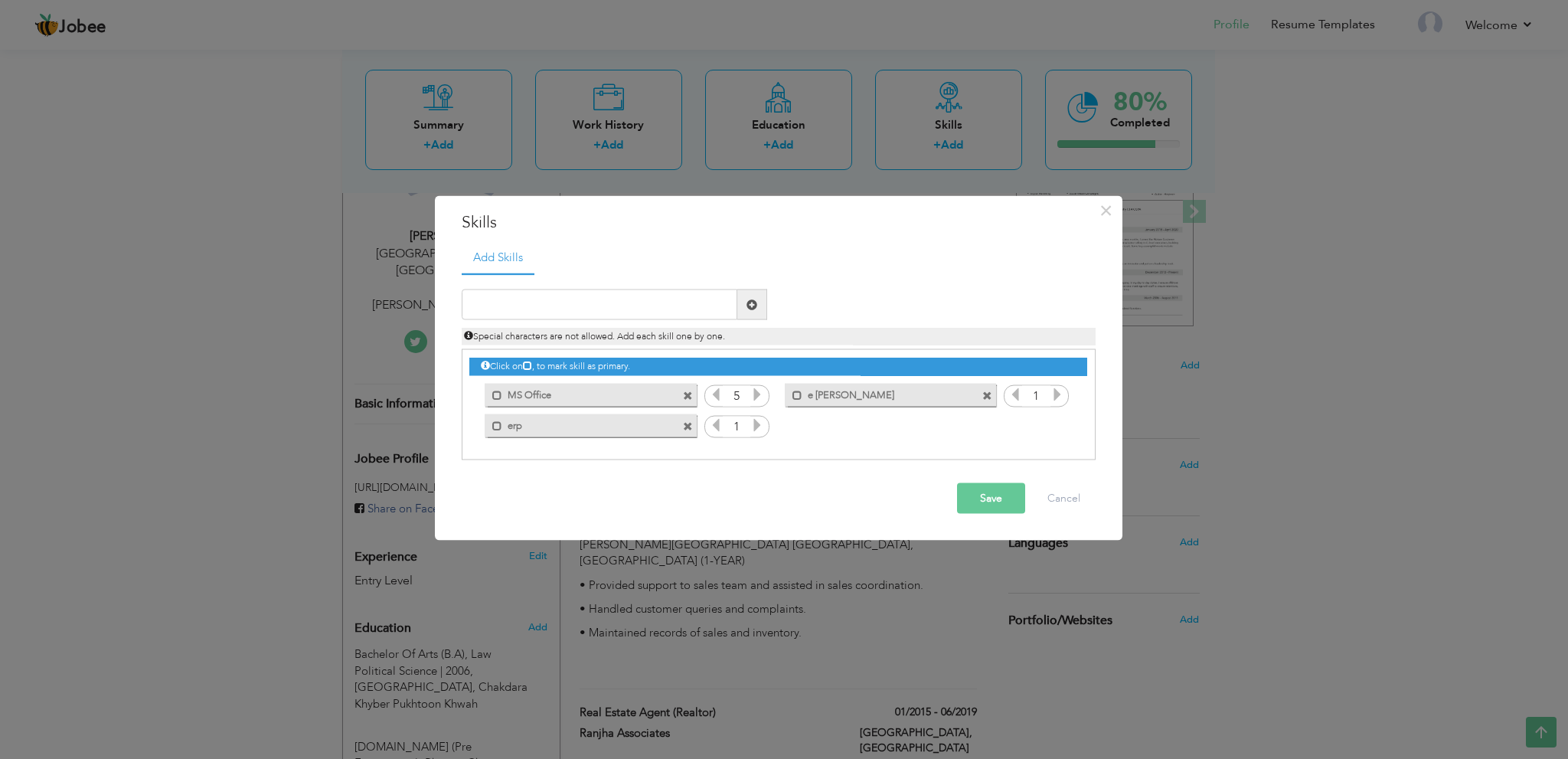
click at [754, 394] on icon at bounding box center [757, 395] width 14 height 14
click at [1054, 397] on icon at bounding box center [1057, 395] width 14 height 14
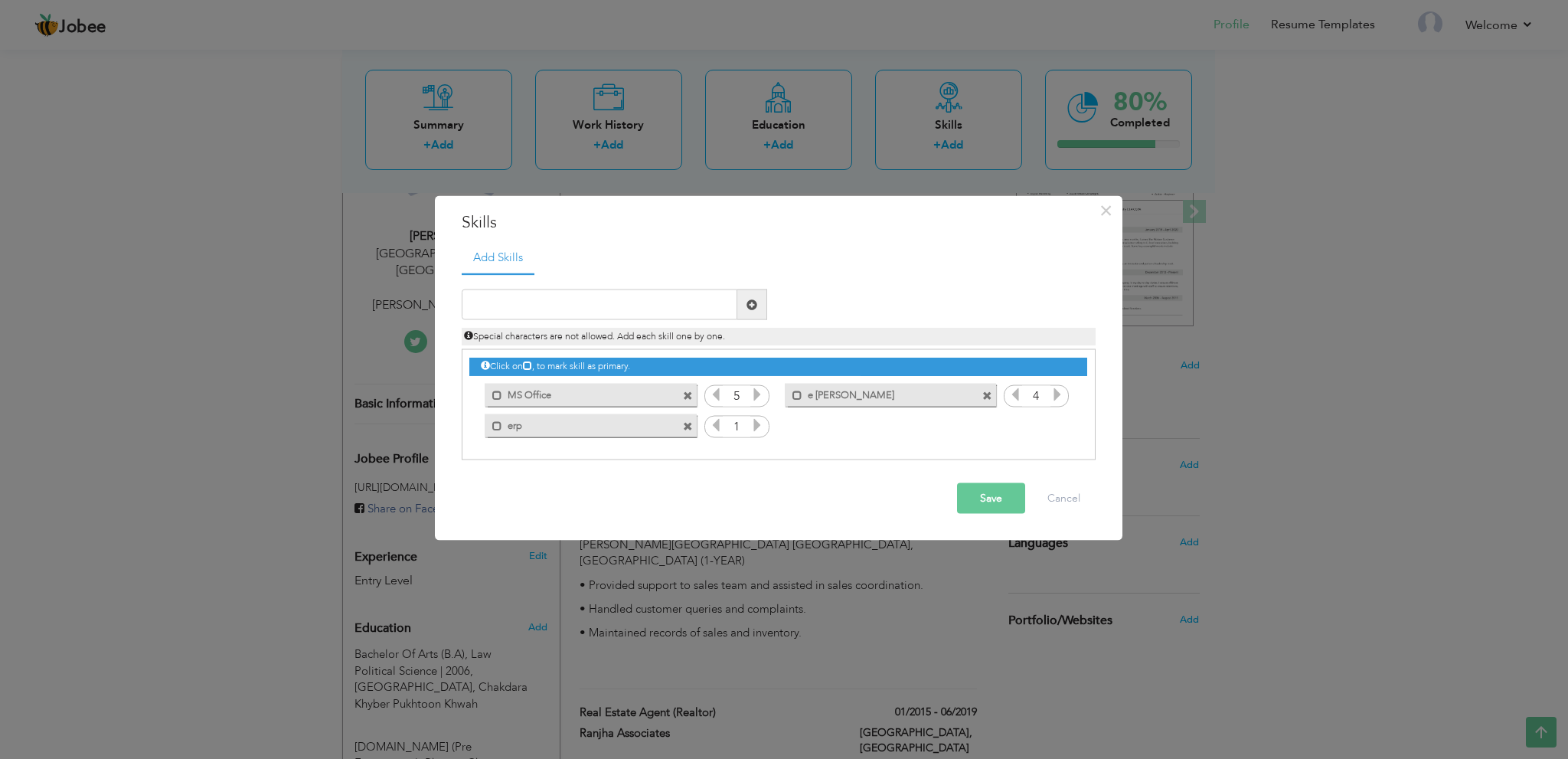
click at [1054, 397] on icon at bounding box center [1057, 395] width 14 height 14
click at [757, 420] on icon at bounding box center [757, 425] width 14 height 14
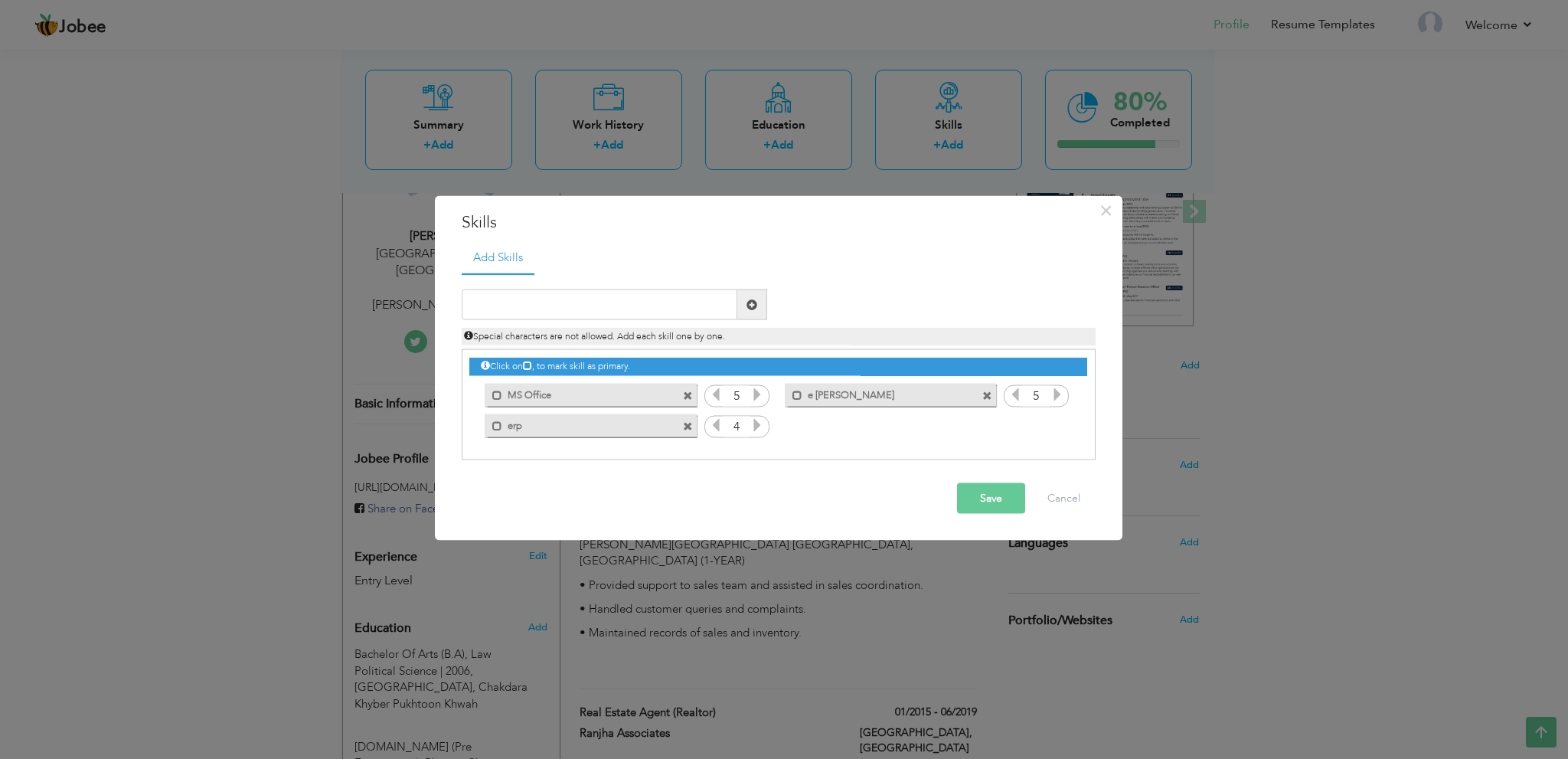
click at [757, 420] on icon at bounding box center [757, 425] width 14 height 14
click at [797, 390] on span at bounding box center [797, 395] width 10 height 10
click at [497, 393] on span at bounding box center [497, 395] width 10 height 10
click at [499, 424] on span at bounding box center [497, 426] width 10 height 10
click at [967, 497] on button "Save" at bounding box center [991, 498] width 68 height 30
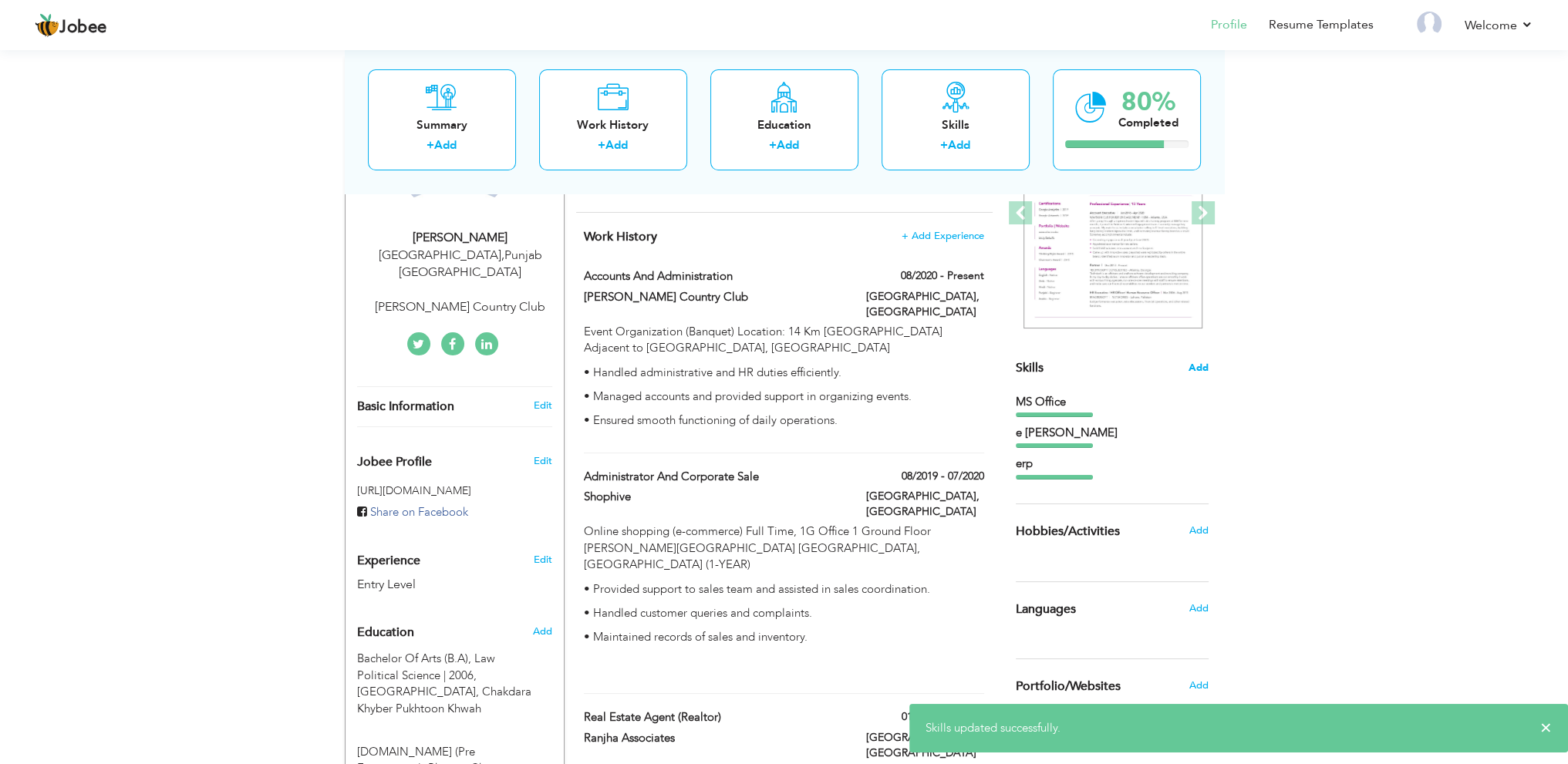
click at [1203, 368] on span "Add" at bounding box center [1198, 368] width 20 height 15
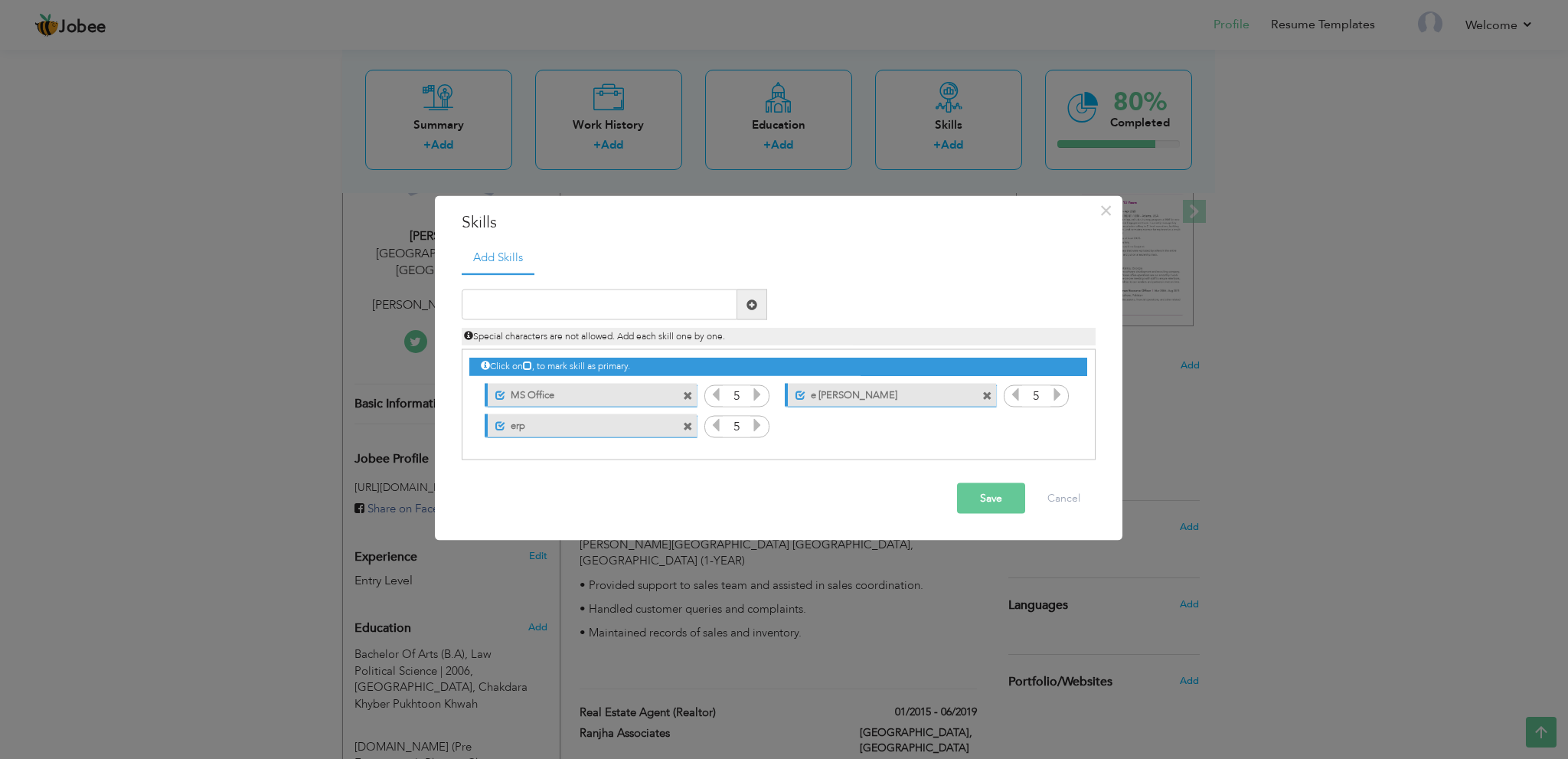
click at [843, 395] on label "e commers" at bounding box center [881, 393] width 153 height 19
click at [601, 301] on input "text" at bounding box center [599, 304] width 275 height 30
paste input "Enterprise resource planning"
type input "Enterprise resource planning"
click at [992, 499] on button "Save" at bounding box center [991, 498] width 68 height 30
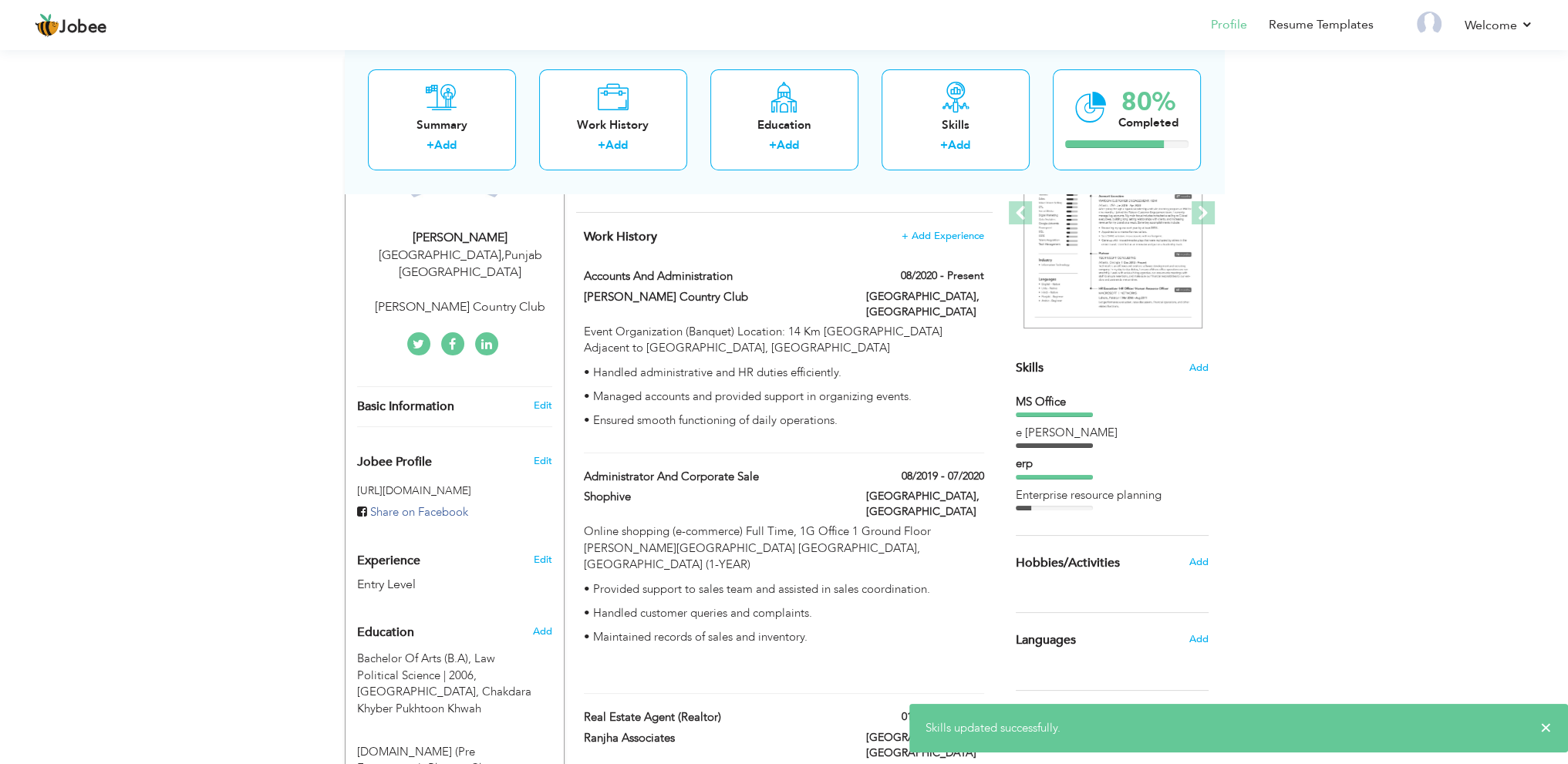
click at [1080, 471] on div "erp" at bounding box center [1112, 463] width 193 height 17
click at [1198, 367] on span "Add" at bounding box center [1198, 368] width 20 height 15
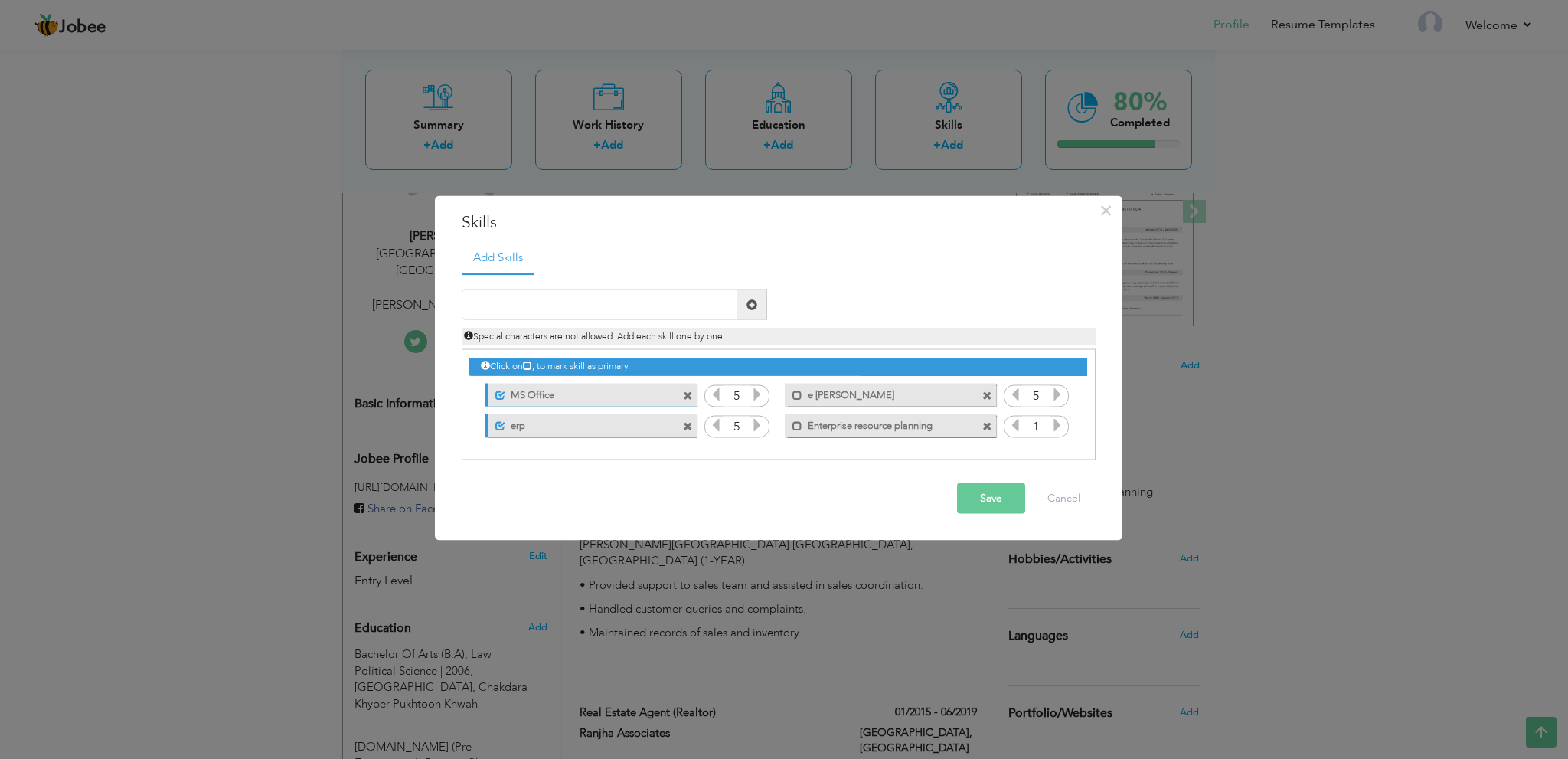
click at [687, 424] on span at bounding box center [688, 427] width 10 height 10
click at [498, 421] on span at bounding box center [497, 426] width 10 height 10
click at [756, 427] on icon at bounding box center [757, 425] width 14 height 14
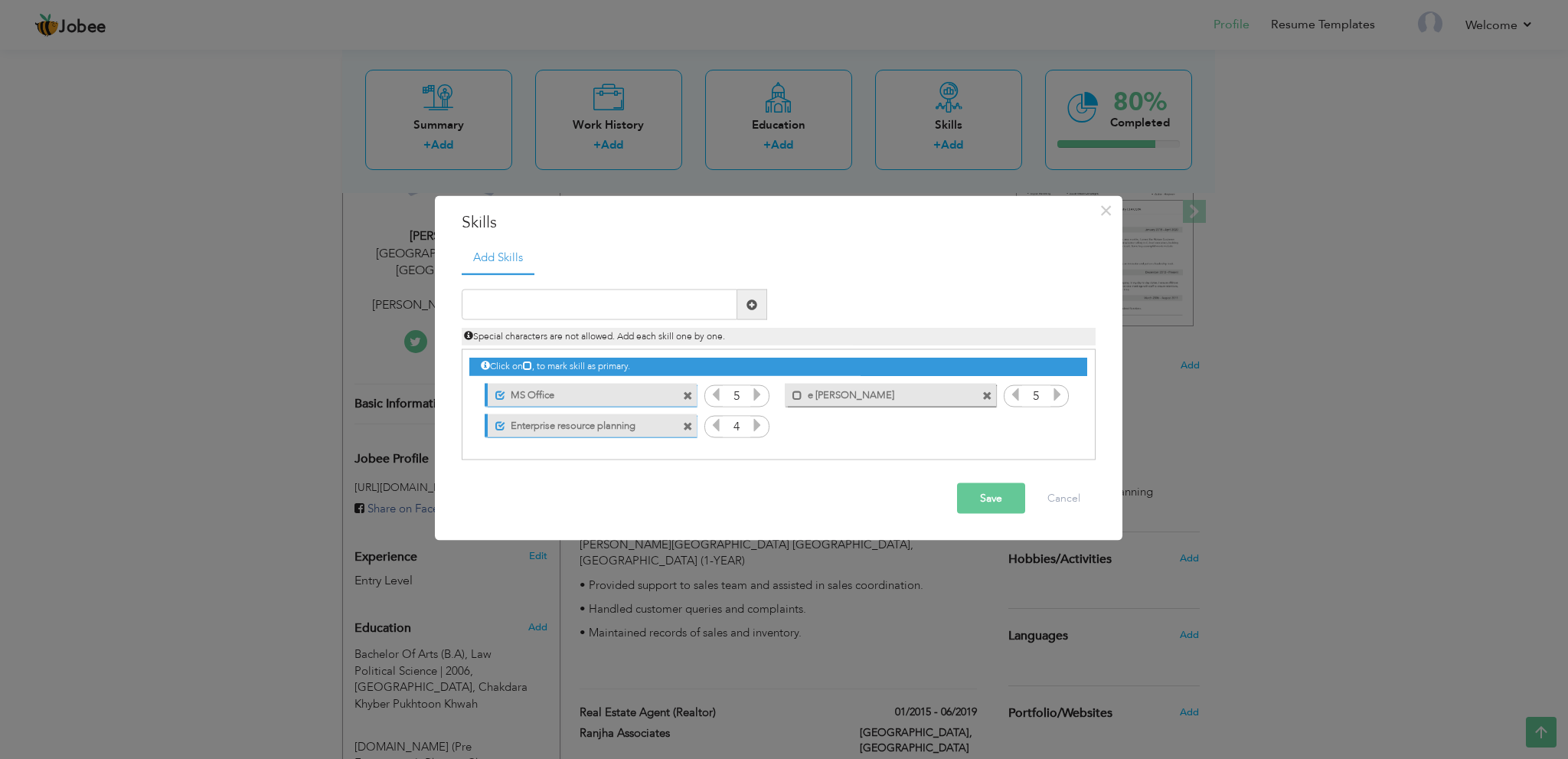
click at [756, 427] on icon at bounding box center [757, 425] width 14 height 14
click at [864, 397] on label "e commers" at bounding box center [879, 393] width 154 height 19
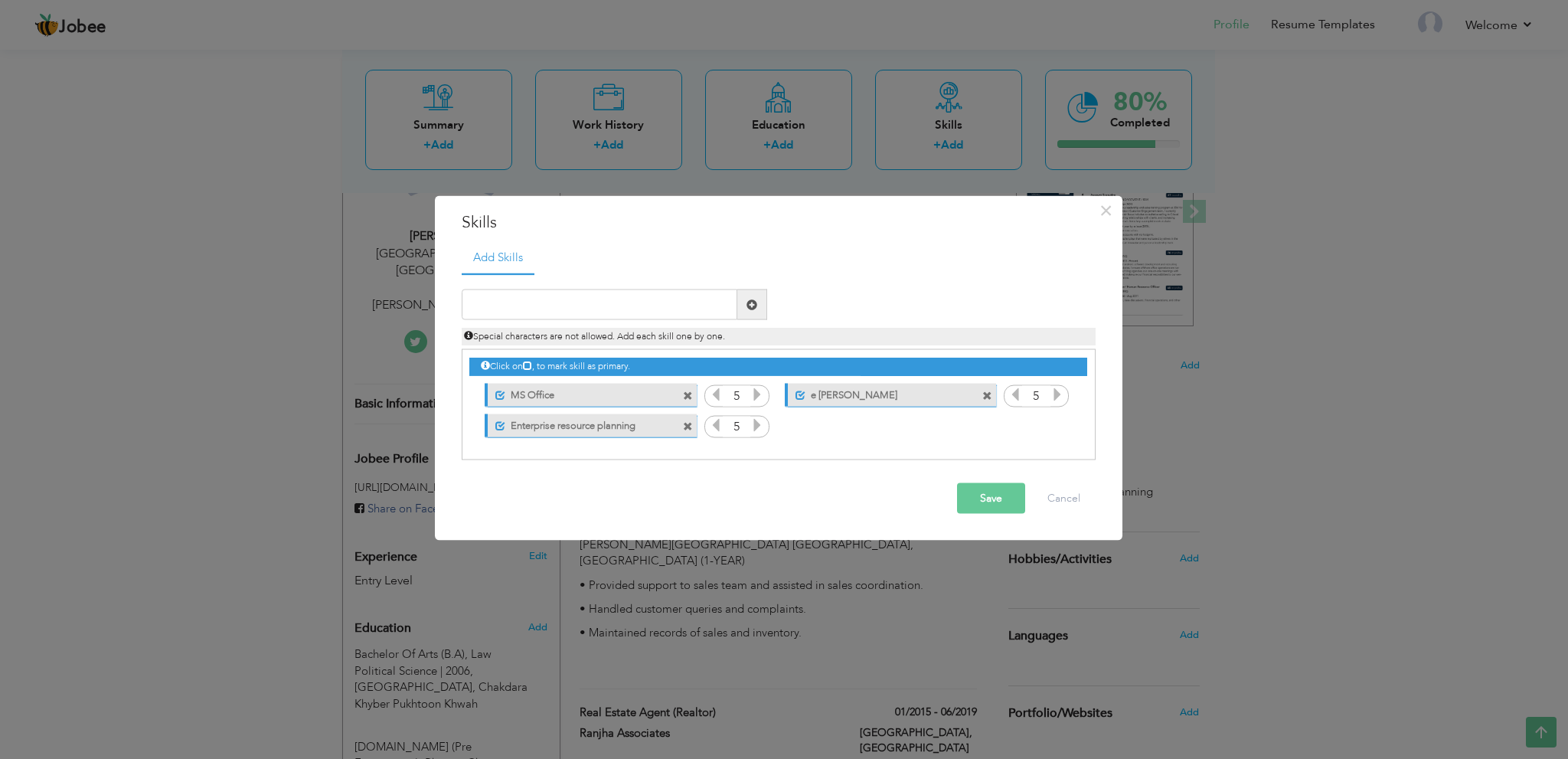
click at [986, 394] on span at bounding box center [987, 395] width 10 height 10
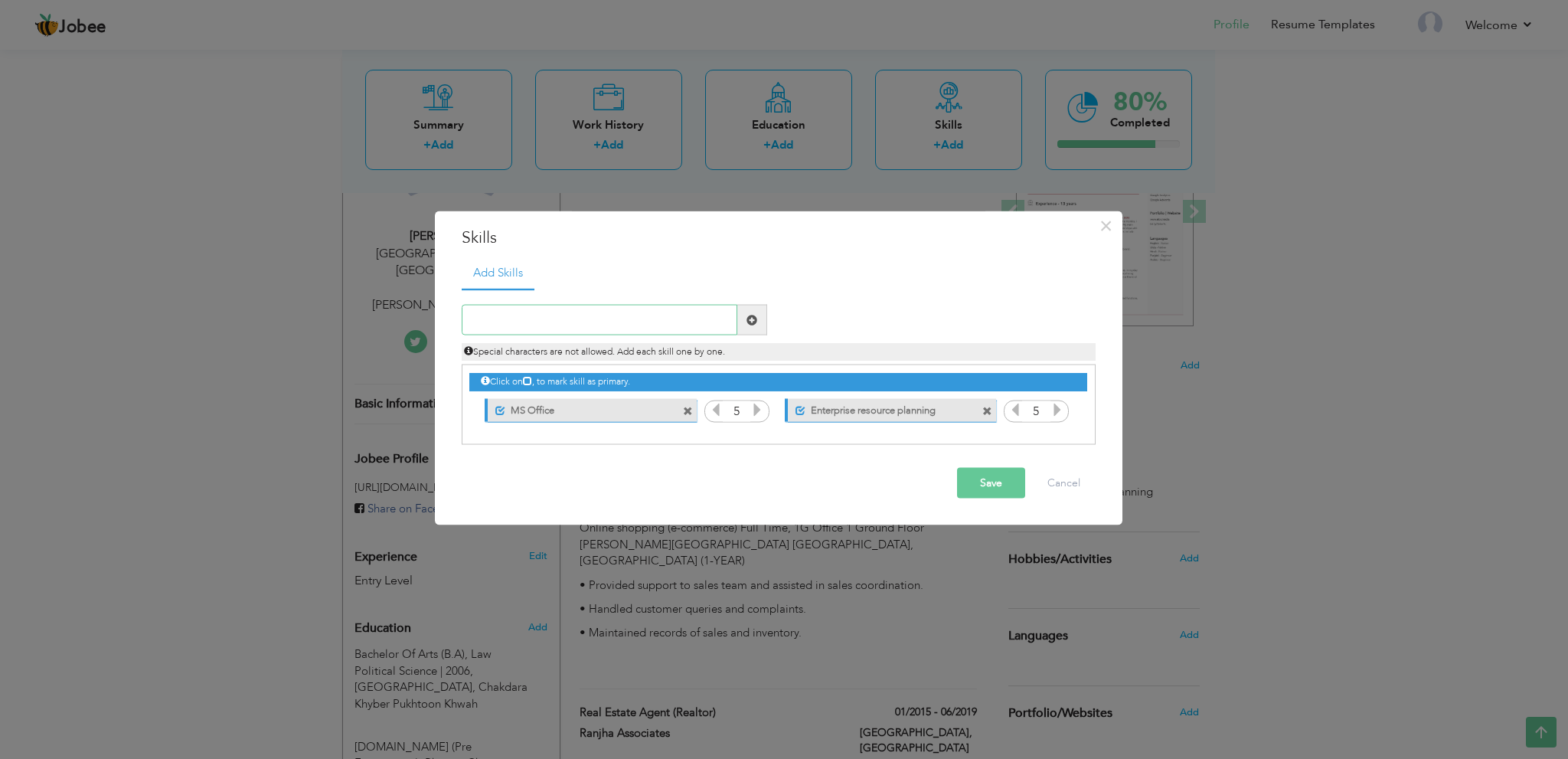
click at [658, 319] on input "text" at bounding box center [599, 319] width 275 height 30
paste input "E-commerce"
type input "E-commerce"
click at [999, 476] on button "Save" at bounding box center [991, 483] width 68 height 30
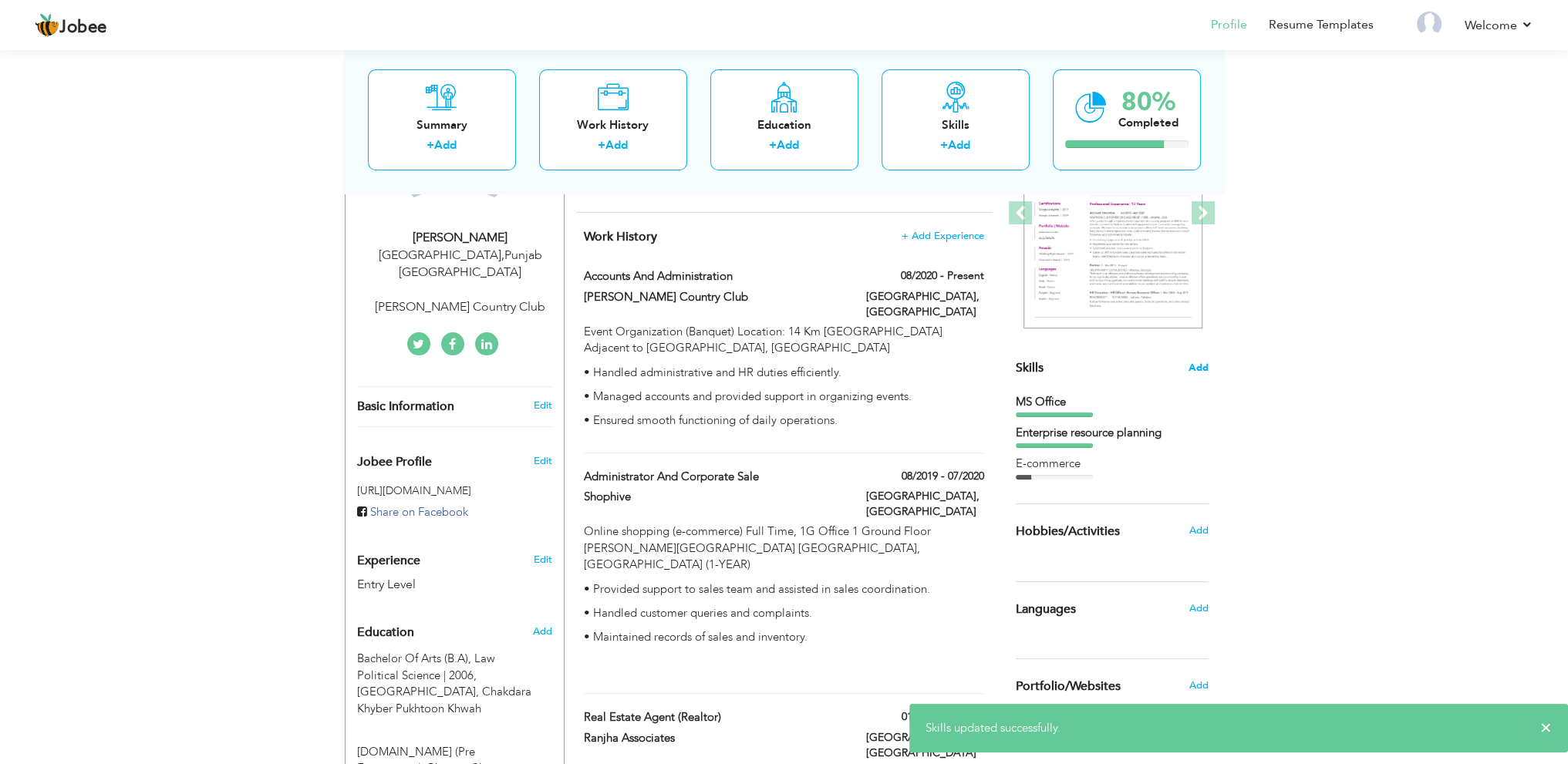
click at [1201, 366] on span "Add" at bounding box center [1198, 368] width 20 height 15
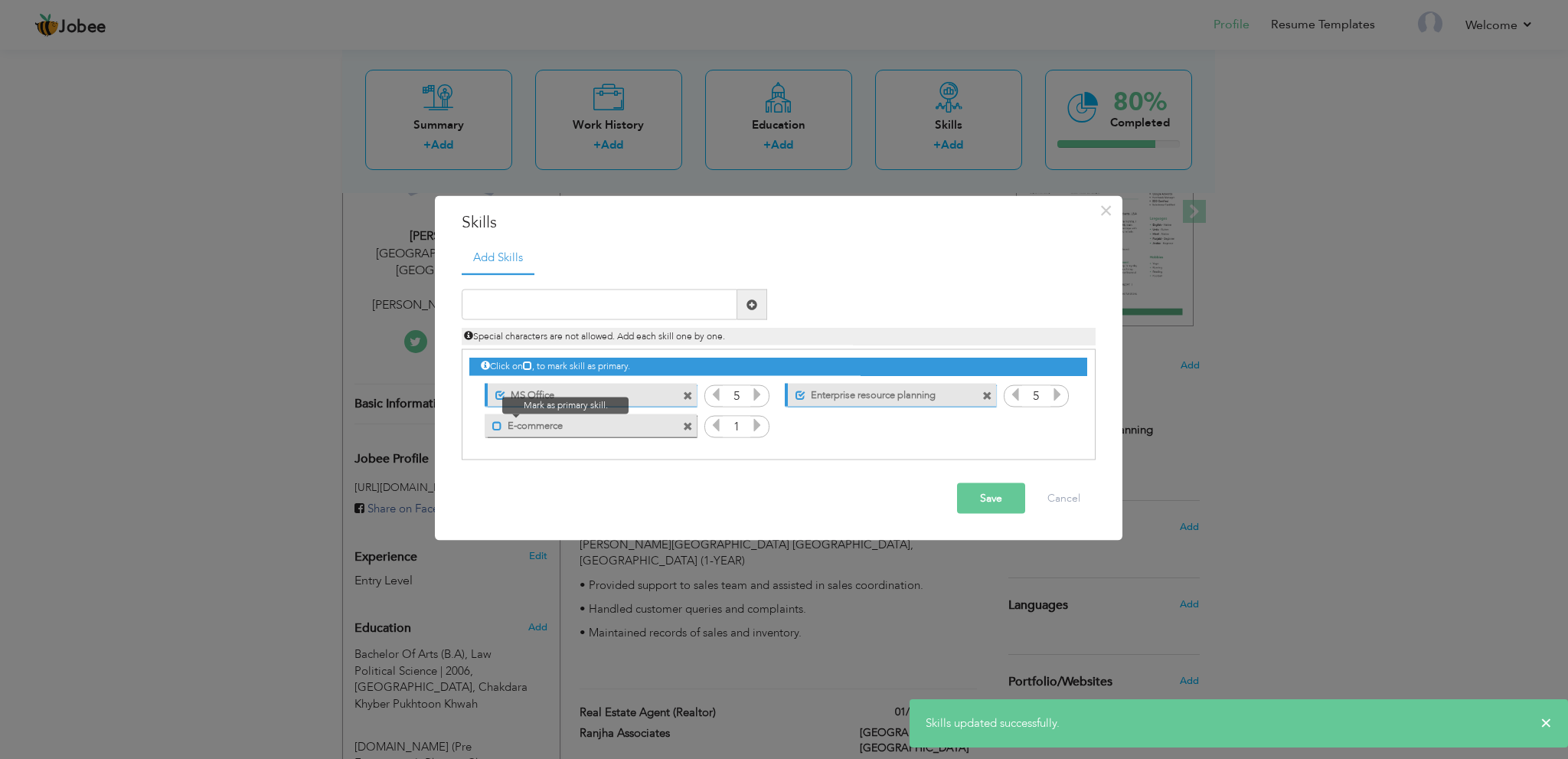
click at [497, 423] on span at bounding box center [497, 426] width 10 height 10
click at [759, 422] on icon at bounding box center [757, 425] width 14 height 14
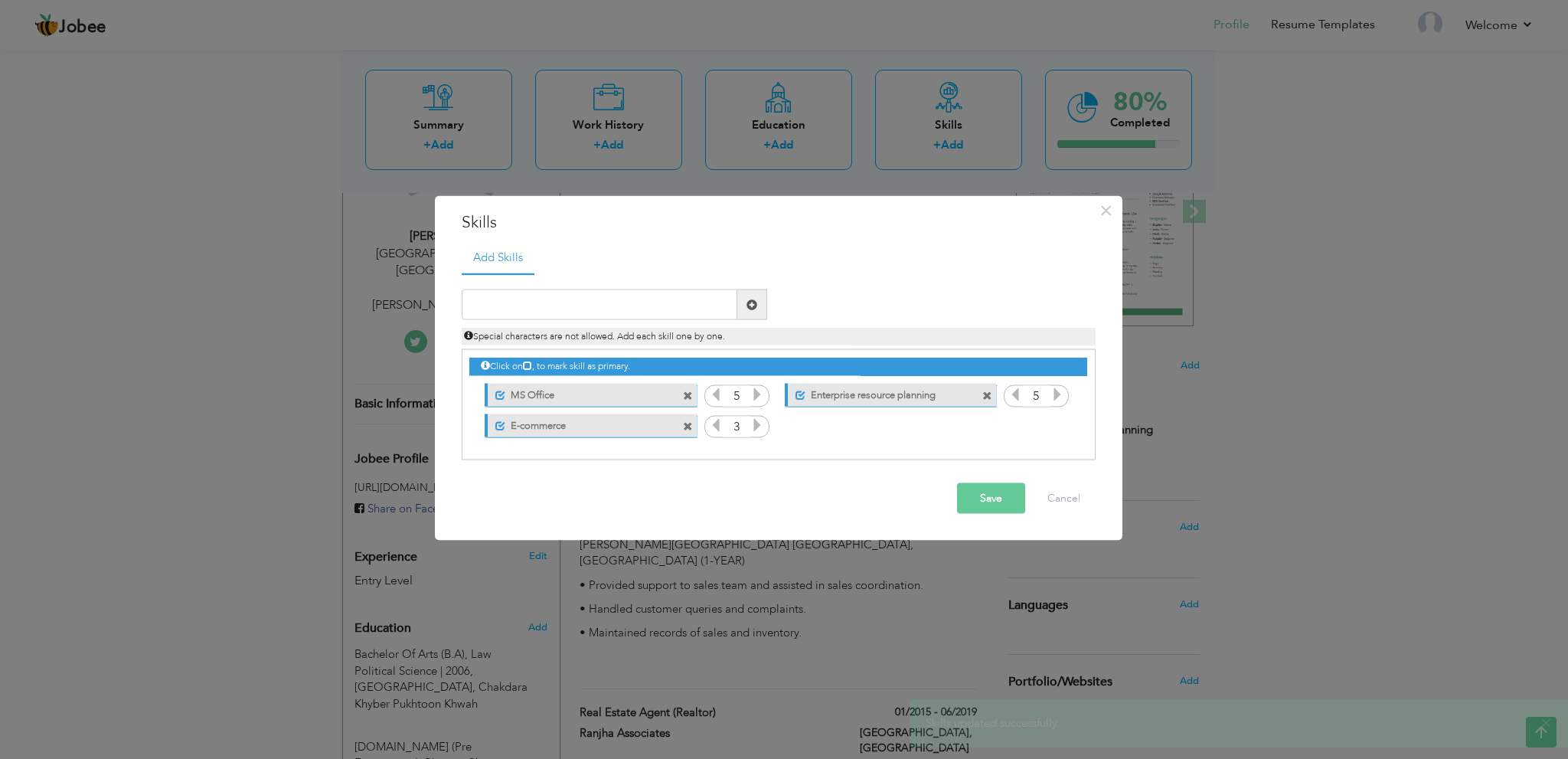
click at [759, 422] on icon at bounding box center [757, 425] width 14 height 14
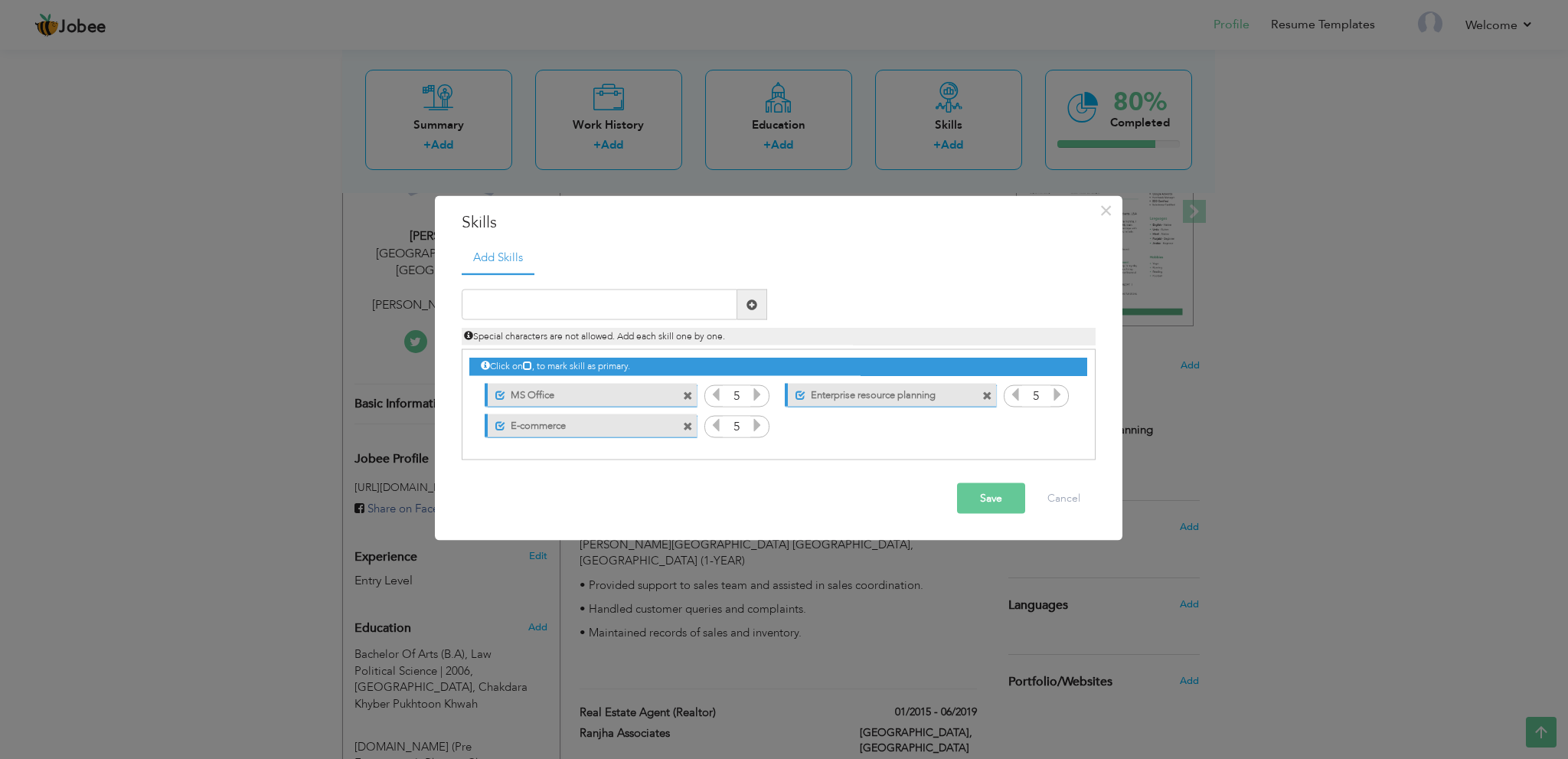
click at [759, 422] on icon at bounding box center [757, 425] width 14 height 14
click at [986, 493] on button "Save" at bounding box center [991, 498] width 68 height 30
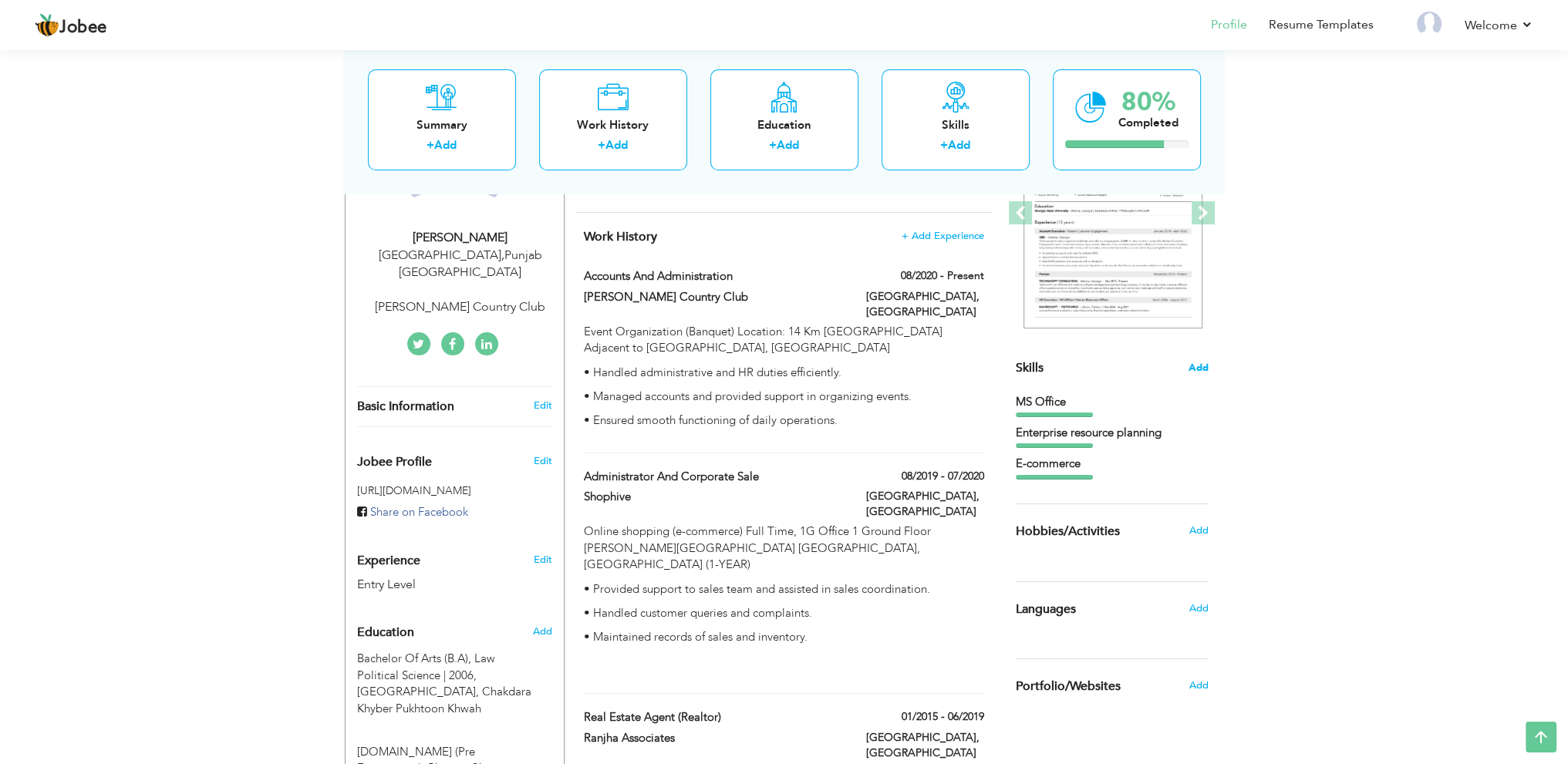
click at [1198, 362] on span "Add" at bounding box center [1198, 368] width 20 height 15
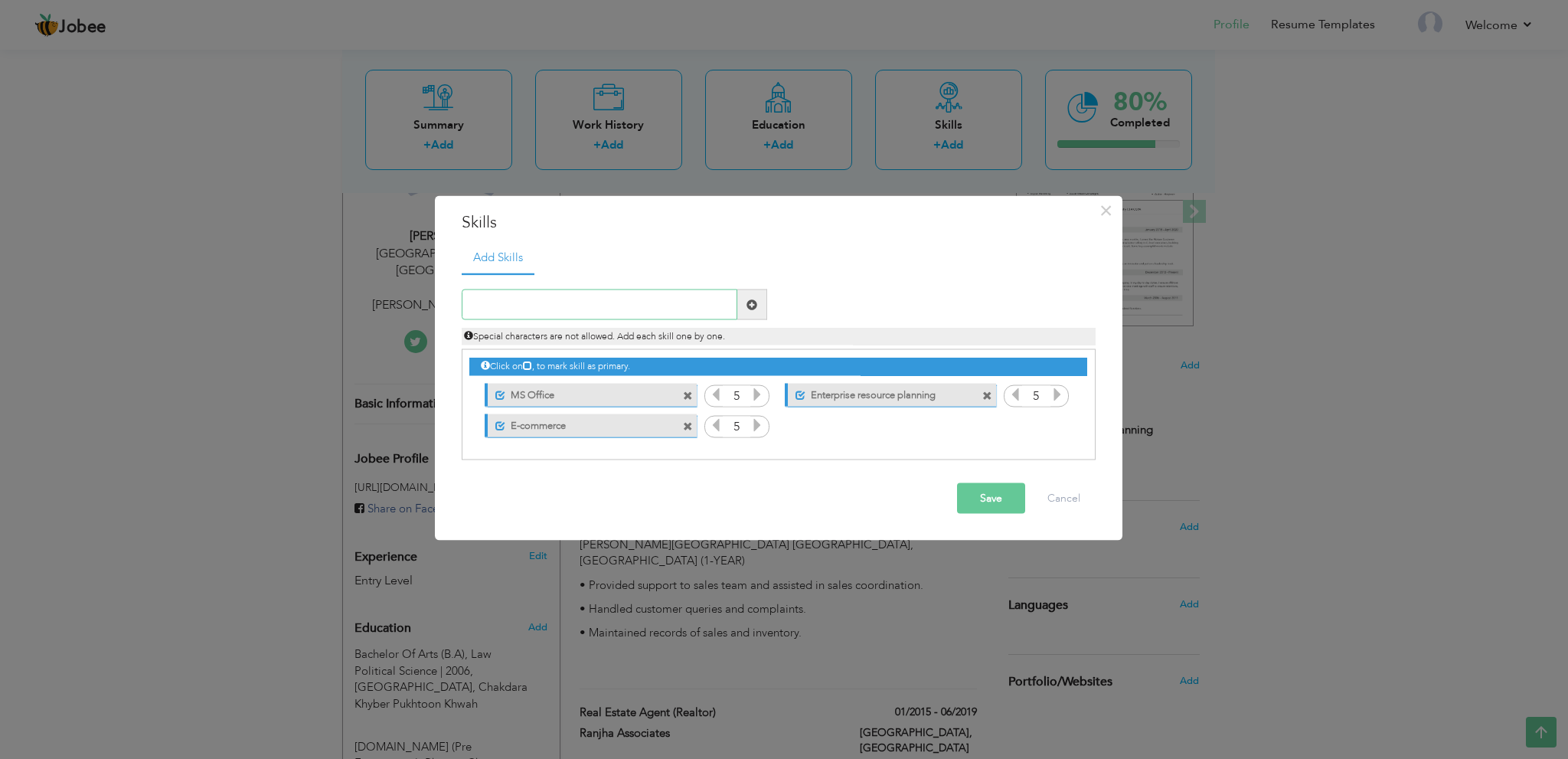
click at [552, 311] on input "text" at bounding box center [599, 304] width 275 height 30
paste input "• Strong organizational and time management abilit"
drag, startPoint x: 603, startPoint y: 307, endPoint x: 586, endPoint y: 307, distance: 17.0
click at [586, 307] on input "• Strong organizational and time management abilit" at bounding box center [599, 304] width 275 height 30
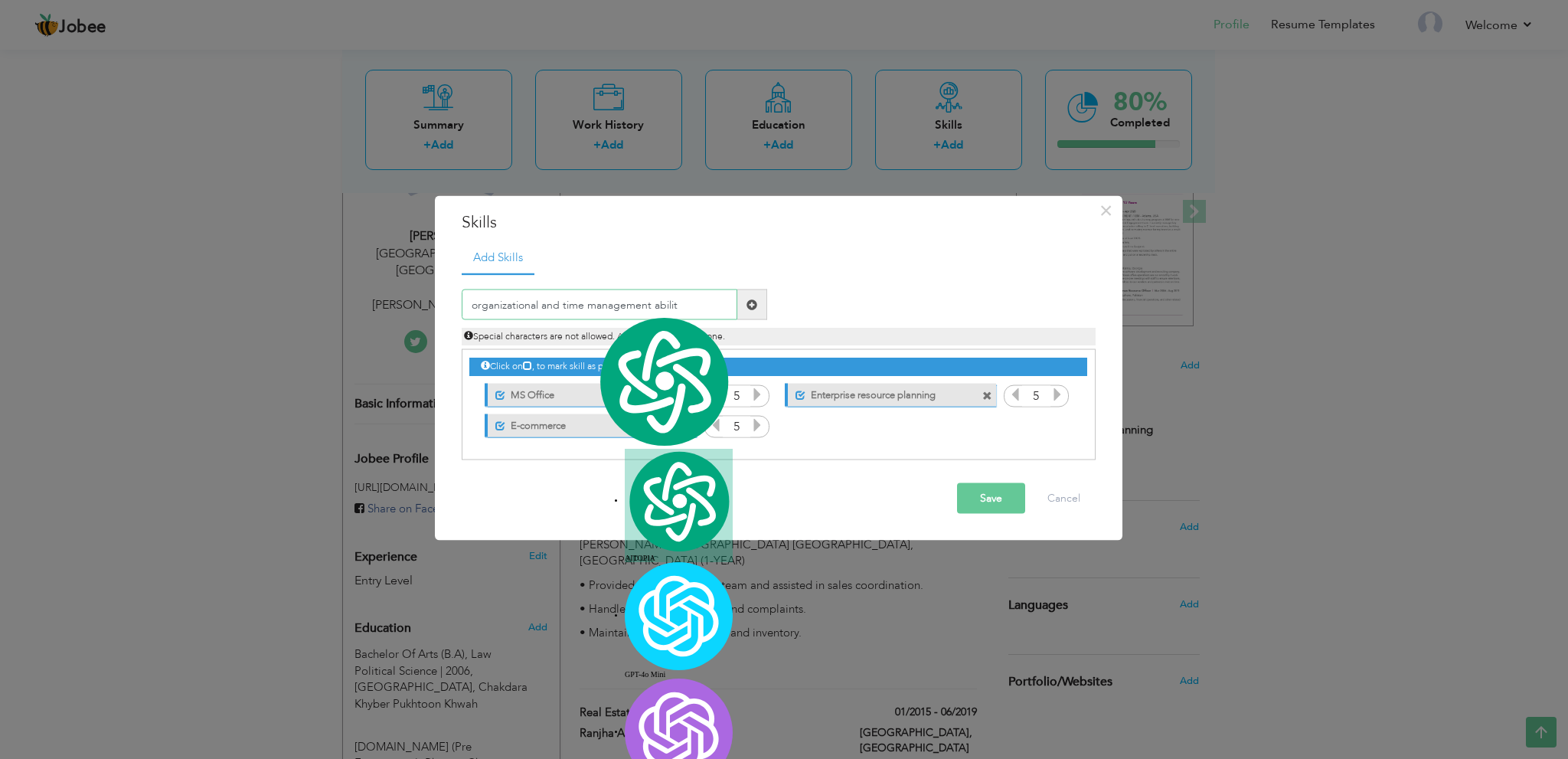
type input "organizational and time management"
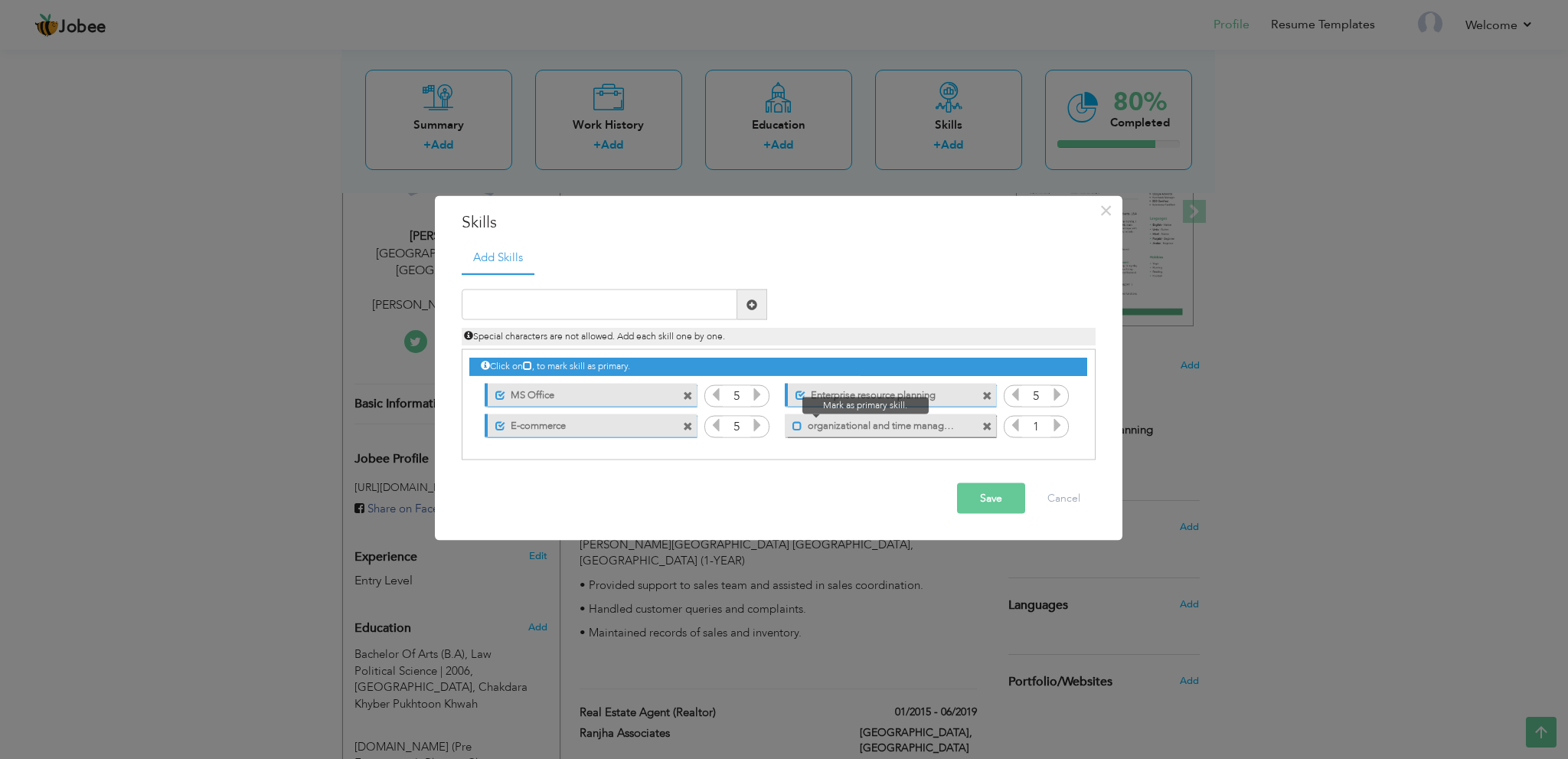
click at [797, 426] on span at bounding box center [797, 426] width 10 height 10
click at [1053, 422] on icon at bounding box center [1057, 425] width 14 height 14
click at [1053, 424] on icon at bounding box center [1057, 425] width 14 height 14
click at [978, 482] on div "Save Cancel" at bounding box center [778, 498] width 657 height 54
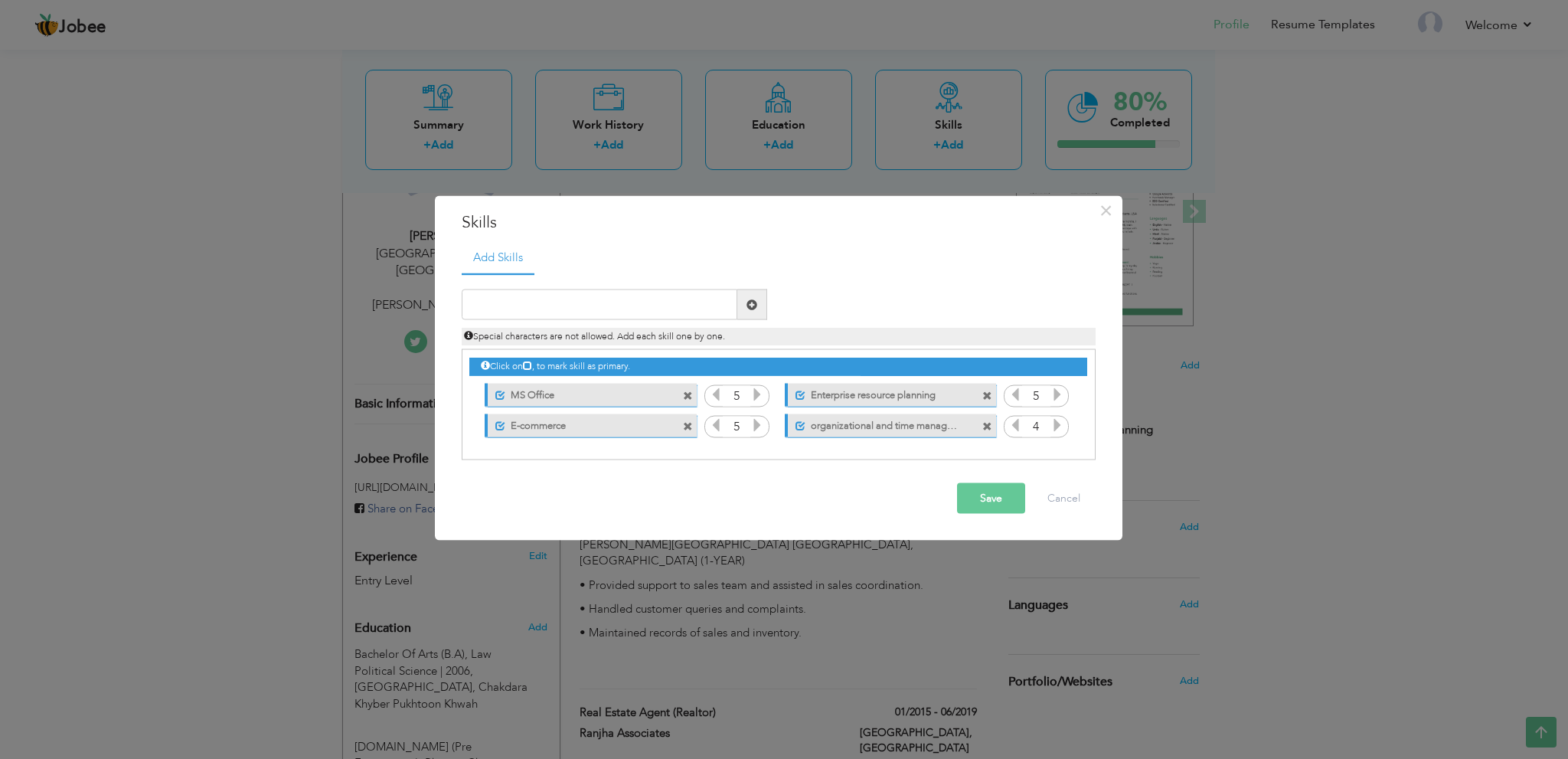
click at [978, 496] on button "Save" at bounding box center [991, 498] width 68 height 30
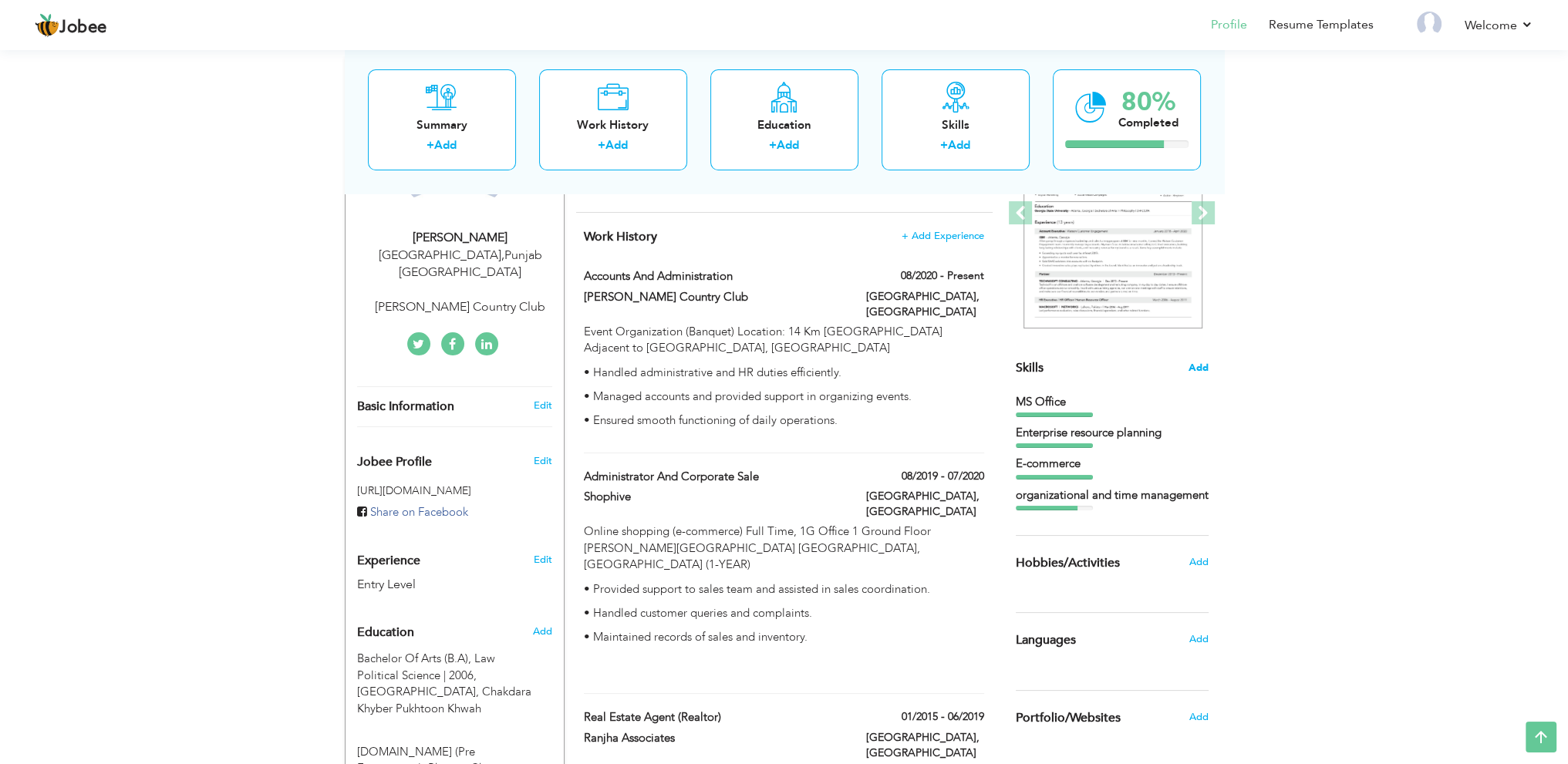
click at [1198, 372] on span "Add" at bounding box center [1198, 368] width 20 height 15
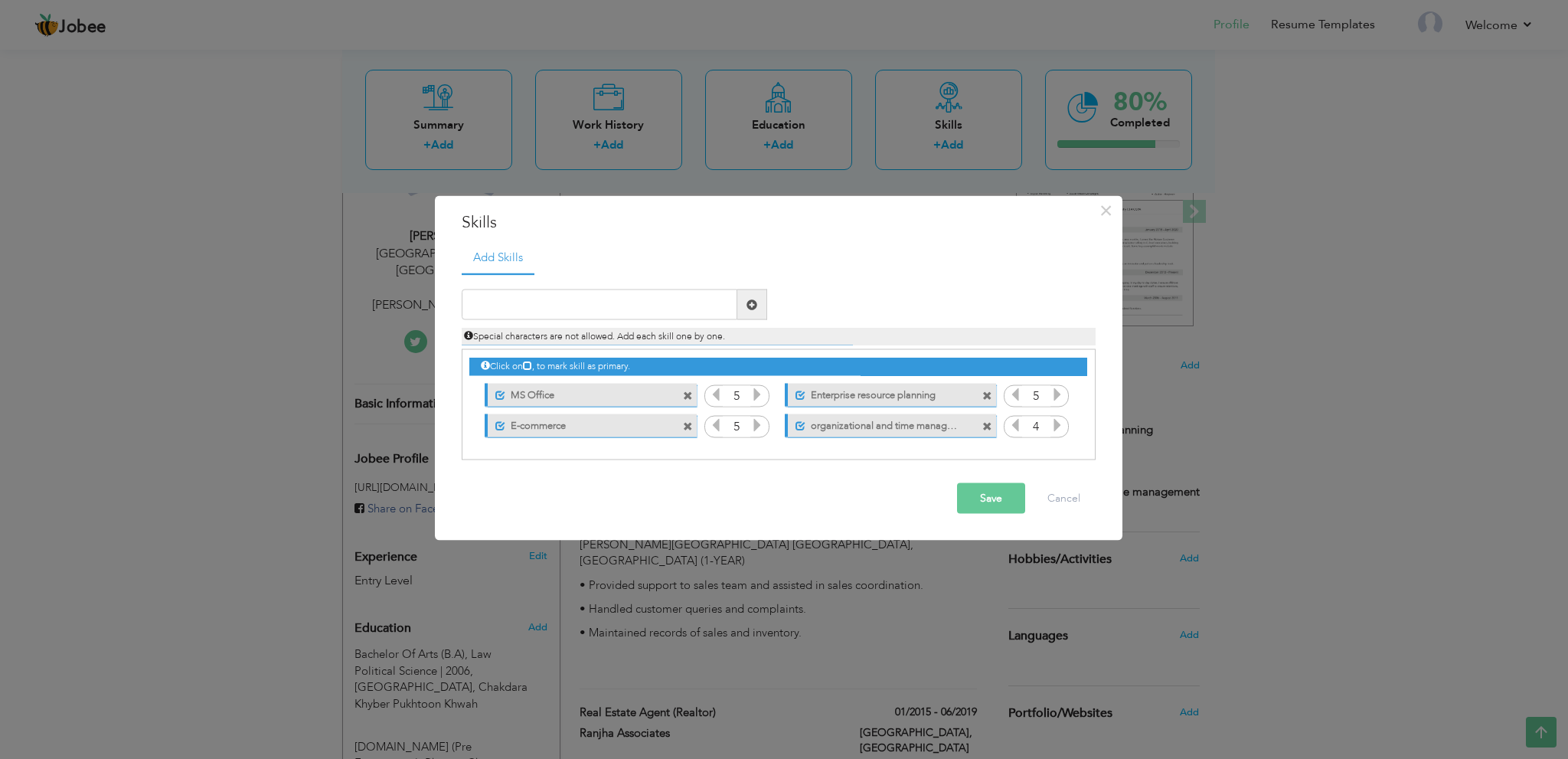
click at [851, 427] on label "organizational and time management" at bounding box center [881, 423] width 153 height 19
click at [876, 425] on label "organizational and time management" at bounding box center [879, 423] width 154 height 19
click at [862, 425] on label "organizational and time management" at bounding box center [881, 423] width 153 height 19
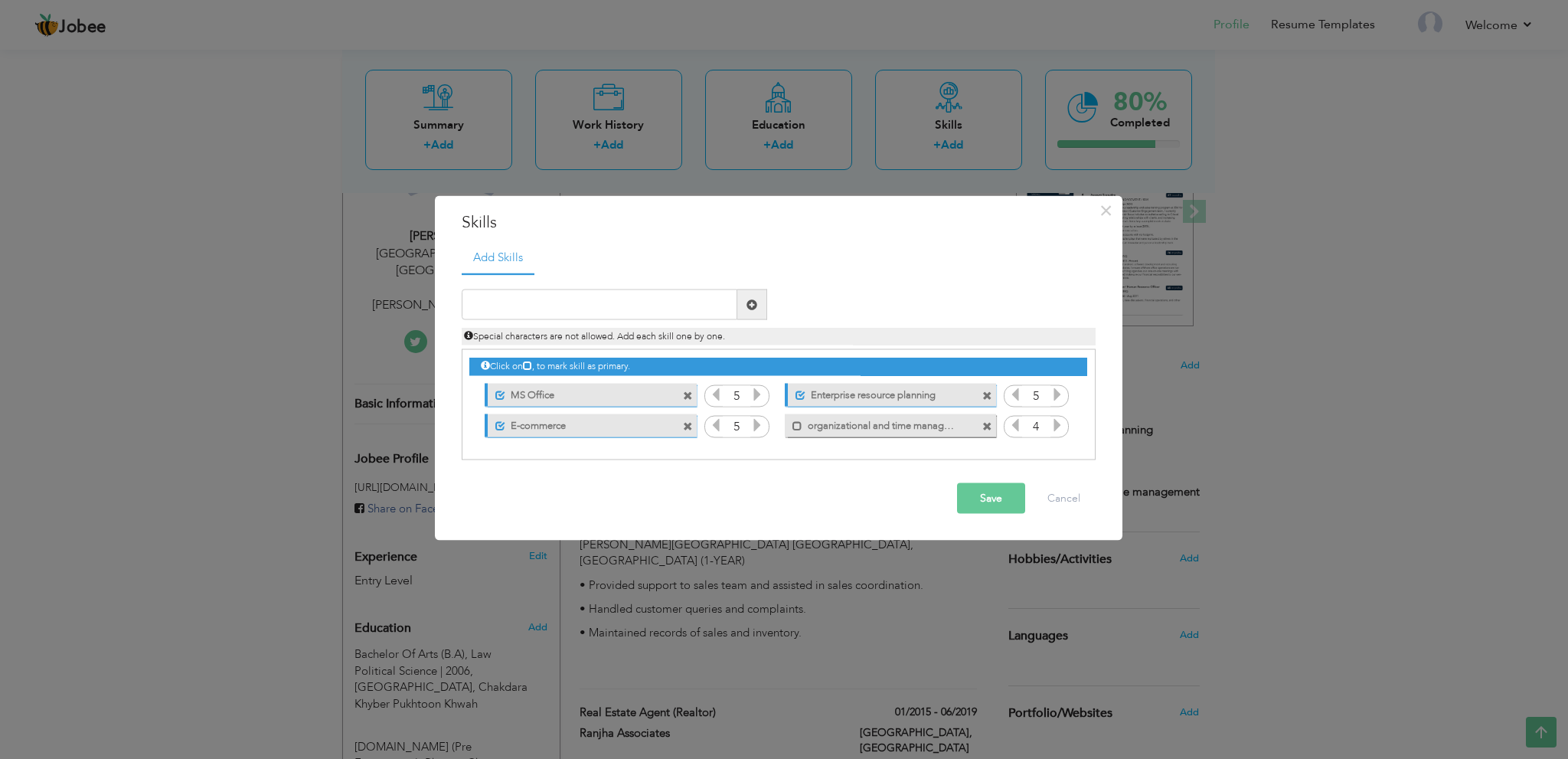
drag, startPoint x: 862, startPoint y: 425, endPoint x: 846, endPoint y: 458, distance: 36.7
click at [846, 458] on div "Click on , to mark skill as primary." at bounding box center [778, 404] width 633 height 111
drag, startPoint x: 941, startPoint y: 422, endPoint x: 864, endPoint y: 422, distance: 77.0
click at [857, 422] on label "organizational and time management" at bounding box center [879, 423] width 154 height 19
drag, startPoint x: 894, startPoint y: 422, endPoint x: 874, endPoint y: 427, distance: 20.6
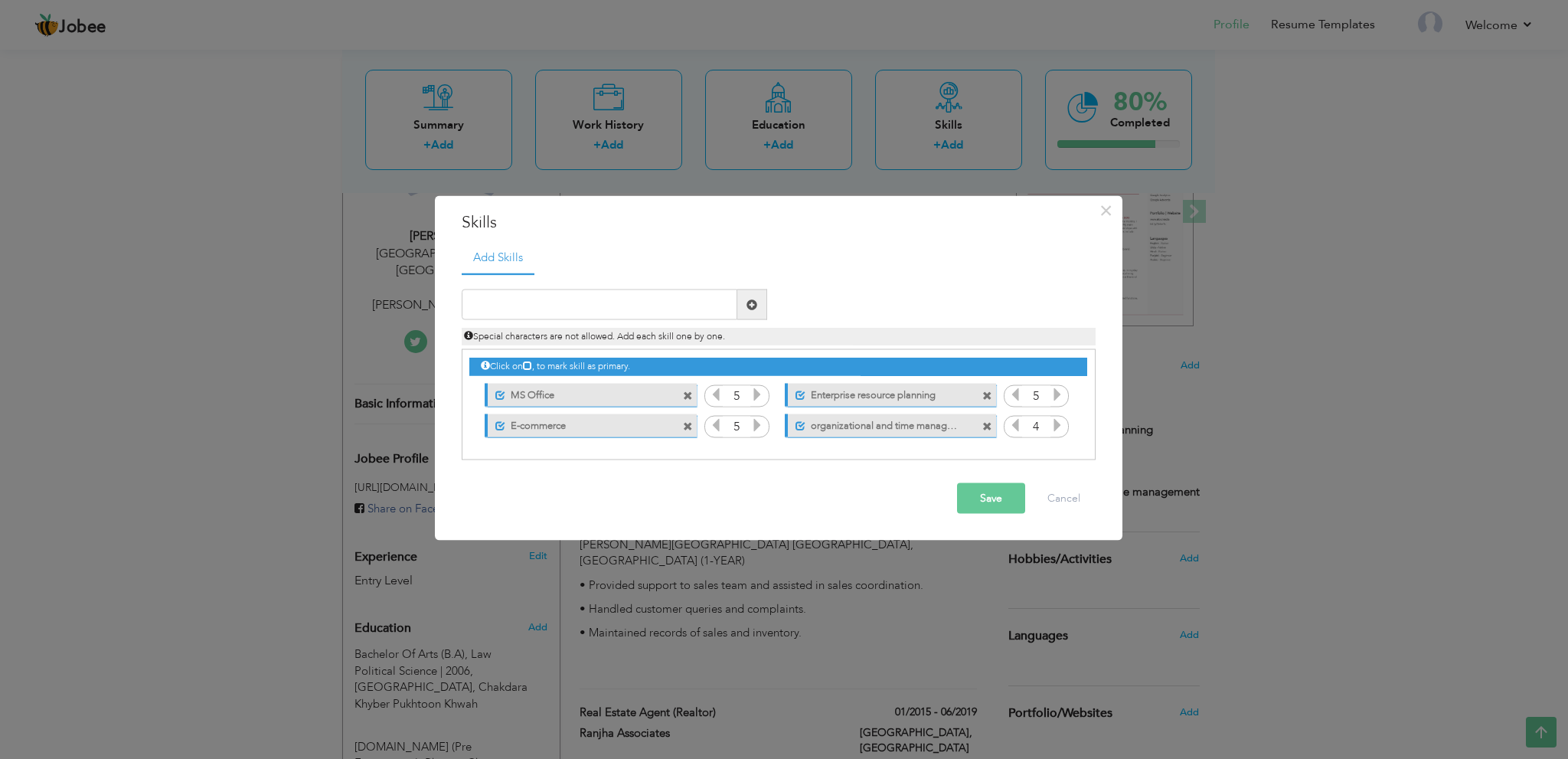
click at [874, 427] on label "organizational and time management" at bounding box center [881, 423] width 153 height 19
click at [874, 427] on label "organizational and time management" at bounding box center [879, 423] width 154 height 19
click at [874, 427] on label "organizational and time management" at bounding box center [881, 423] width 153 height 19
click at [874, 427] on label "organizational and time management" at bounding box center [879, 423] width 154 height 19
click at [995, 499] on button "Save" at bounding box center [991, 498] width 68 height 30
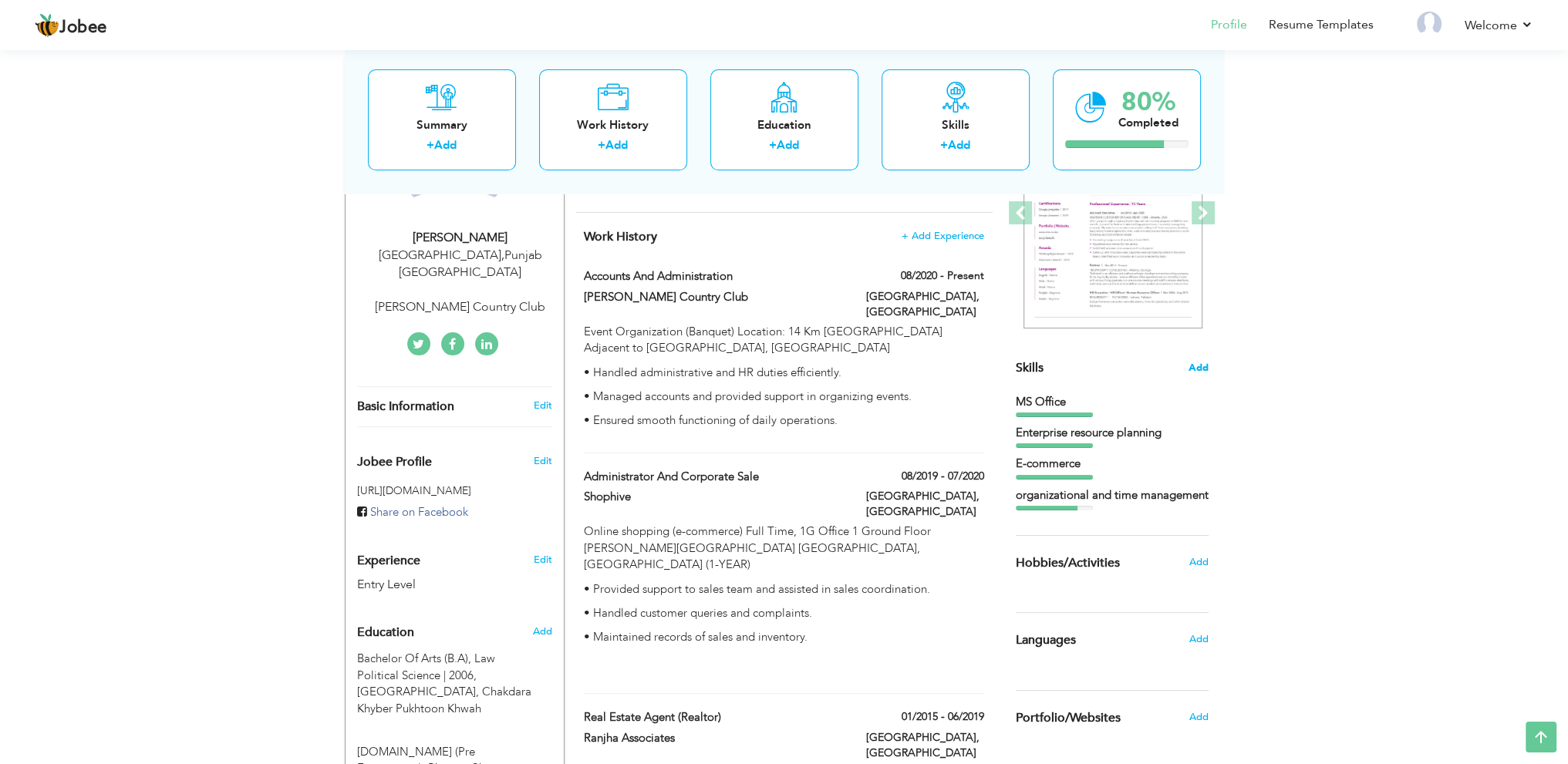
click at [1191, 366] on span "Add" at bounding box center [1198, 368] width 20 height 15
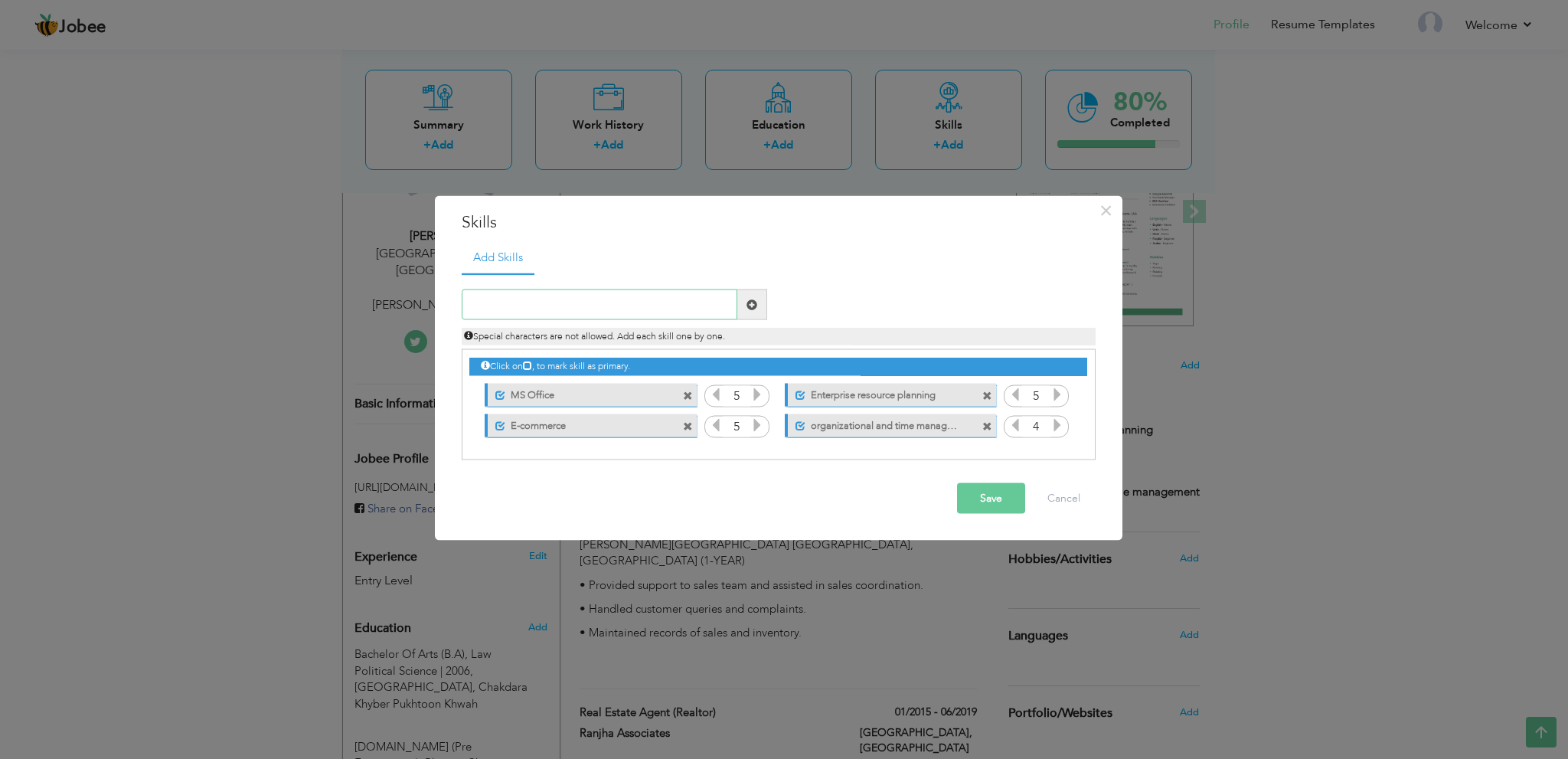
click at [654, 305] on input "text" at bounding box center [599, 304] width 275 height 30
paste input "communication and interpersonal skills"
type input "Communication and Interpersonal"
click at [998, 498] on button "Save" at bounding box center [991, 498] width 68 height 30
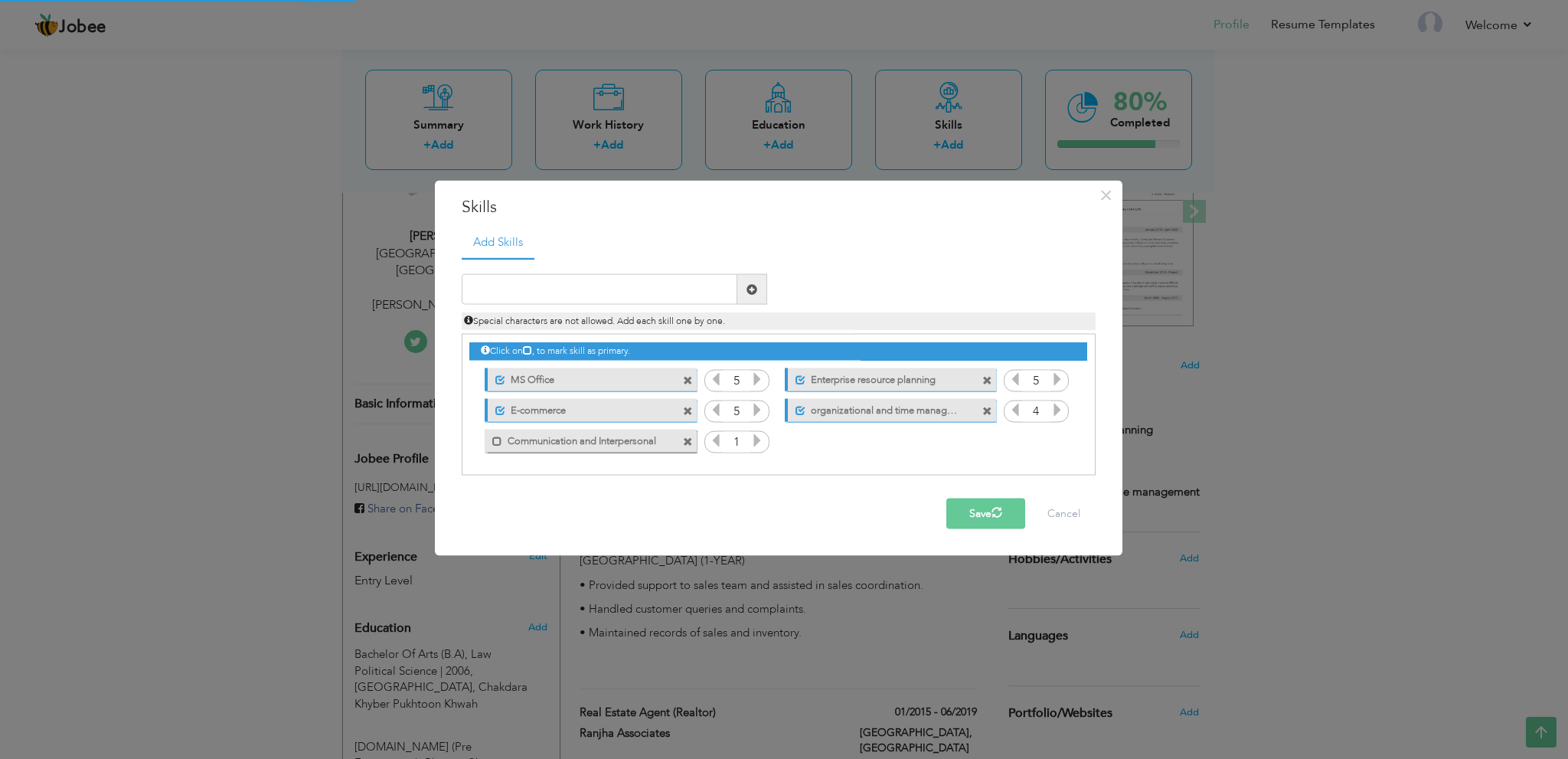
click at [760, 444] on icon at bounding box center [757, 440] width 14 height 14
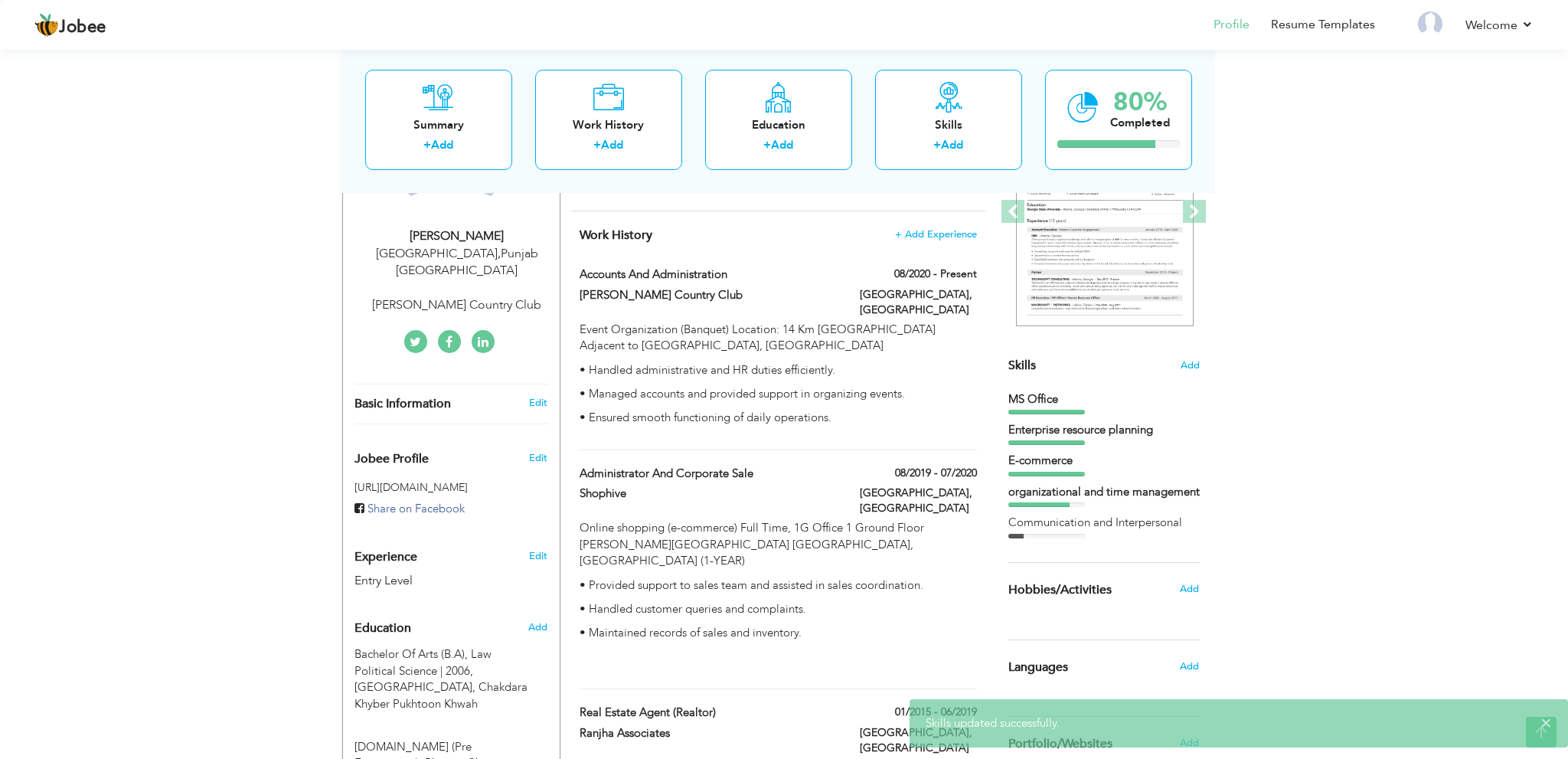
click at [760, 444] on div at bounding box center [784, 379] width 1568 height 759
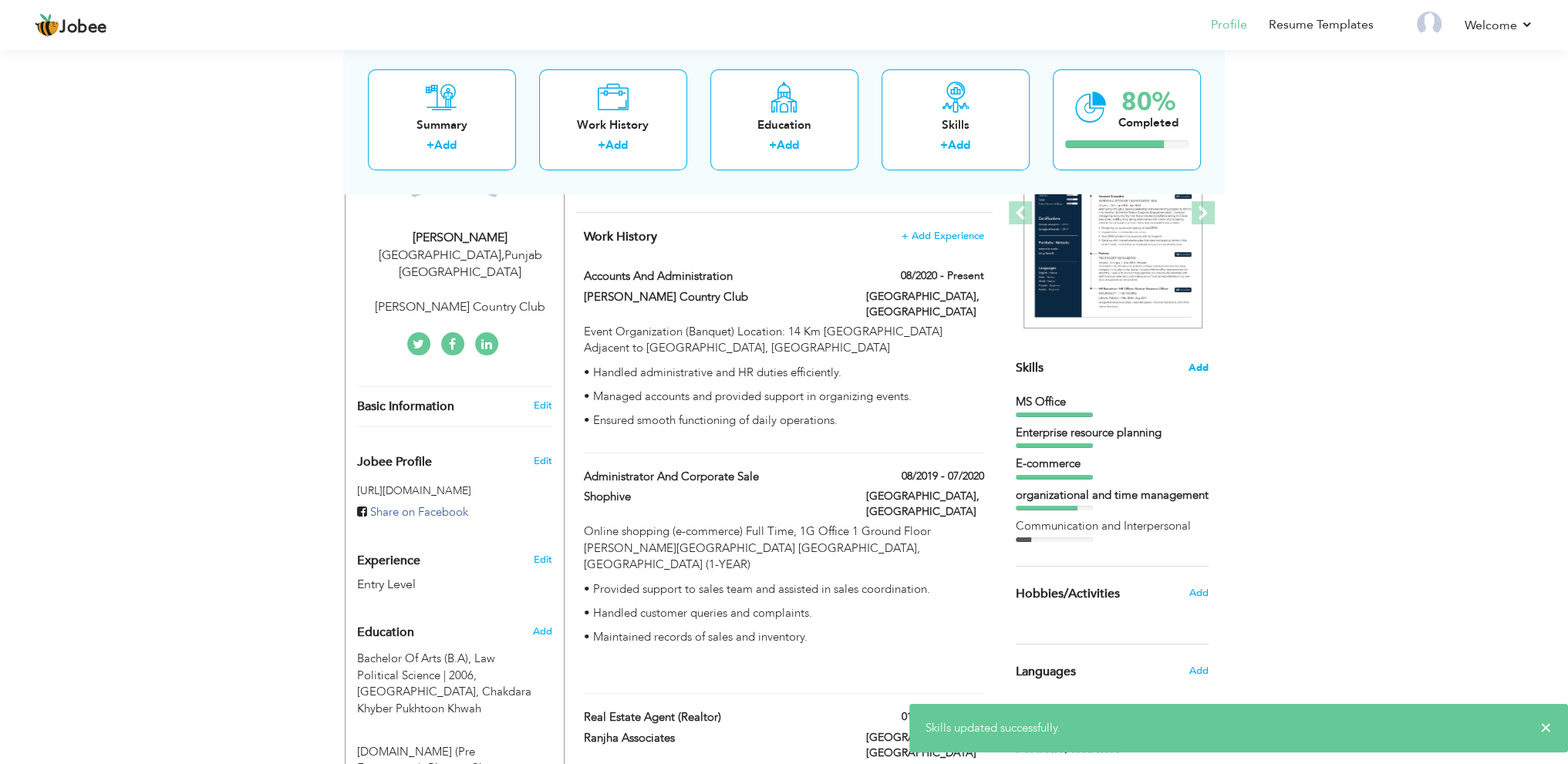
click at [1205, 364] on span "Add" at bounding box center [1198, 368] width 20 height 15
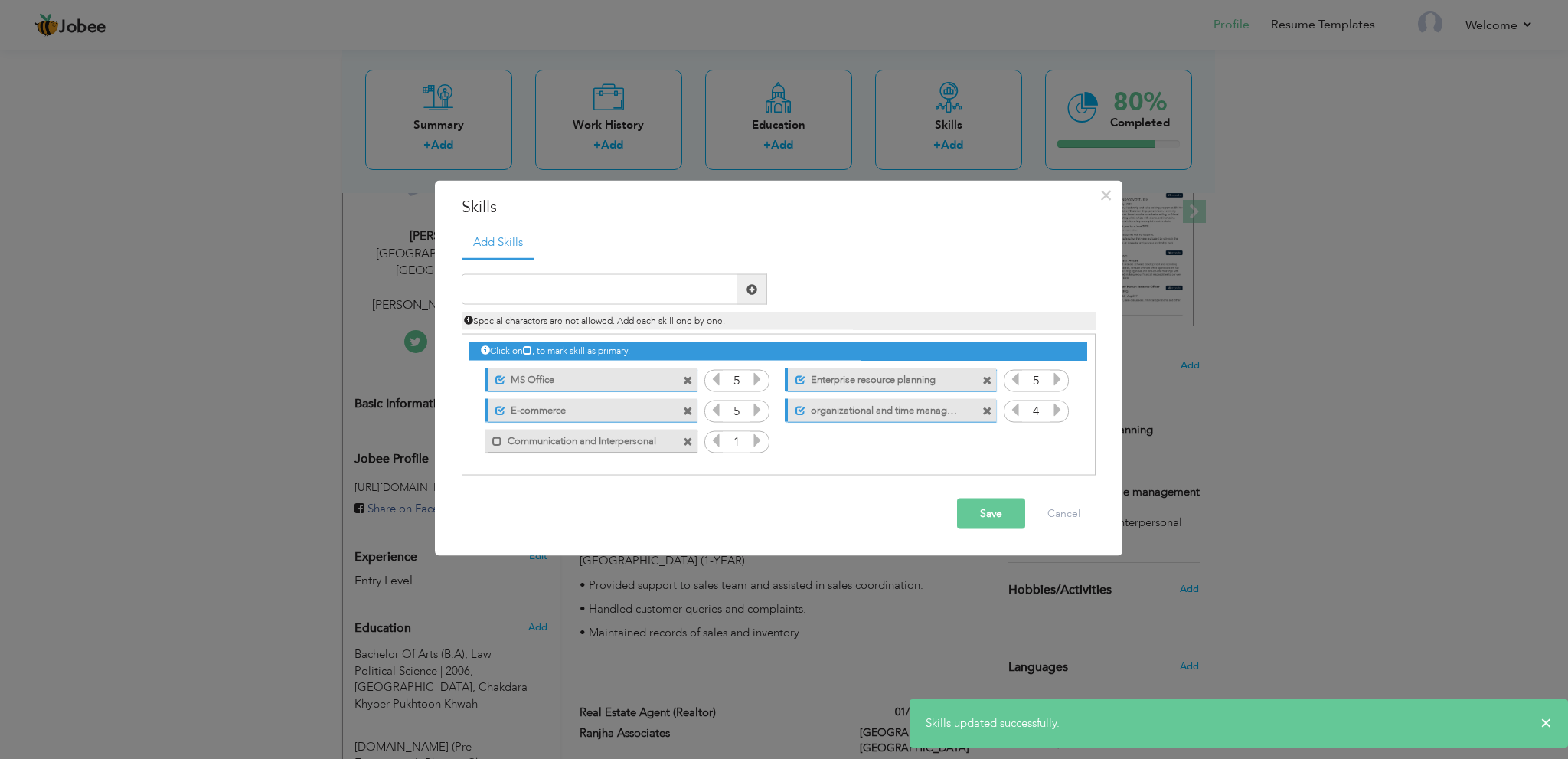
click at [755, 434] on icon at bounding box center [757, 440] width 14 height 14
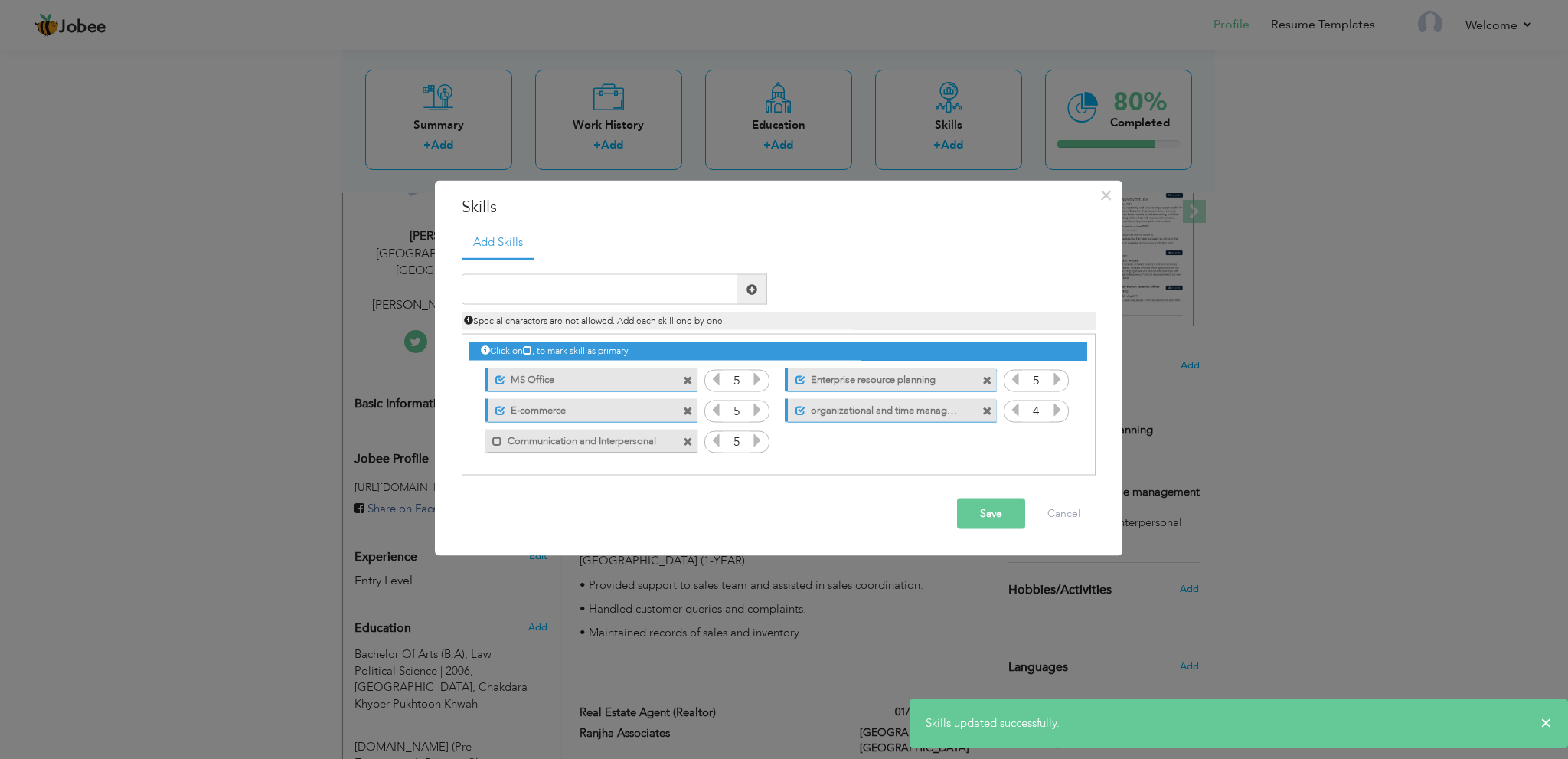
click at [755, 434] on icon at bounding box center [757, 440] width 14 height 14
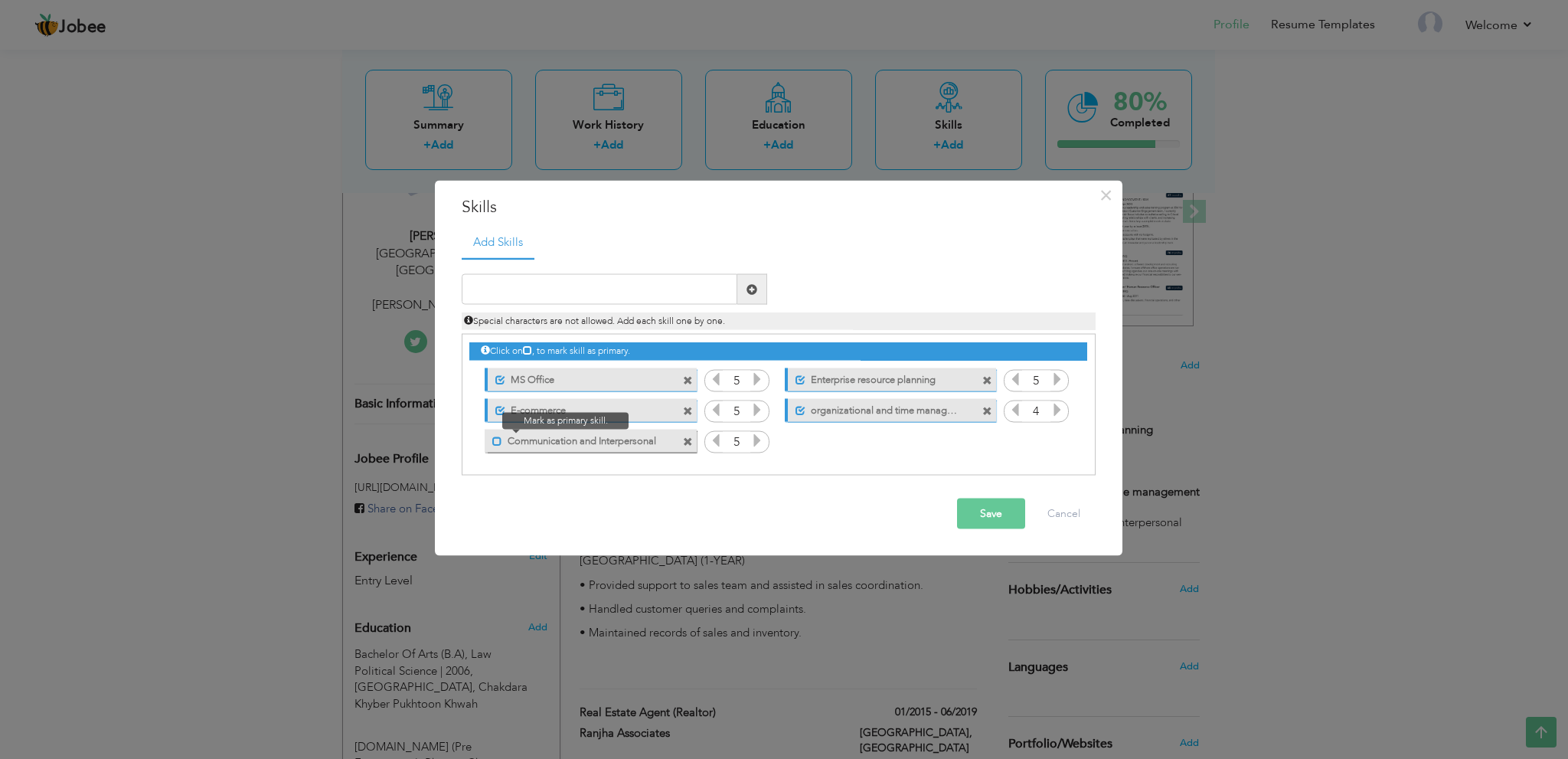
click at [499, 438] on span at bounding box center [497, 441] width 10 height 10
click at [1003, 509] on button "Save" at bounding box center [991, 513] width 68 height 30
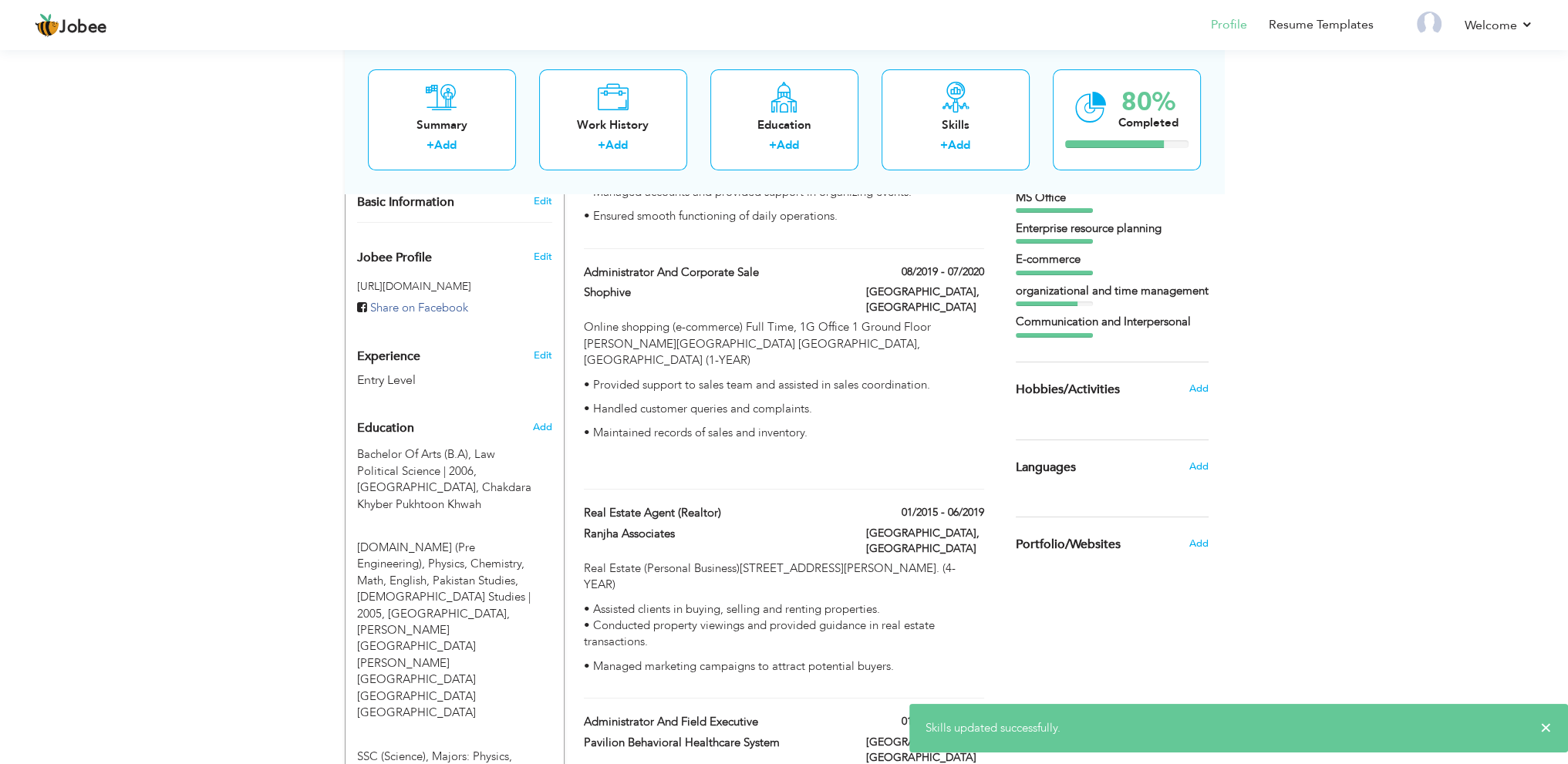
scroll to position [465, 0]
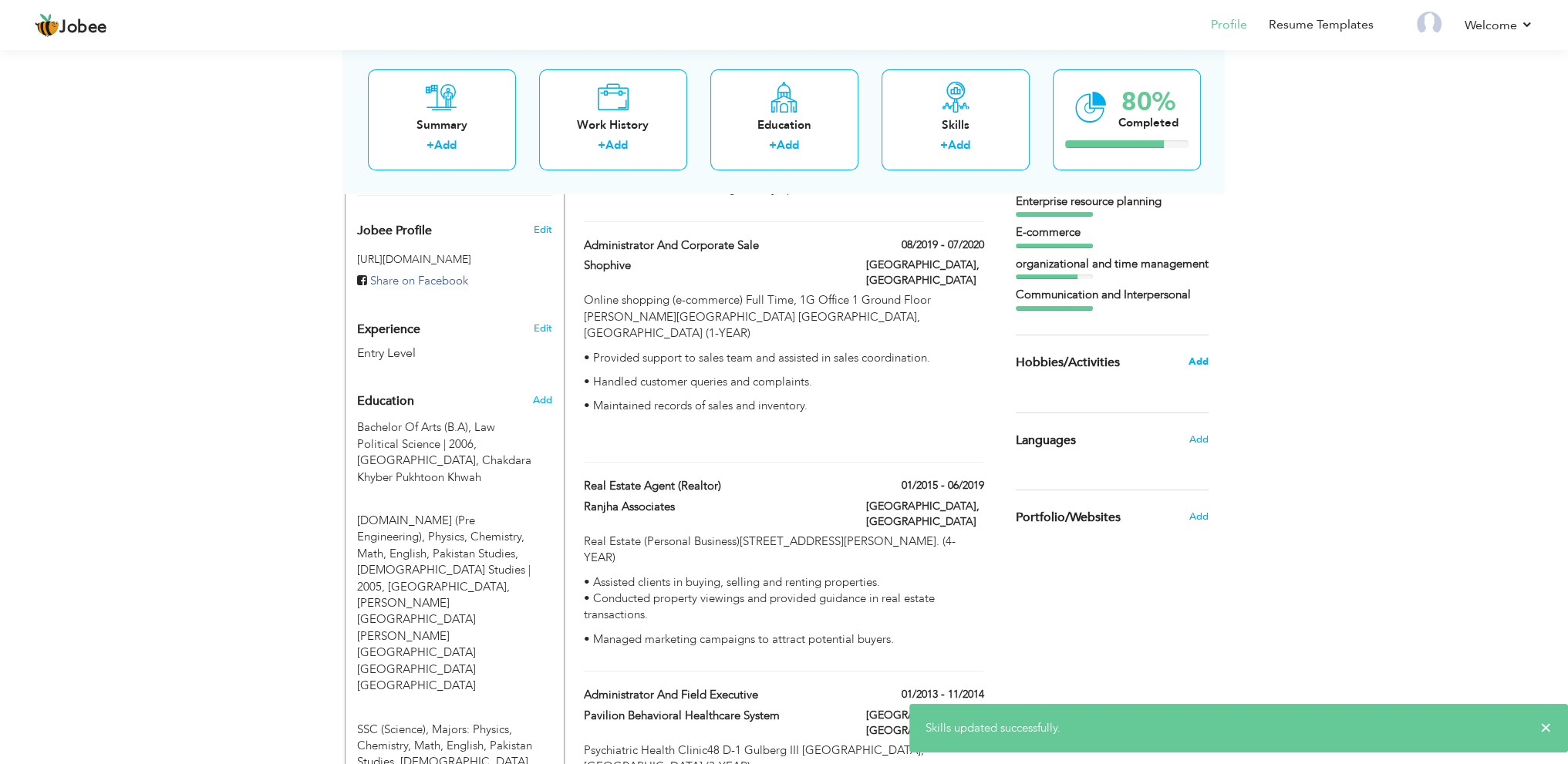
click at [1194, 364] on span "Add" at bounding box center [1198, 362] width 20 height 14
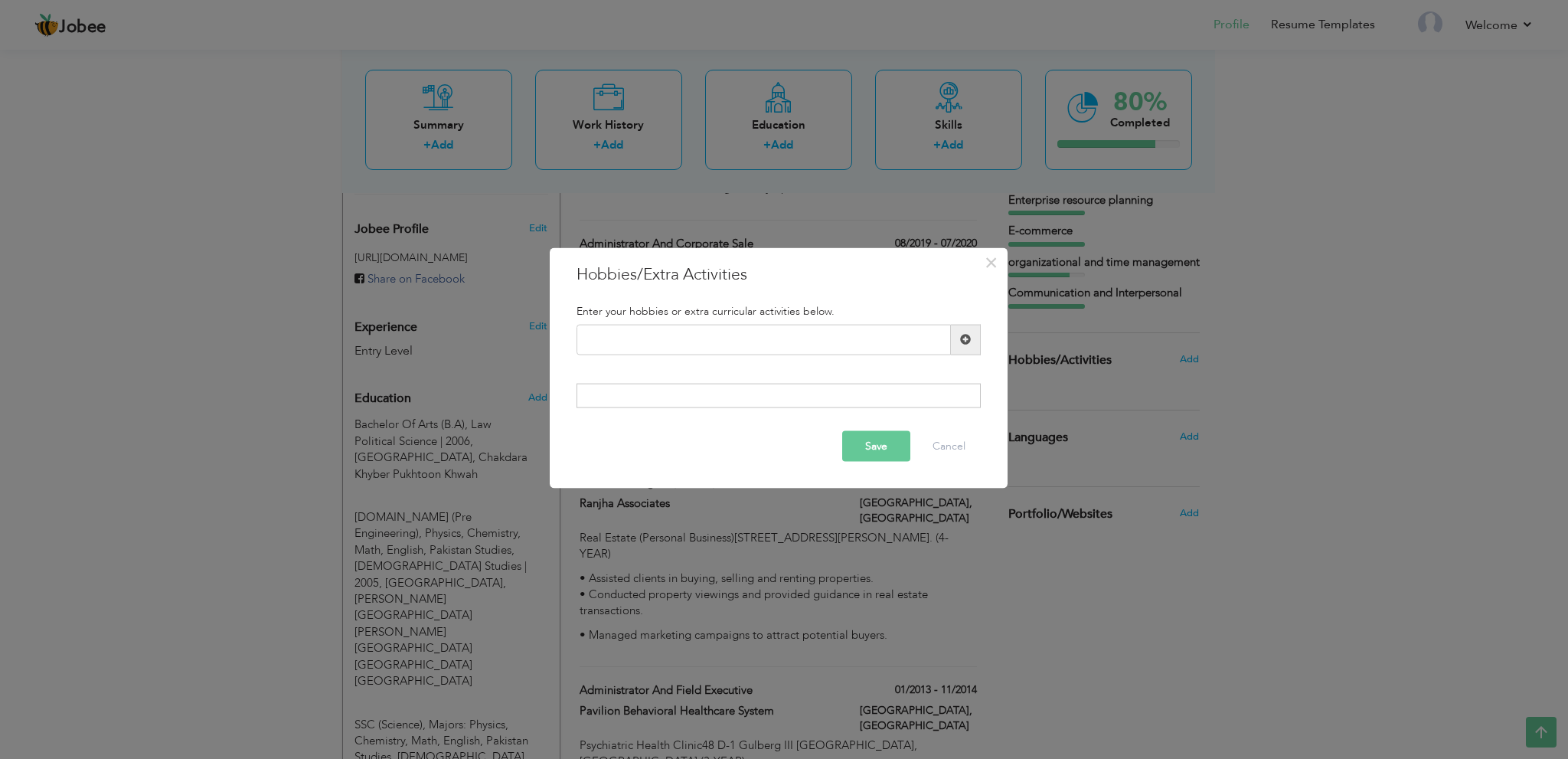
click at [967, 339] on span at bounding box center [965, 339] width 10 height 10
click at [955, 450] on button "Cancel" at bounding box center [949, 446] width 64 height 30
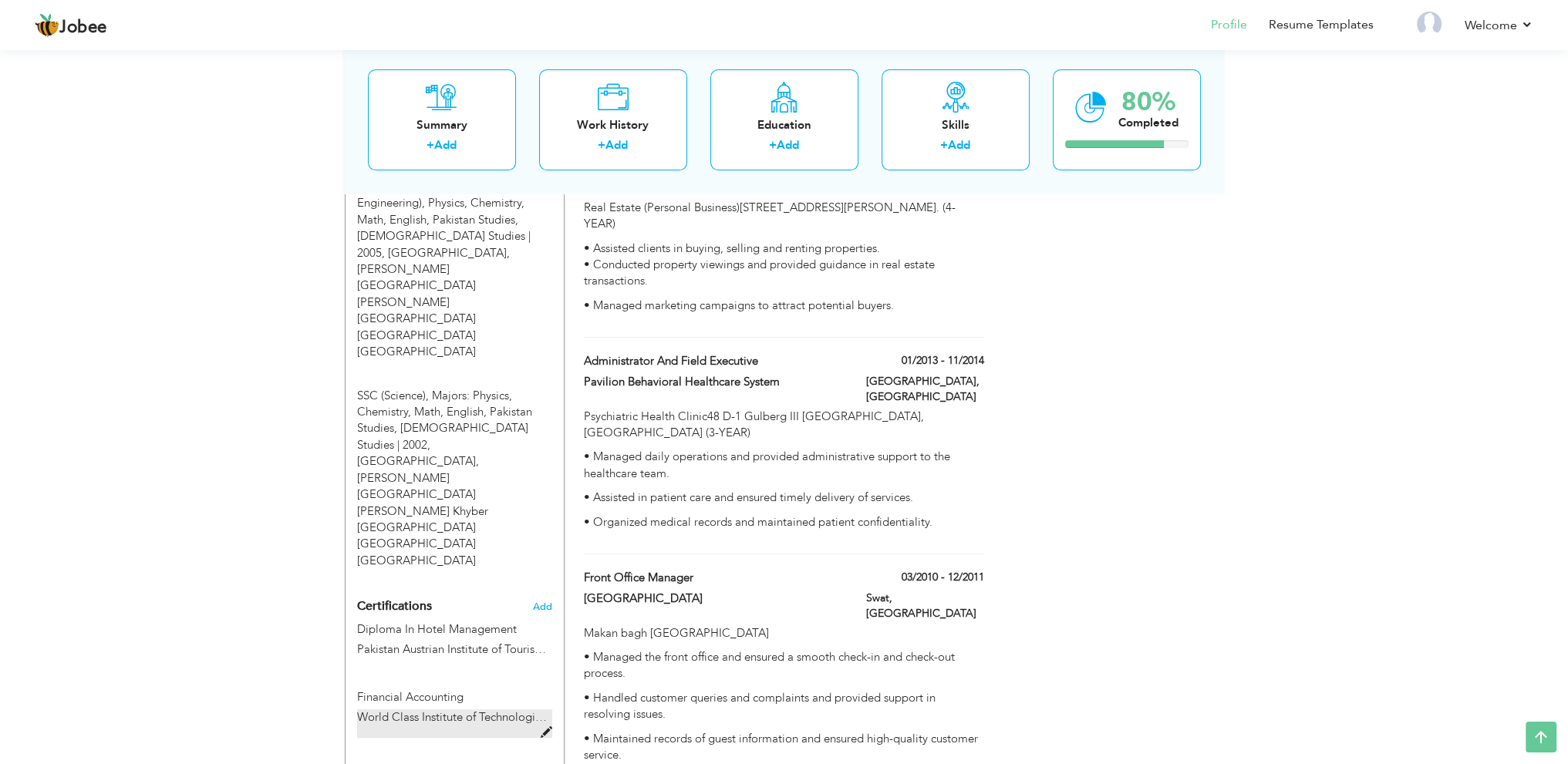
scroll to position [979, 0]
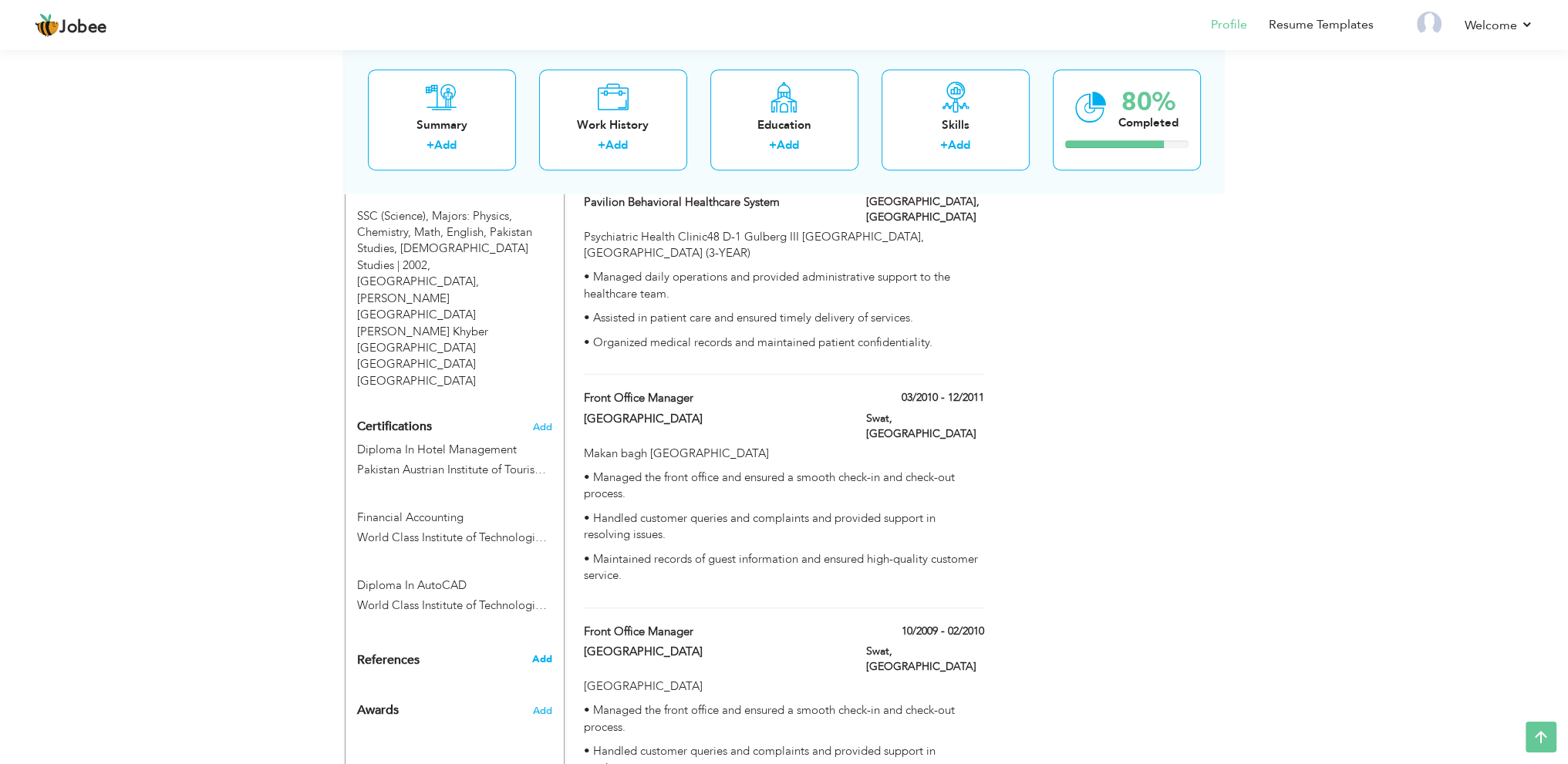
click at [548, 652] on span "Add" at bounding box center [541, 659] width 20 height 14
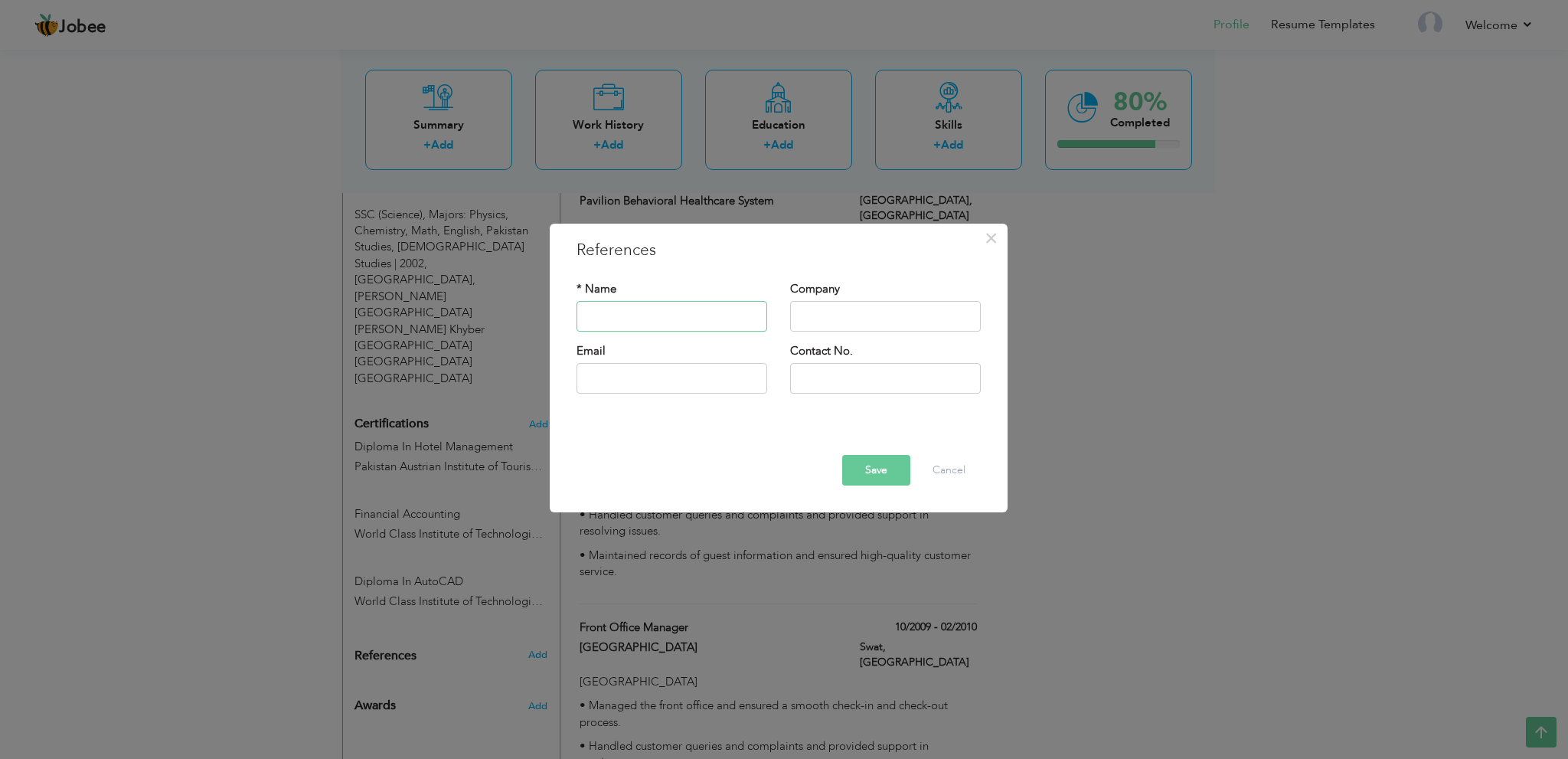
paste input "Available upon request."
type input "Available upon request."
click at [858, 466] on button "Save" at bounding box center [876, 470] width 68 height 30
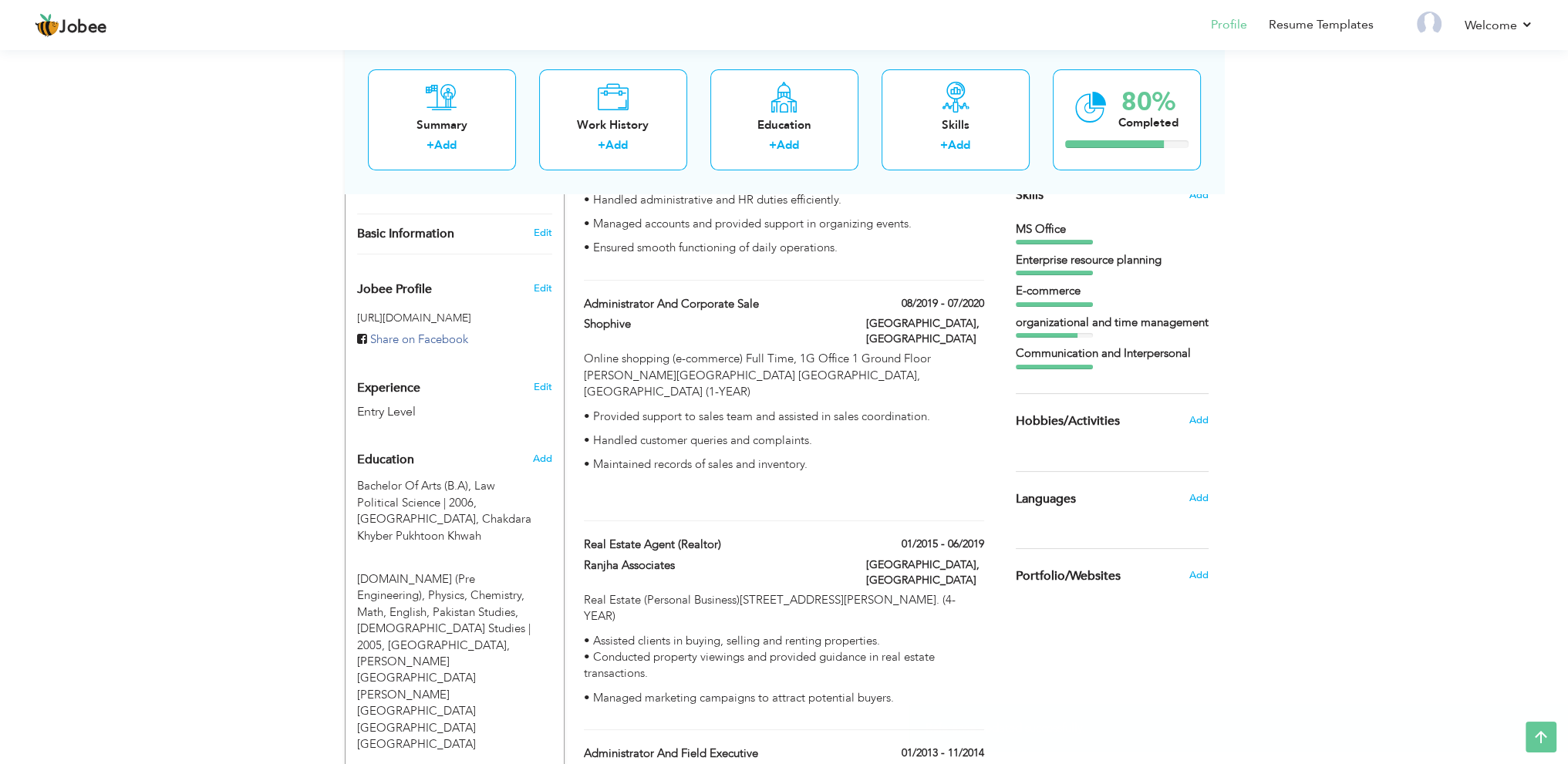
scroll to position [439, 0]
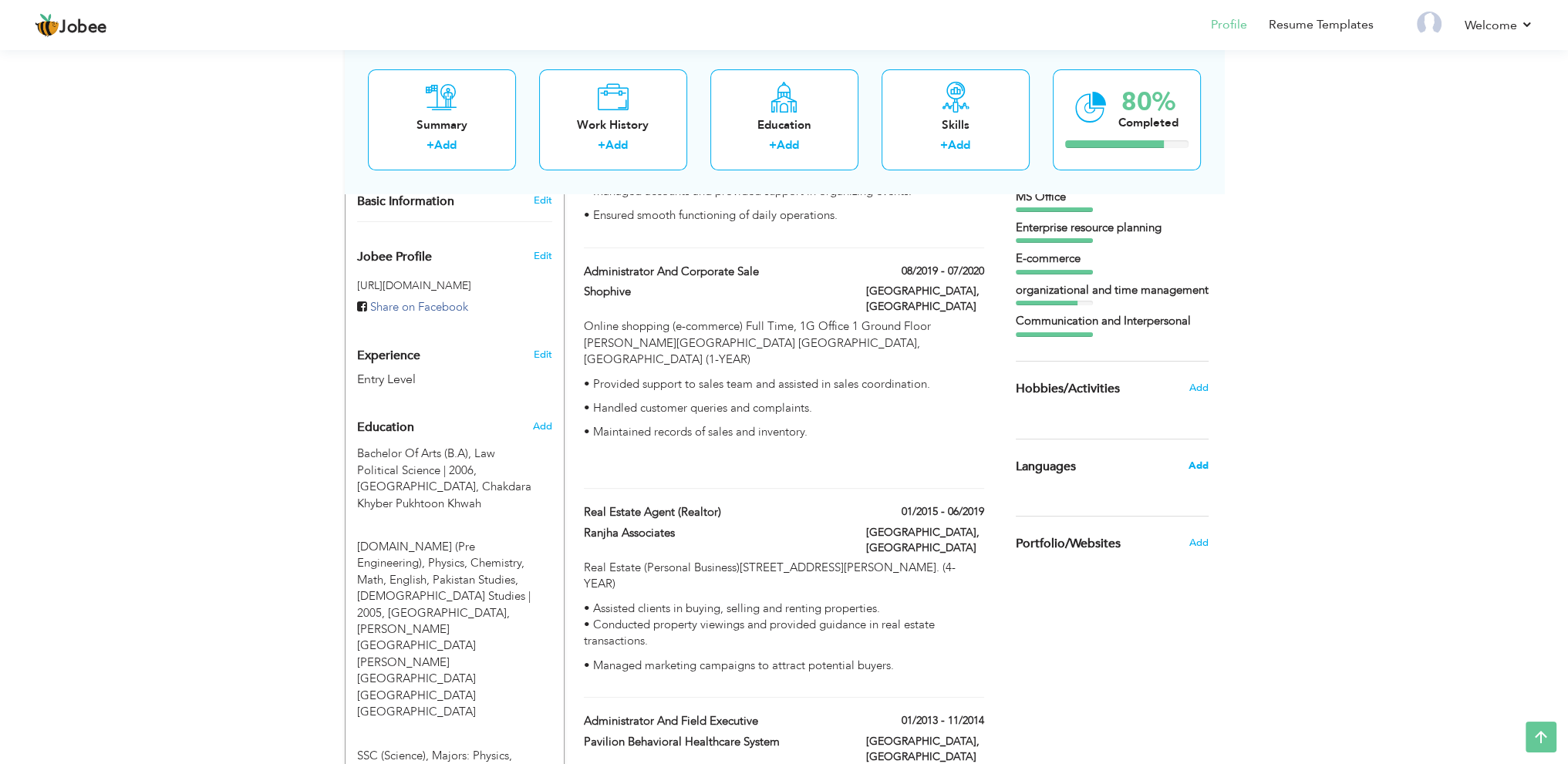
click at [1194, 463] on span "Add" at bounding box center [1198, 466] width 20 height 14
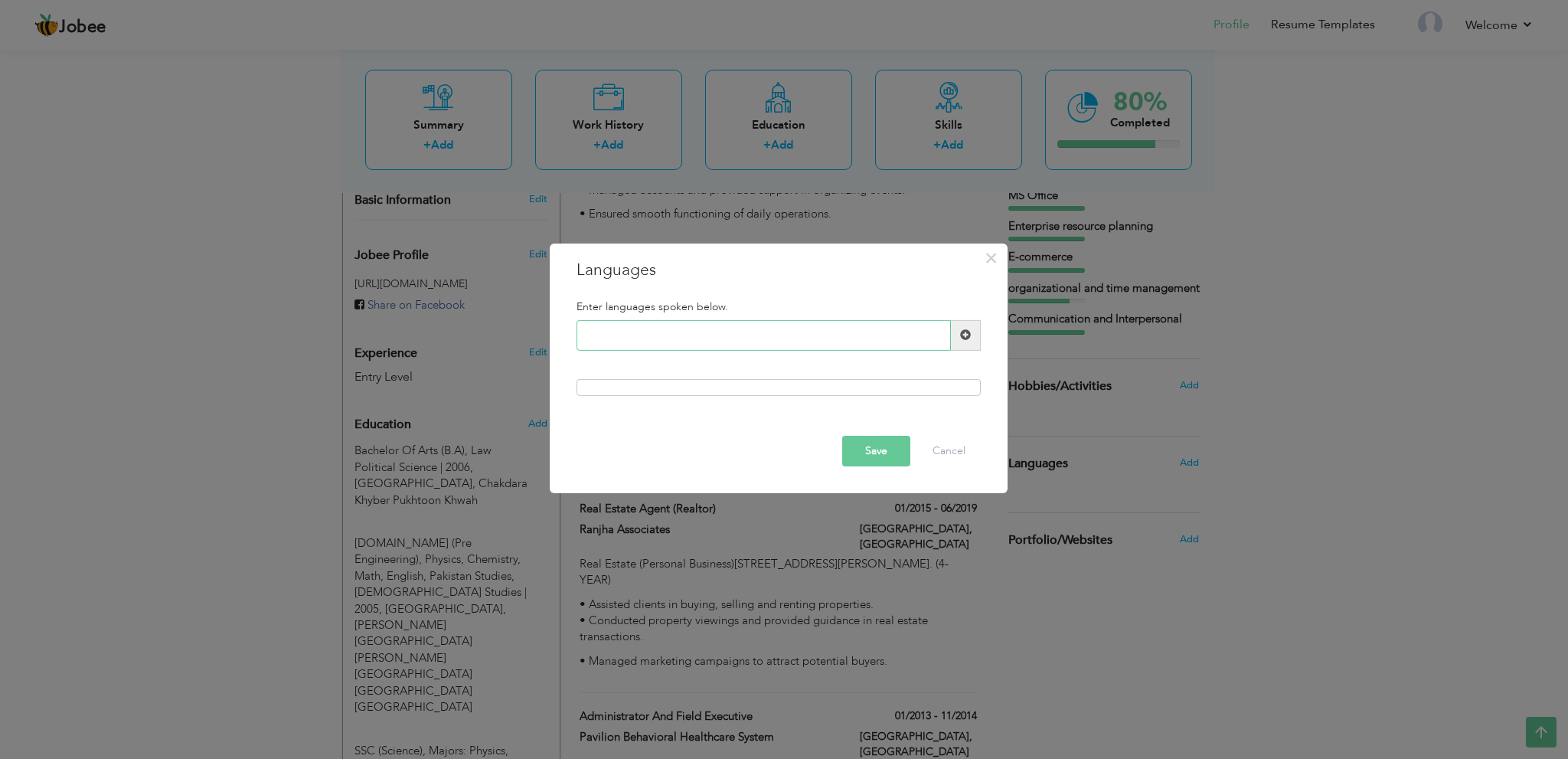
paste input "English"
type input "English"
click at [878, 450] on button "Save" at bounding box center [876, 451] width 68 height 30
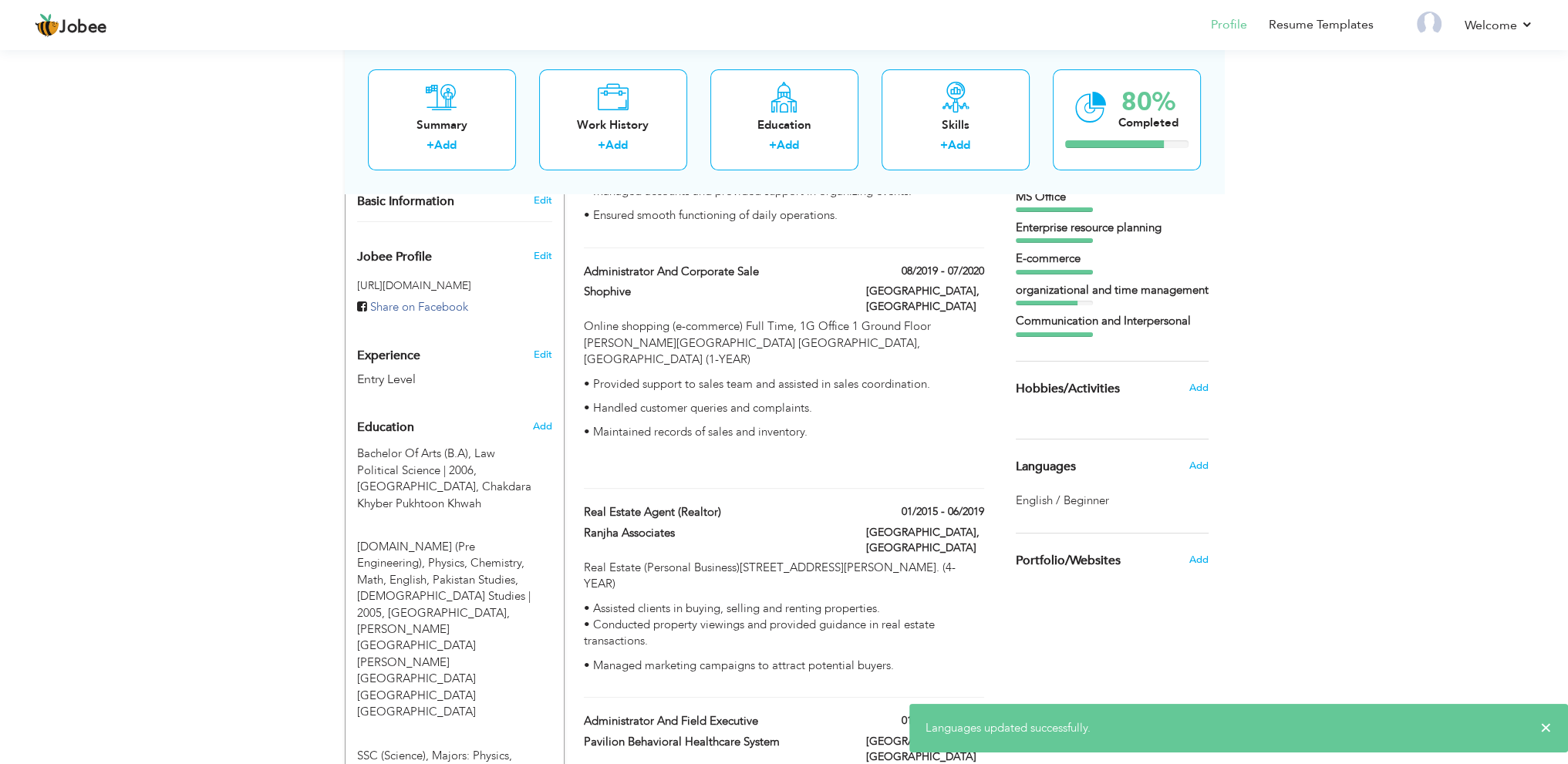
click at [1191, 459] on h6 "Add" at bounding box center [1198, 466] width 19 height 14
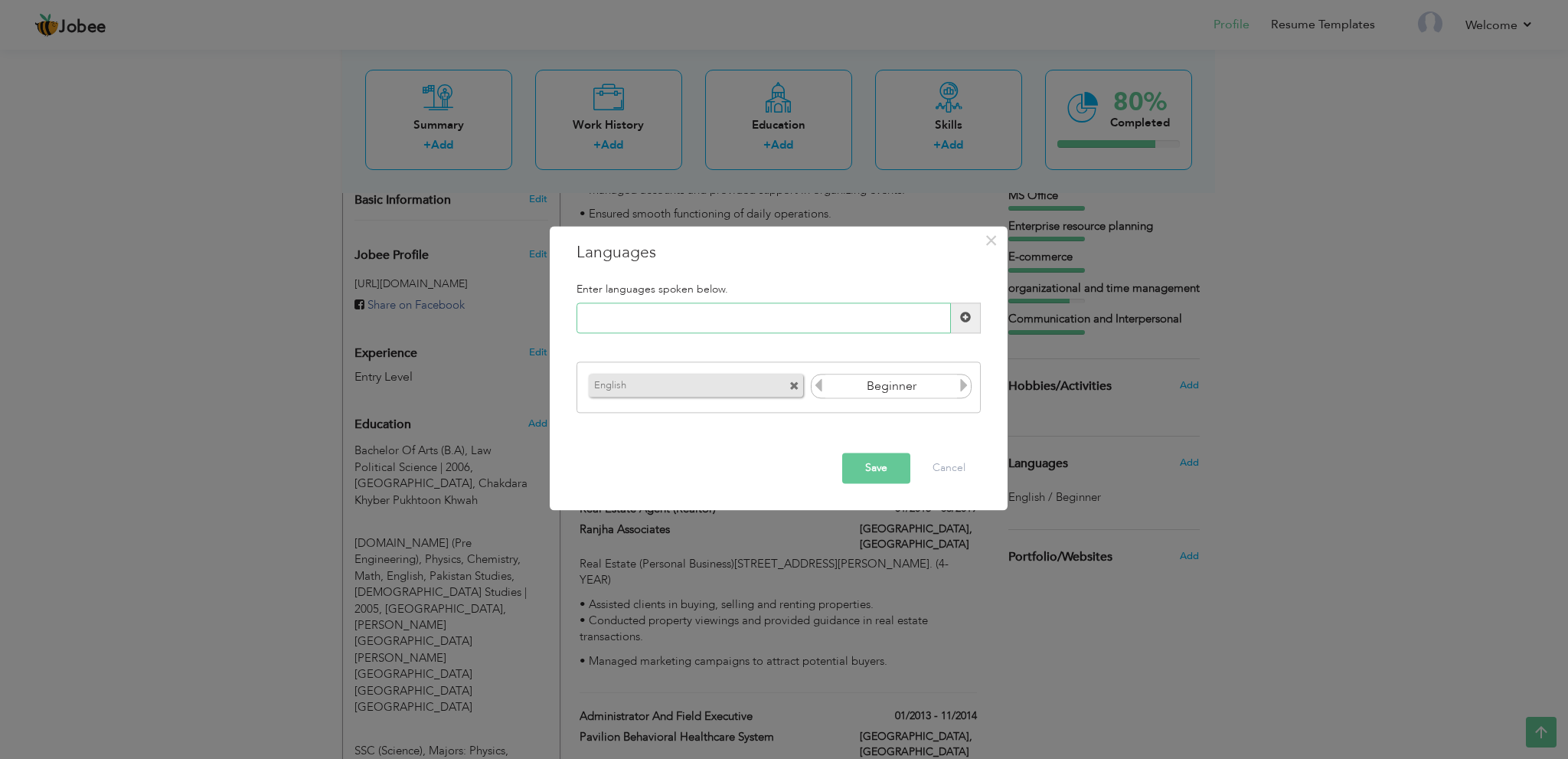
paste input "Urdu, Pushto, and Punjabi"
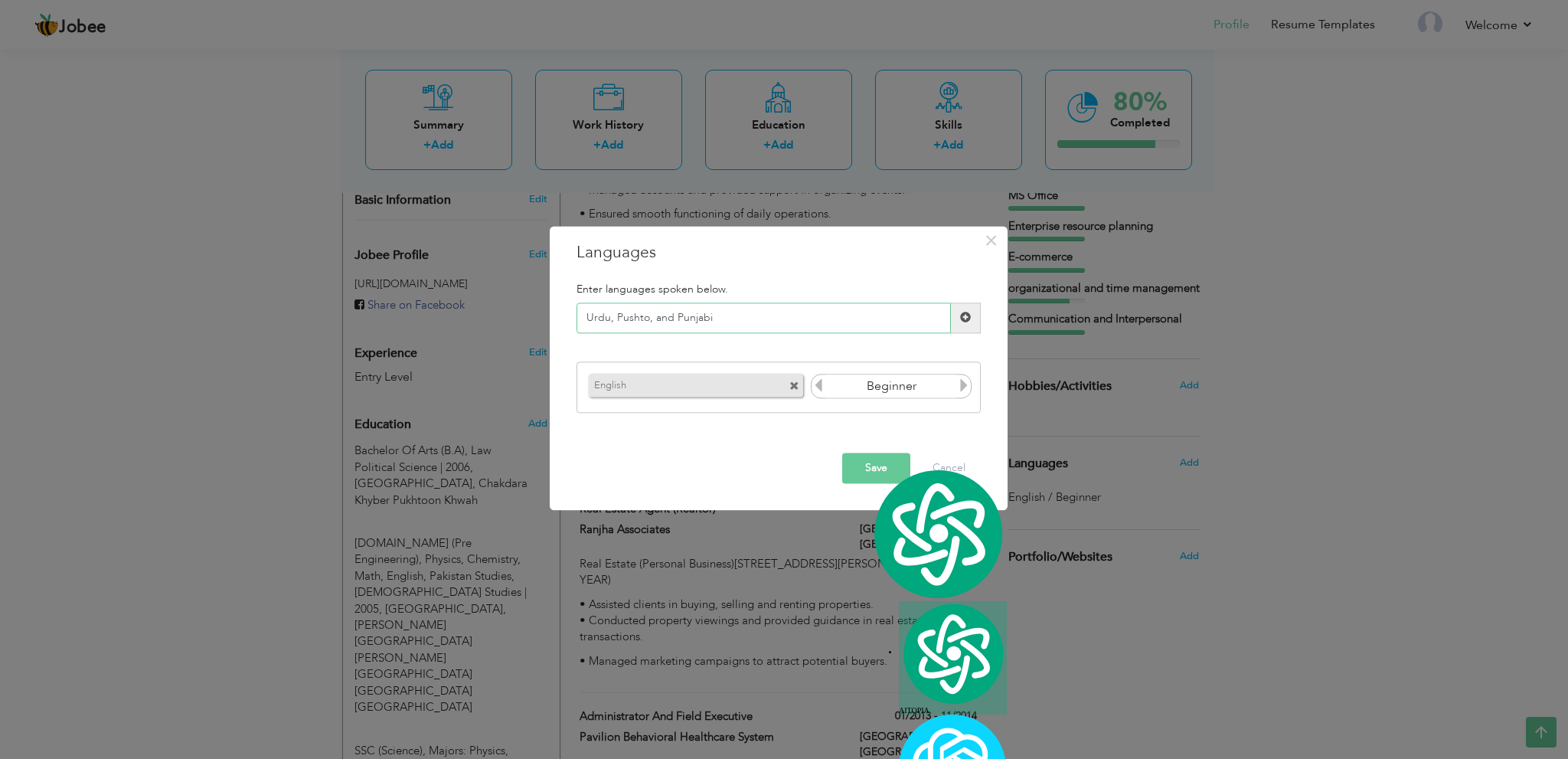
type input "Urdu"
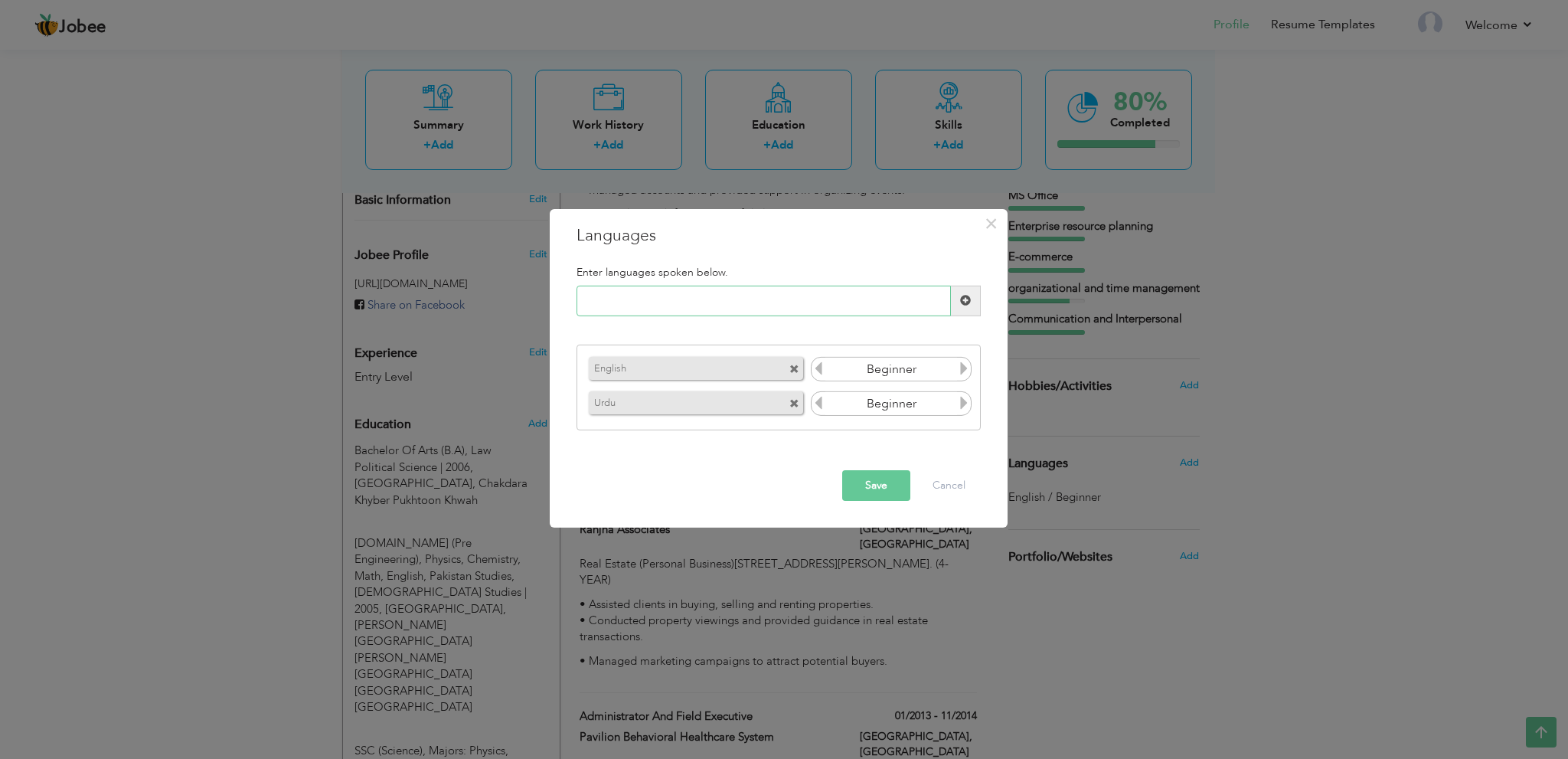
paste input ", Pushto, and Punjabi"
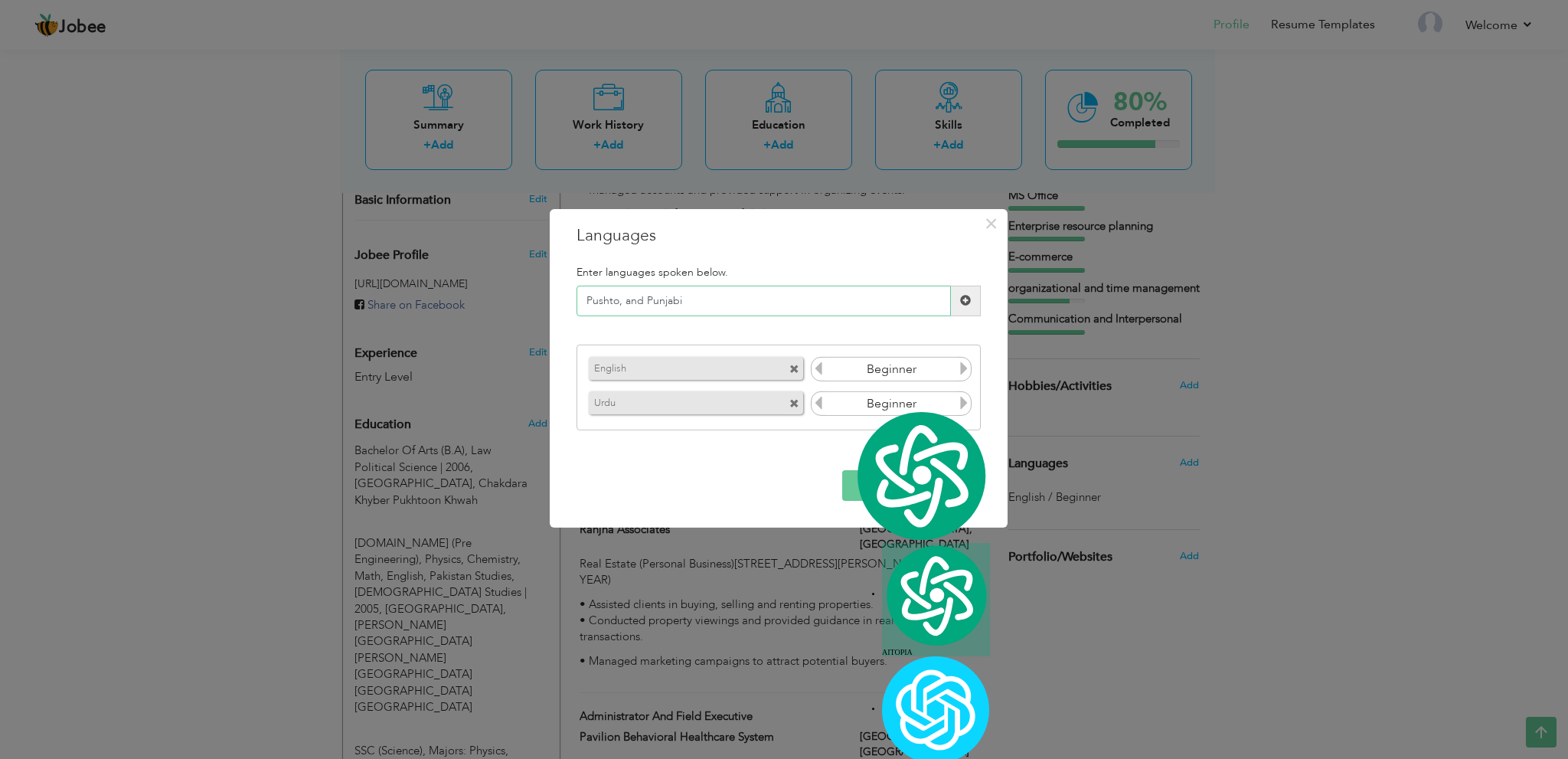
type input "Pushto"
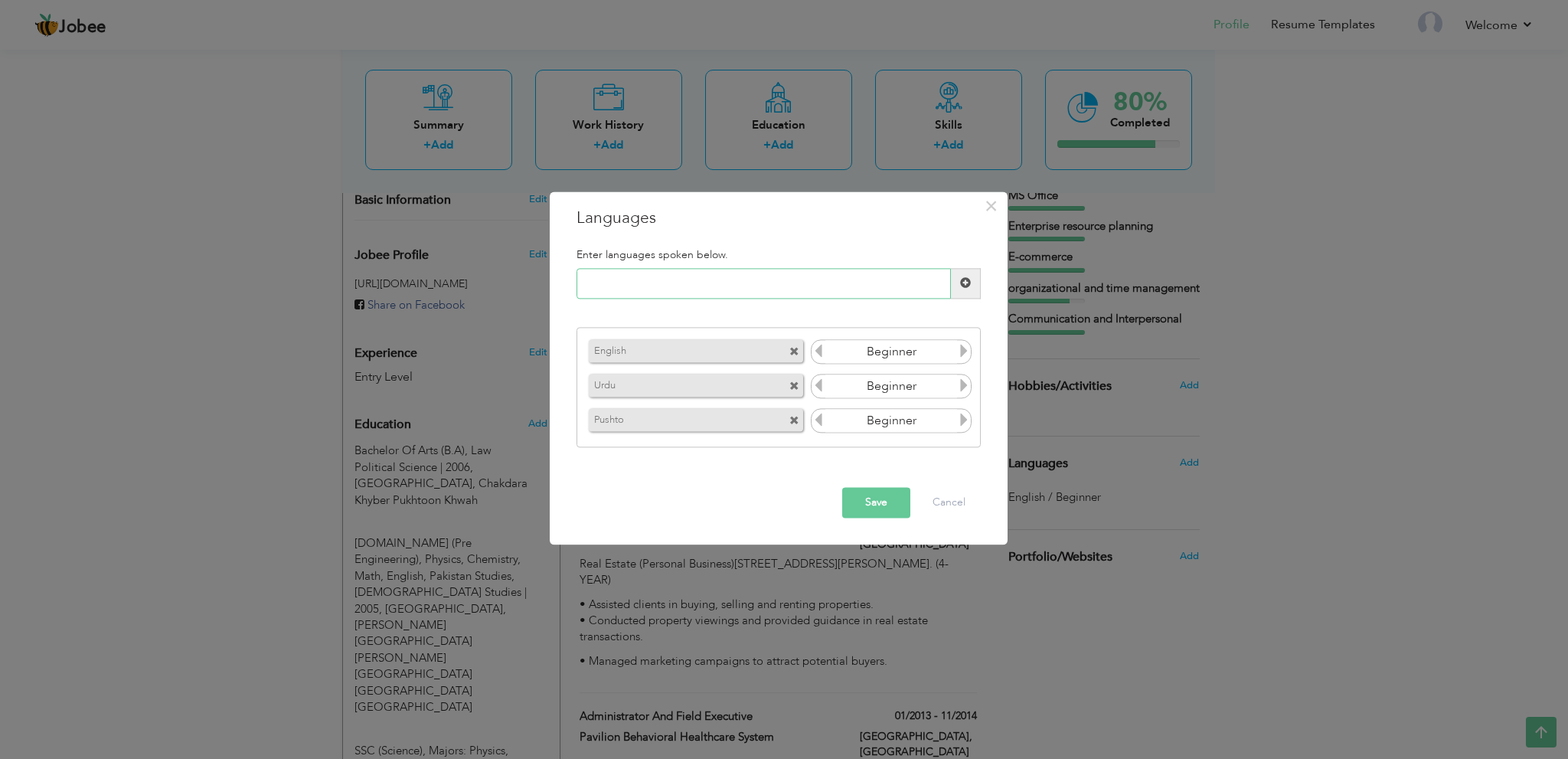
paste input ", and Punjabi"
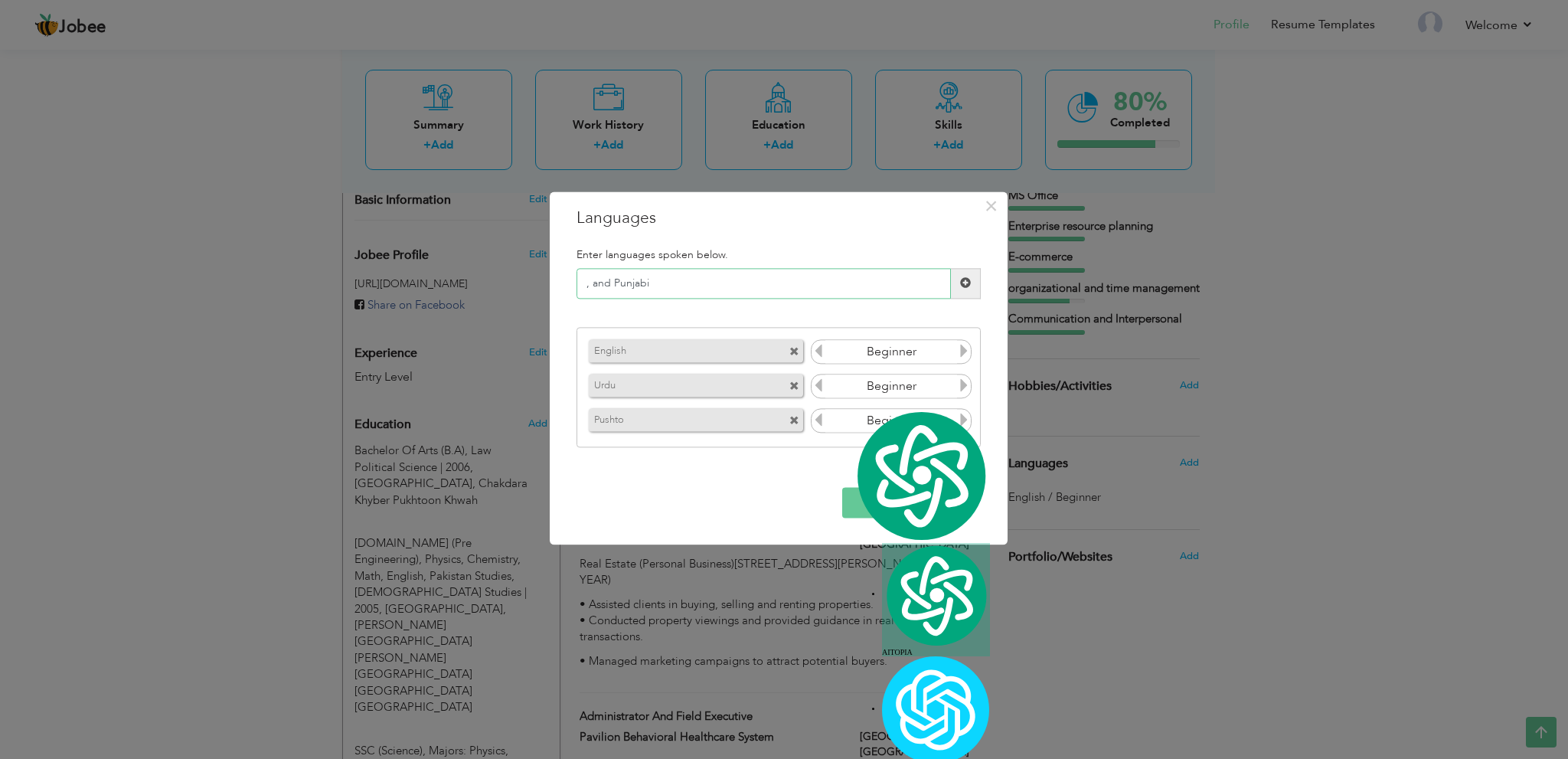
type input "Punjabi"
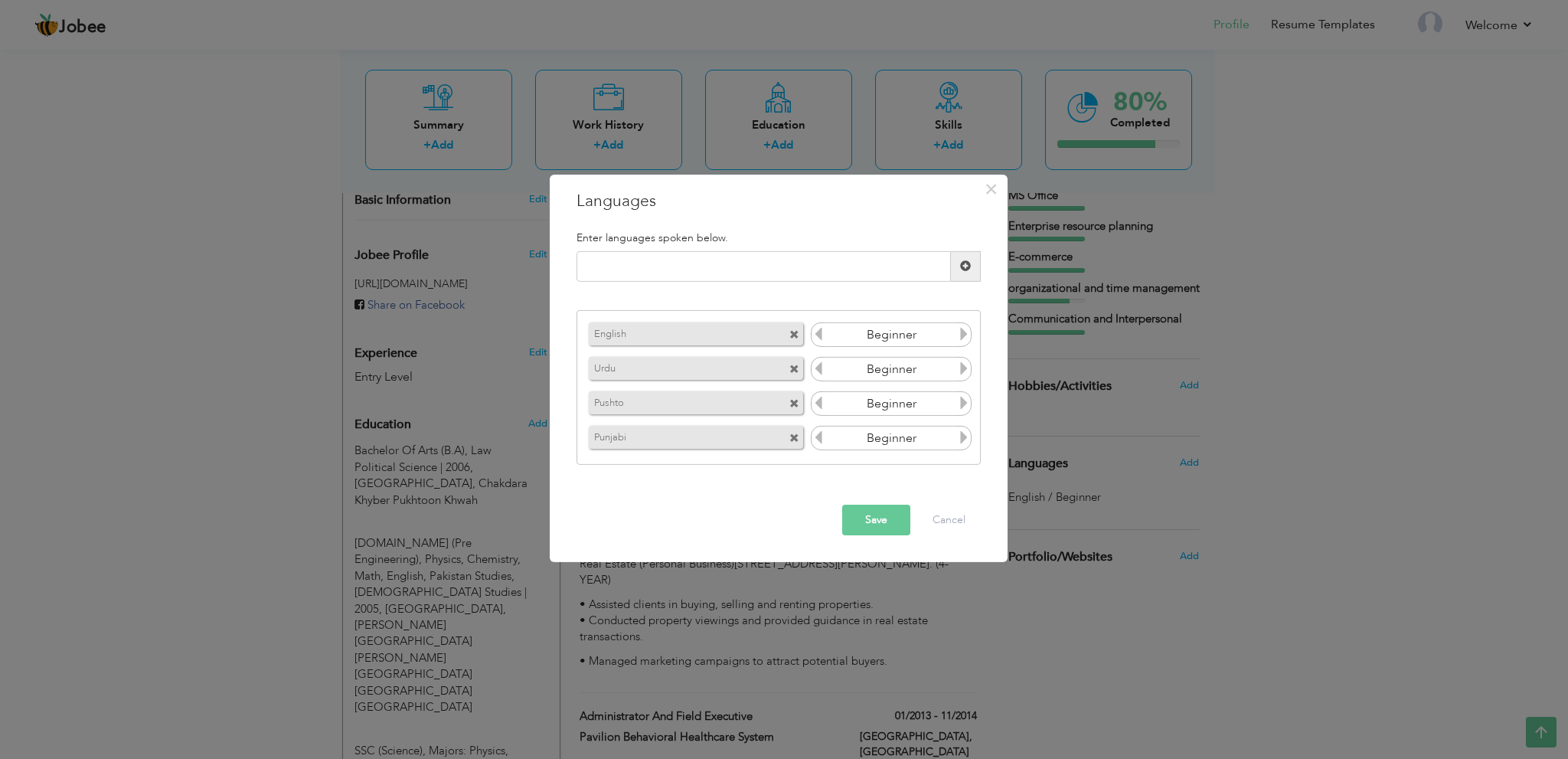
click at [961, 332] on icon at bounding box center [964, 334] width 14 height 14
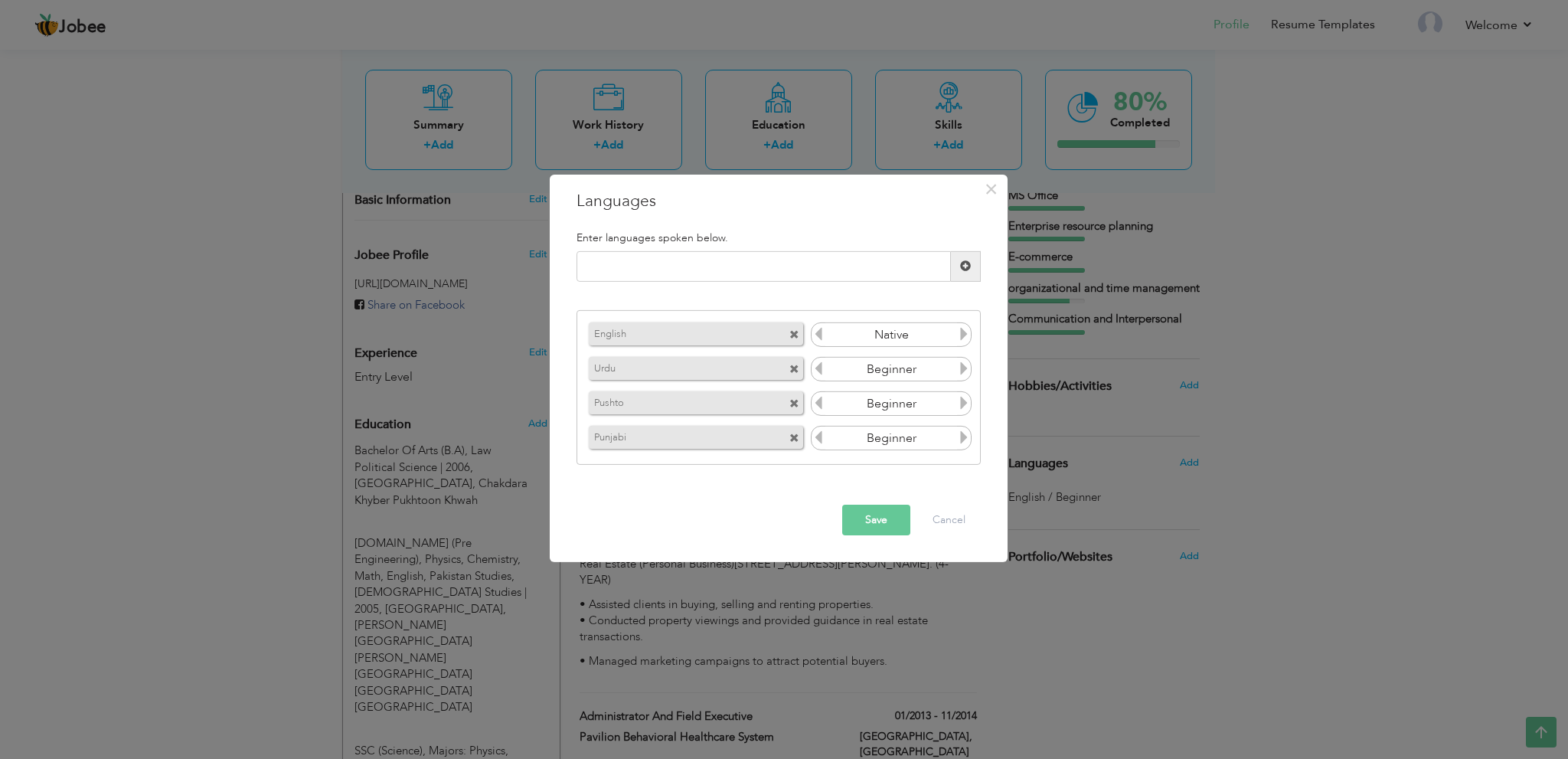
click at [961, 332] on icon at bounding box center [964, 334] width 14 height 14
click at [959, 364] on icon at bounding box center [964, 369] width 14 height 14
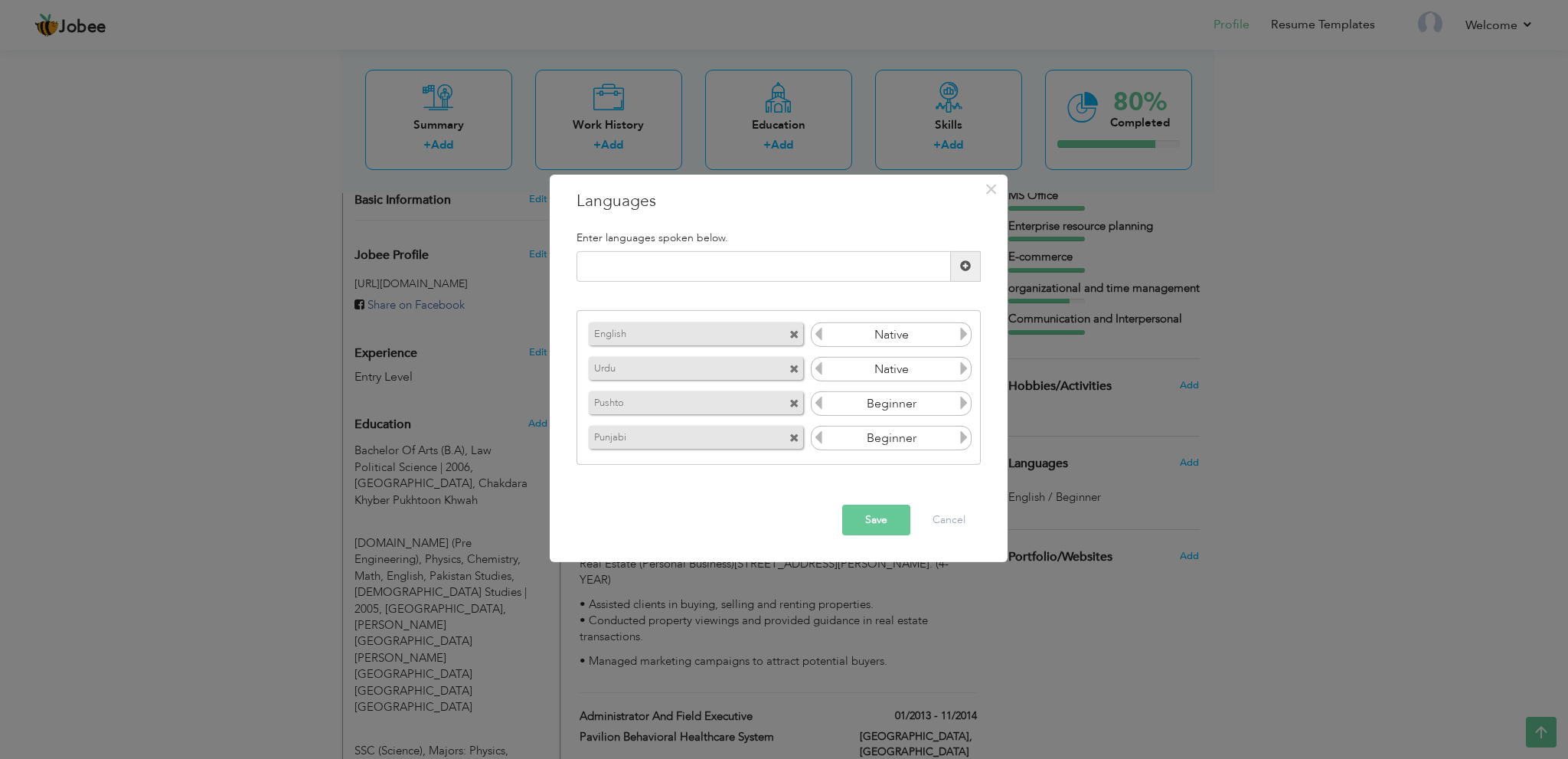
click at [959, 364] on icon at bounding box center [964, 369] width 14 height 14
click at [965, 397] on icon at bounding box center [964, 403] width 14 height 14
click at [963, 436] on icon at bounding box center [964, 438] width 14 height 14
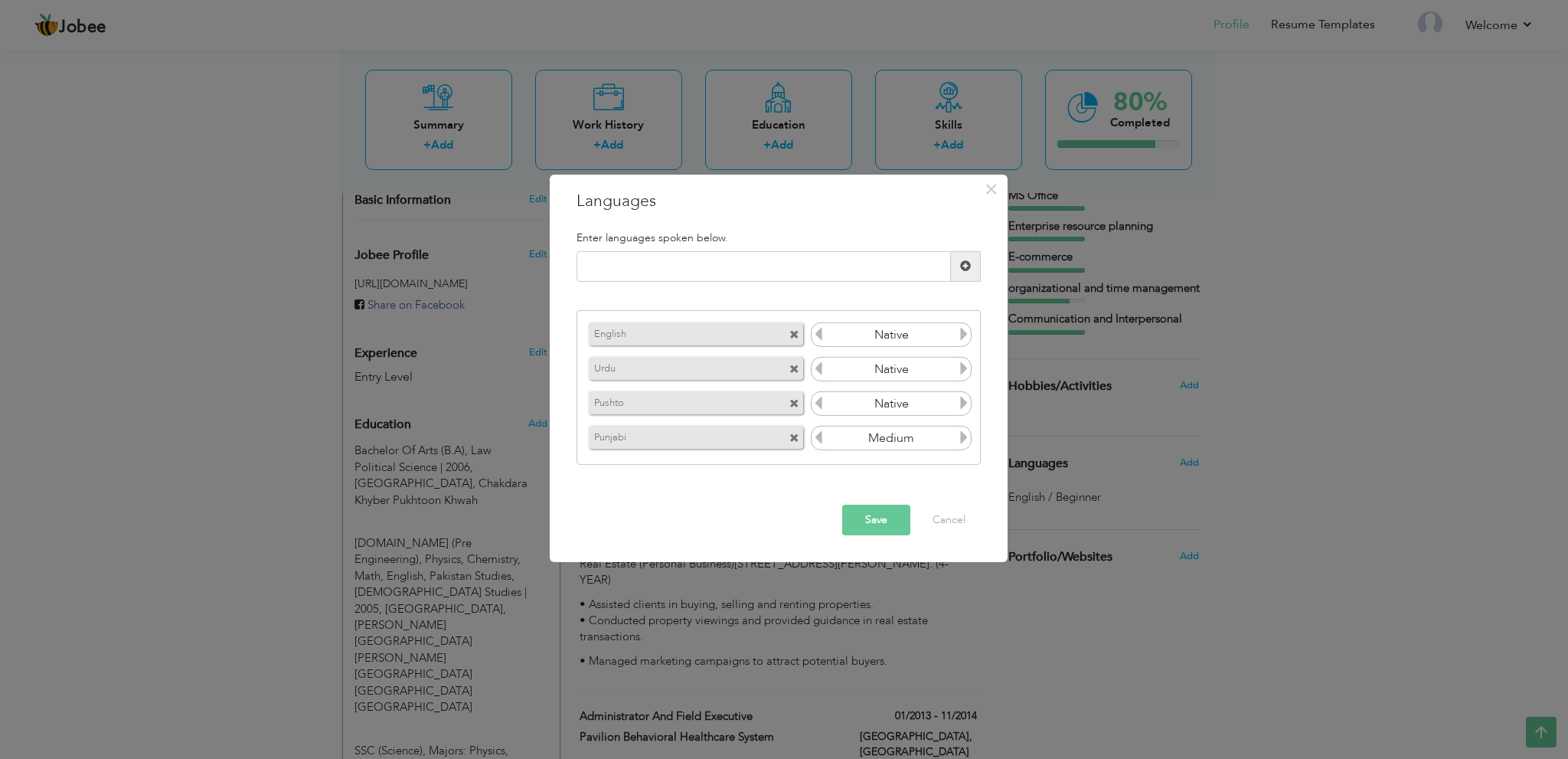
click at [963, 436] on icon at bounding box center [964, 438] width 14 height 14
click at [815, 333] on icon at bounding box center [818, 334] width 14 height 14
click at [878, 521] on button "Save" at bounding box center [876, 520] width 68 height 30
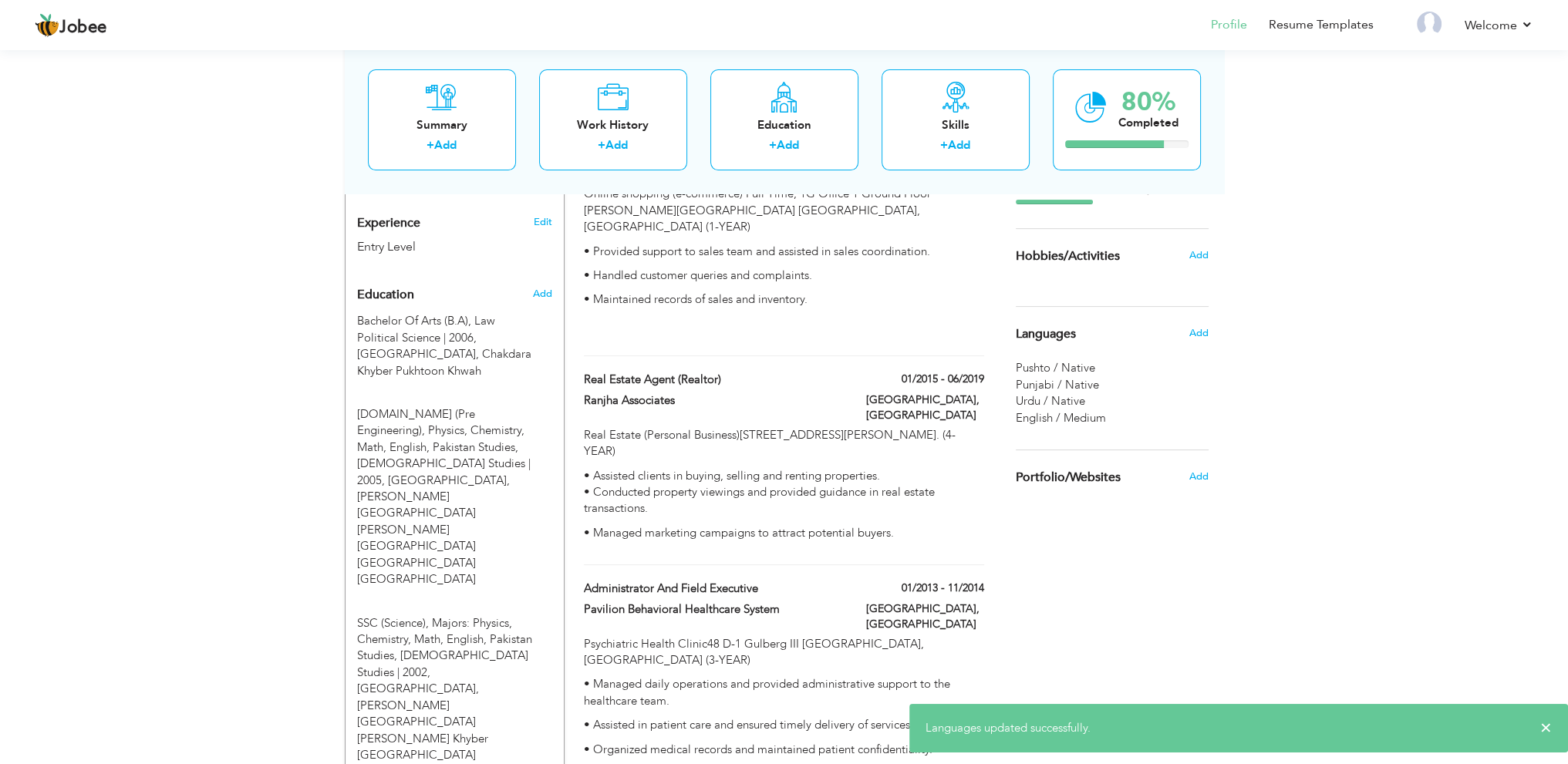
scroll to position [619, 0]
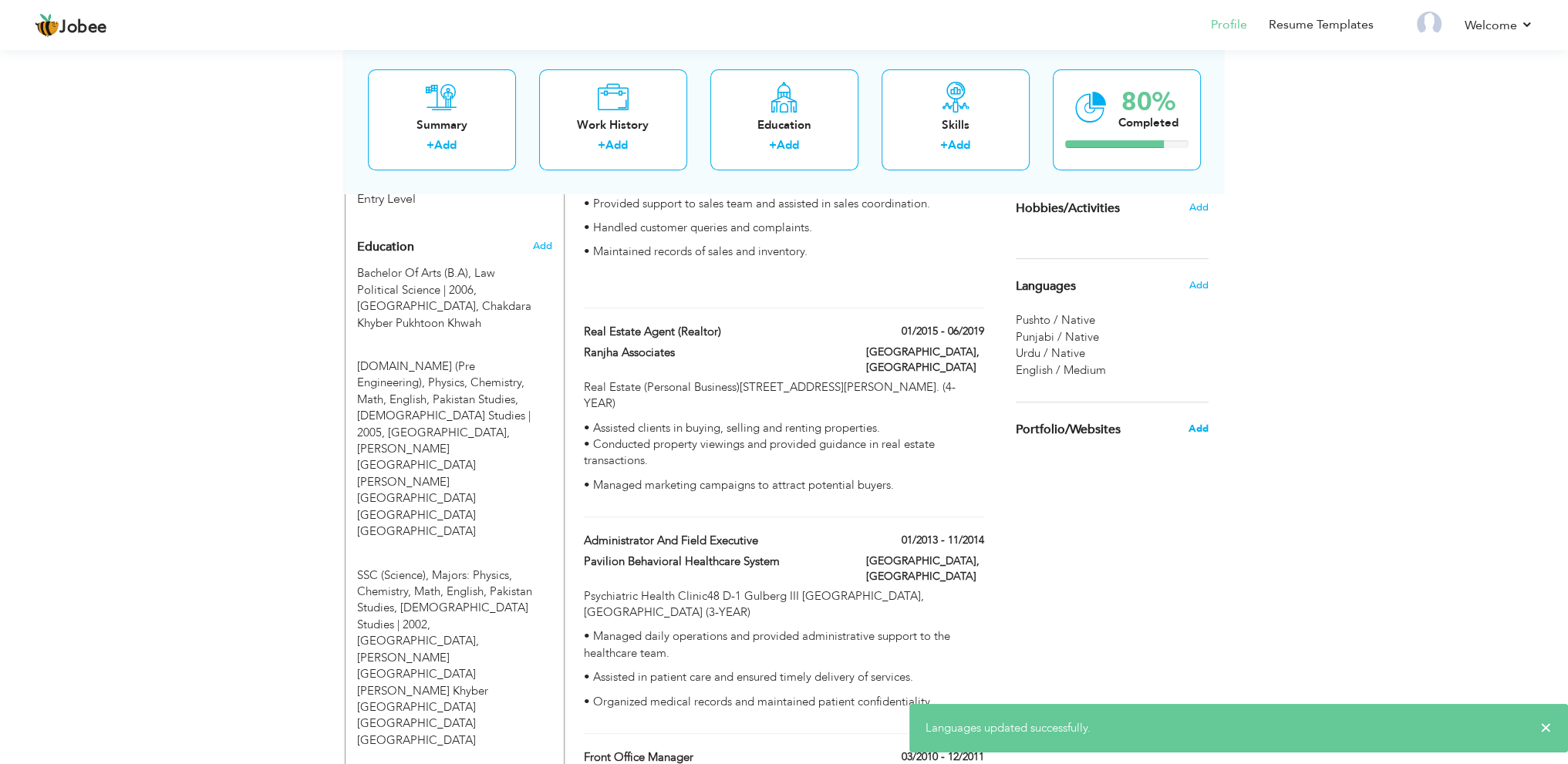
click at [1196, 427] on span "Add" at bounding box center [1198, 429] width 20 height 14
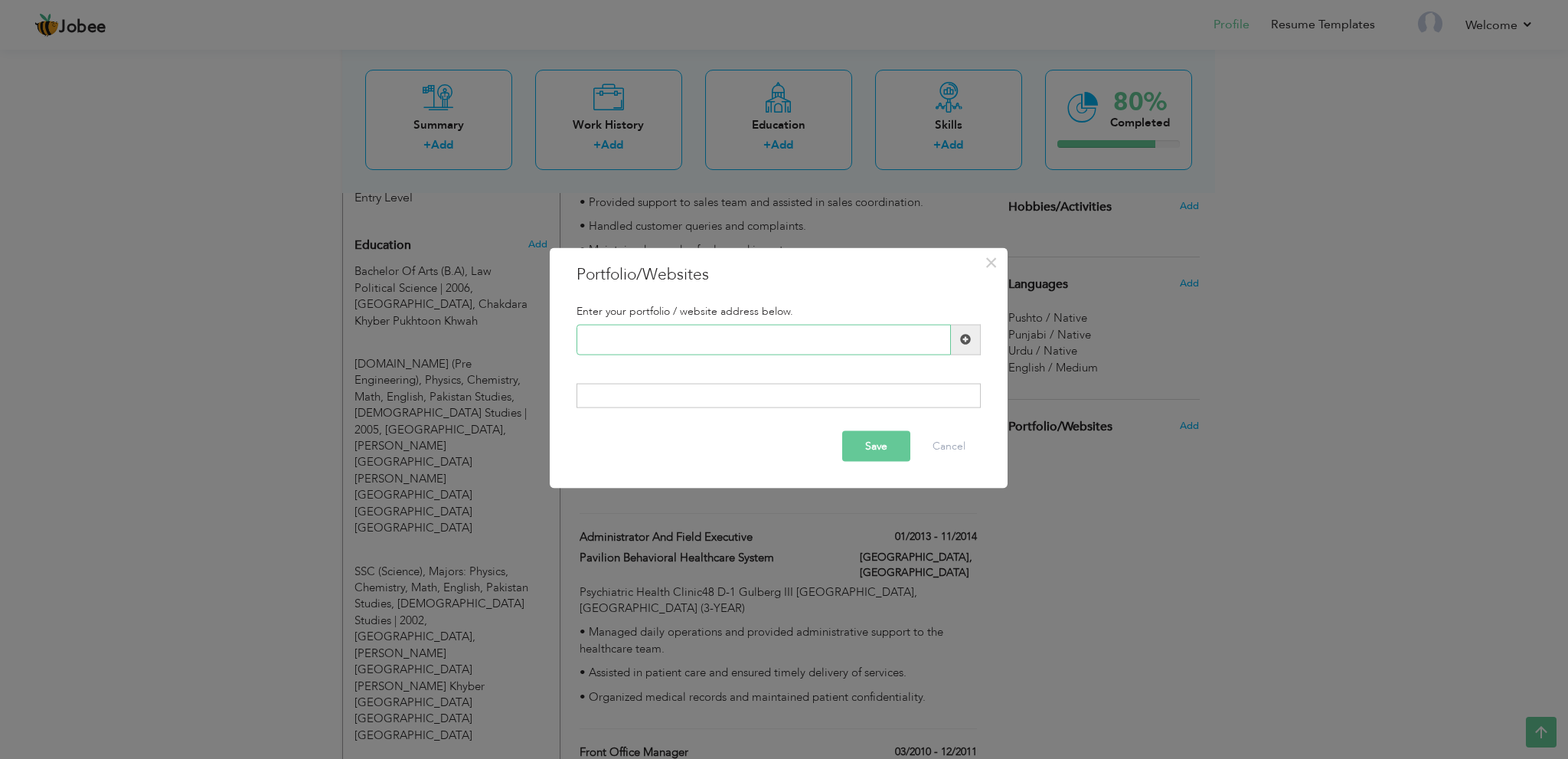
paste input "www.linkedin.com/in/muhammad-ali-chughtai-3157a031"
click at [889, 435] on button "Save" at bounding box center [876, 446] width 68 height 30
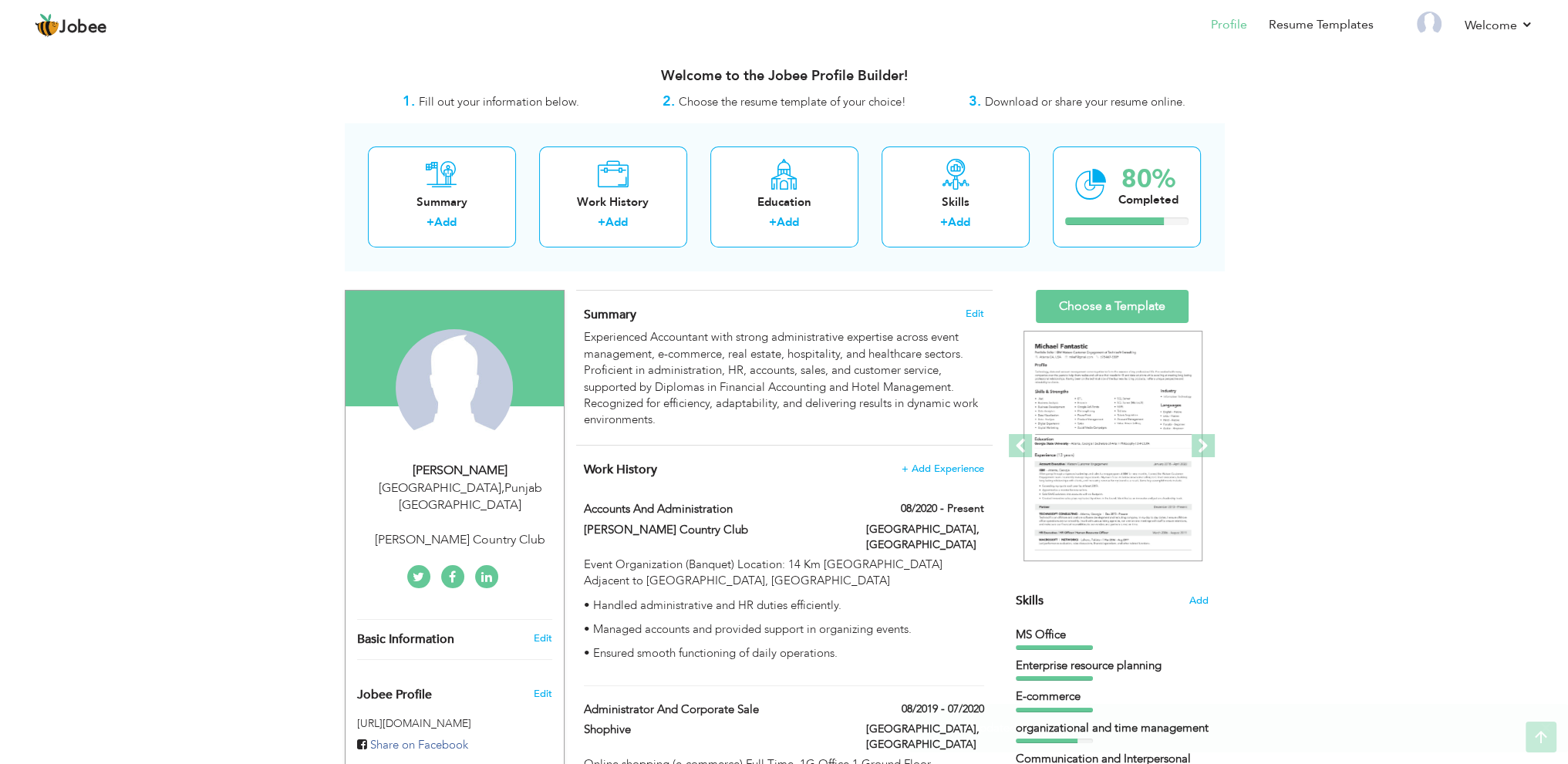
scroll to position [0, 0]
click at [1123, 196] on div "Completed" at bounding box center [1148, 201] width 60 height 17
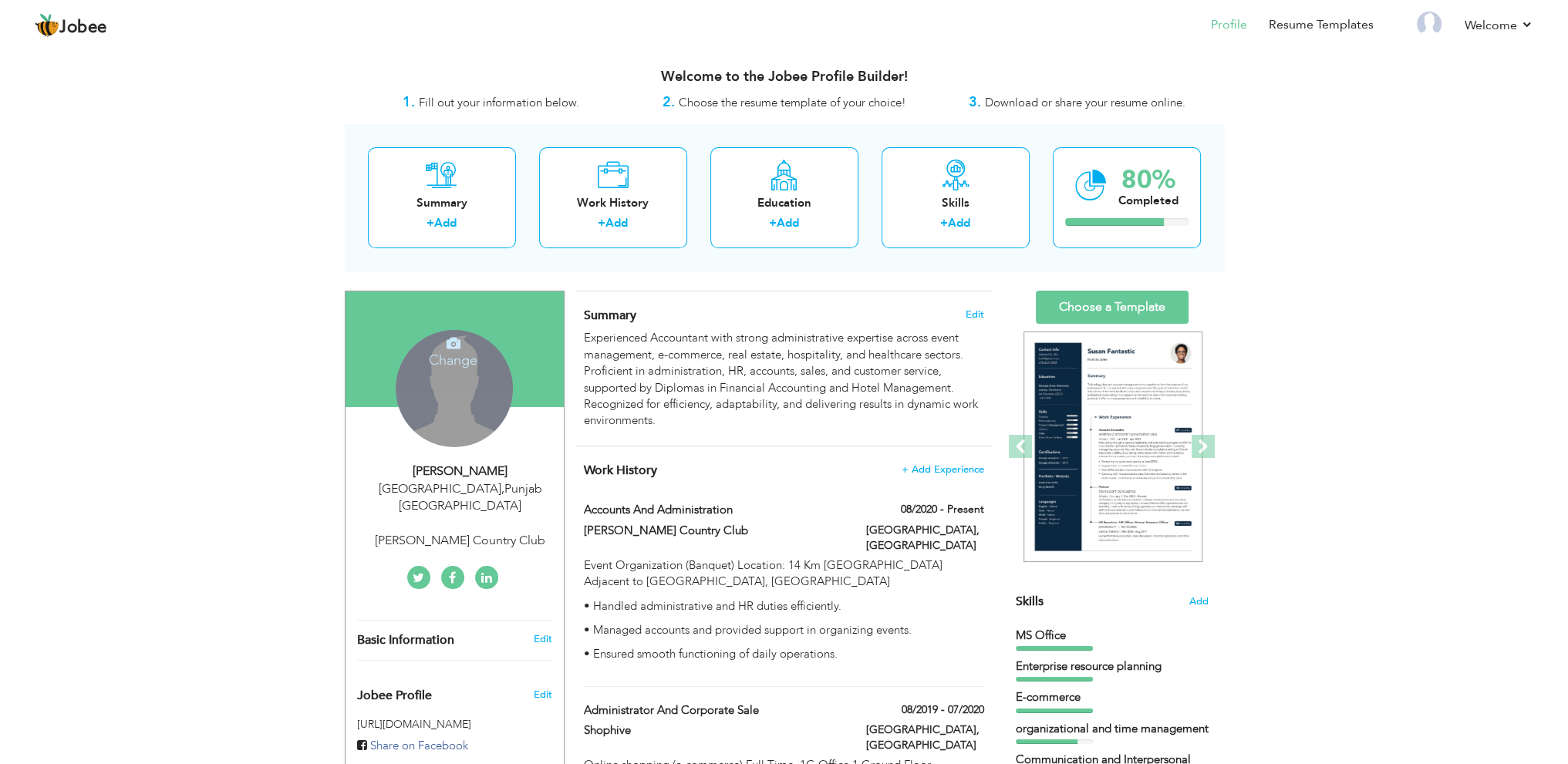
click at [430, 385] on div "Change Remove" at bounding box center [454, 389] width 117 height 117
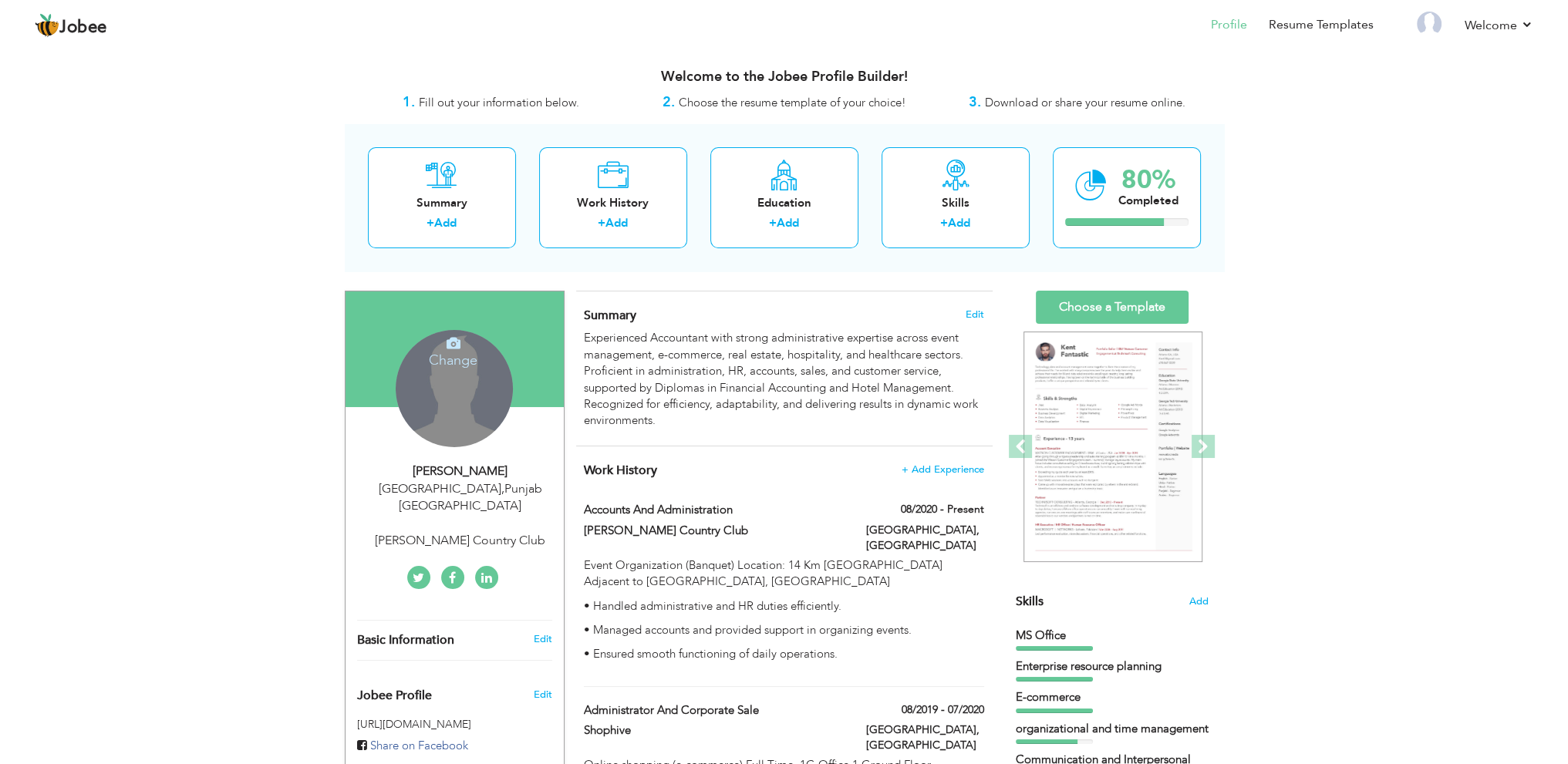
click at [460, 348] on h4 "Change" at bounding box center [453, 349] width 110 height 37
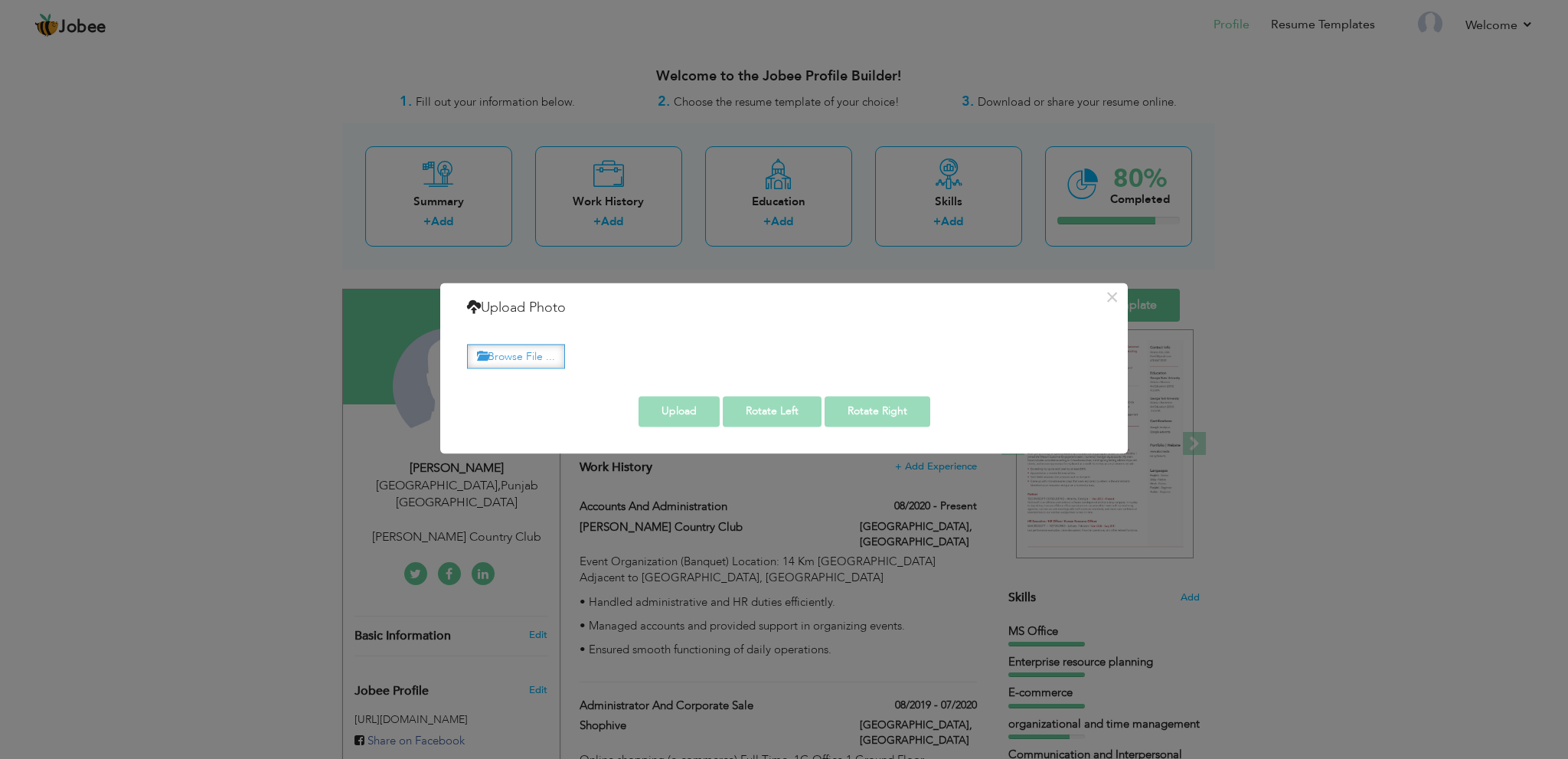
click at [530, 348] on label "Browse File ..." at bounding box center [516, 356] width 98 height 23
click at [0, 0] on input "Browse File ..." at bounding box center [0, 0] width 0 height 0
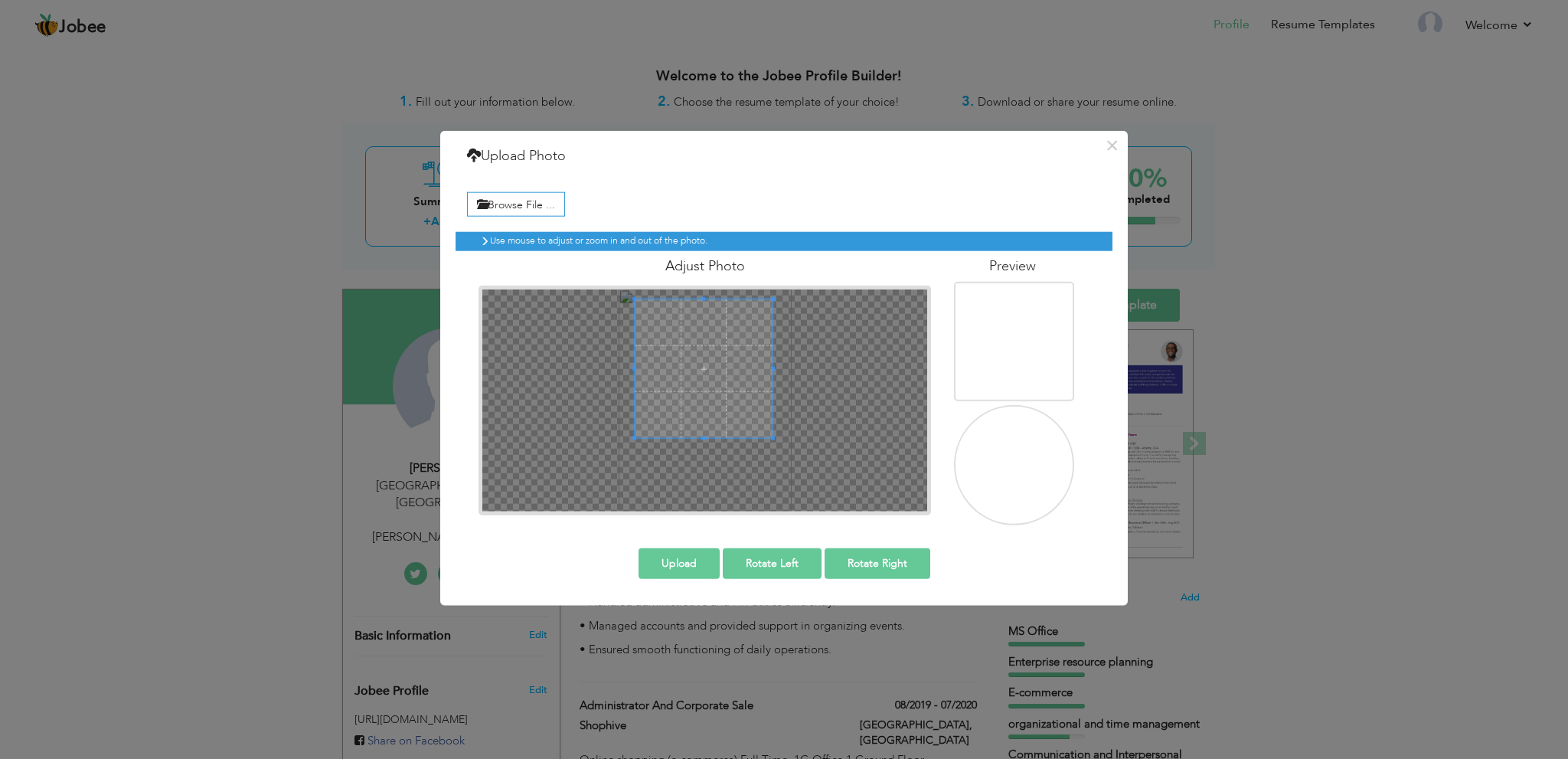
click at [689, 370] on span at bounding box center [703, 369] width 139 height 139
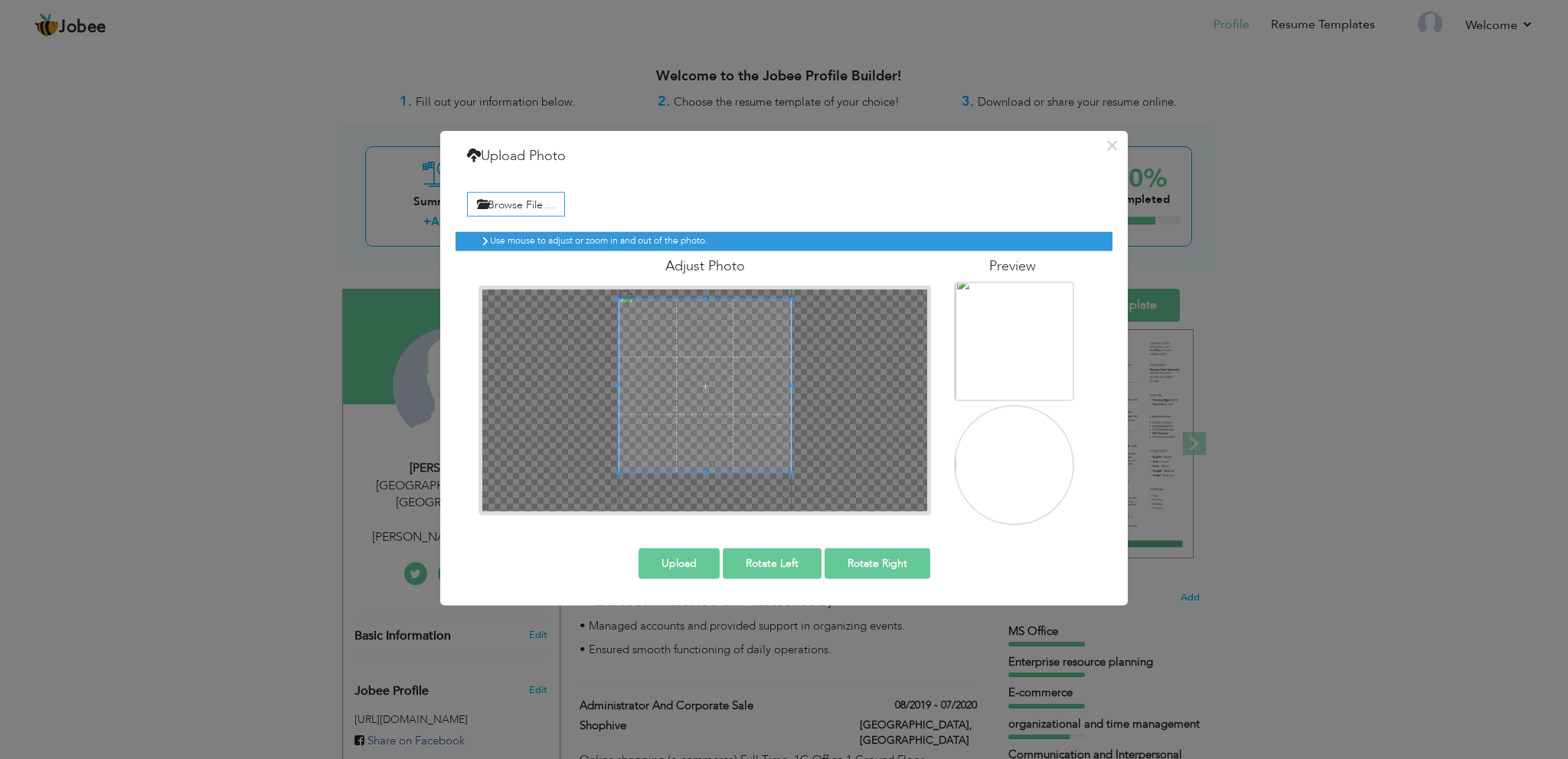
click at [812, 540] on div "× Upload Photo Browse File ... Adjust Photo Preview Upload Rotate Left" at bounding box center [784, 368] width 688 height 476
click at [739, 421] on span at bounding box center [705, 375] width 173 height 173
click at [683, 562] on button "Upload" at bounding box center [679, 563] width 81 height 30
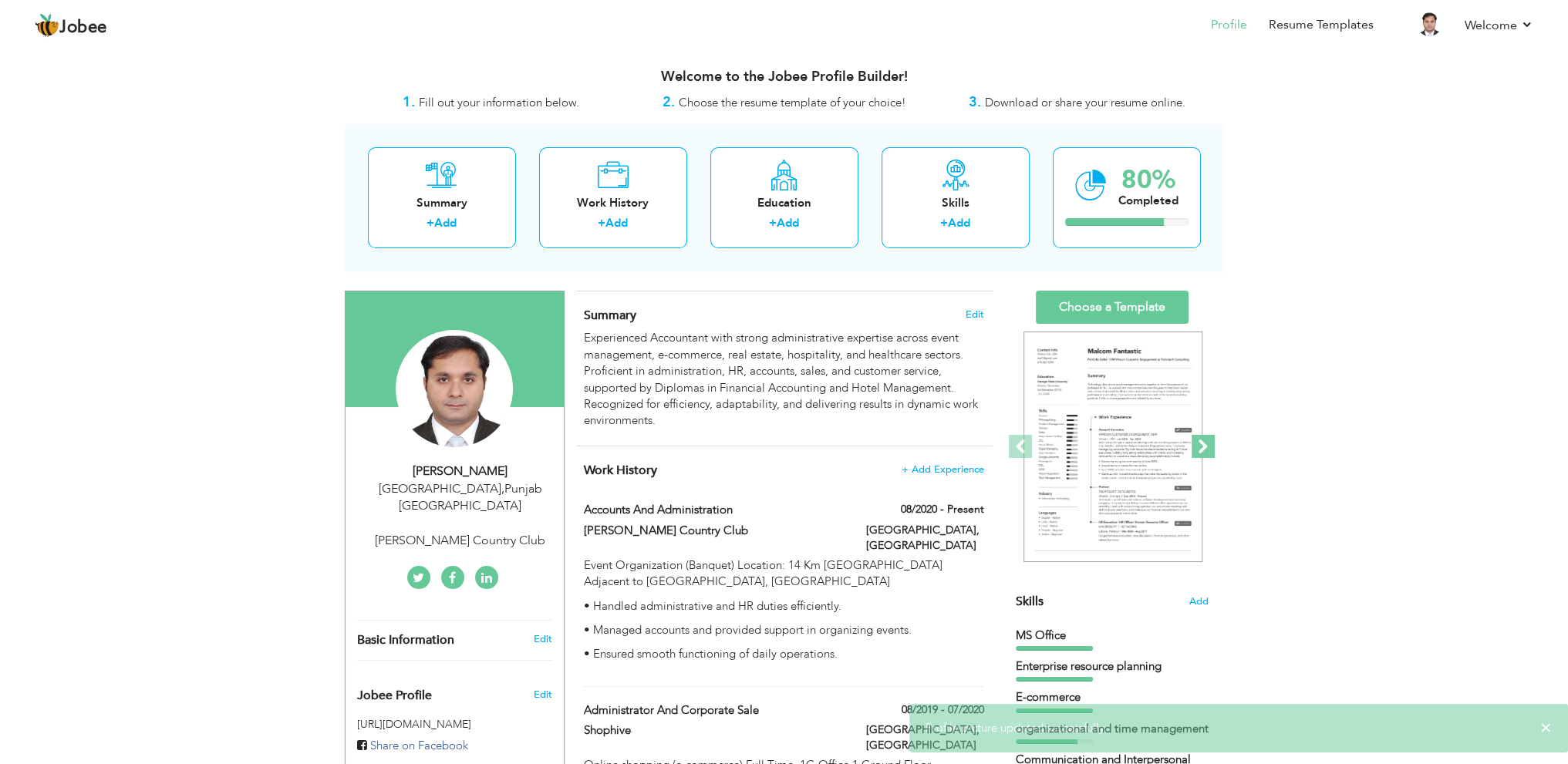
click at [1198, 451] on span at bounding box center [1203, 446] width 23 height 23
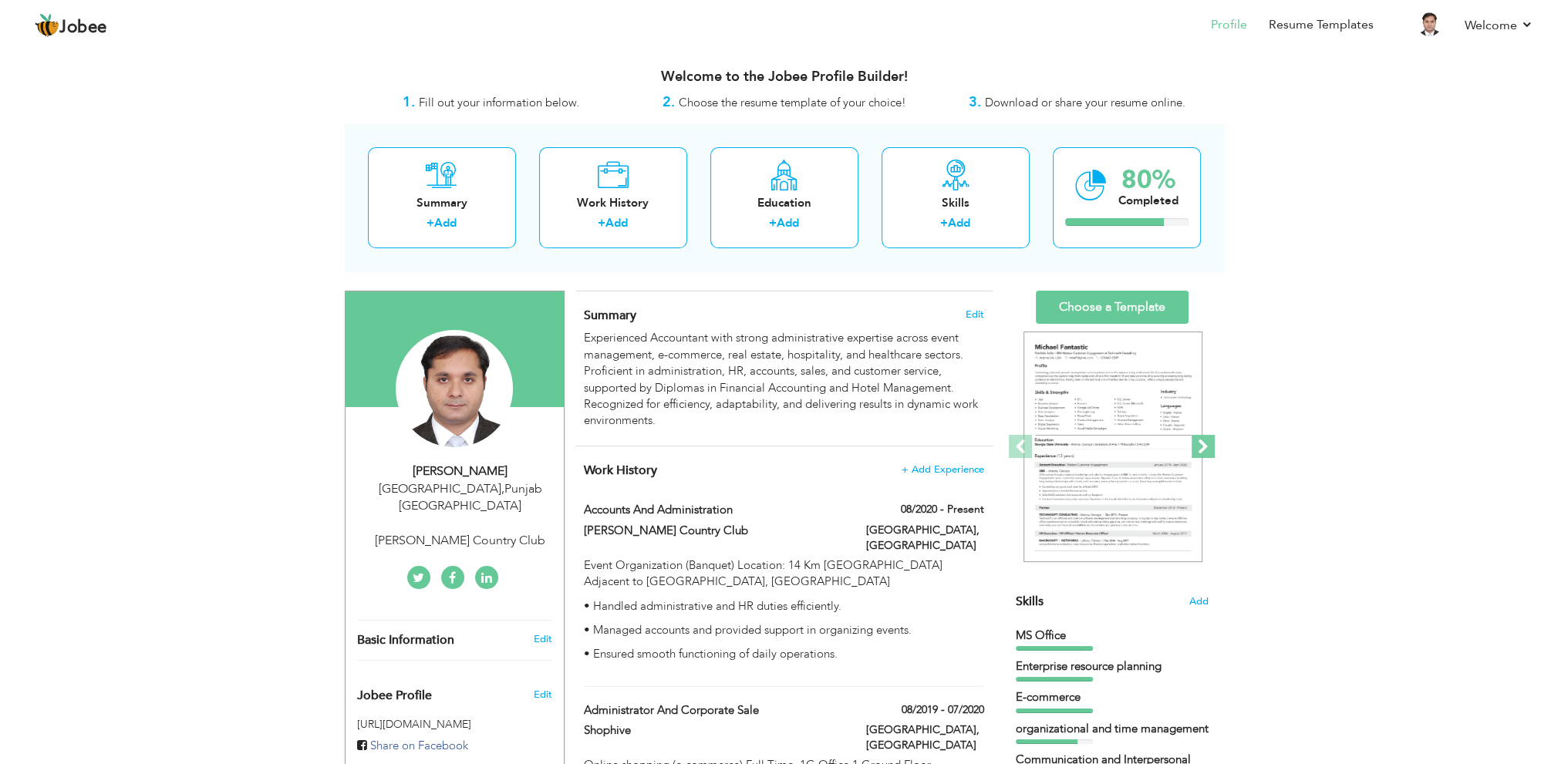
click at [1198, 451] on span at bounding box center [1203, 446] width 23 height 23
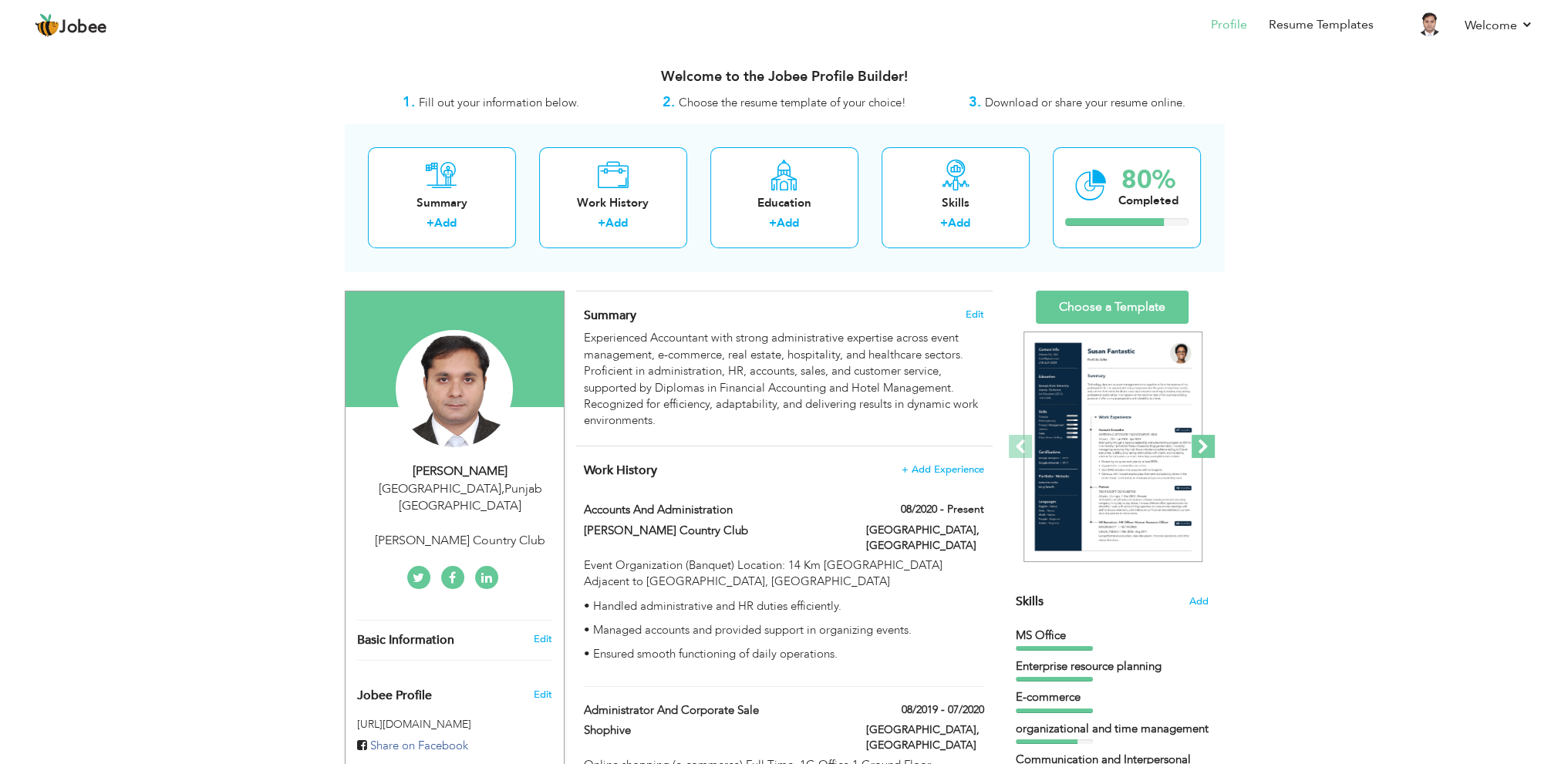
click at [1198, 451] on span at bounding box center [1203, 446] width 23 height 23
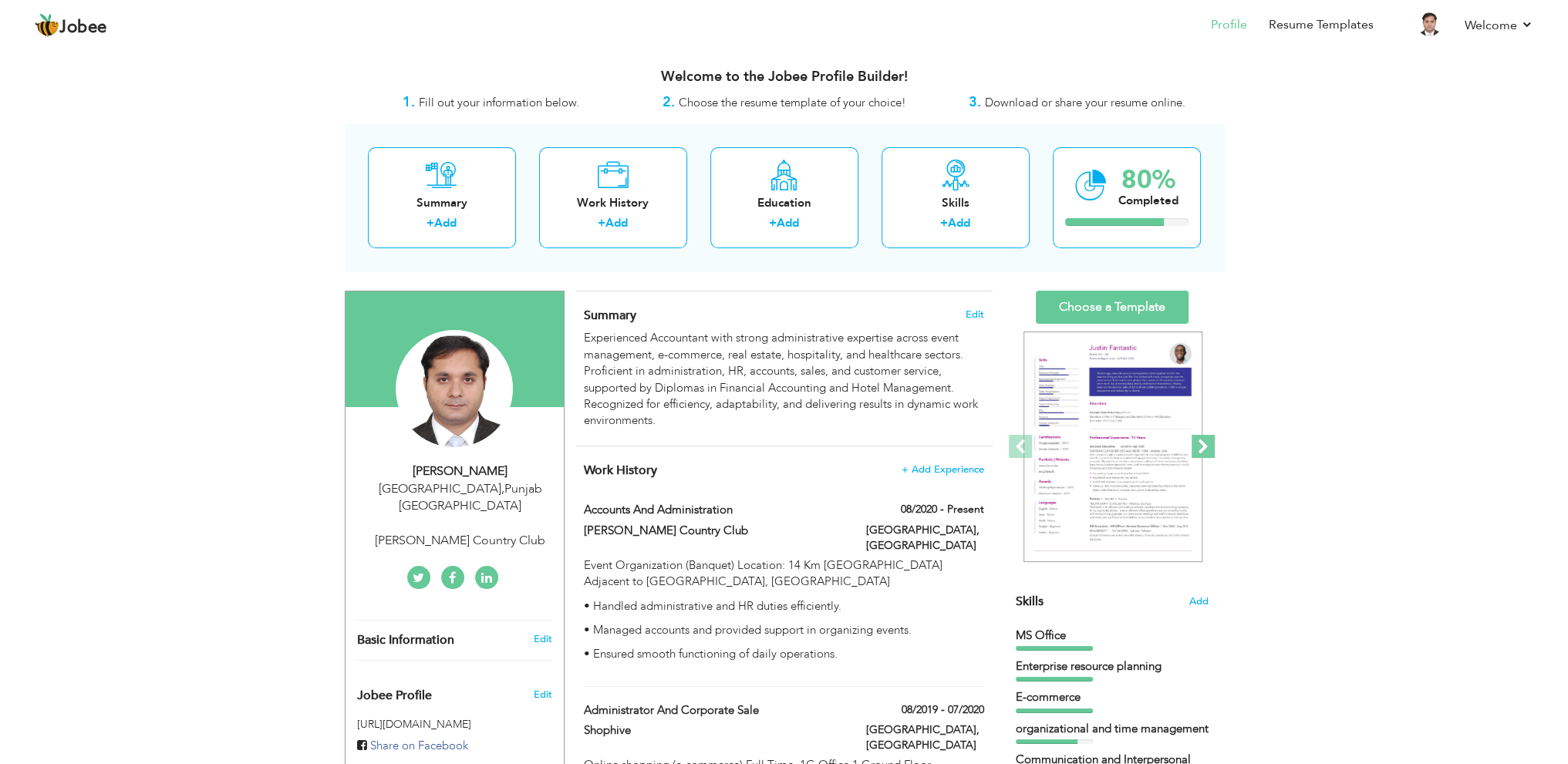
click at [1198, 451] on span at bounding box center [1203, 446] width 23 height 23
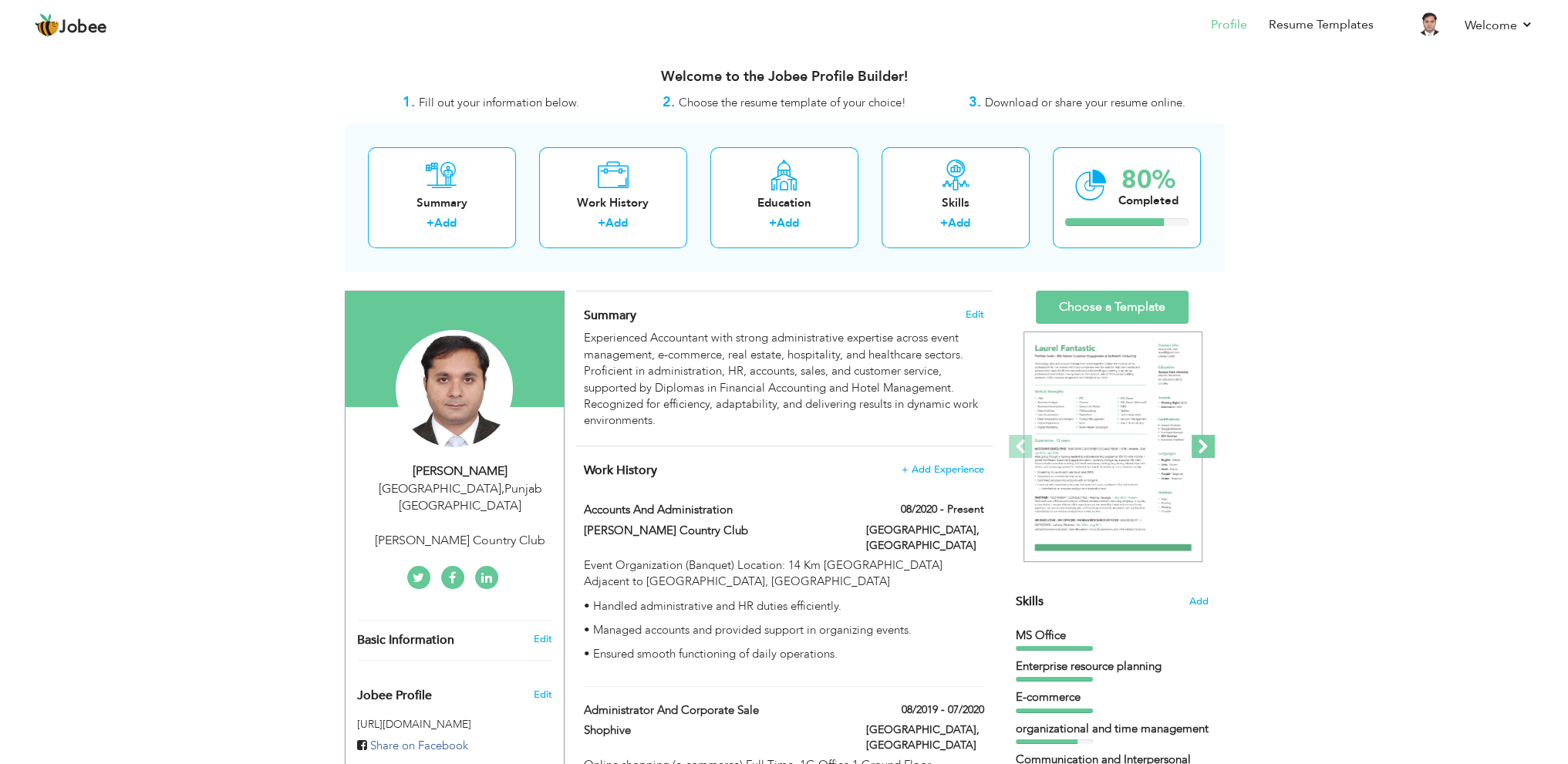
click at [1198, 451] on span at bounding box center [1203, 446] width 23 height 23
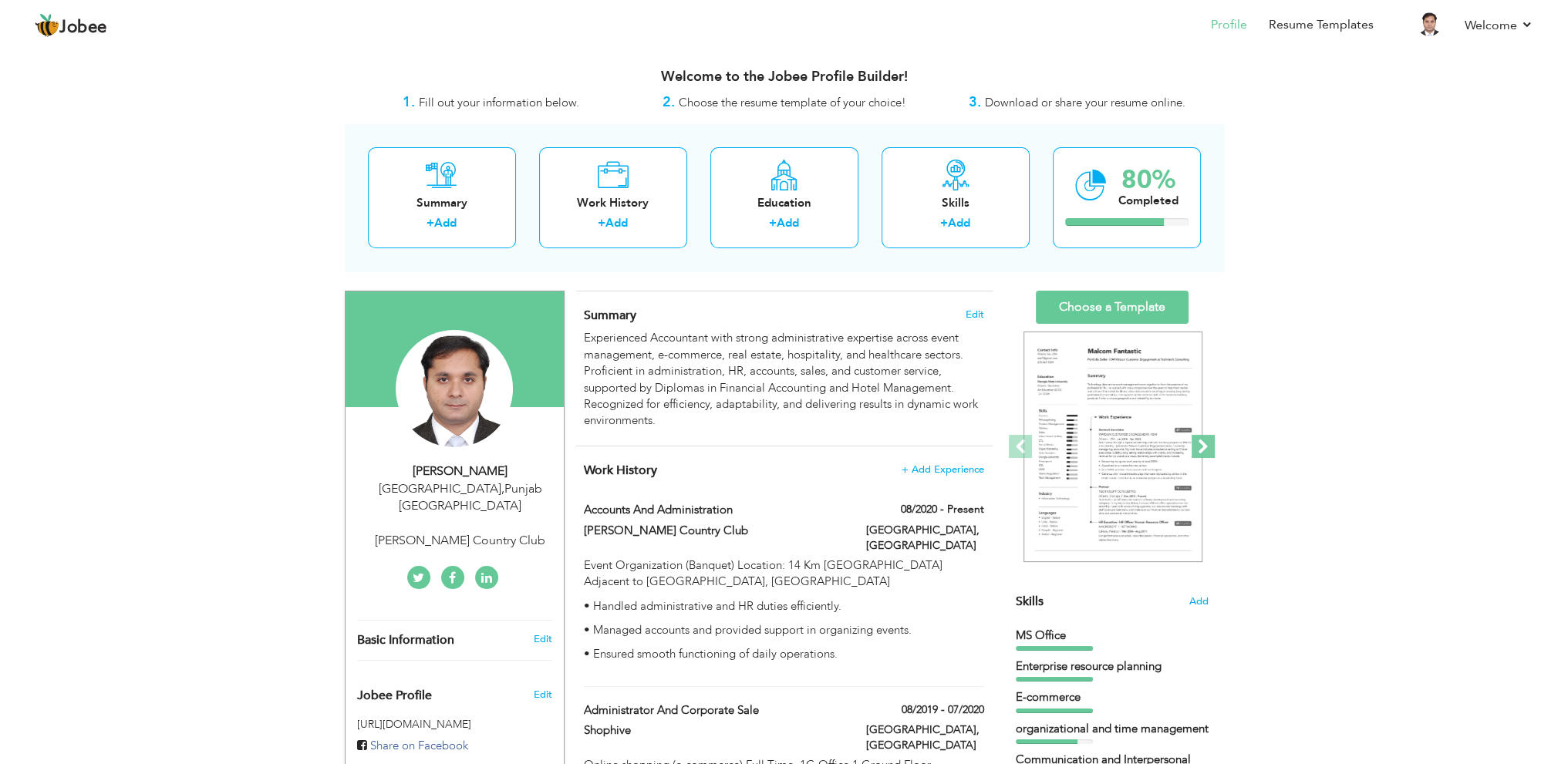
click at [1198, 451] on span at bounding box center [1203, 446] width 23 height 23
click at [1021, 441] on span at bounding box center [1020, 446] width 23 height 23
click at [1107, 481] on img at bounding box center [1113, 447] width 179 height 231
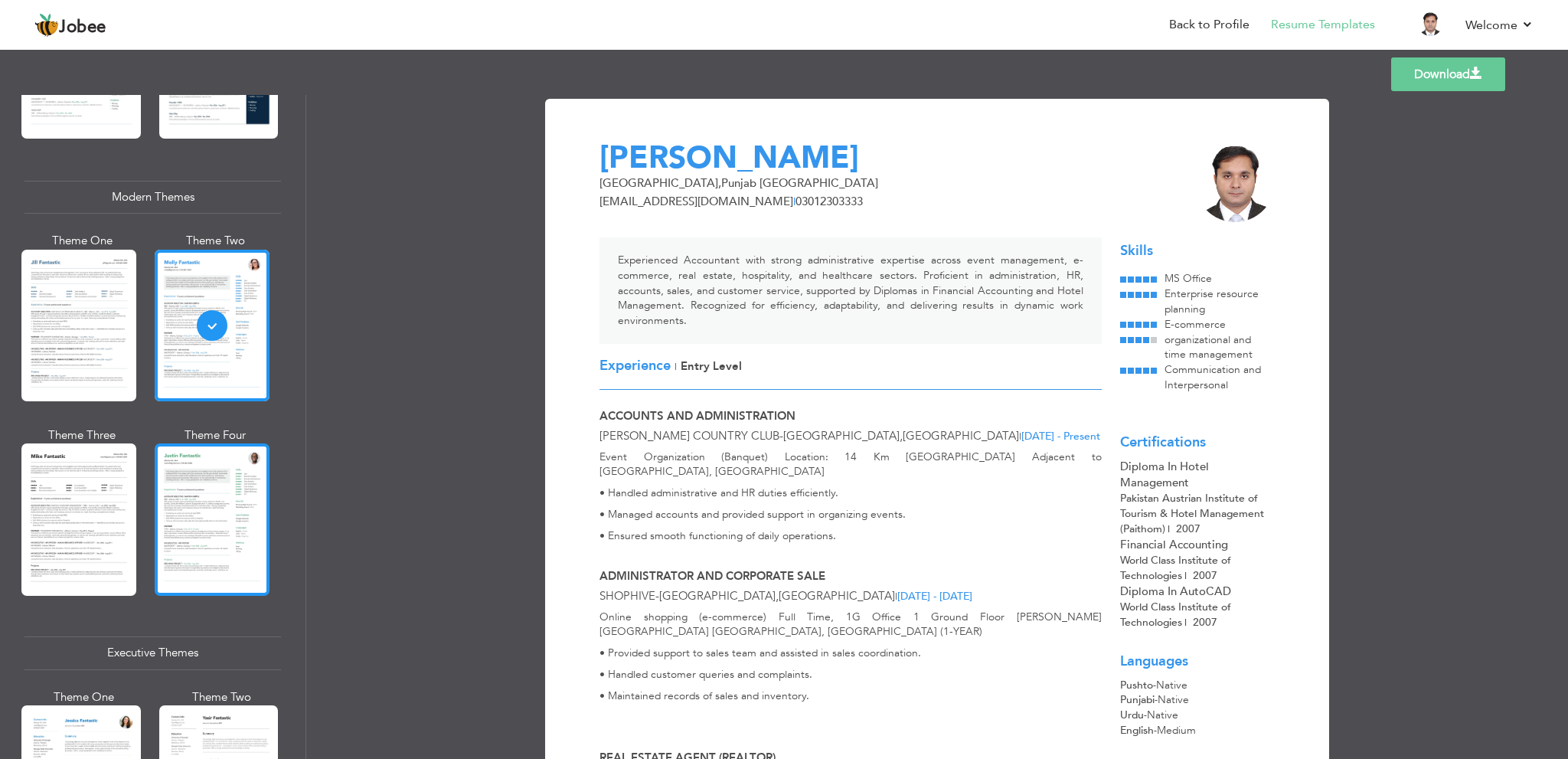
scroll to position [634, 0]
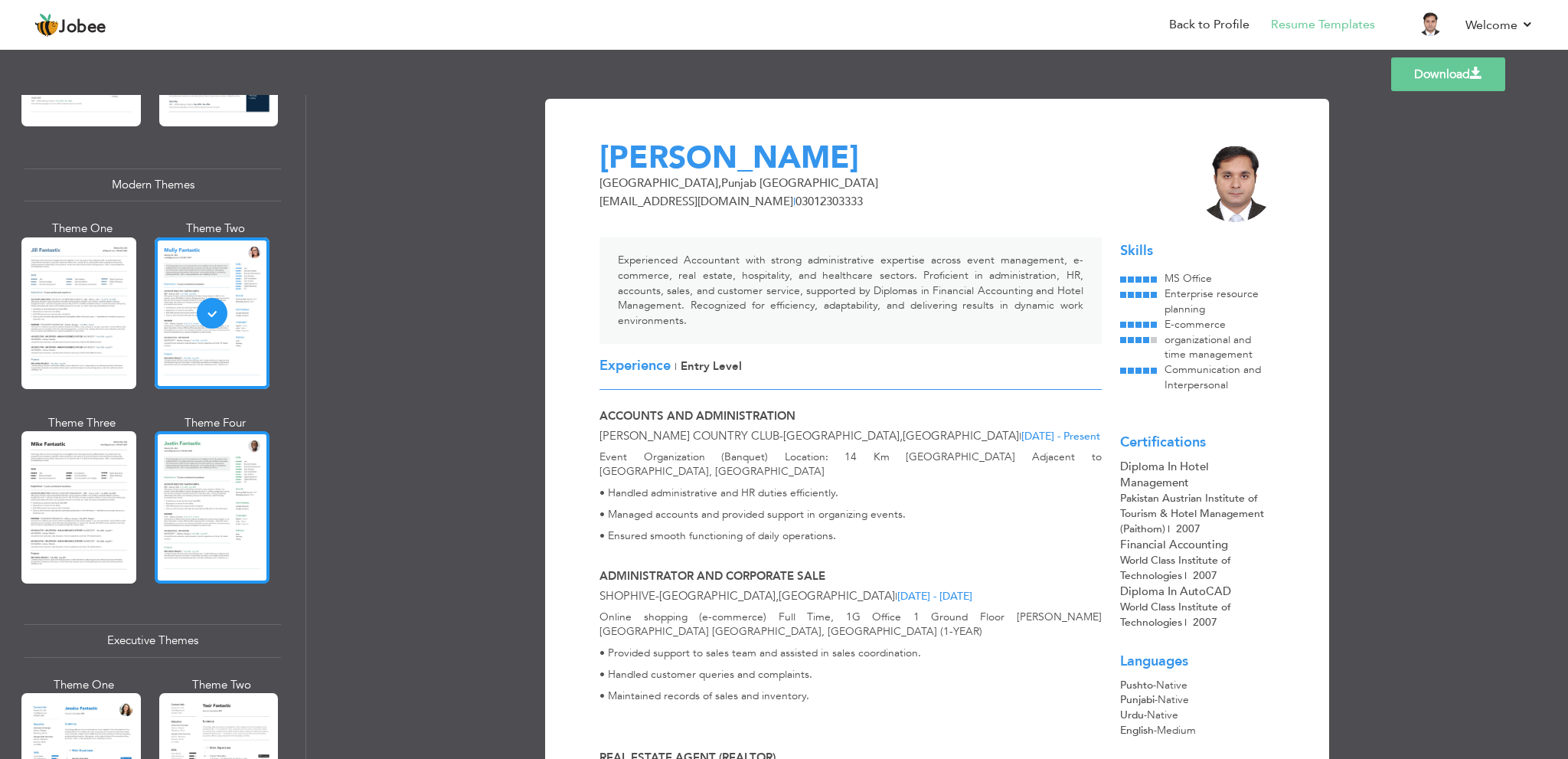
click at [213, 485] on div at bounding box center [211, 507] width 115 height 152
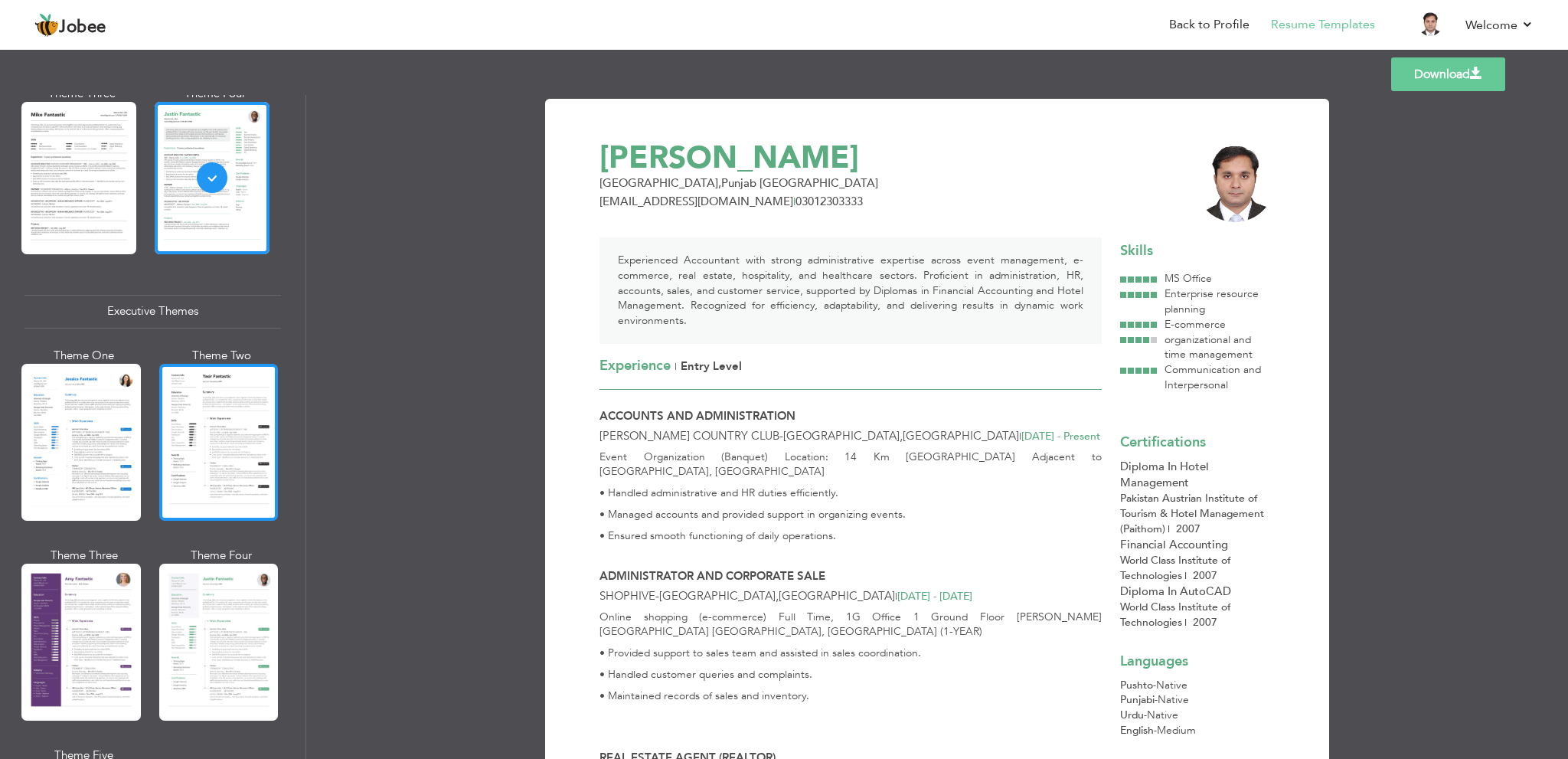
scroll to position [966, 0]
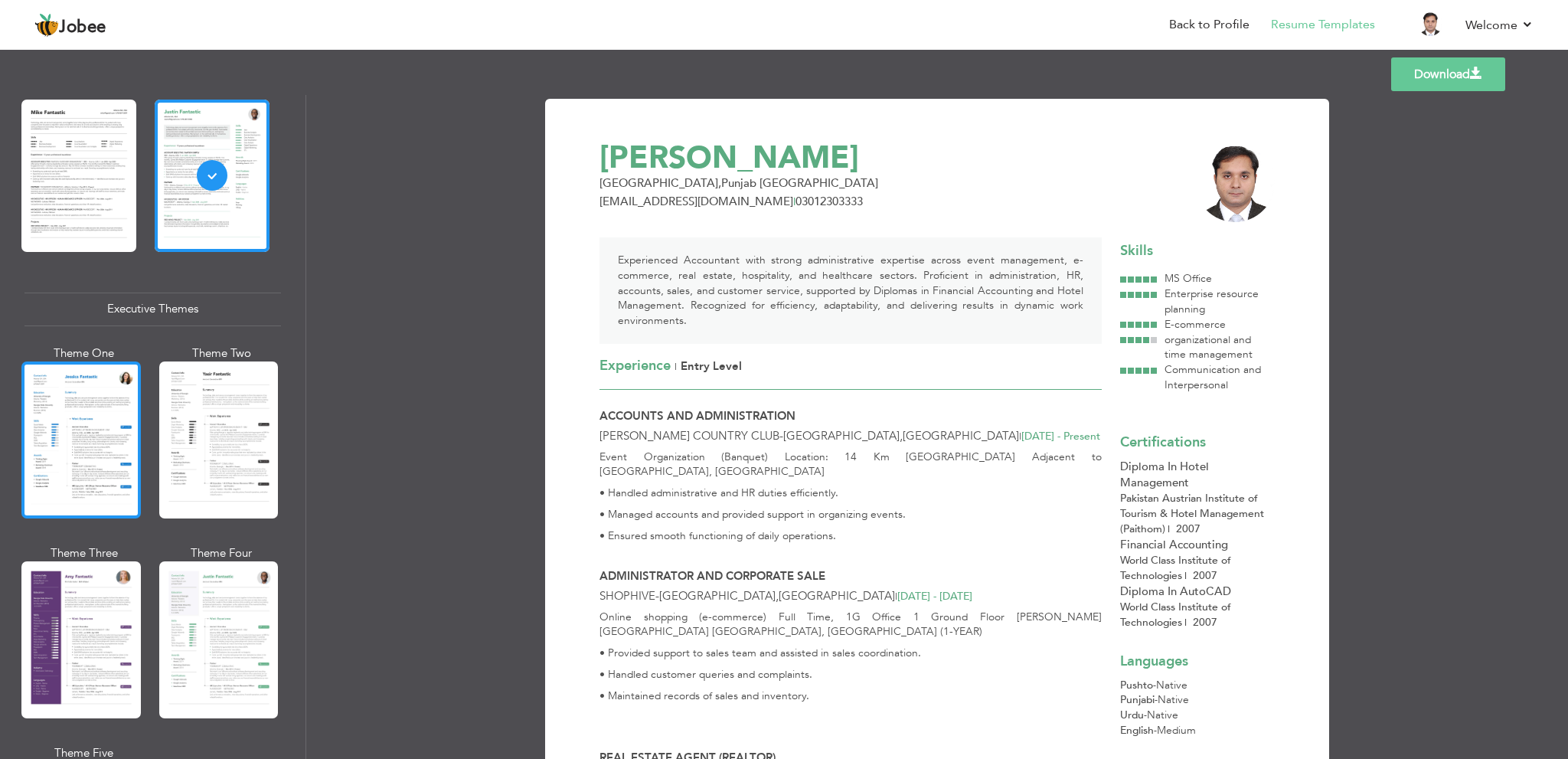
click at [105, 459] on div at bounding box center [81, 440] width 119 height 157
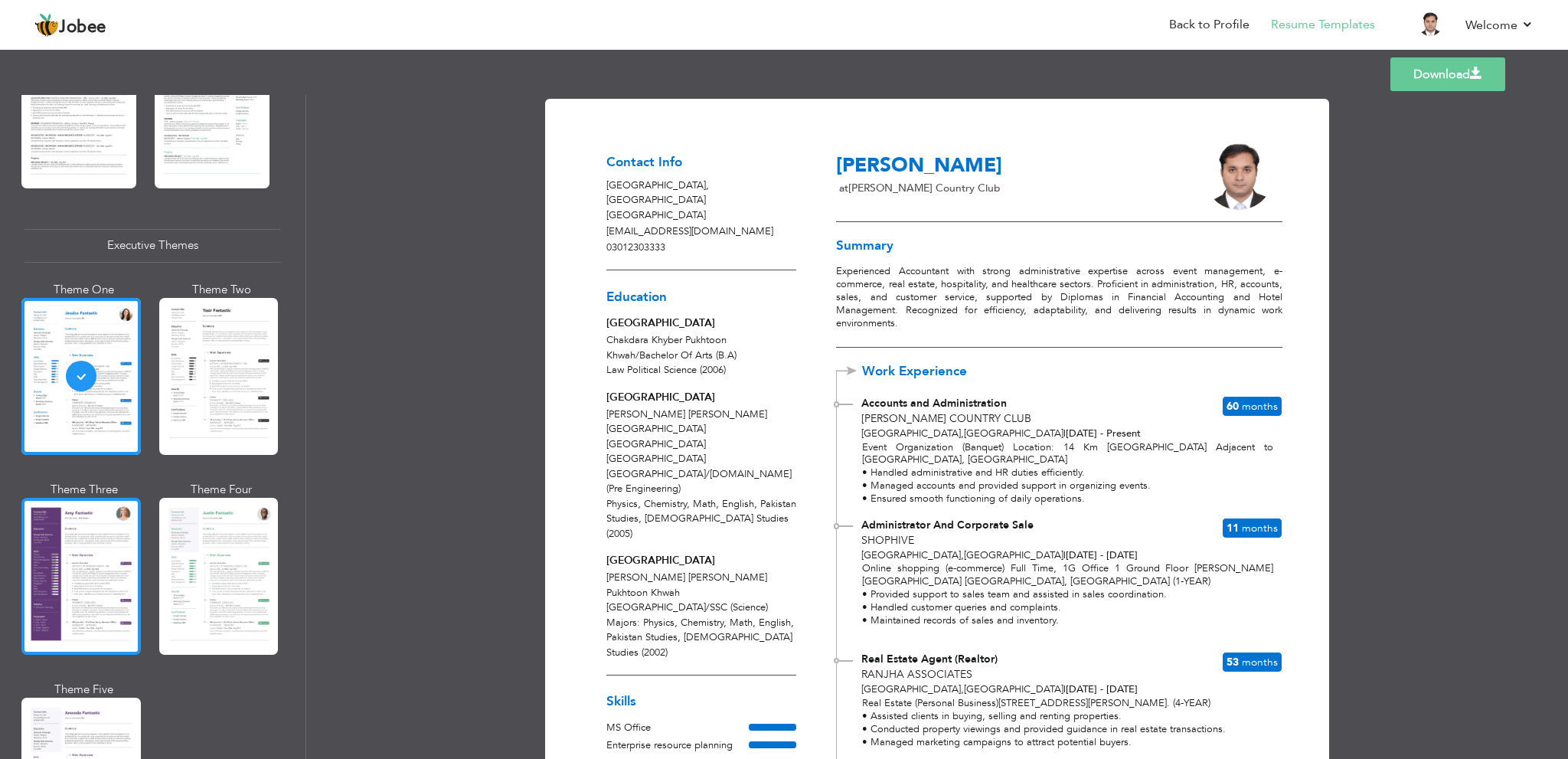
scroll to position [1017, 0]
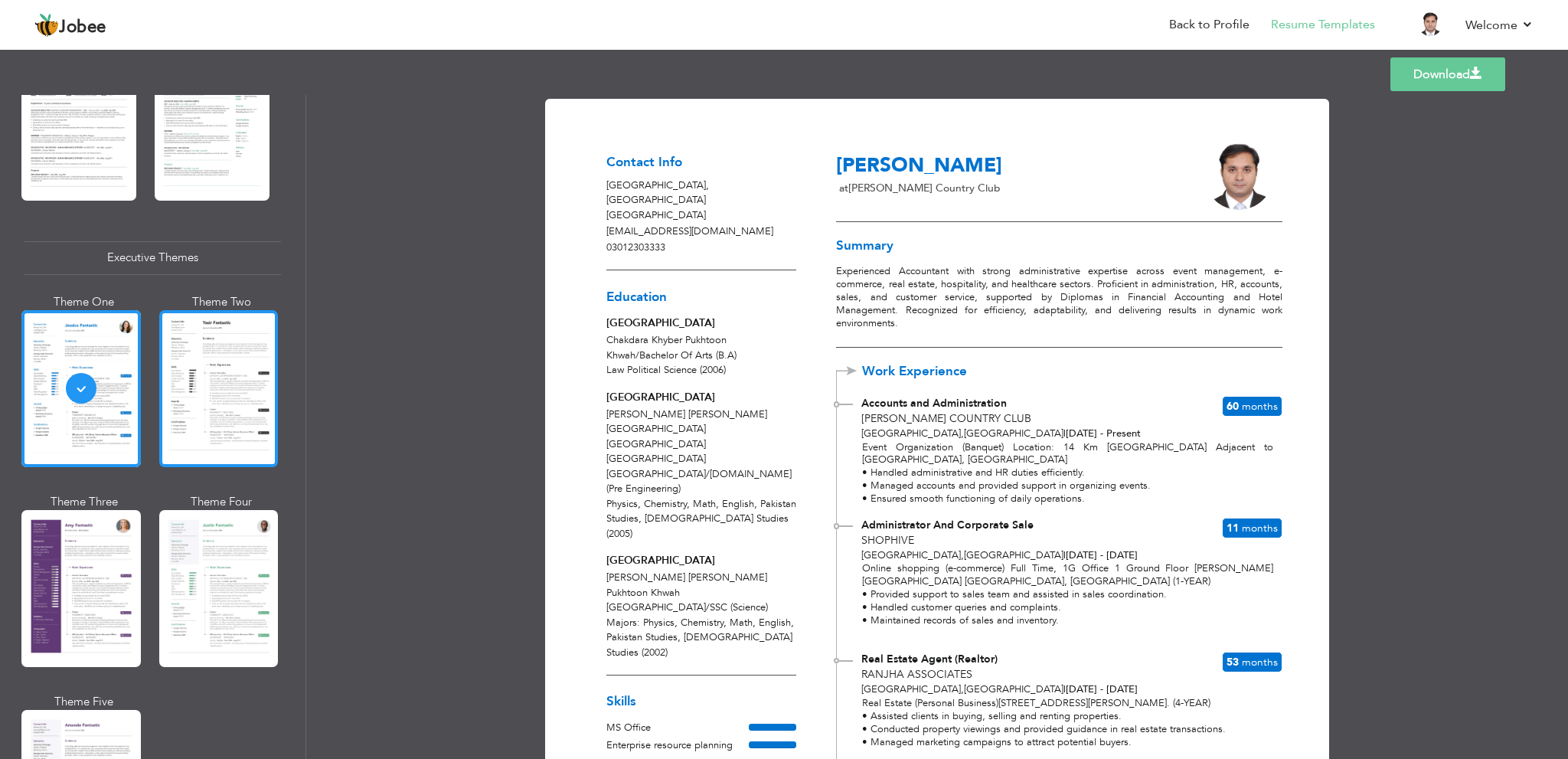
click at [230, 359] on div at bounding box center [219, 389] width 119 height 157
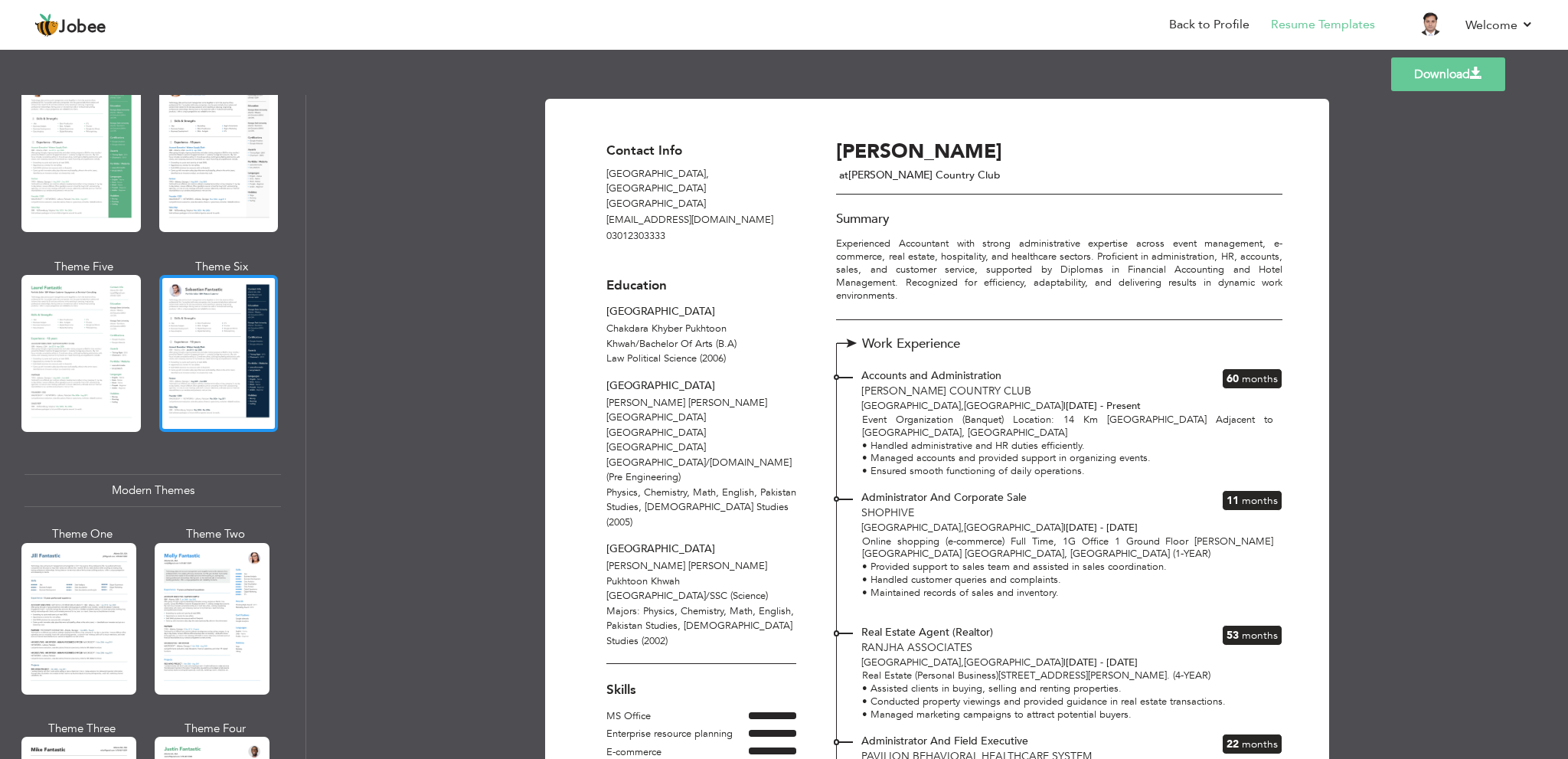
scroll to position [328, 0]
click at [240, 327] on div at bounding box center [219, 354] width 119 height 157
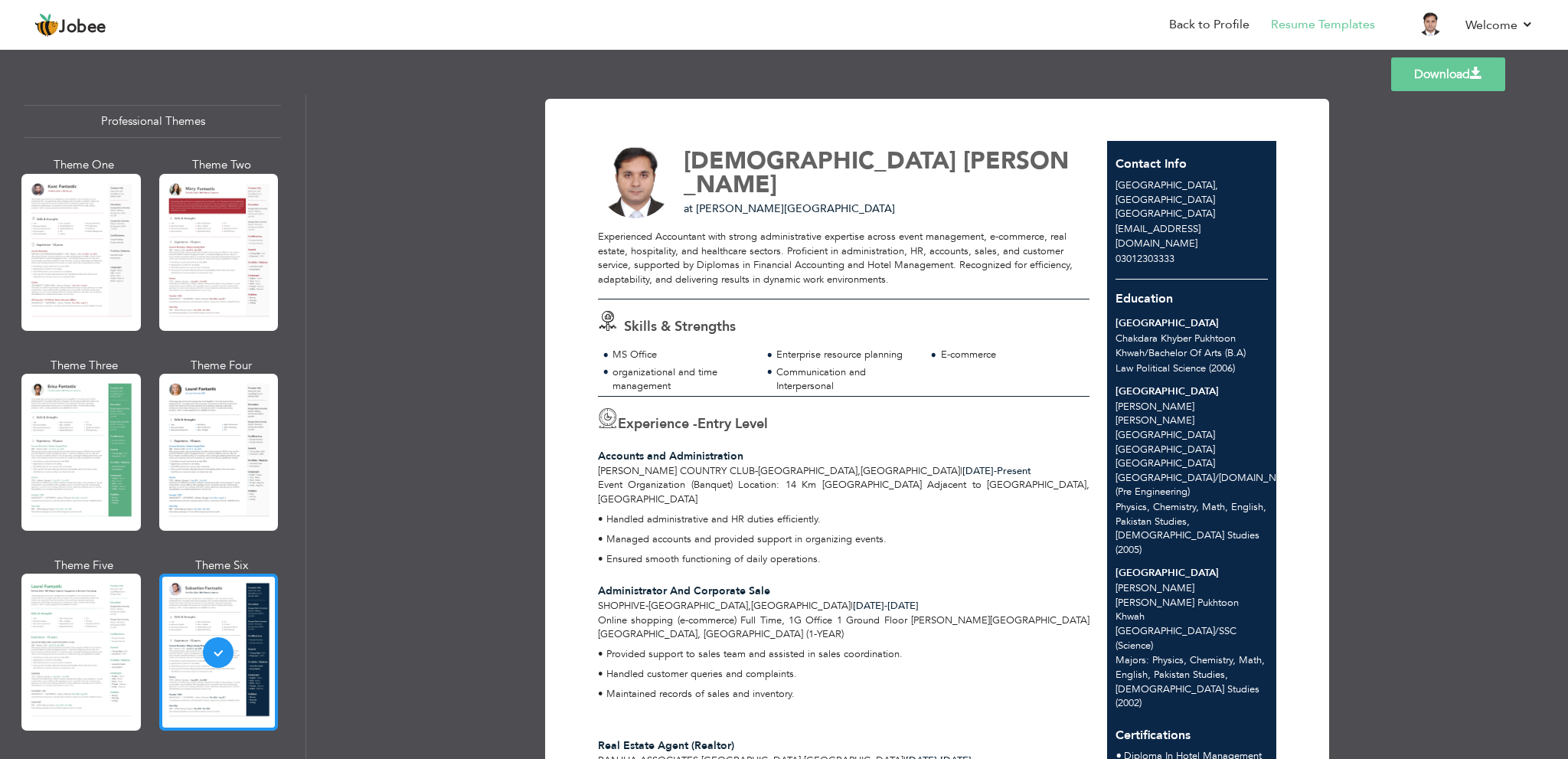
scroll to position [0, 0]
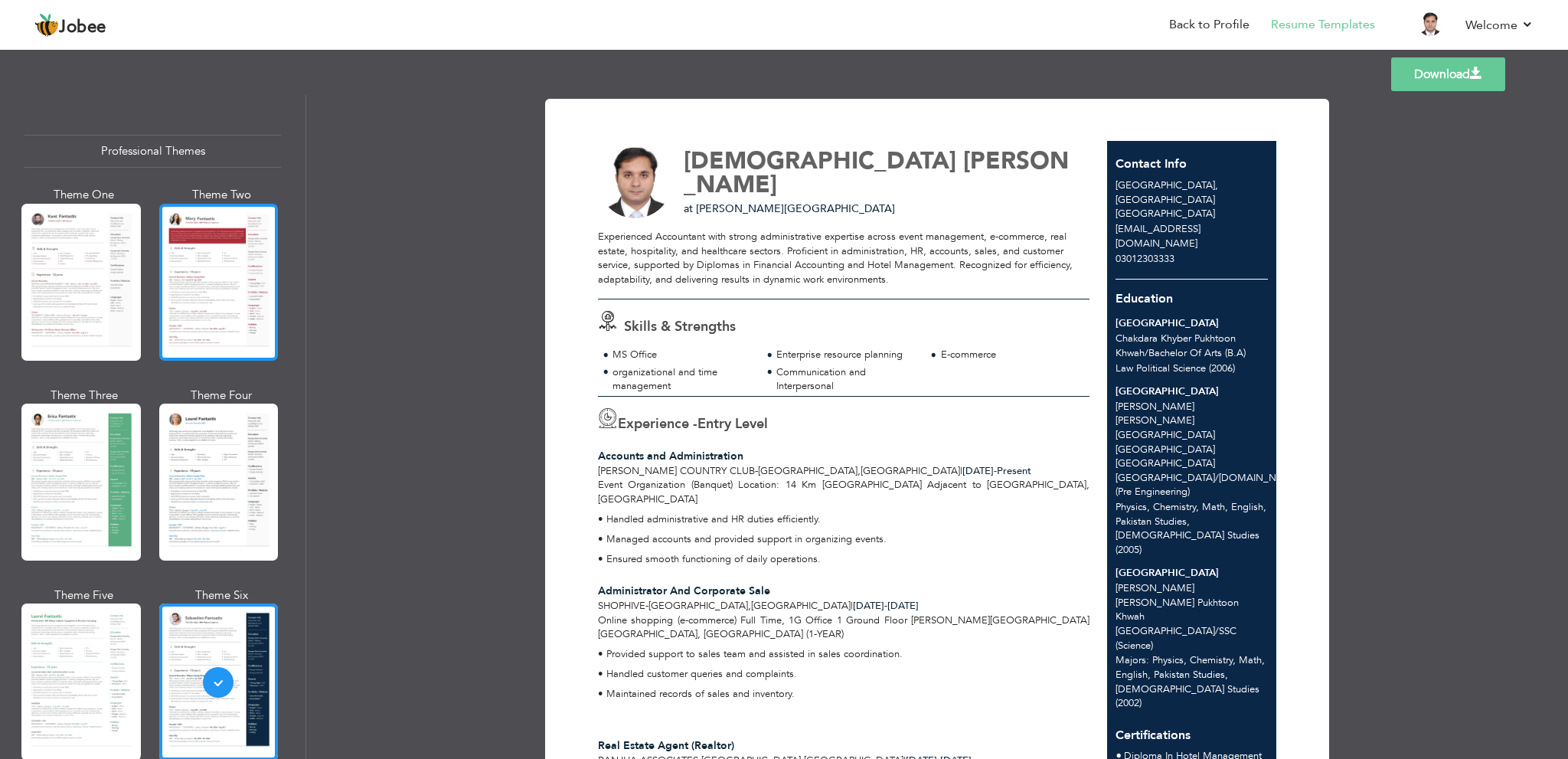
click at [223, 313] on div at bounding box center [219, 282] width 119 height 157
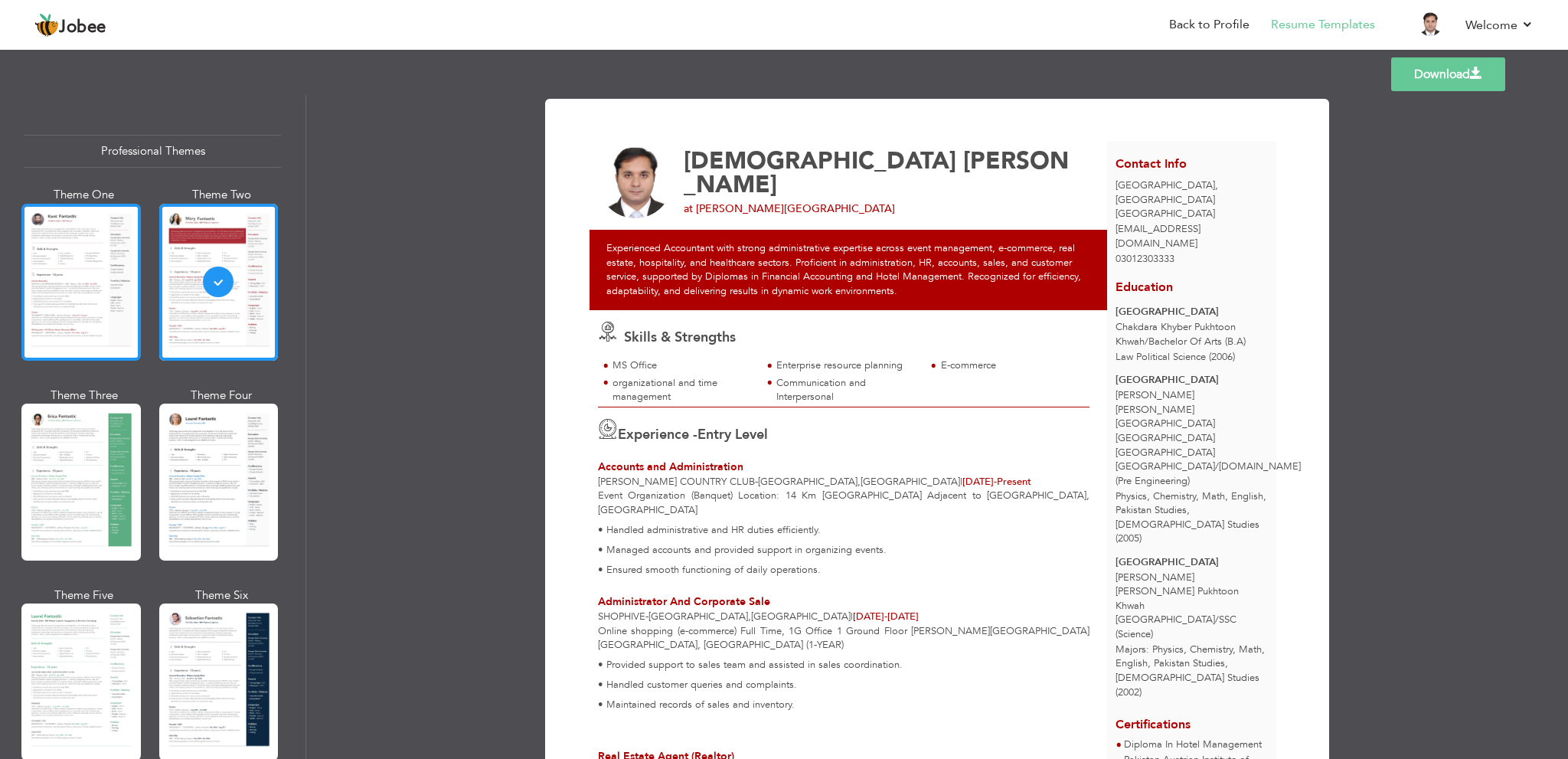
click at [98, 309] on div at bounding box center [81, 282] width 119 height 157
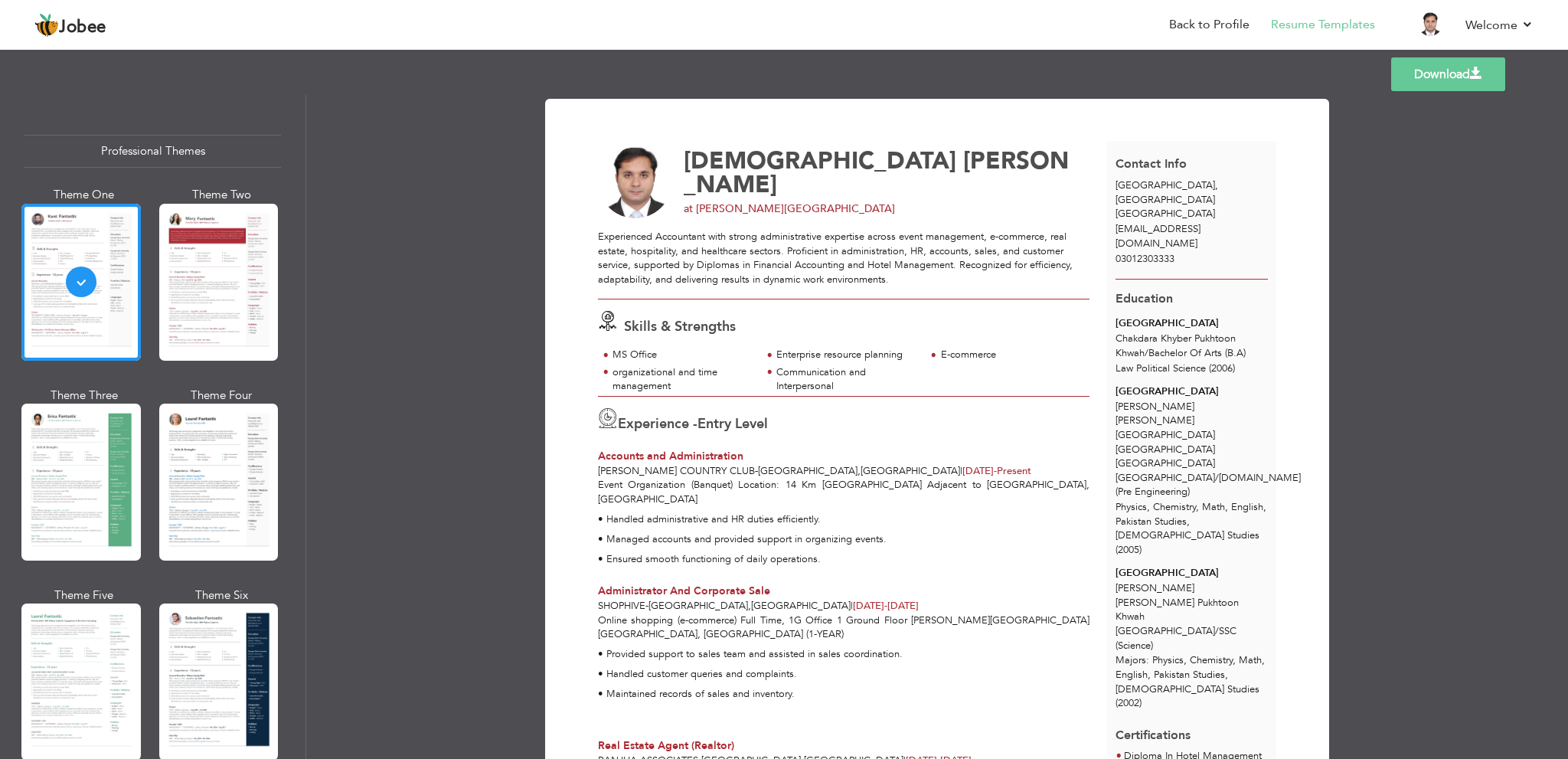
click at [405, 191] on div "Download Muhammad Ali at Rosa Blanca Country Club Skills & Strengths" at bounding box center [937, 427] width 1262 height 664
click at [1421, 77] on link "Download" at bounding box center [1448, 74] width 114 height 34
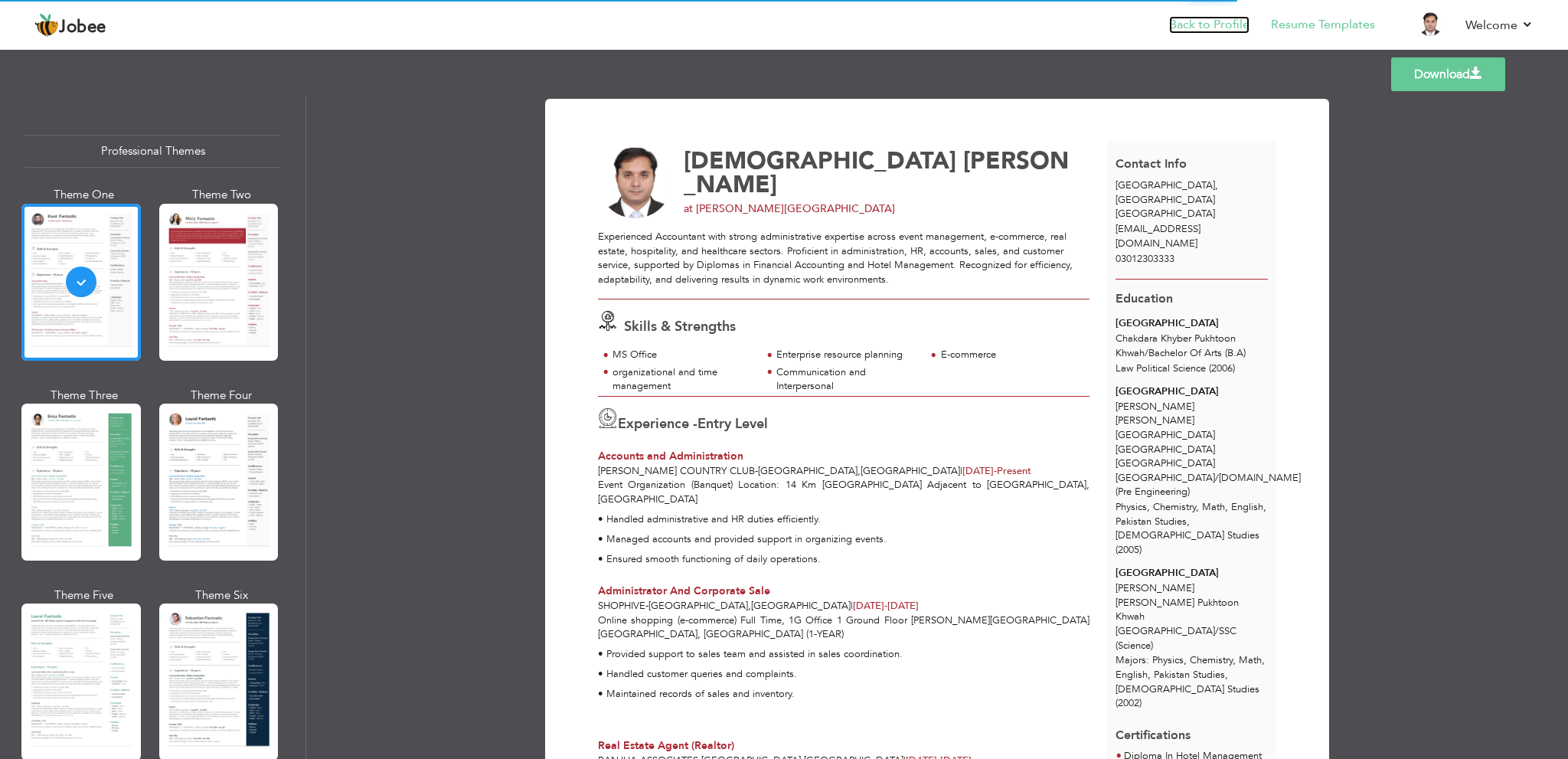
click at [1219, 17] on link "Back to Profile" at bounding box center [1209, 25] width 80 height 17
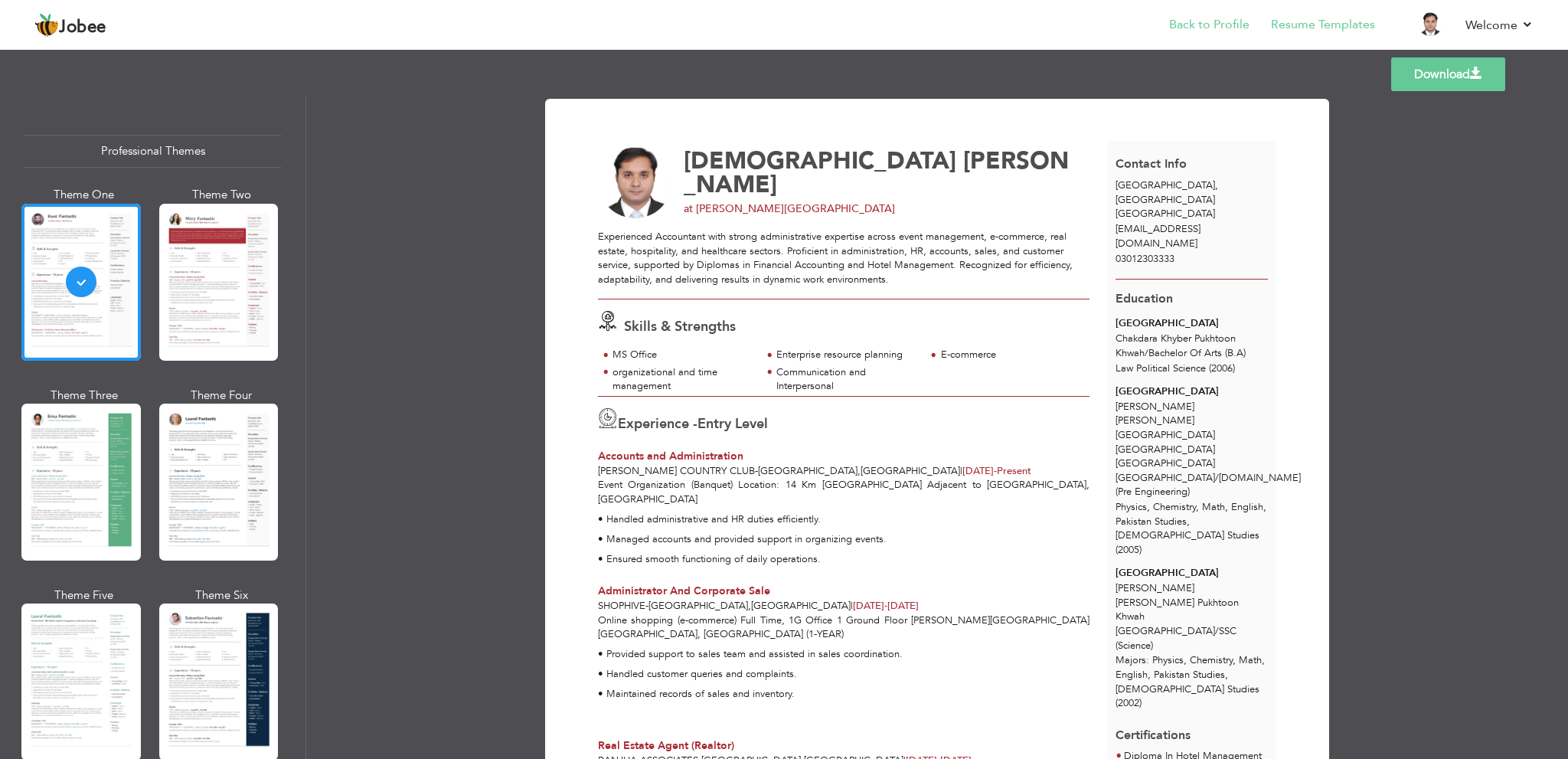
click at [1225, 15] on li "Back to Profile" at bounding box center [1199, 26] width 102 height 41
click at [1297, 25] on link "Resume Templates" at bounding box center [1322, 25] width 104 height 17
click at [1219, 27] on link "Back to Profile" at bounding box center [1209, 25] width 80 height 17
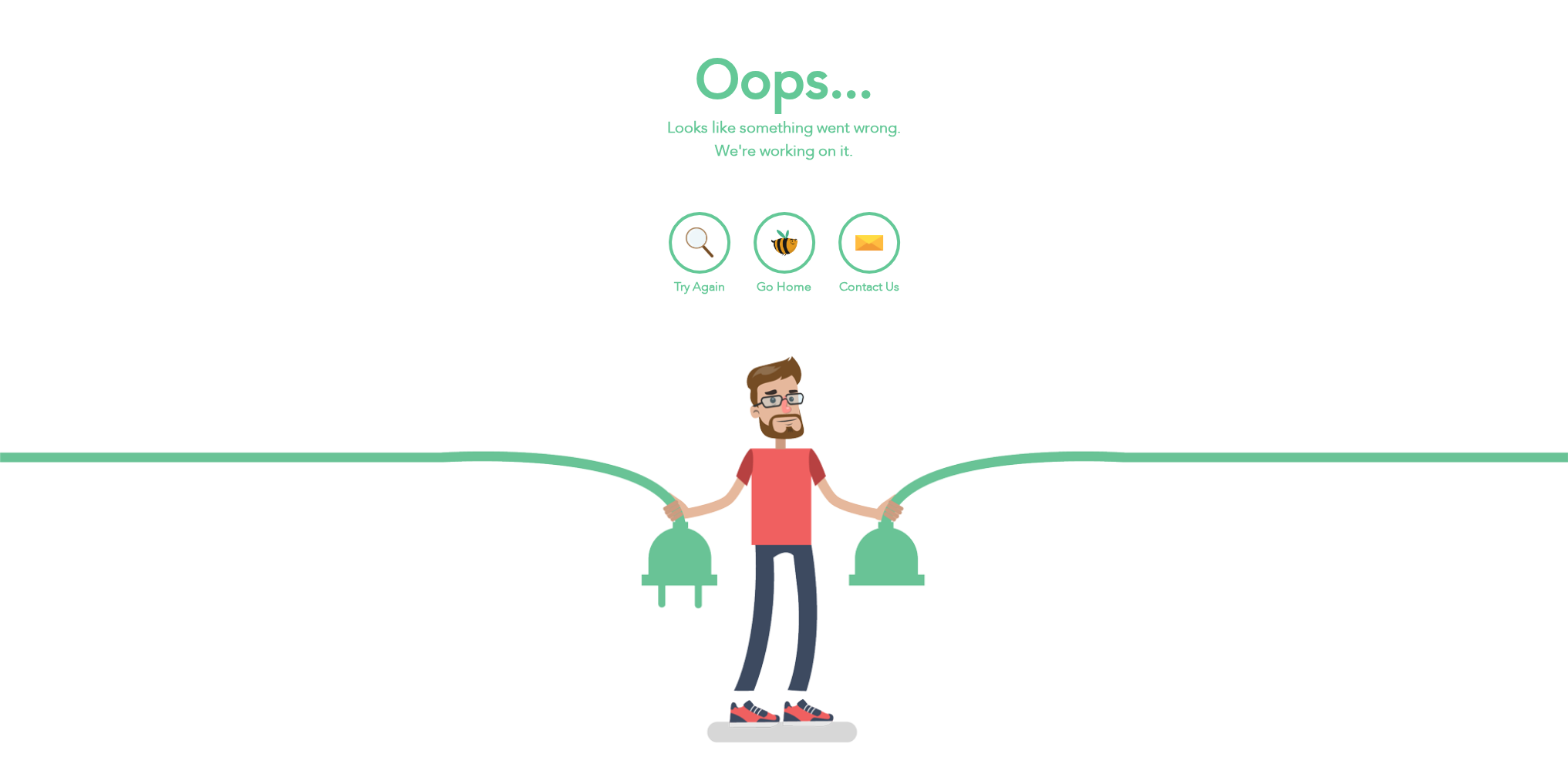
click at [693, 241] on li "Try Again" at bounding box center [699, 254] width 62 height 84
click at [789, 247] on li "Go Home" at bounding box center [784, 254] width 62 height 84
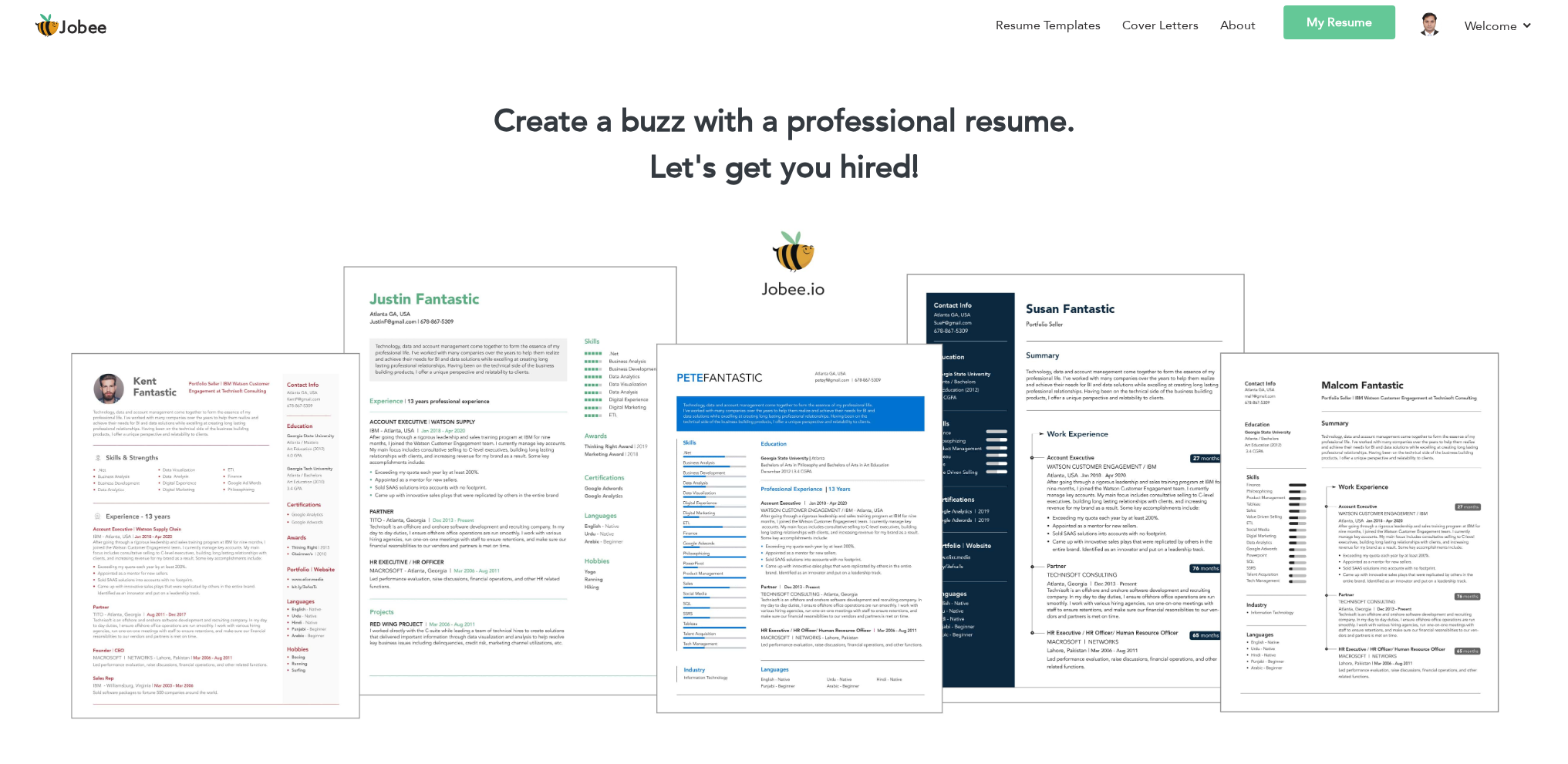
click at [1340, 27] on link "My Resume" at bounding box center [1339, 22] width 112 height 34
click at [1078, 22] on link "Resume Templates" at bounding box center [1048, 25] width 105 height 18
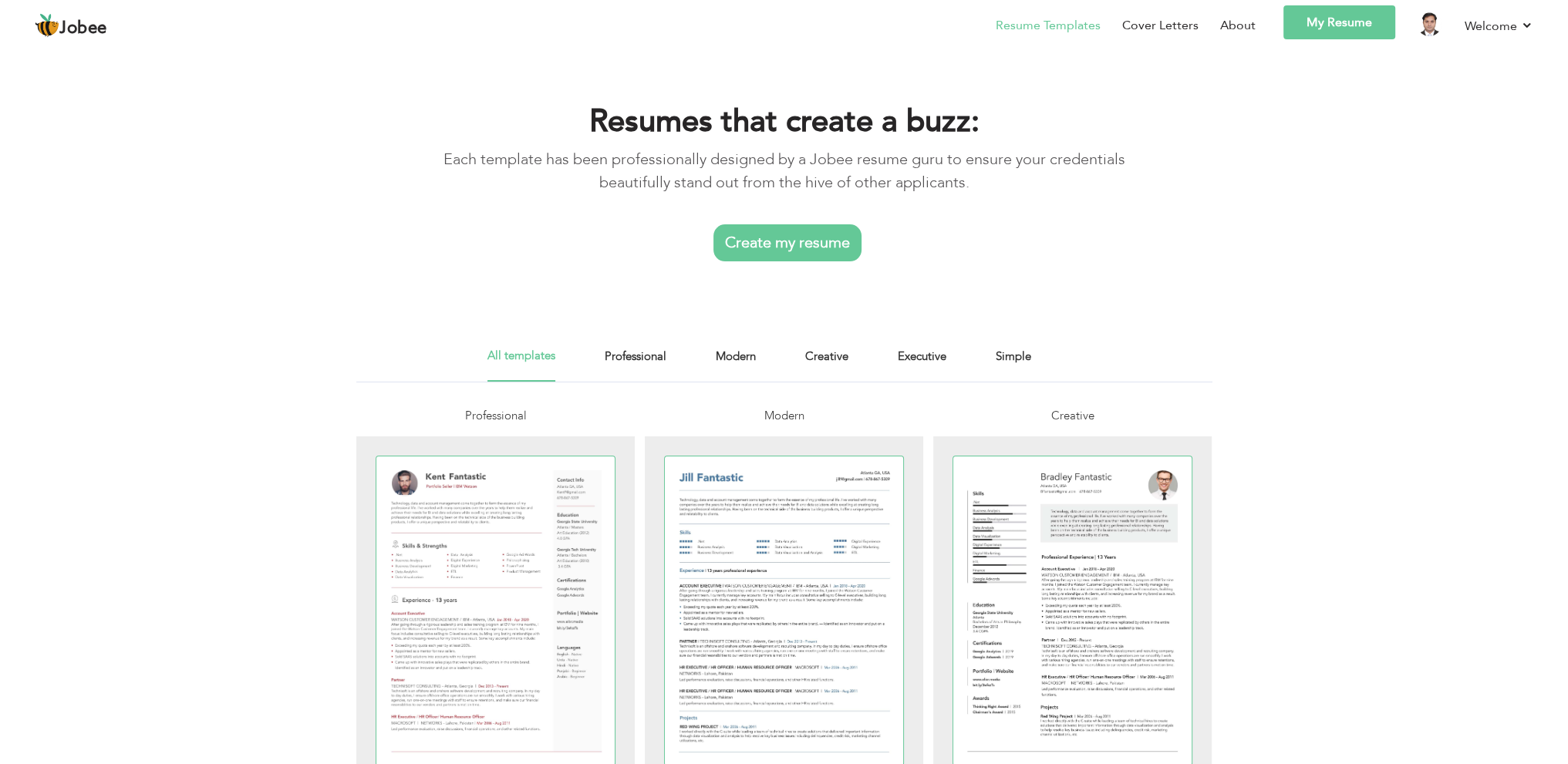
click at [1328, 31] on link "My Resume" at bounding box center [1339, 22] width 112 height 34
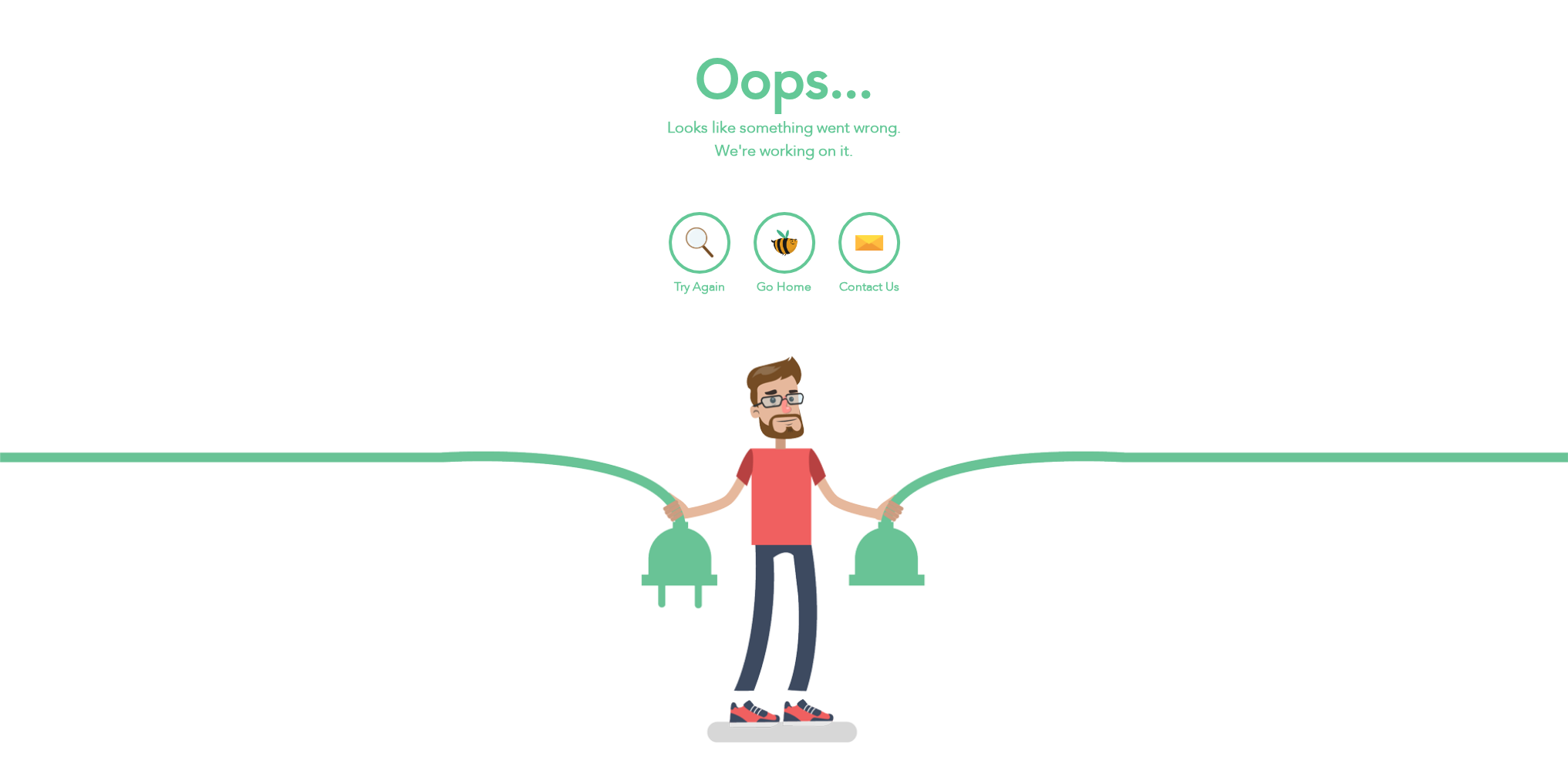
click at [704, 246] on li "Try Again" at bounding box center [699, 254] width 62 height 84
click at [877, 249] on li "Contact Us" at bounding box center [869, 254] width 62 height 84
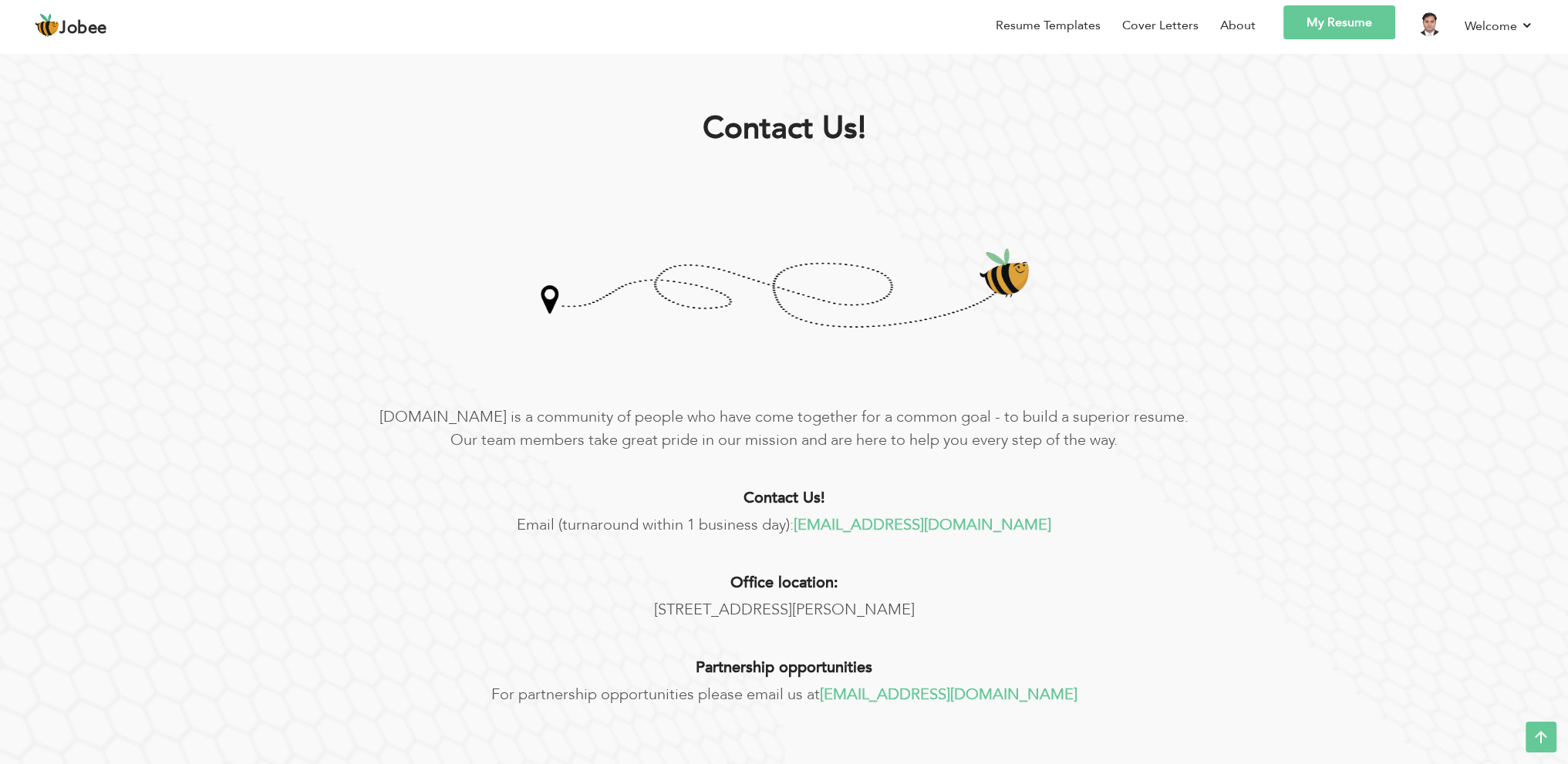
scroll to position [25, 0]
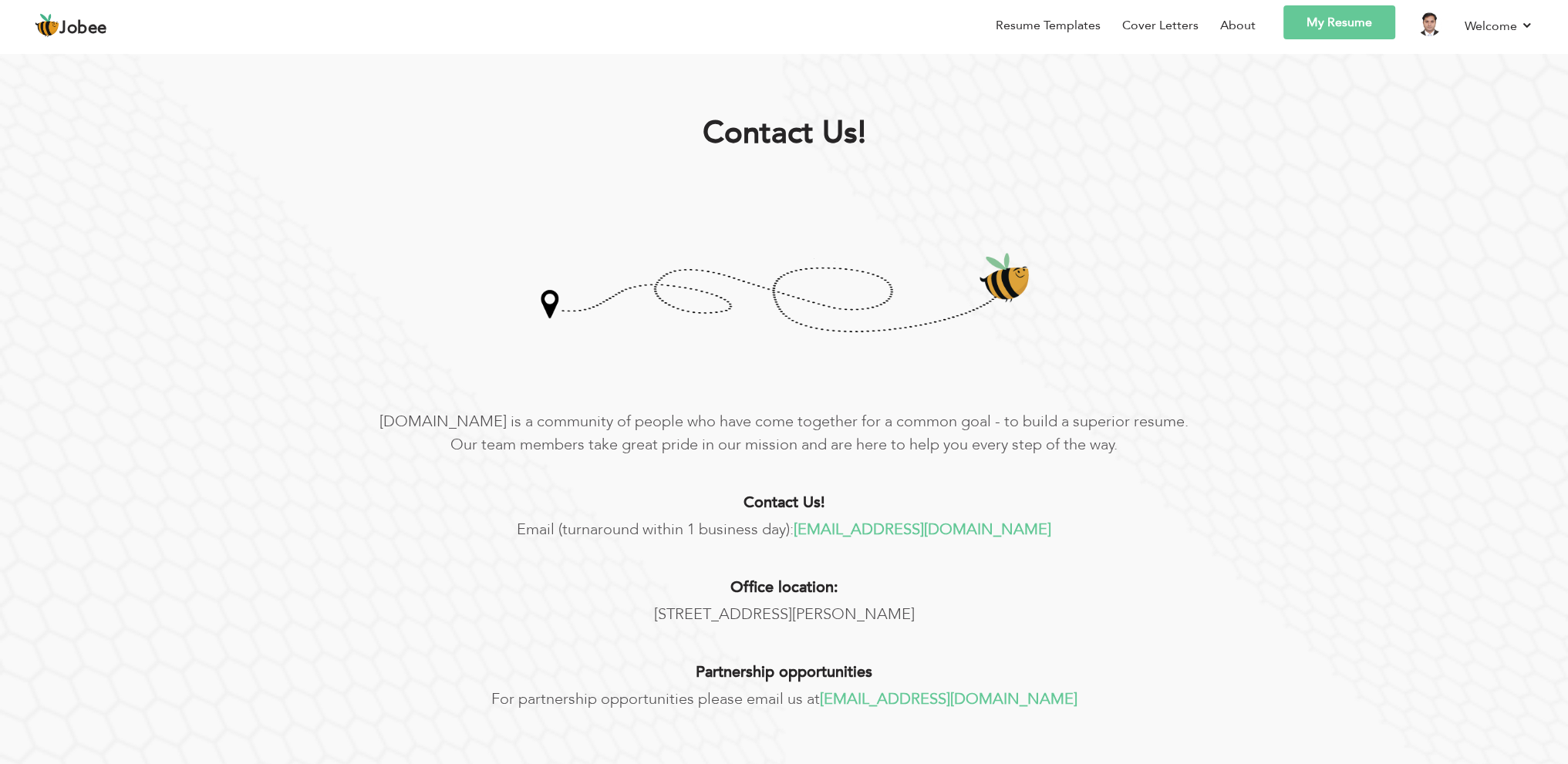
click at [1344, 23] on link "My Resume" at bounding box center [1339, 22] width 112 height 34
click at [1431, 20] on img at bounding box center [1429, 23] width 24 height 24
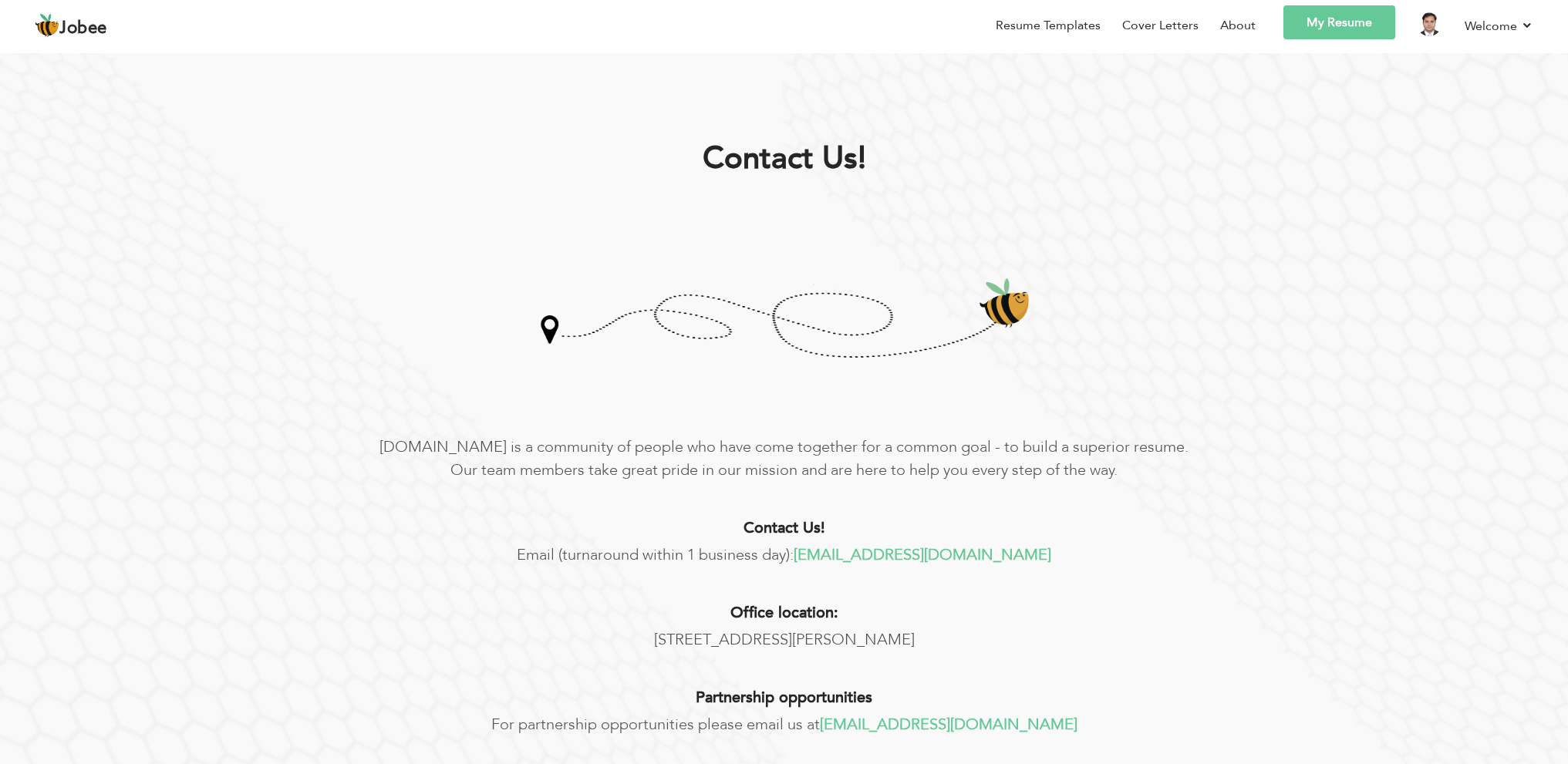
click at [1487, 30] on link "Welcome" at bounding box center [1498, 26] width 69 height 19
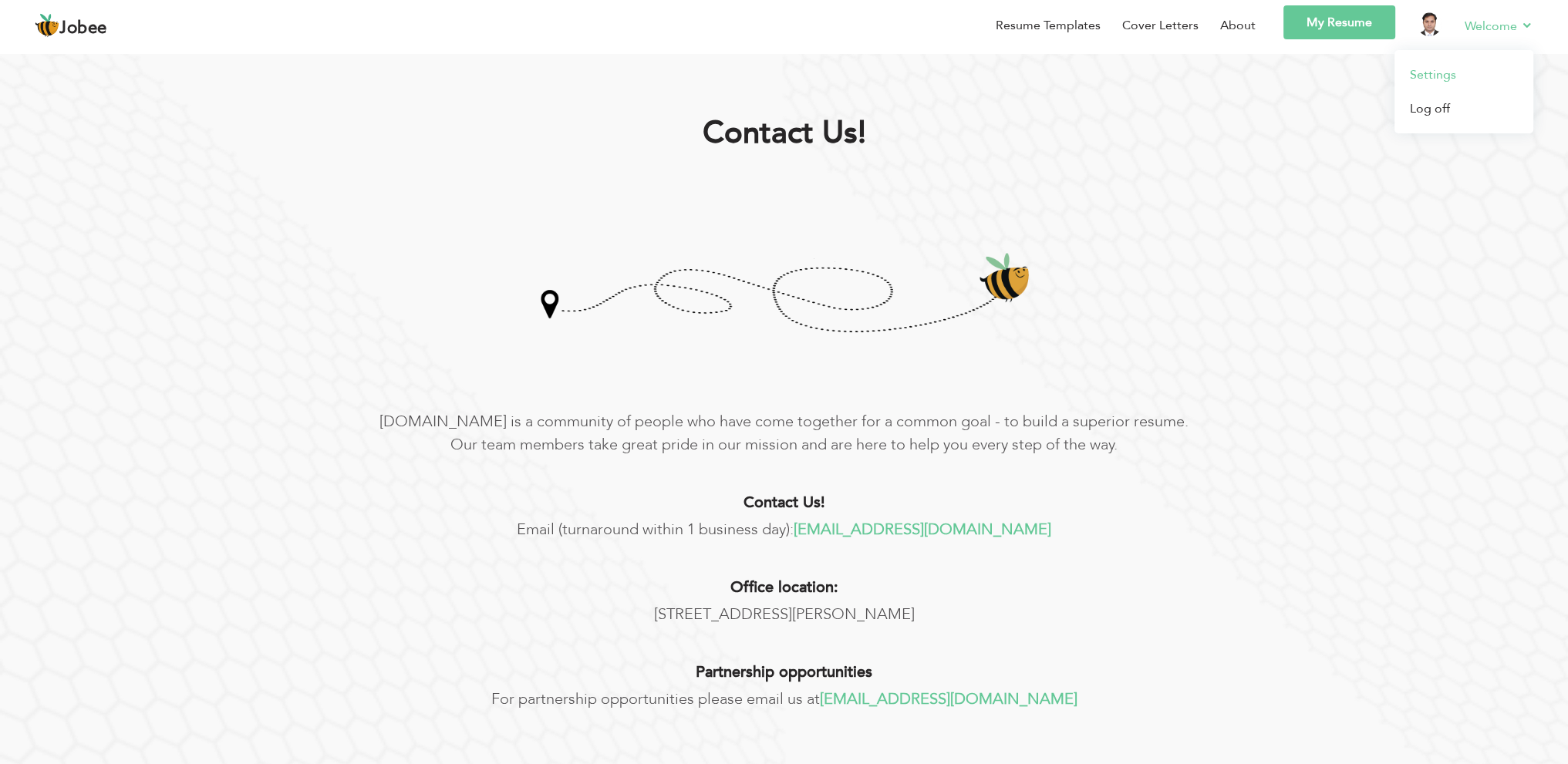
click at [1463, 78] on link "Settings" at bounding box center [1465, 75] width 139 height 34
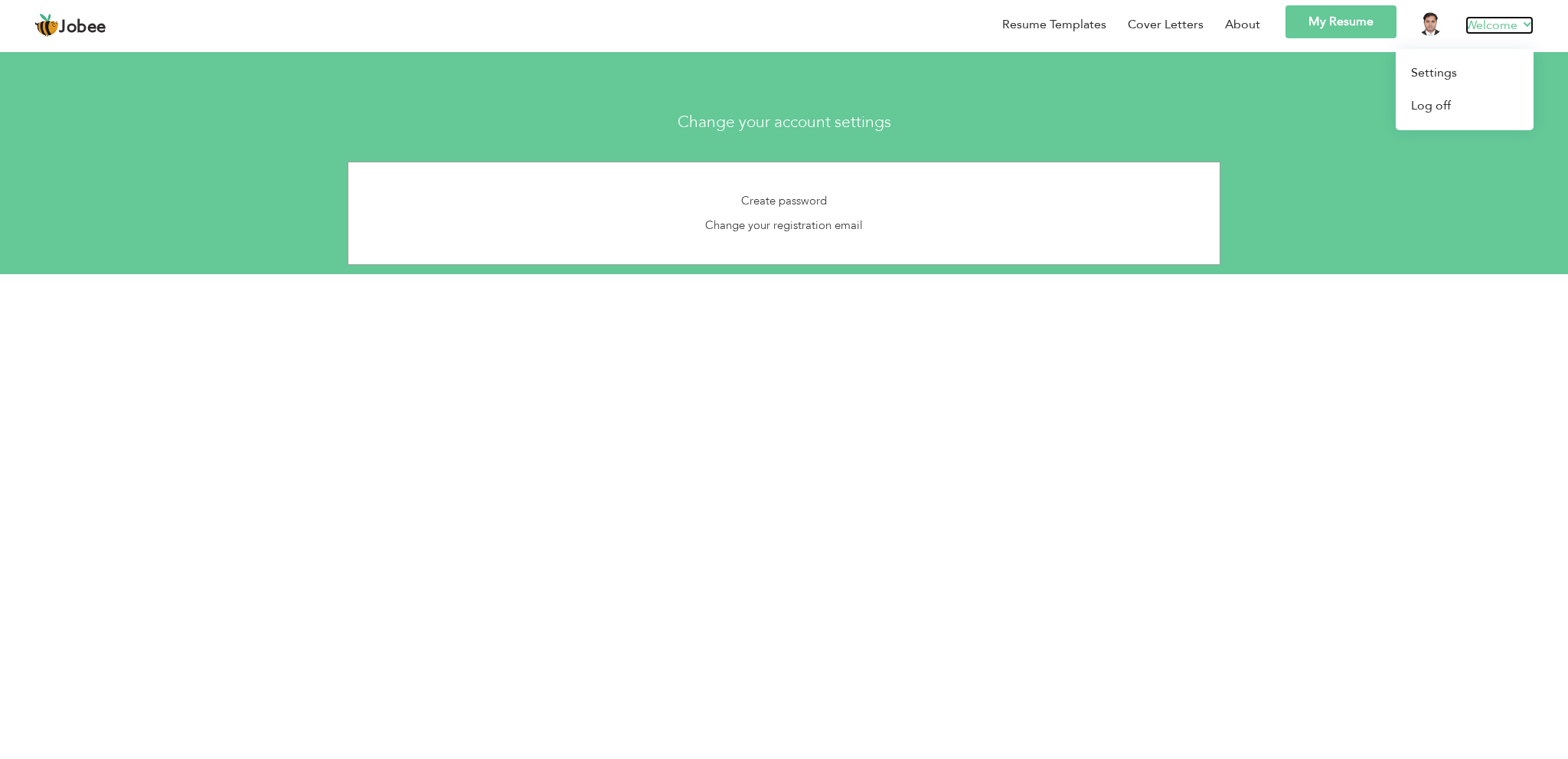
click at [1507, 21] on link "Welcome" at bounding box center [1499, 25] width 68 height 18
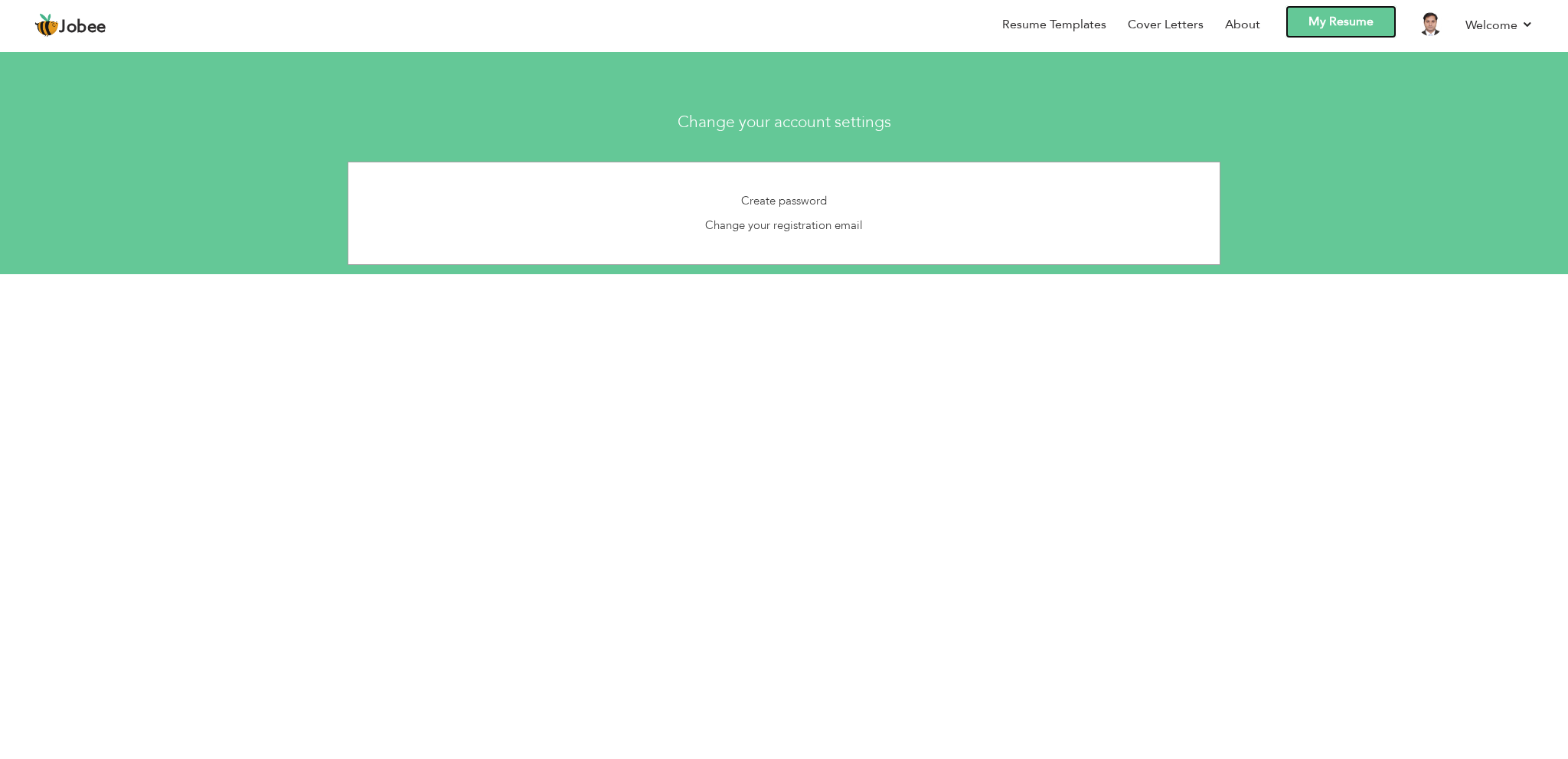
click at [1365, 23] on link "My Resume" at bounding box center [1340, 22] width 111 height 33
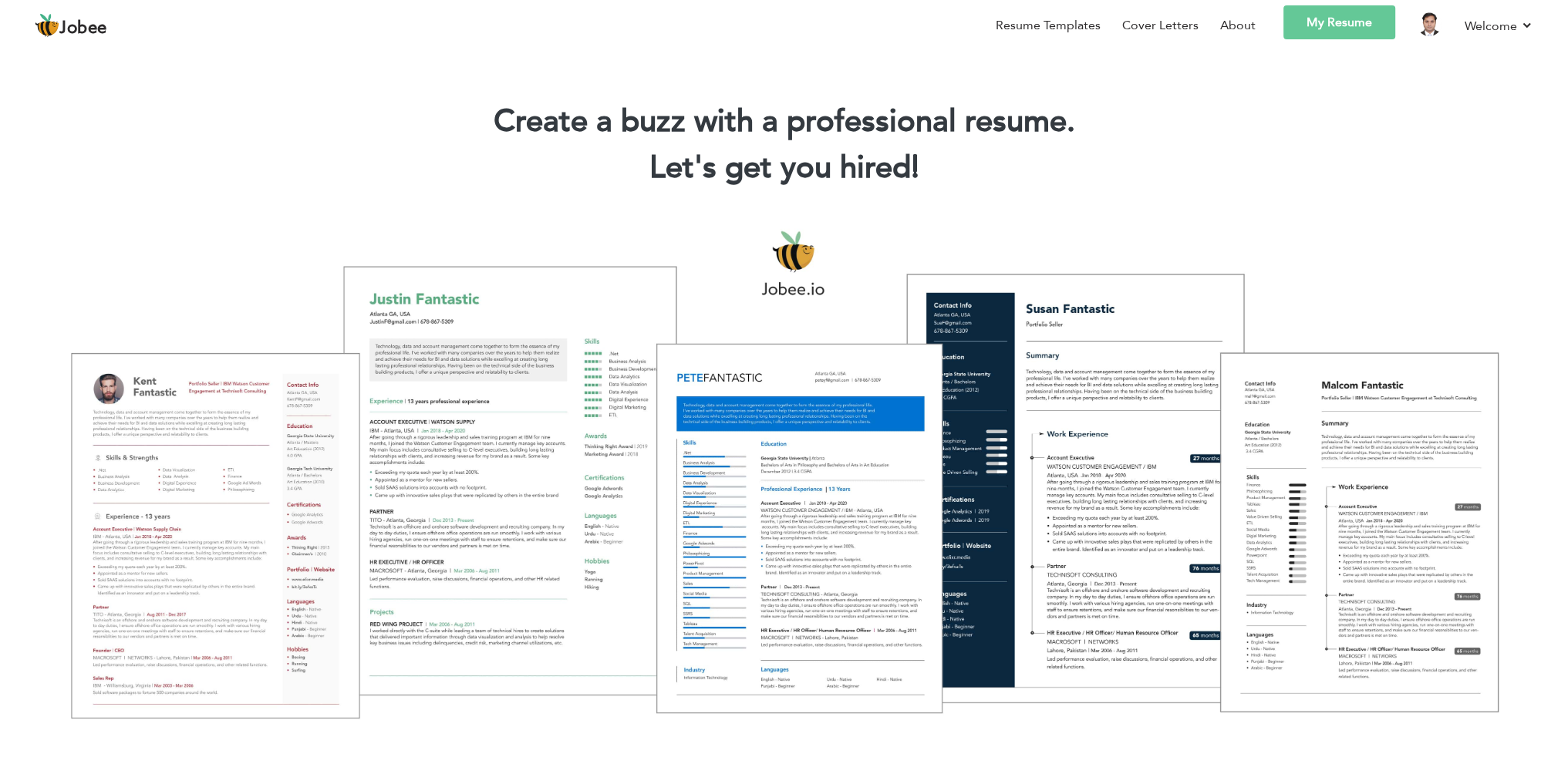
click at [1345, 15] on link "My Resume" at bounding box center [1339, 22] width 112 height 34
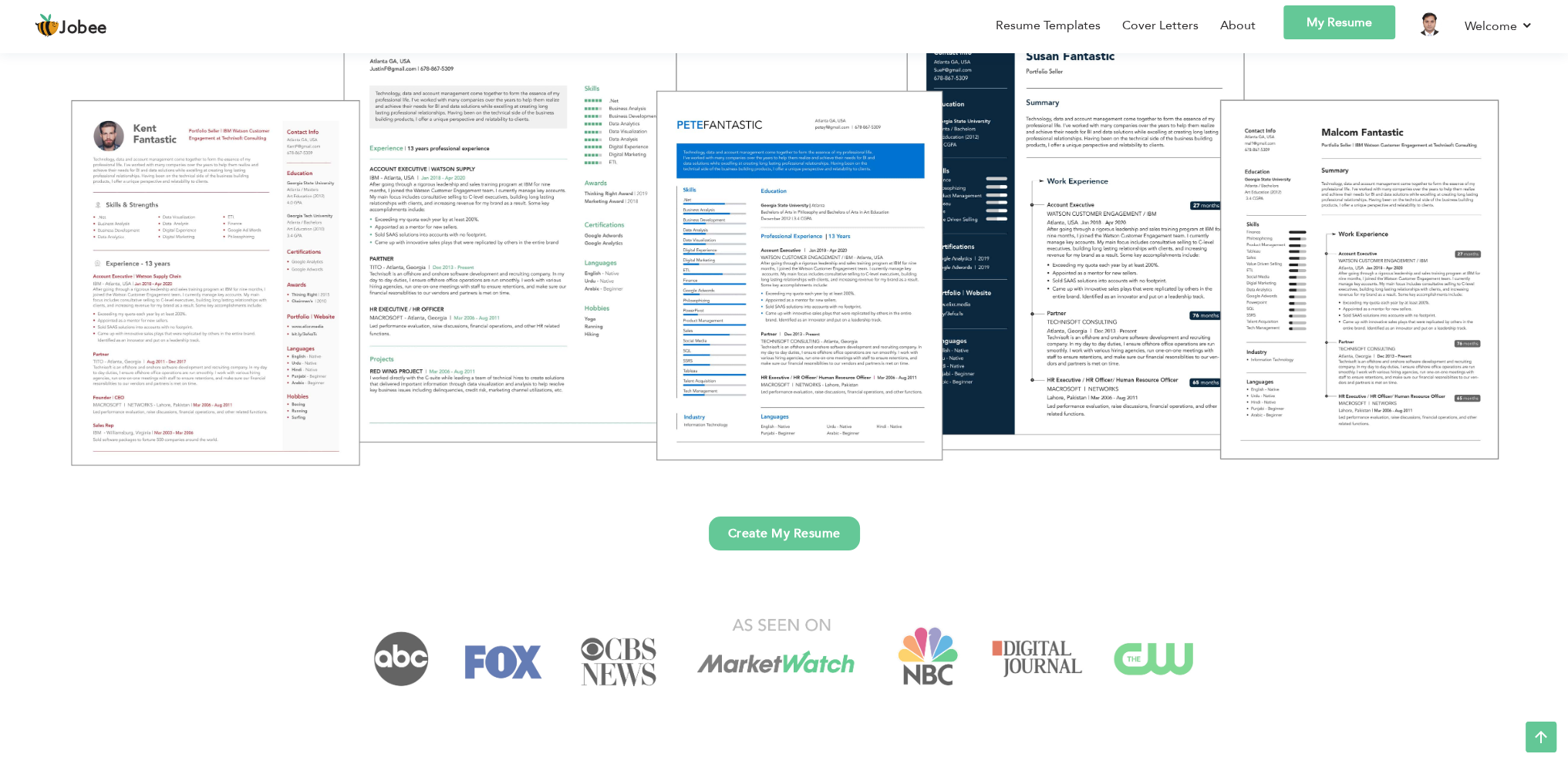
scroll to position [359, 0]
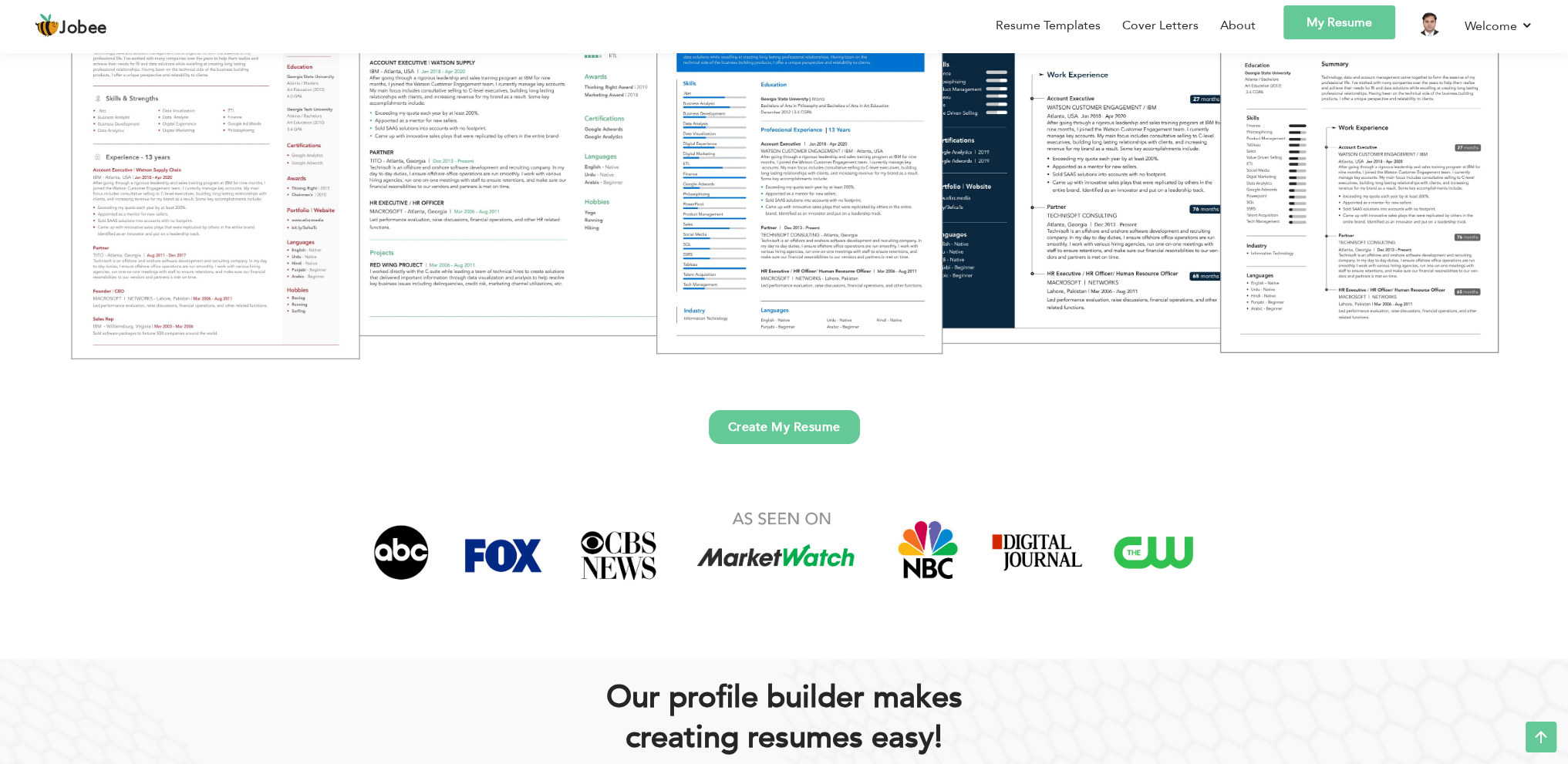
click at [811, 429] on link "Create My Resume" at bounding box center [784, 427] width 151 height 34
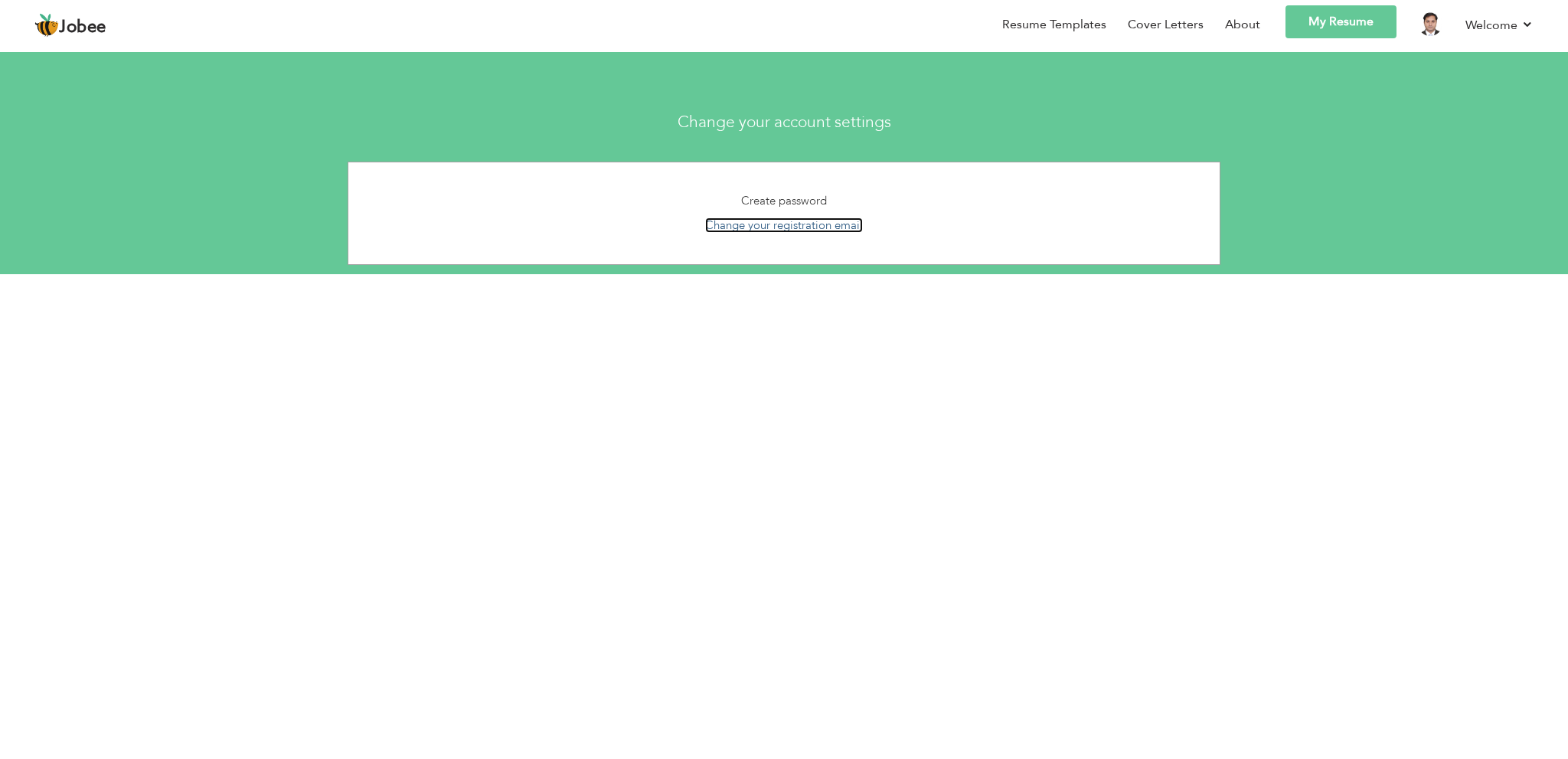
click at [802, 222] on link "Change your registration email" at bounding box center [784, 225] width 158 height 16
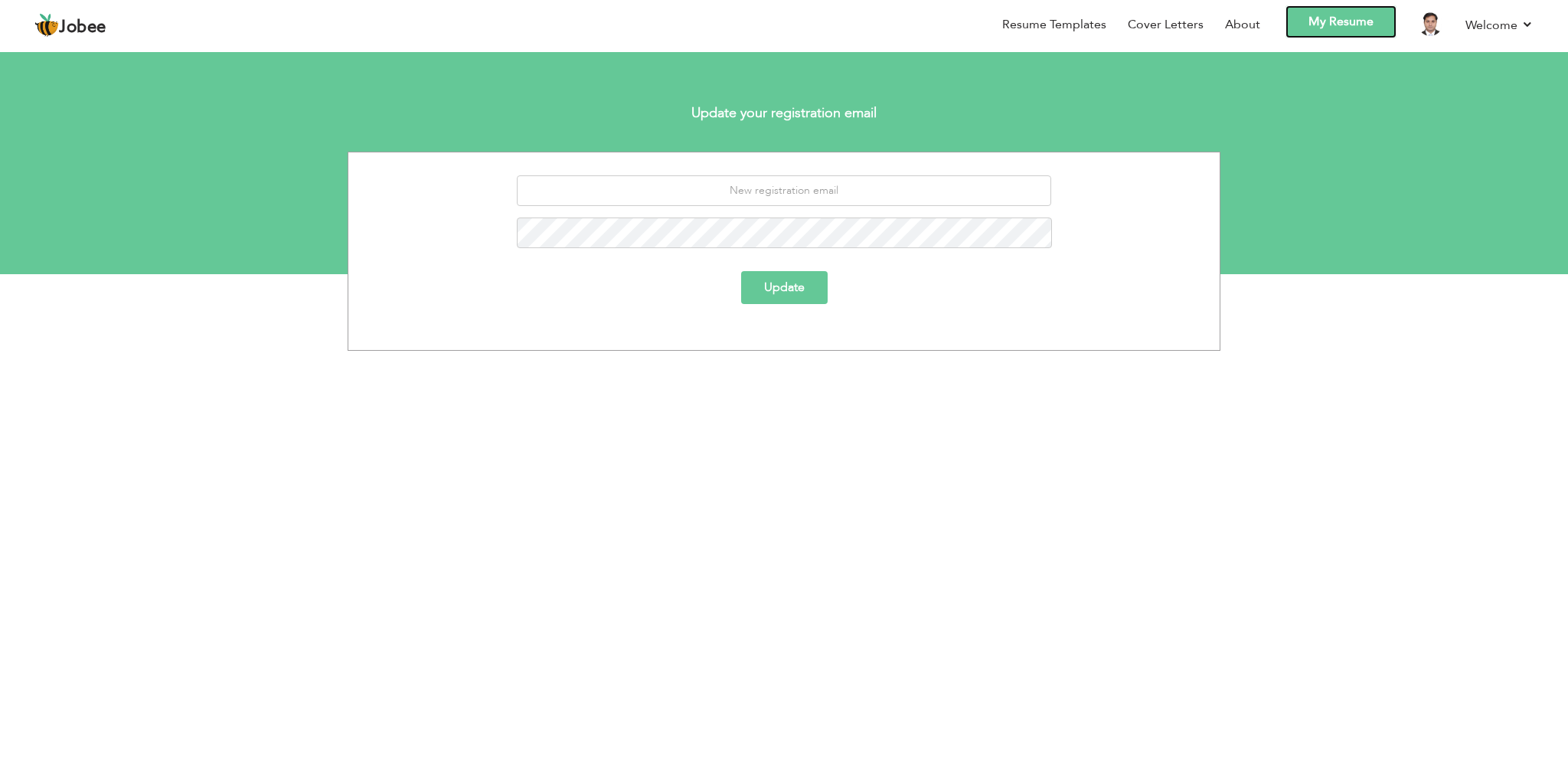
click at [1365, 11] on link "My Resume" at bounding box center [1340, 22] width 111 height 33
